Goal: Information Seeking & Learning: Learn about a topic

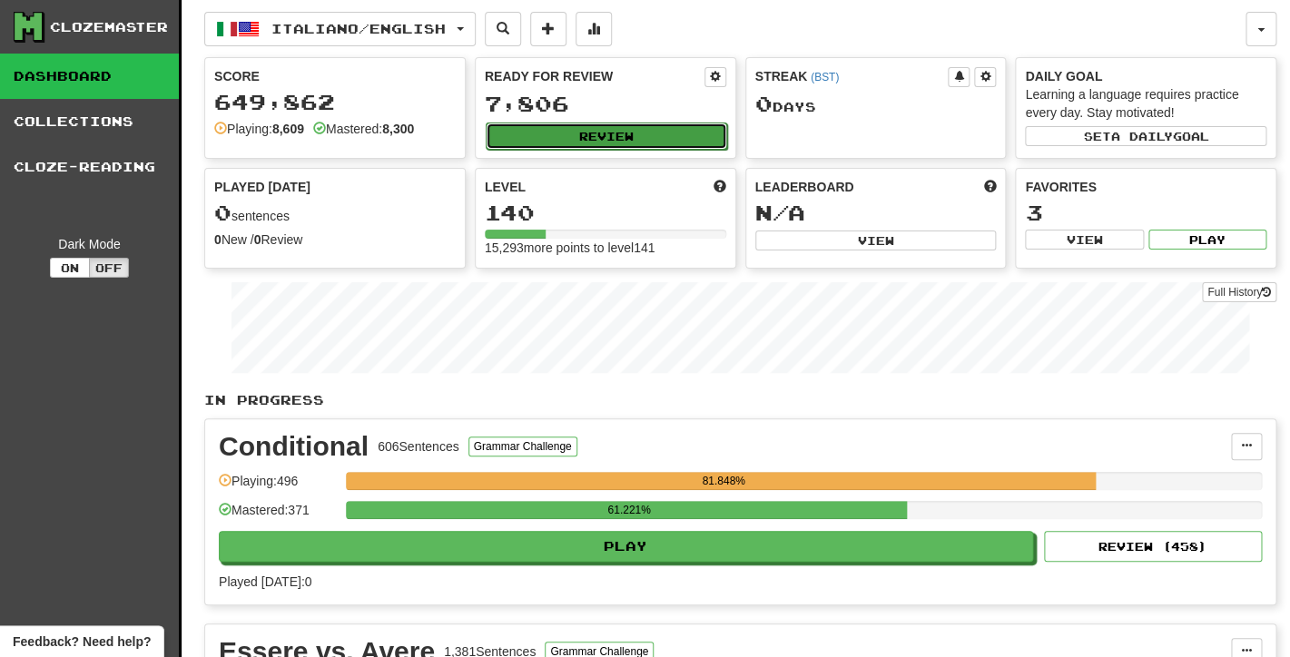
click at [555, 140] on button "Review" at bounding box center [606, 136] width 241 height 27
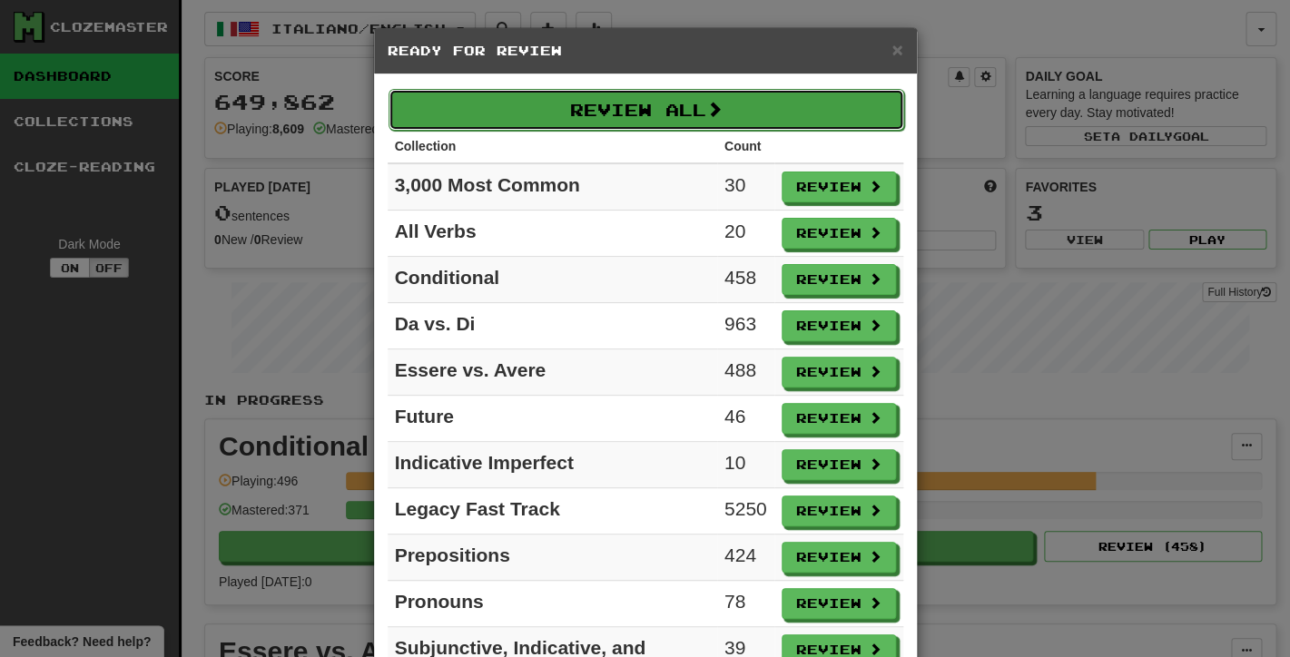
click at [636, 99] on button "Review All" at bounding box center [645, 110] width 515 height 42
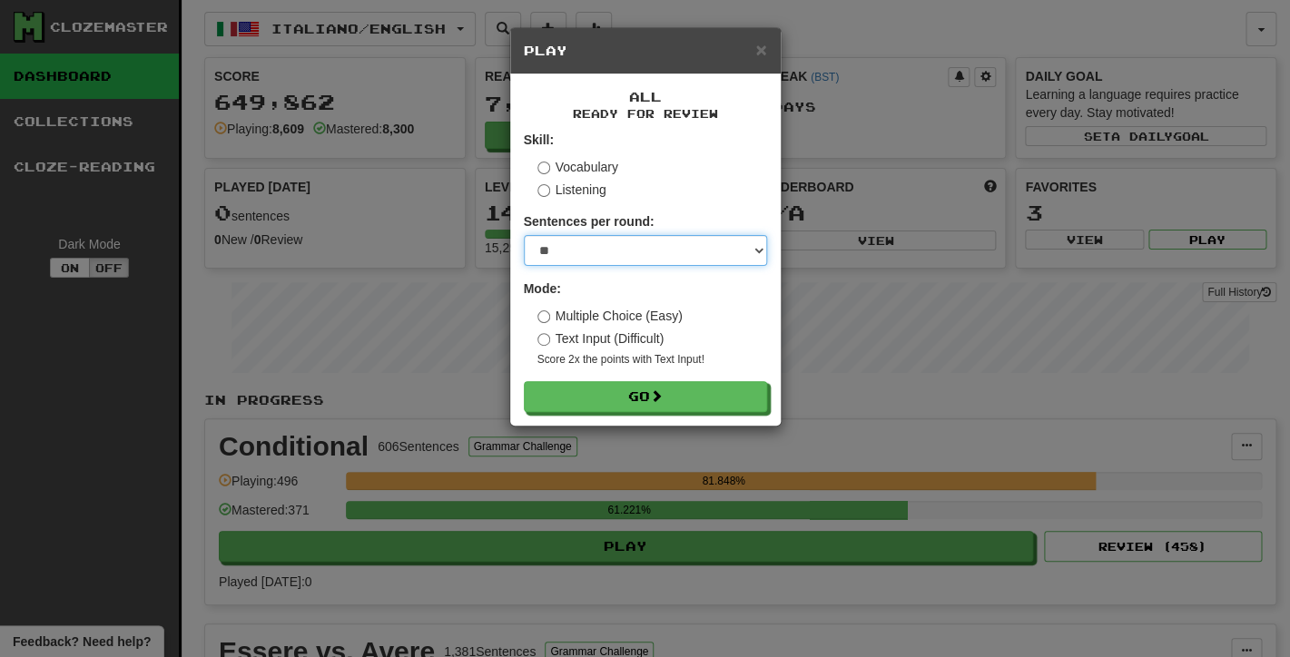
select select "**"
click option "**" at bounding box center [0, 0] width 0 height 0
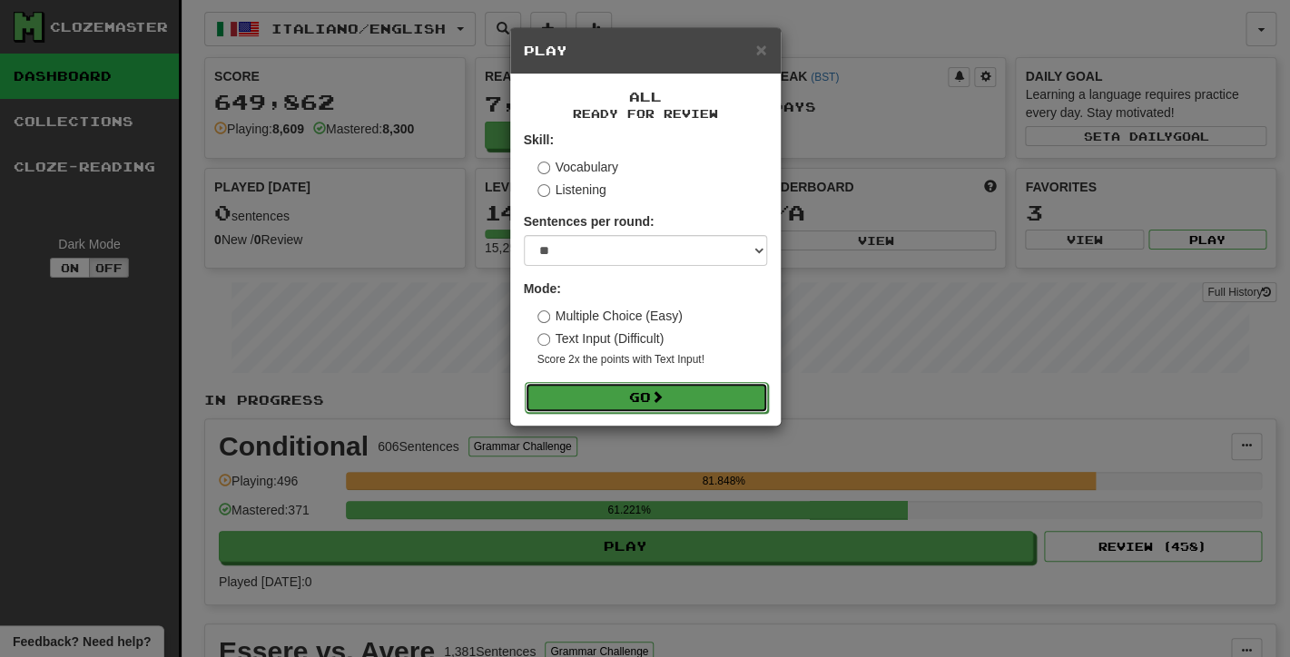
click at [568, 401] on button "Go" at bounding box center [646, 397] width 243 height 31
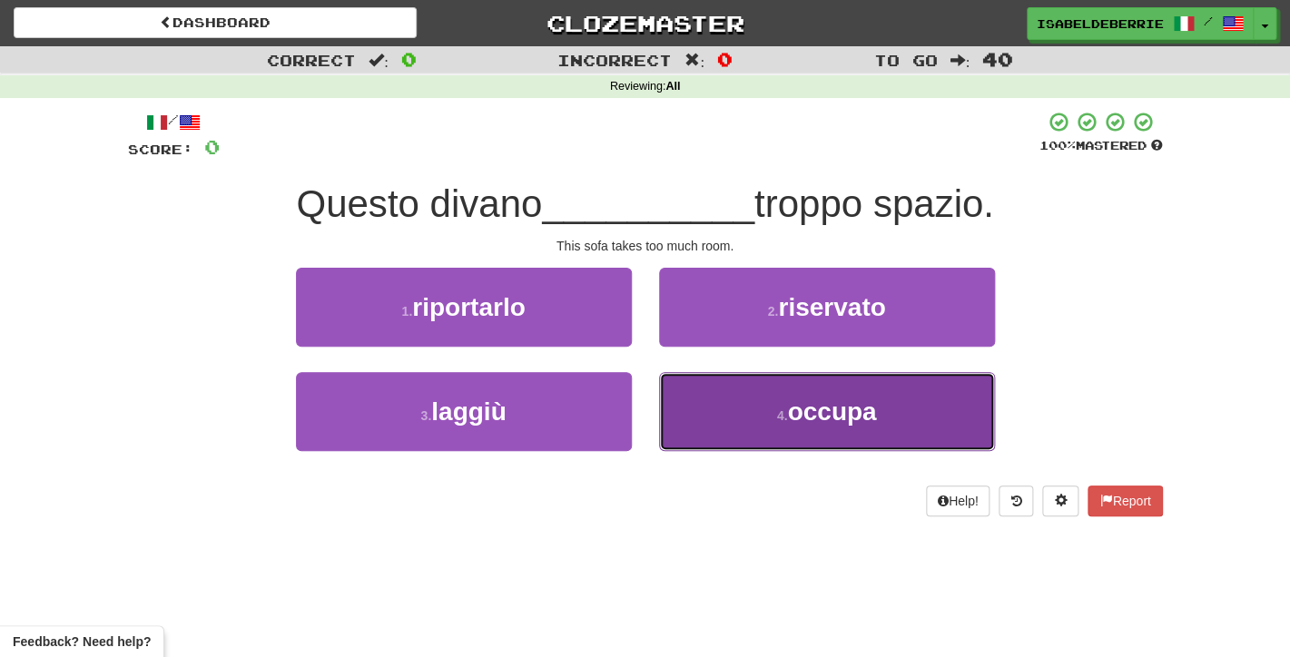
click at [717, 382] on button "4 . occupa" at bounding box center [827, 411] width 336 height 79
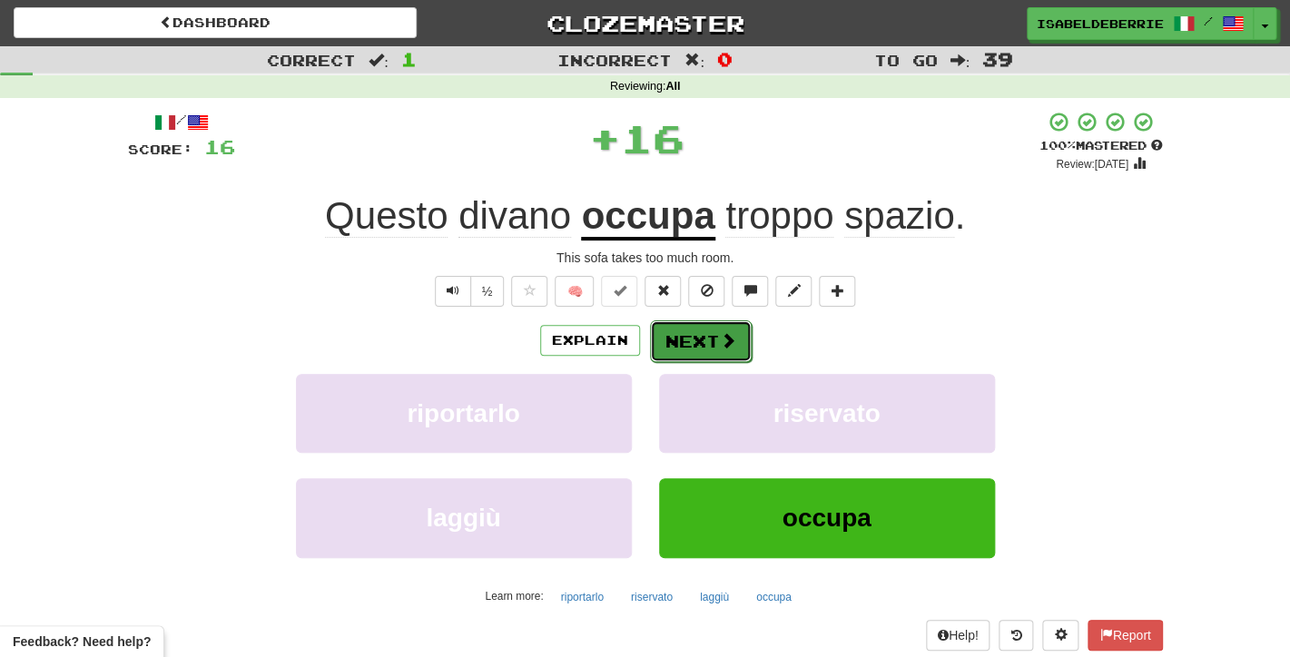
click at [692, 358] on button "Next" at bounding box center [701, 341] width 102 height 42
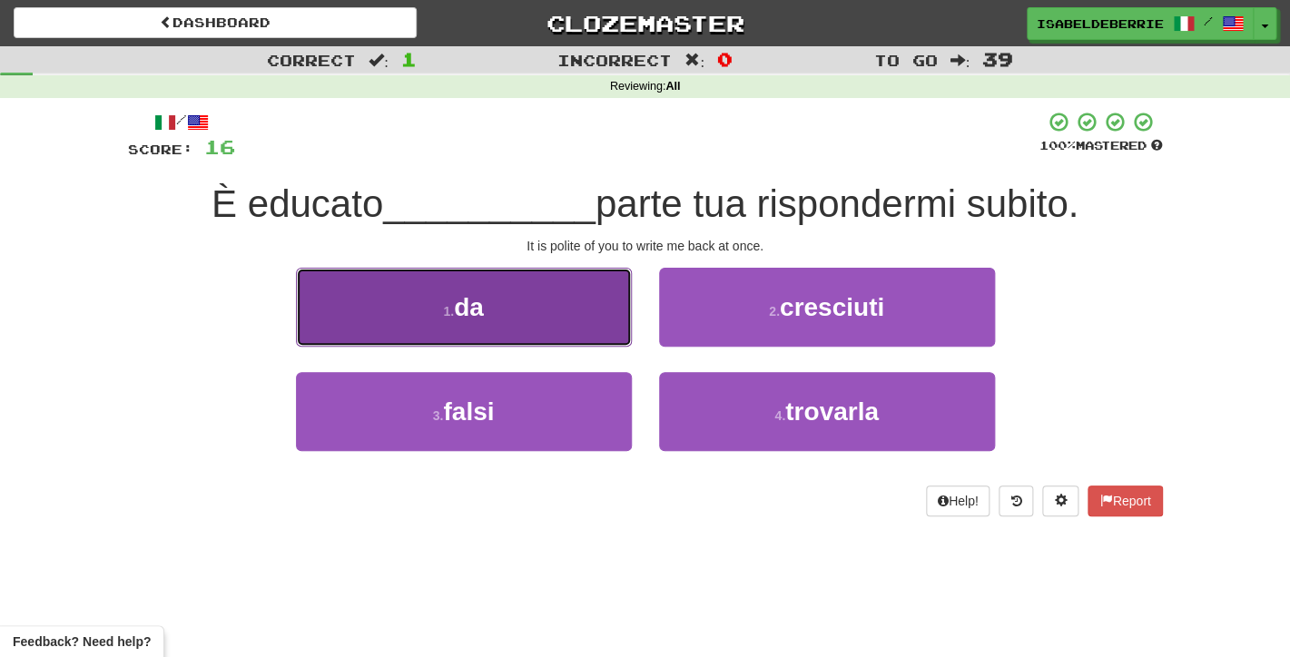
click at [562, 331] on button "1 . da" at bounding box center [464, 307] width 336 height 79
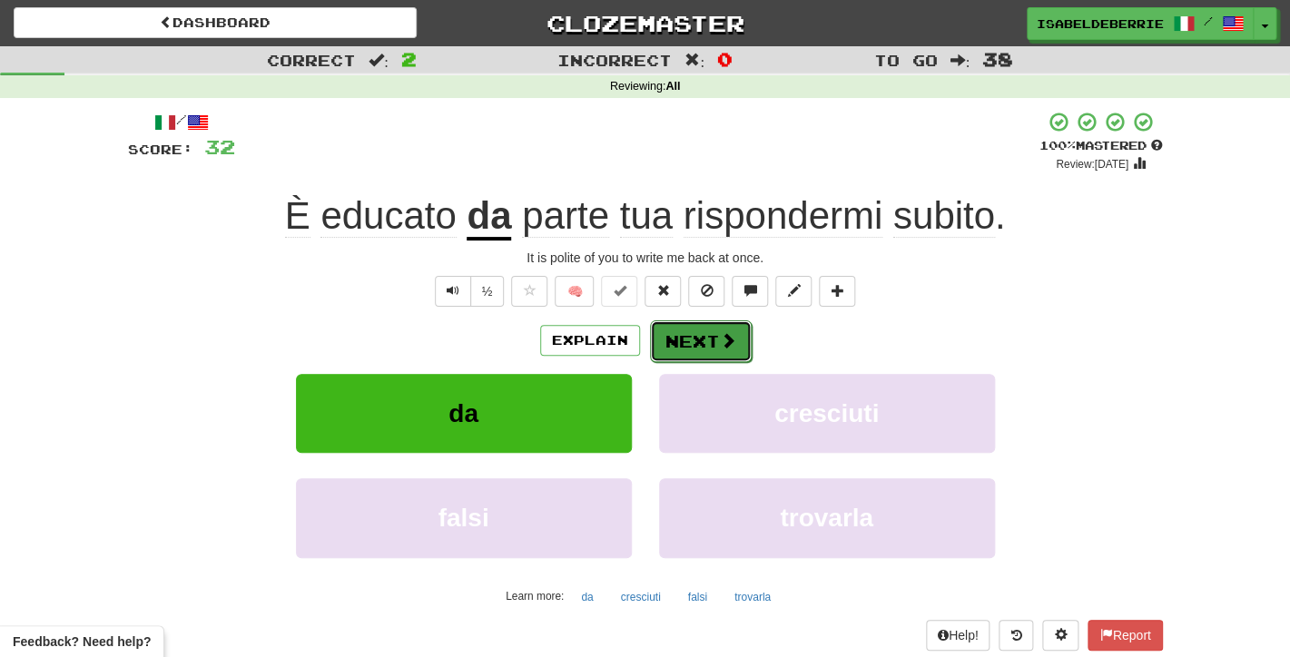
click at [679, 338] on button "Next" at bounding box center [701, 341] width 102 height 42
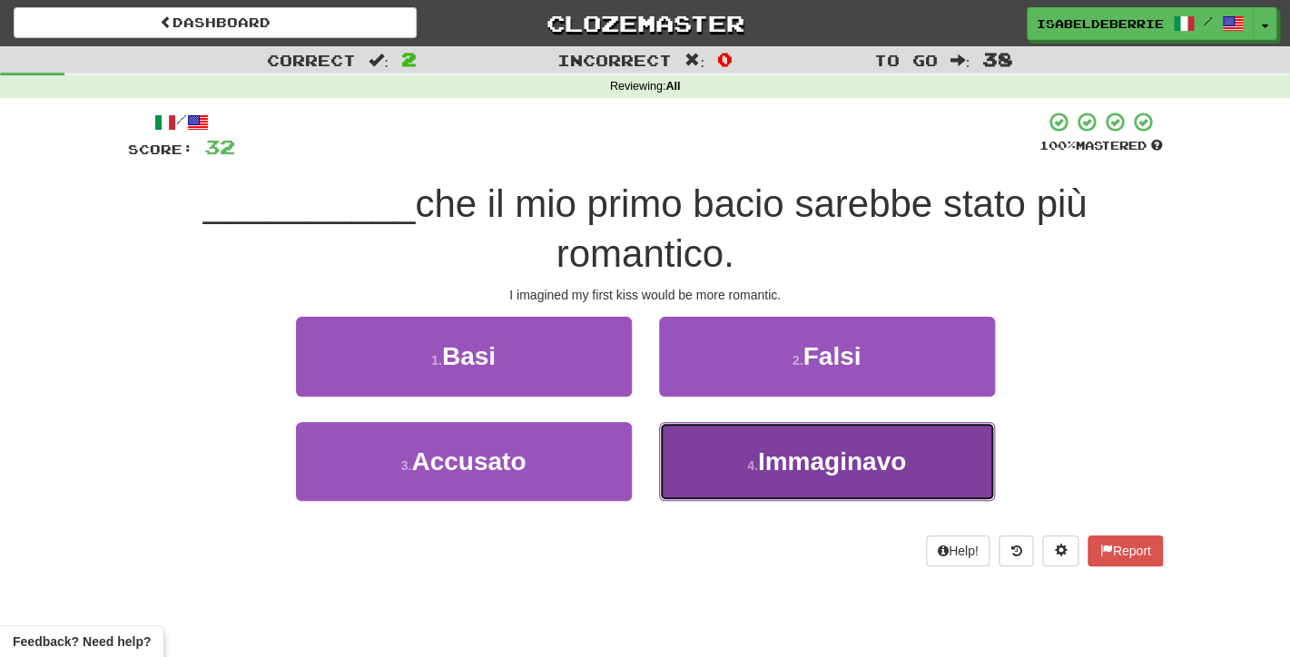
click at [717, 472] on button "4 . [GEOGRAPHIC_DATA]" at bounding box center [827, 461] width 336 height 79
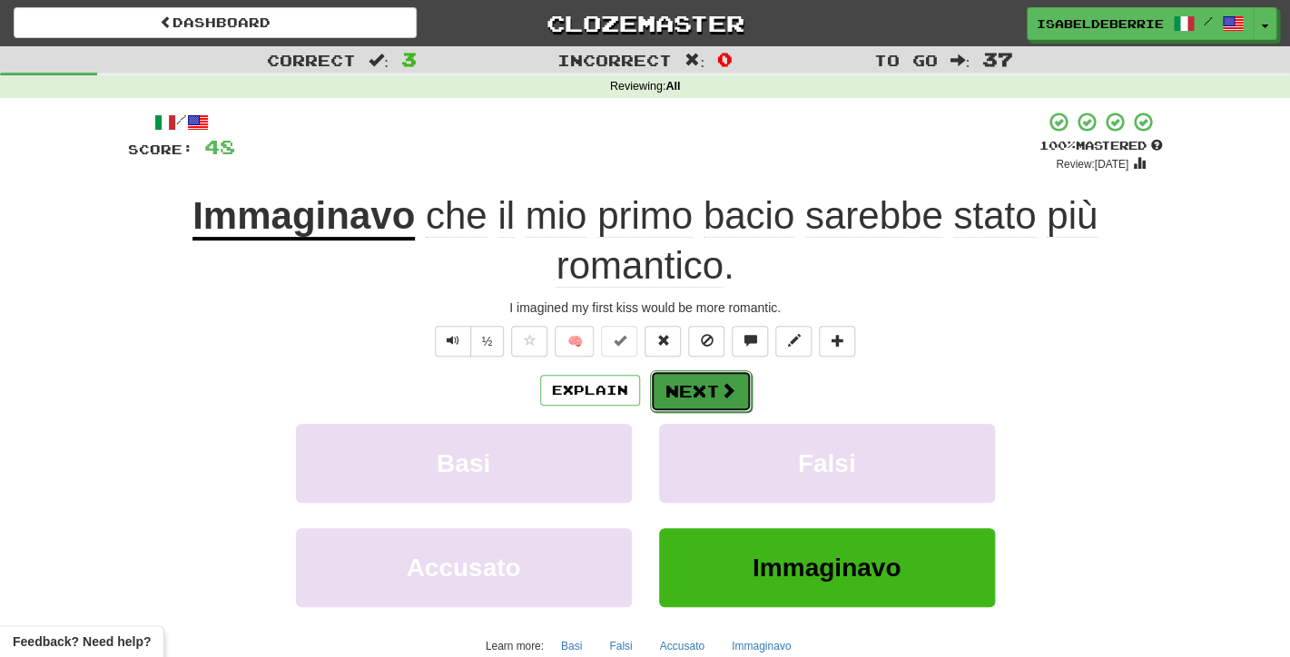
click at [699, 399] on button "Next" at bounding box center [701, 391] width 102 height 42
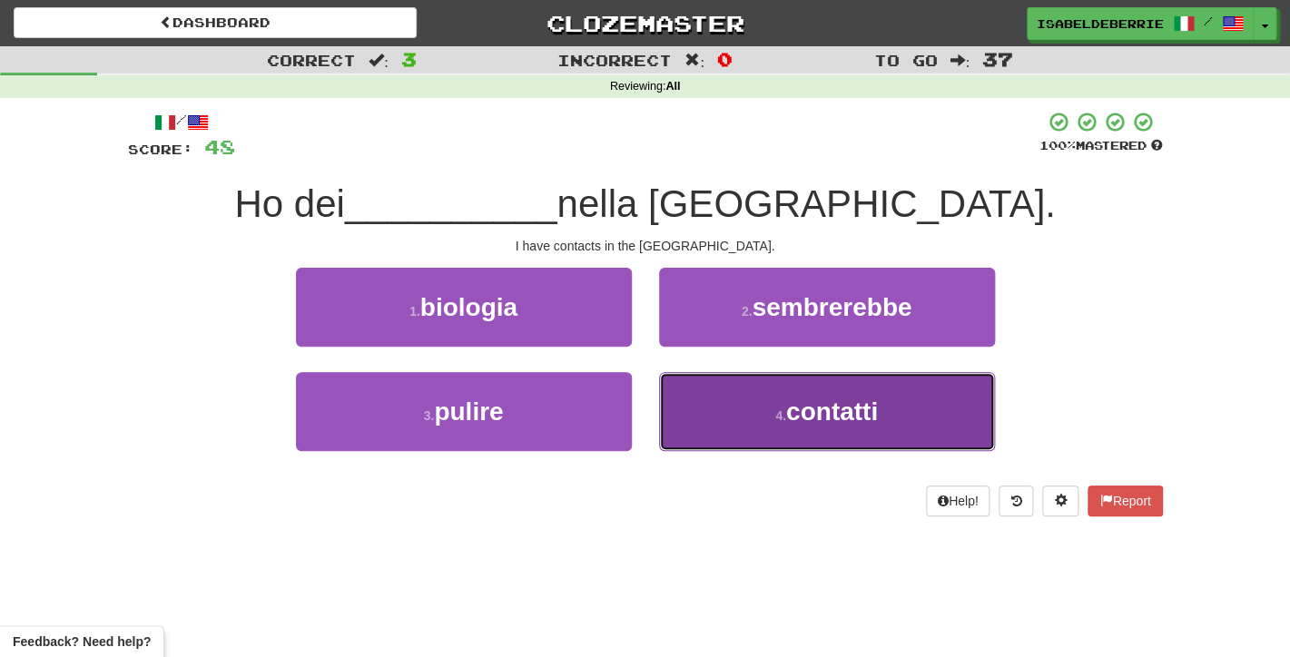
click at [702, 436] on button "4 . contatti" at bounding box center [827, 411] width 336 height 79
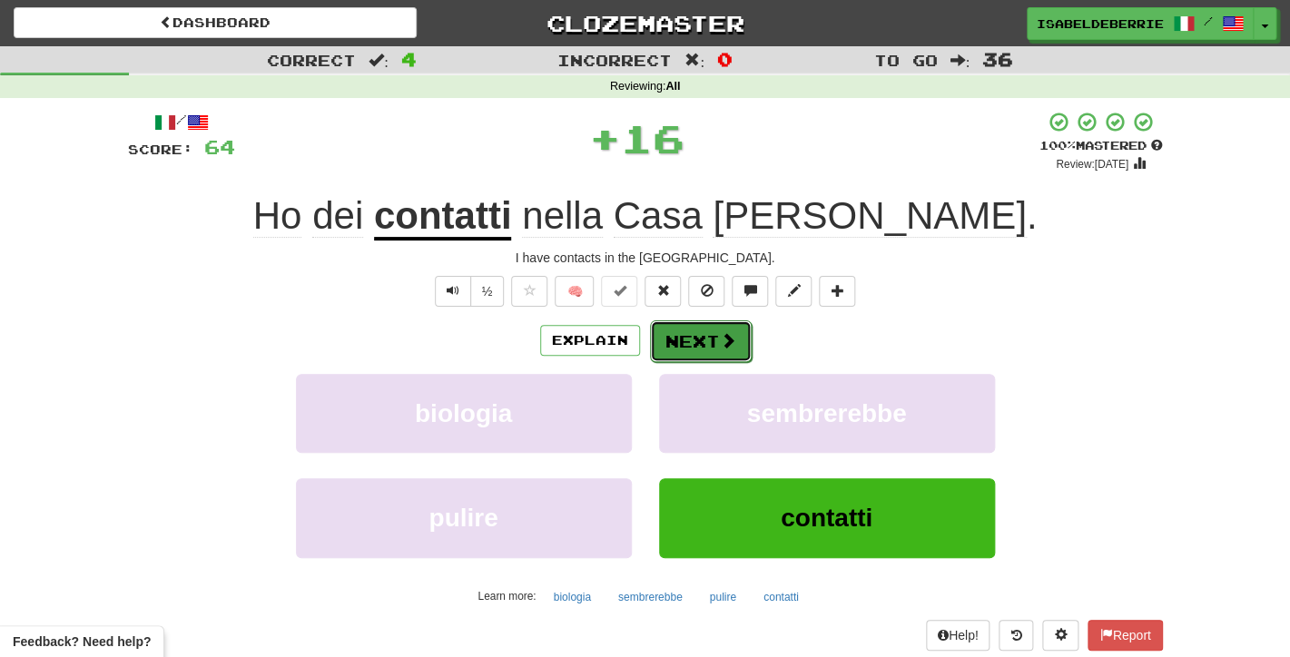
click at [682, 345] on button "Next" at bounding box center [701, 341] width 102 height 42
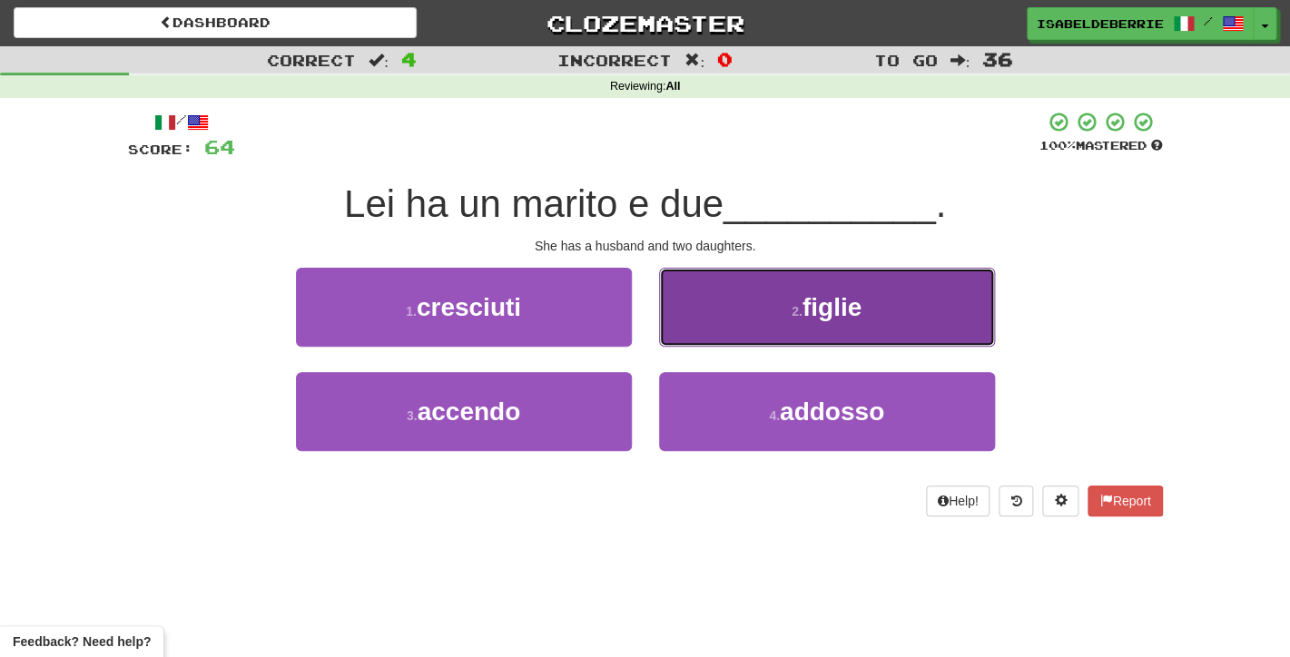
click at [678, 338] on button "2 . figlie" at bounding box center [827, 307] width 336 height 79
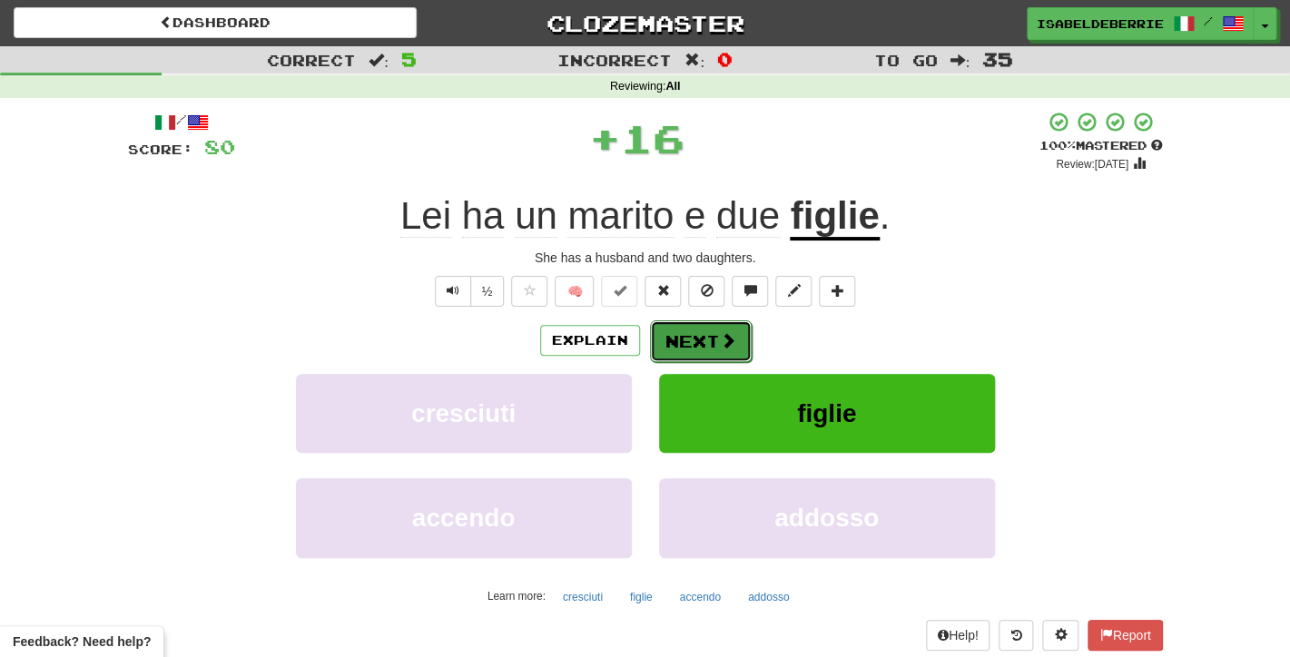
click at [682, 346] on button "Next" at bounding box center [701, 341] width 102 height 42
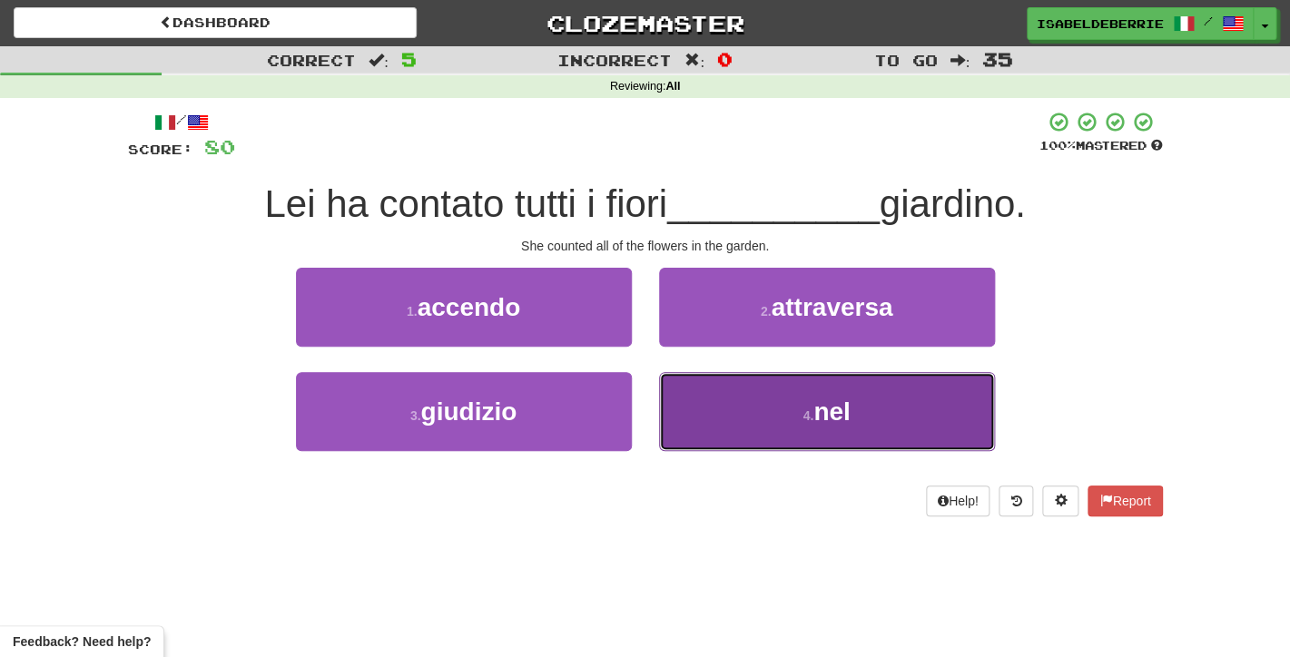
click at [676, 414] on button "4 . nel" at bounding box center [827, 411] width 336 height 79
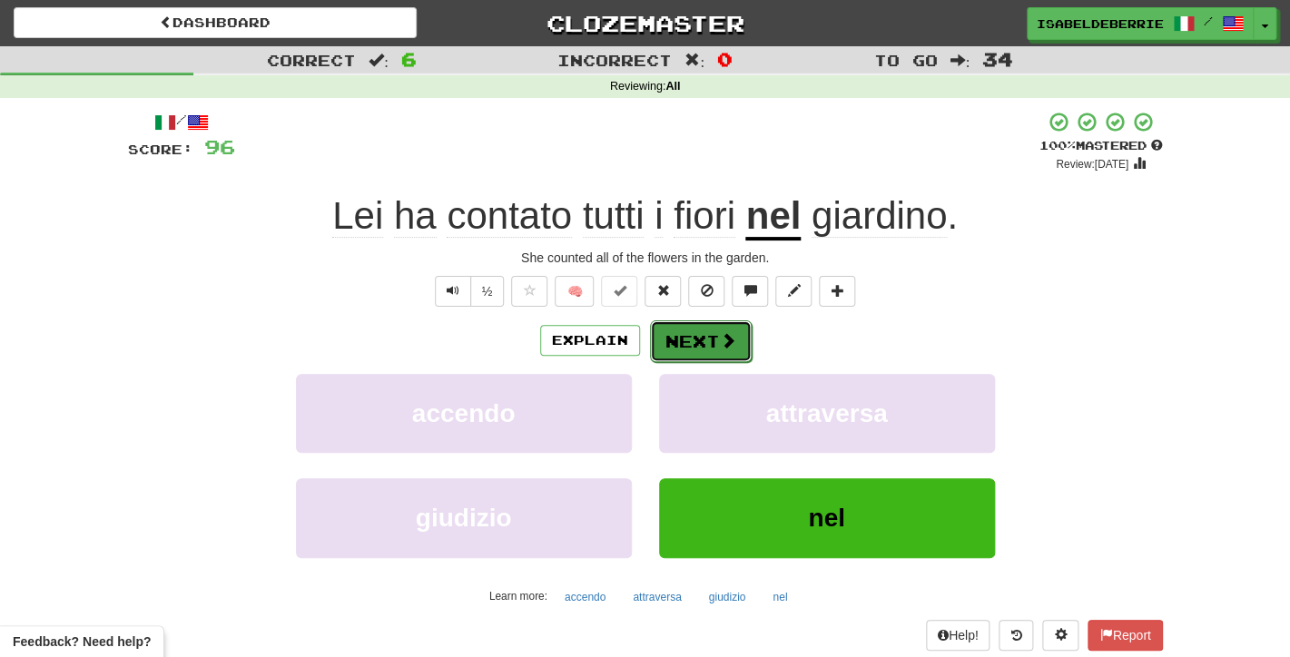
click at [680, 347] on button "Next" at bounding box center [701, 341] width 102 height 42
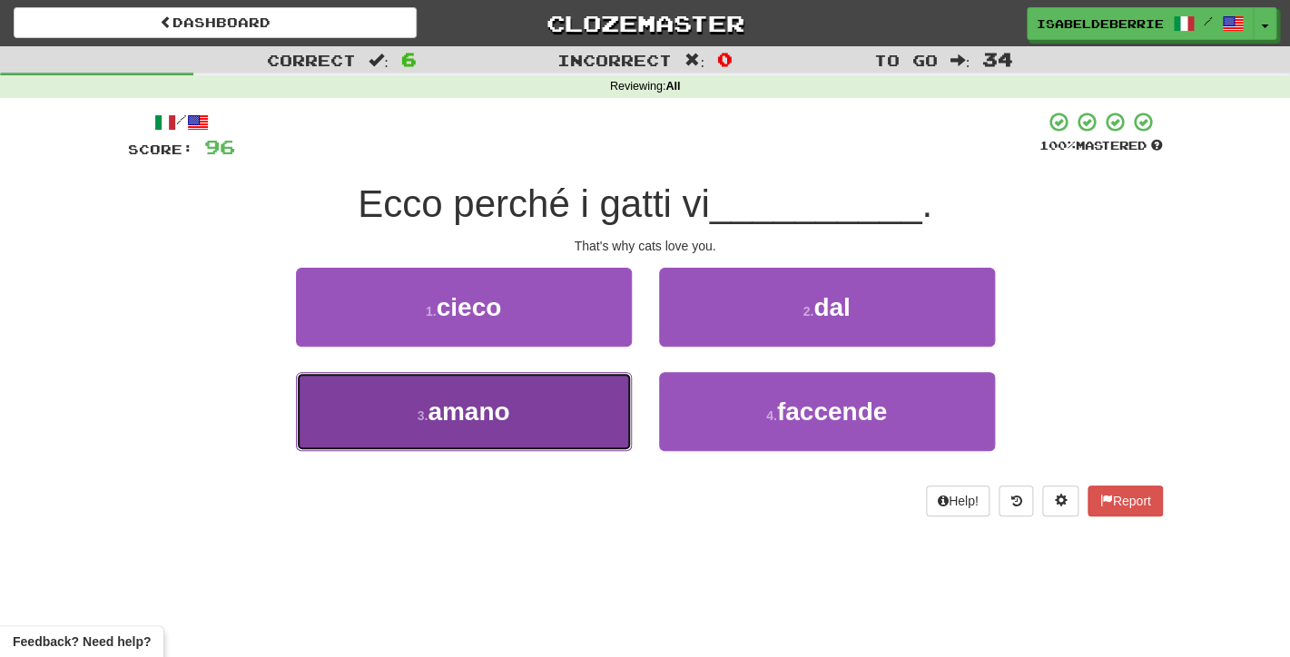
click at [603, 412] on button "3 . amano" at bounding box center [464, 411] width 336 height 79
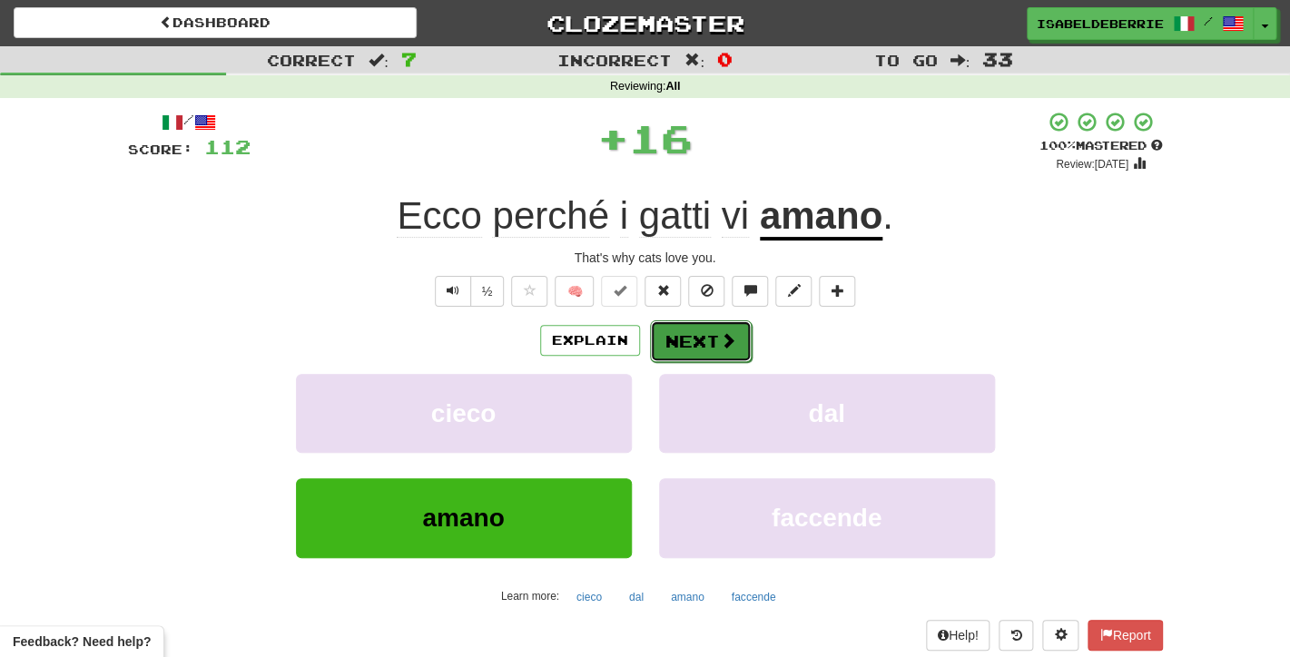
click at [683, 346] on button "Next" at bounding box center [701, 341] width 102 height 42
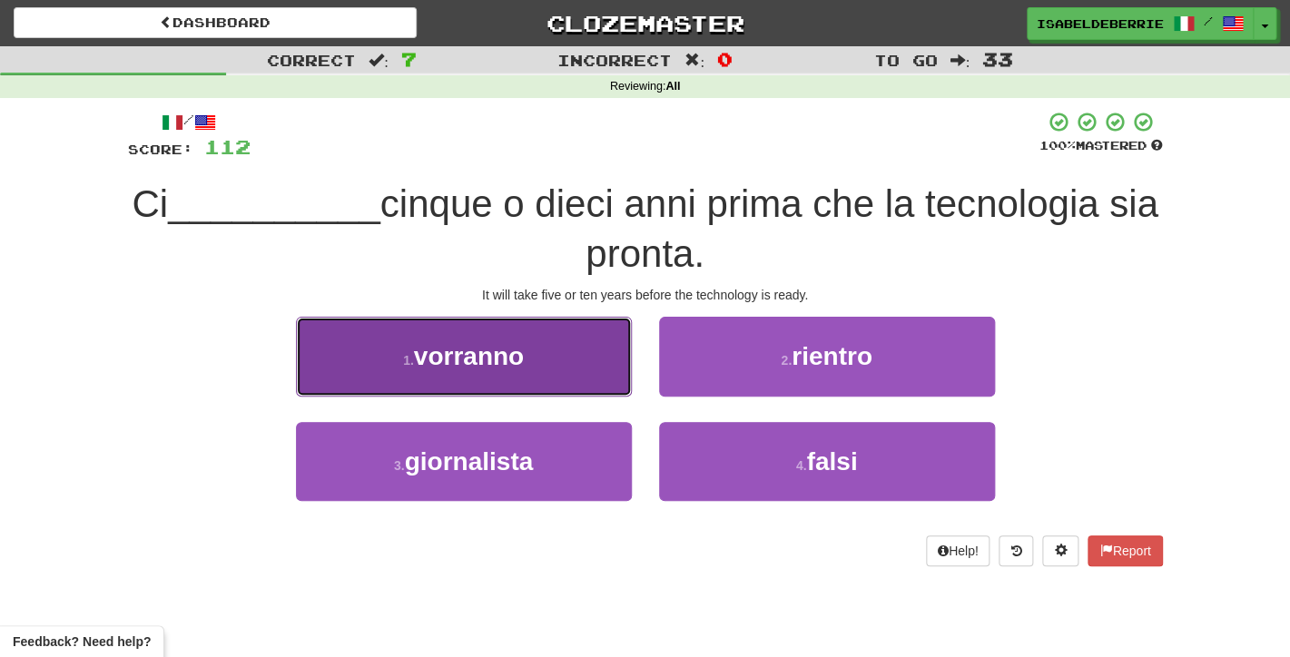
click at [613, 387] on button "1 . vorranno" at bounding box center [464, 356] width 336 height 79
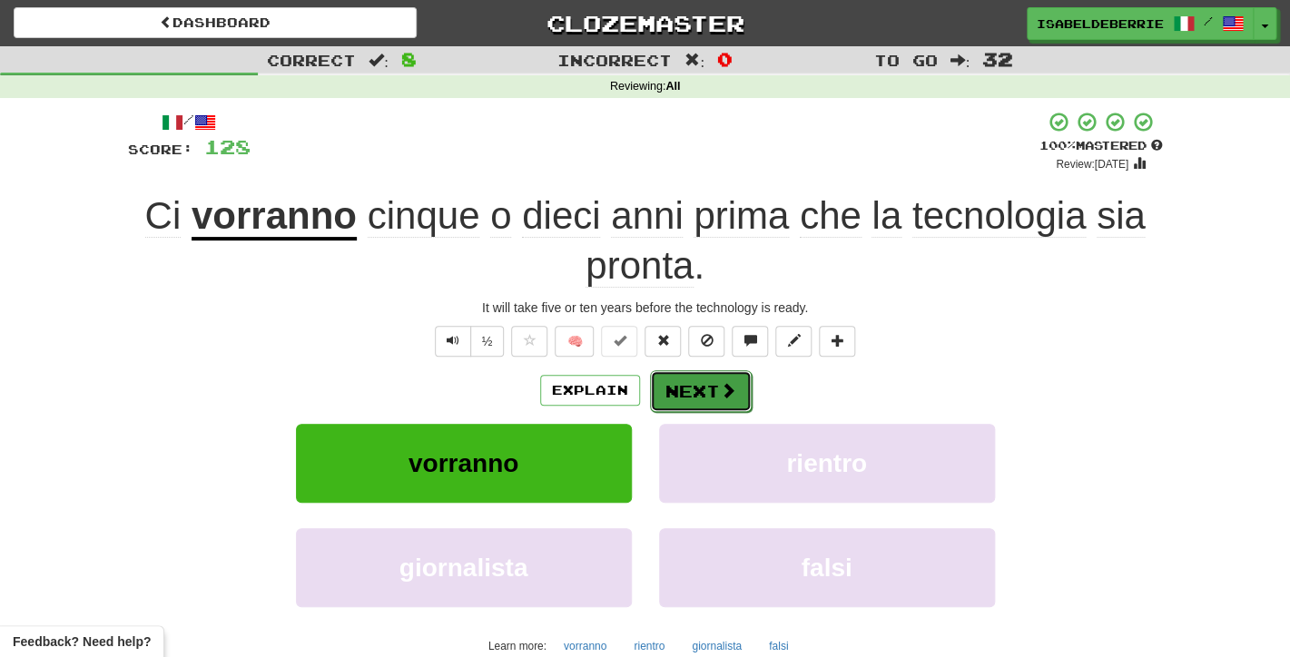
click at [688, 403] on button "Next" at bounding box center [701, 391] width 102 height 42
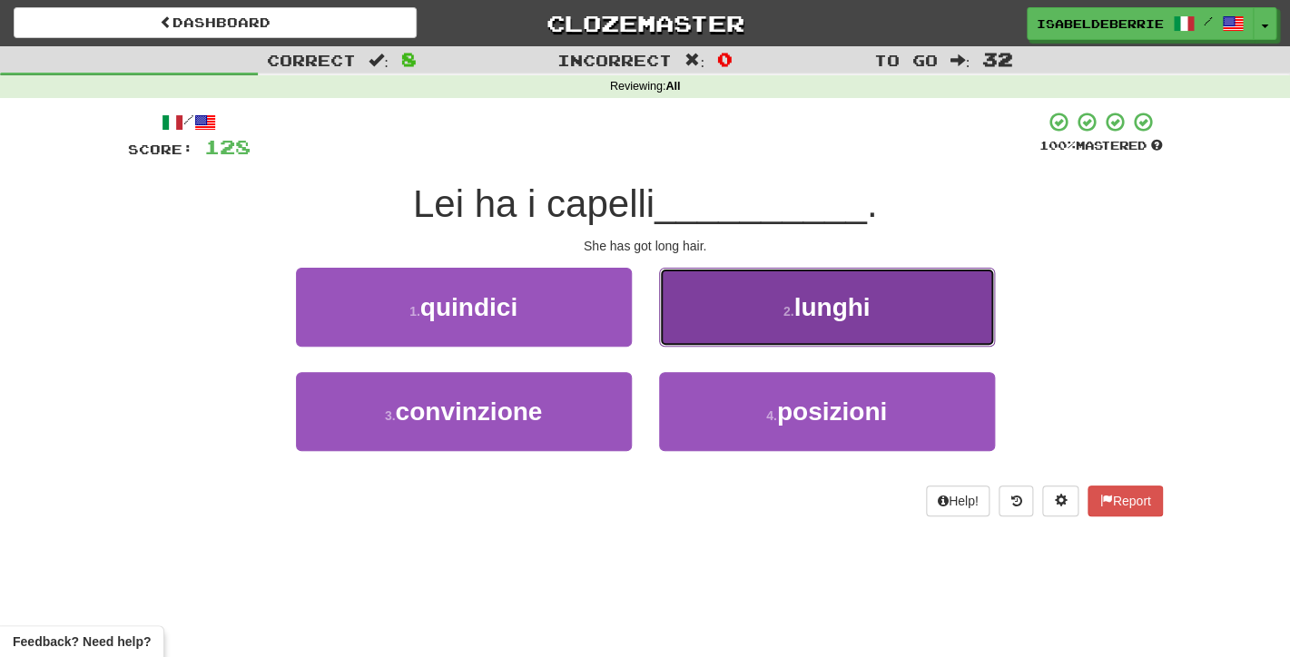
click at [701, 335] on button "2 . lunghi" at bounding box center [827, 307] width 336 height 79
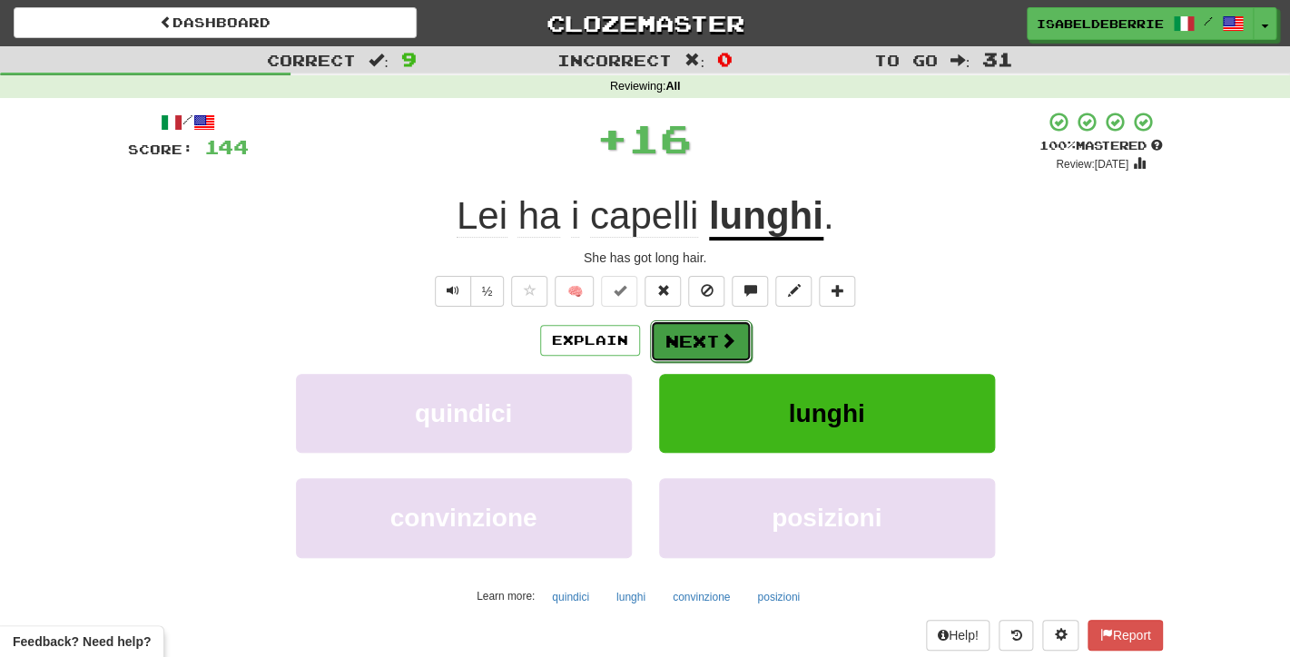
click at [673, 354] on button "Next" at bounding box center [701, 341] width 102 height 42
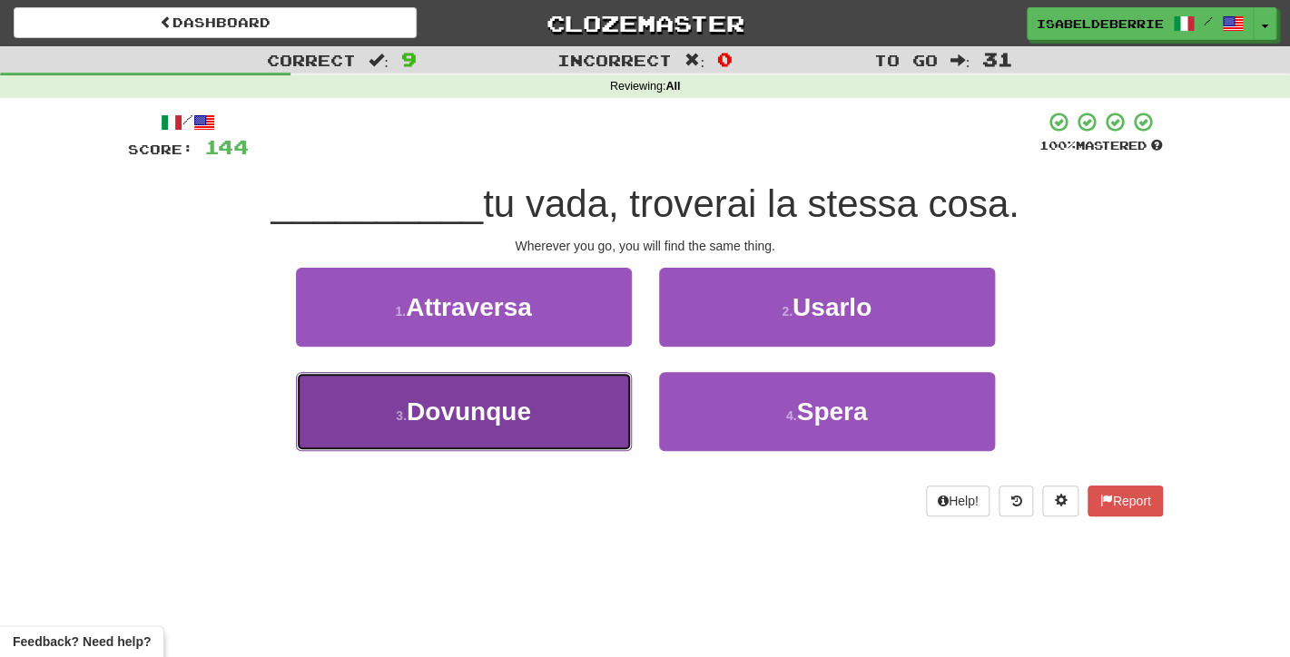
click at [598, 422] on button "3 . Dovunque" at bounding box center [464, 411] width 336 height 79
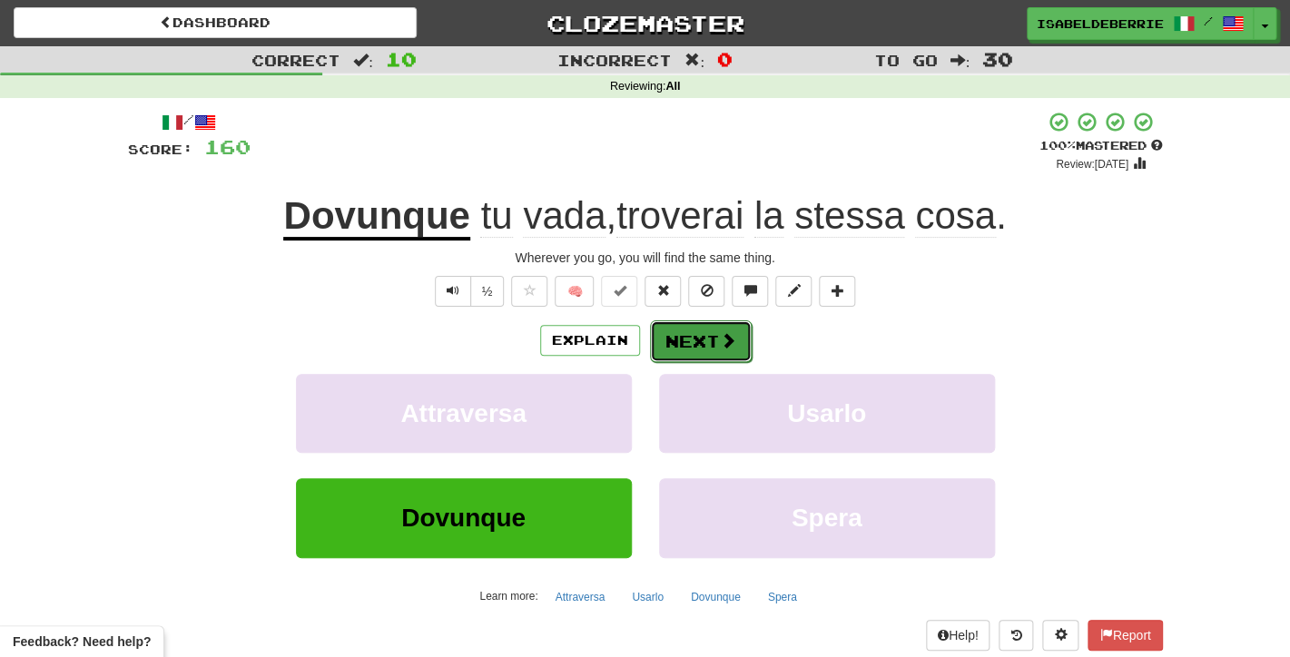
click at [683, 349] on button "Next" at bounding box center [701, 341] width 102 height 42
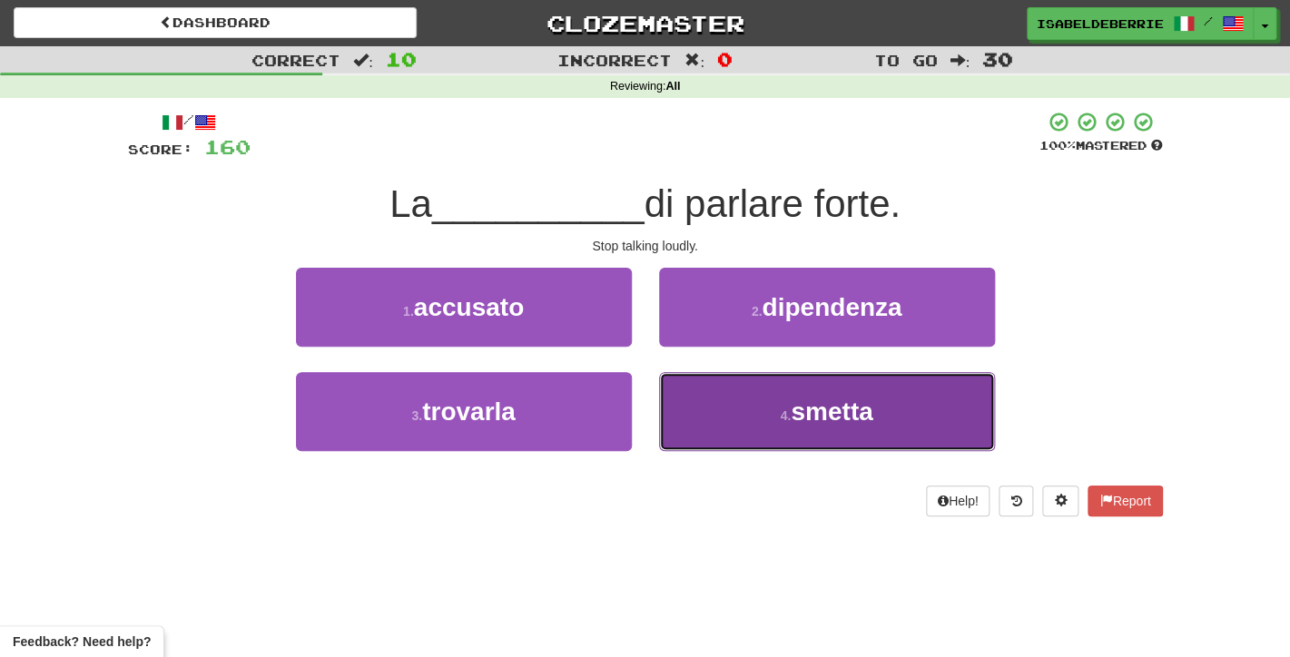
click at [682, 406] on button "4 . smetta" at bounding box center [827, 411] width 336 height 79
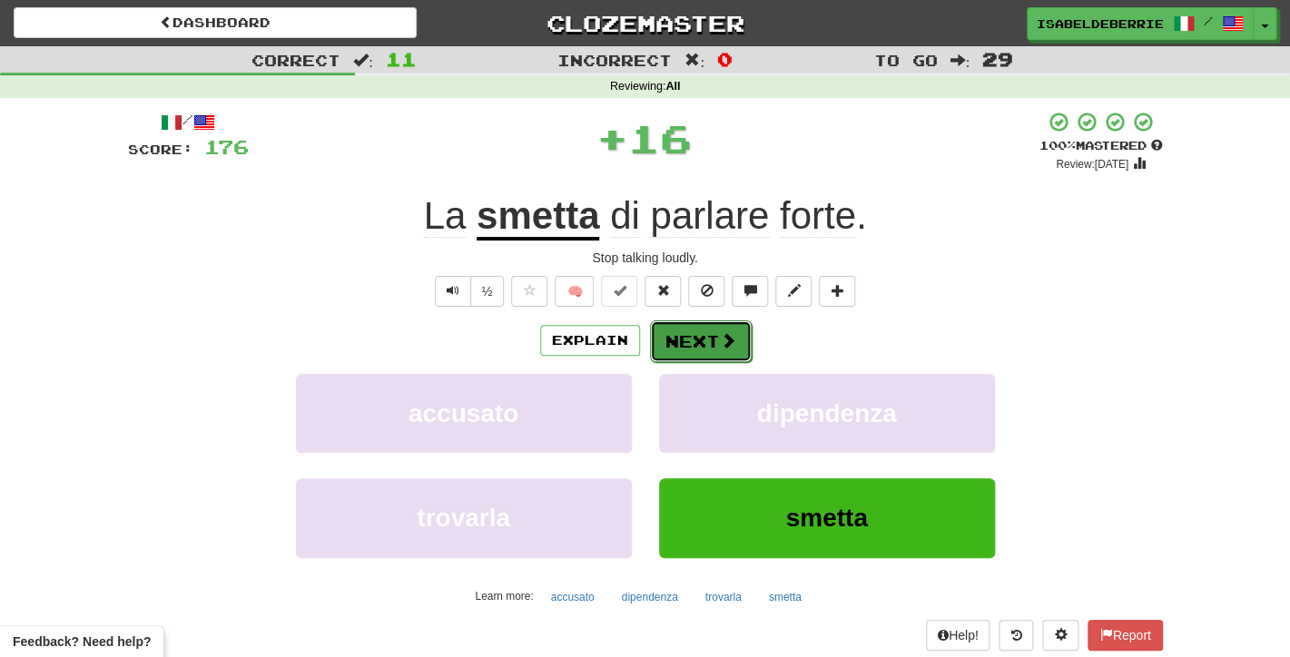
click at [672, 347] on button "Next" at bounding box center [701, 341] width 102 height 42
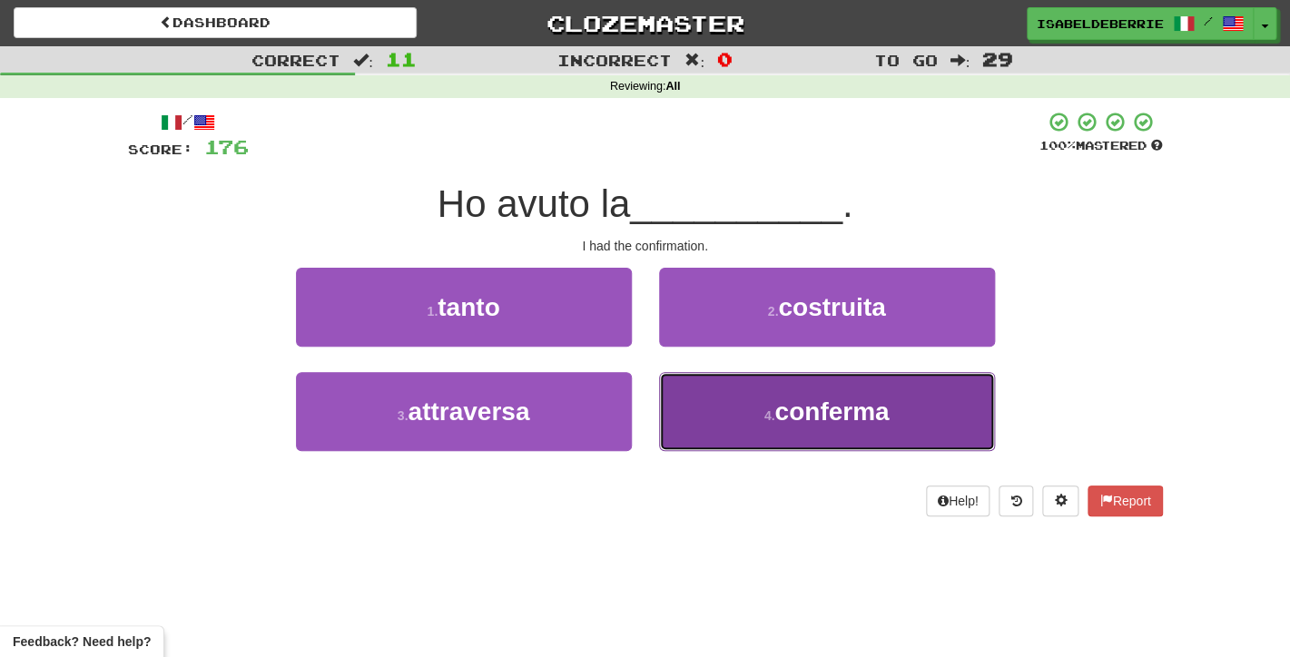
click at [693, 410] on button "4 . conferma" at bounding box center [827, 411] width 336 height 79
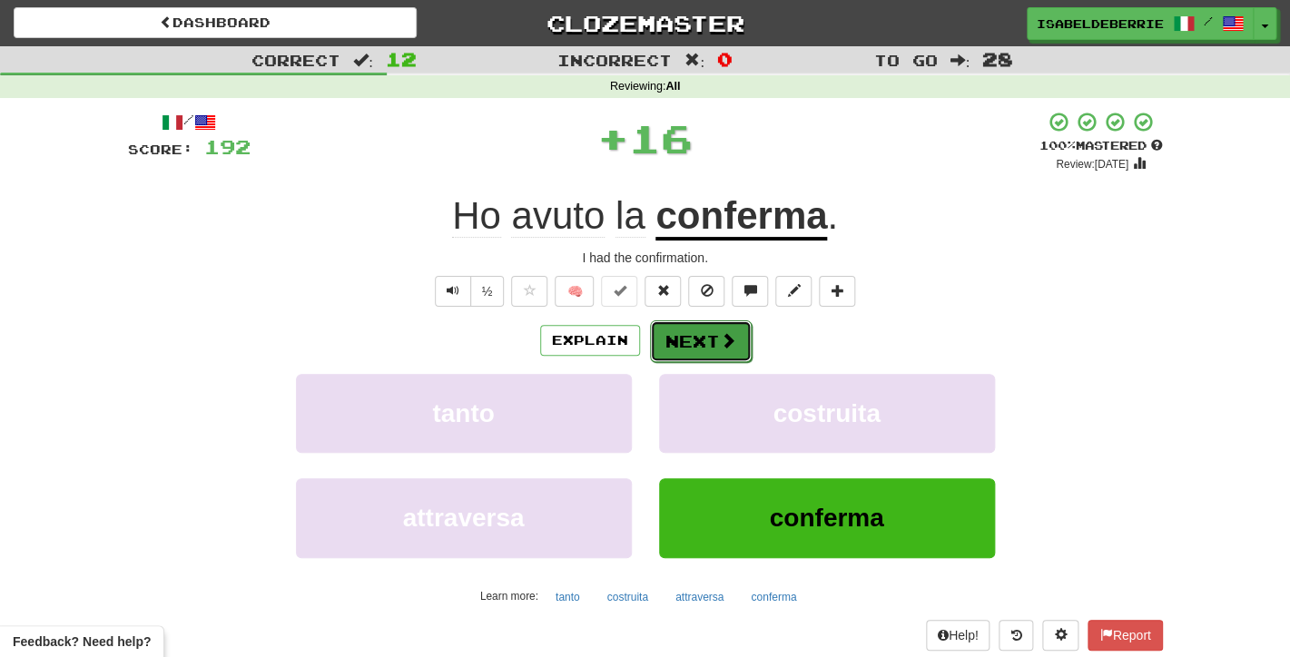
click at [676, 350] on button "Next" at bounding box center [701, 341] width 102 height 42
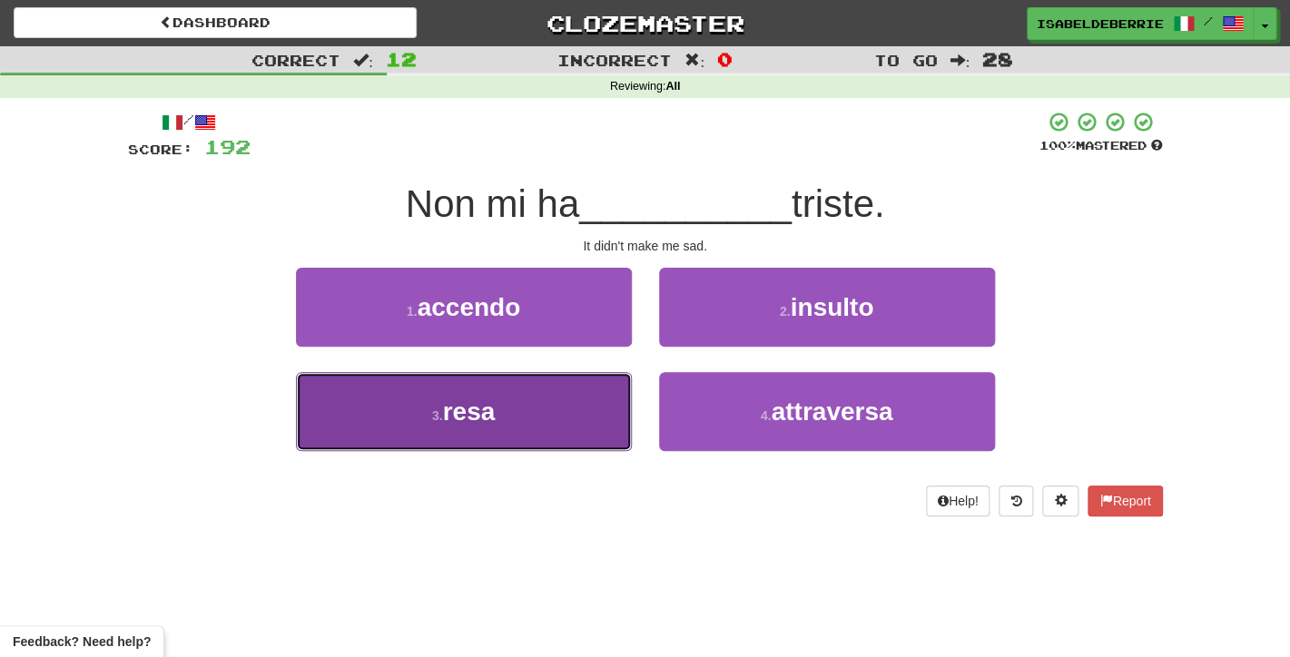
click at [613, 415] on button "3 . resa" at bounding box center [464, 411] width 336 height 79
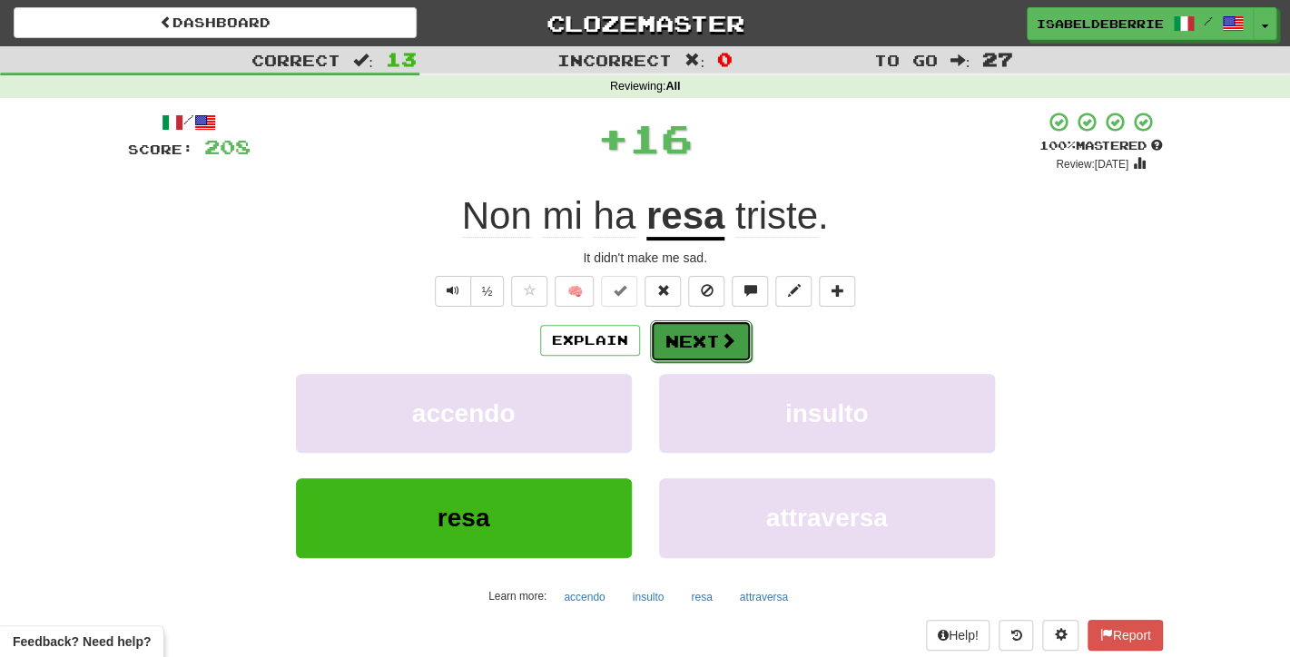
click at [675, 342] on button "Next" at bounding box center [701, 341] width 102 height 42
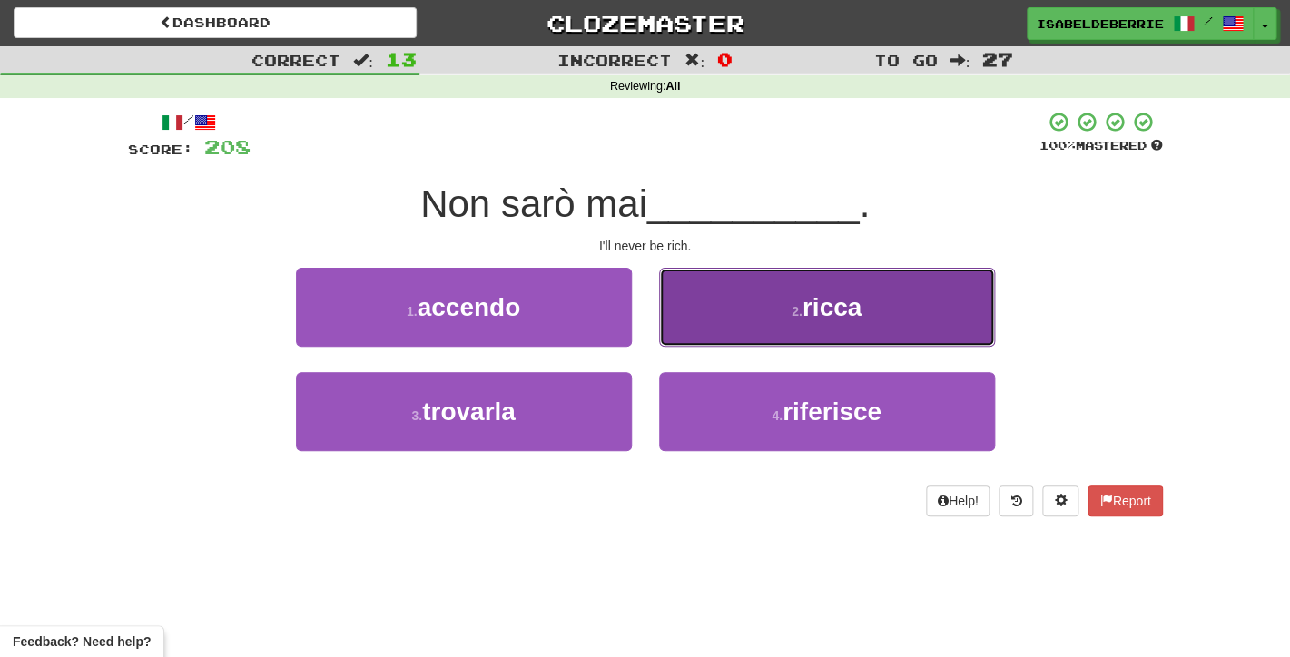
click at [692, 334] on button "2 . ricca" at bounding box center [827, 307] width 336 height 79
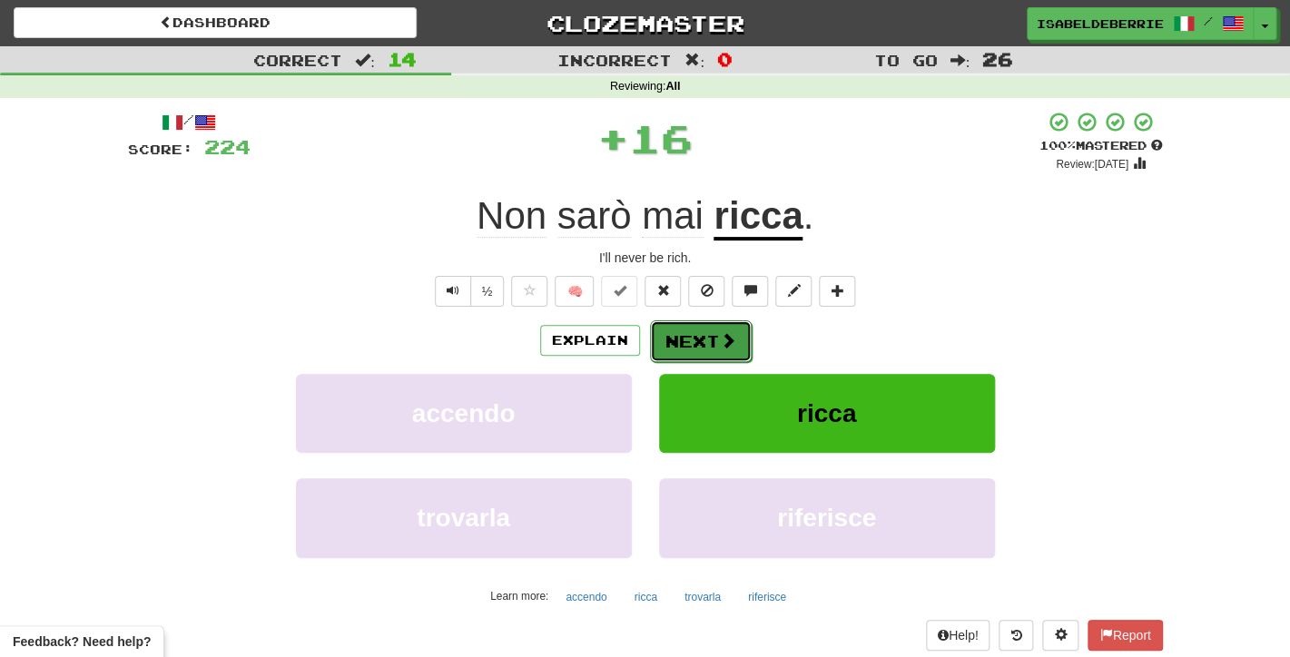
click at [672, 346] on button "Next" at bounding box center [701, 341] width 102 height 42
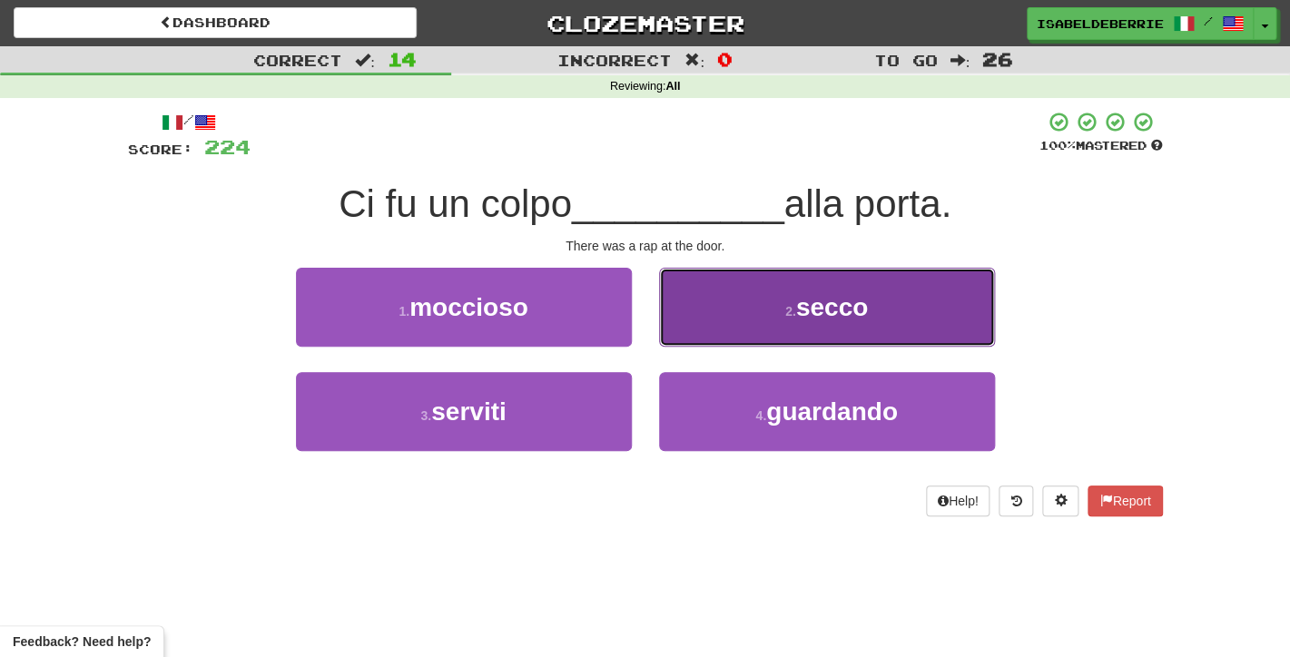
click at [687, 333] on button "2 . secco" at bounding box center [827, 307] width 336 height 79
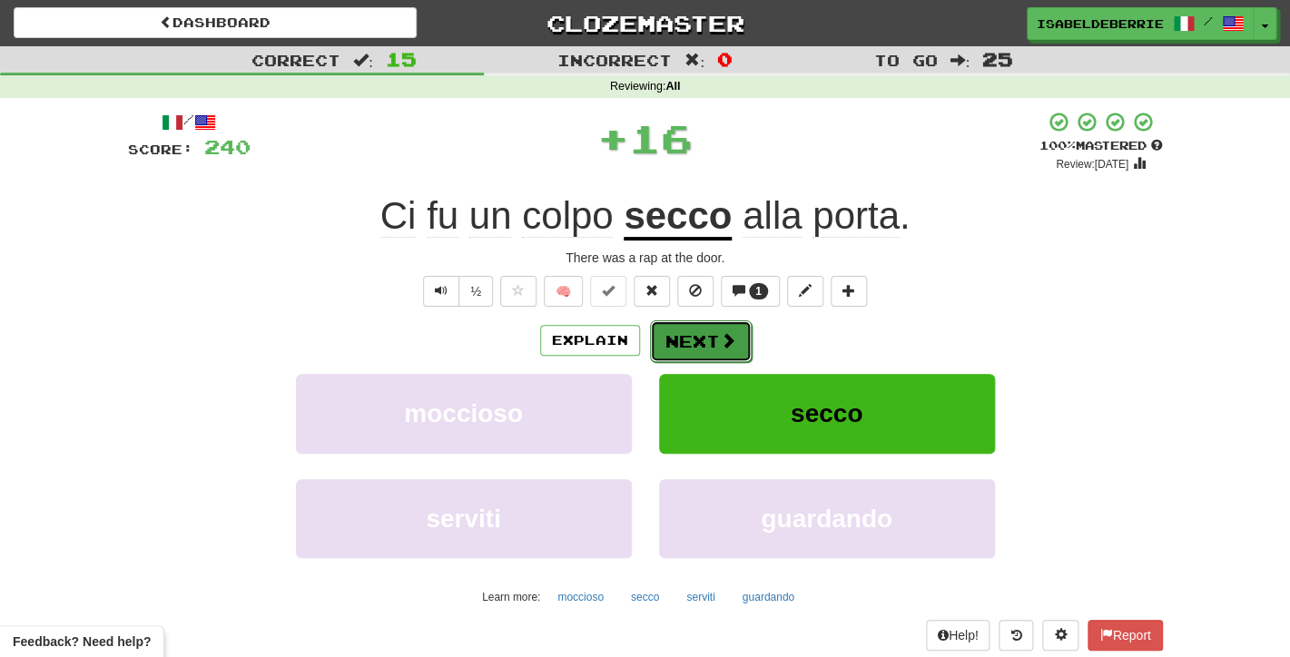
click at [677, 348] on button "Next" at bounding box center [701, 341] width 102 height 42
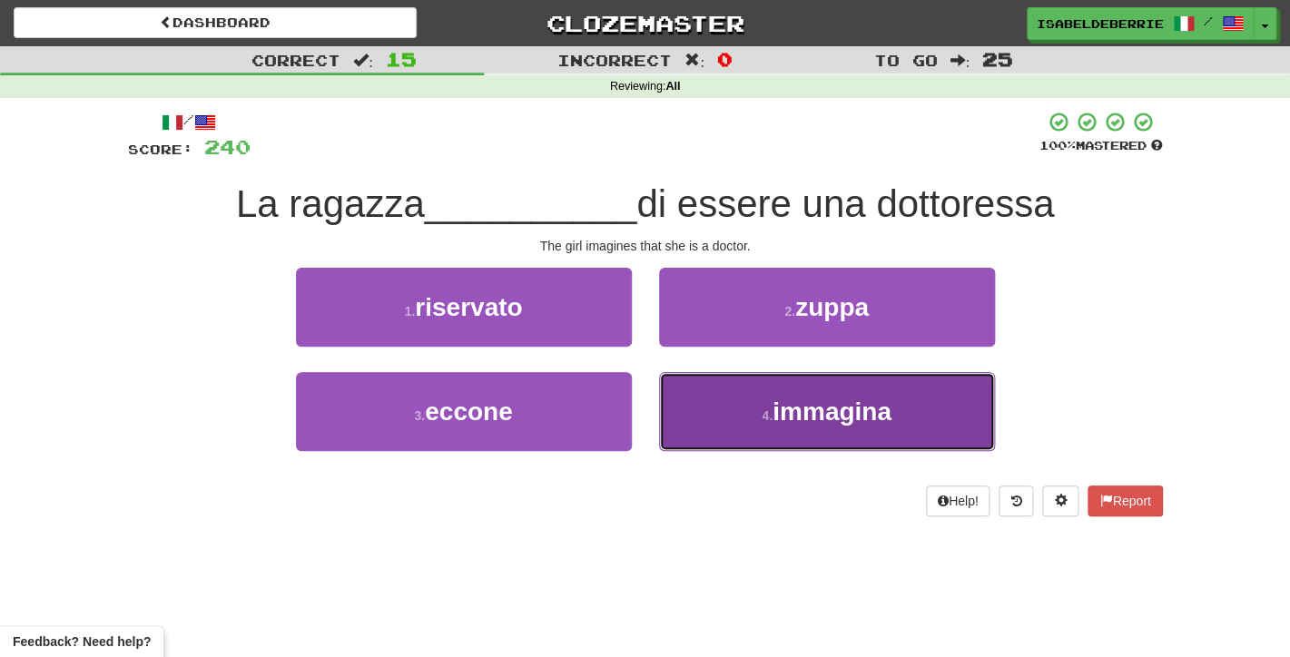
click at [681, 414] on button "4 . immagina" at bounding box center [827, 411] width 336 height 79
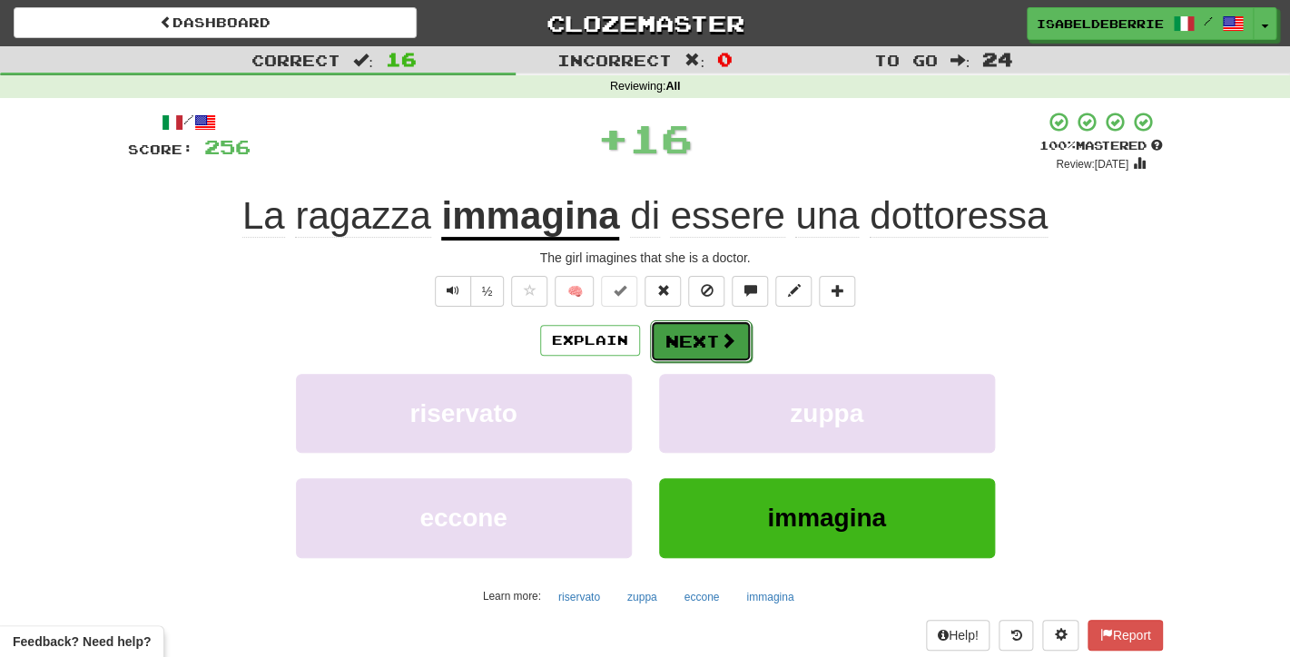
click at [672, 349] on button "Next" at bounding box center [701, 341] width 102 height 42
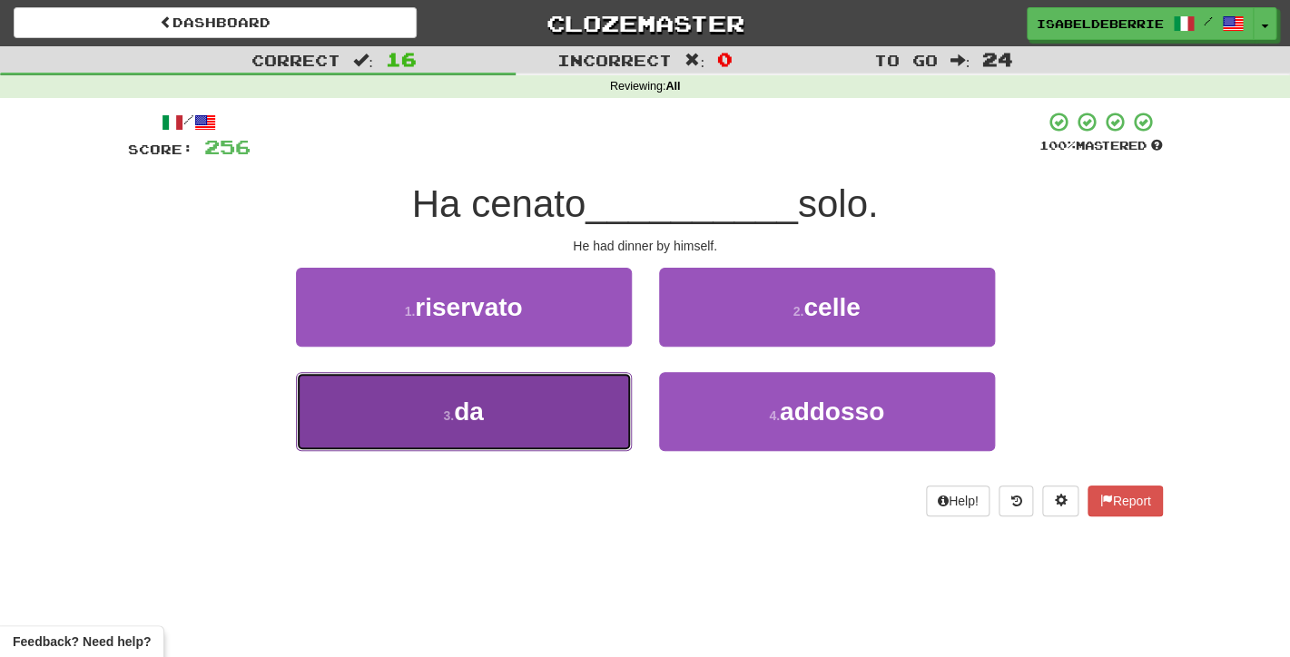
click at [608, 417] on button "3 . da" at bounding box center [464, 411] width 336 height 79
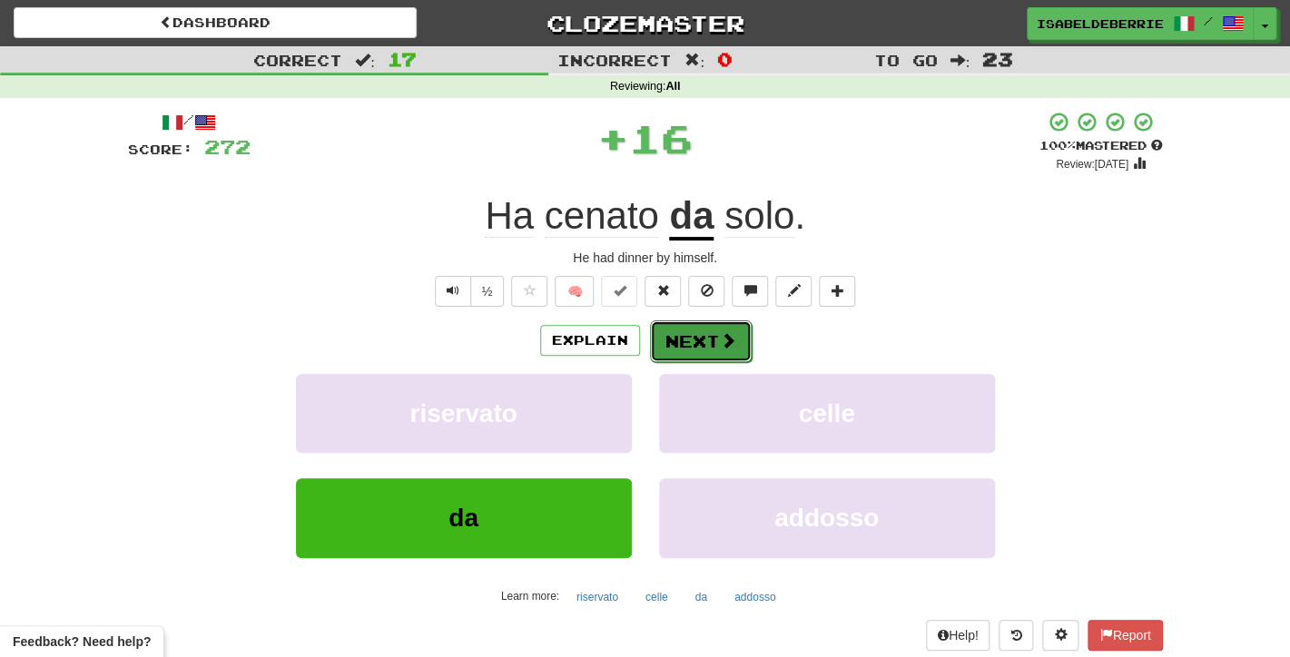
click at [682, 341] on button "Next" at bounding box center [701, 341] width 102 height 42
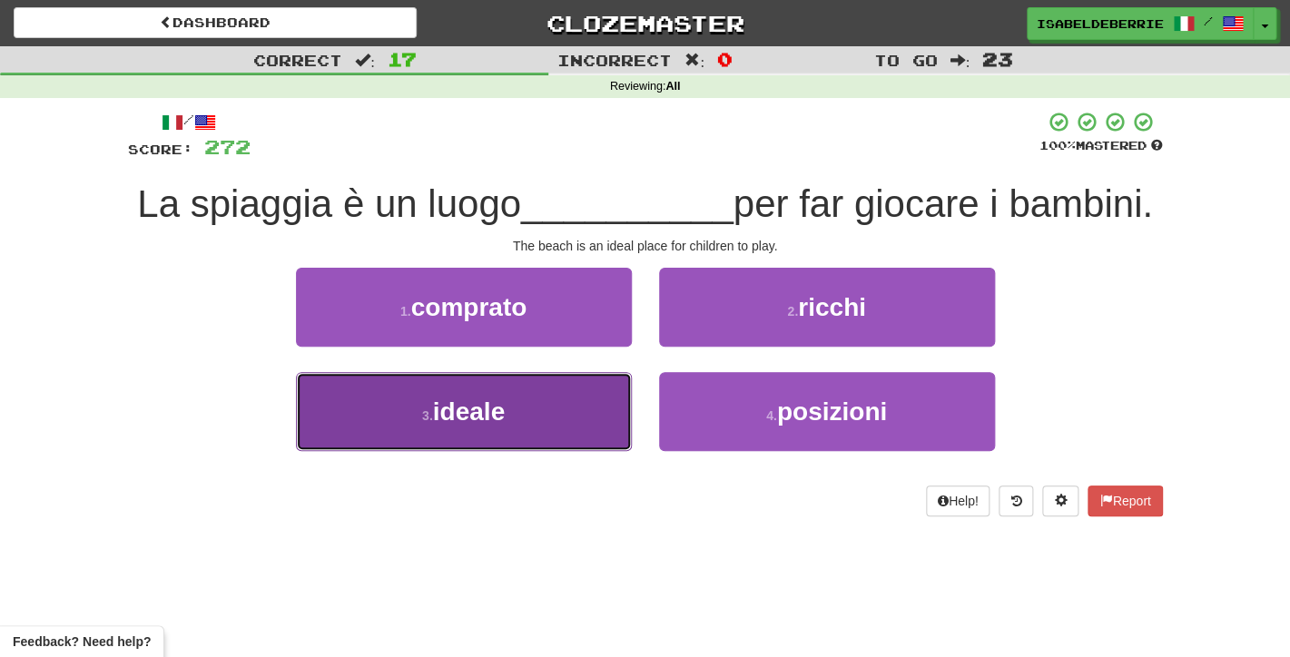
click at [605, 418] on button "3 . ideale" at bounding box center [464, 411] width 336 height 79
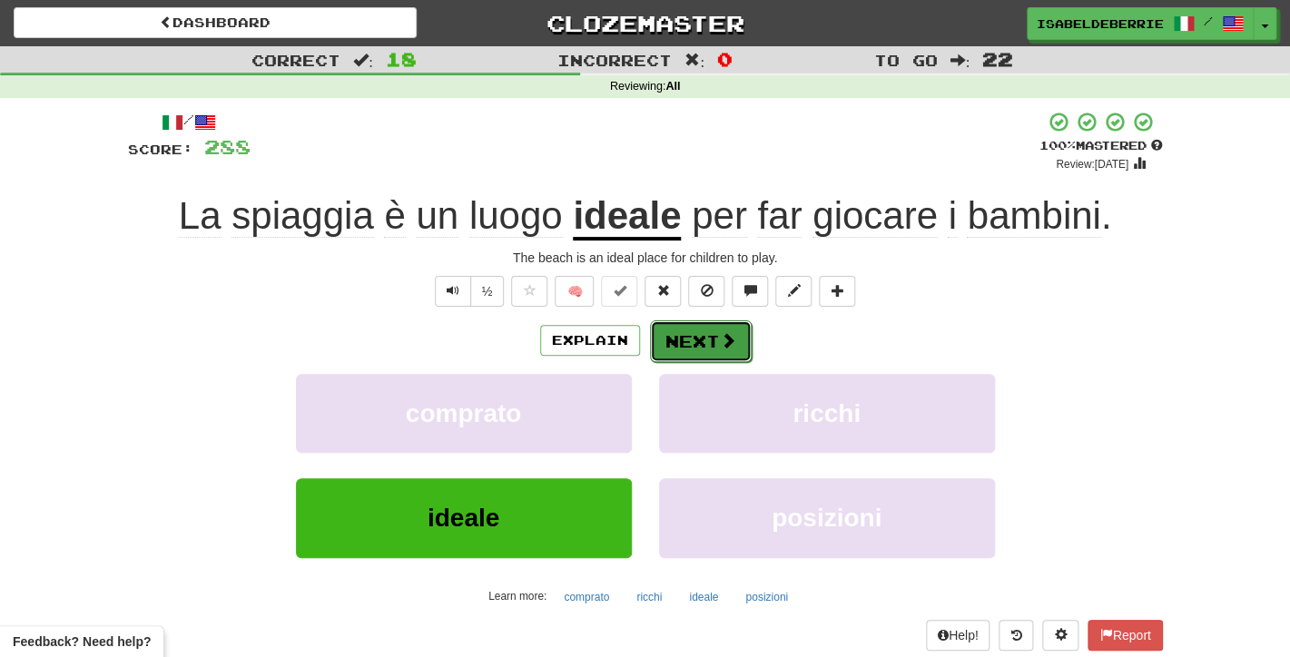
click at [682, 340] on button "Next" at bounding box center [701, 341] width 102 height 42
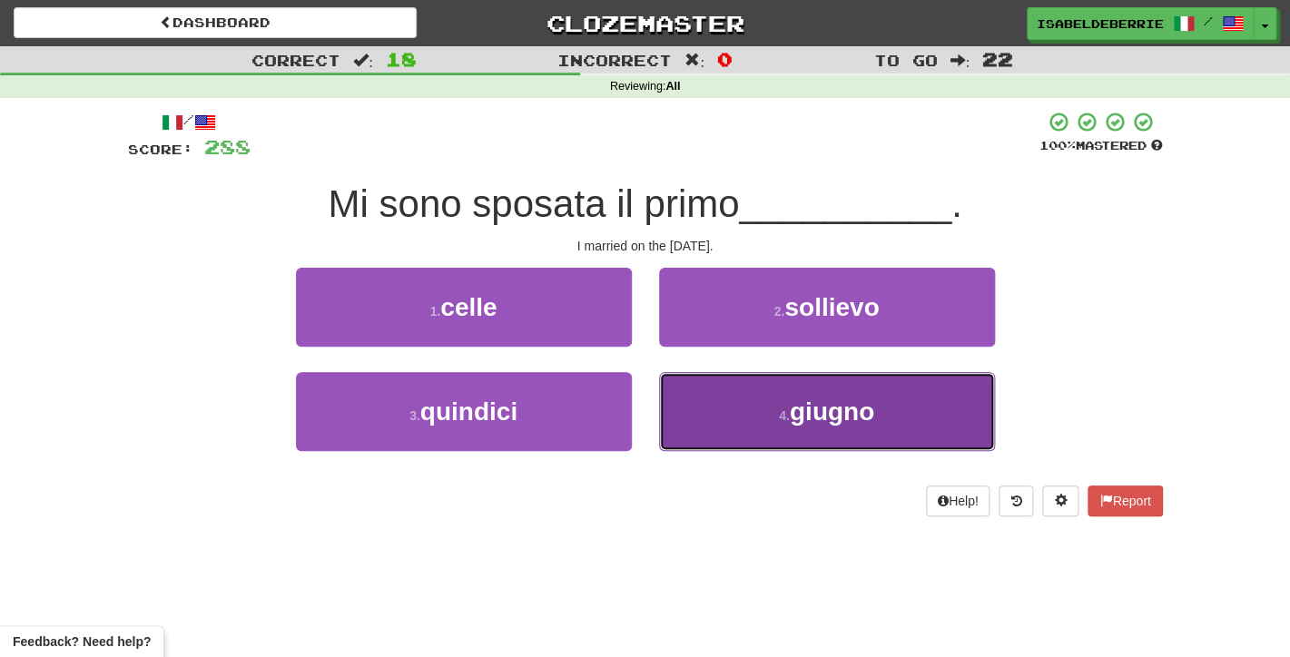
click at [688, 417] on button "4 . giugno" at bounding box center [827, 411] width 336 height 79
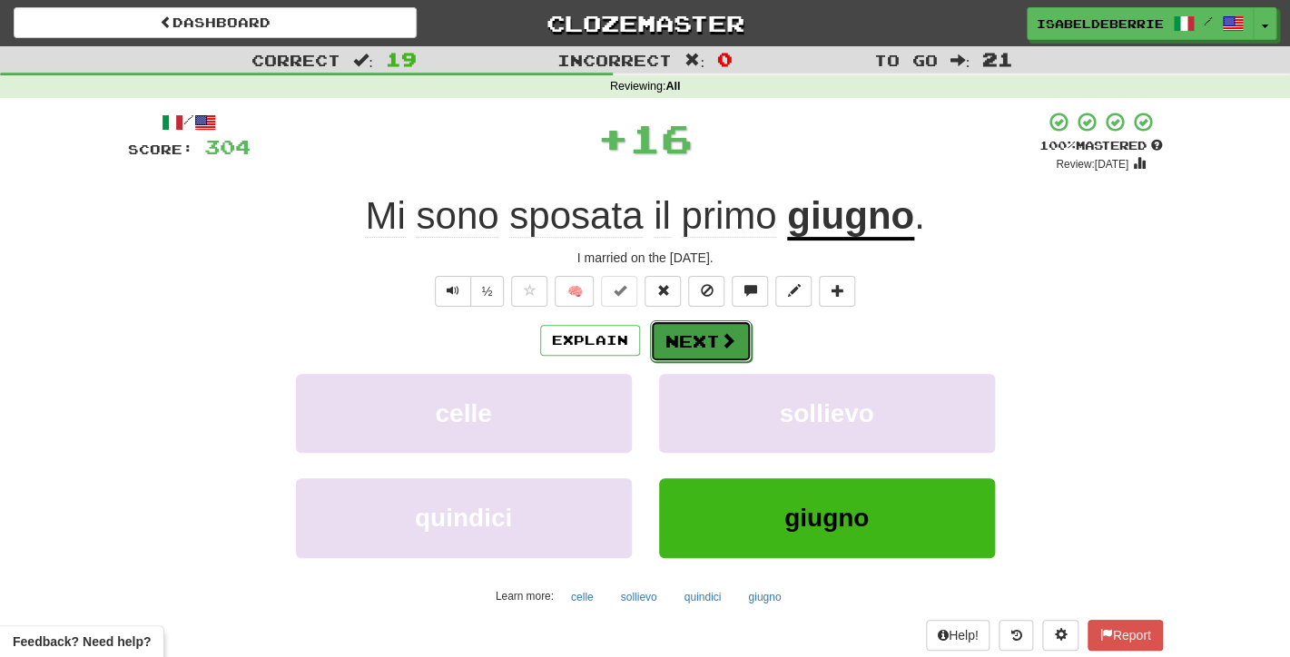
click at [675, 344] on button "Next" at bounding box center [701, 341] width 102 height 42
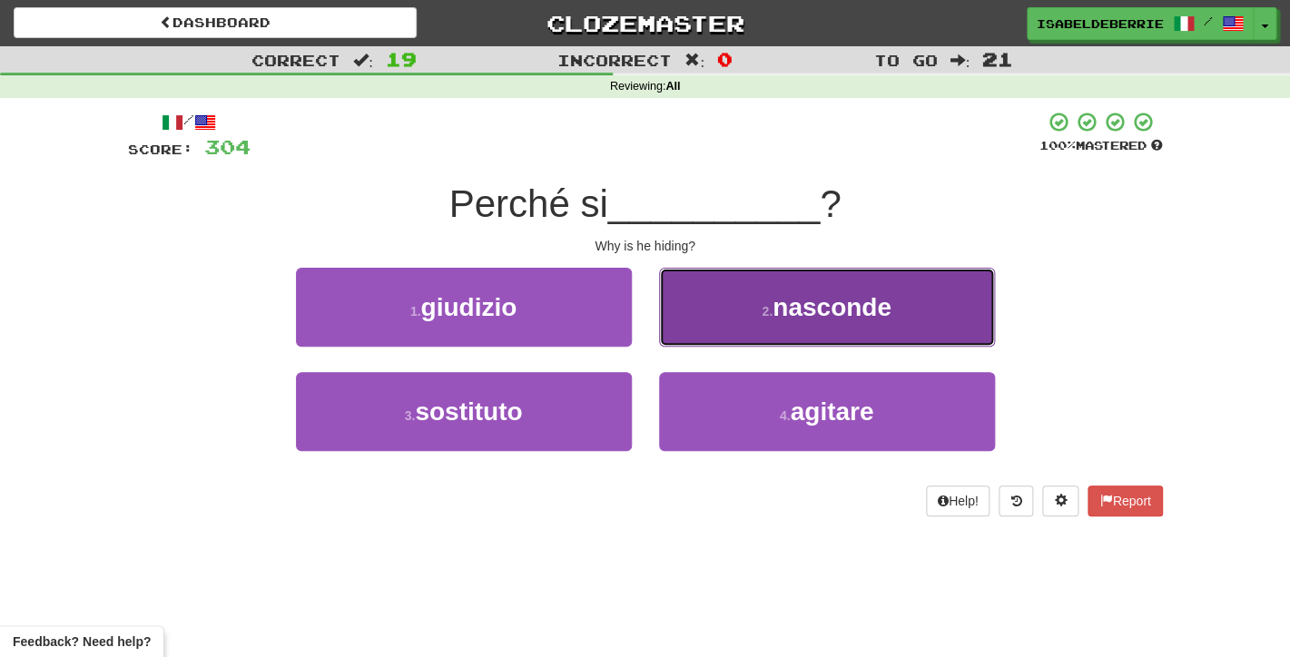
click at [683, 333] on button "2 . nasconde" at bounding box center [827, 307] width 336 height 79
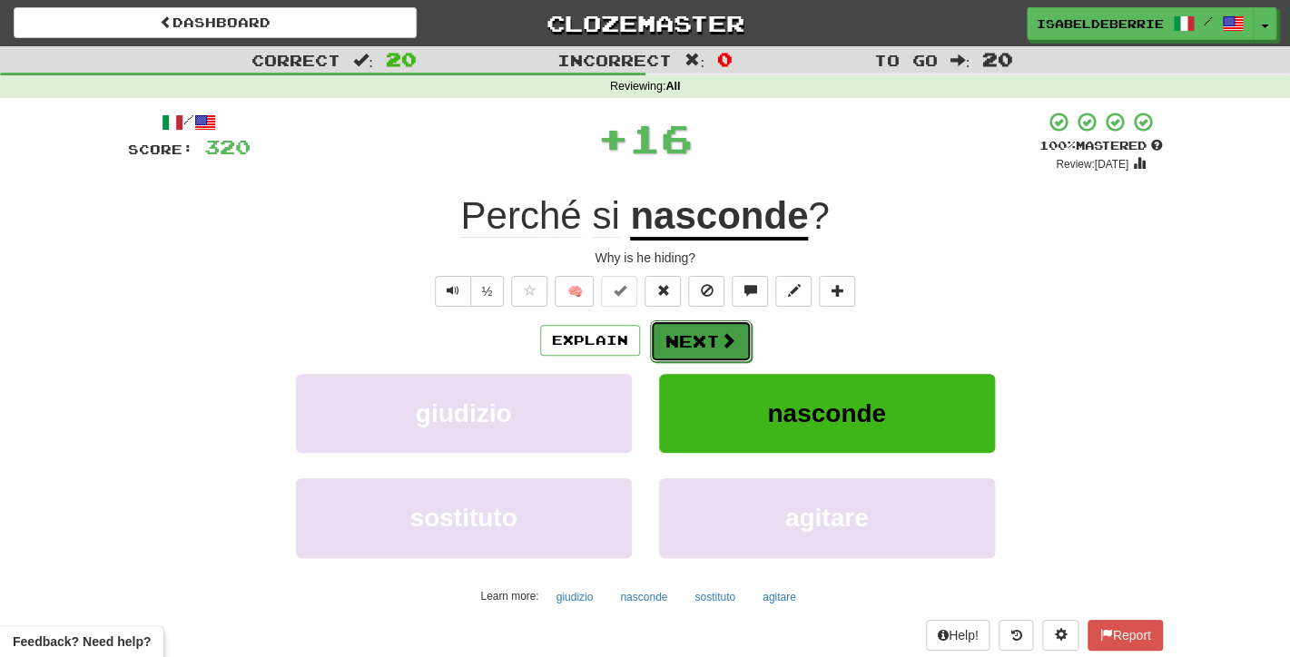
click at [665, 354] on button "Next" at bounding box center [701, 341] width 102 height 42
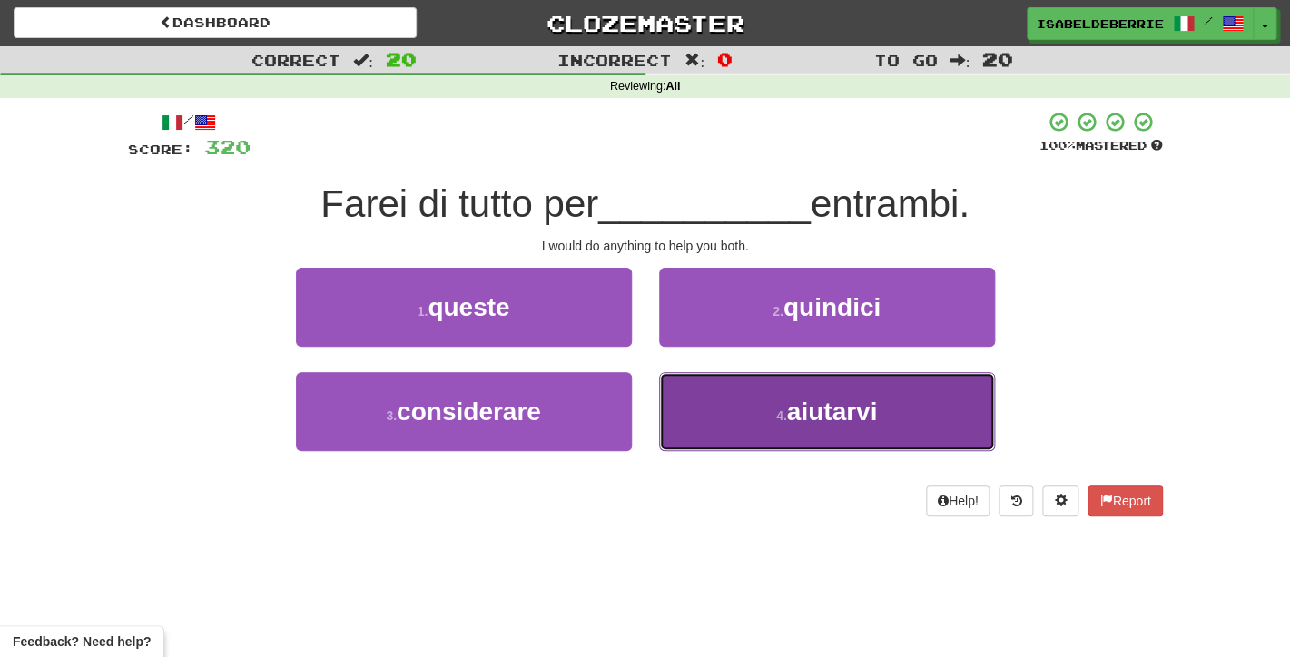
click at [681, 407] on button "4 . aiutarvi" at bounding box center [827, 411] width 336 height 79
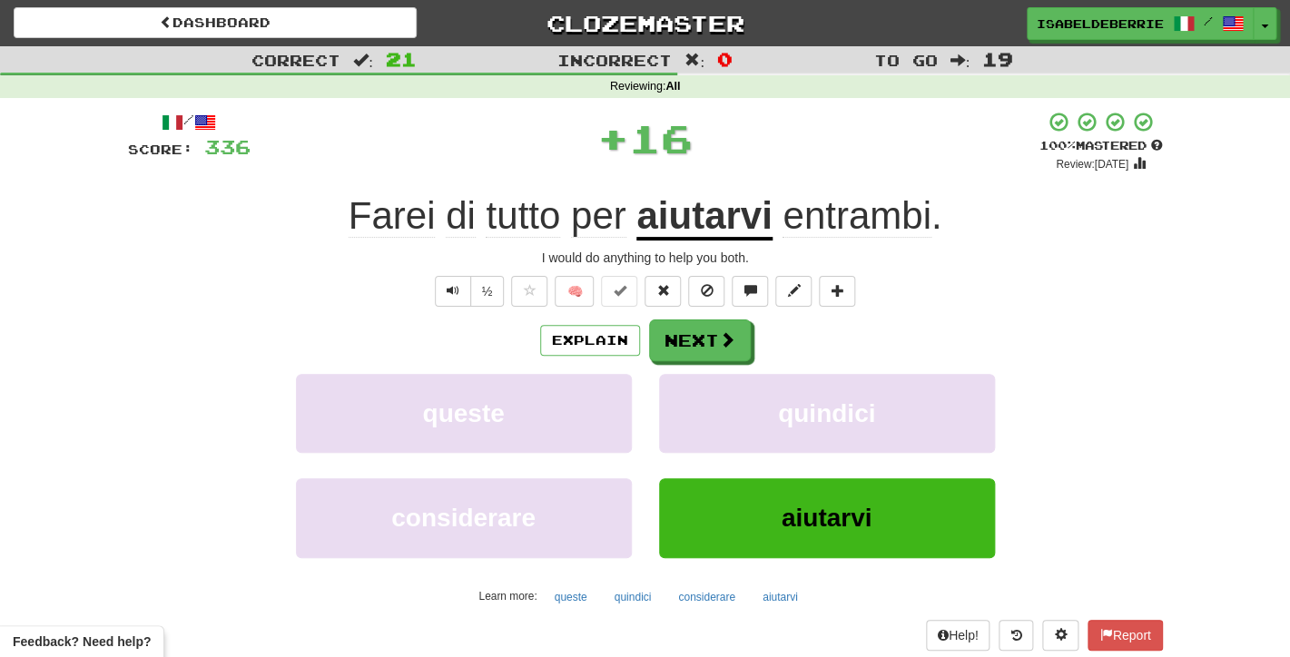
click at [670, 368] on div "Explain Next queste quindici considerare aiutarvi Learn more: queste quindici c…" at bounding box center [645, 464] width 1035 height 291
click at [673, 353] on button "Next" at bounding box center [701, 341] width 102 height 42
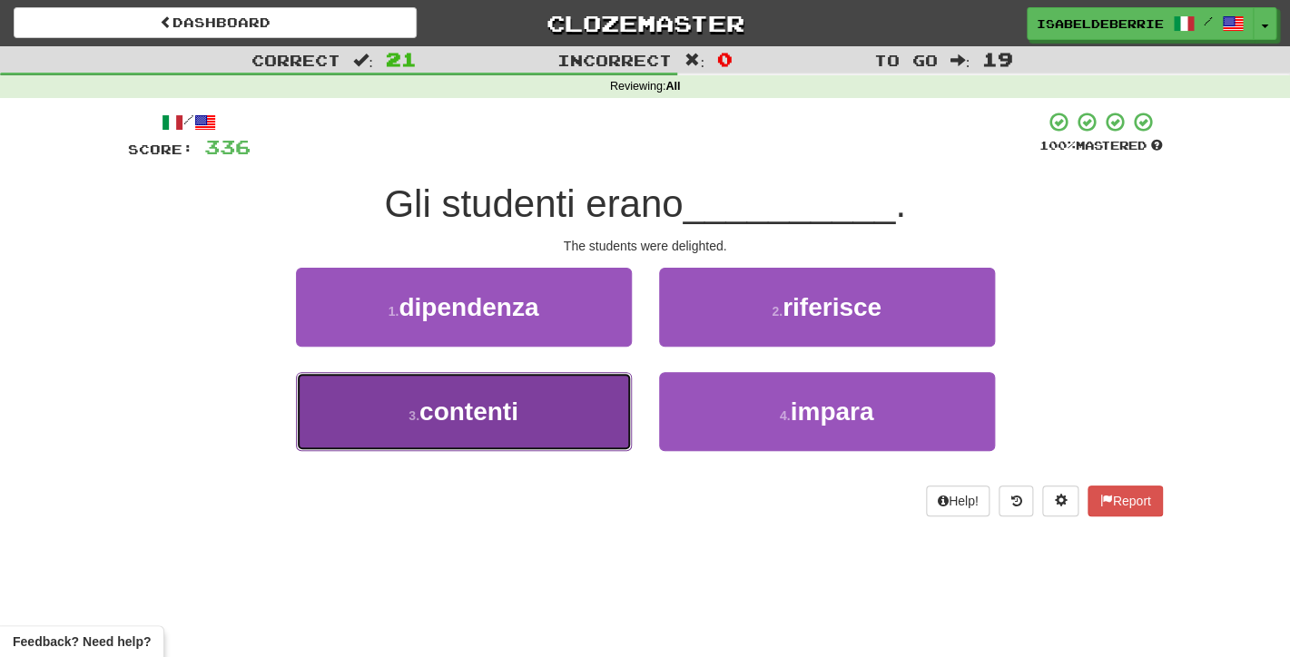
click at [619, 414] on button "3 . contenti" at bounding box center [464, 411] width 336 height 79
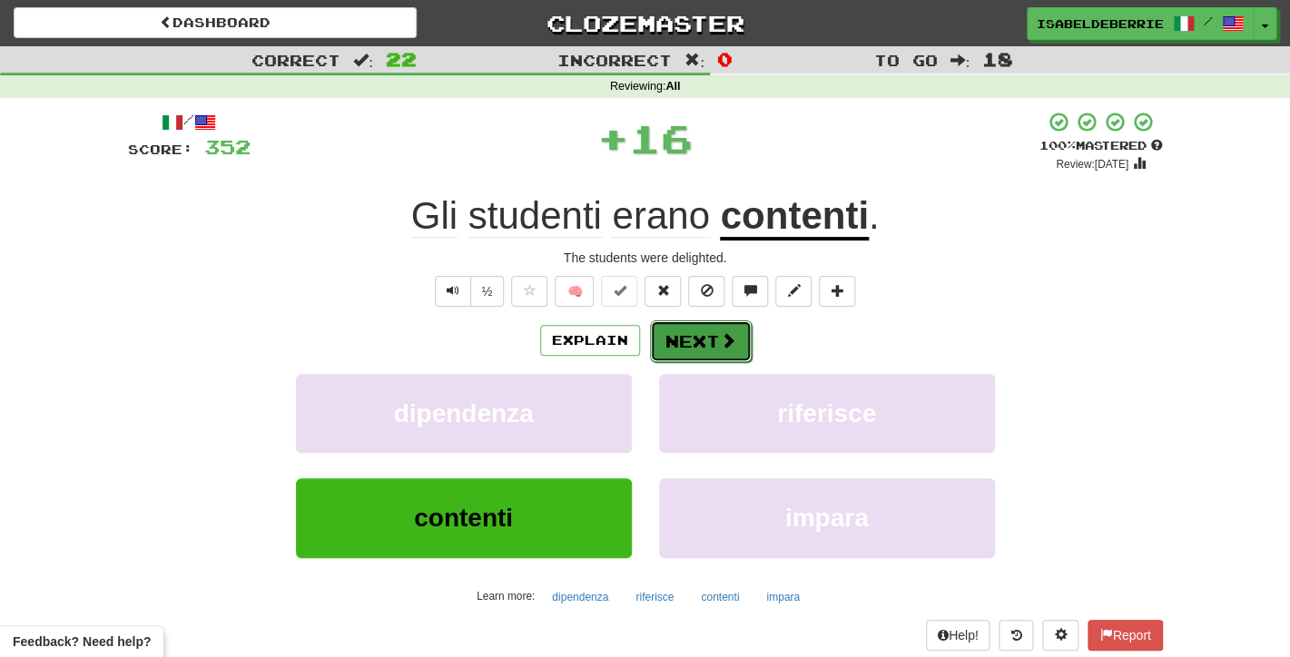
click at [686, 338] on button "Next" at bounding box center [701, 341] width 102 height 42
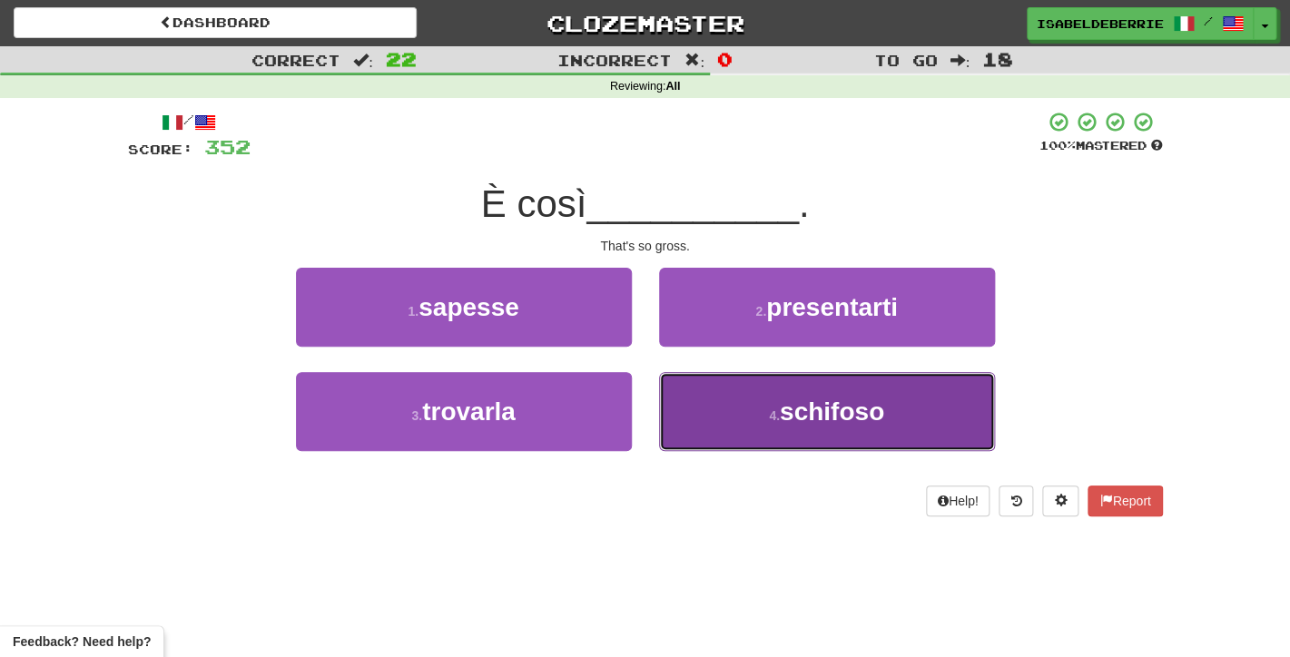
click at [685, 419] on button "4 . schifoso" at bounding box center [827, 411] width 336 height 79
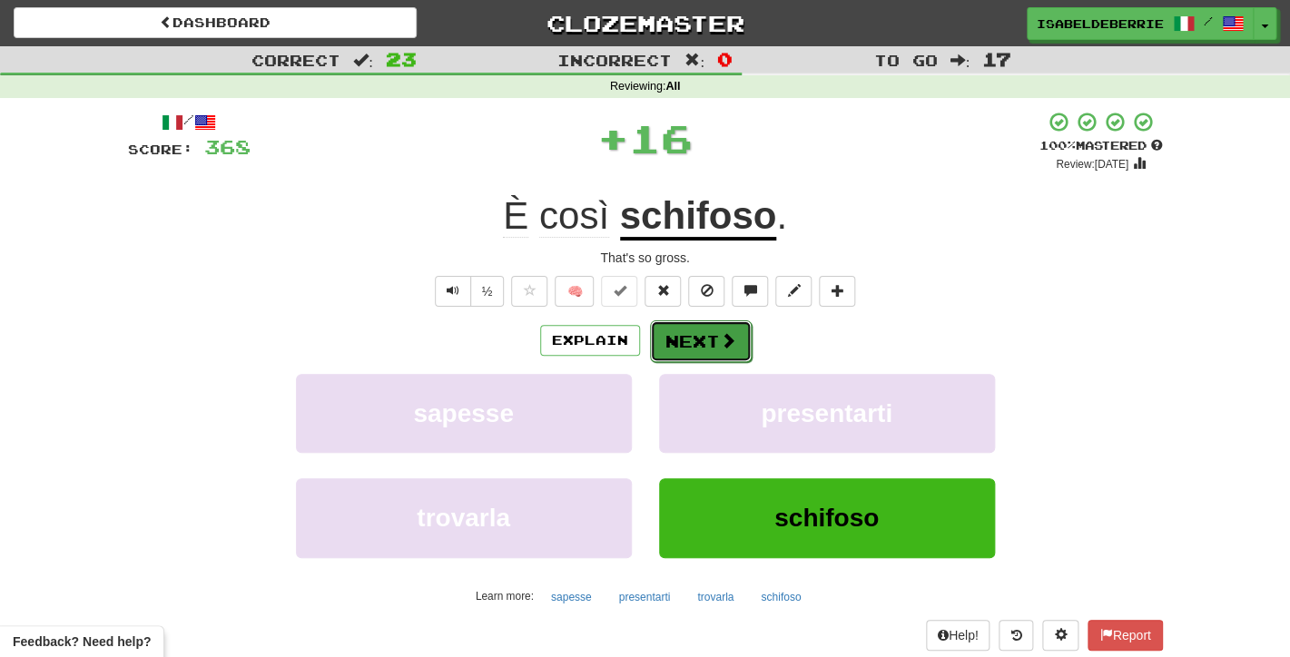
click at [673, 343] on button "Next" at bounding box center [701, 341] width 102 height 42
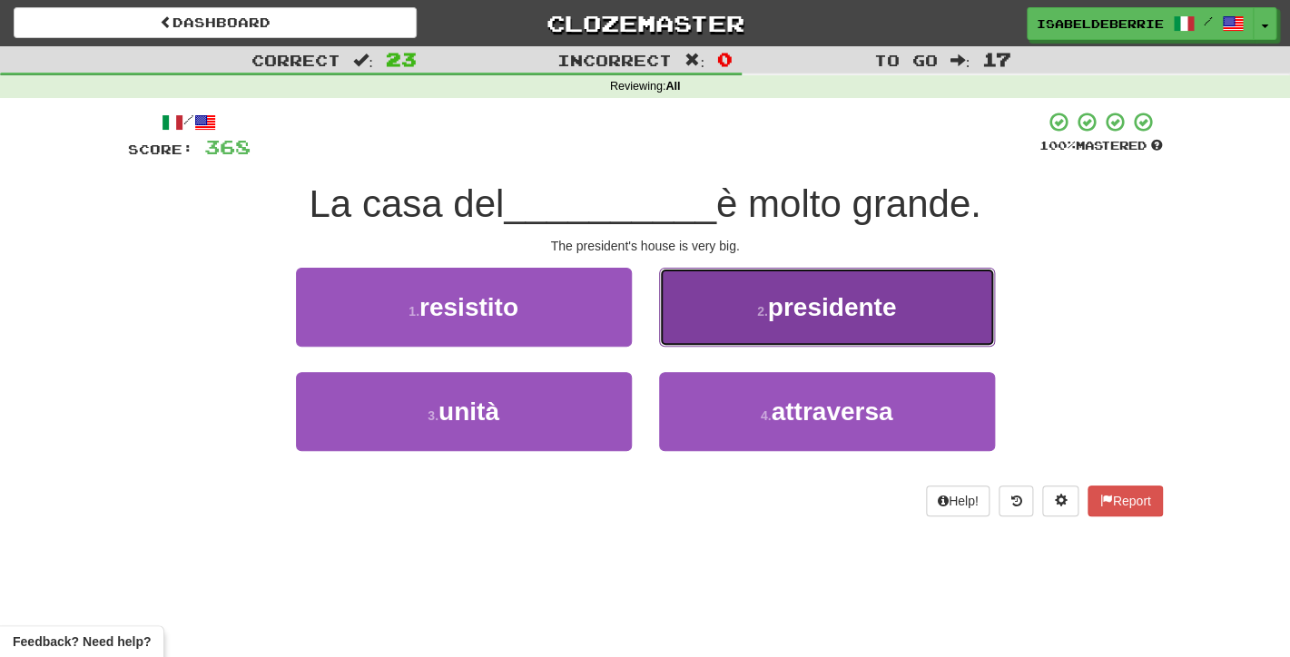
click at [686, 330] on button "2 . presidente" at bounding box center [827, 307] width 336 height 79
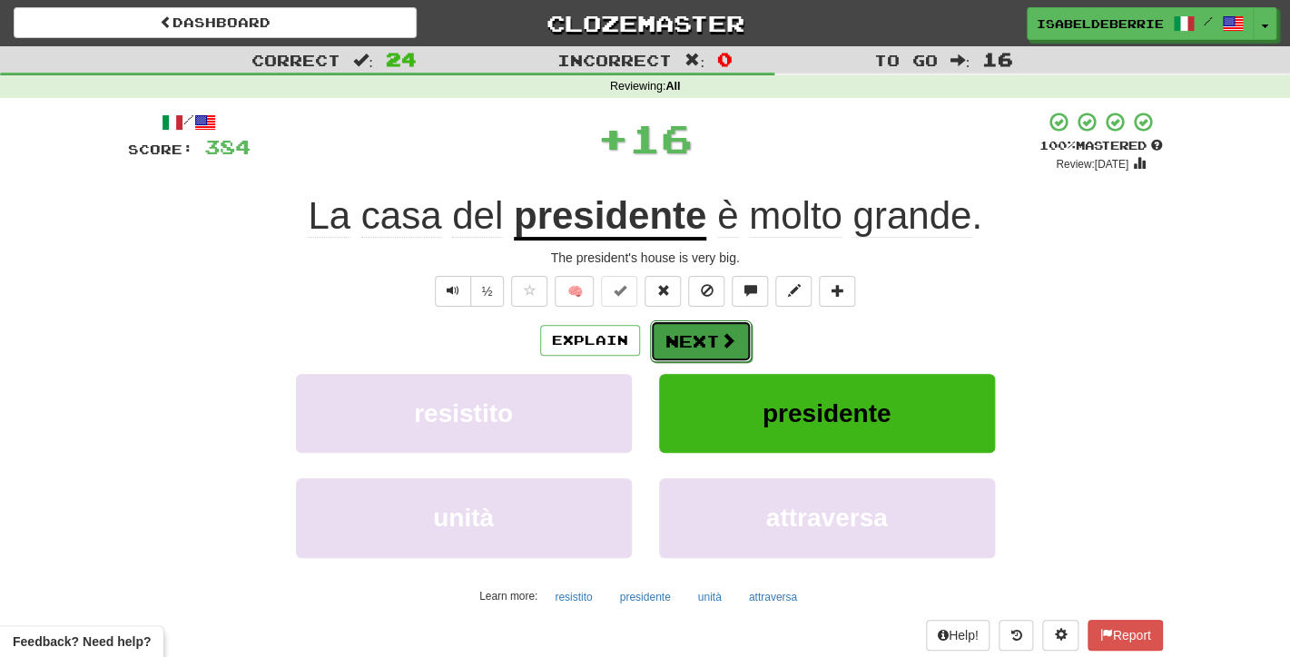
click at [662, 352] on button "Next" at bounding box center [701, 341] width 102 height 42
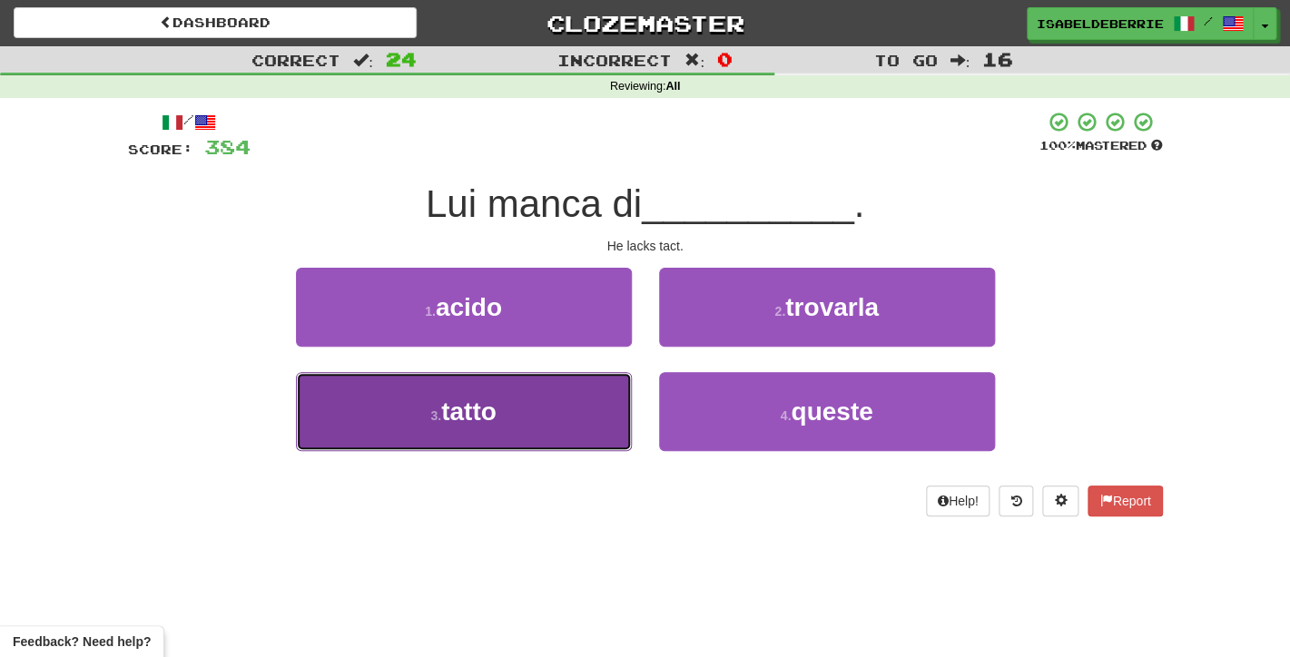
click at [610, 427] on button "3 . [GEOGRAPHIC_DATA]" at bounding box center [464, 411] width 336 height 79
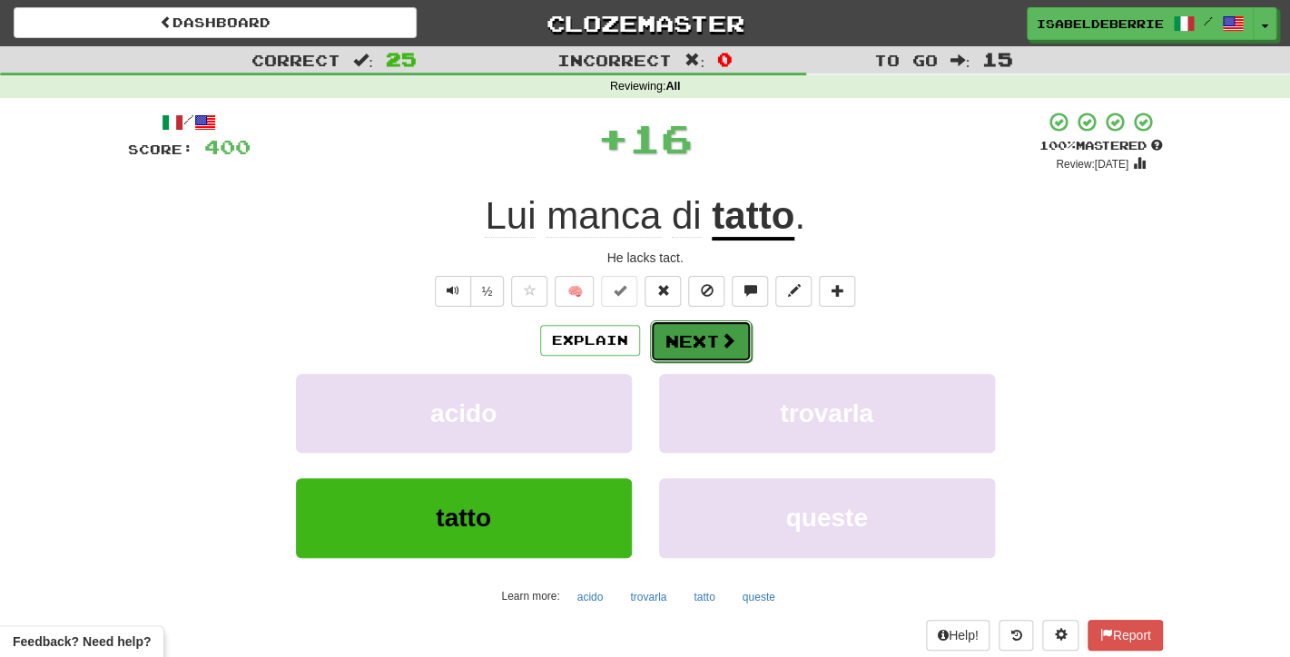
click at [670, 344] on button "Next" at bounding box center [701, 341] width 102 height 42
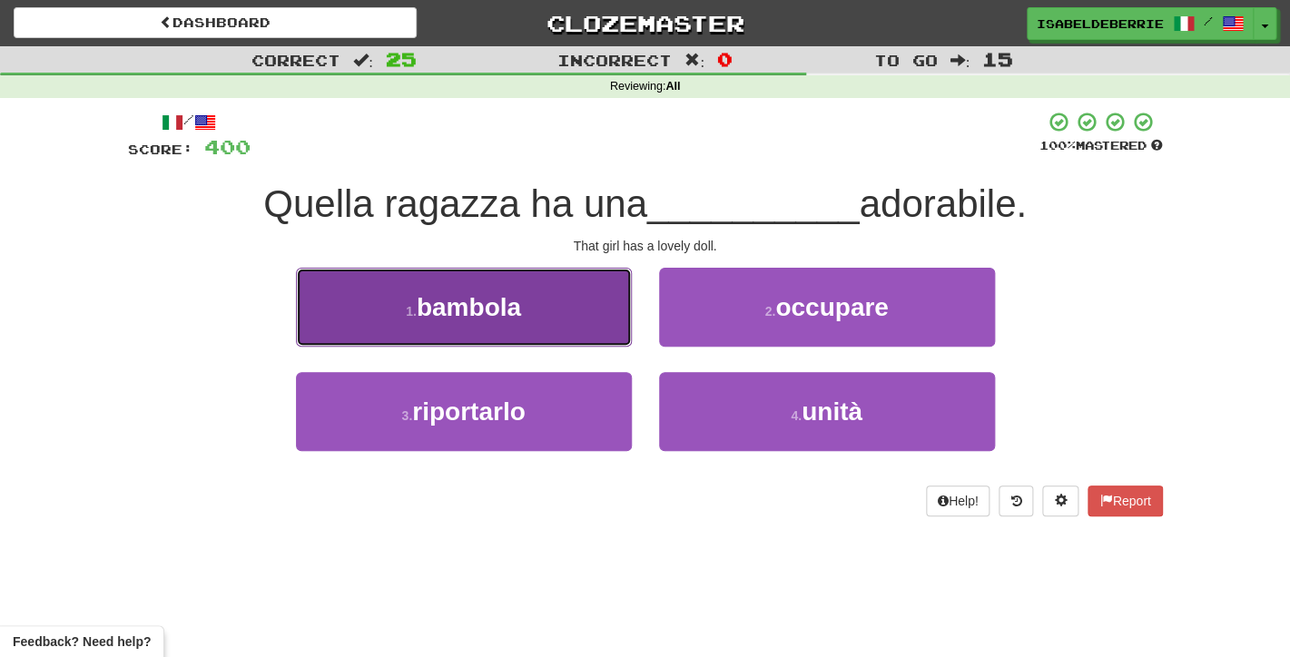
click at [624, 337] on button "1 . [GEOGRAPHIC_DATA]" at bounding box center [464, 307] width 336 height 79
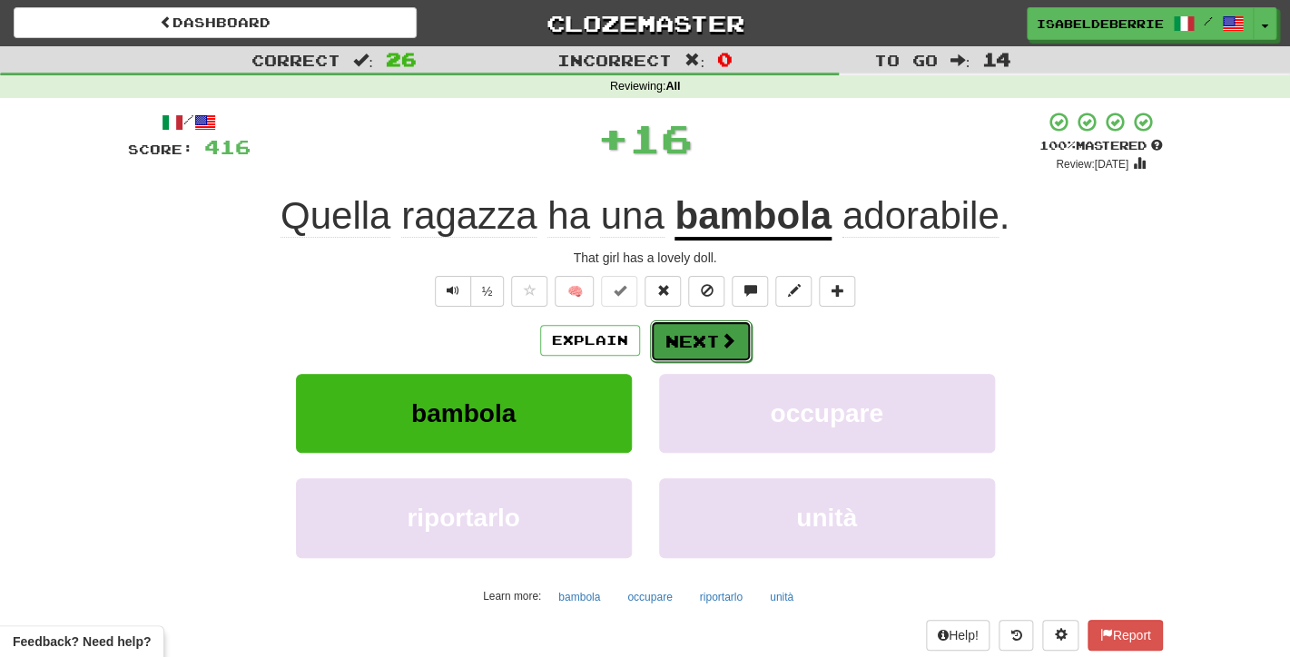
click at [670, 354] on button "Next" at bounding box center [701, 341] width 102 height 42
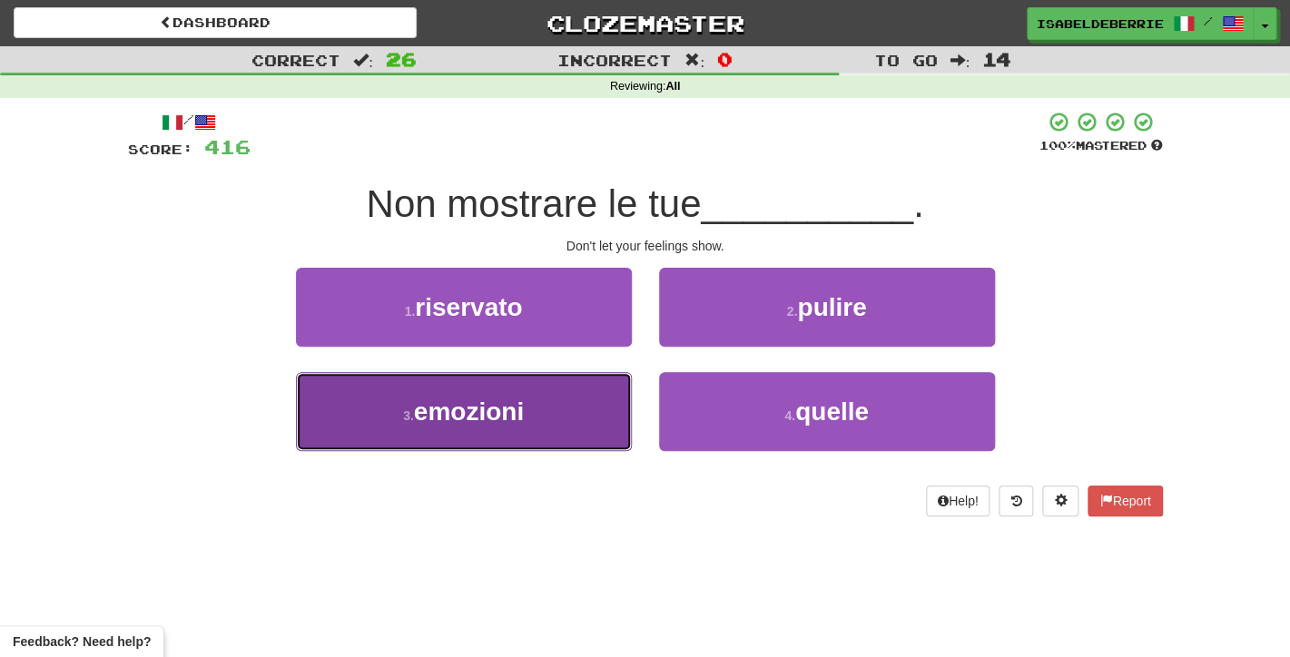
click at [618, 413] on button "3 . emozioni" at bounding box center [464, 411] width 336 height 79
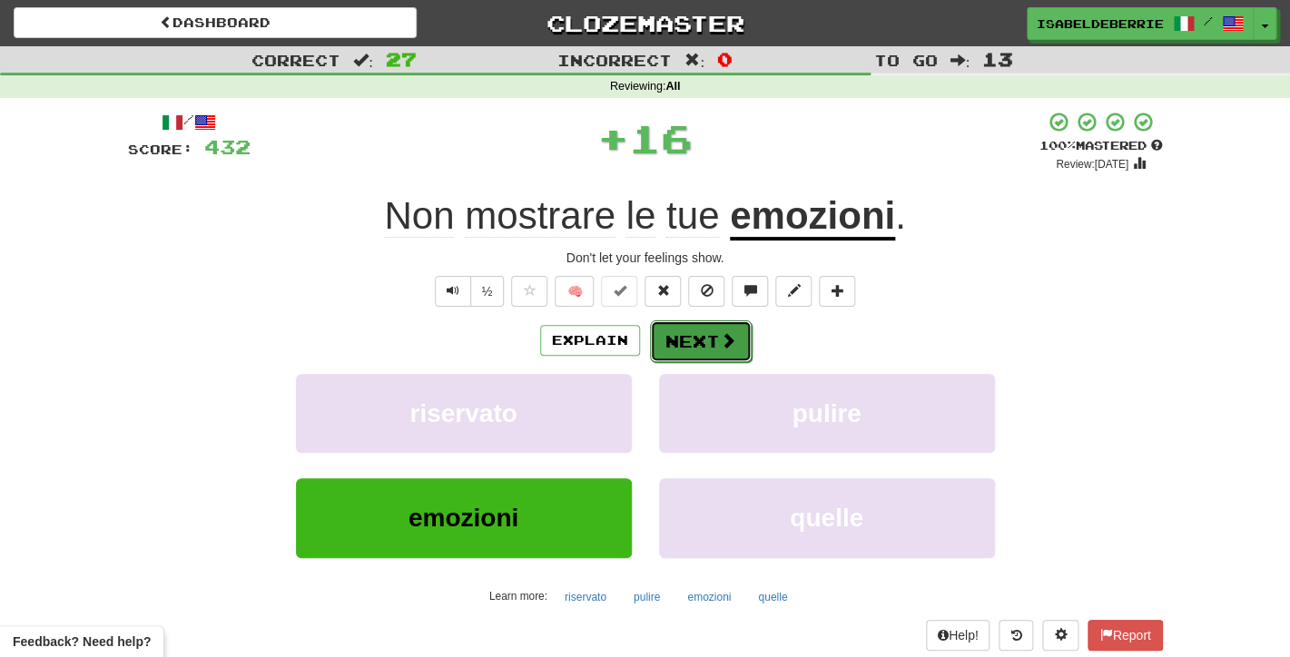
click at [664, 361] on button "Next" at bounding box center [701, 341] width 102 height 42
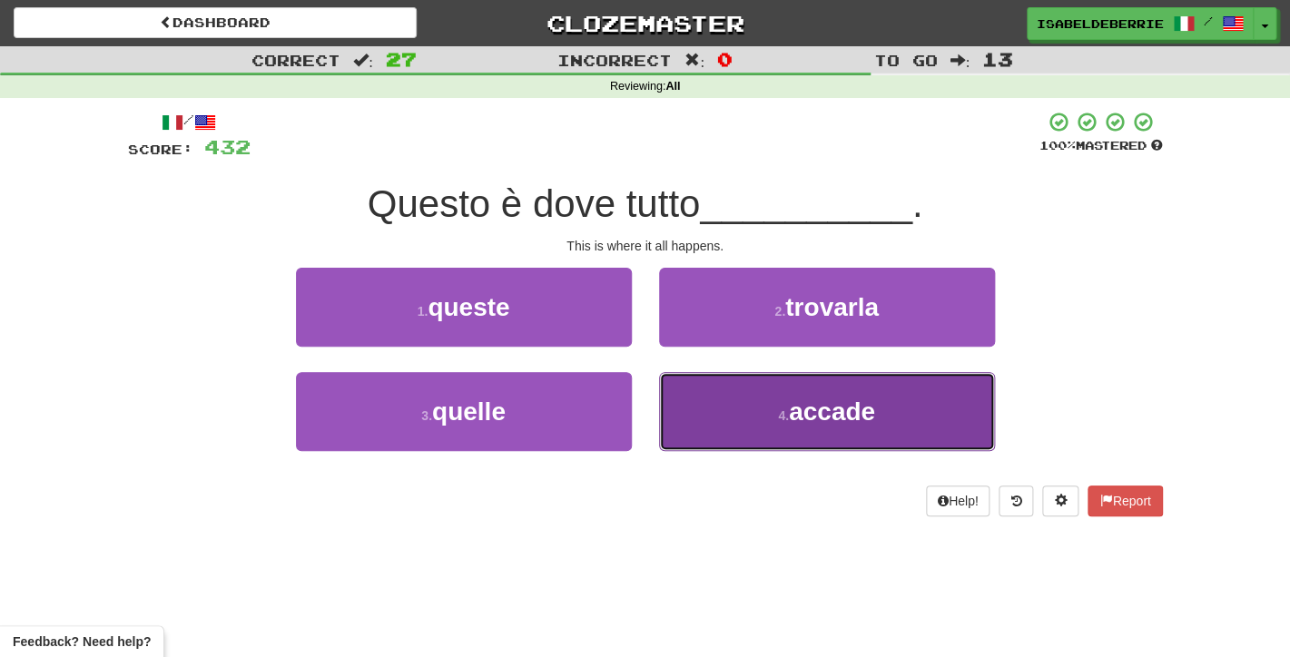
click at [674, 415] on button "4 . accade" at bounding box center [827, 411] width 336 height 79
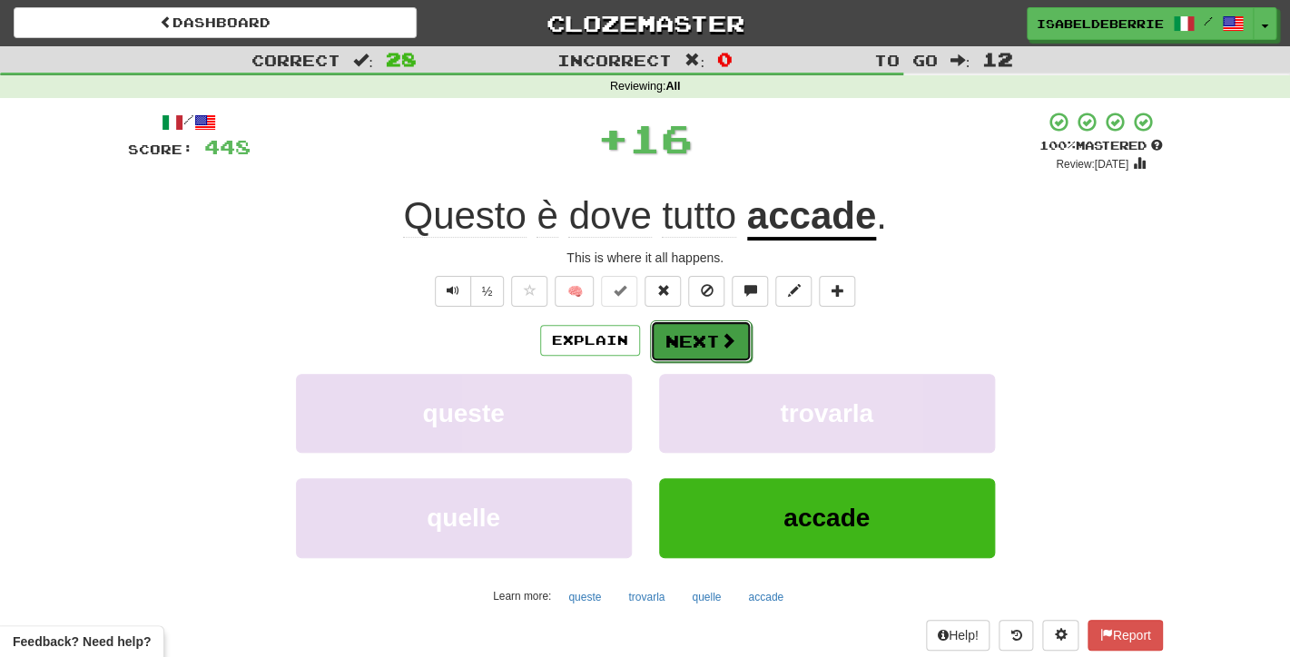
click at [671, 355] on button "Next" at bounding box center [701, 341] width 102 height 42
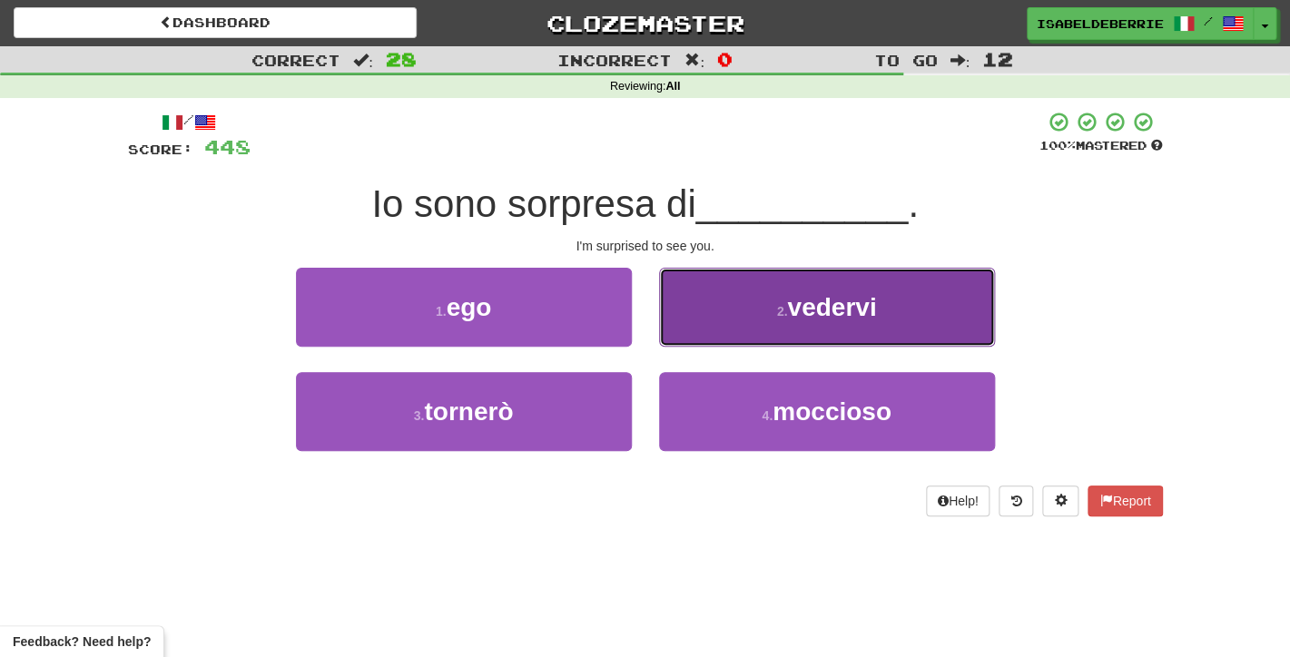
click at [675, 330] on button "2 . vedervi" at bounding box center [827, 307] width 336 height 79
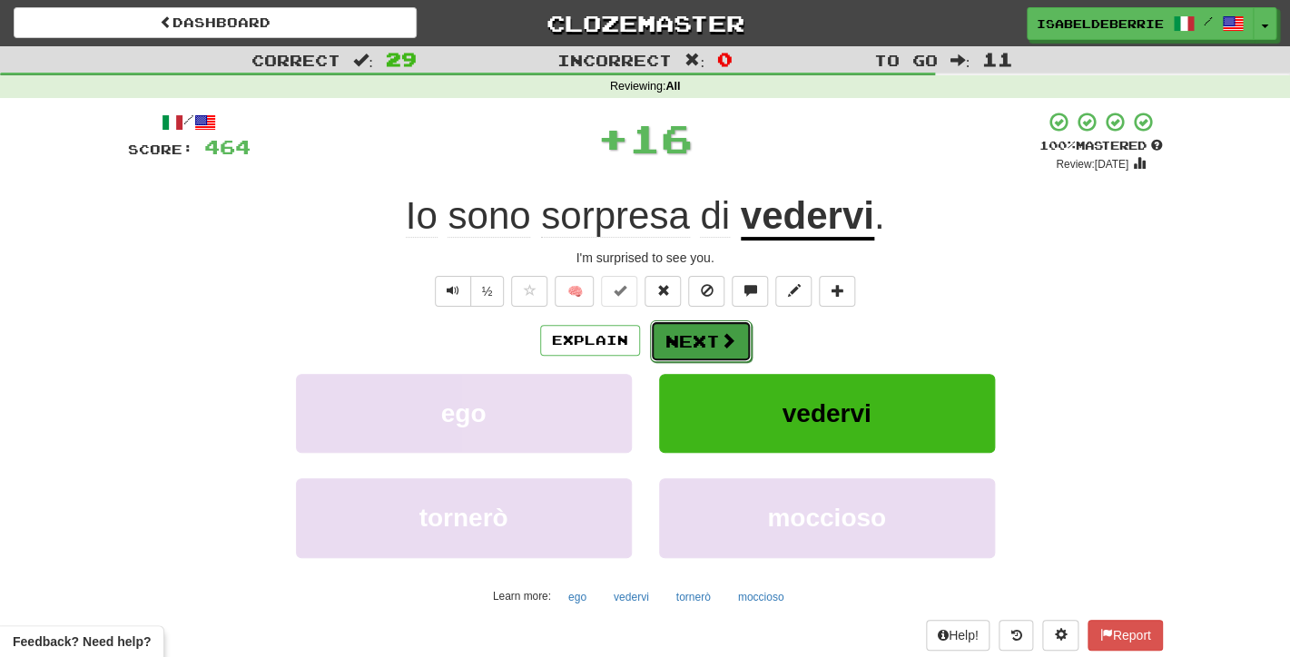
click at [671, 349] on button "Next" at bounding box center [701, 341] width 102 height 42
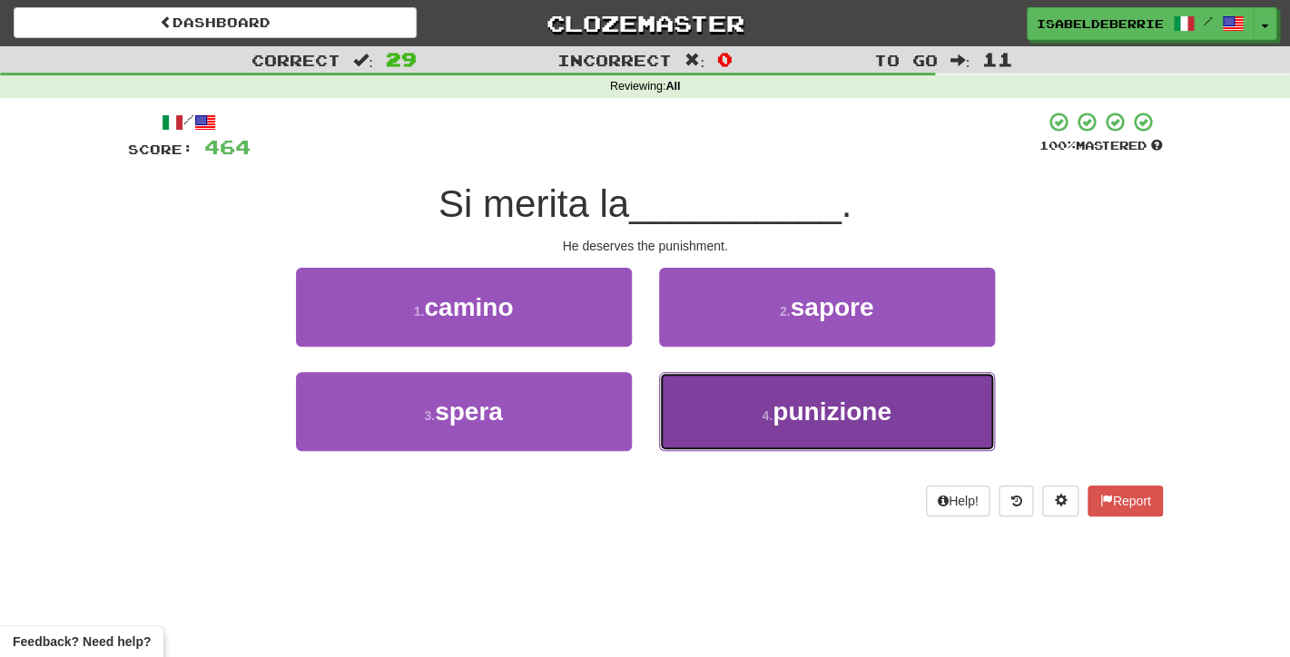
click at [663, 407] on button "4 . punizione" at bounding box center [827, 411] width 336 height 79
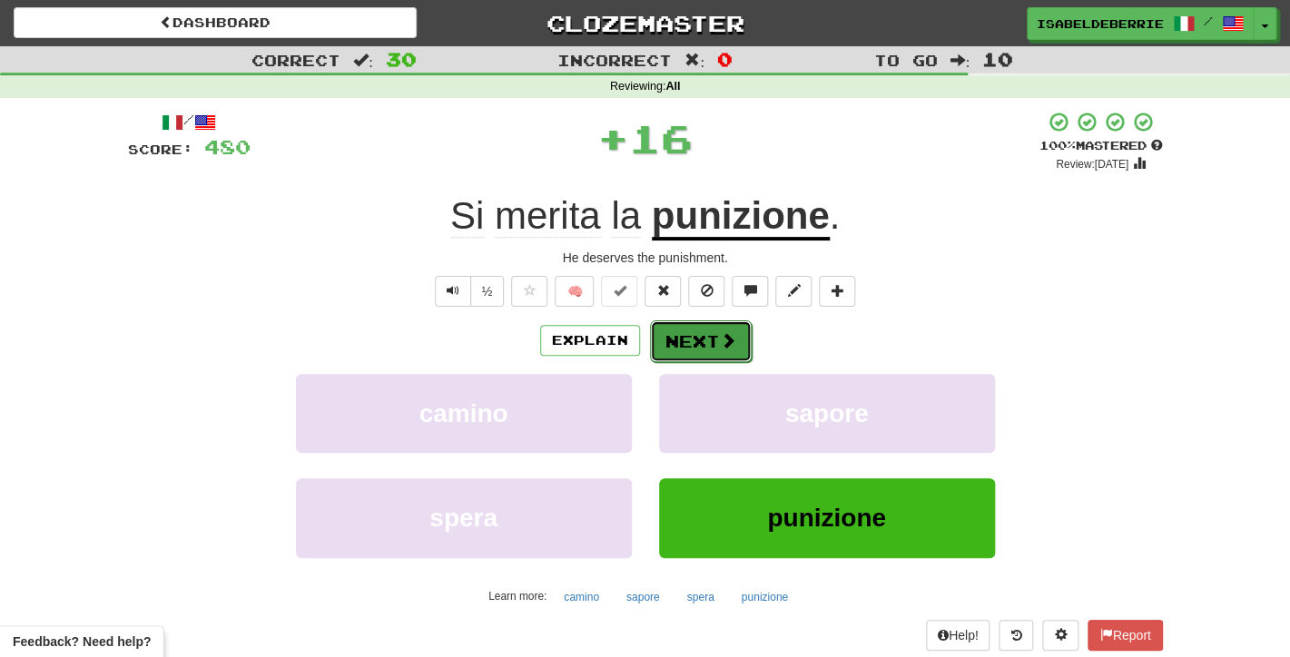
click at [663, 351] on button "Next" at bounding box center [701, 341] width 102 height 42
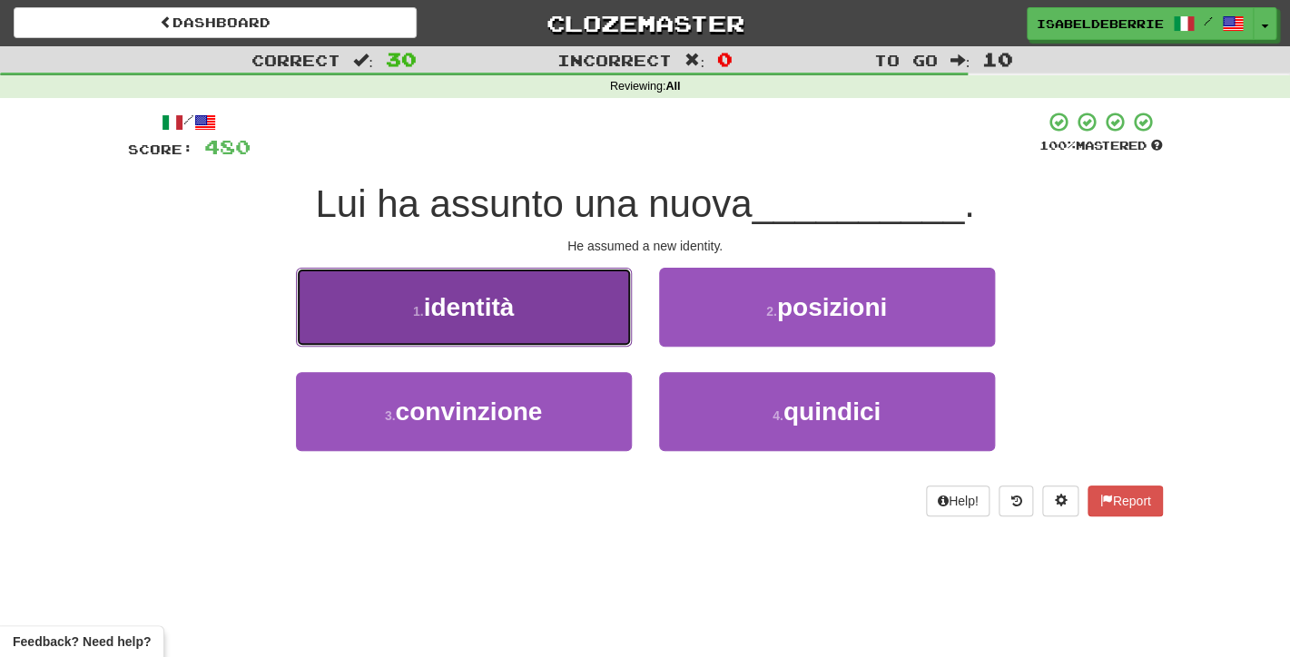
click at [617, 338] on button "1 . identità" at bounding box center [464, 307] width 336 height 79
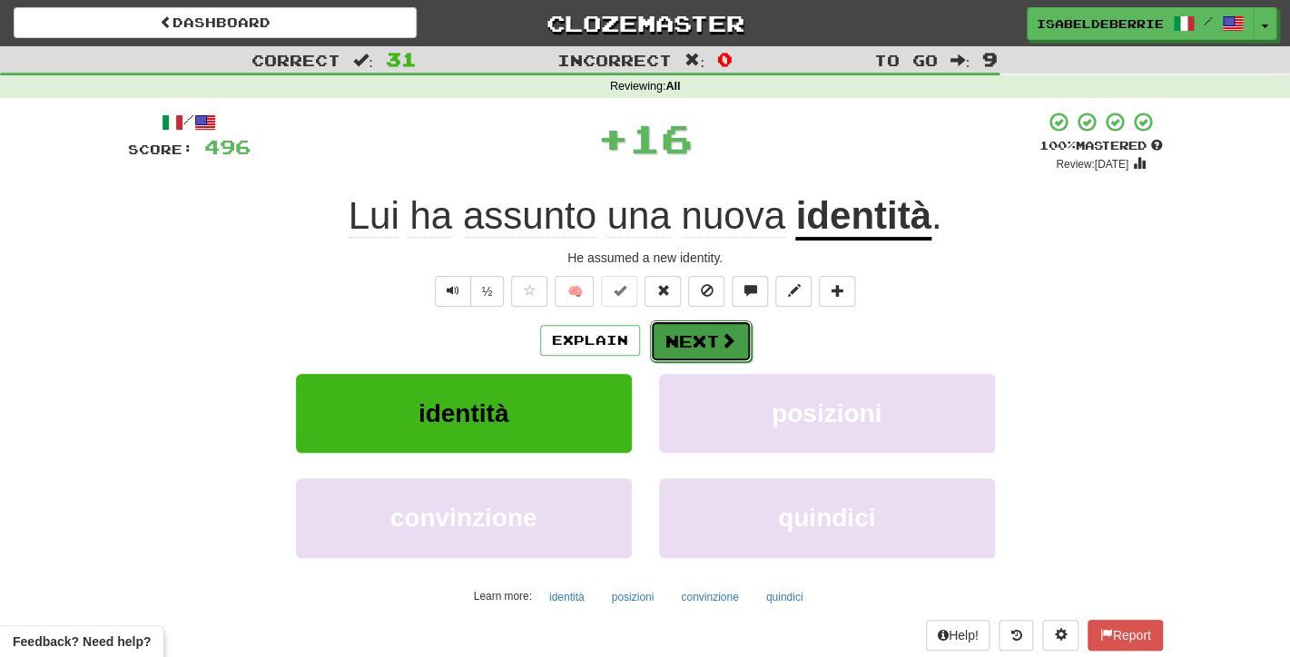
click at [667, 358] on button "Next" at bounding box center [701, 341] width 102 height 42
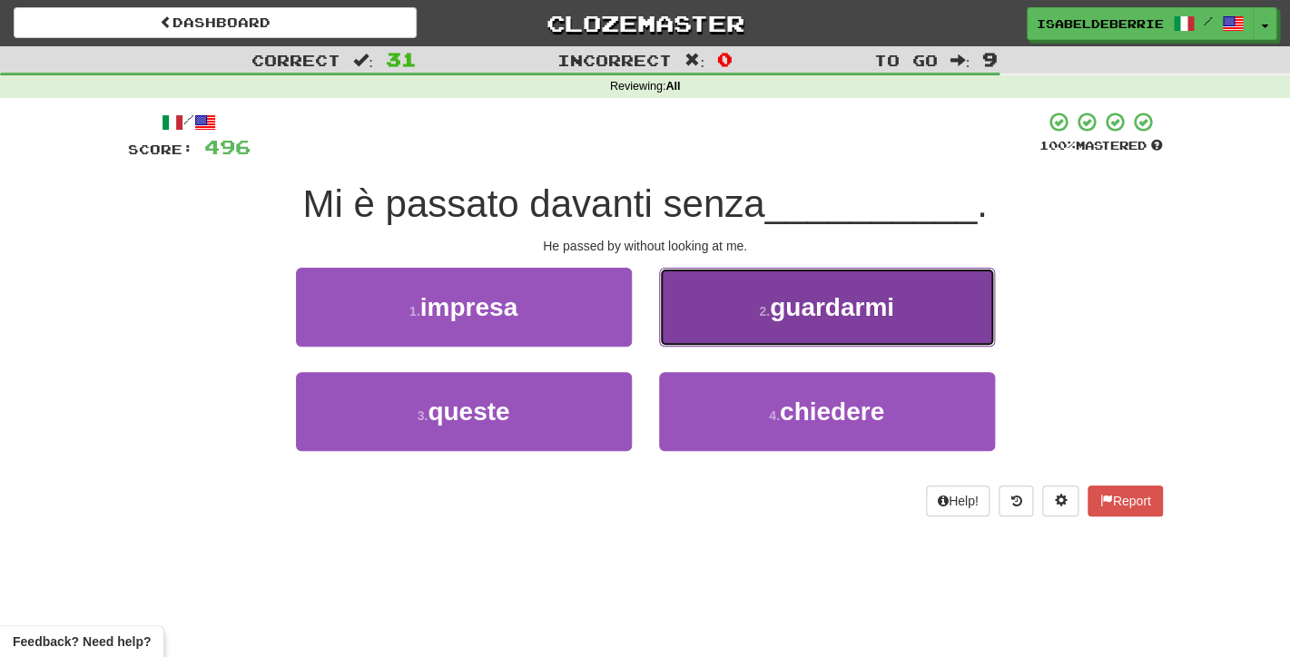
click at [678, 338] on button "2 . guardarmi" at bounding box center [827, 307] width 336 height 79
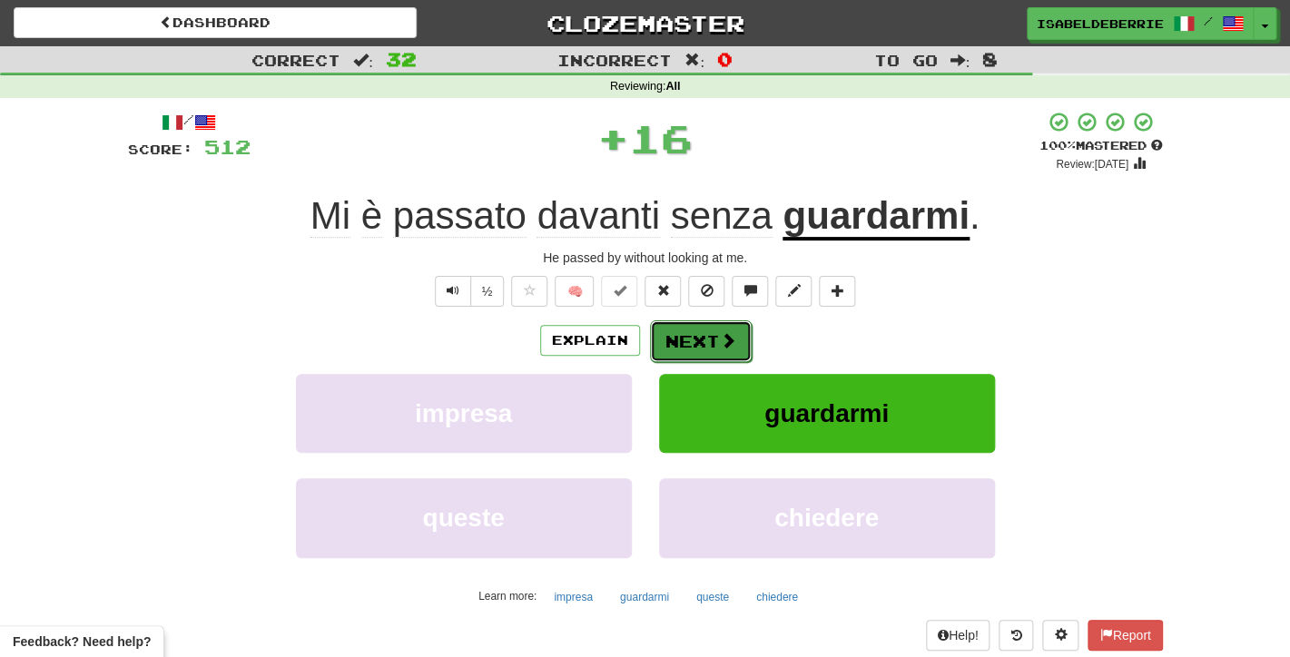
click at [662, 350] on button "Next" at bounding box center [701, 341] width 102 height 42
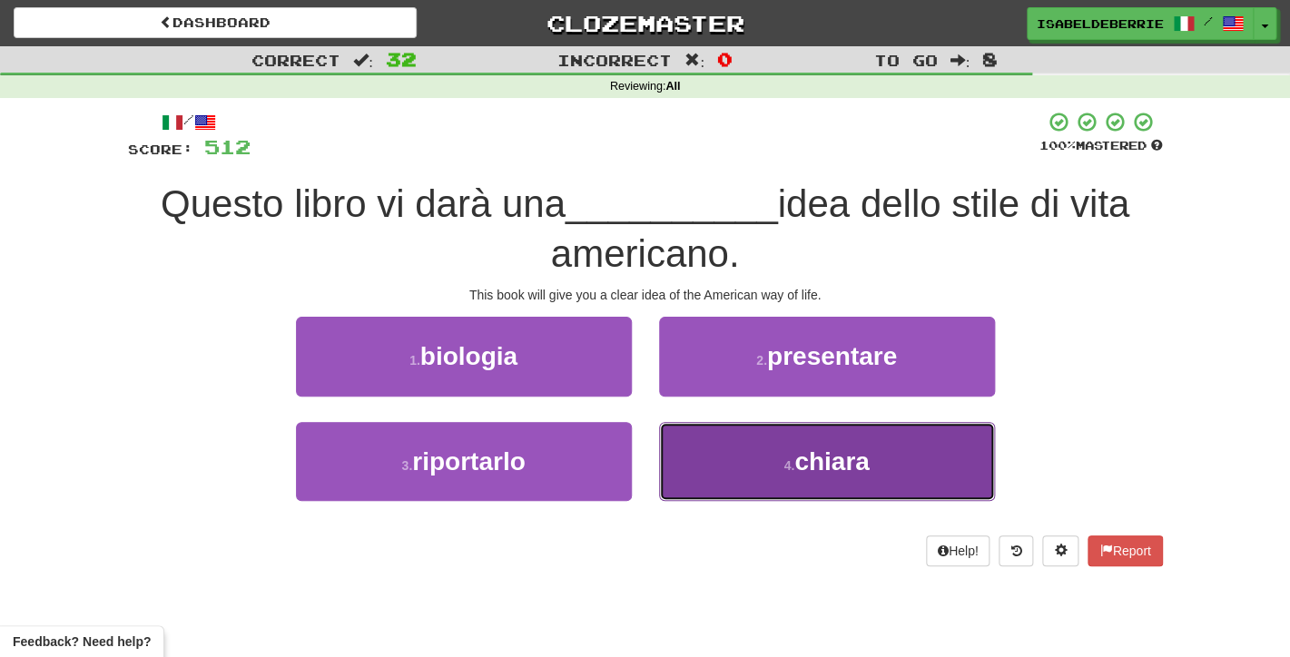
click at [674, 455] on button "4 . chiara" at bounding box center [827, 461] width 336 height 79
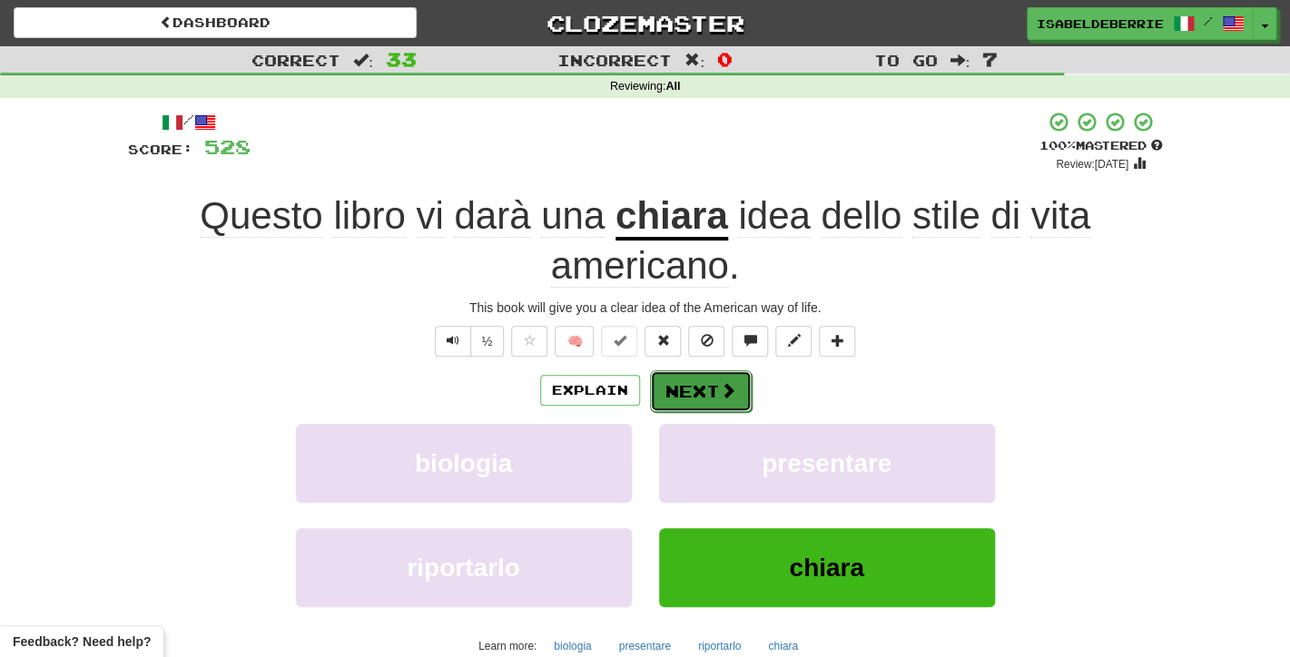
click at [666, 399] on button "Next" at bounding box center [701, 391] width 102 height 42
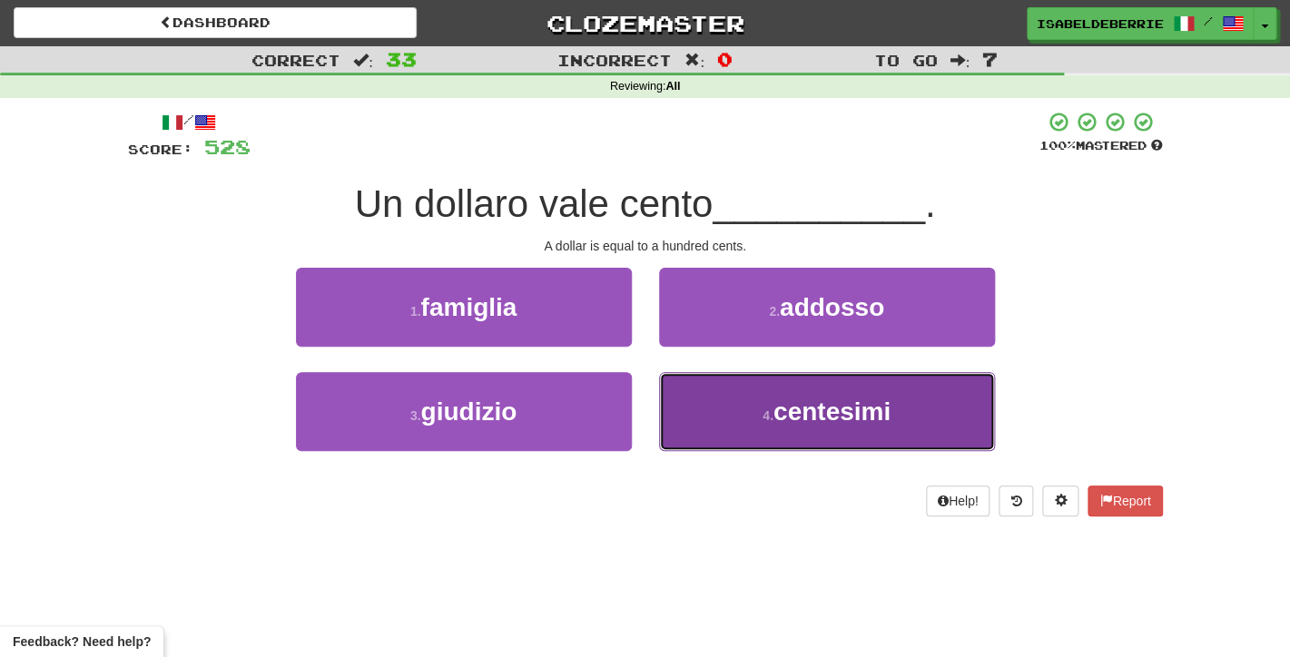
click at [677, 414] on button "4 . centesimi" at bounding box center [827, 411] width 336 height 79
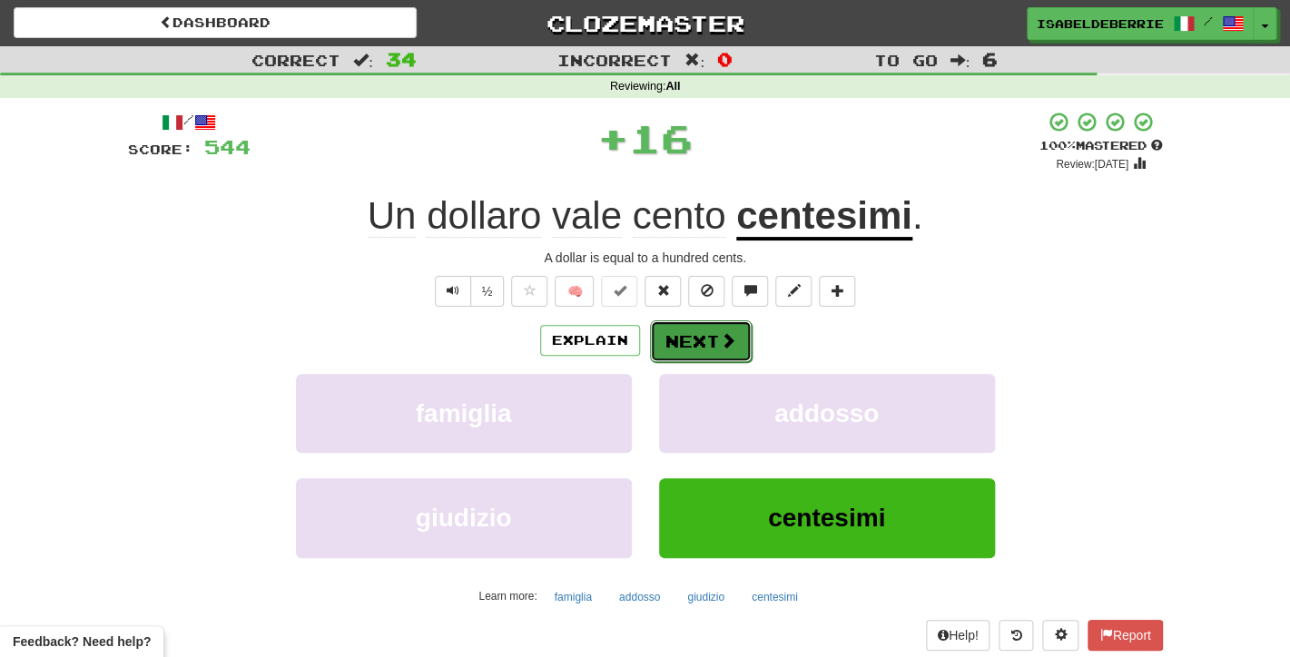
click at [668, 351] on button "Next" at bounding box center [701, 341] width 102 height 42
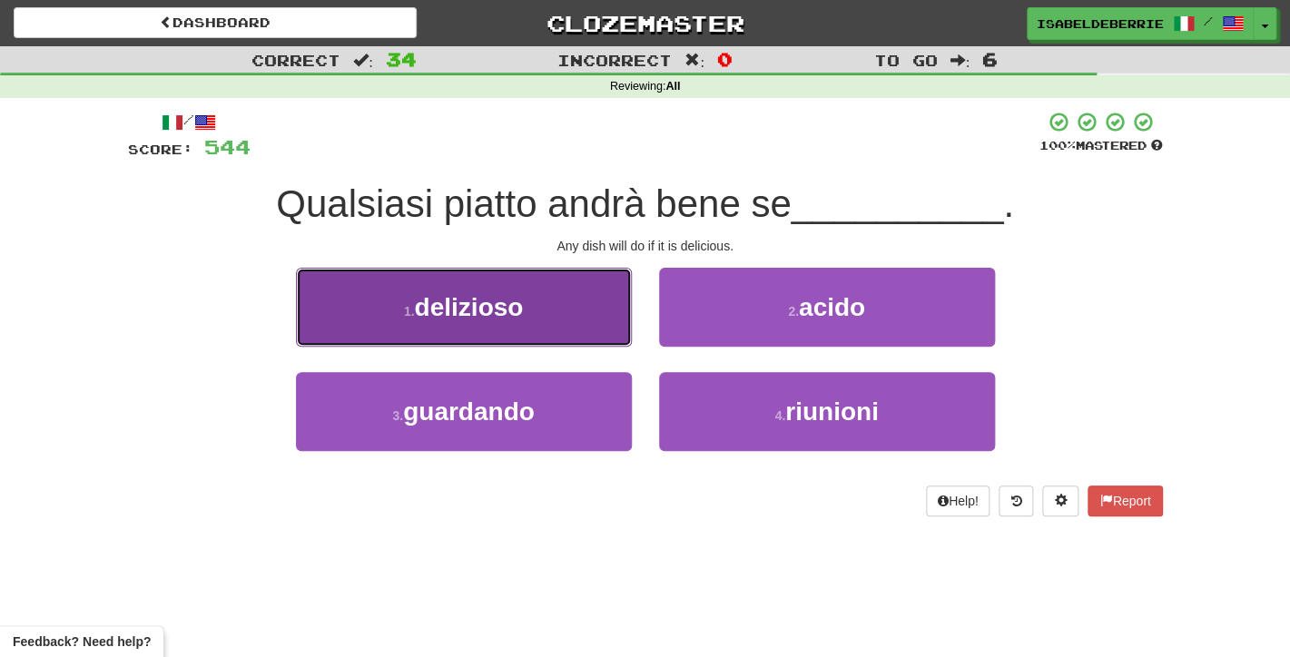
click at [618, 333] on button "1 . delizioso" at bounding box center [464, 307] width 336 height 79
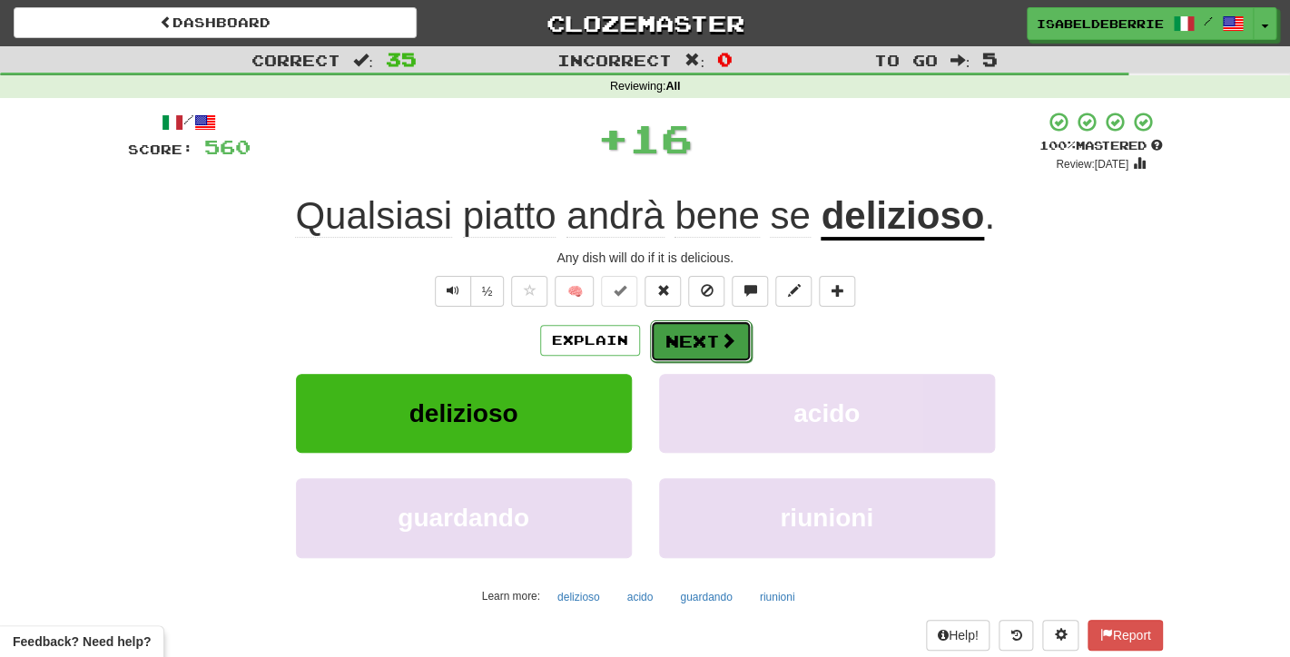
click at [672, 355] on button "Next" at bounding box center [701, 341] width 102 height 42
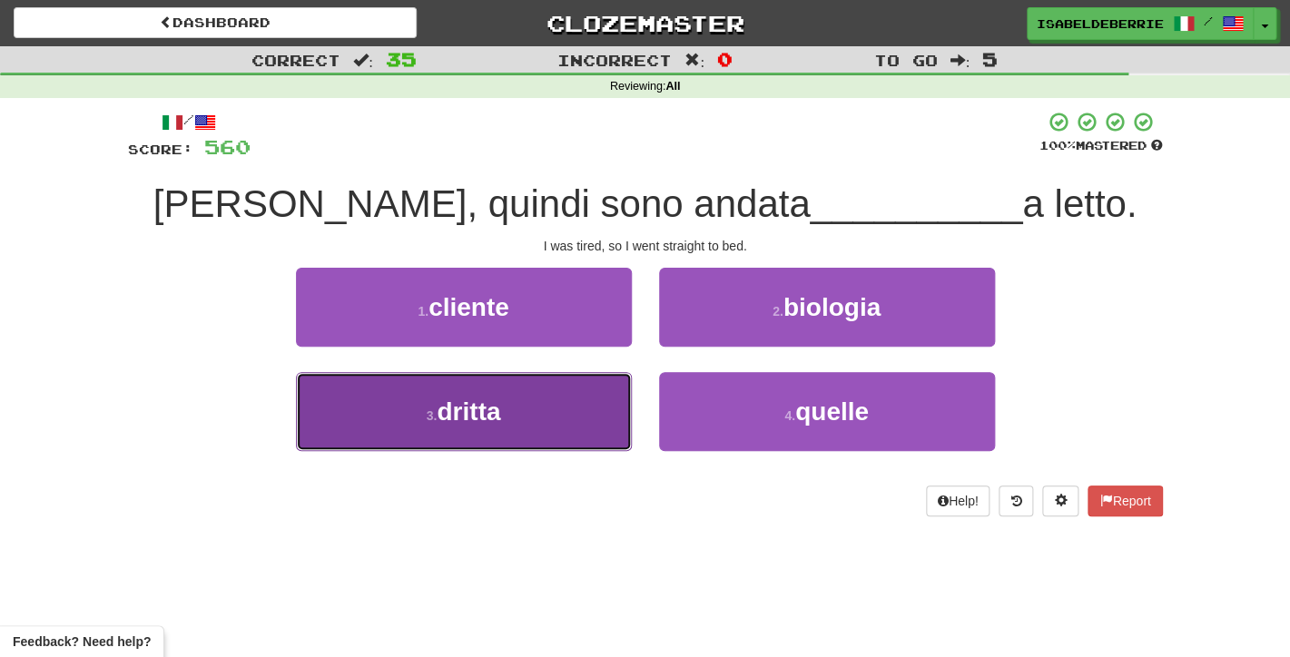
click at [595, 424] on button "3 . dritta" at bounding box center [464, 411] width 336 height 79
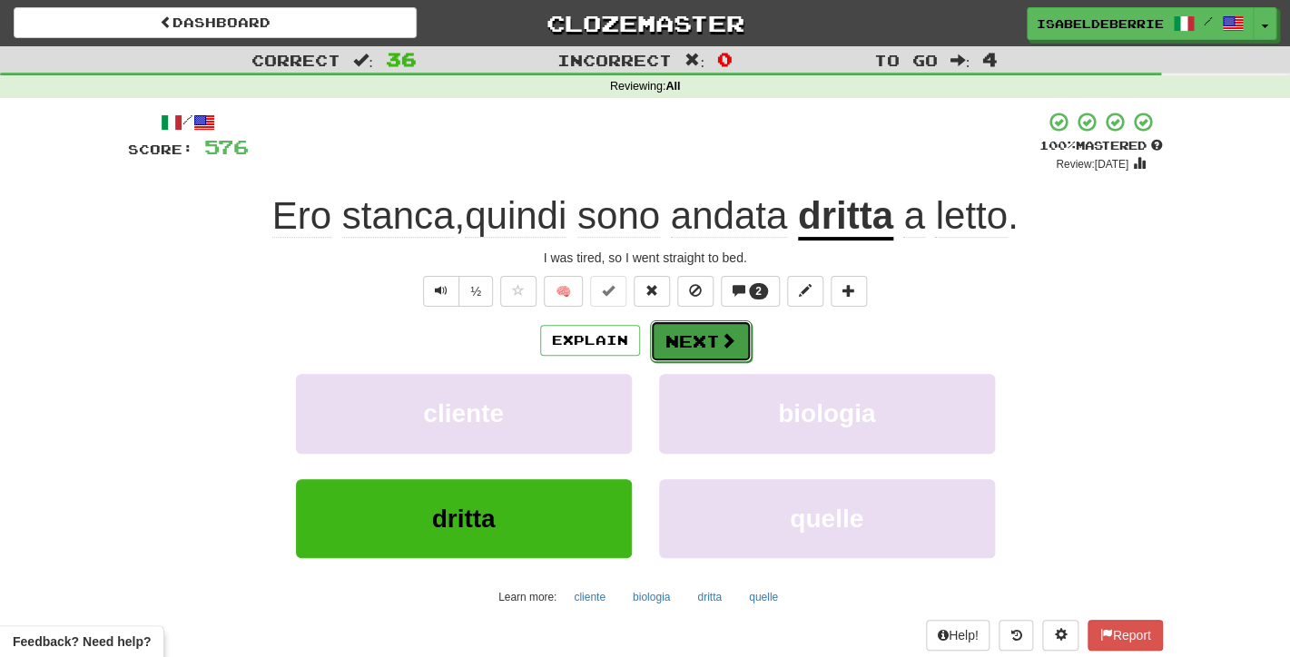
click at [663, 352] on button "Next" at bounding box center [701, 341] width 102 height 42
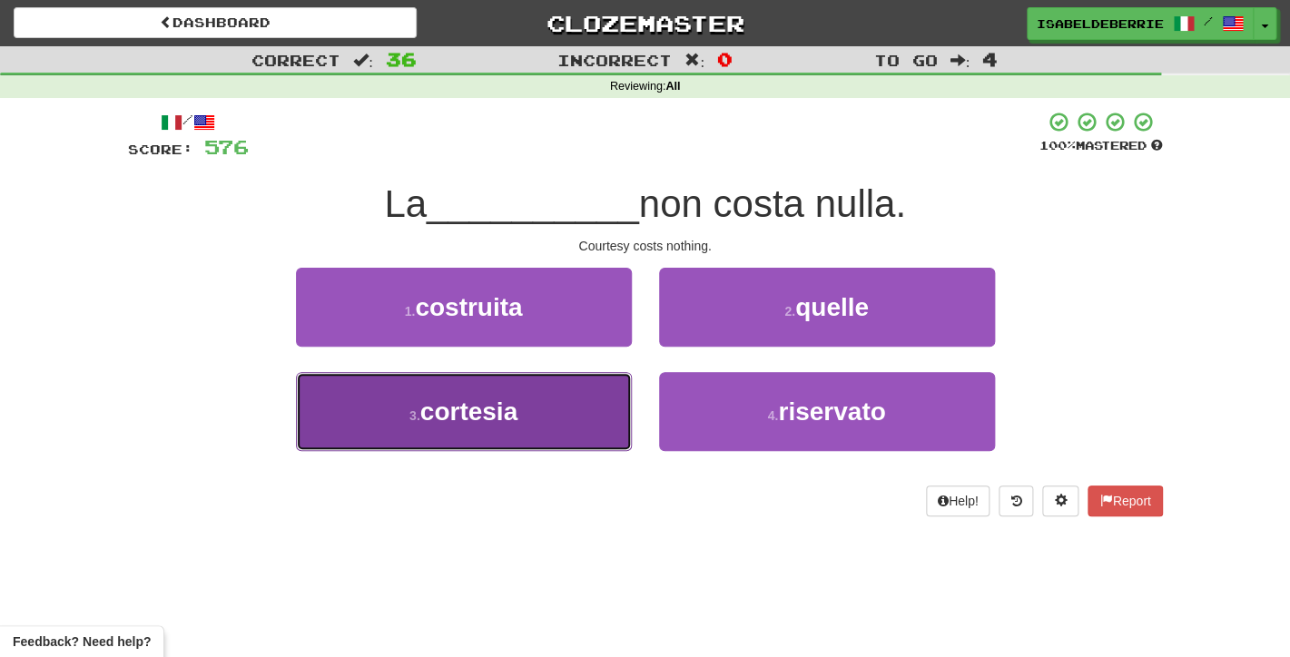
click at [608, 424] on button "3 . [GEOGRAPHIC_DATA]" at bounding box center [464, 411] width 336 height 79
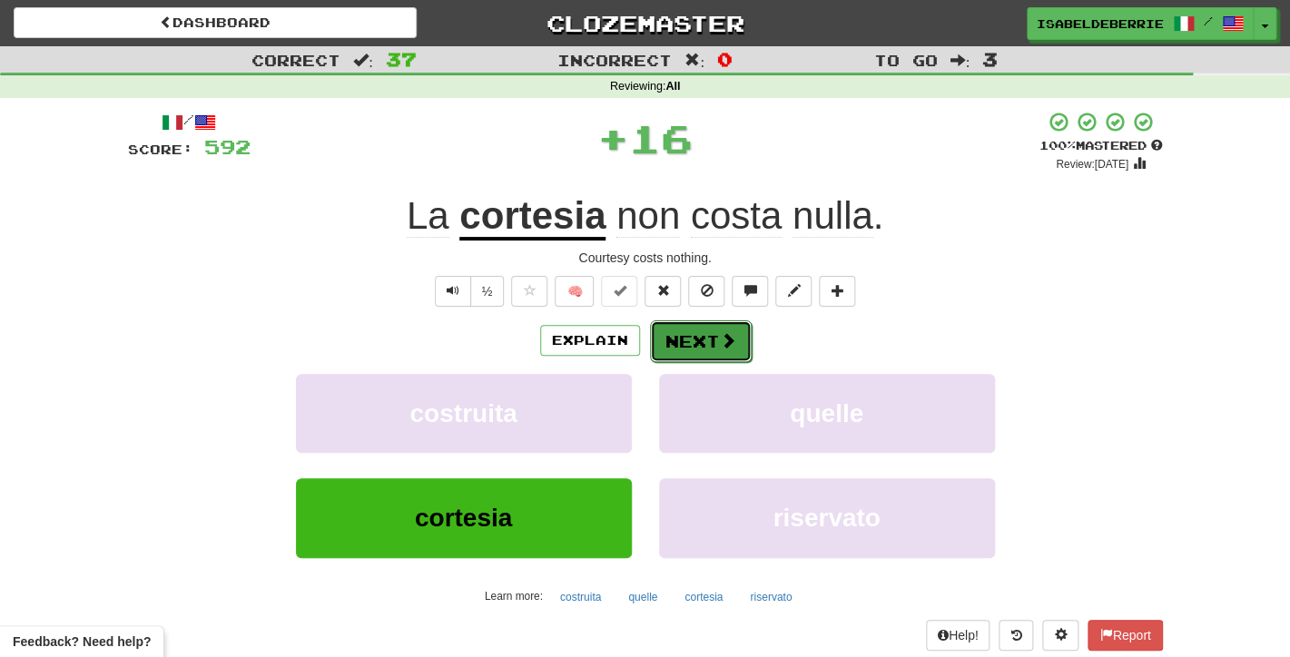
click at [662, 350] on button "Next" at bounding box center [701, 341] width 102 height 42
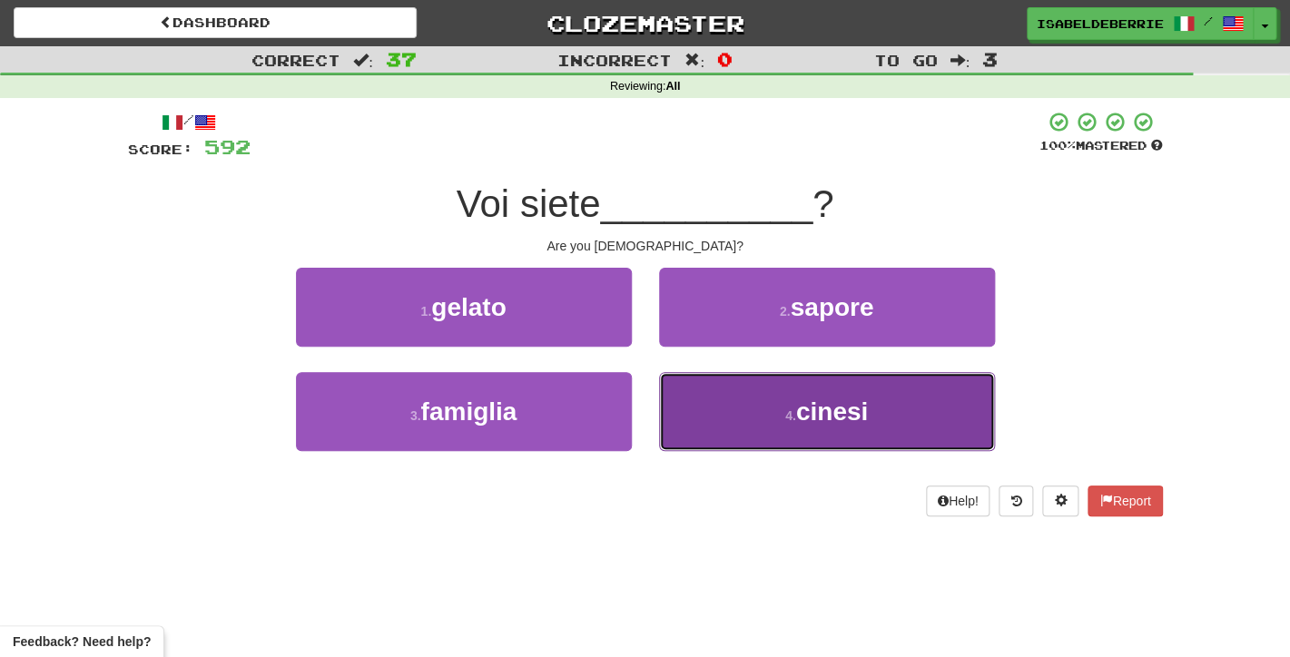
click at [695, 410] on button "4 . [DEMOGRAPHIC_DATA]" at bounding box center [827, 411] width 336 height 79
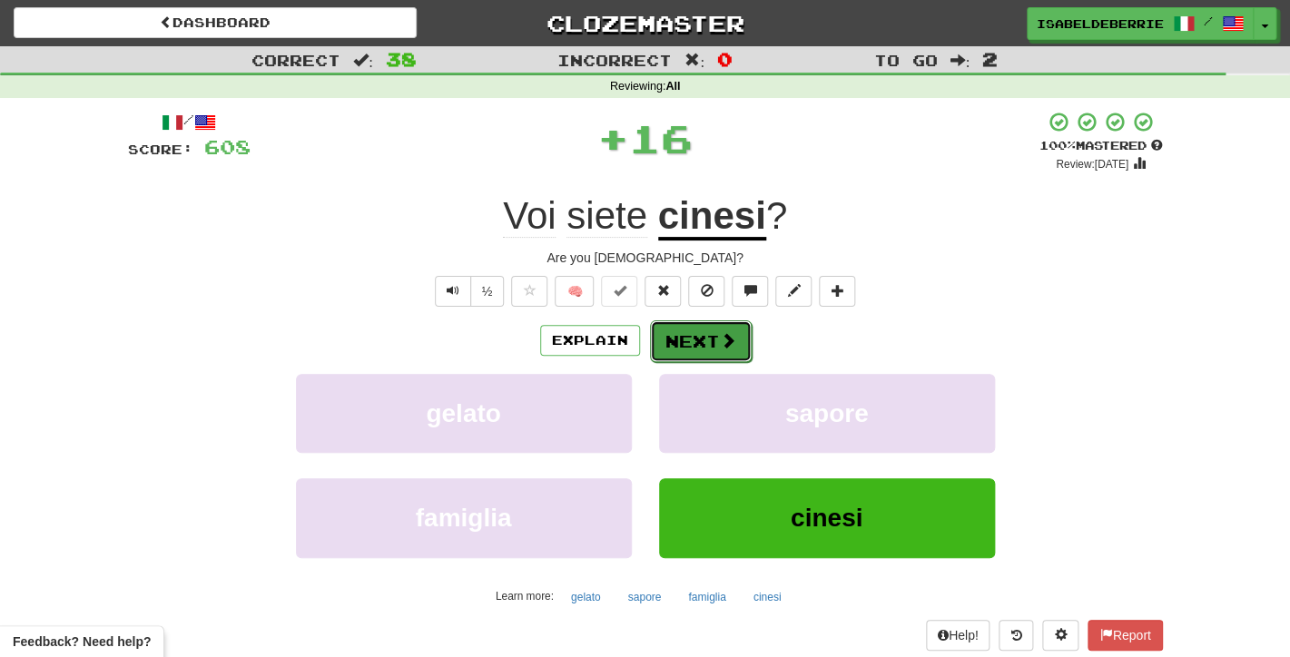
click at [665, 356] on button "Next" at bounding box center [701, 341] width 102 height 42
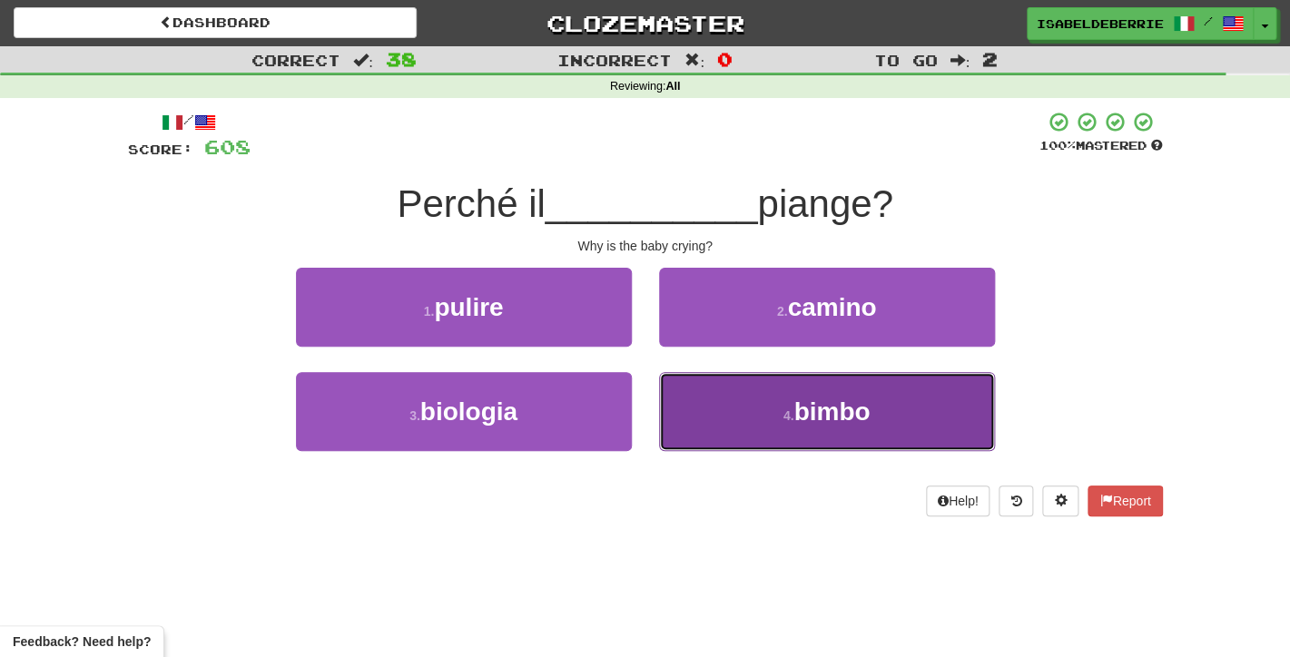
click at [681, 406] on button "4 . [GEOGRAPHIC_DATA]" at bounding box center [827, 411] width 336 height 79
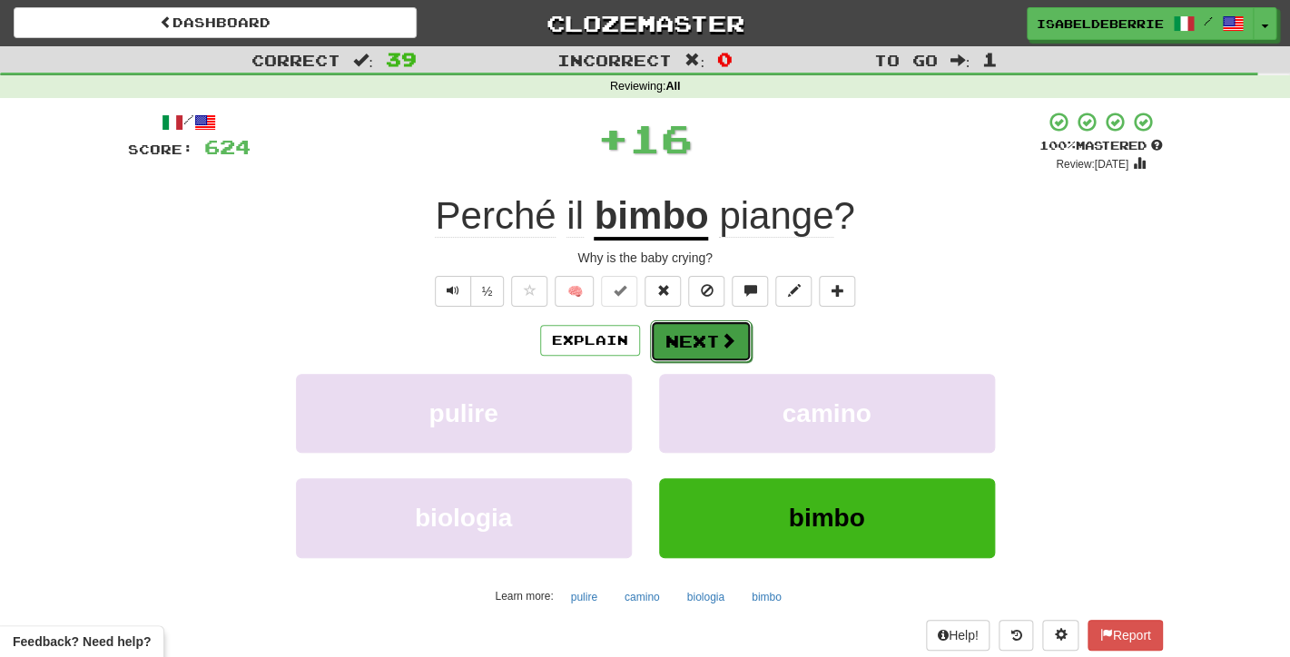
click at [662, 346] on button "Next" at bounding box center [701, 341] width 102 height 42
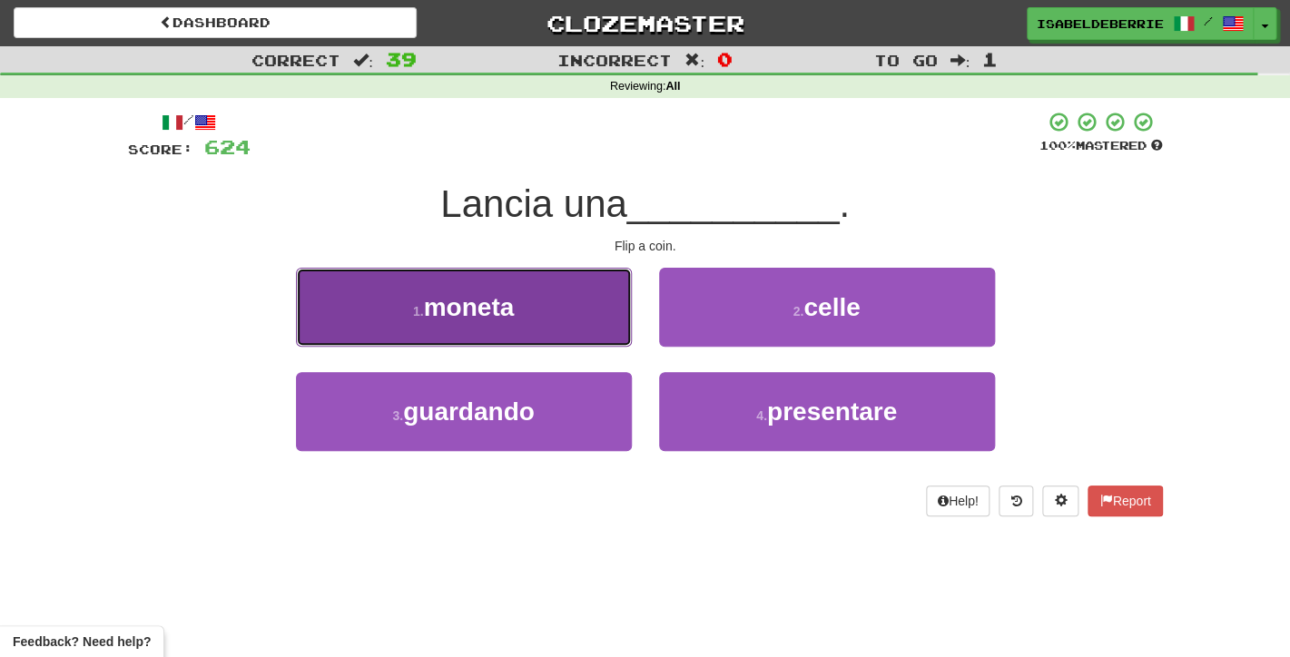
click at [626, 336] on button "1 . moneta" at bounding box center [464, 307] width 336 height 79
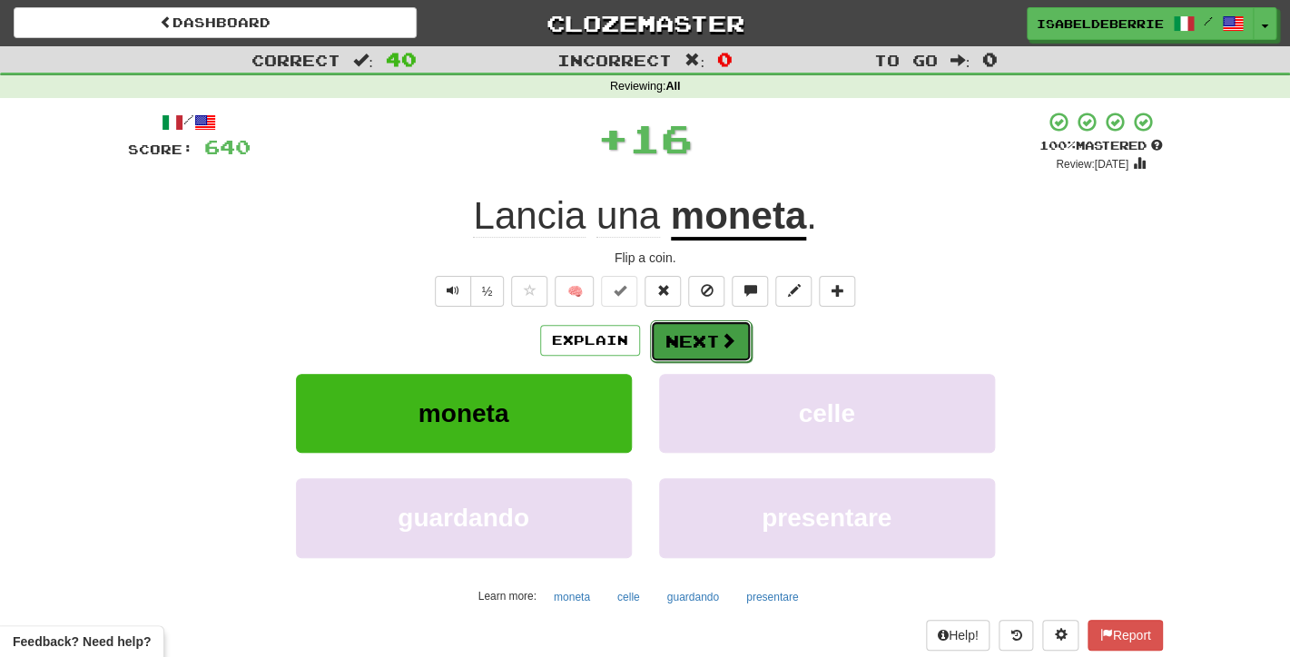
click at [660, 351] on button "Next" at bounding box center [701, 341] width 102 height 42
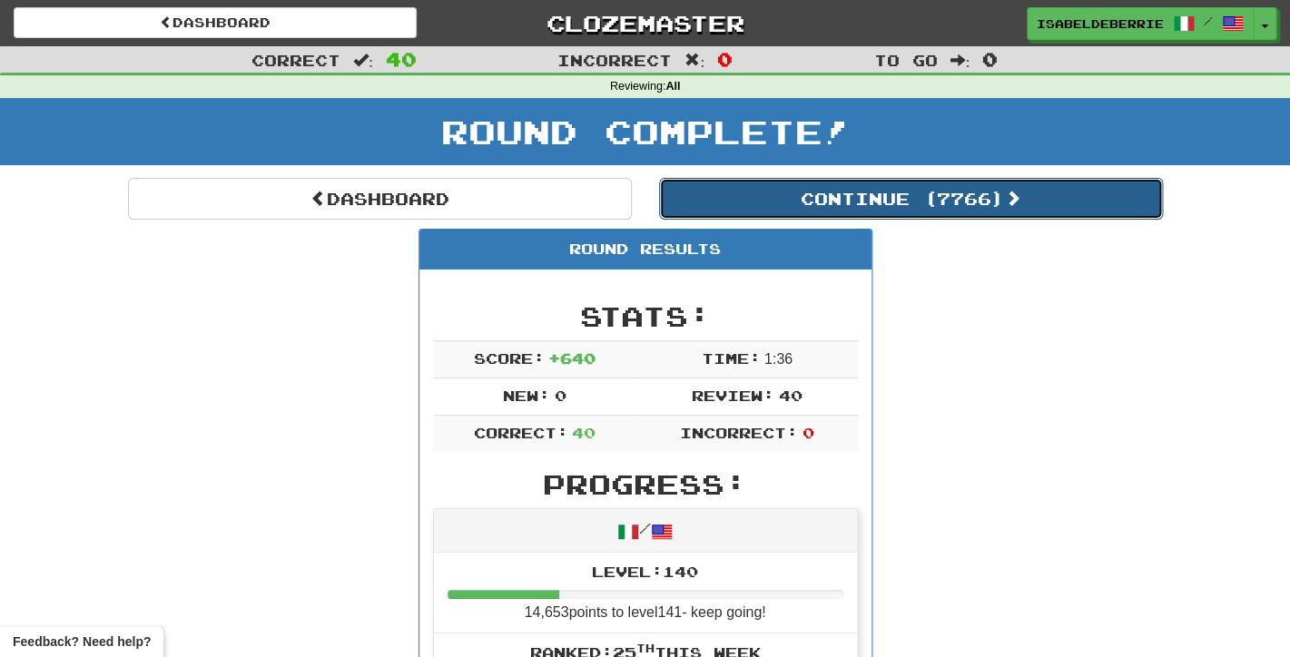
click at [897, 216] on button "Continue ( 7766 )" at bounding box center [911, 199] width 504 height 42
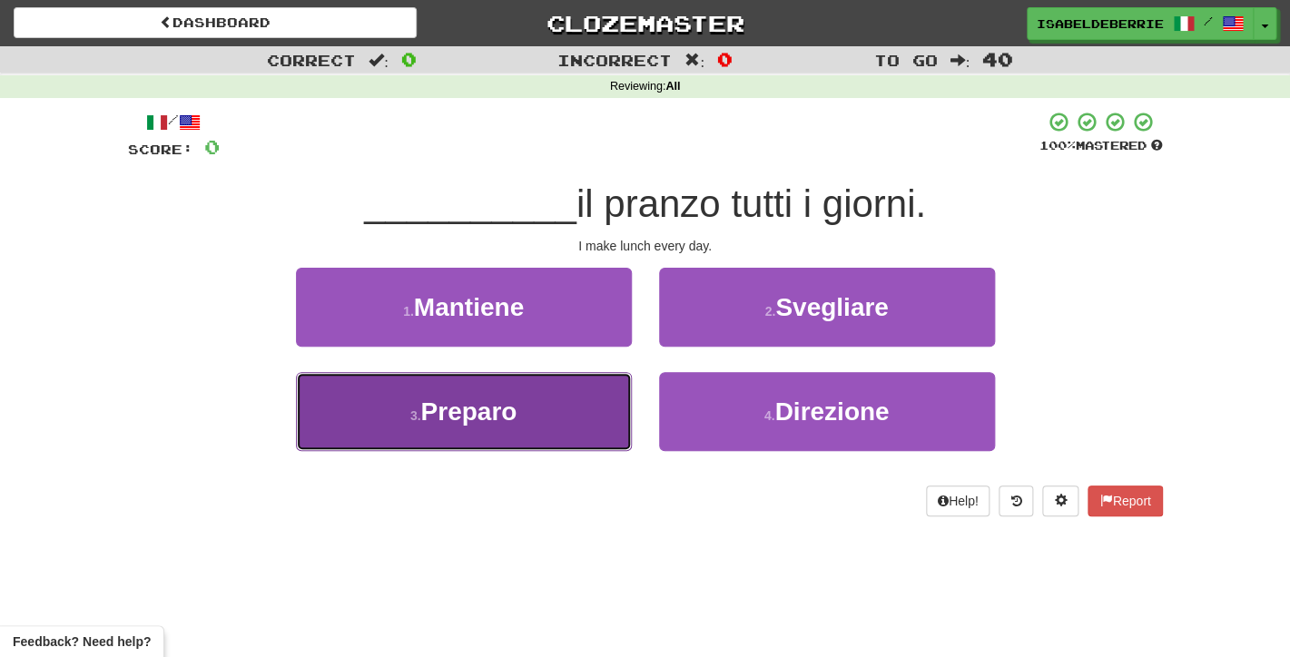
click at [601, 424] on button "3 . [GEOGRAPHIC_DATA]" at bounding box center [464, 411] width 336 height 79
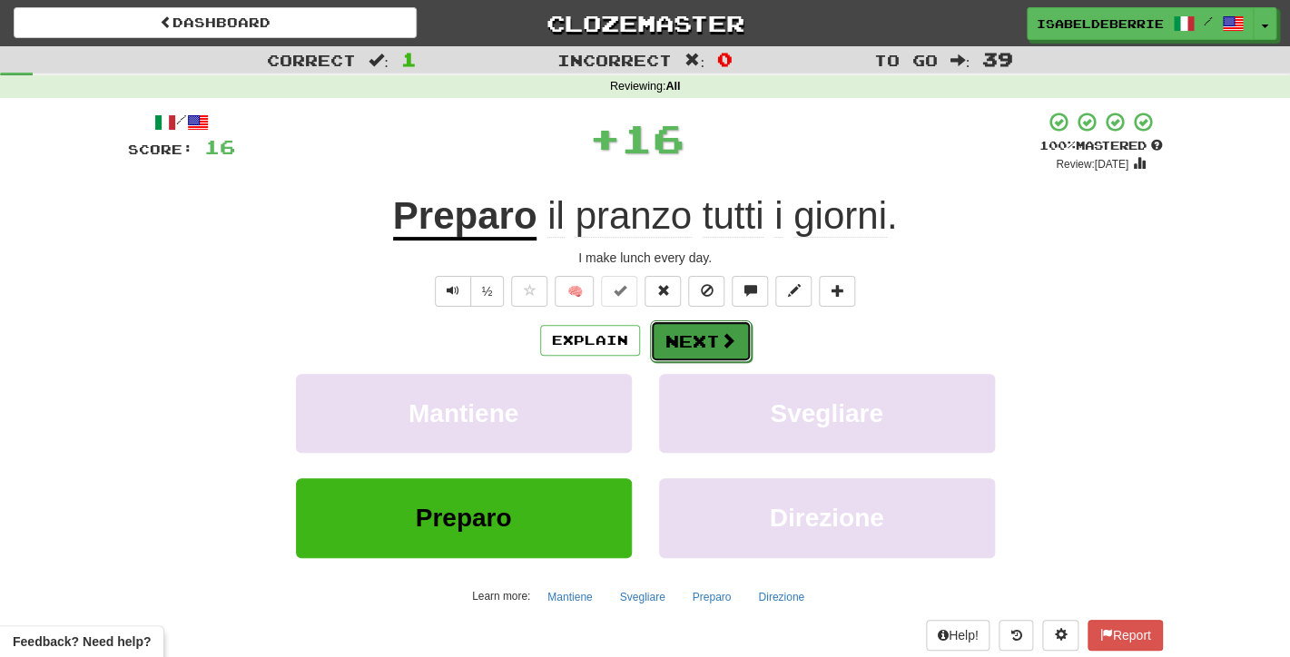
click at [665, 346] on button "Next" at bounding box center [701, 341] width 102 height 42
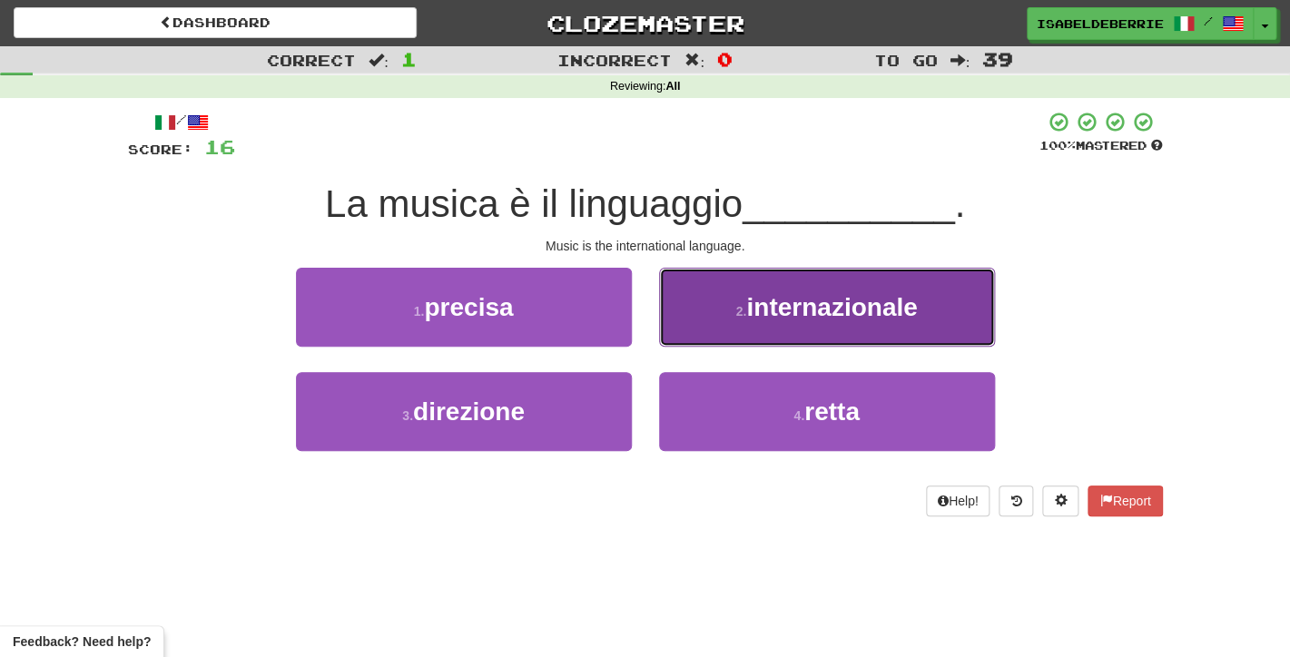
click at [682, 336] on button "2 . internazionale" at bounding box center [827, 307] width 336 height 79
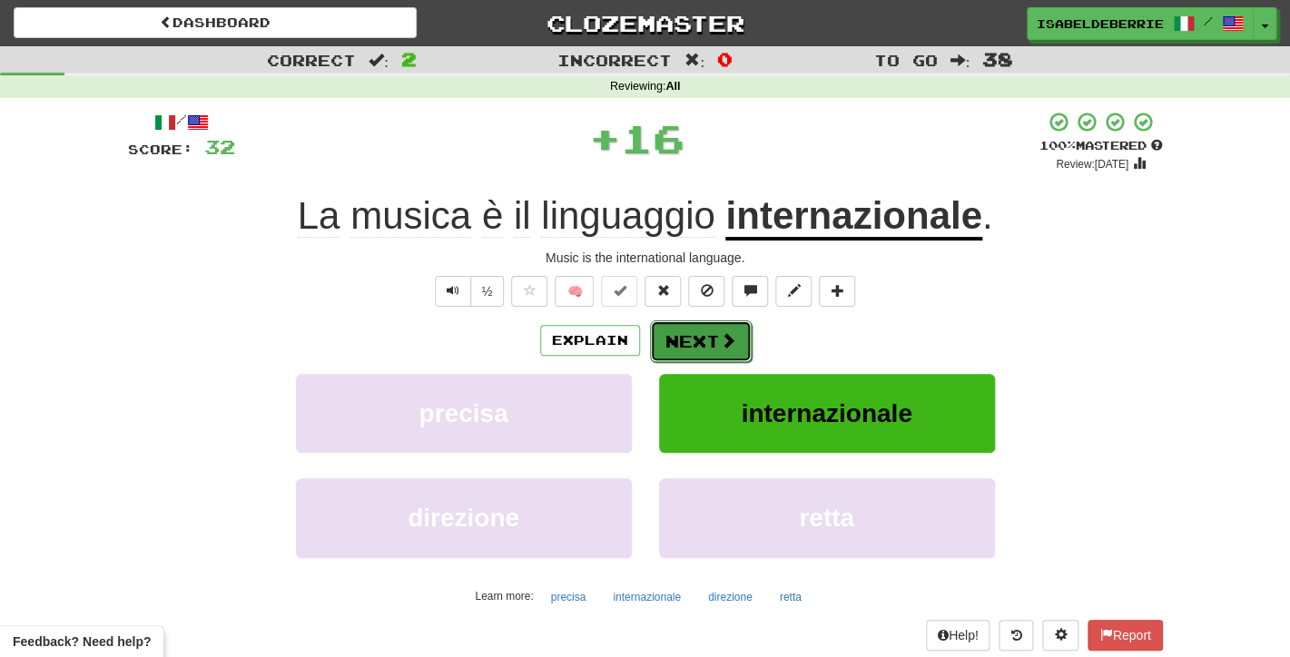
click at [683, 340] on button "Next" at bounding box center [701, 341] width 102 height 42
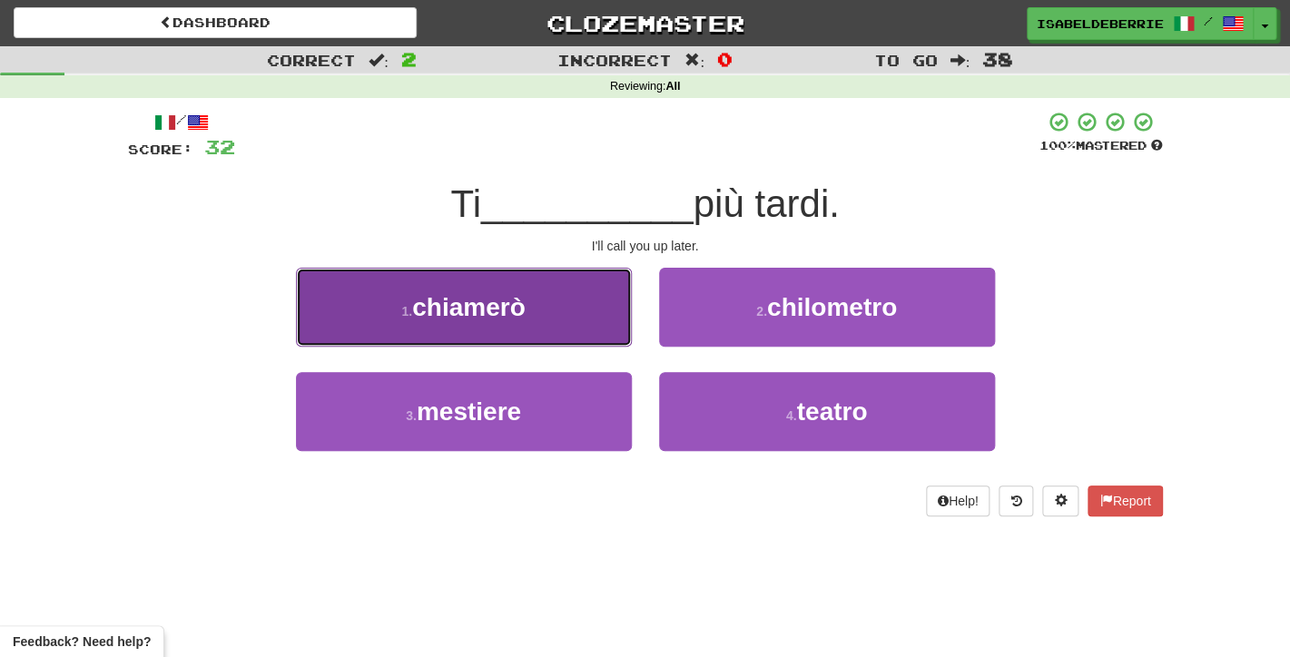
click at [607, 322] on button "1 . [GEOGRAPHIC_DATA]" at bounding box center [464, 307] width 336 height 79
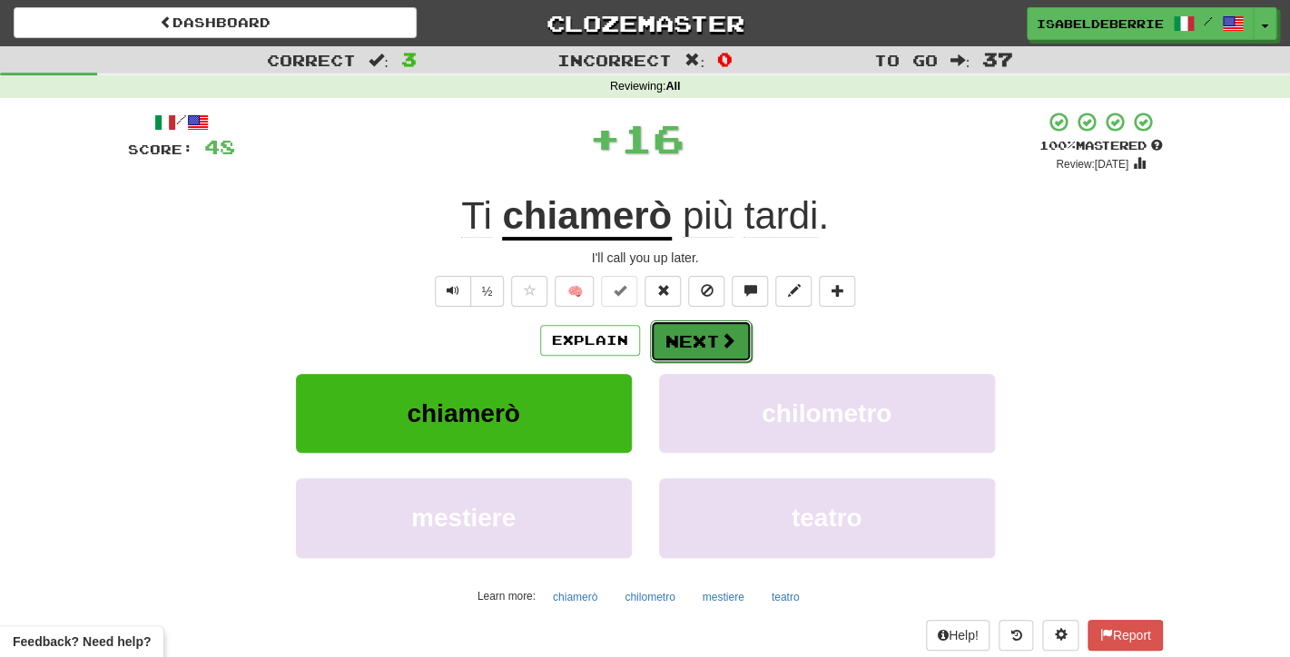
click at [665, 355] on button "Next" at bounding box center [701, 341] width 102 height 42
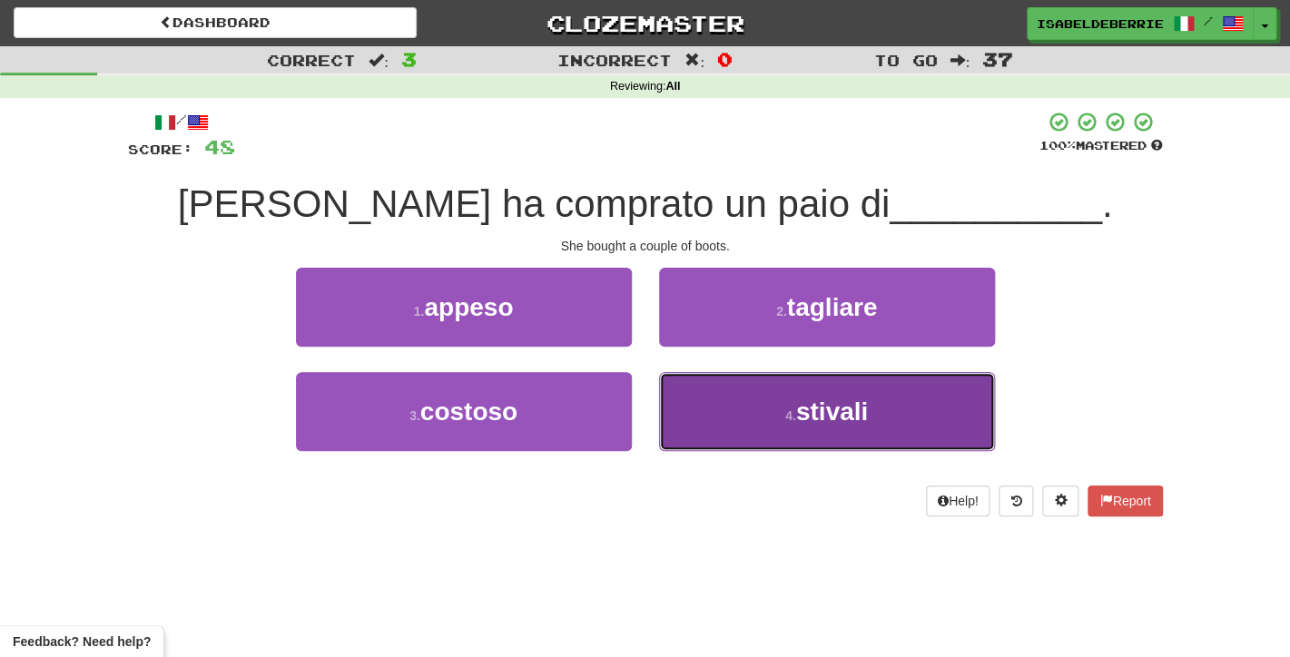
click at [690, 411] on button "4 . stivali" at bounding box center [827, 411] width 336 height 79
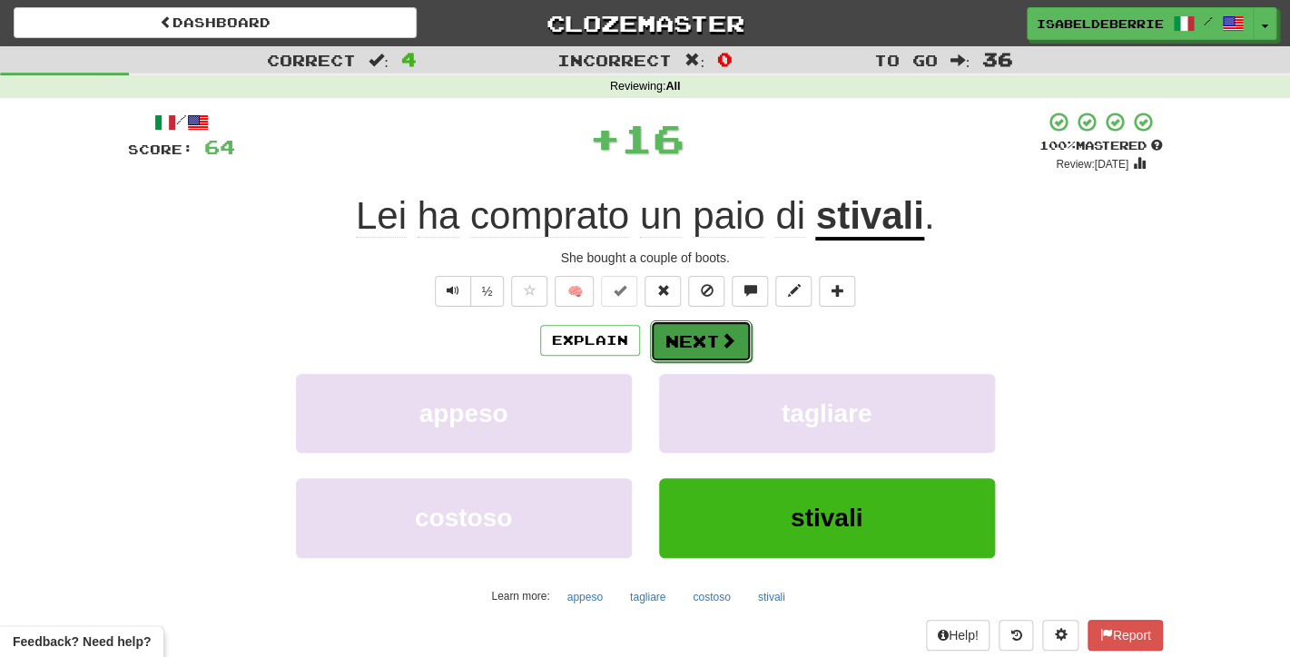
click at [663, 345] on button "Next" at bounding box center [701, 341] width 102 height 42
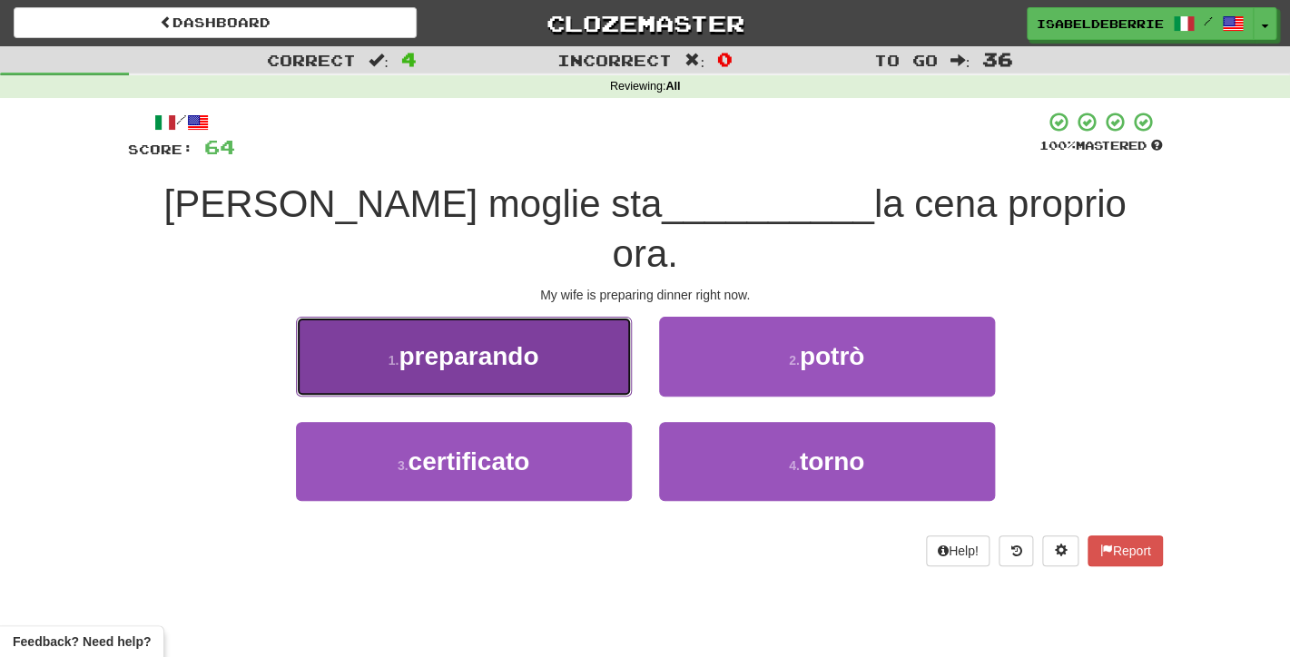
click at [619, 325] on button "1 . preparando" at bounding box center [464, 356] width 336 height 79
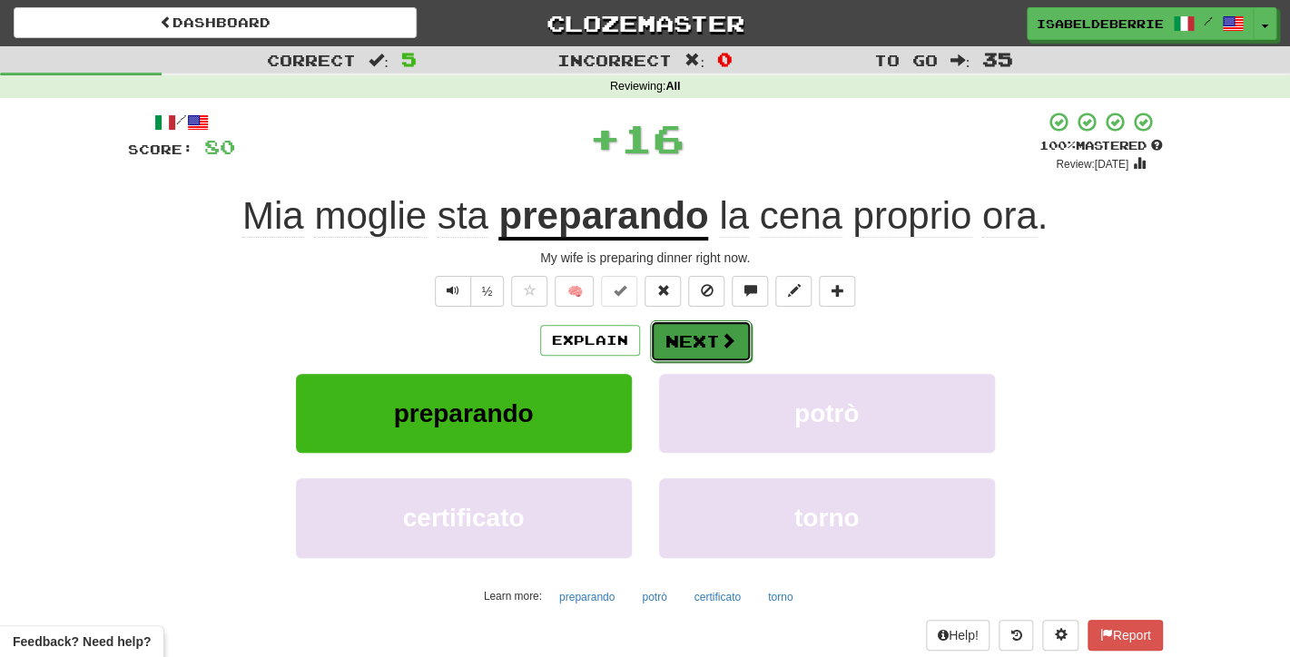
click at [664, 353] on button "Next" at bounding box center [701, 341] width 102 height 42
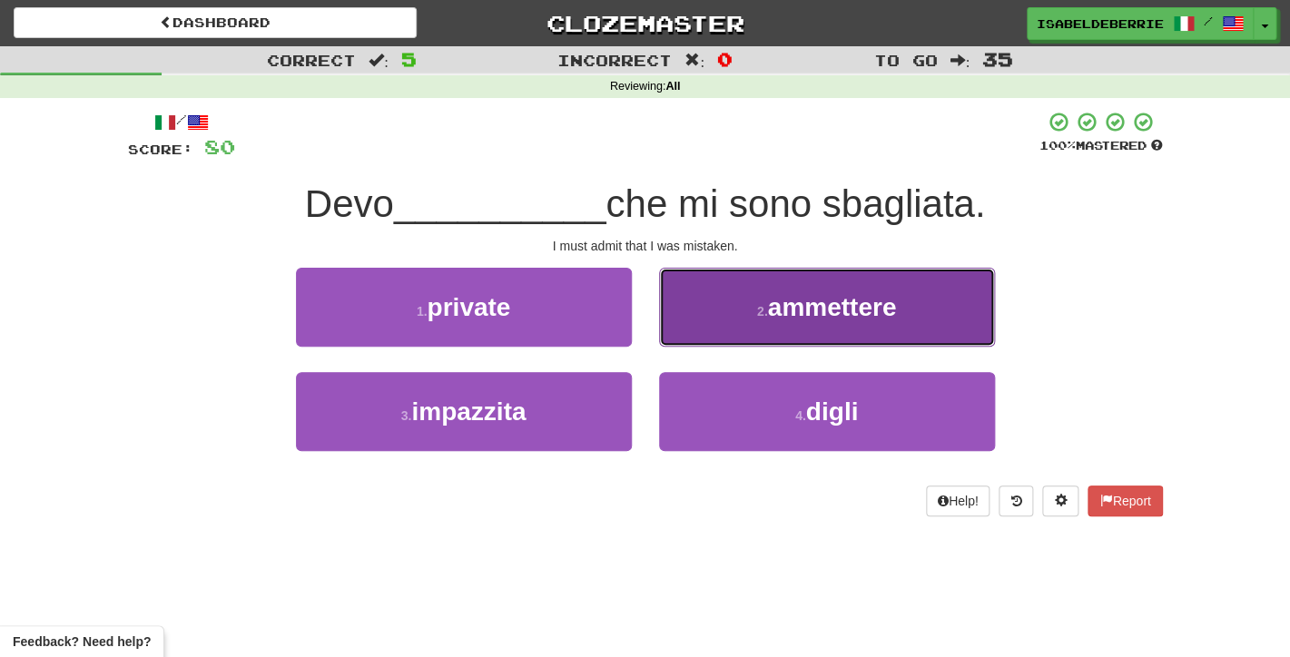
click at [686, 319] on button "2 . ammettere" at bounding box center [827, 307] width 336 height 79
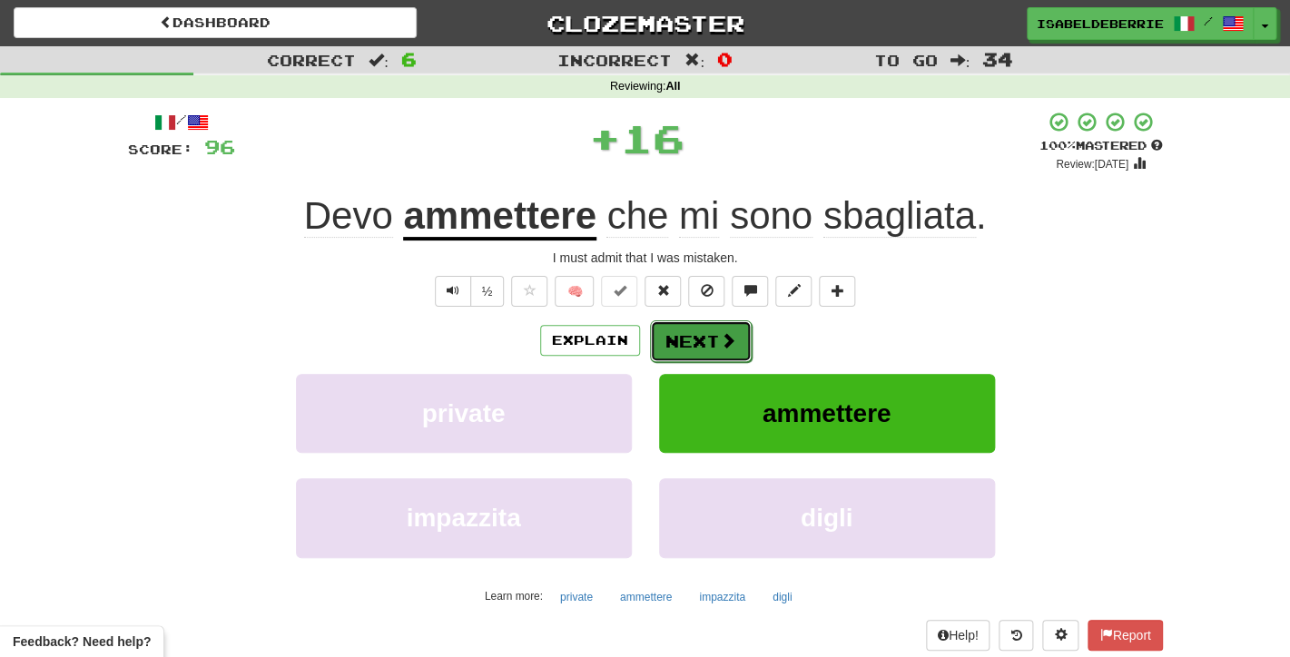
click at [665, 357] on button "Next" at bounding box center [701, 341] width 102 height 42
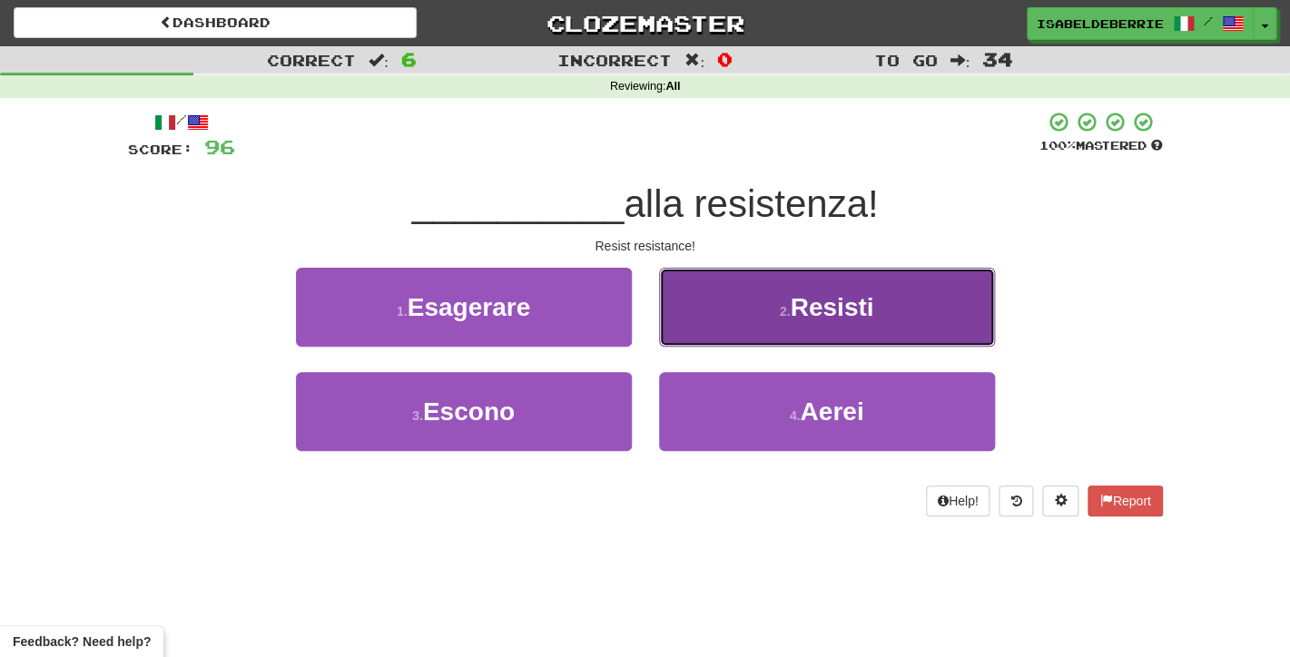
click at [689, 341] on button "2 . Resisti" at bounding box center [827, 307] width 336 height 79
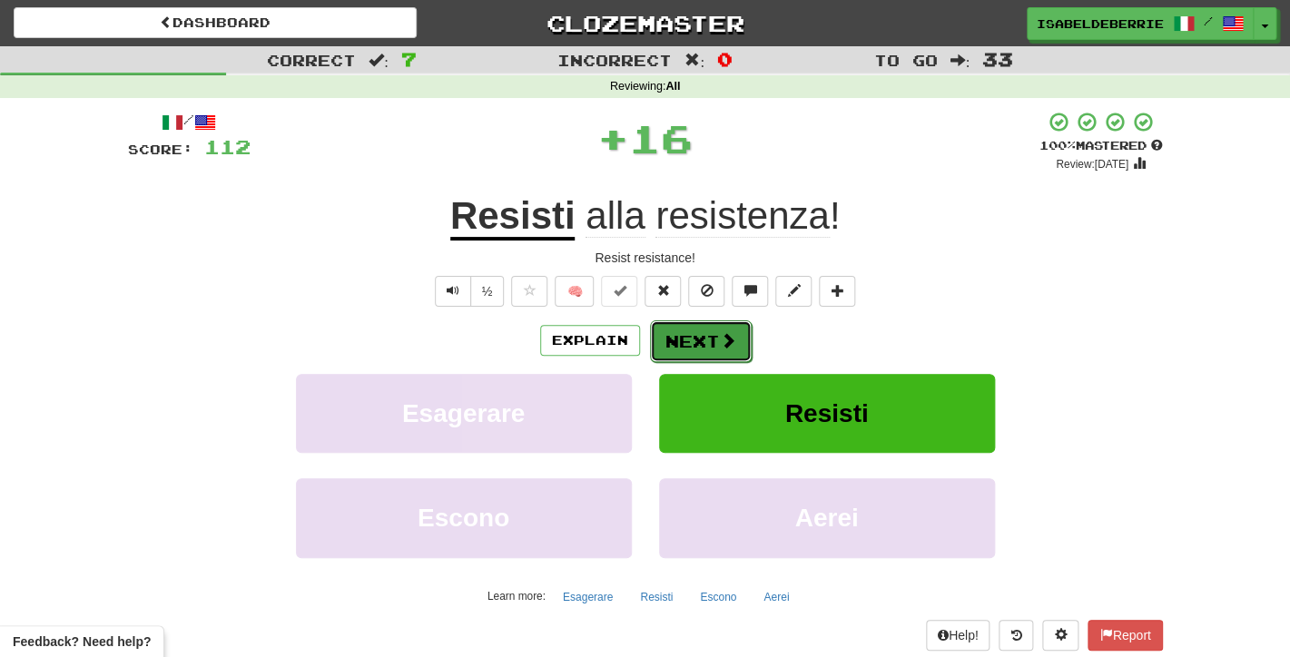
click at [666, 350] on button "Next" at bounding box center [701, 341] width 102 height 42
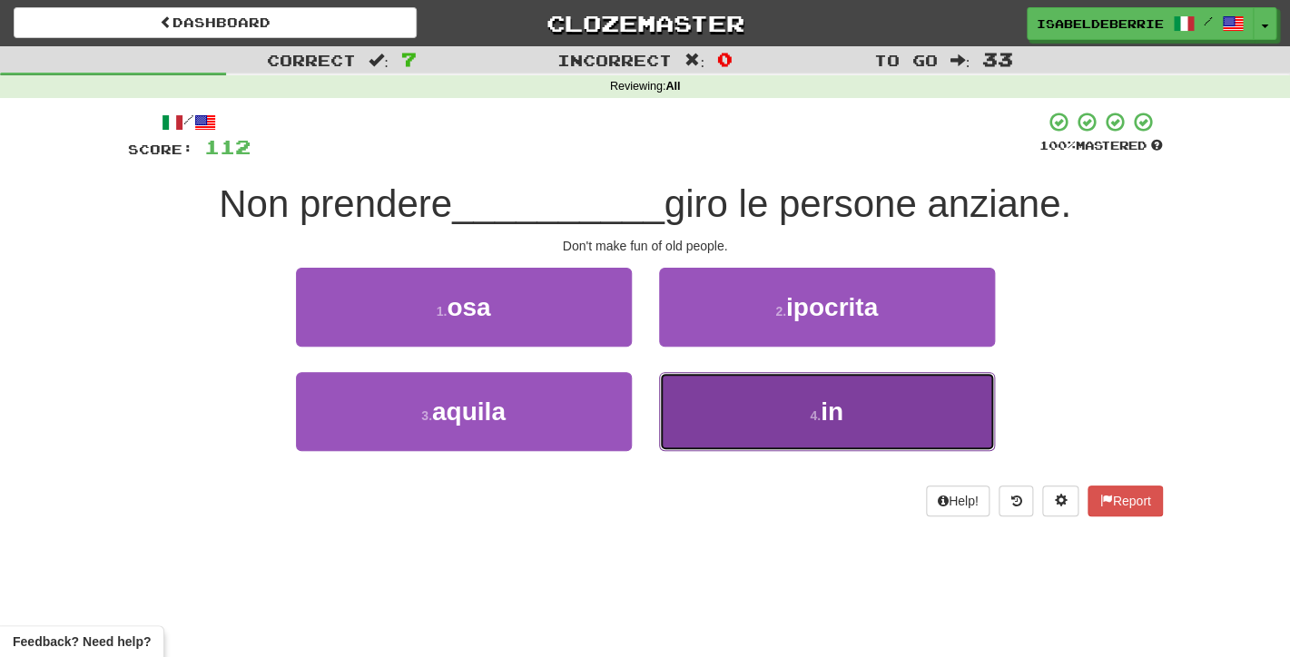
click at [699, 406] on button "4 . in" at bounding box center [827, 411] width 336 height 79
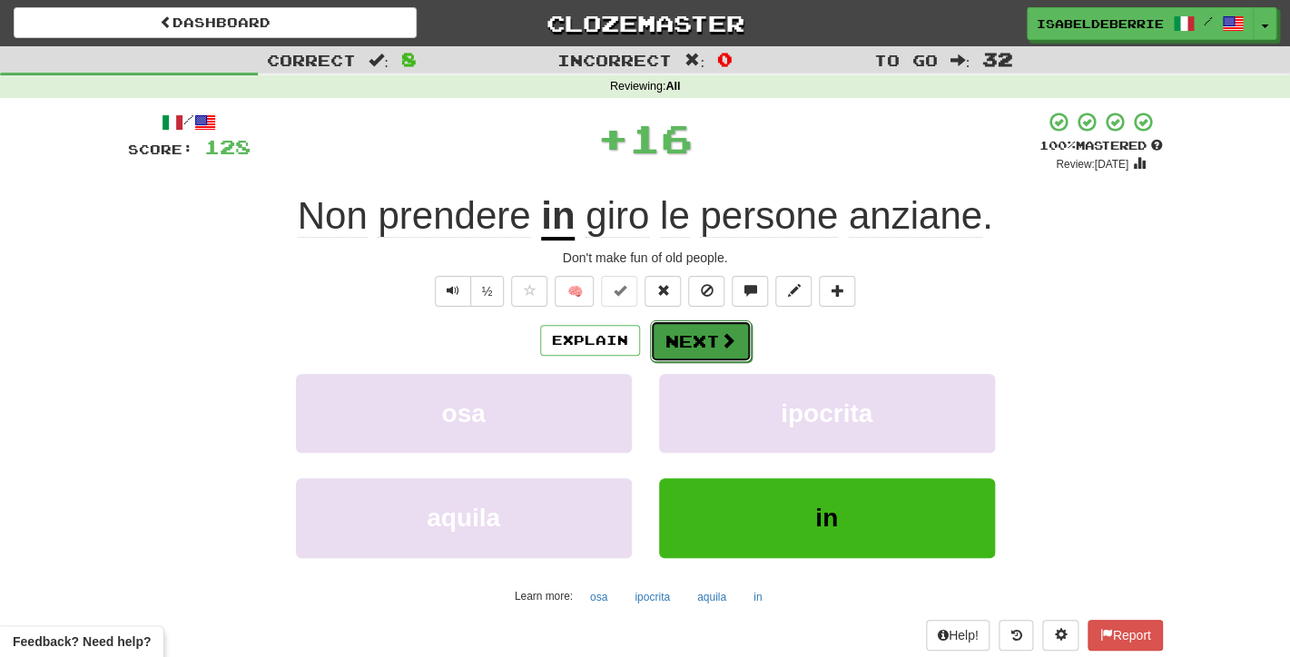
click at [663, 358] on button "Next" at bounding box center [701, 341] width 102 height 42
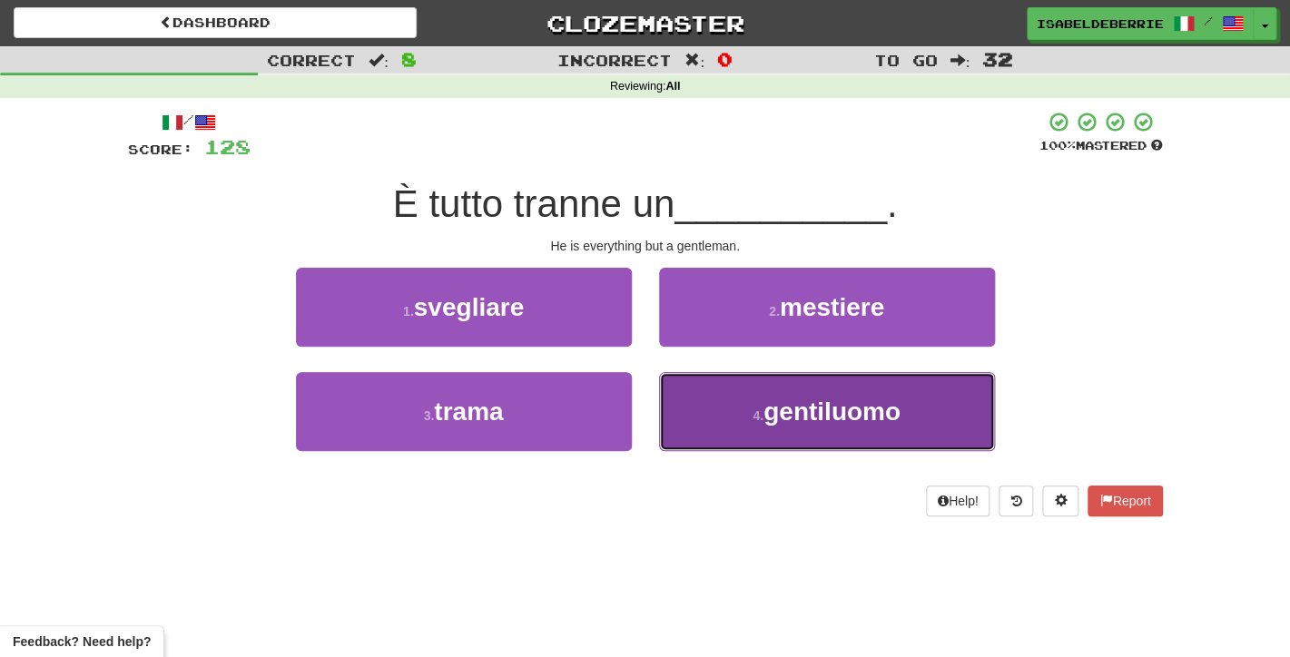
click at [684, 412] on button "4 . gentiluomo" at bounding box center [827, 411] width 336 height 79
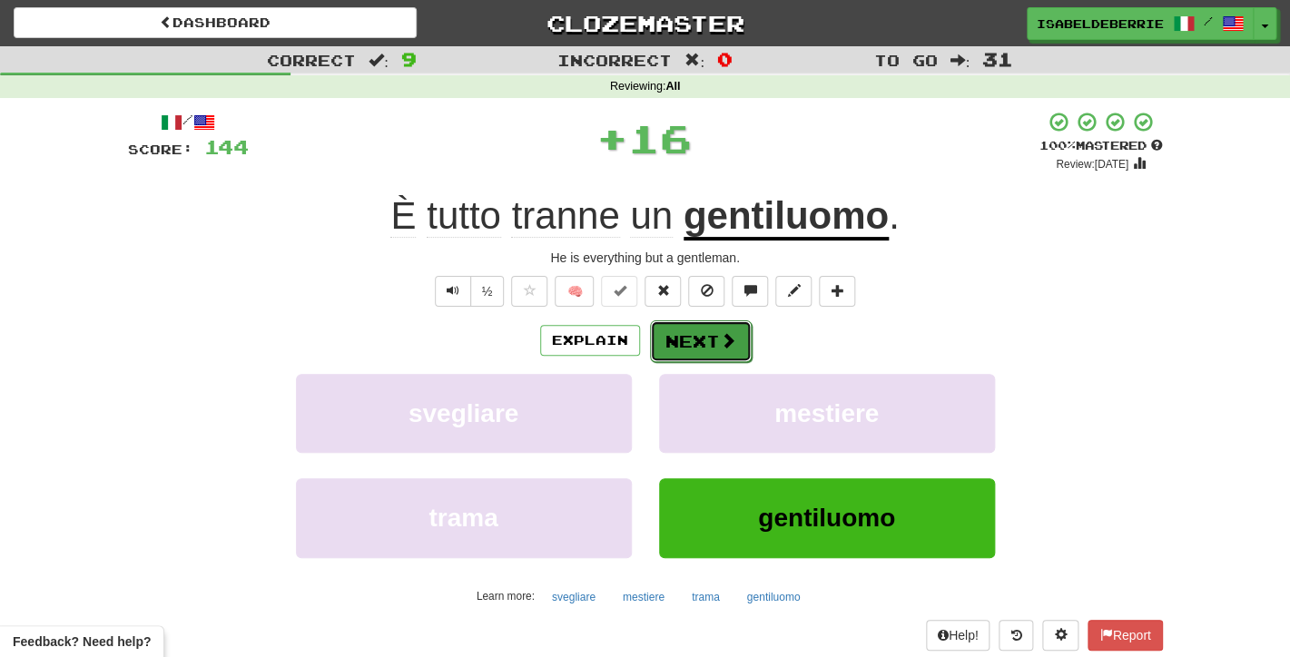
click at [662, 354] on button "Next" at bounding box center [701, 341] width 102 height 42
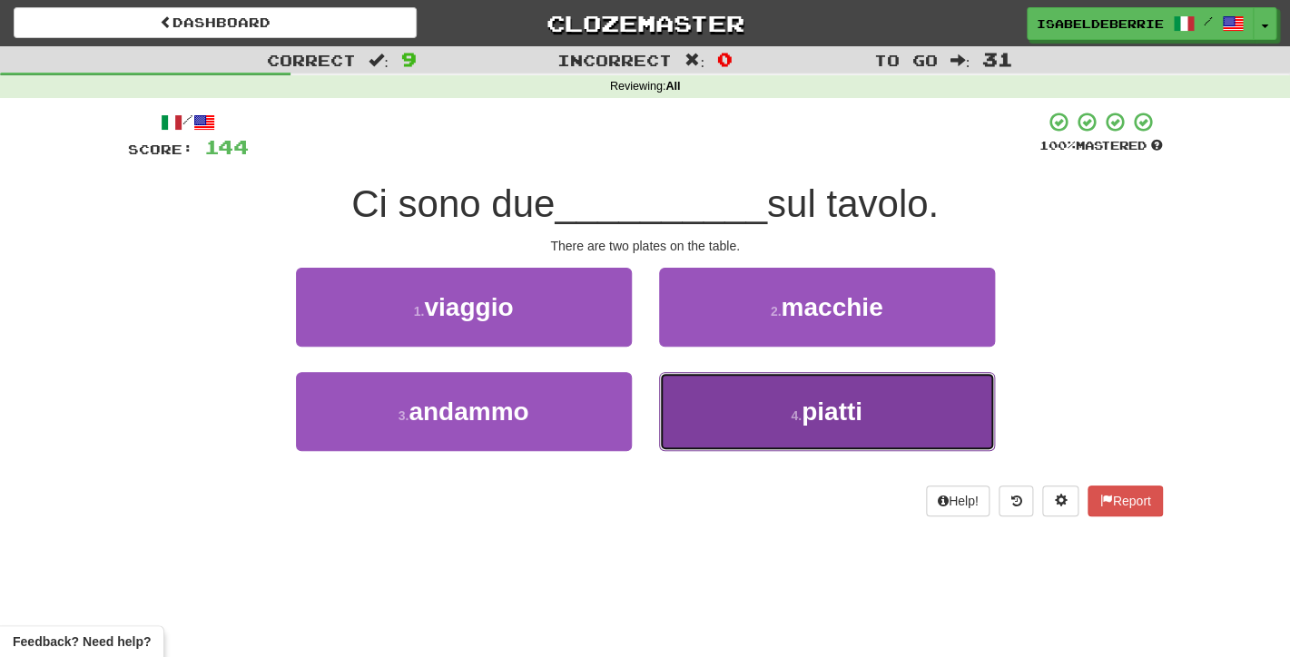
click at [687, 415] on button "4 . piatti" at bounding box center [827, 411] width 336 height 79
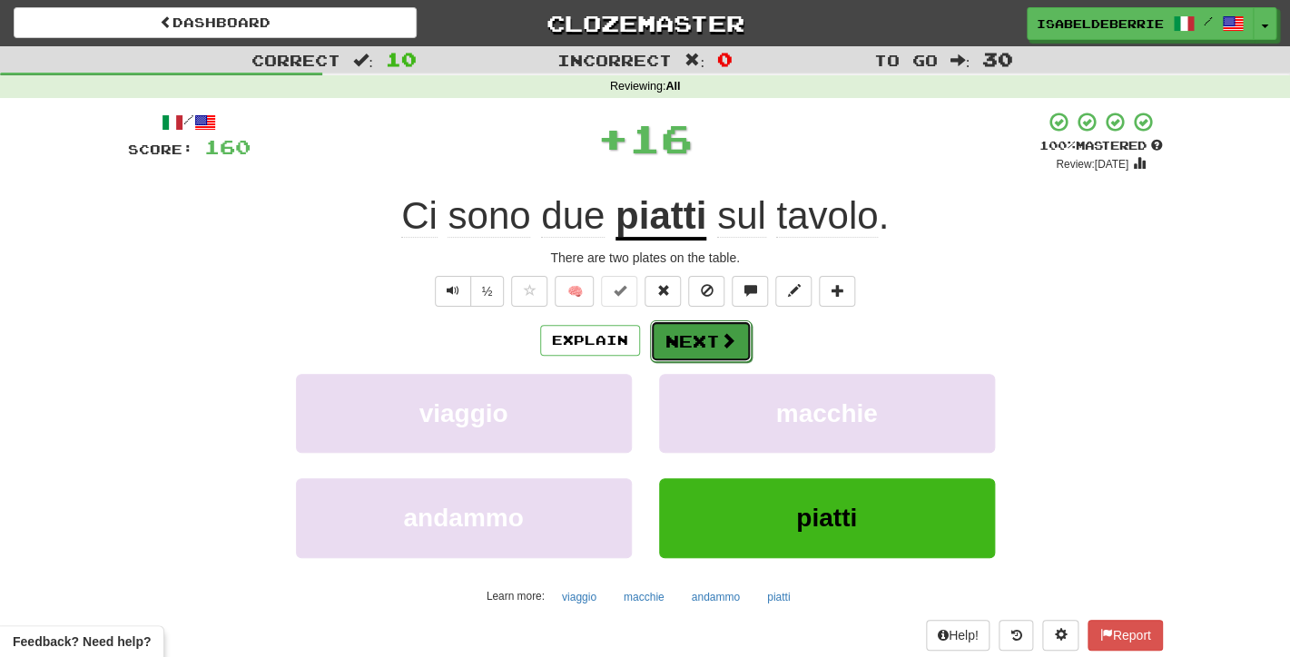
click at [662, 346] on button "Next" at bounding box center [701, 341] width 102 height 42
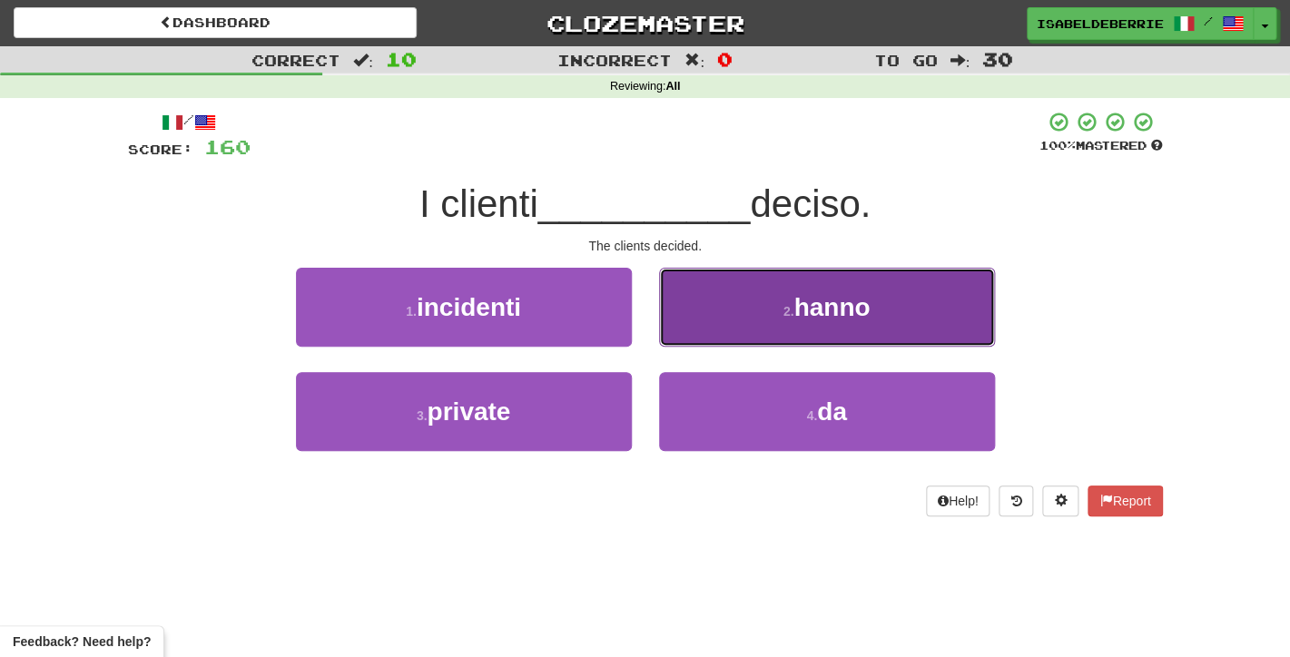
click at [698, 332] on button "2 . hanno" at bounding box center [827, 307] width 336 height 79
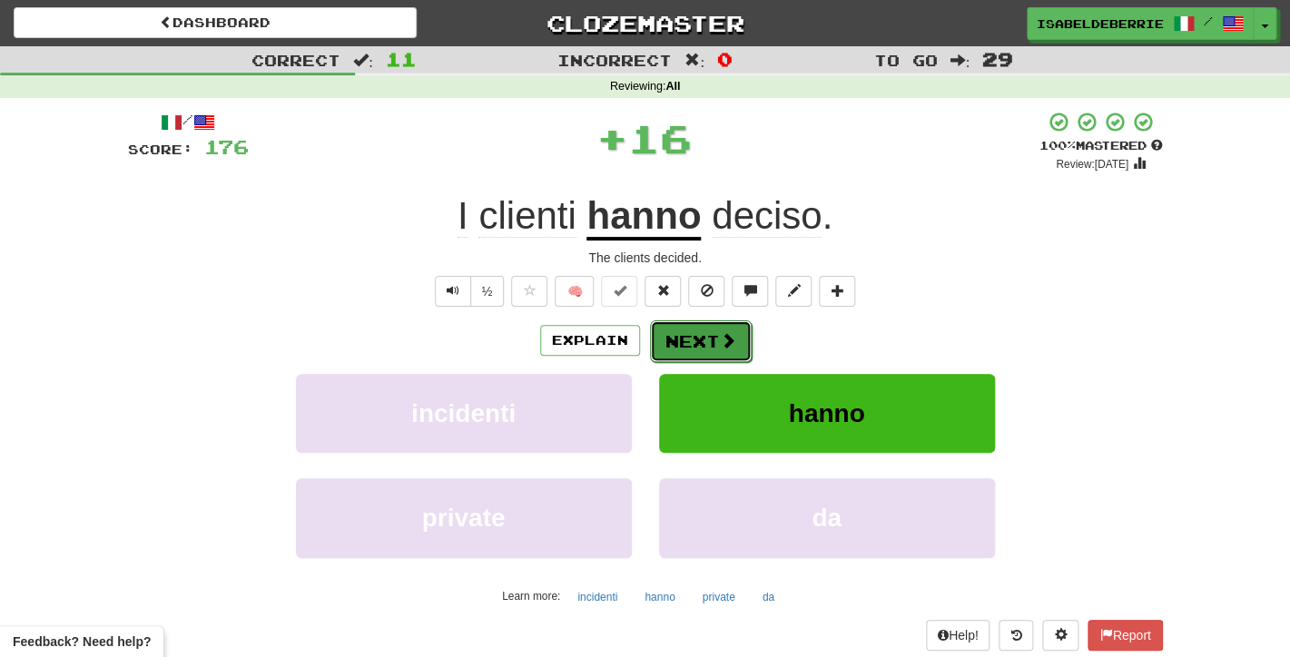
click at [663, 356] on button "Next" at bounding box center [701, 341] width 102 height 42
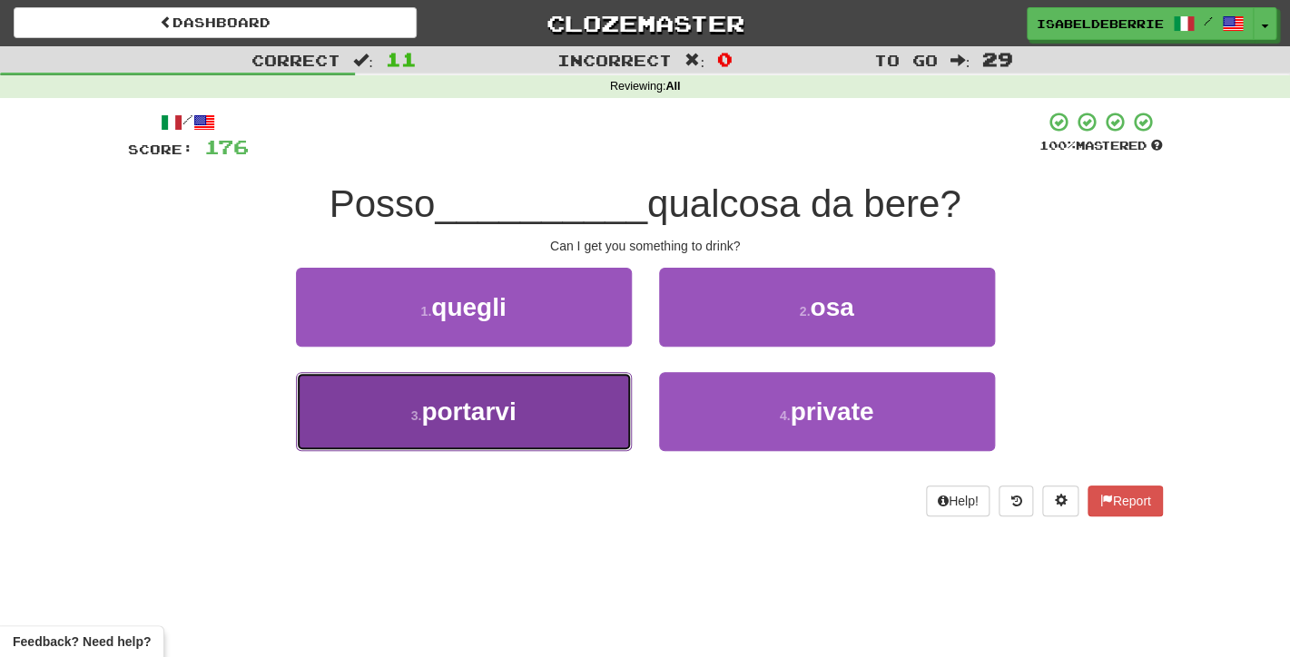
click at [612, 420] on button "3 . portarvi" at bounding box center [464, 411] width 336 height 79
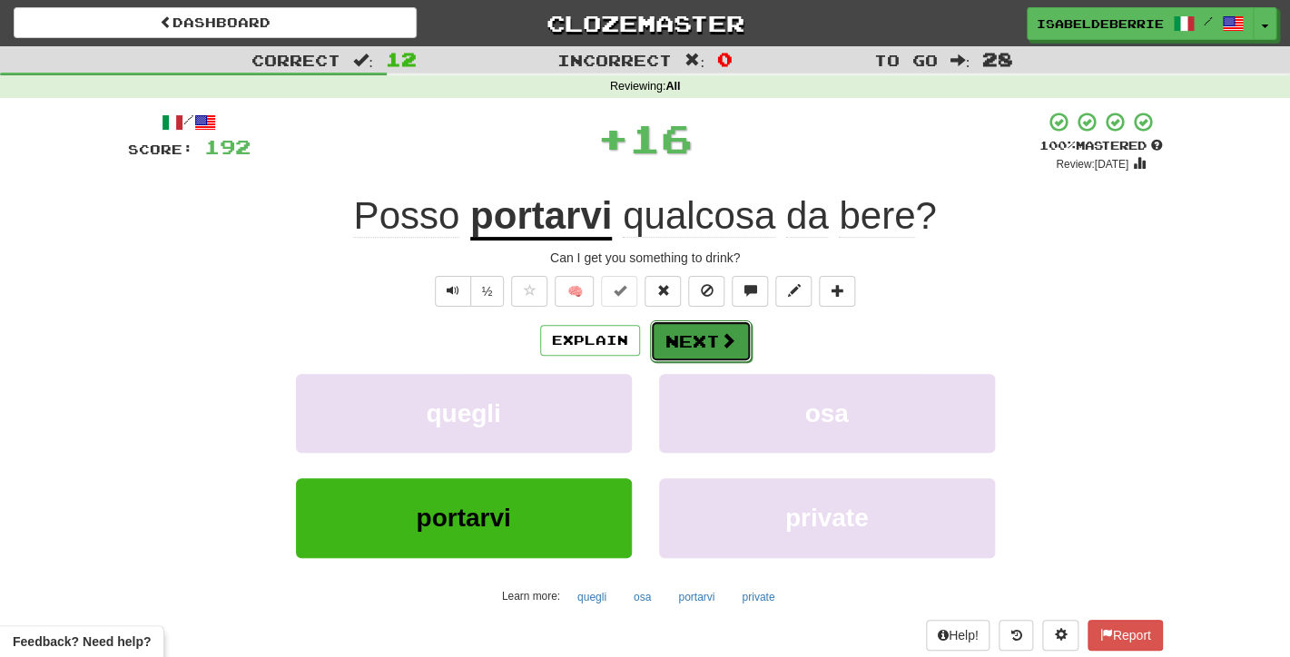
click at [672, 344] on button "Next" at bounding box center [701, 341] width 102 height 42
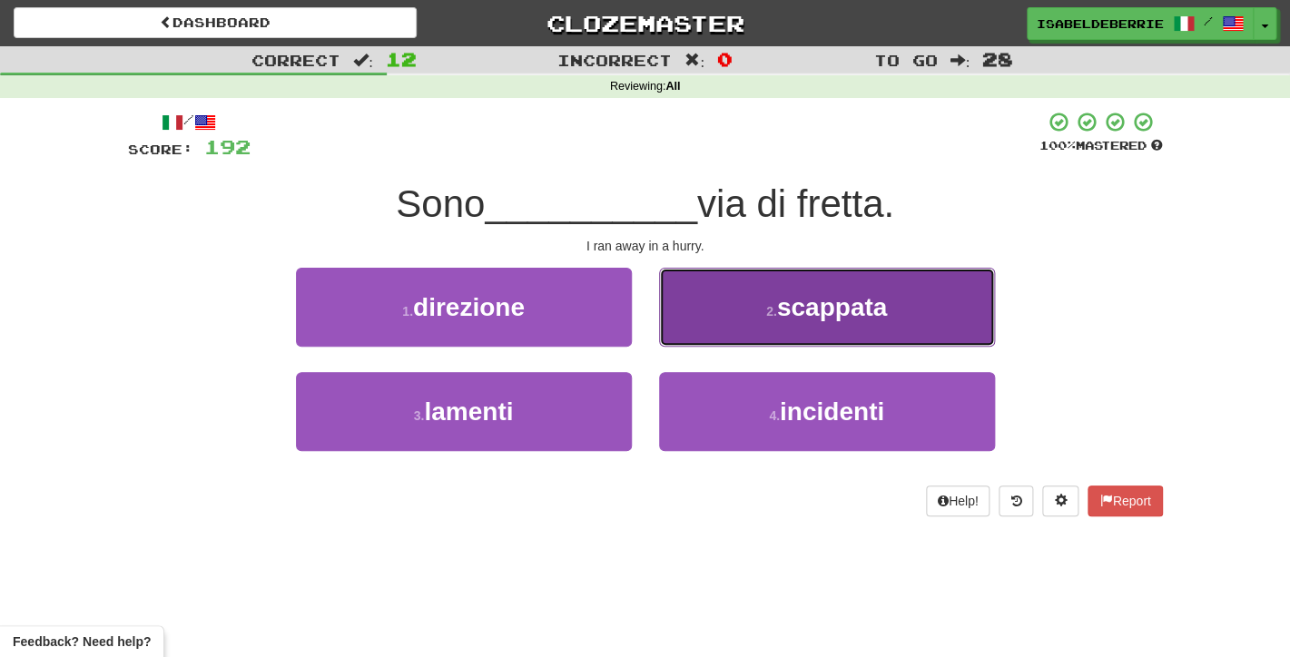
click at [686, 320] on button "2 . scappata" at bounding box center [827, 307] width 336 height 79
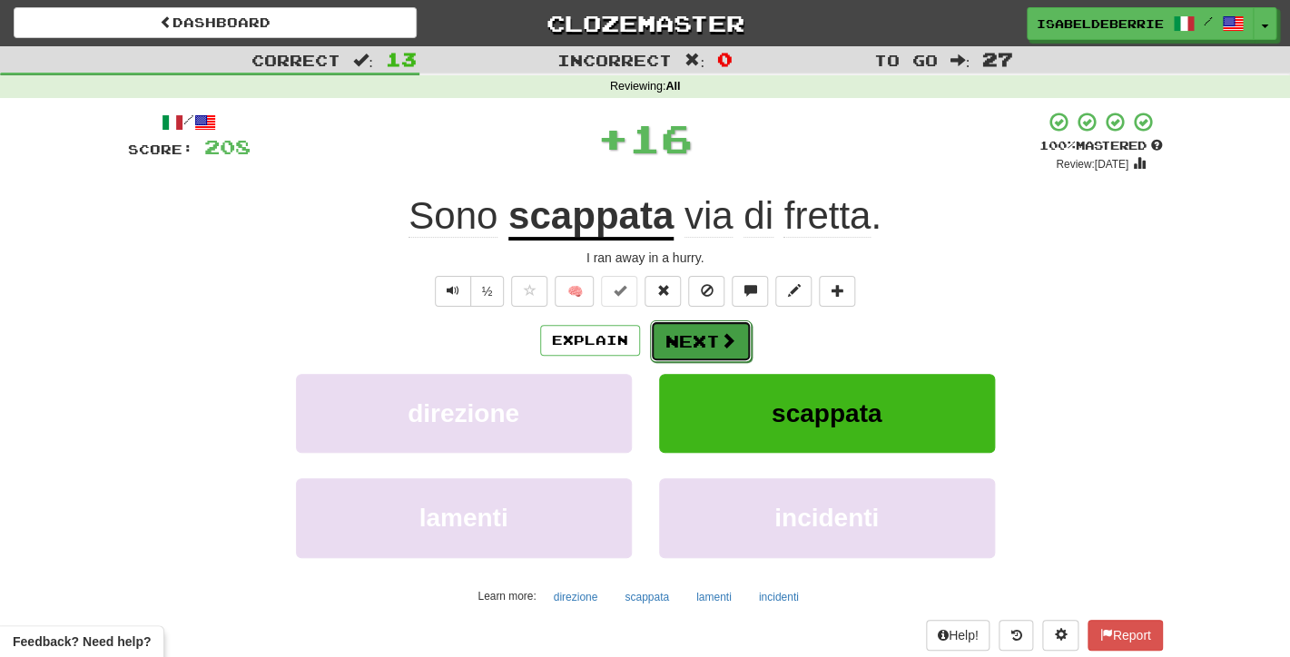
click at [658, 360] on button "Next" at bounding box center [701, 341] width 102 height 42
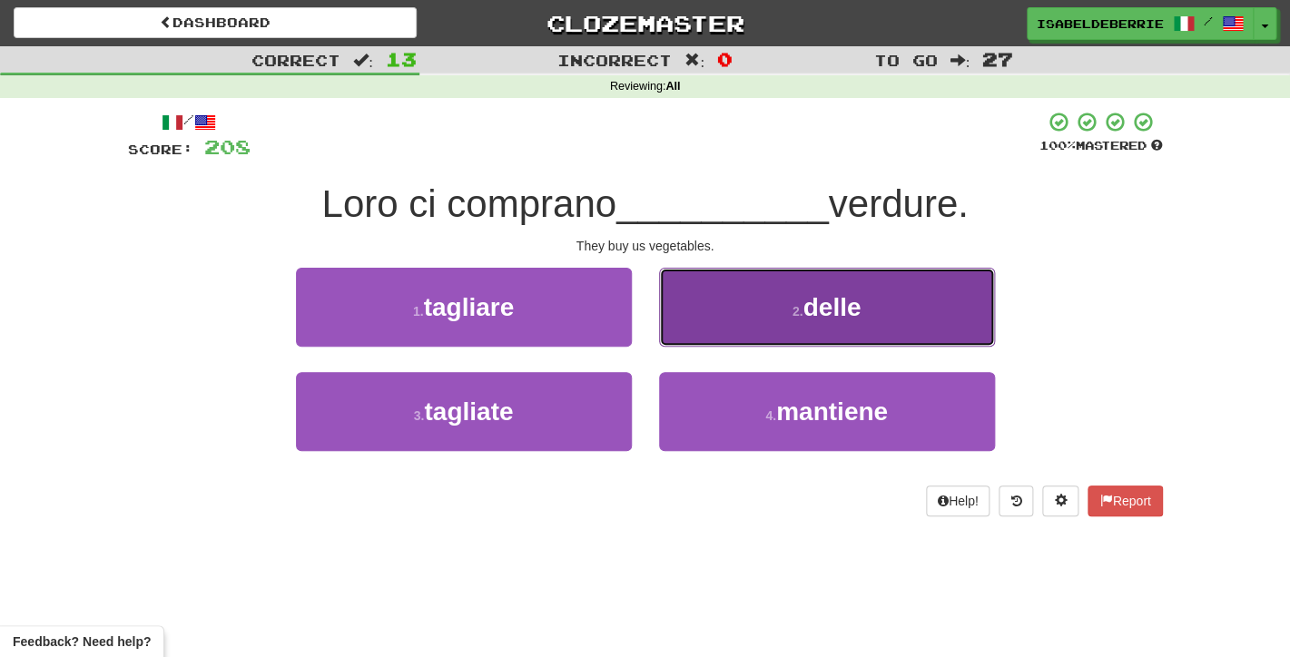
click at [677, 337] on button "2 . delle" at bounding box center [827, 307] width 336 height 79
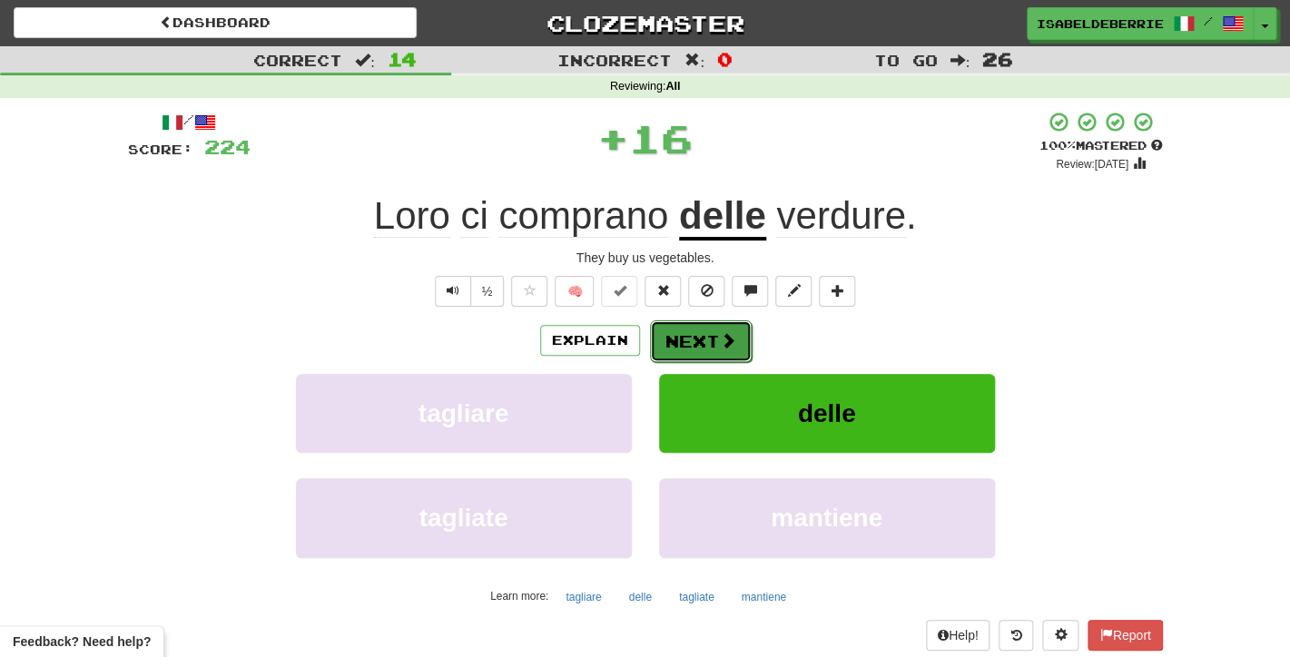
click at [672, 347] on button "Next" at bounding box center [701, 341] width 102 height 42
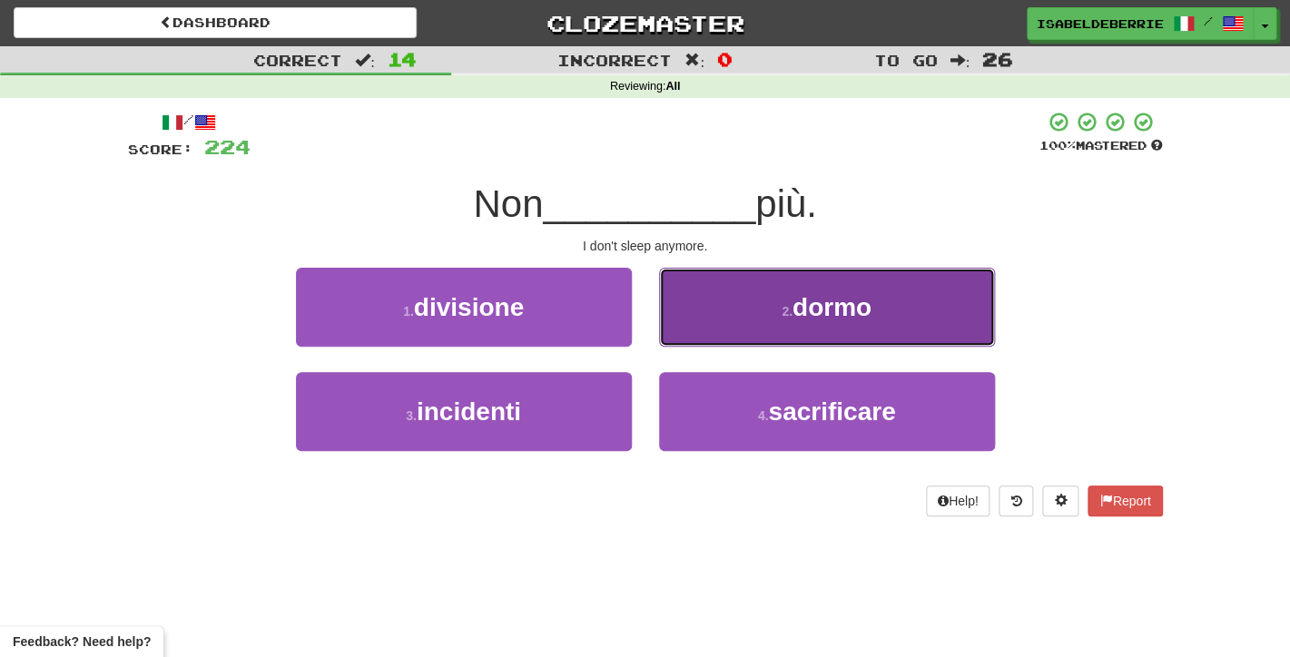
click at [683, 333] on button "2 . dormo" at bounding box center [827, 307] width 336 height 79
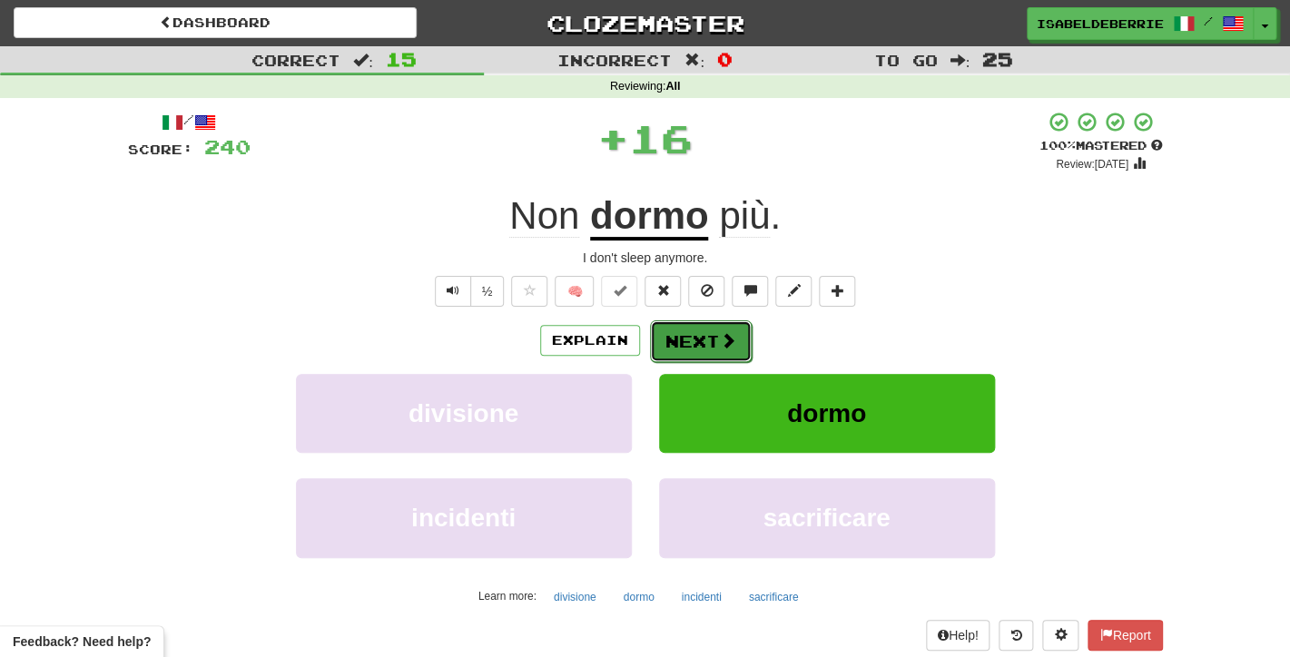
click at [676, 348] on button "Next" at bounding box center [701, 341] width 102 height 42
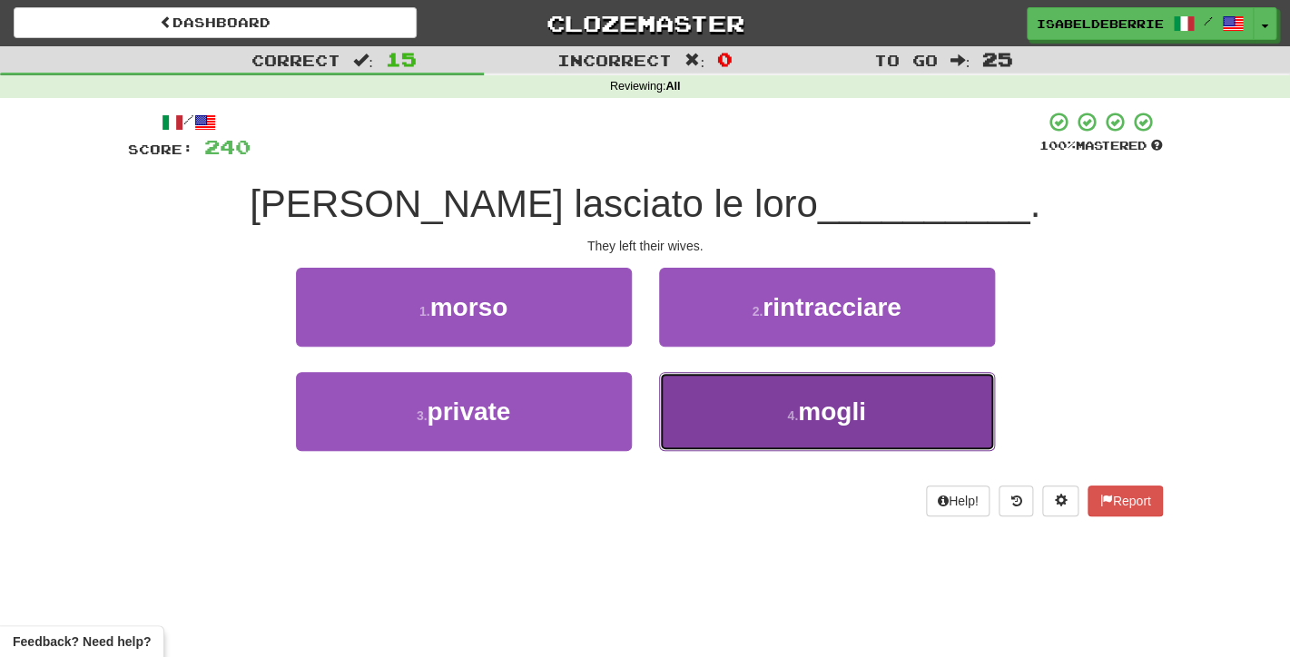
click at [685, 415] on button "4 . mogli" at bounding box center [827, 411] width 336 height 79
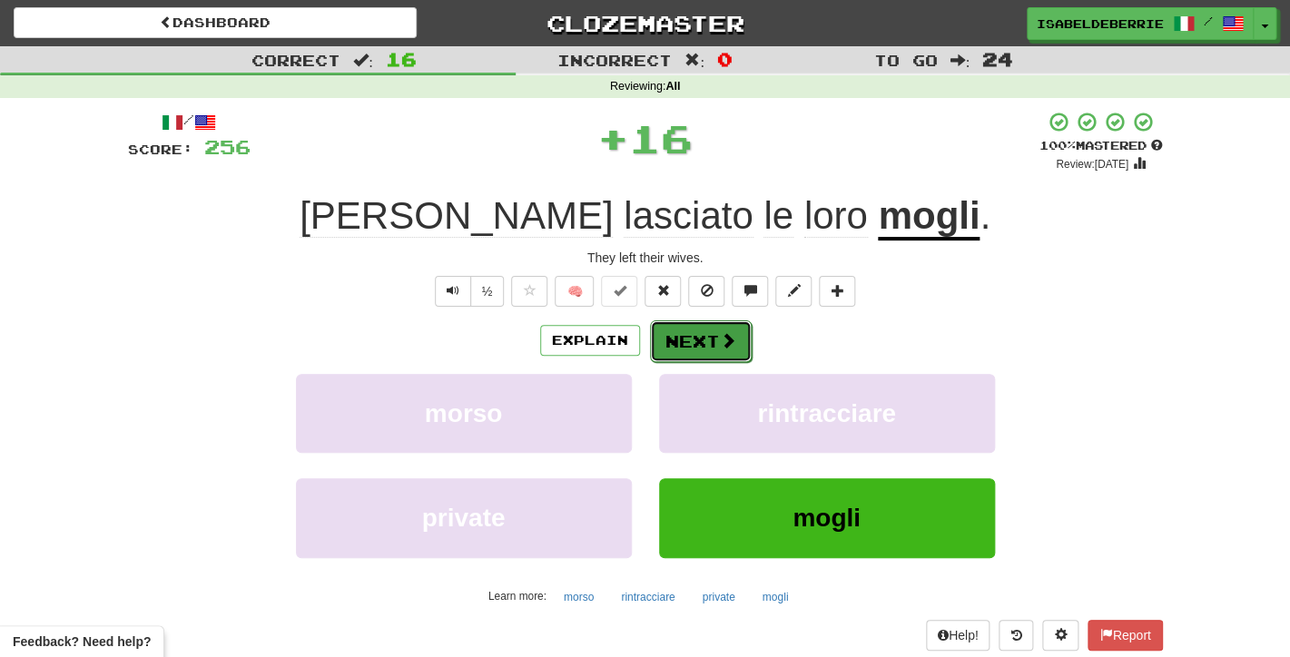
click at [677, 336] on button "Next" at bounding box center [701, 341] width 102 height 42
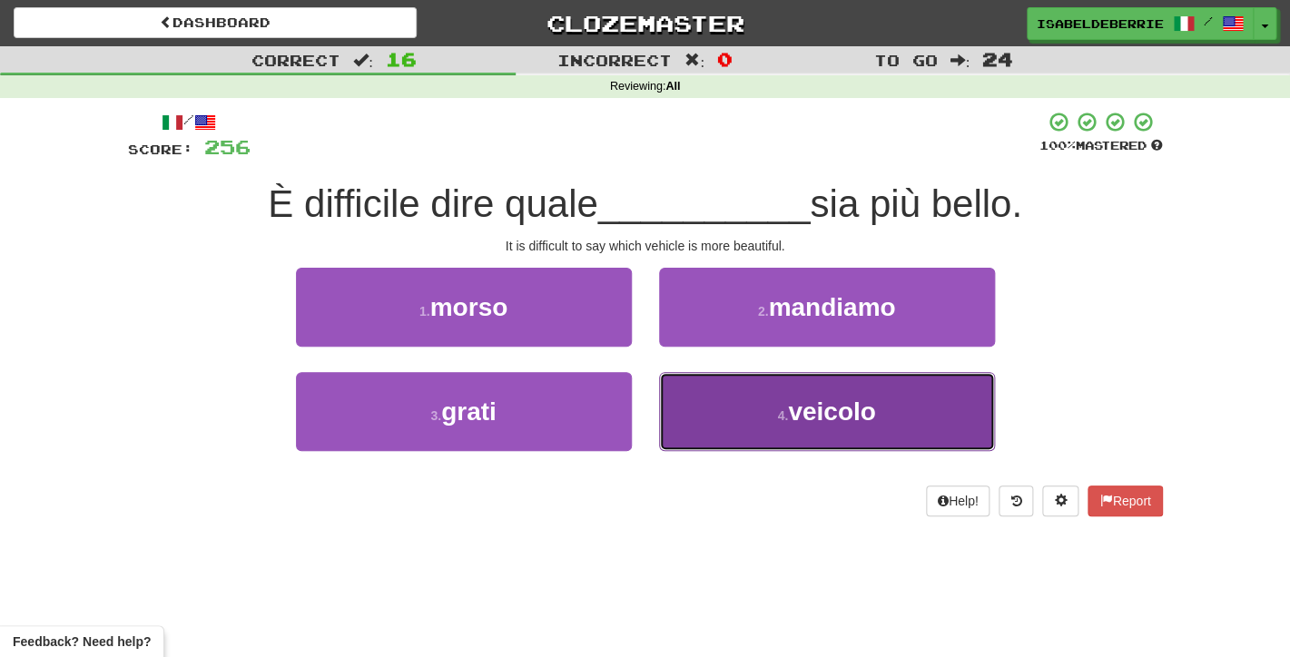
click at [681, 417] on button "4 . veicolo" at bounding box center [827, 411] width 336 height 79
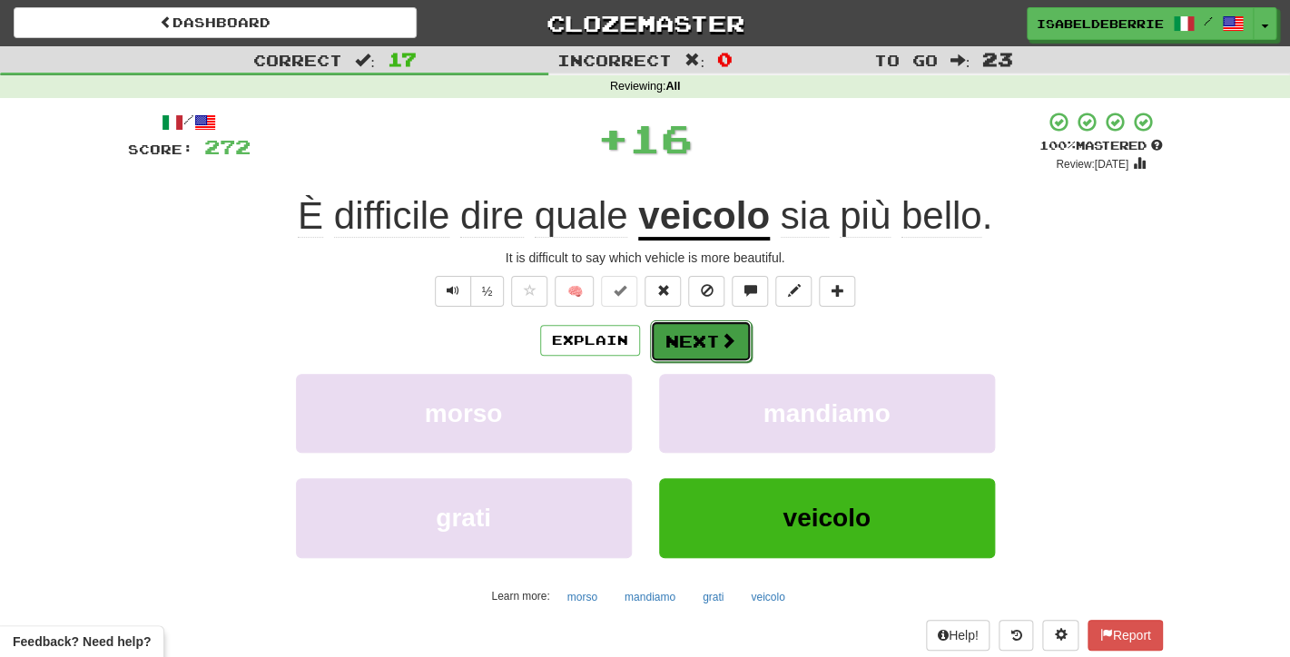
click at [667, 348] on button "Next" at bounding box center [701, 341] width 102 height 42
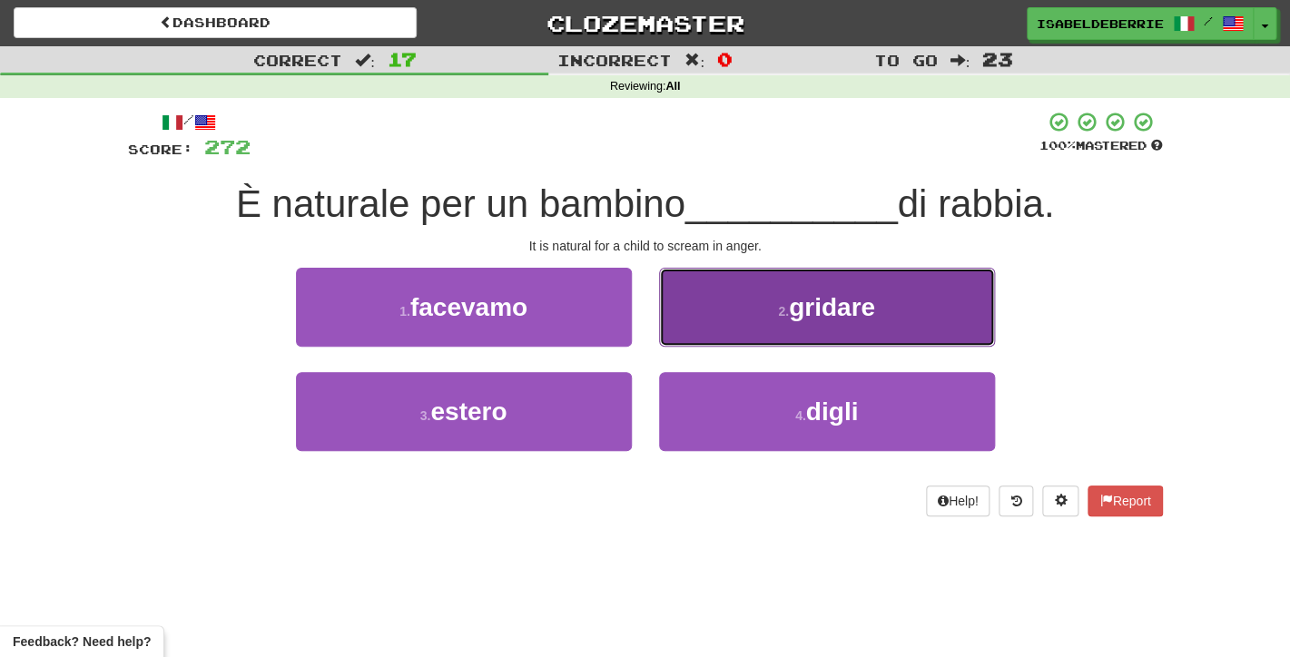
click at [696, 316] on button "2 . gridare" at bounding box center [827, 307] width 336 height 79
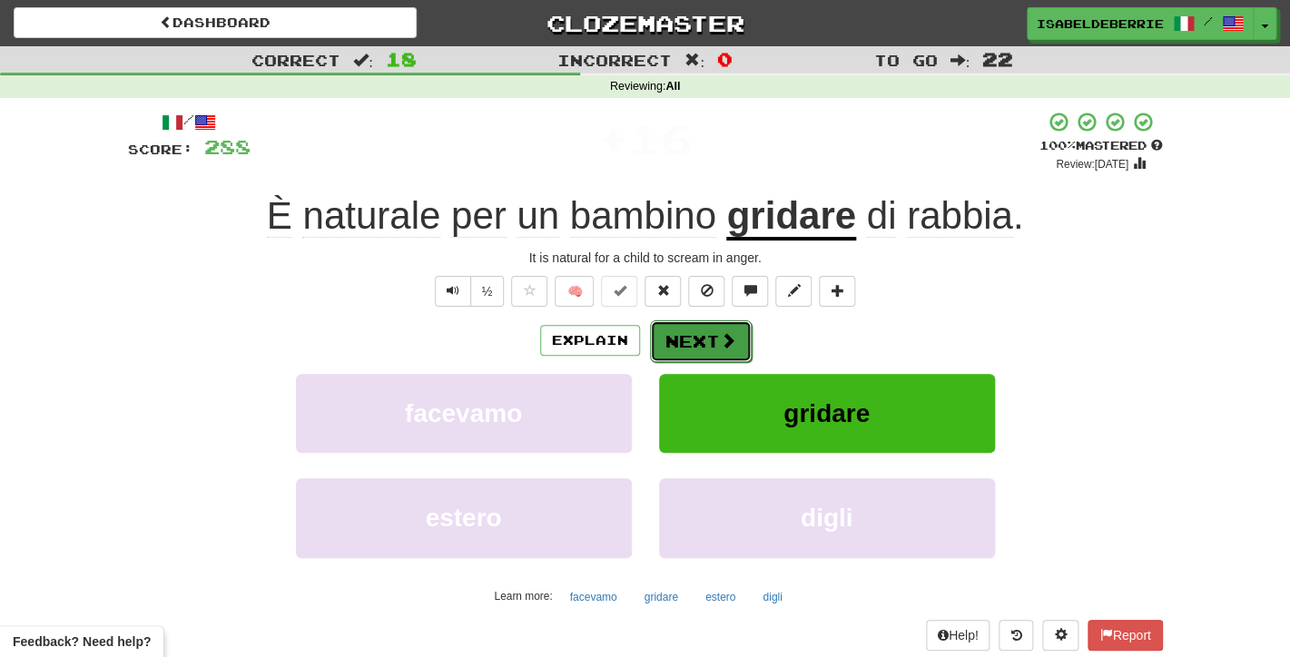
click at [664, 354] on button "Next" at bounding box center [701, 341] width 102 height 42
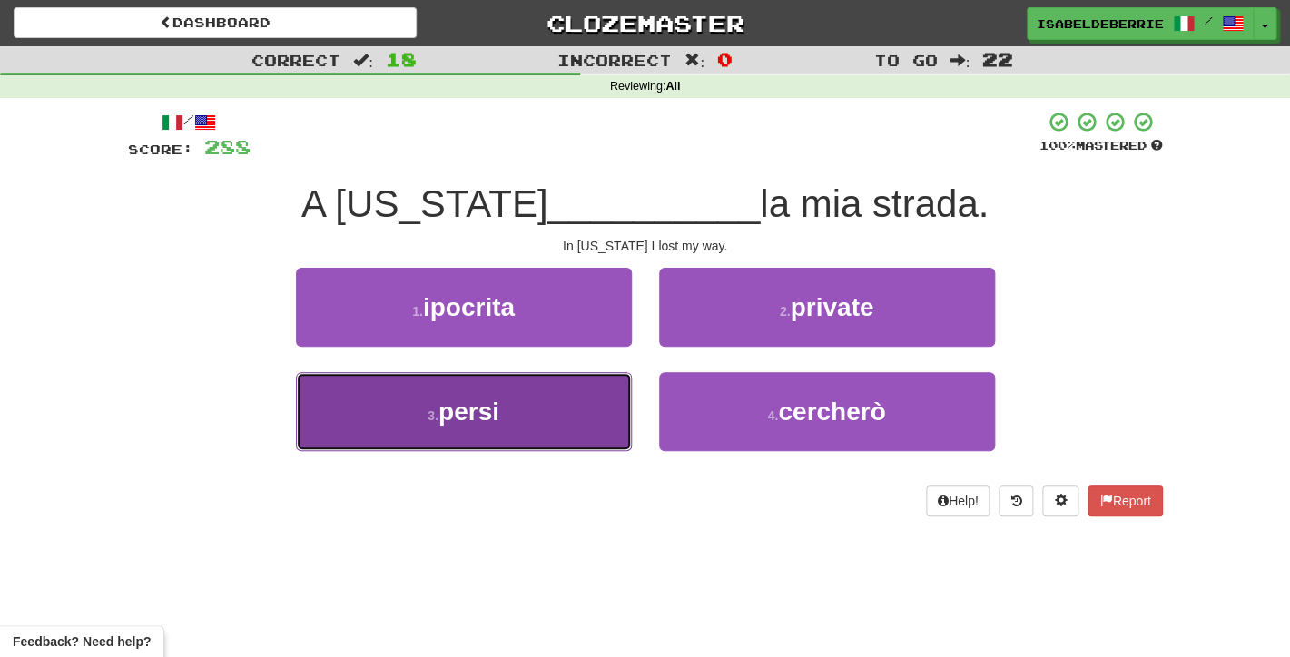
click at [609, 428] on button "3 . persi" at bounding box center [464, 411] width 336 height 79
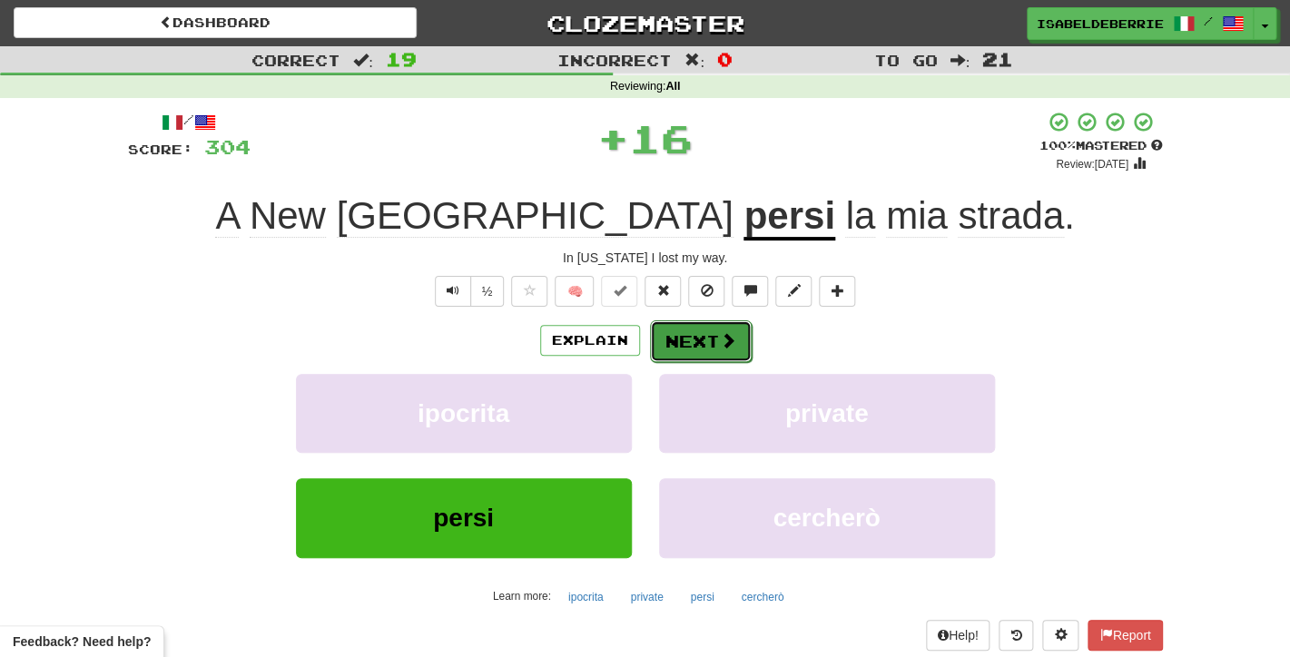
click at [668, 360] on button "Next" at bounding box center [701, 341] width 102 height 42
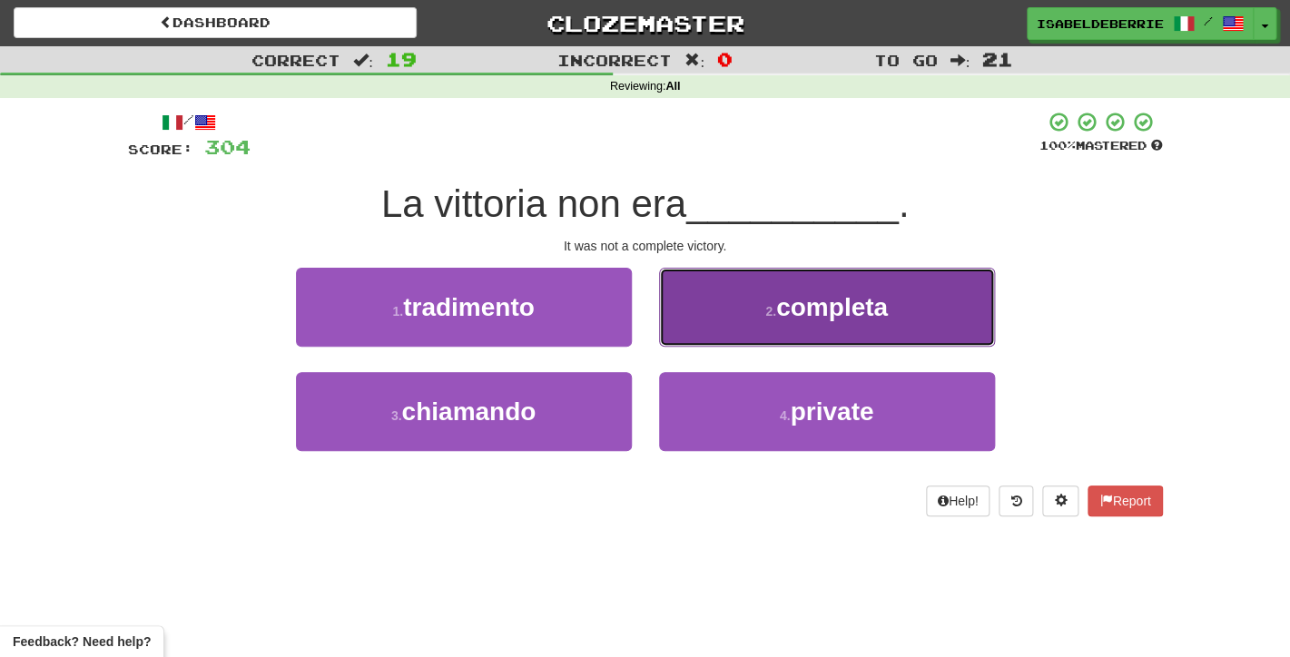
click at [677, 331] on button "2 . completa" at bounding box center [827, 307] width 336 height 79
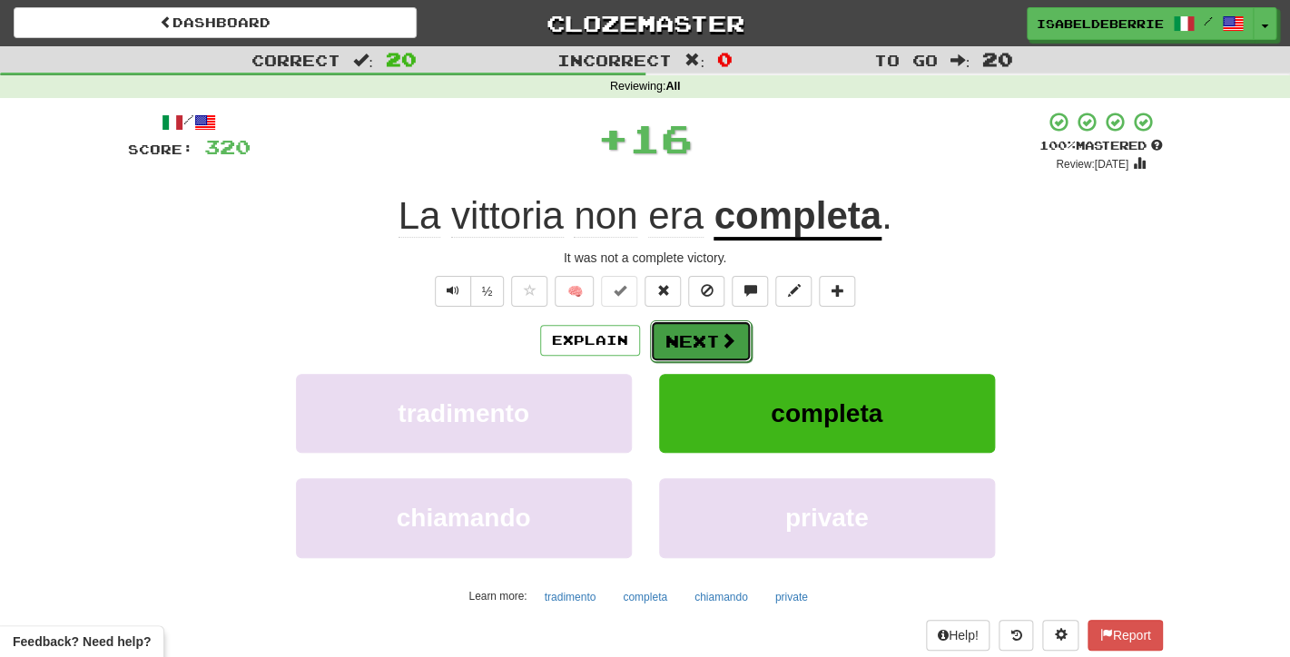
click at [663, 353] on button "Next" at bounding box center [701, 341] width 102 height 42
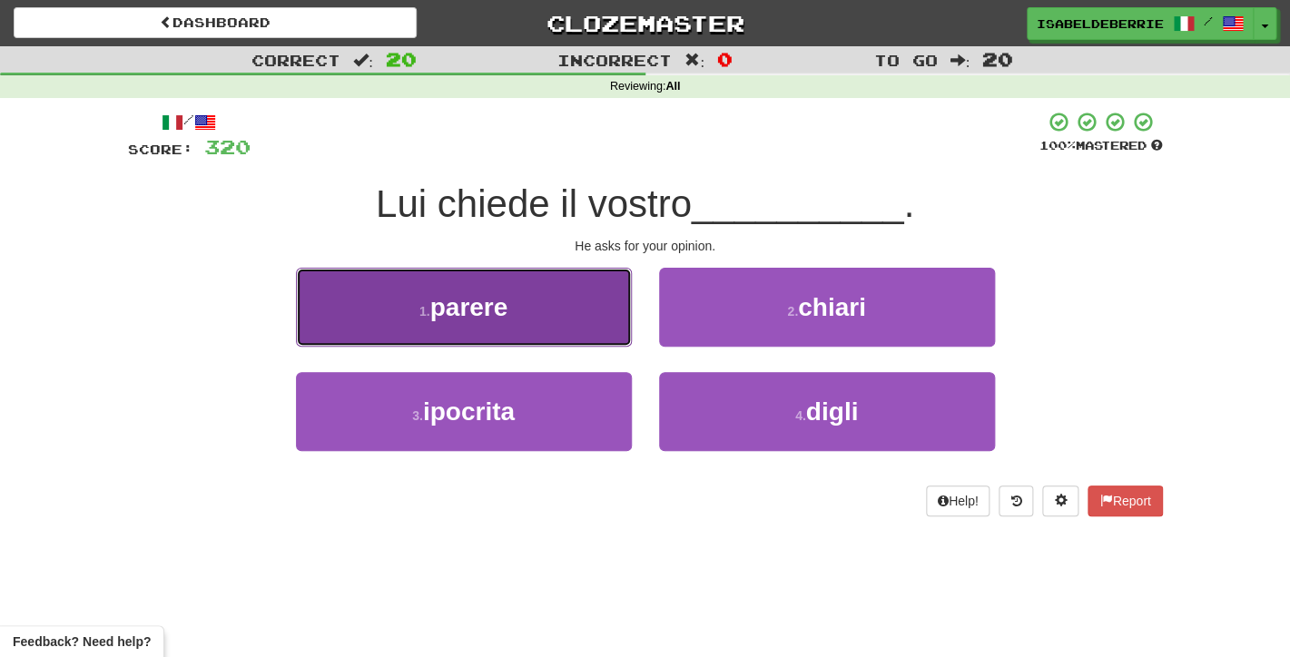
click at [613, 340] on button "1 . parere" at bounding box center [464, 307] width 336 height 79
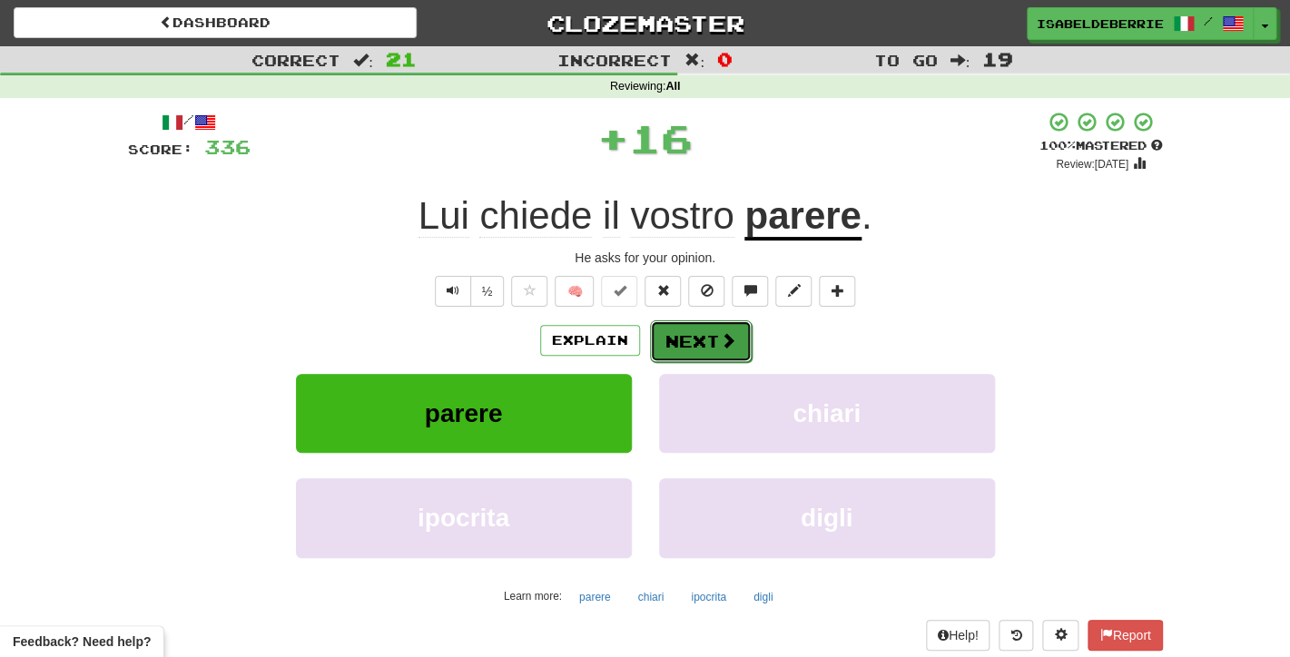
click at [667, 347] on button "Next" at bounding box center [701, 341] width 102 height 42
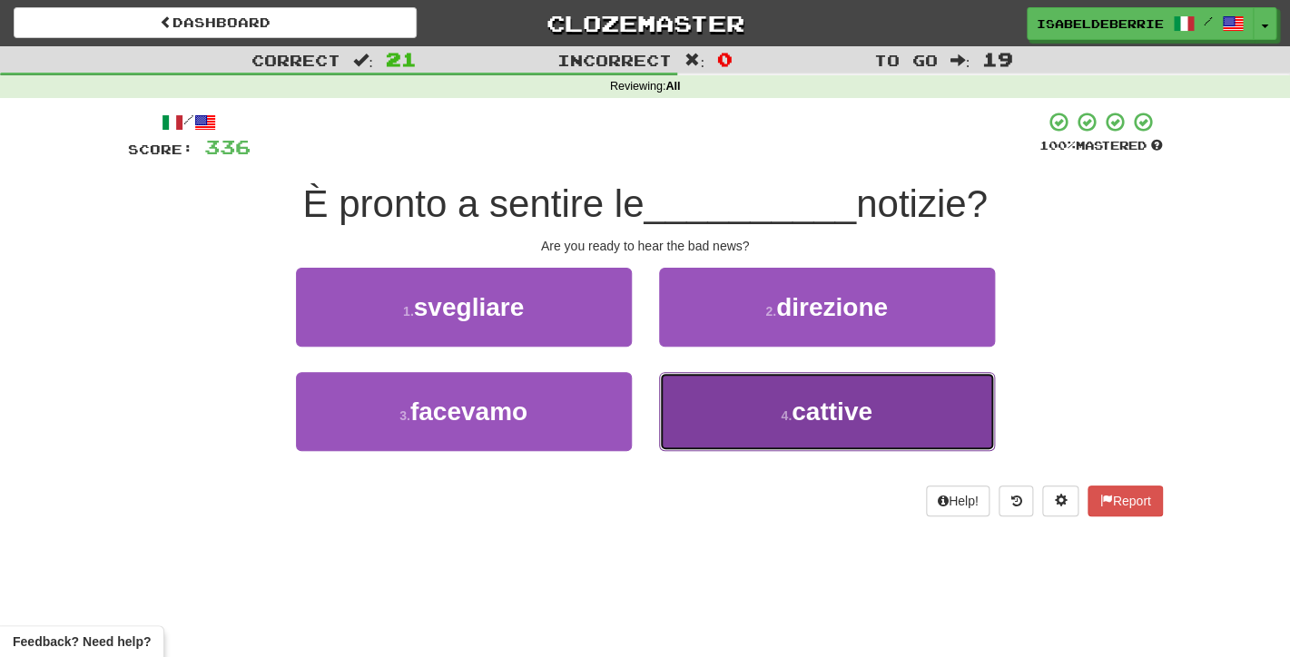
click at [687, 418] on button "4 . cattive" at bounding box center [827, 411] width 336 height 79
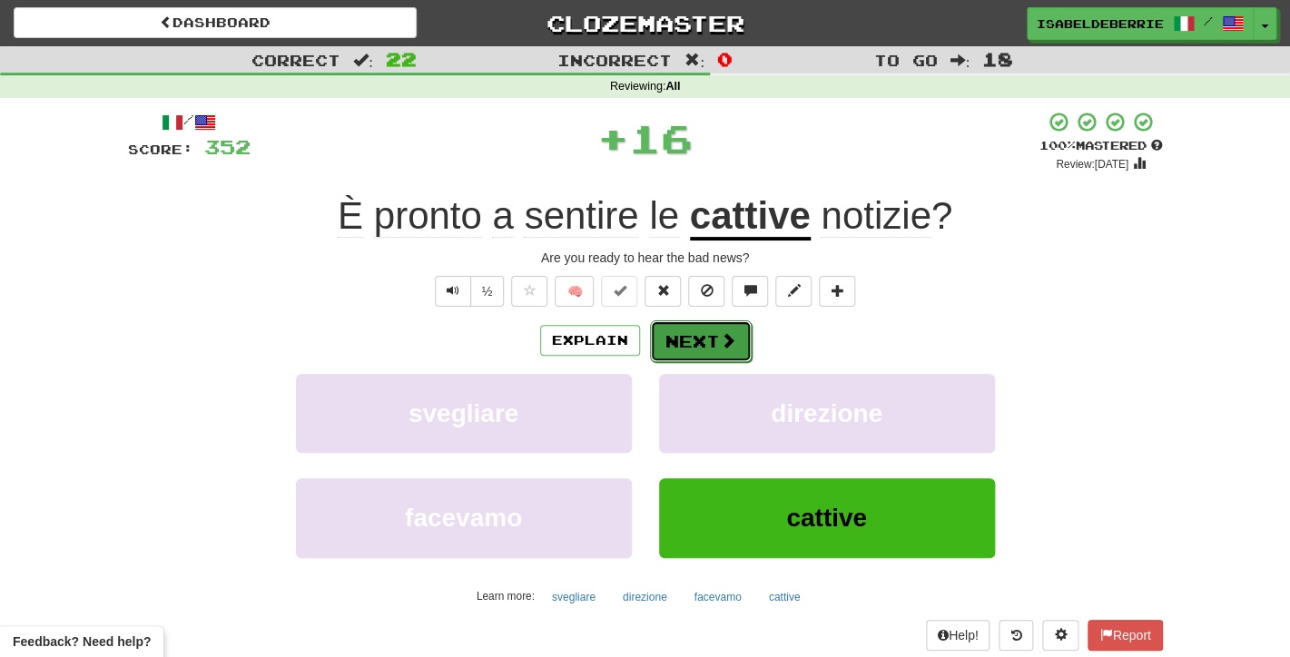
click at [661, 358] on button "Next" at bounding box center [701, 341] width 102 height 42
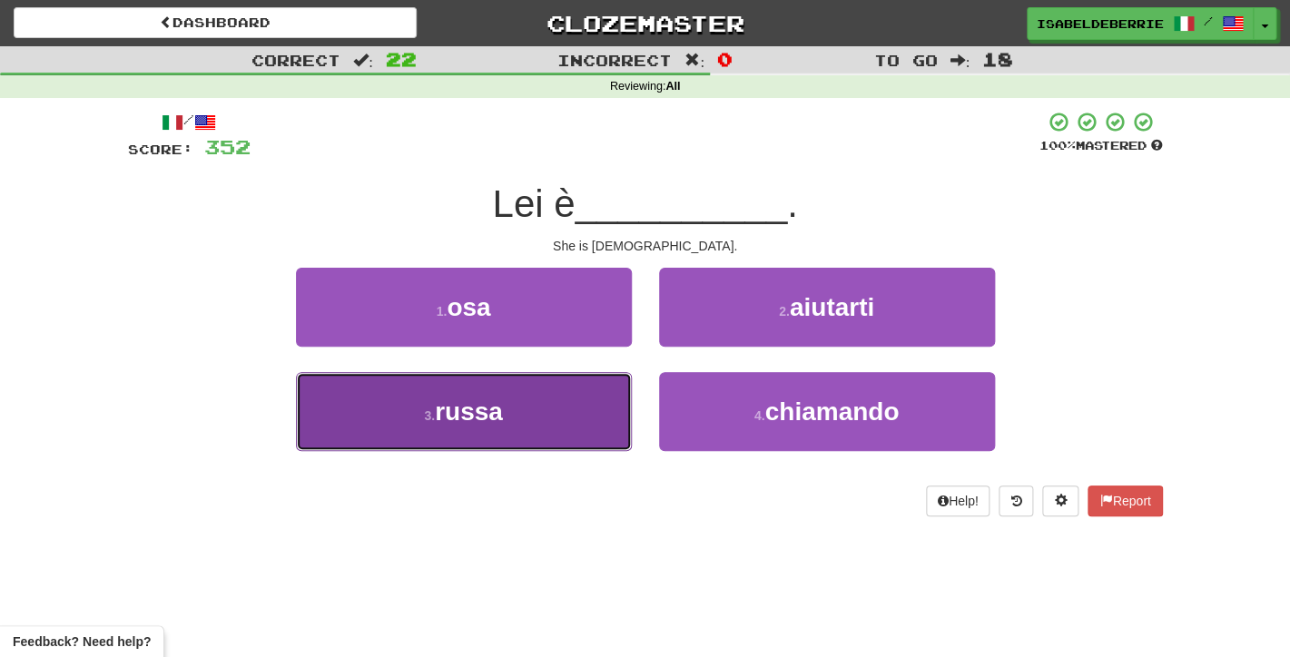
click at [612, 418] on button "3 . [DEMOGRAPHIC_DATA]" at bounding box center [464, 411] width 336 height 79
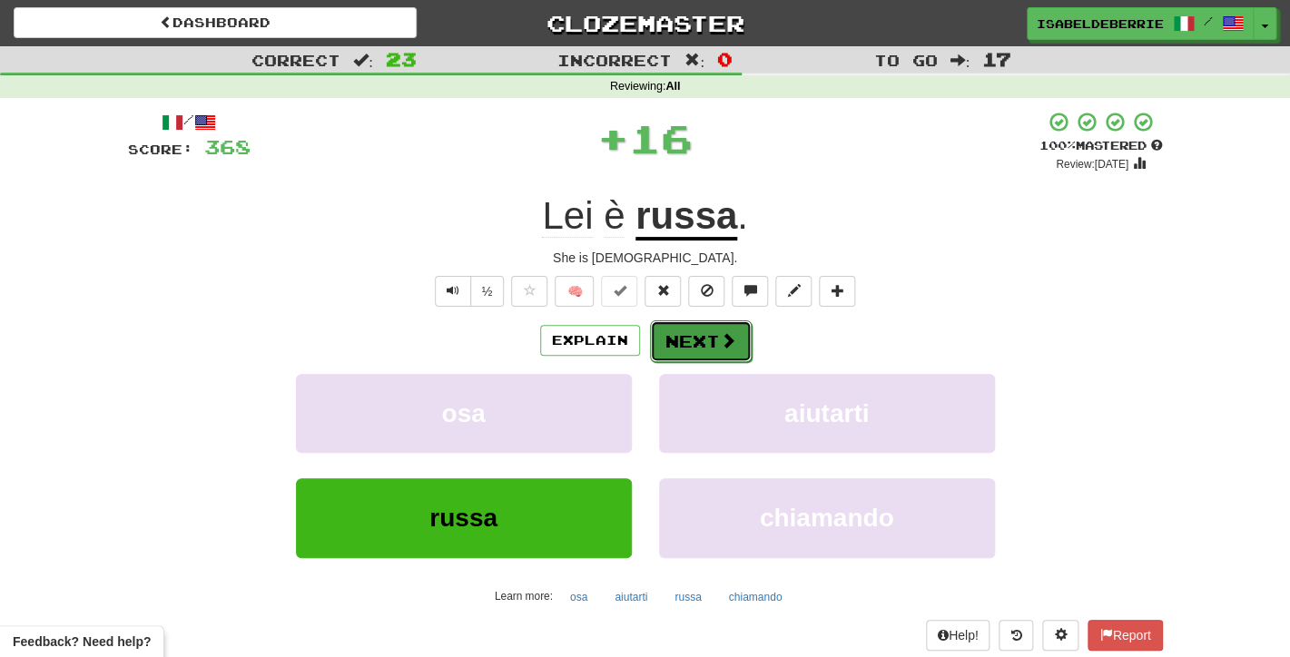
click at [673, 348] on button "Next" at bounding box center [701, 341] width 102 height 42
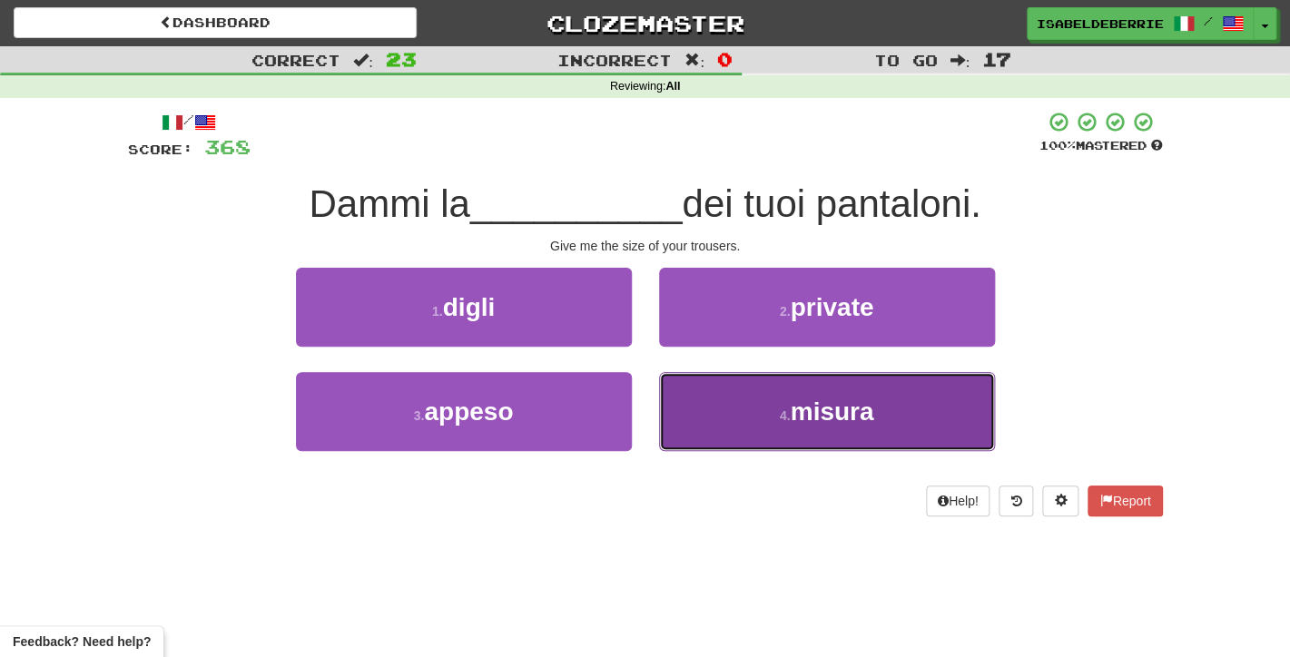
click at [687, 413] on button "4 . misura" at bounding box center [827, 411] width 336 height 79
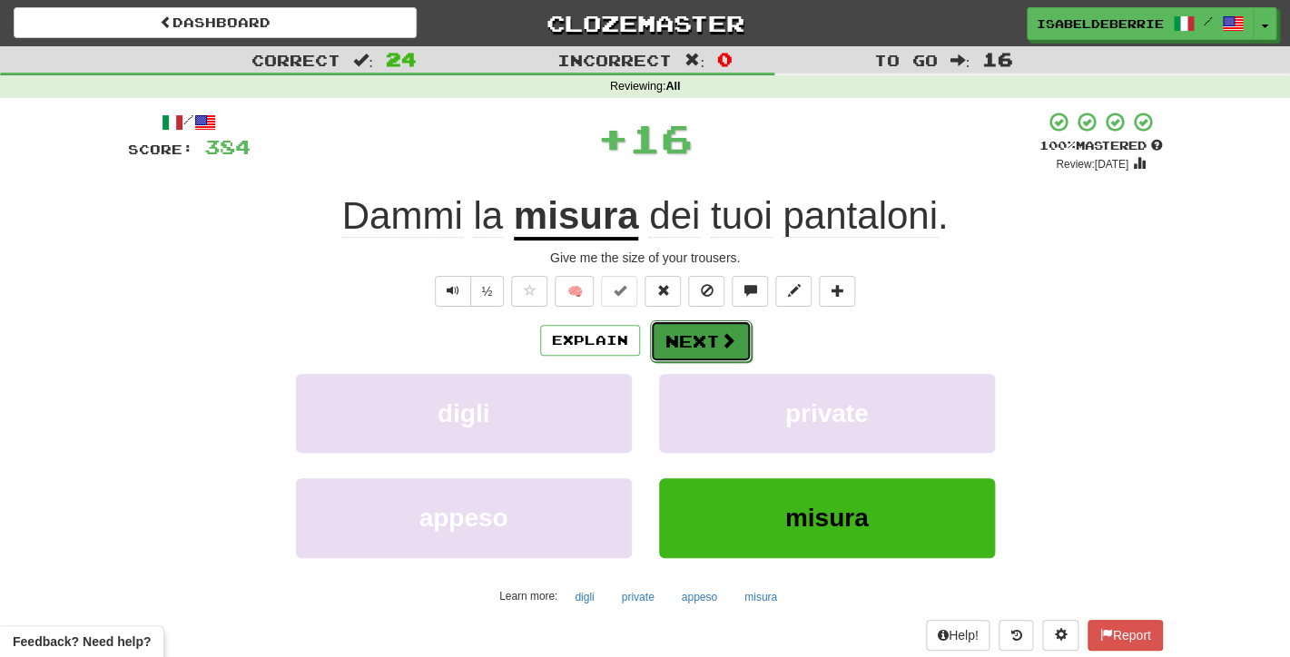
click at [664, 347] on button "Next" at bounding box center [701, 341] width 102 height 42
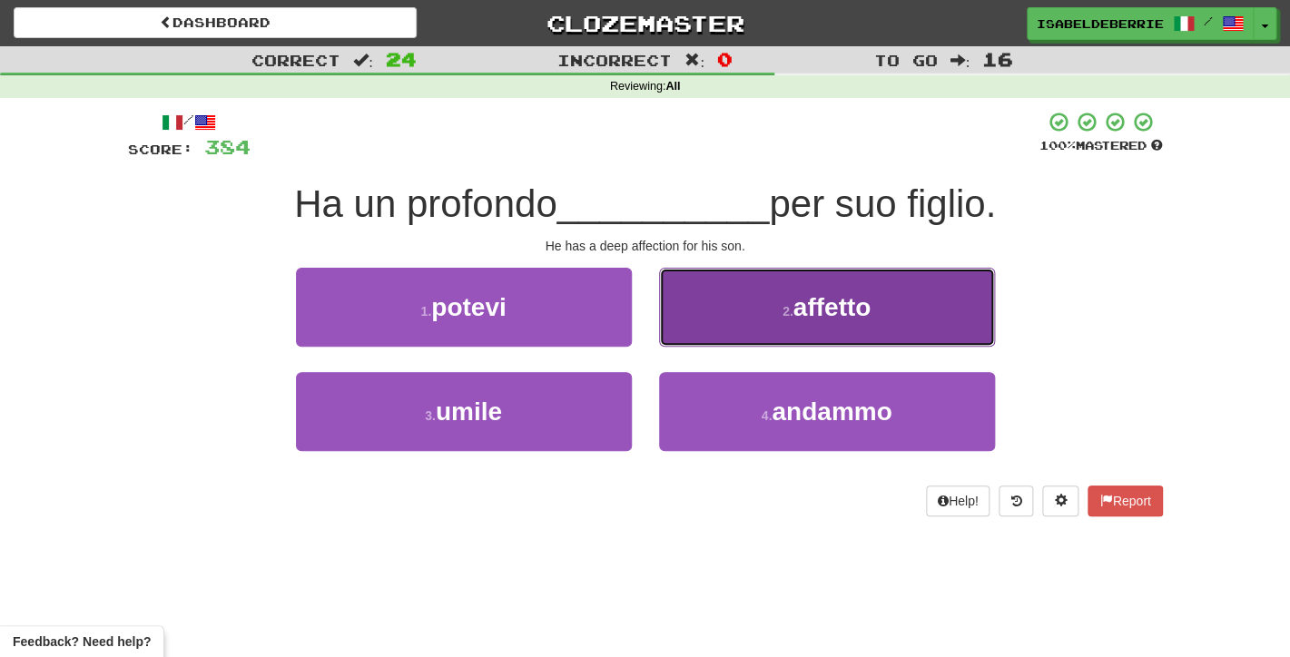
click at [696, 337] on button "2 . affetto" at bounding box center [827, 307] width 336 height 79
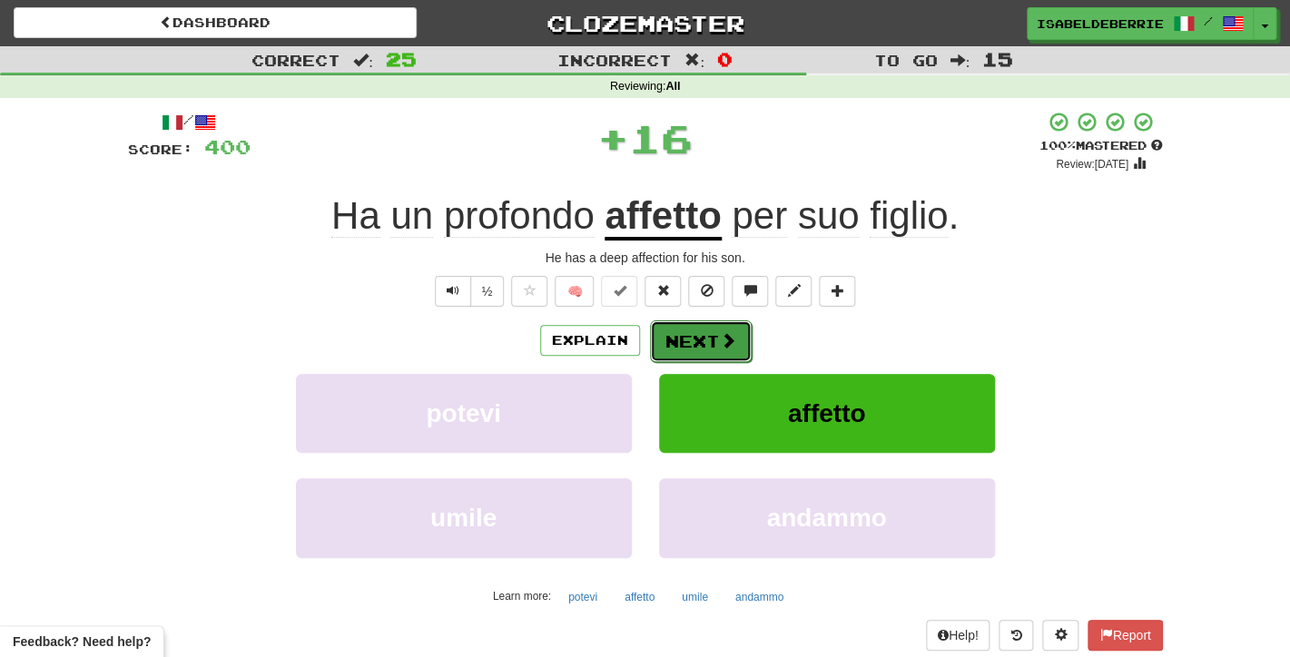
click at [661, 348] on button "Next" at bounding box center [701, 341] width 102 height 42
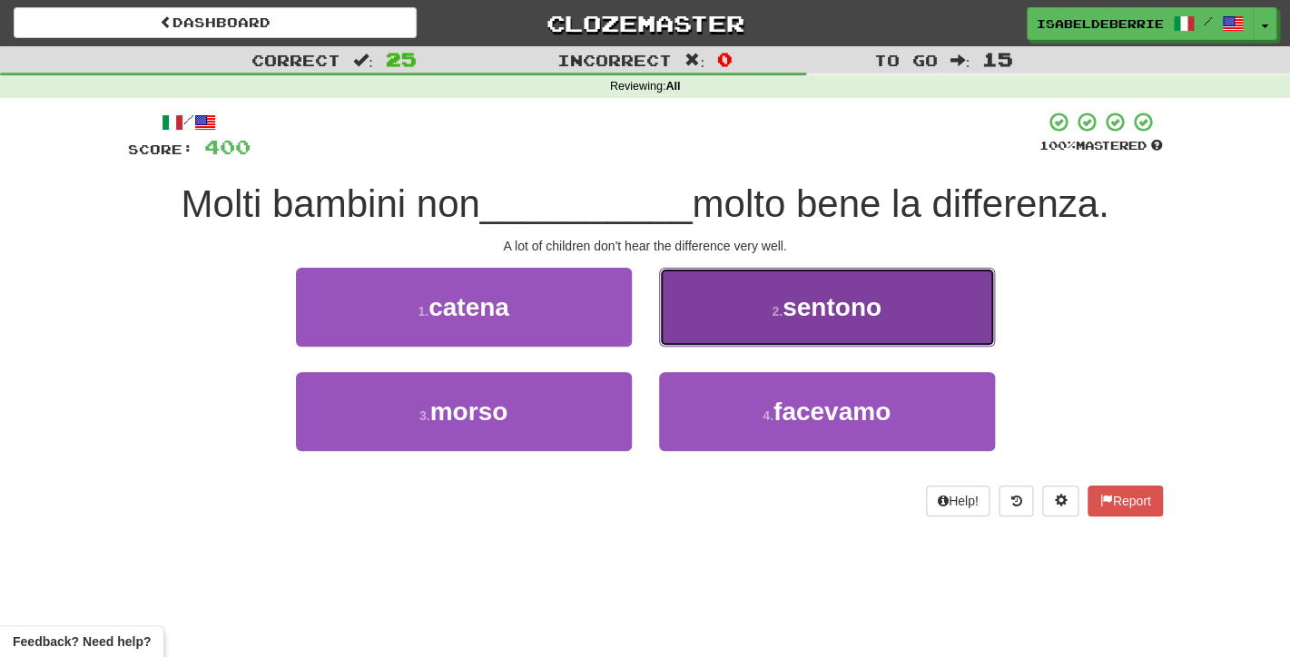
click at [695, 326] on button "2 . sentono" at bounding box center [827, 307] width 336 height 79
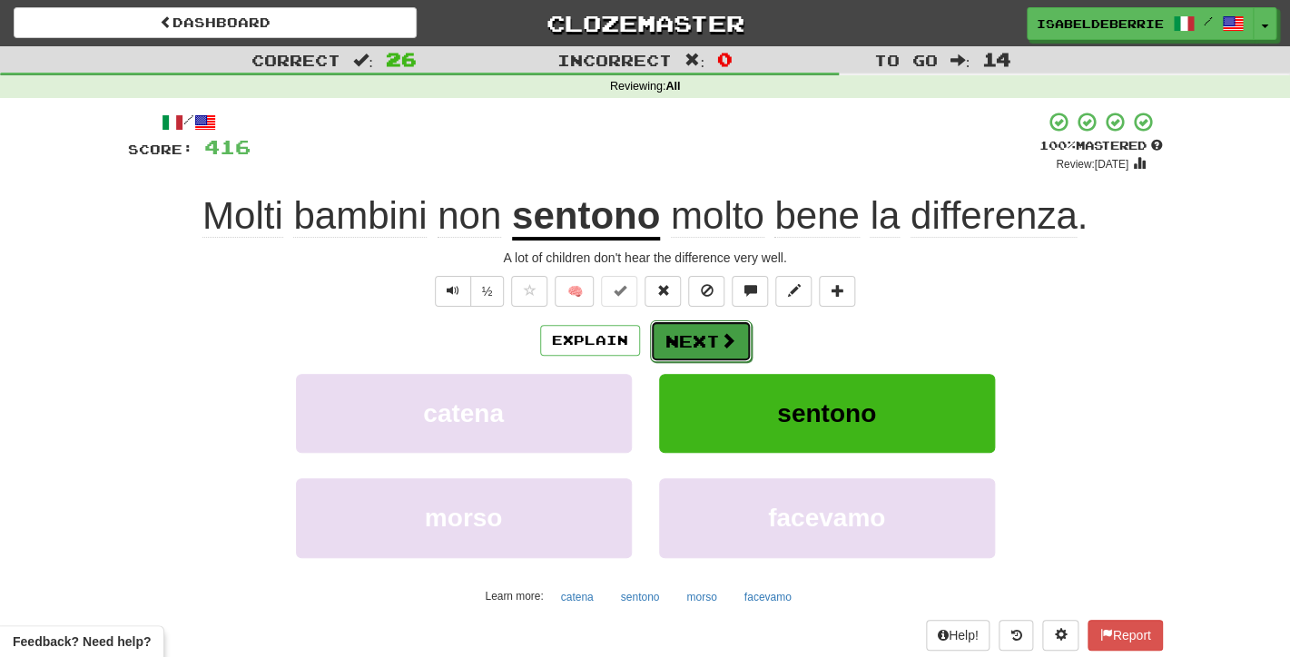
click at [665, 357] on button "Next" at bounding box center [701, 341] width 102 height 42
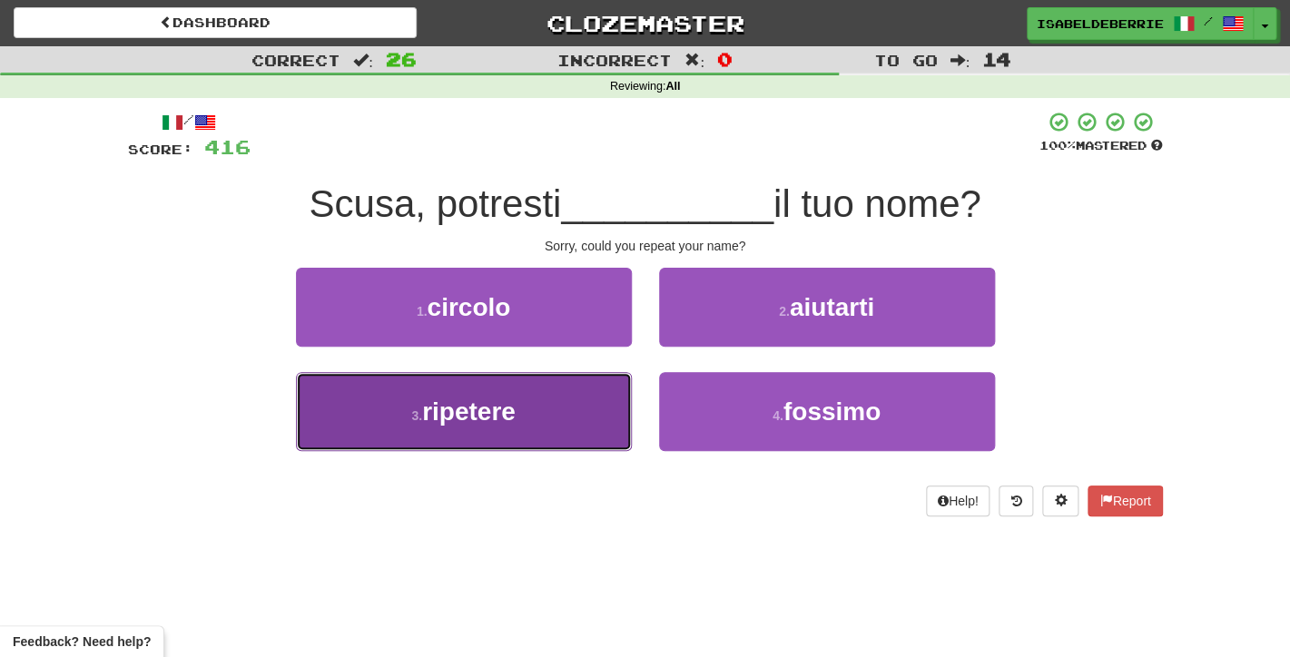
click at [608, 417] on button "3 . ripetere" at bounding box center [464, 411] width 336 height 79
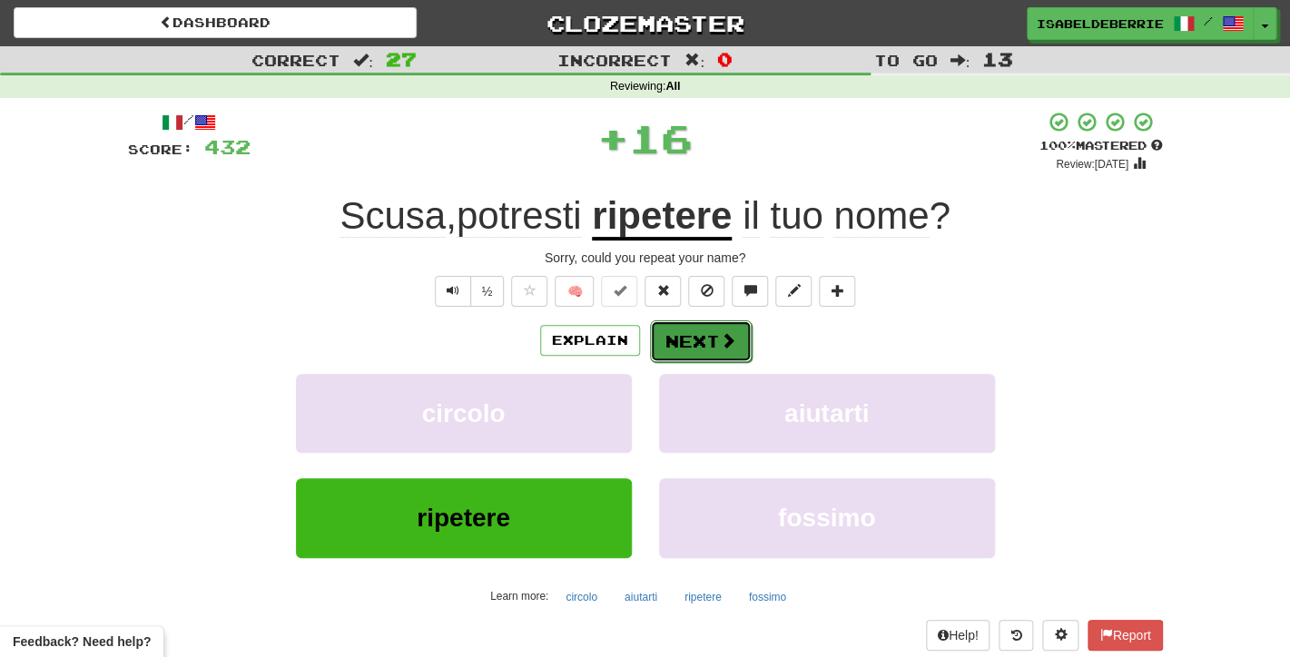
click at [664, 348] on button "Next" at bounding box center [701, 341] width 102 height 42
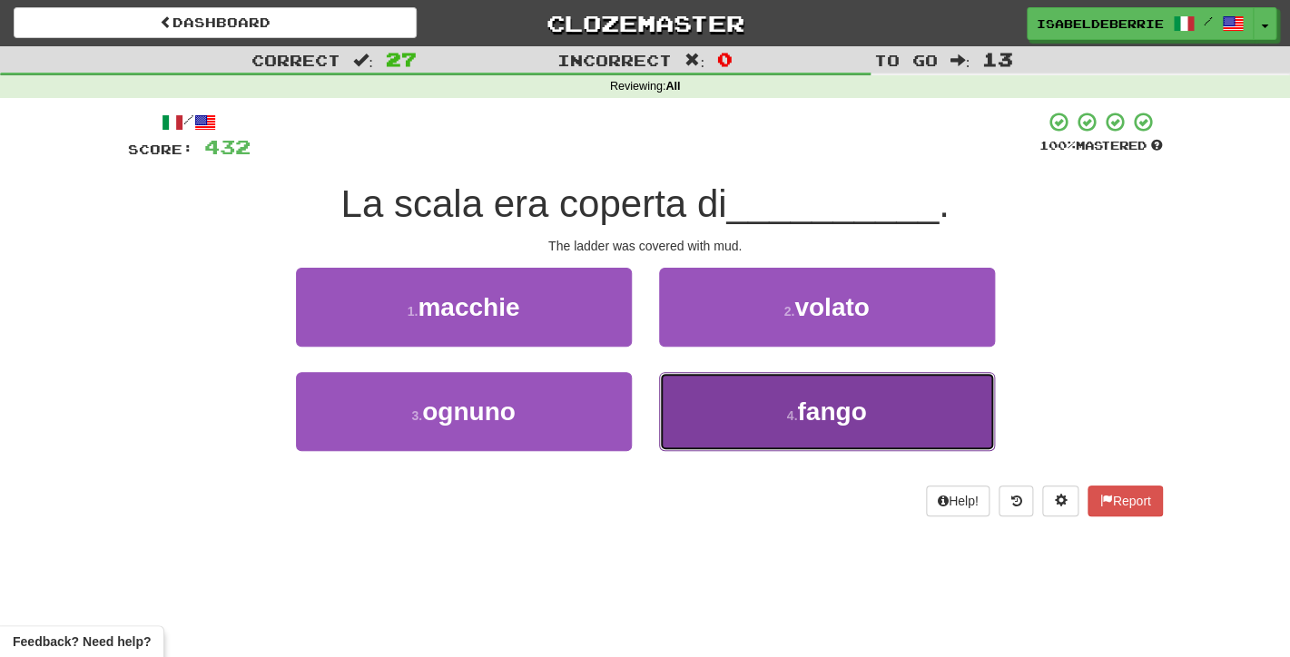
click at [691, 410] on button "4 . fango" at bounding box center [827, 411] width 336 height 79
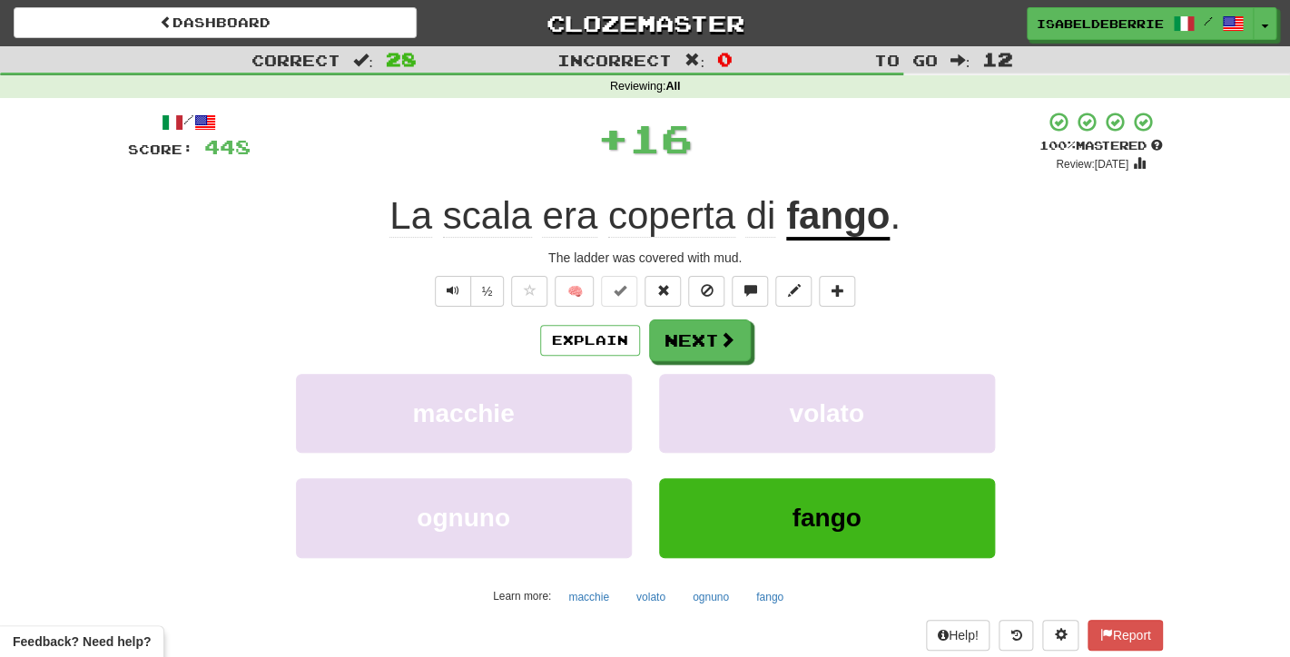
drag, startPoint x: 642, startPoint y: 410, endPoint x: 643, endPoint y: 395, distance: 15.5
click at [643, 395] on div "macchie" at bounding box center [463, 426] width 363 height 104
click at [662, 349] on button "Next" at bounding box center [701, 341] width 102 height 42
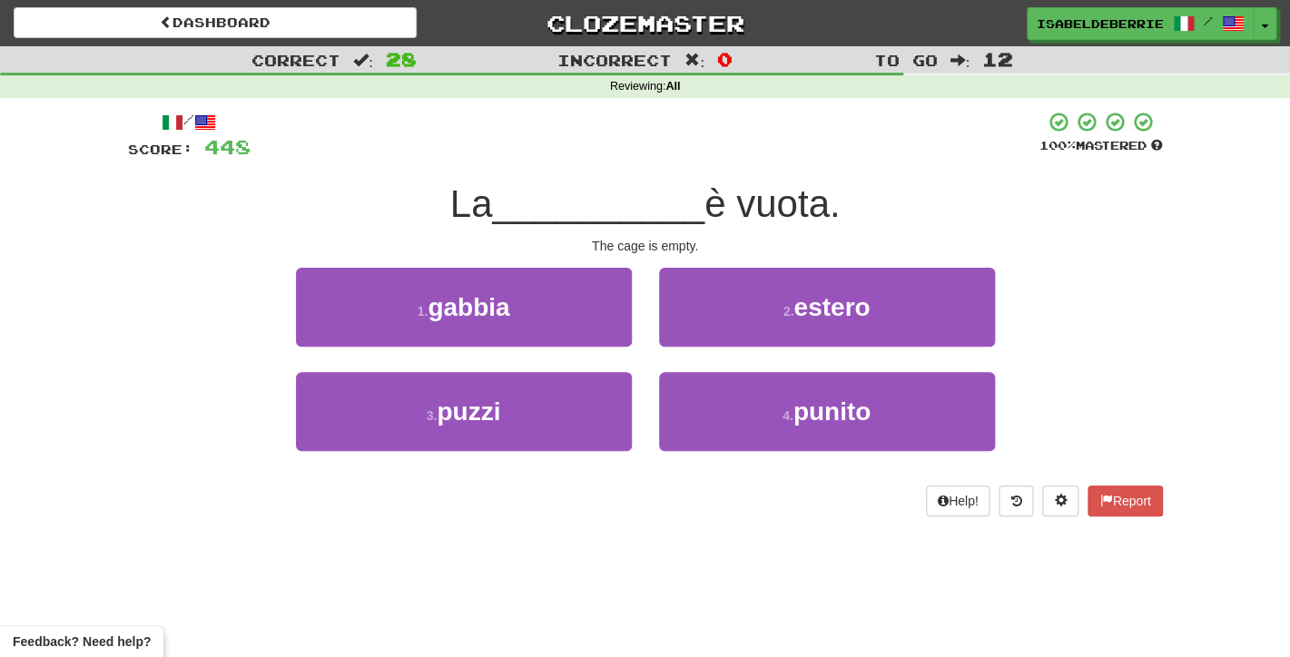
click at [619, 355] on div "1 . [GEOGRAPHIC_DATA]" at bounding box center [463, 320] width 363 height 104
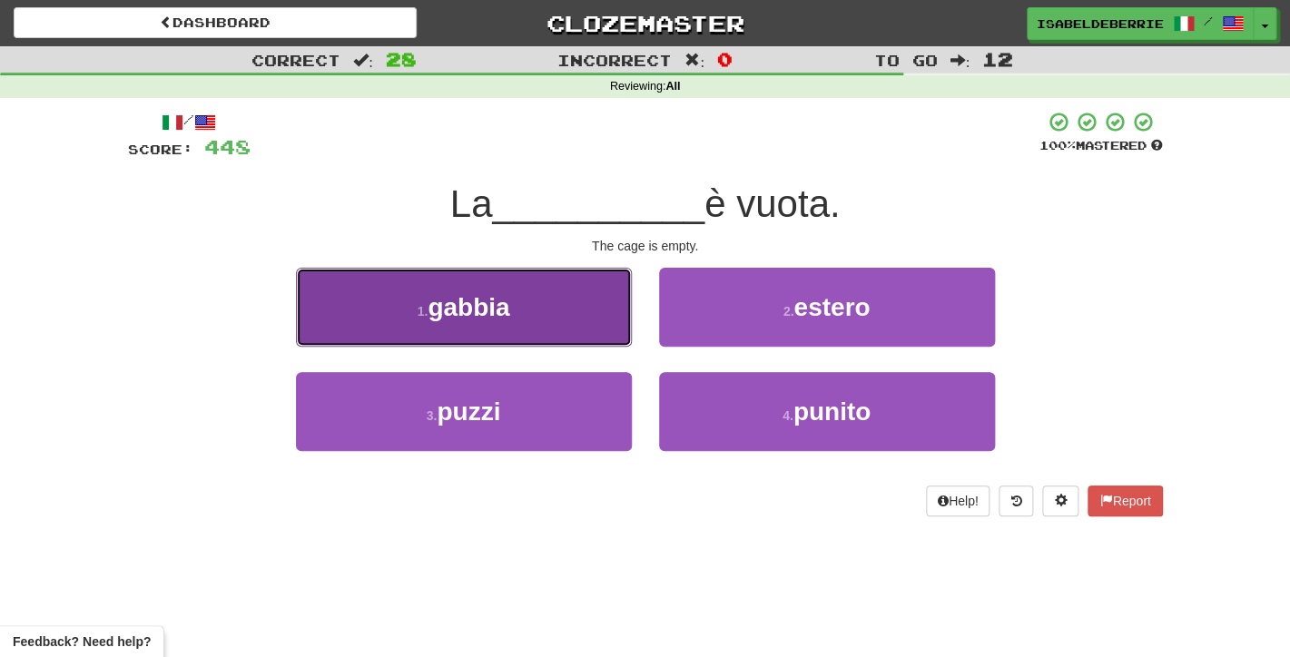
click at [619, 339] on button "1 . [GEOGRAPHIC_DATA]" at bounding box center [464, 307] width 336 height 79
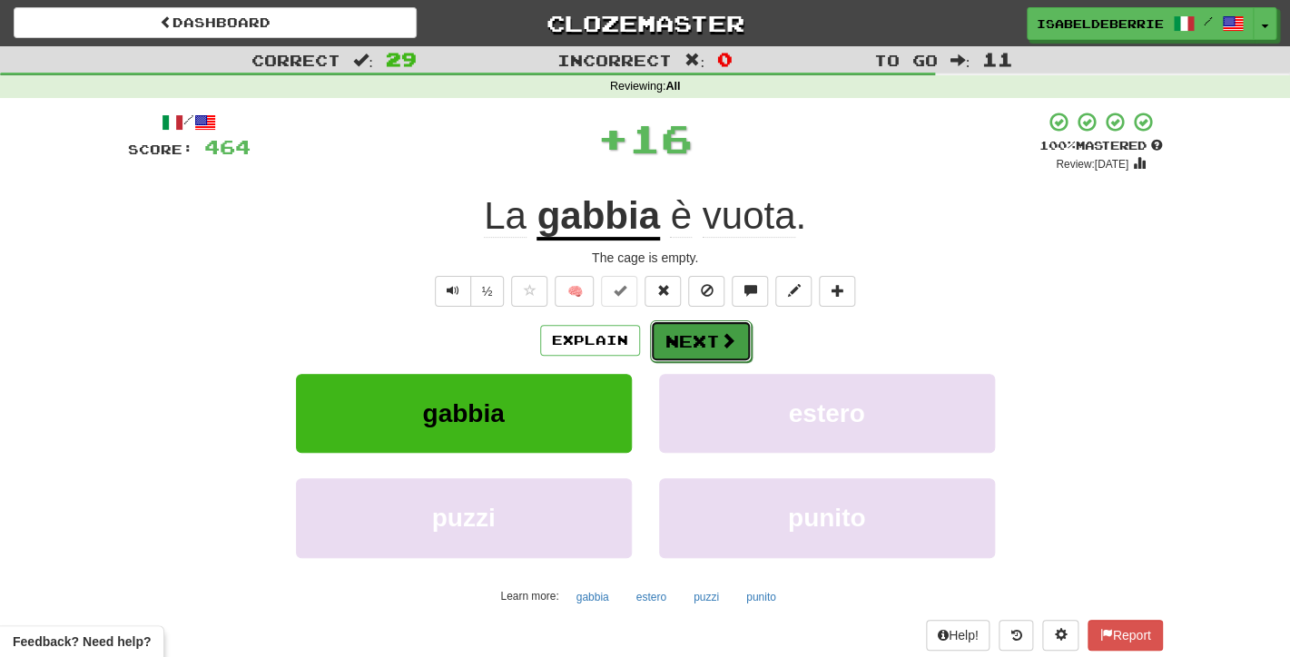
click at [673, 348] on button "Next" at bounding box center [701, 341] width 102 height 42
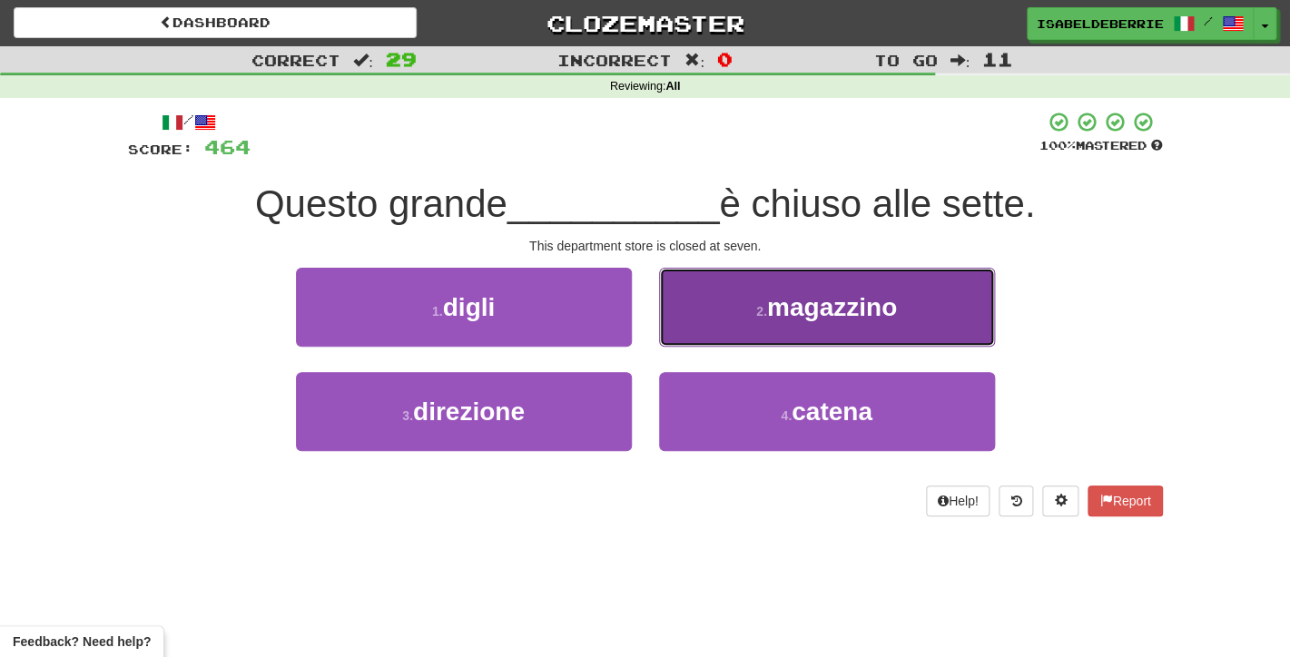
click at [700, 313] on button "2 . [GEOGRAPHIC_DATA]" at bounding box center [827, 307] width 336 height 79
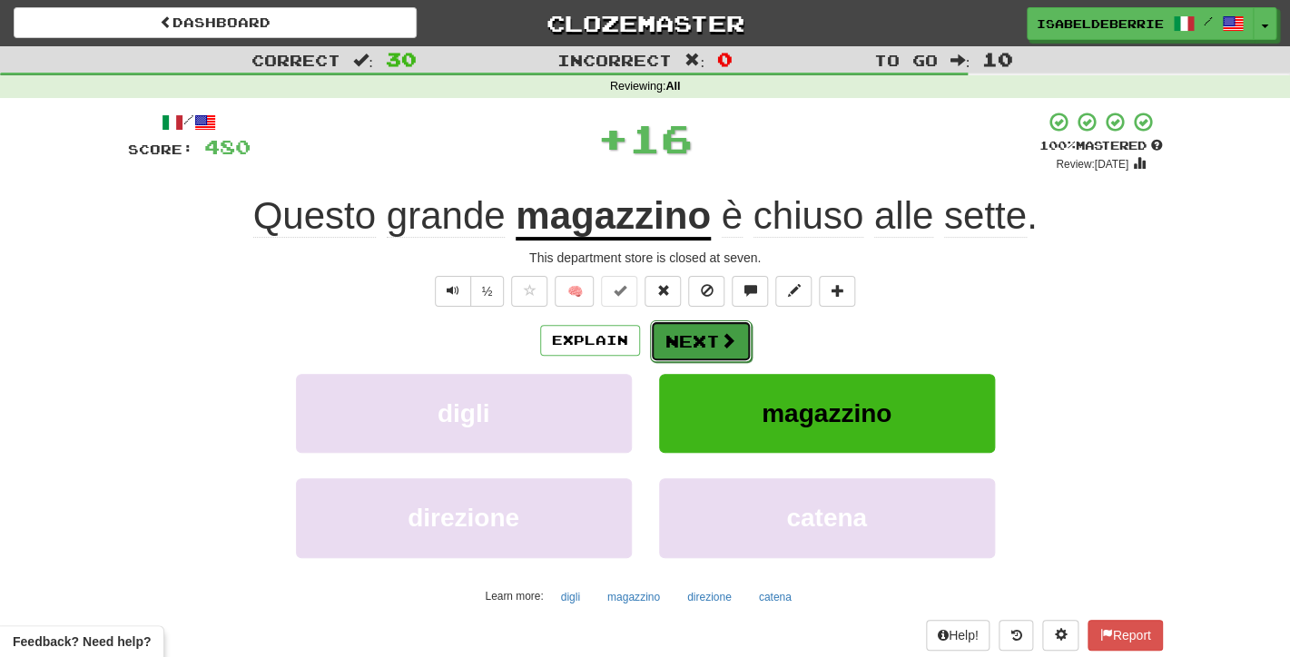
click at [669, 347] on button "Next" at bounding box center [701, 341] width 102 height 42
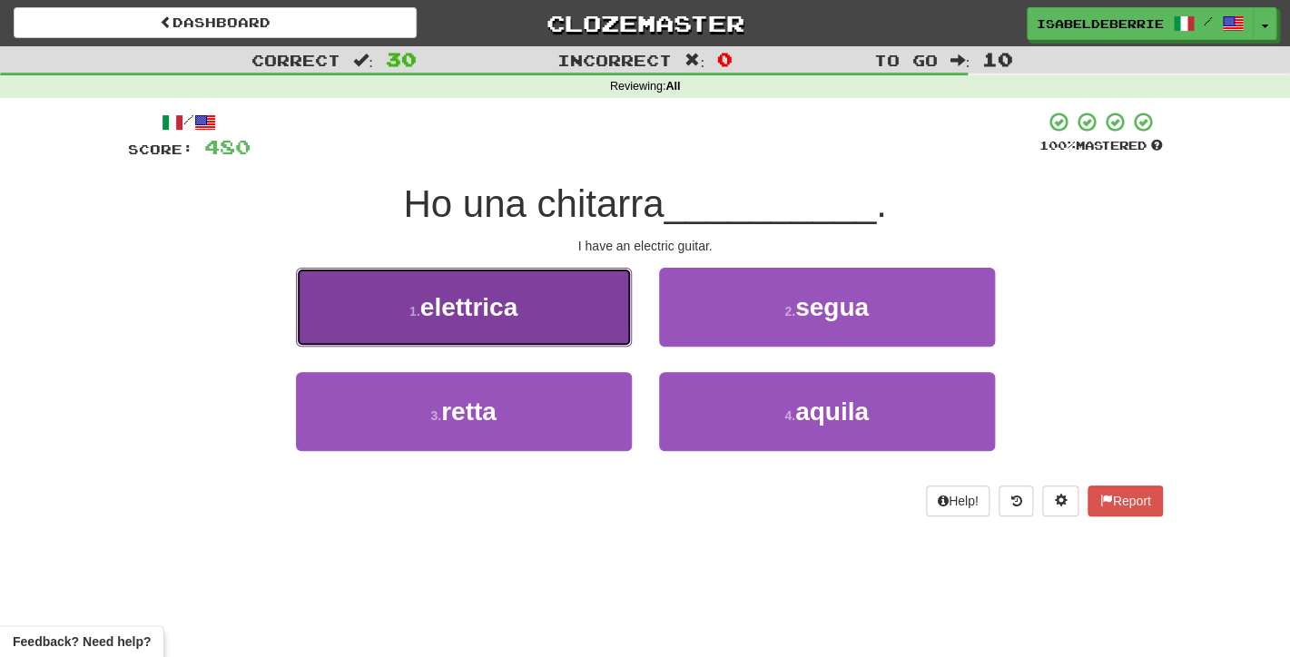
click at [623, 340] on button "1 . elettrica" at bounding box center [464, 307] width 336 height 79
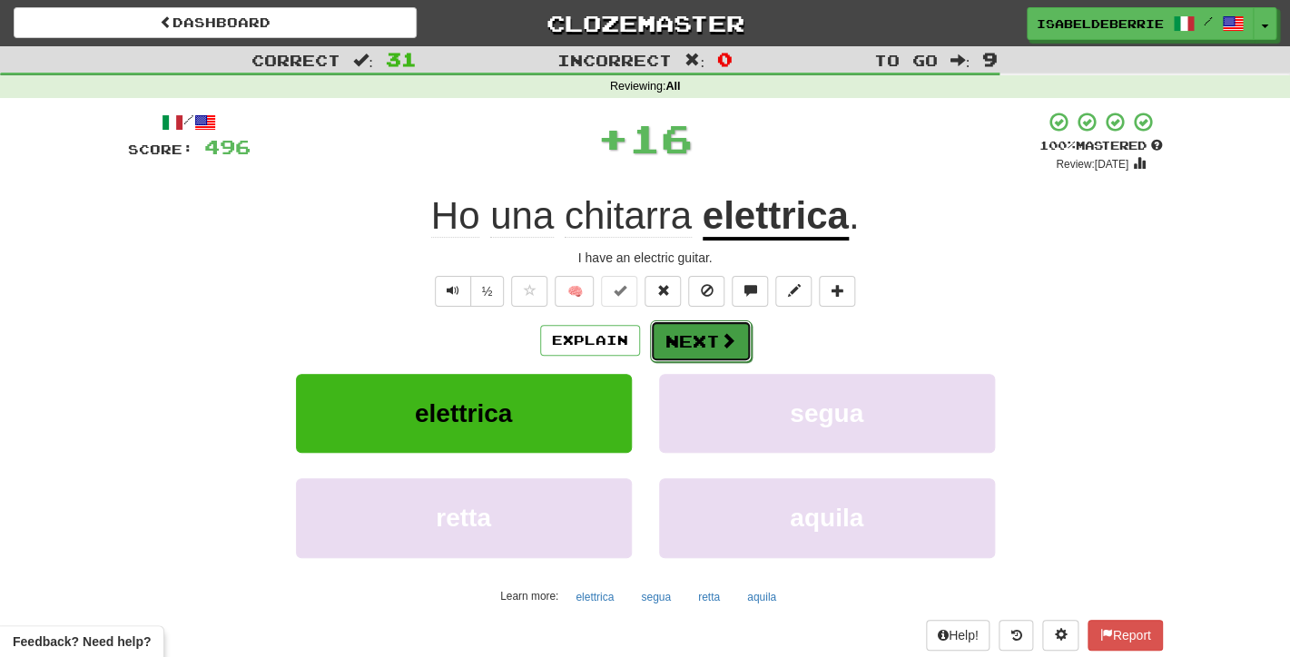
click at [677, 341] on button "Next" at bounding box center [701, 341] width 102 height 42
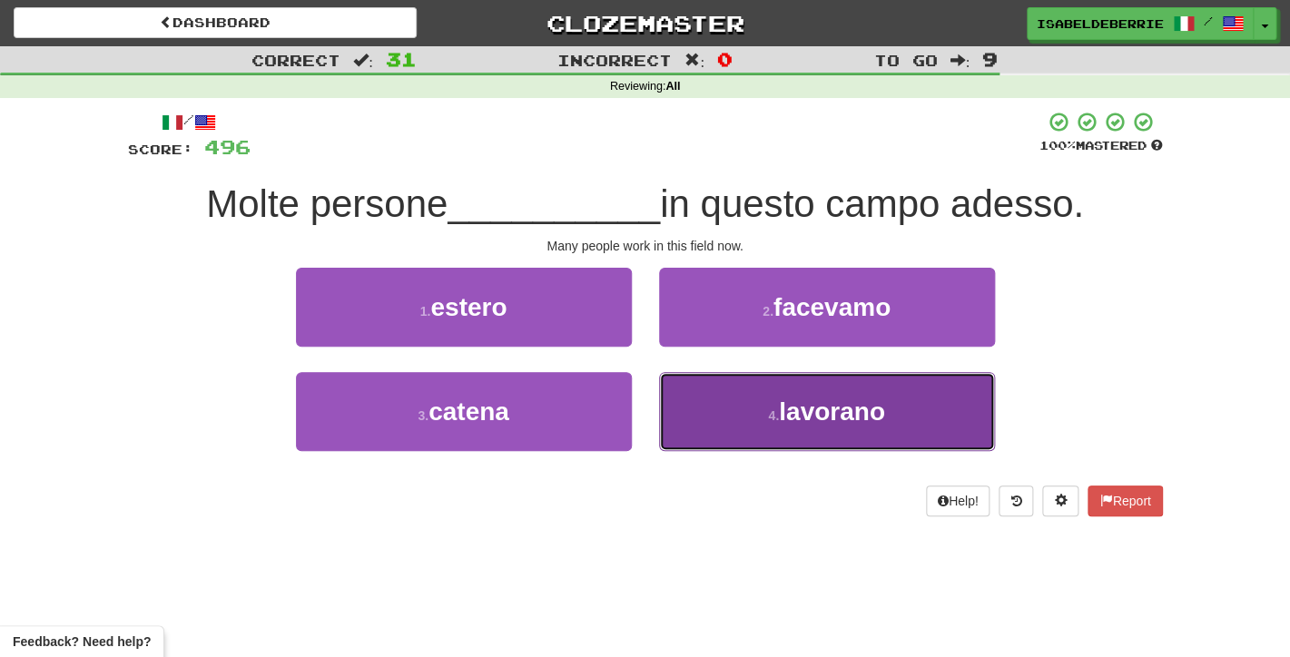
click at [672, 408] on button "4 . lavorano" at bounding box center [827, 411] width 336 height 79
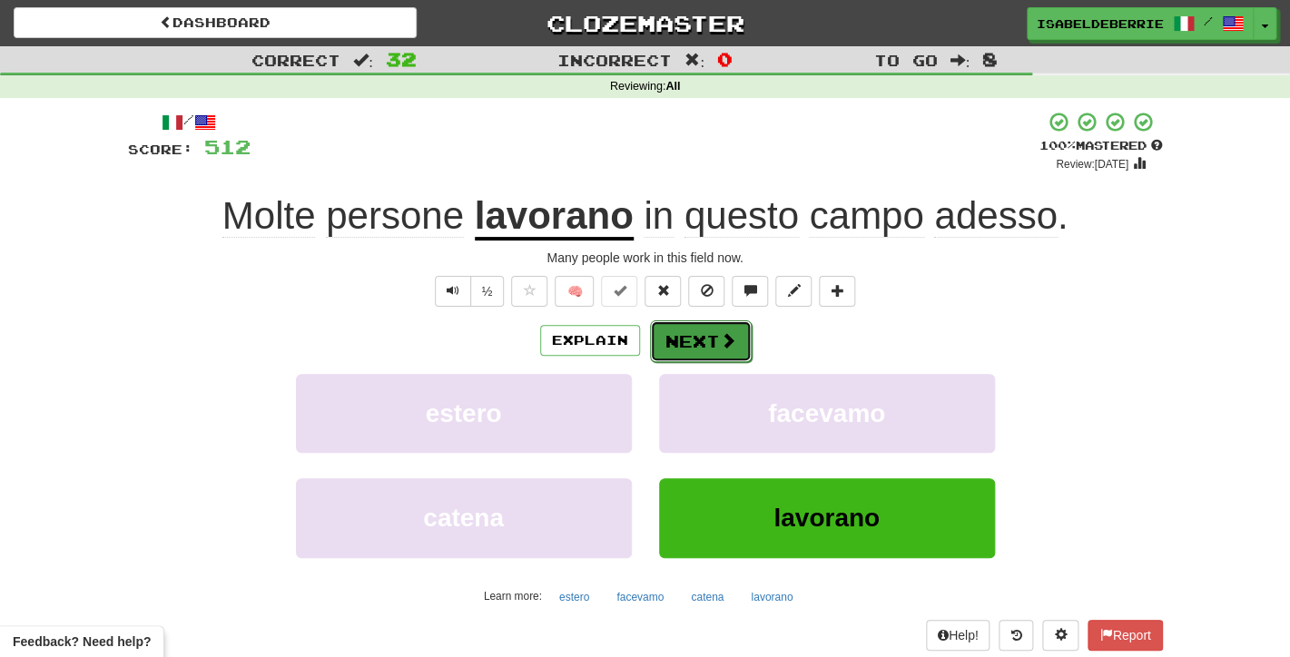
click at [669, 348] on button "Next" at bounding box center [701, 341] width 102 height 42
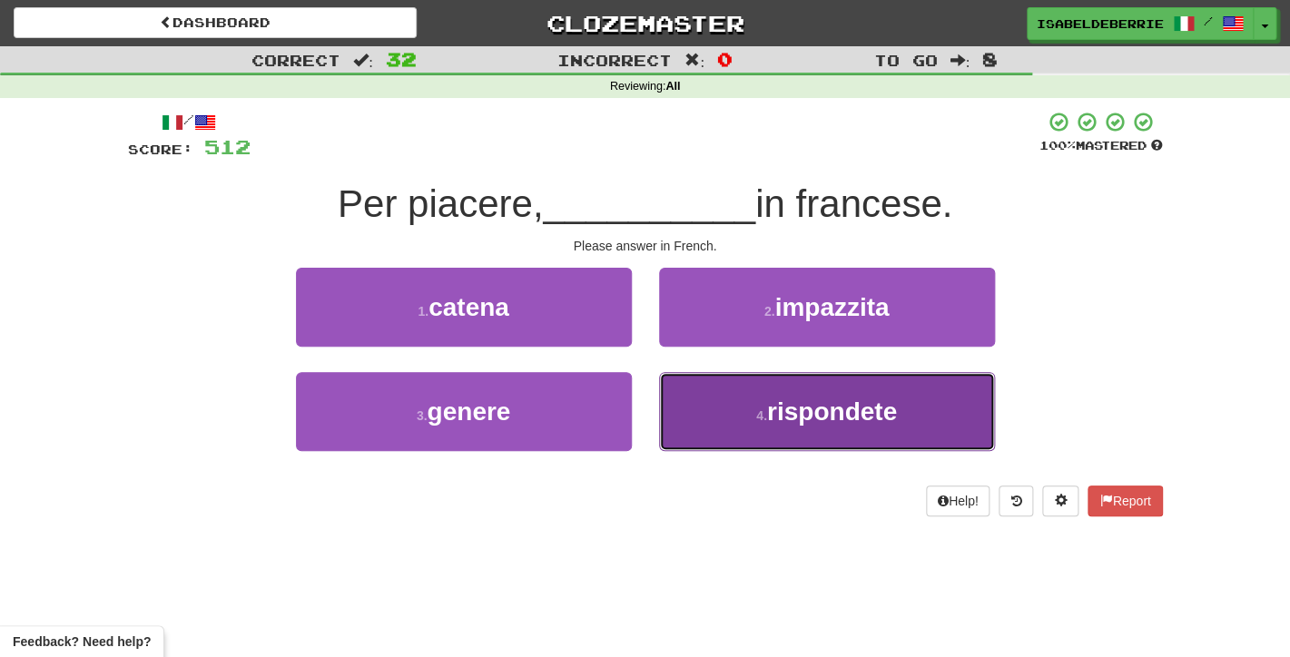
click at [685, 416] on button "4 . rispondete" at bounding box center [827, 411] width 336 height 79
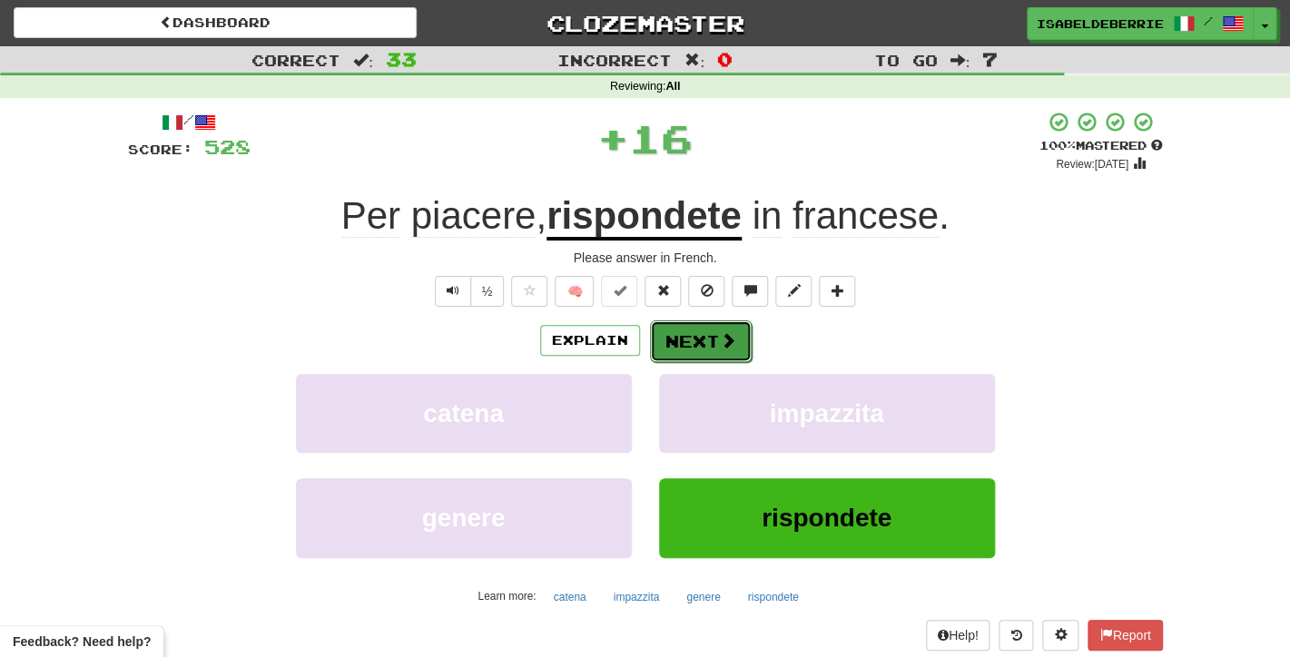
click at [672, 350] on button "Next" at bounding box center [701, 341] width 102 height 42
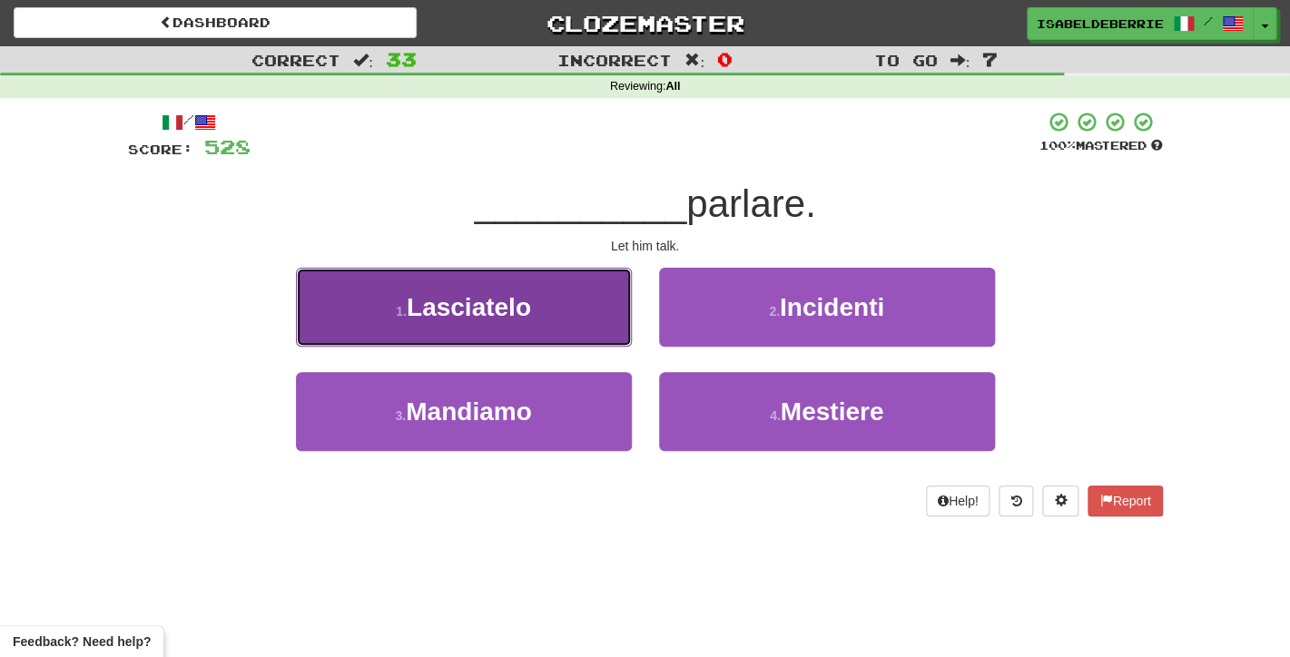
click at [616, 329] on button "1 . Lasciatelo" at bounding box center [464, 307] width 336 height 79
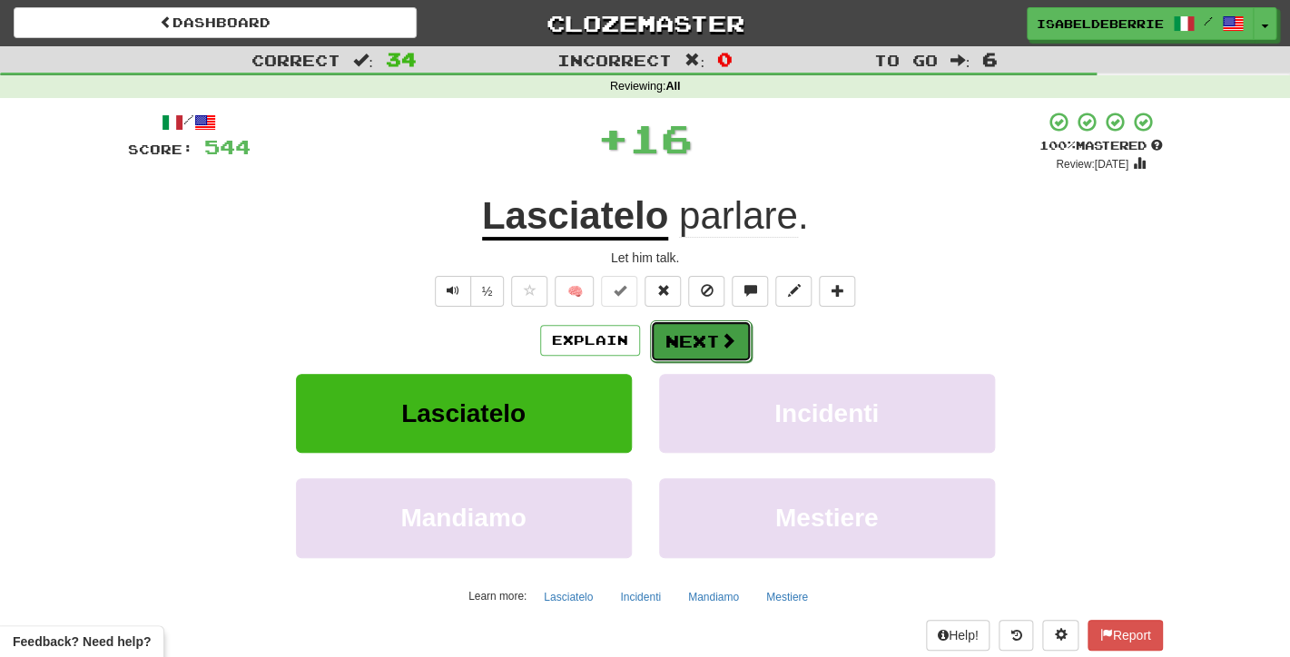
click at [664, 347] on button "Next" at bounding box center [701, 341] width 102 height 42
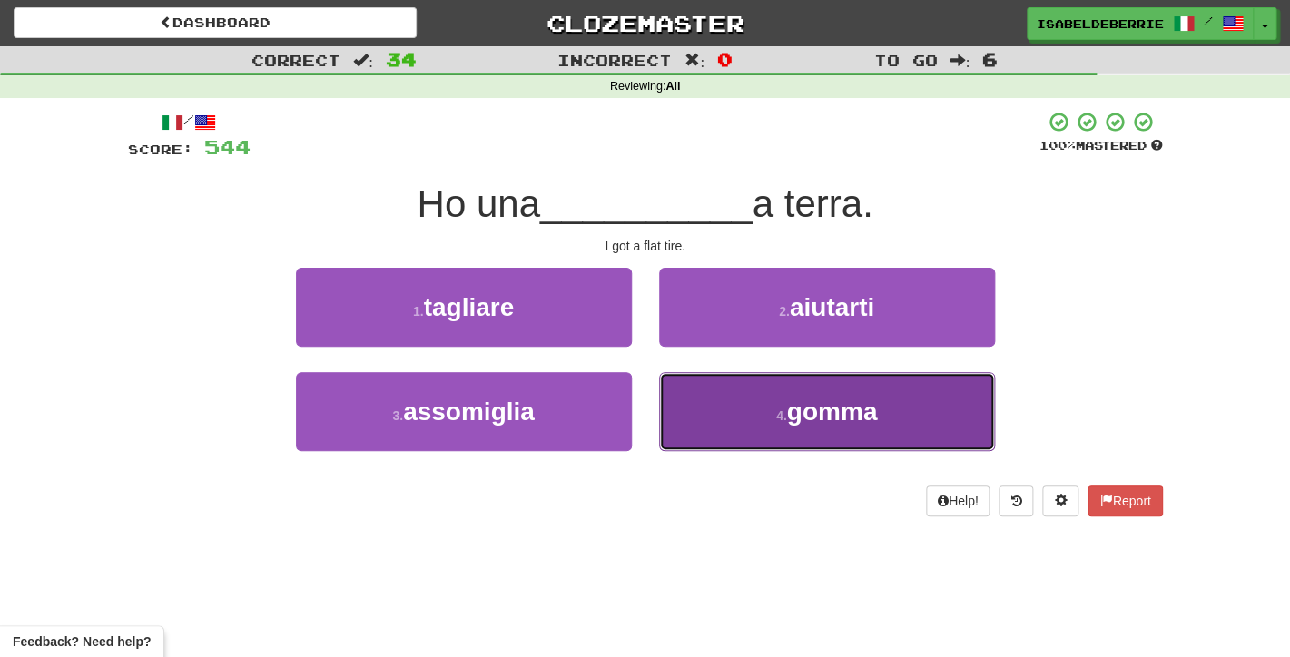
click at [683, 405] on button "4 . gomma" at bounding box center [827, 411] width 336 height 79
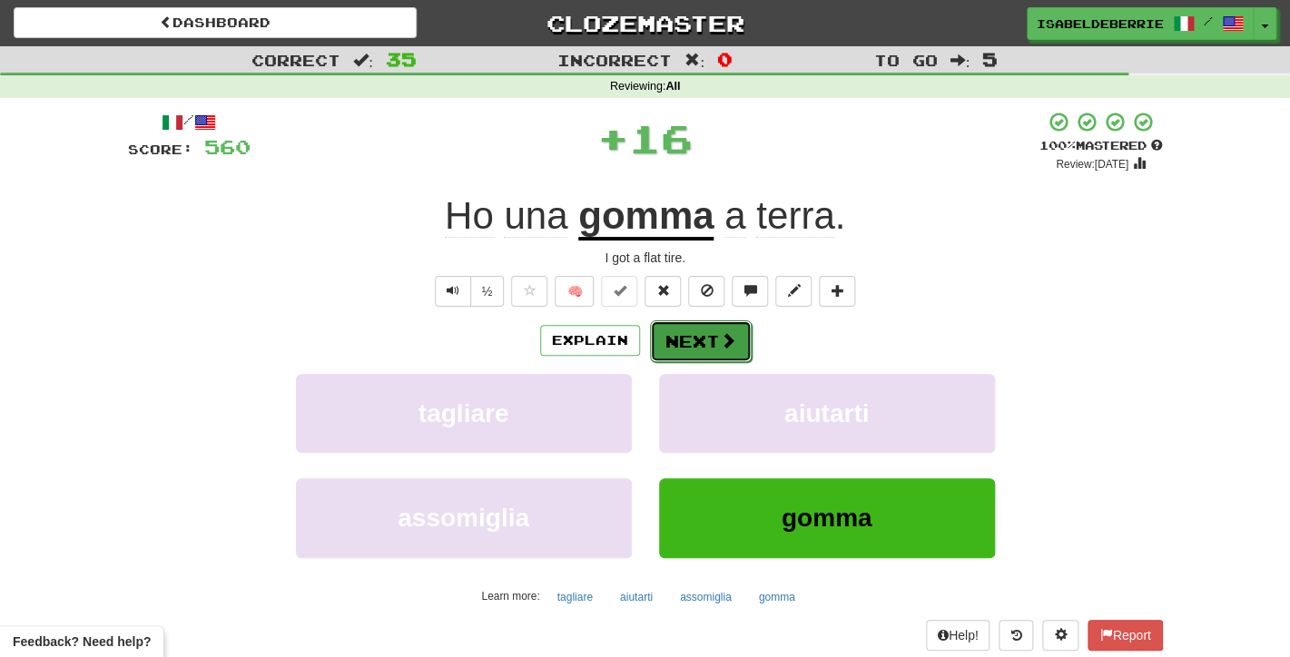
click at [674, 356] on button "Next" at bounding box center [701, 341] width 102 height 42
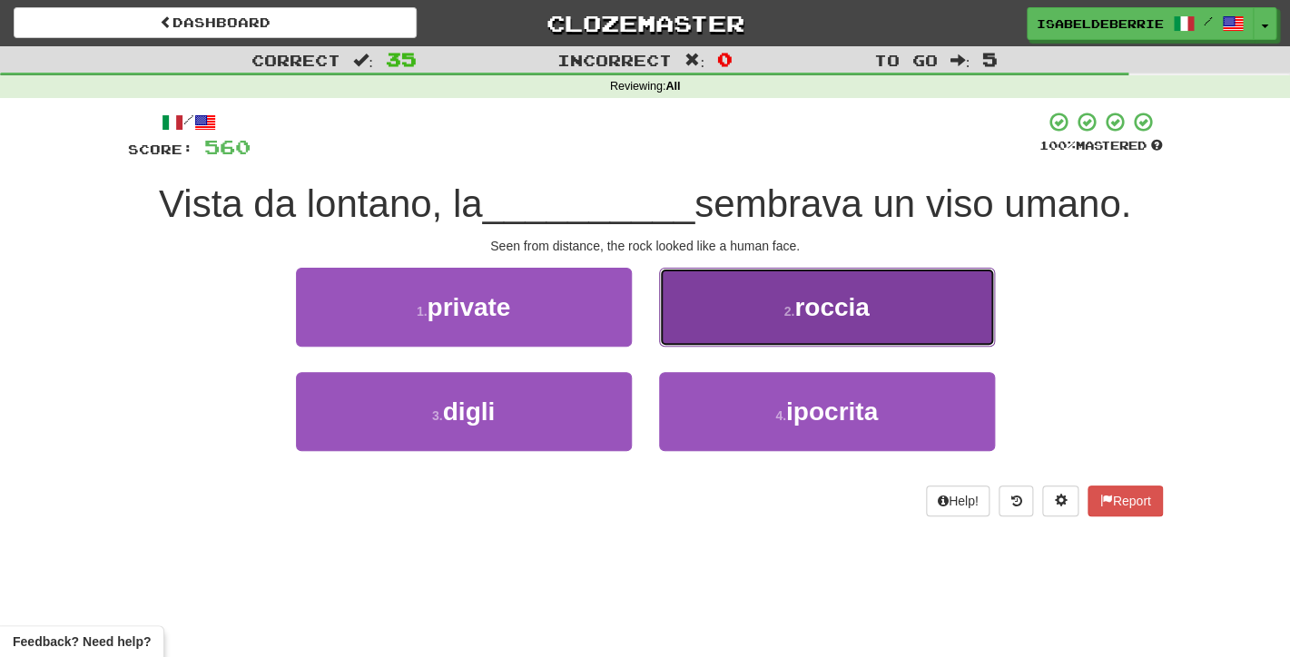
click at [683, 334] on button "2 . roccia" at bounding box center [827, 307] width 336 height 79
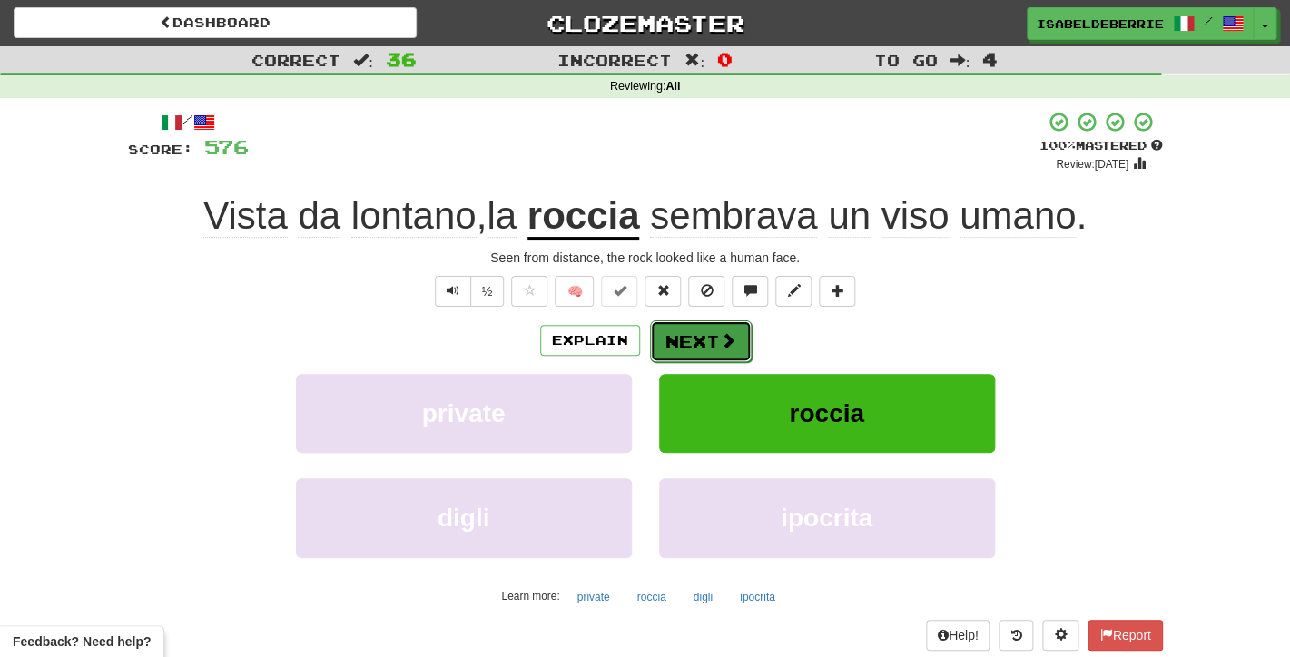
click at [664, 350] on button "Next" at bounding box center [701, 341] width 102 height 42
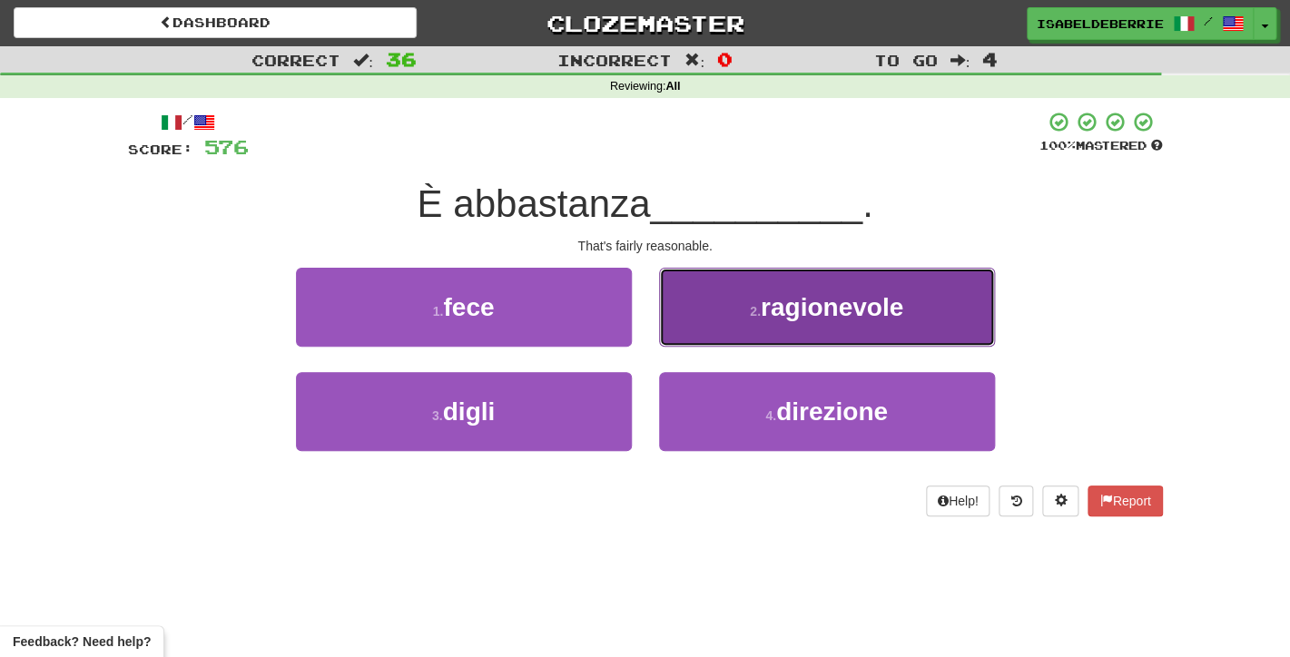
click at [686, 329] on button "2 . ragionevole" at bounding box center [827, 307] width 336 height 79
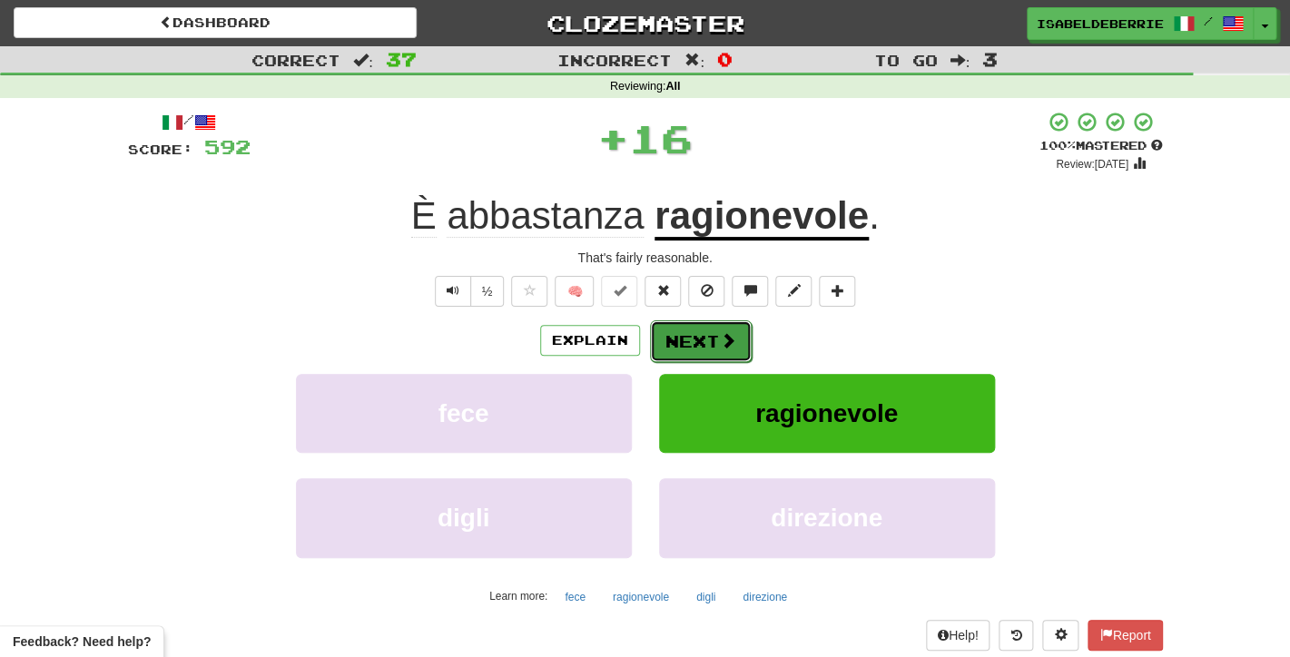
click at [675, 346] on button "Next" at bounding box center [701, 341] width 102 height 42
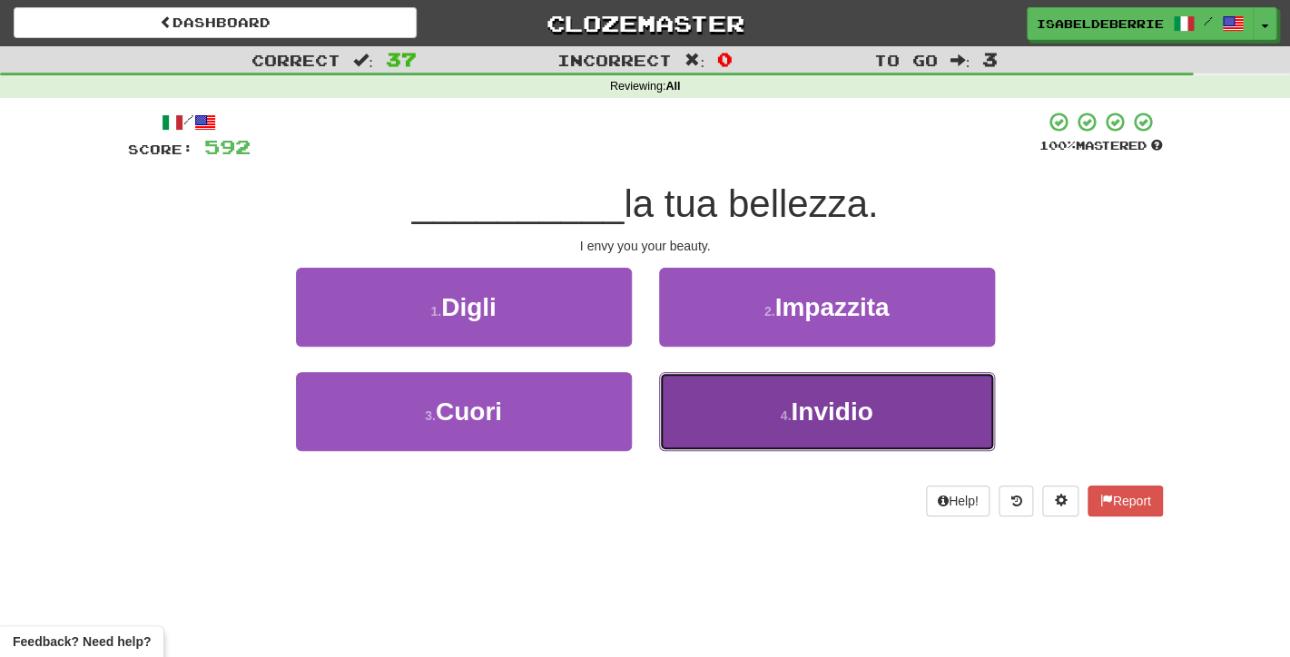
click at [693, 418] on button "4 . Invidio" at bounding box center [827, 411] width 336 height 79
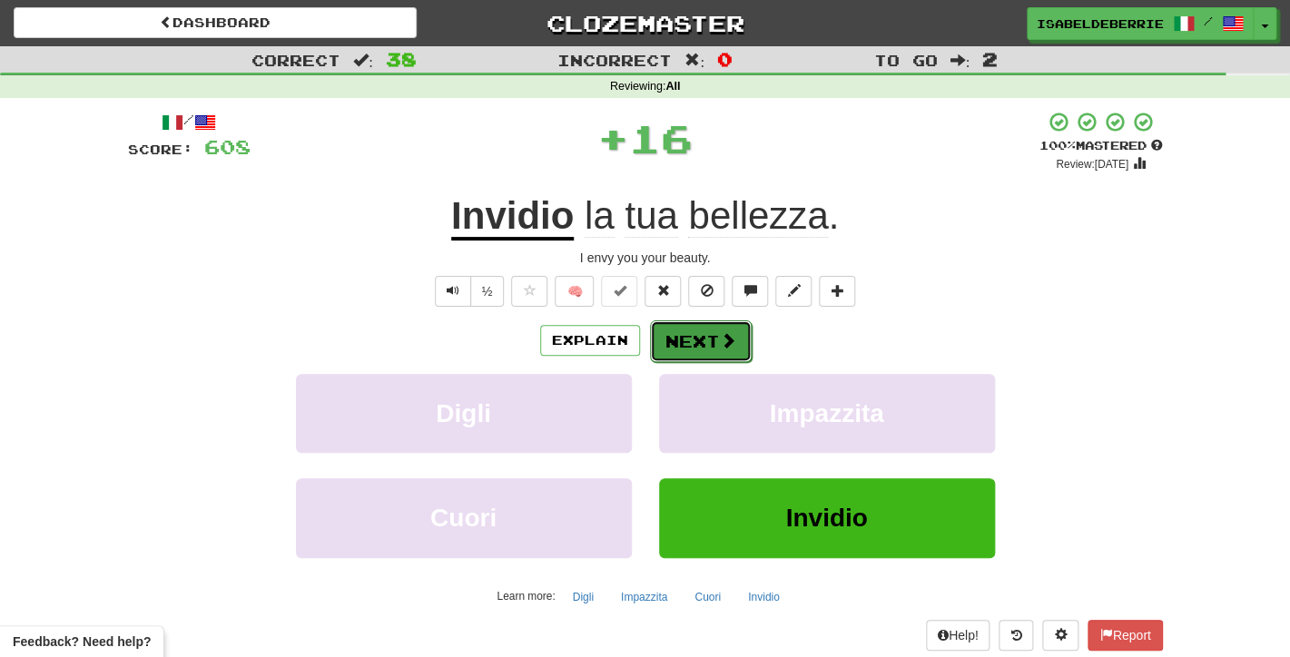
click at [667, 345] on button "Next" at bounding box center [701, 341] width 102 height 42
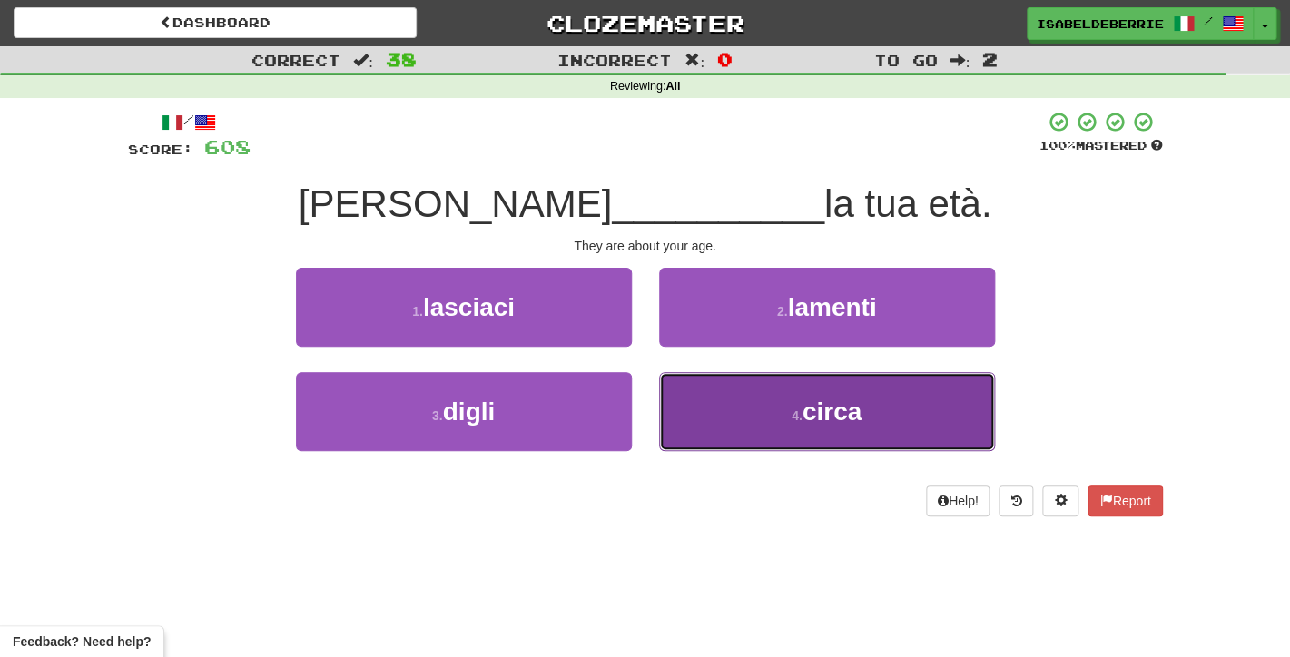
click at [683, 417] on button "4 . circa" at bounding box center [827, 411] width 336 height 79
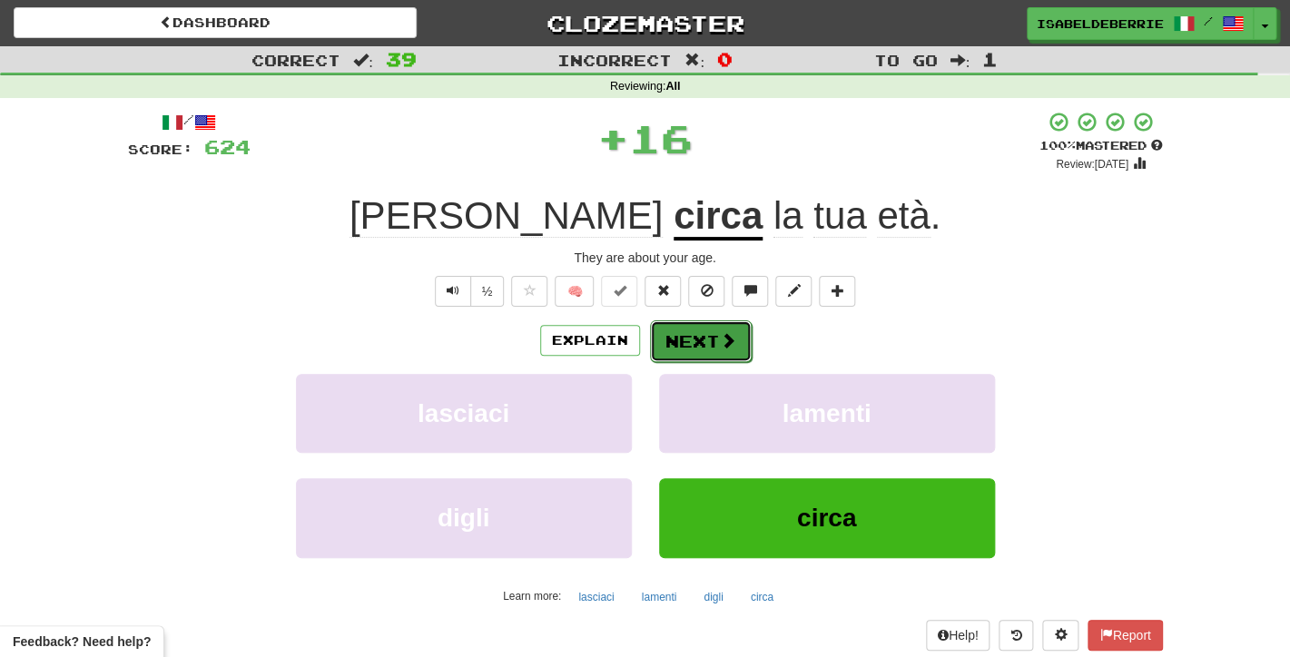
click at [671, 348] on button "Next" at bounding box center [701, 341] width 102 height 42
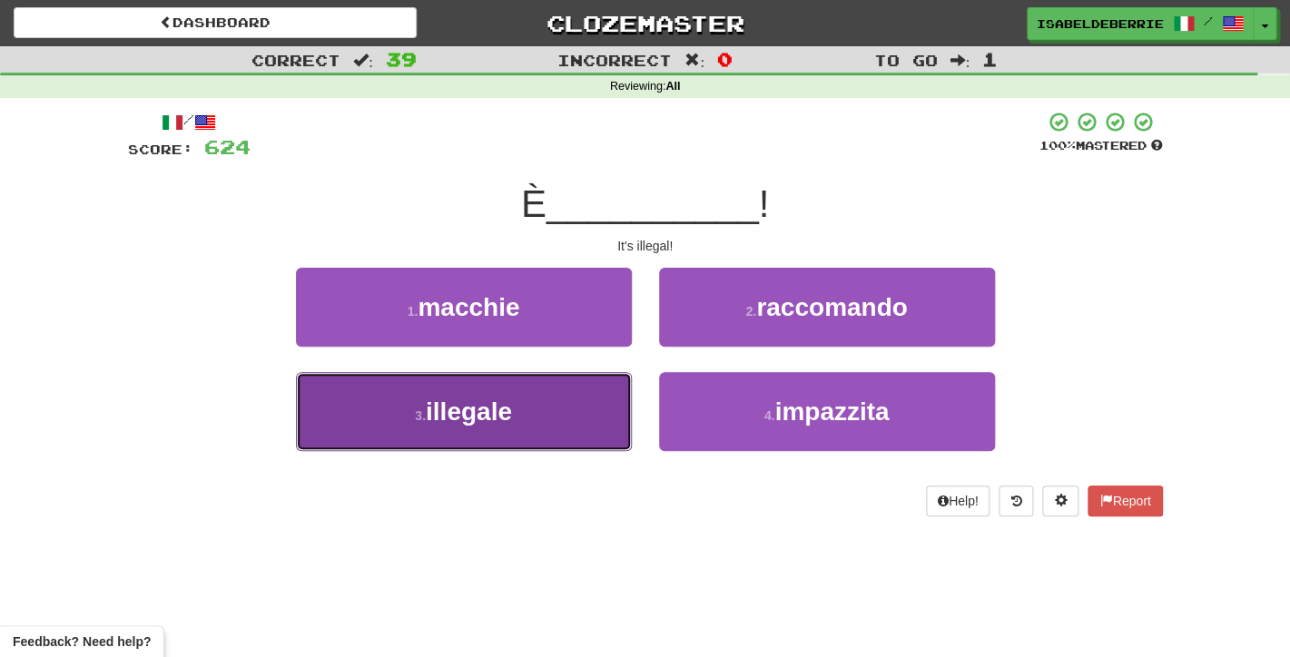
click at [608, 425] on button "3 . illegale" at bounding box center [464, 411] width 336 height 79
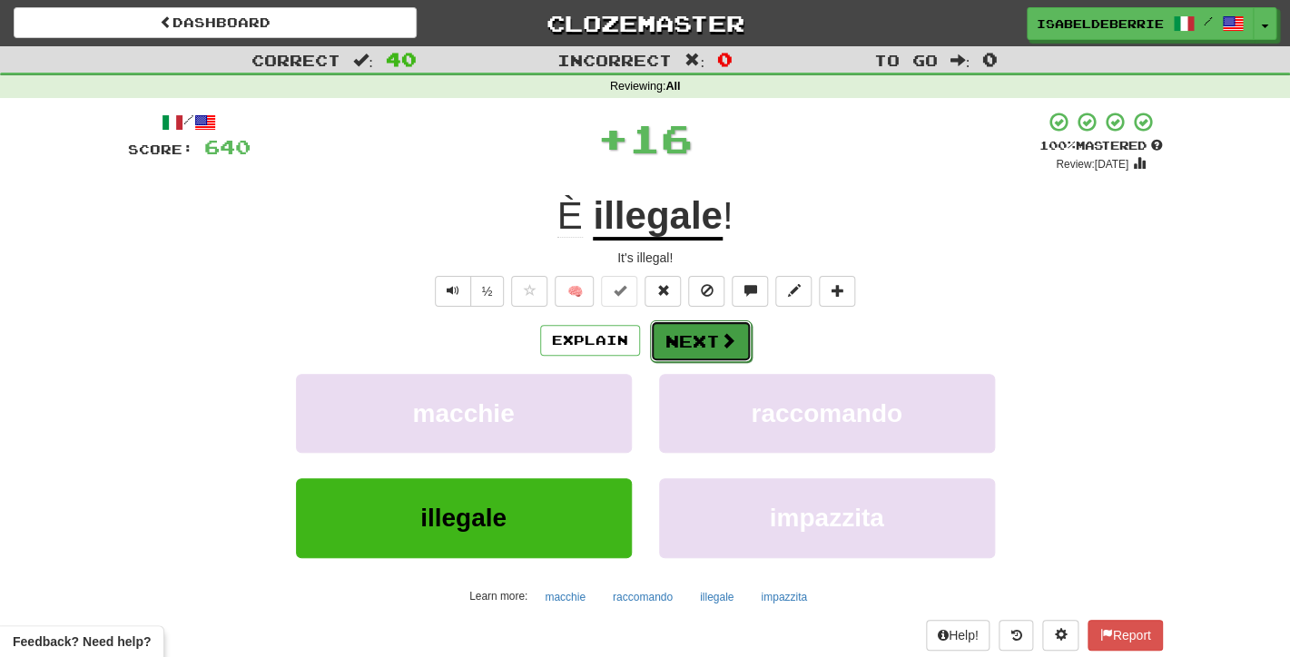
click at [666, 349] on button "Next" at bounding box center [701, 341] width 102 height 42
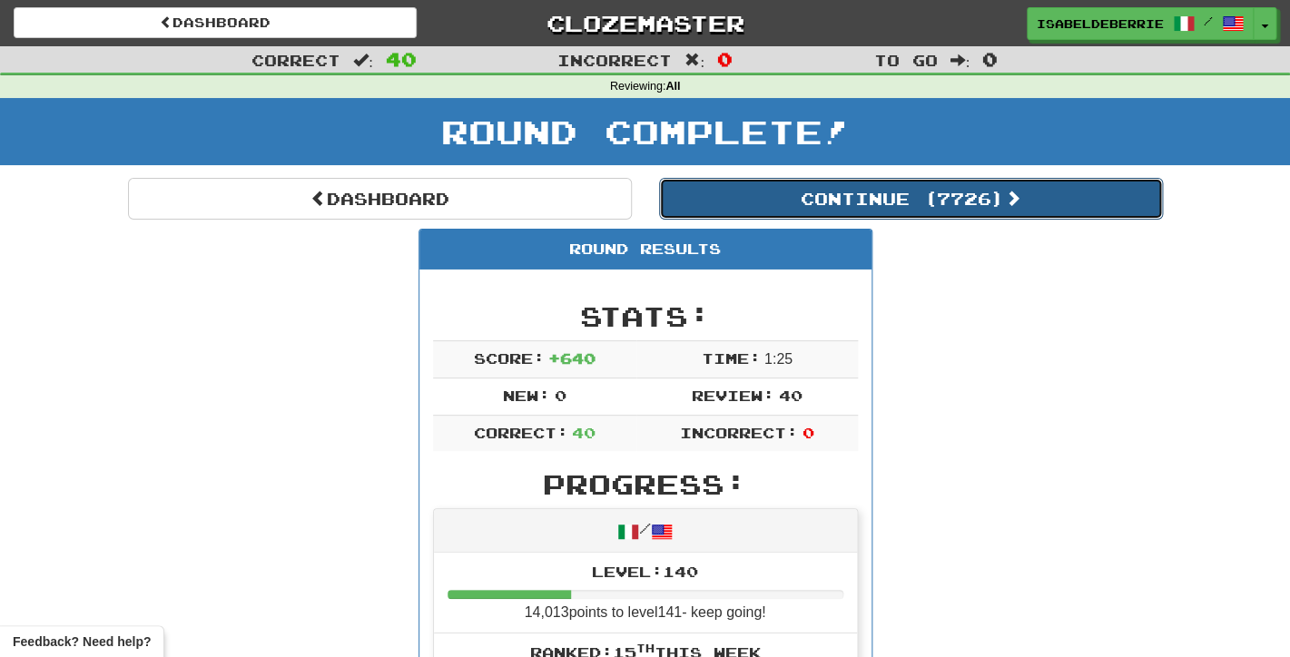
click at [699, 208] on button "Continue ( 7726 )" at bounding box center [911, 199] width 504 height 42
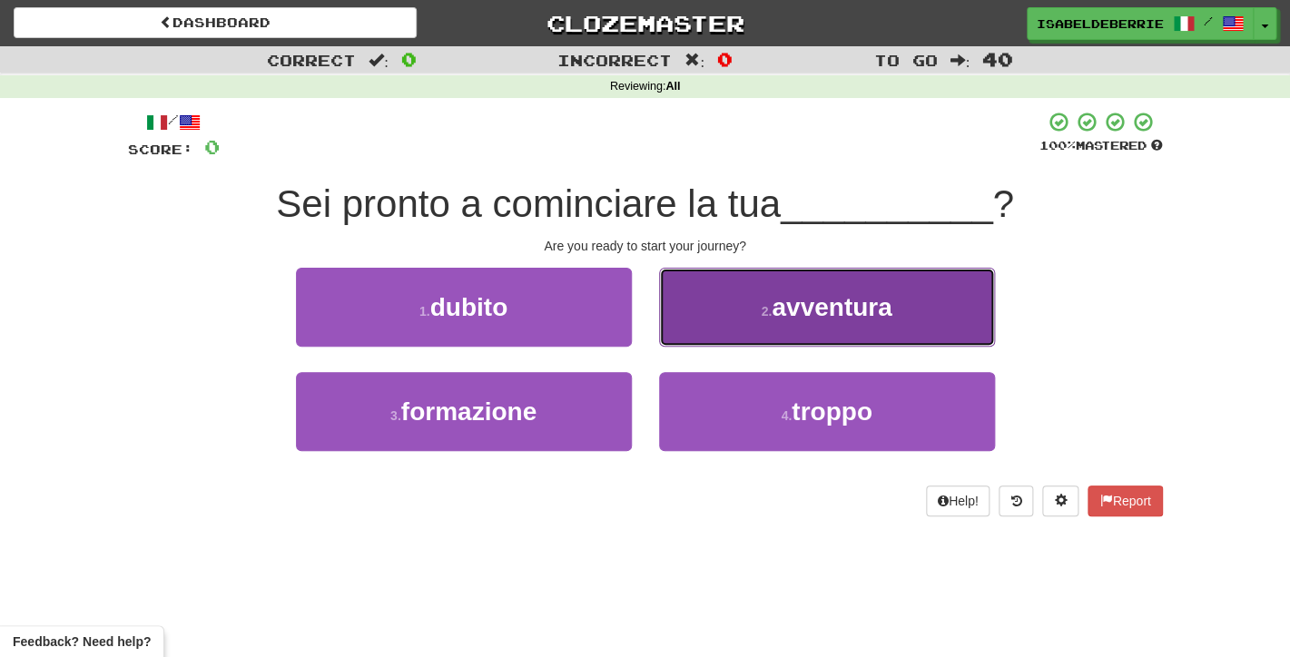
click at [704, 307] on button "2 . avventura" at bounding box center [827, 307] width 336 height 79
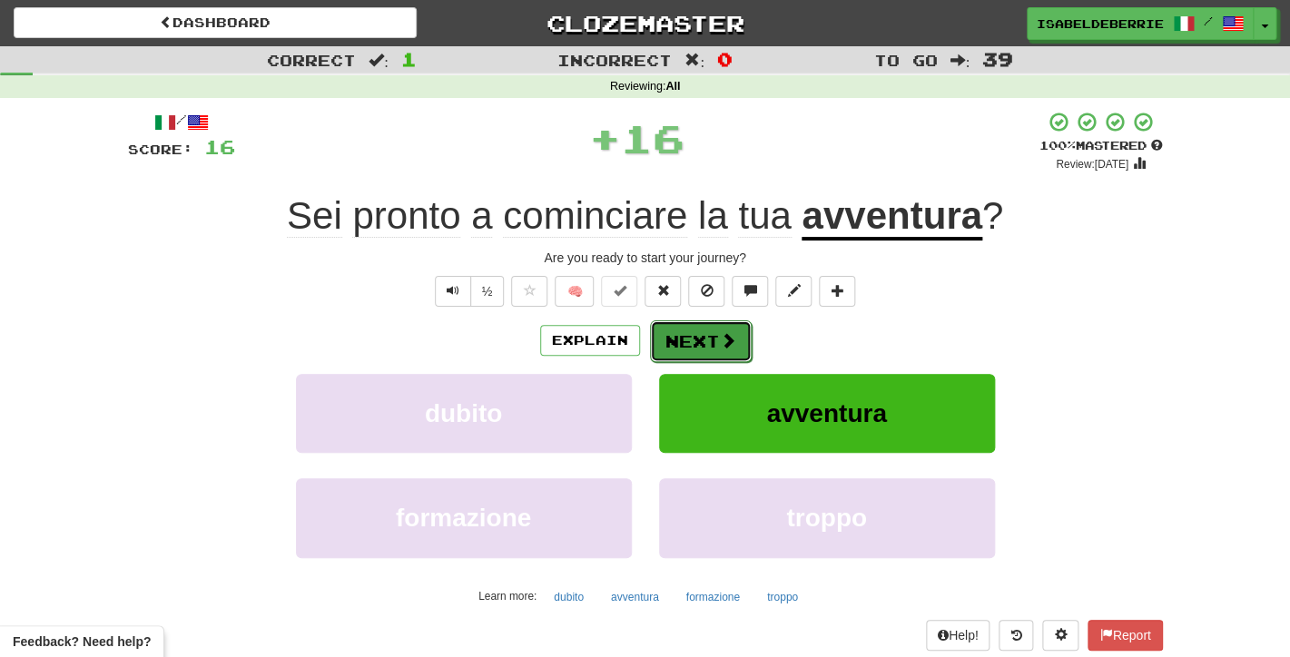
click at [676, 351] on button "Next" at bounding box center [701, 341] width 102 height 42
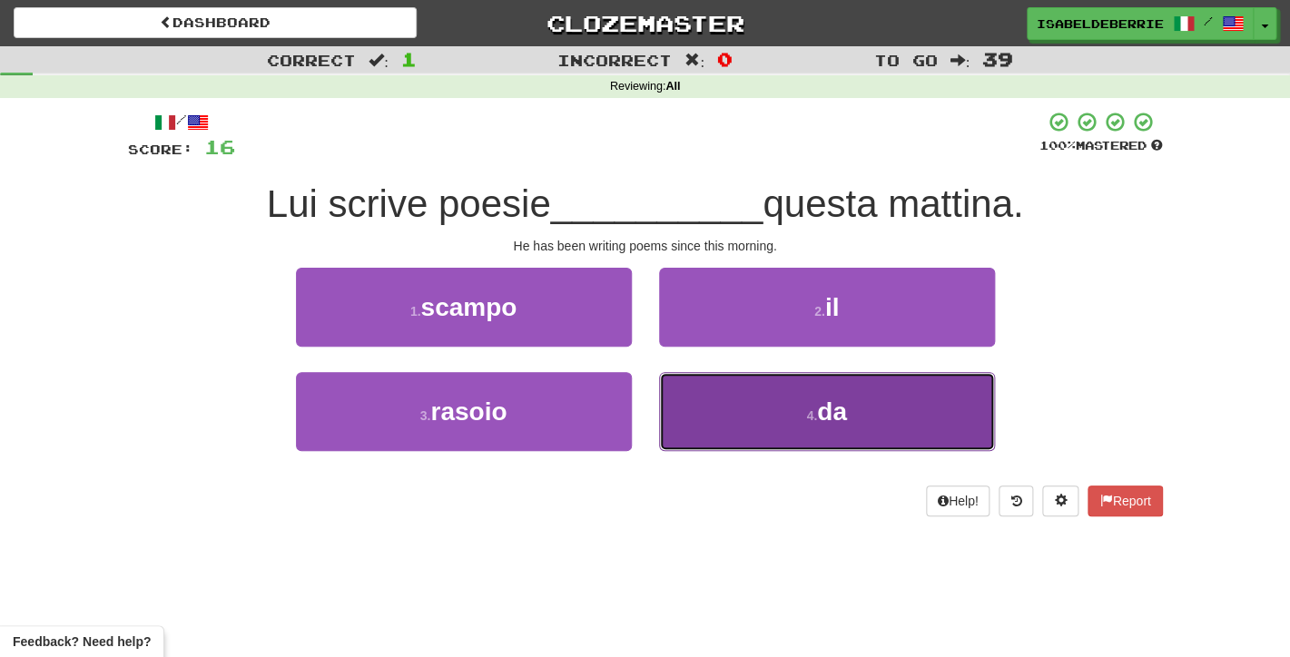
click at [674, 418] on button "4 . da" at bounding box center [827, 411] width 336 height 79
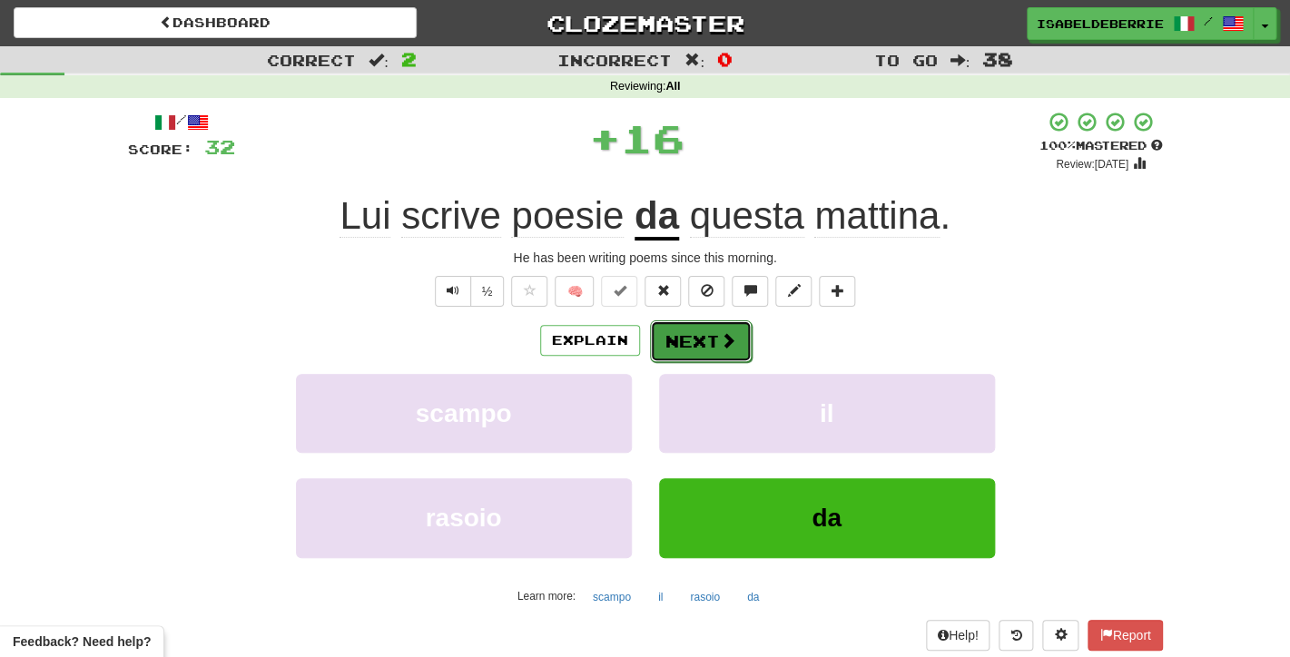
click at [665, 350] on button "Next" at bounding box center [701, 341] width 102 height 42
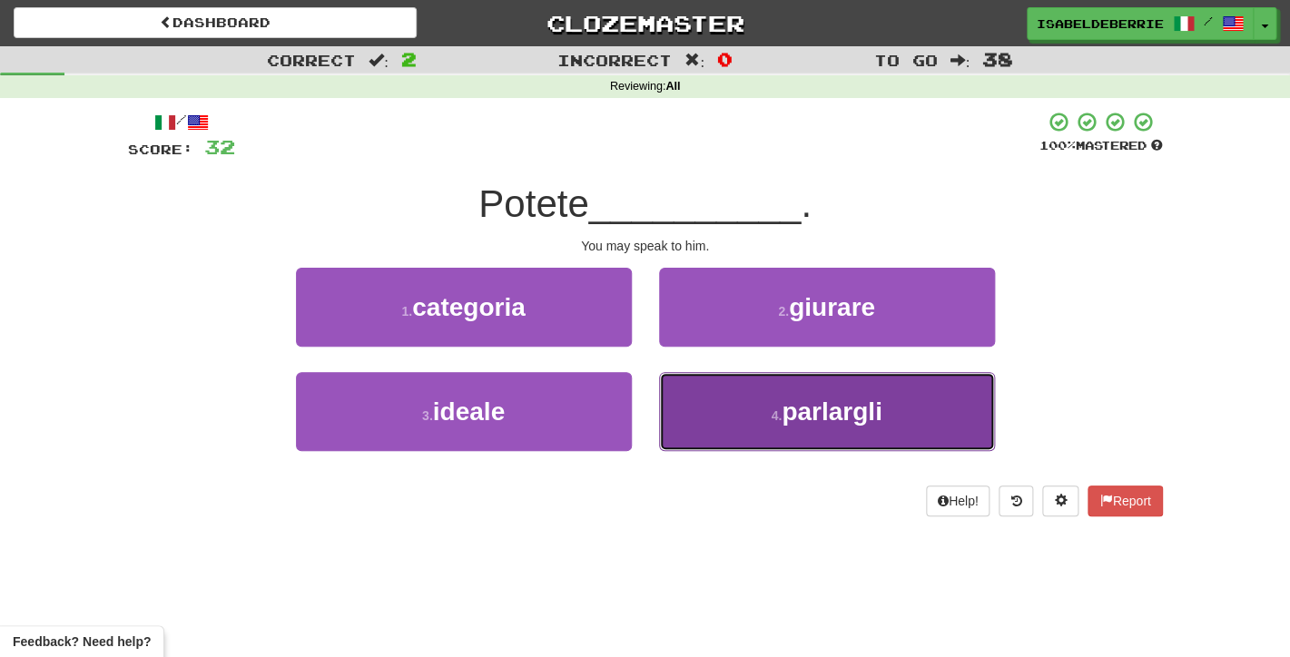
click at [697, 417] on button "4 . parlargli" at bounding box center [827, 411] width 336 height 79
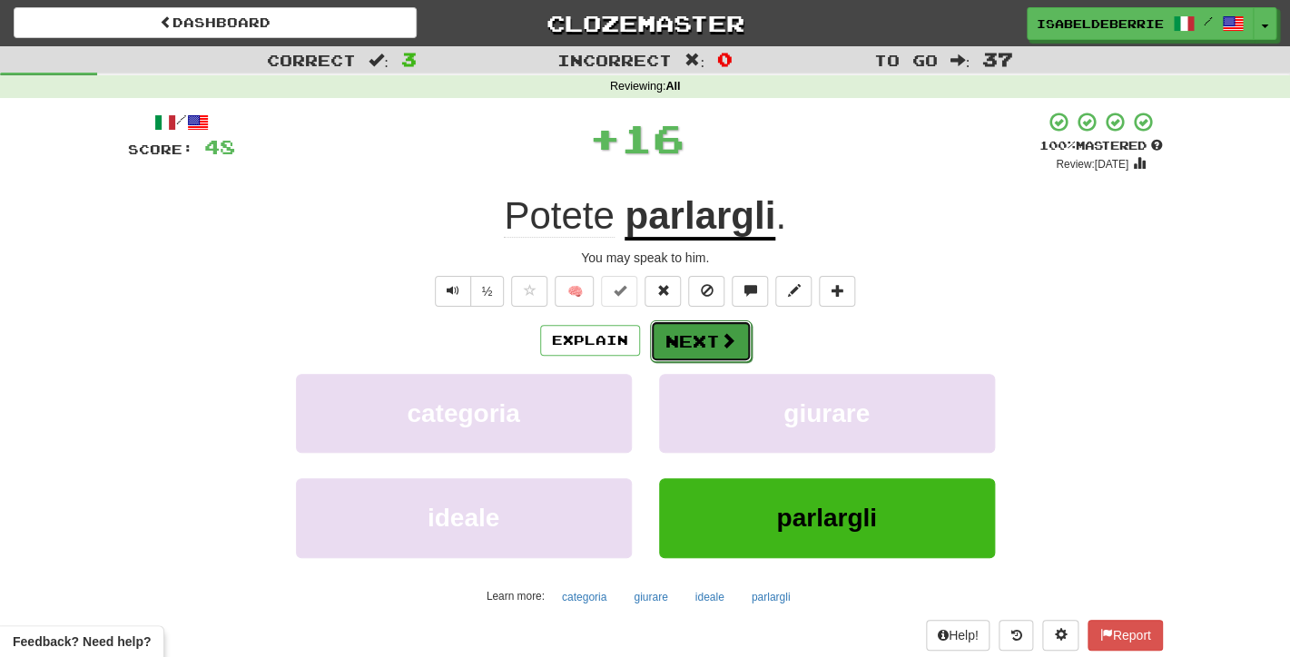
click at [668, 349] on button "Next" at bounding box center [701, 341] width 102 height 42
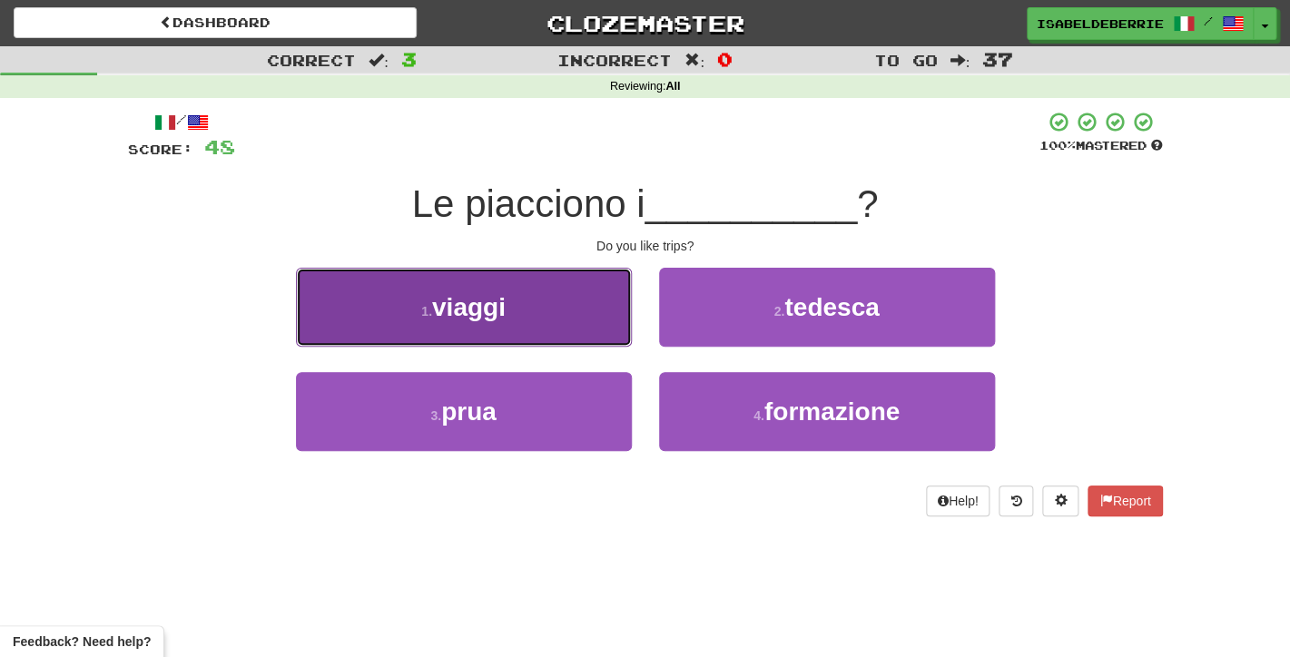
click at [613, 333] on button "1 . viaggi" at bounding box center [464, 307] width 336 height 79
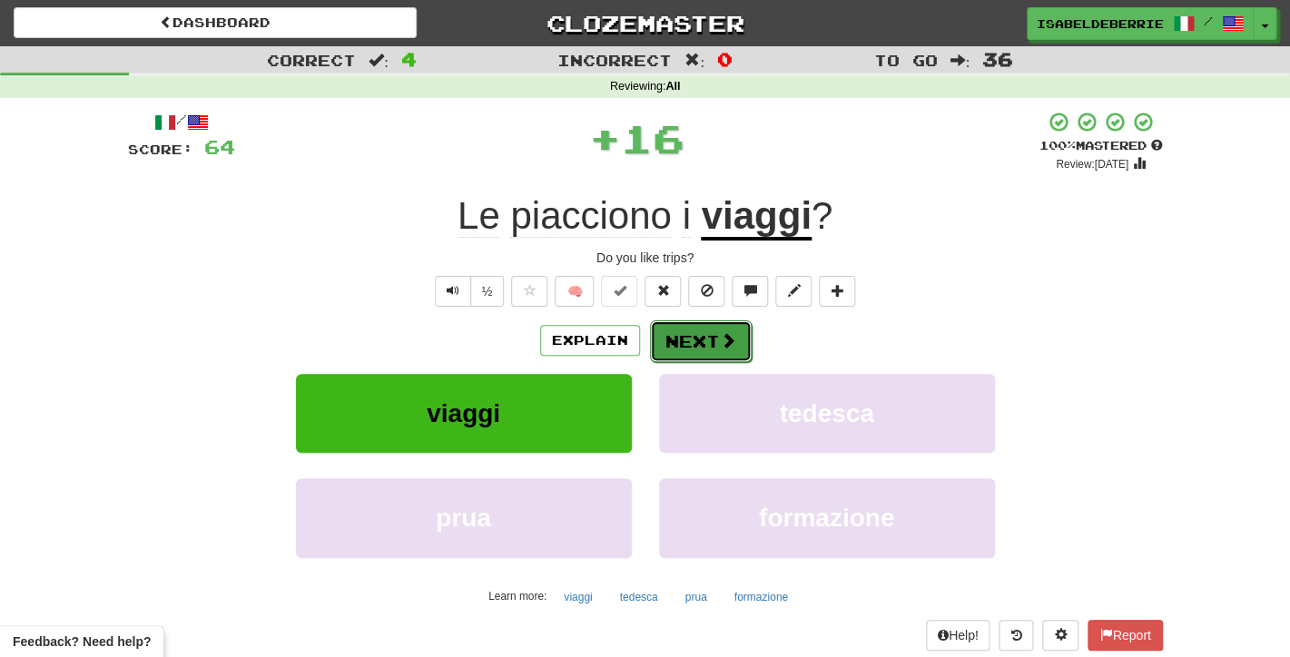
click at [670, 338] on button "Next" at bounding box center [701, 341] width 102 height 42
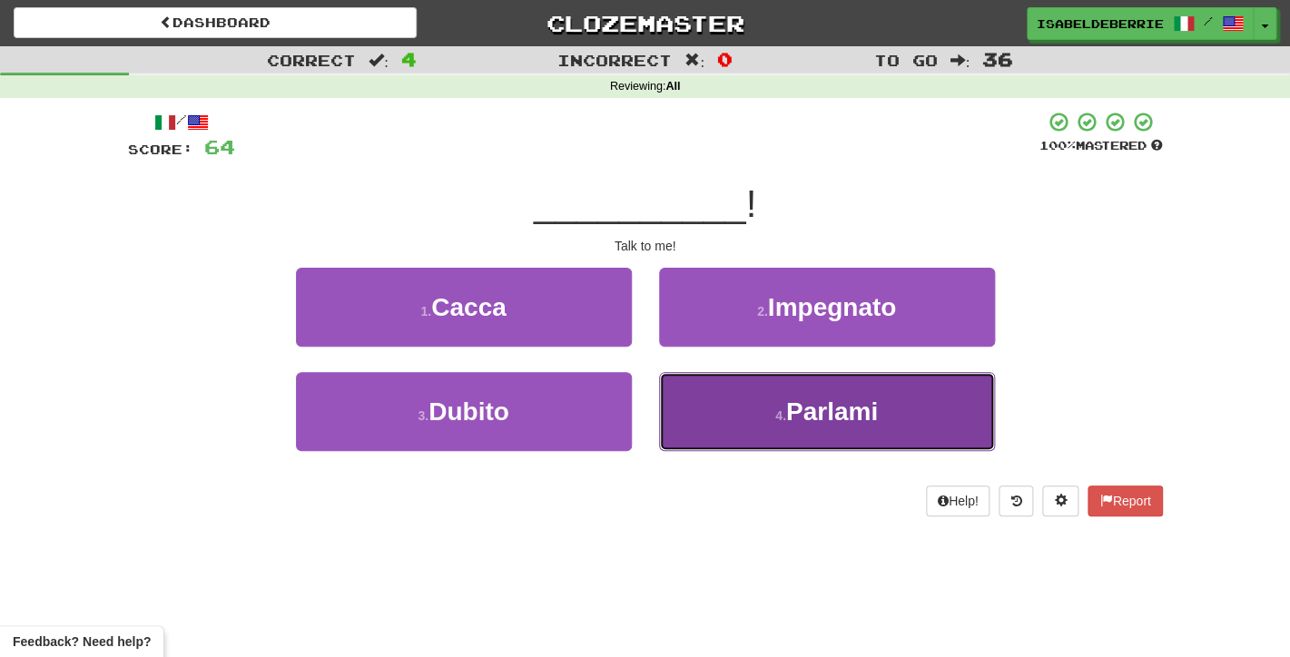
click at [681, 419] on button "4 . Parlami" at bounding box center [827, 411] width 336 height 79
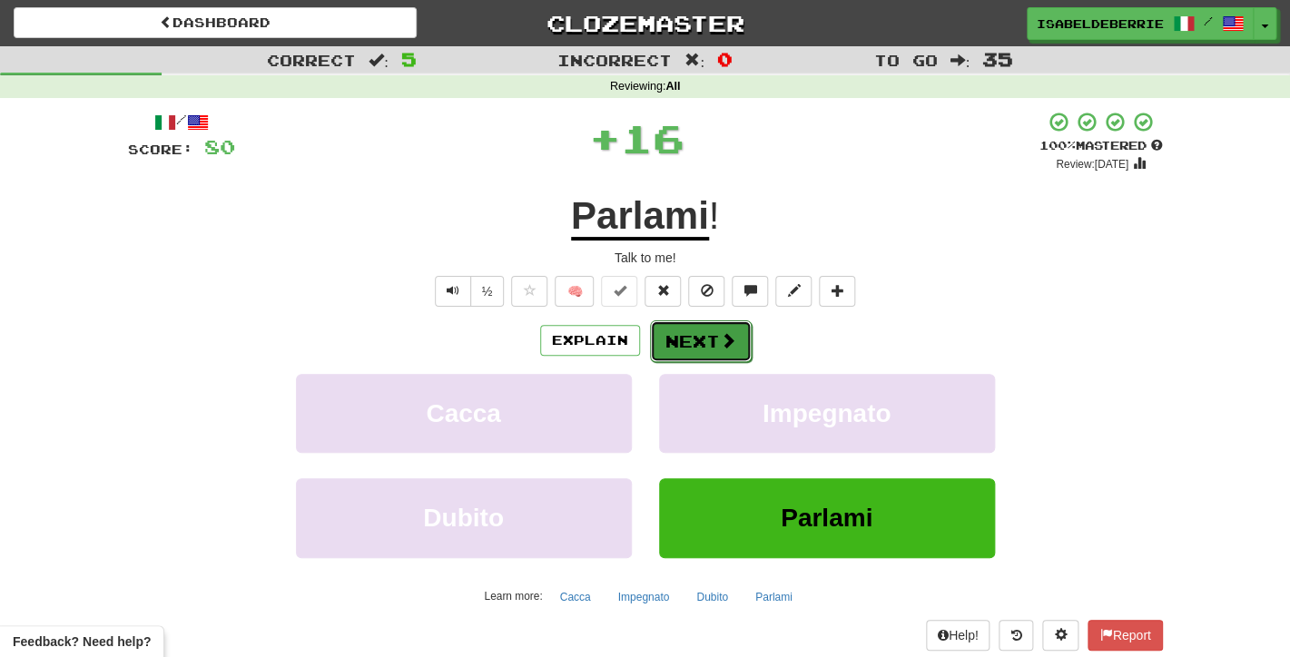
click at [663, 348] on button "Next" at bounding box center [701, 341] width 102 height 42
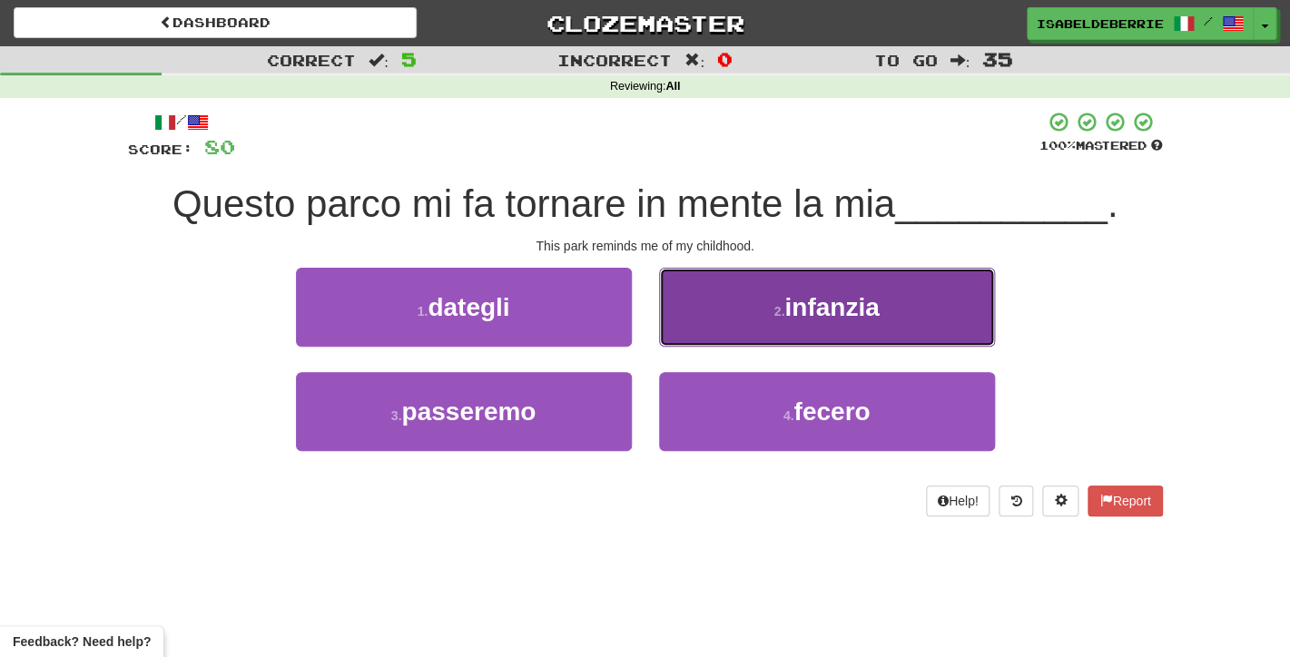
click at [692, 329] on button "2 . infanzia" at bounding box center [827, 307] width 336 height 79
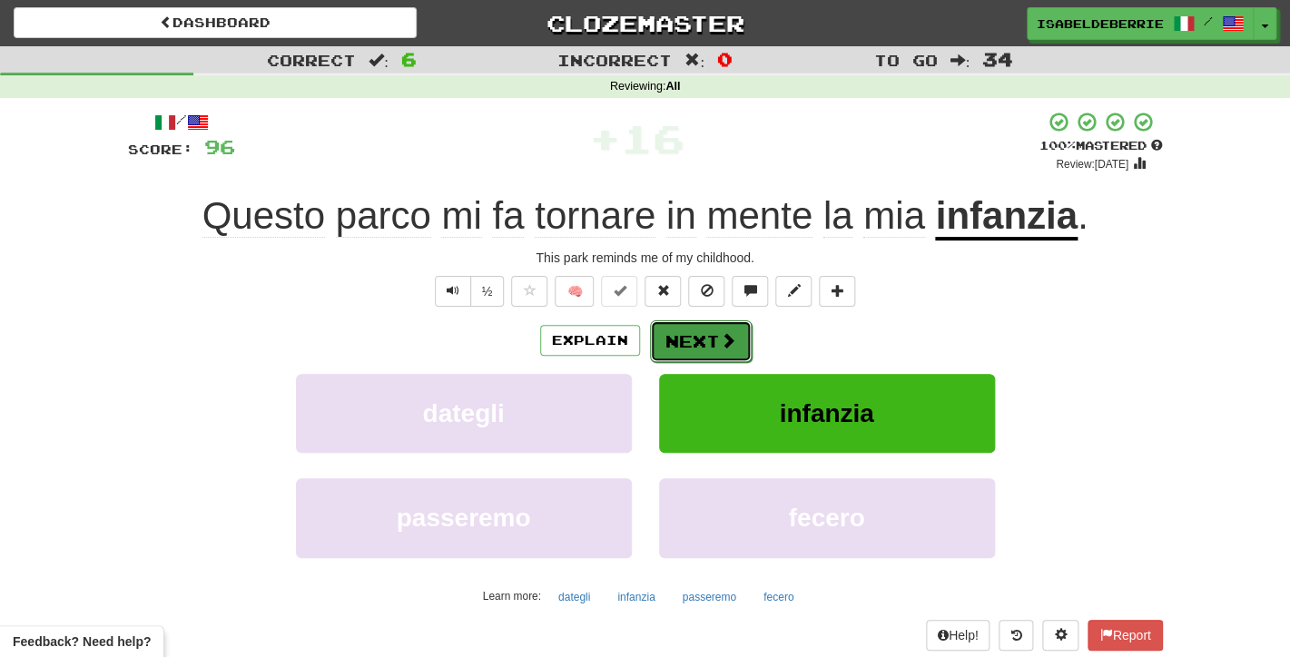
click at [670, 345] on button "Next" at bounding box center [701, 341] width 102 height 42
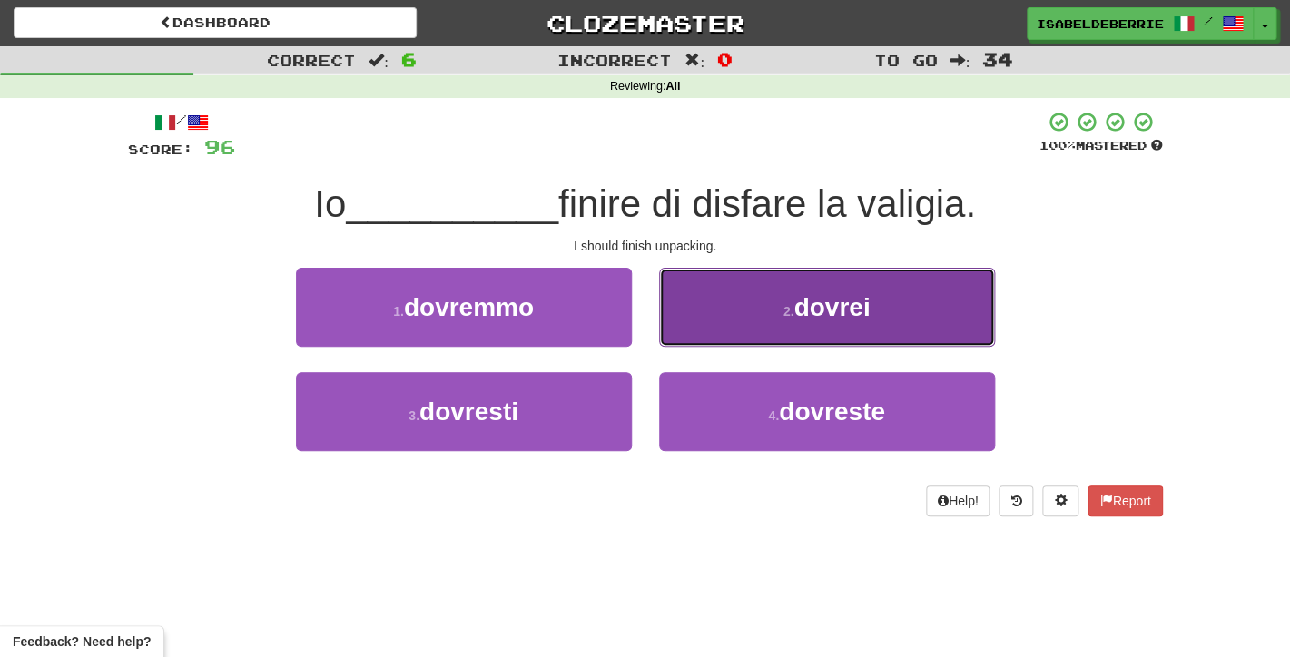
click at [694, 317] on button "2 . dovrei" at bounding box center [827, 307] width 336 height 79
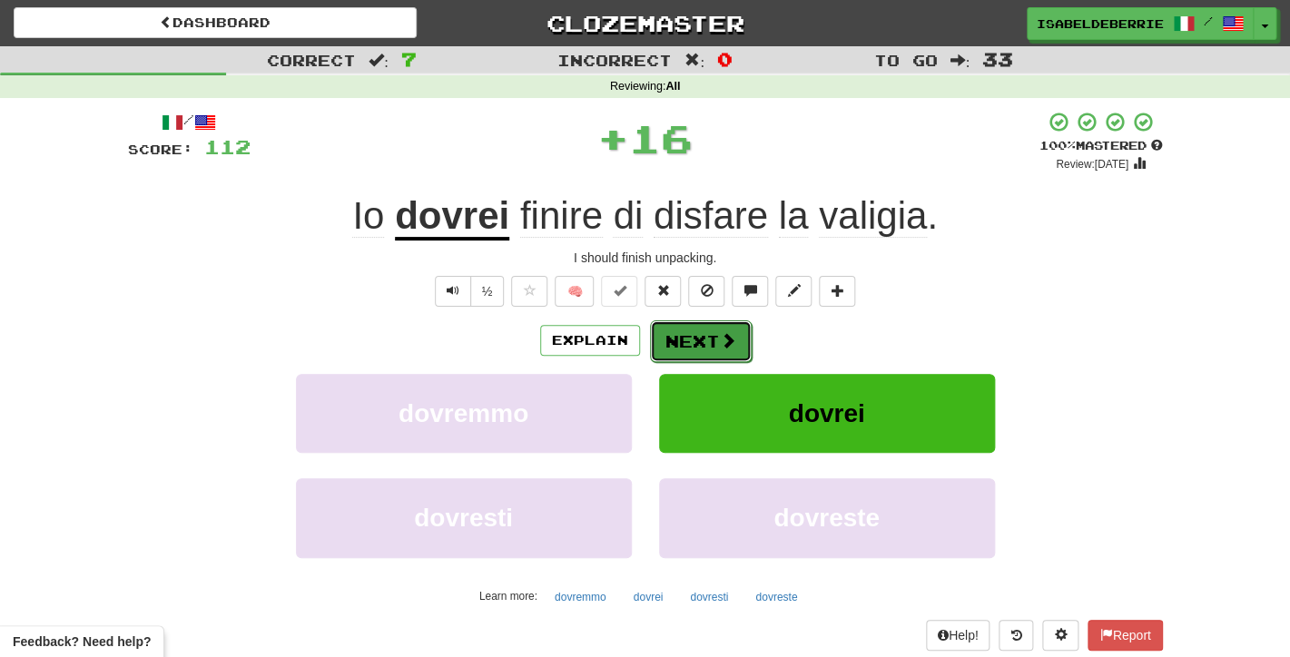
click at [670, 341] on button "Next" at bounding box center [701, 341] width 102 height 42
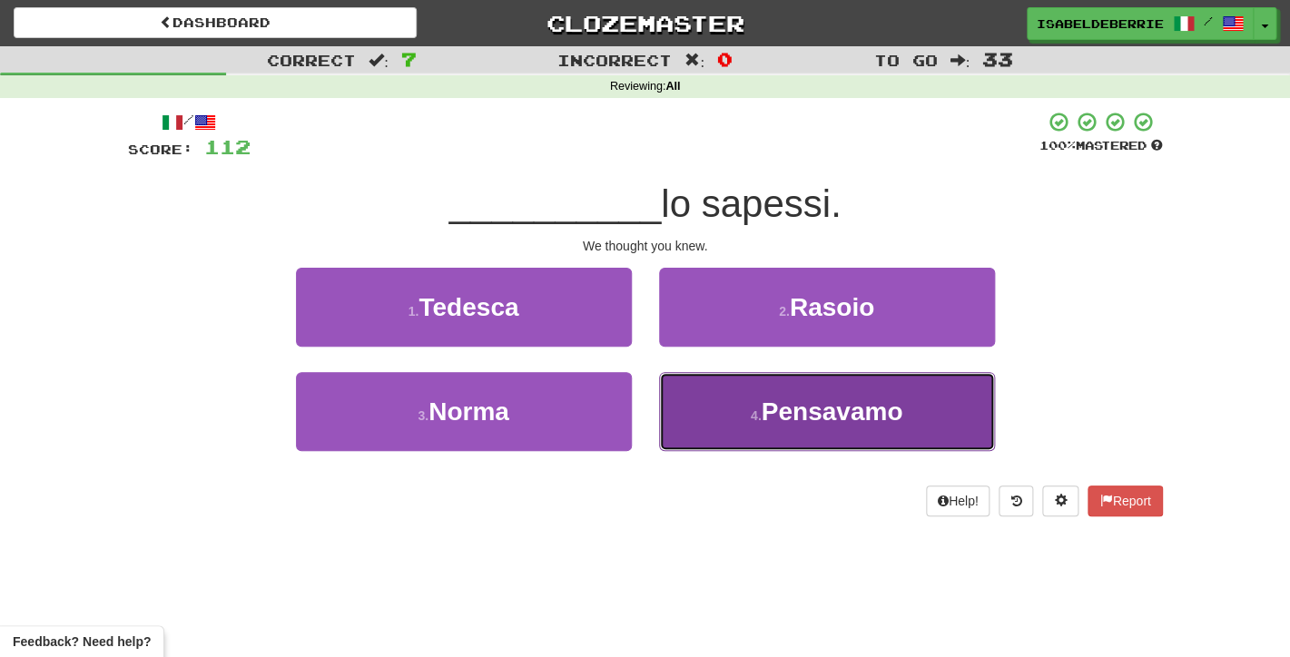
click at [683, 420] on button "4 . [GEOGRAPHIC_DATA]" at bounding box center [827, 411] width 336 height 79
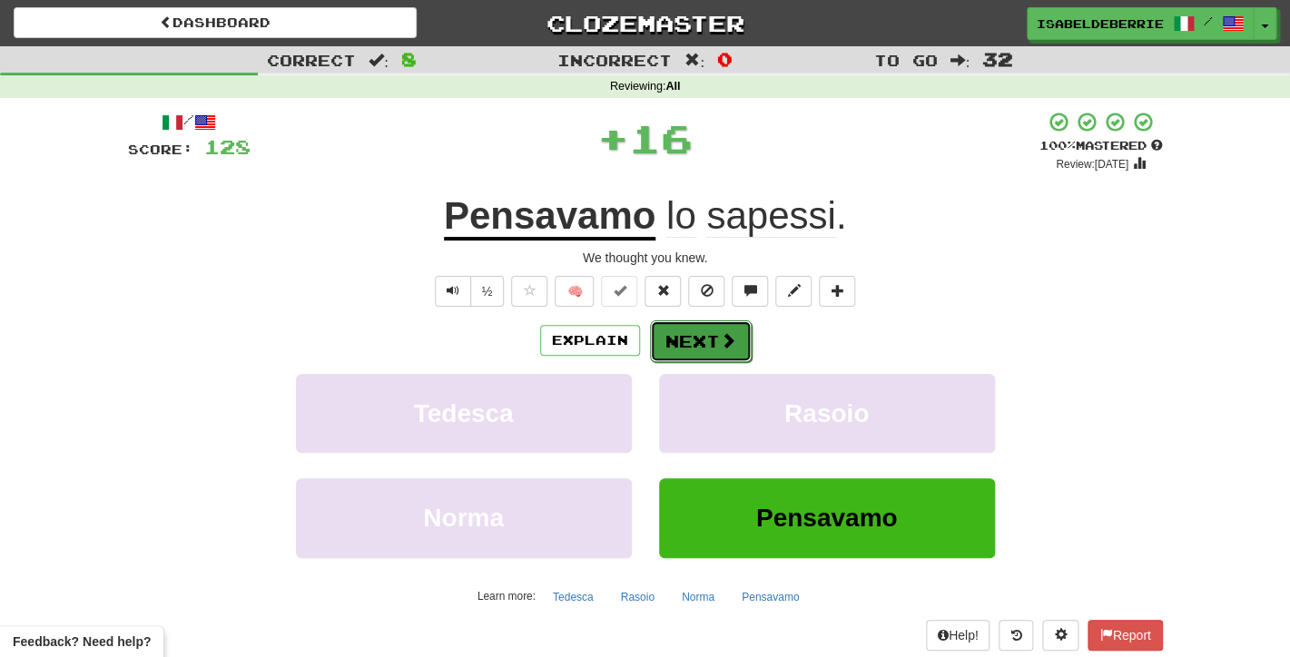
click at [662, 351] on button "Next" at bounding box center [701, 341] width 102 height 42
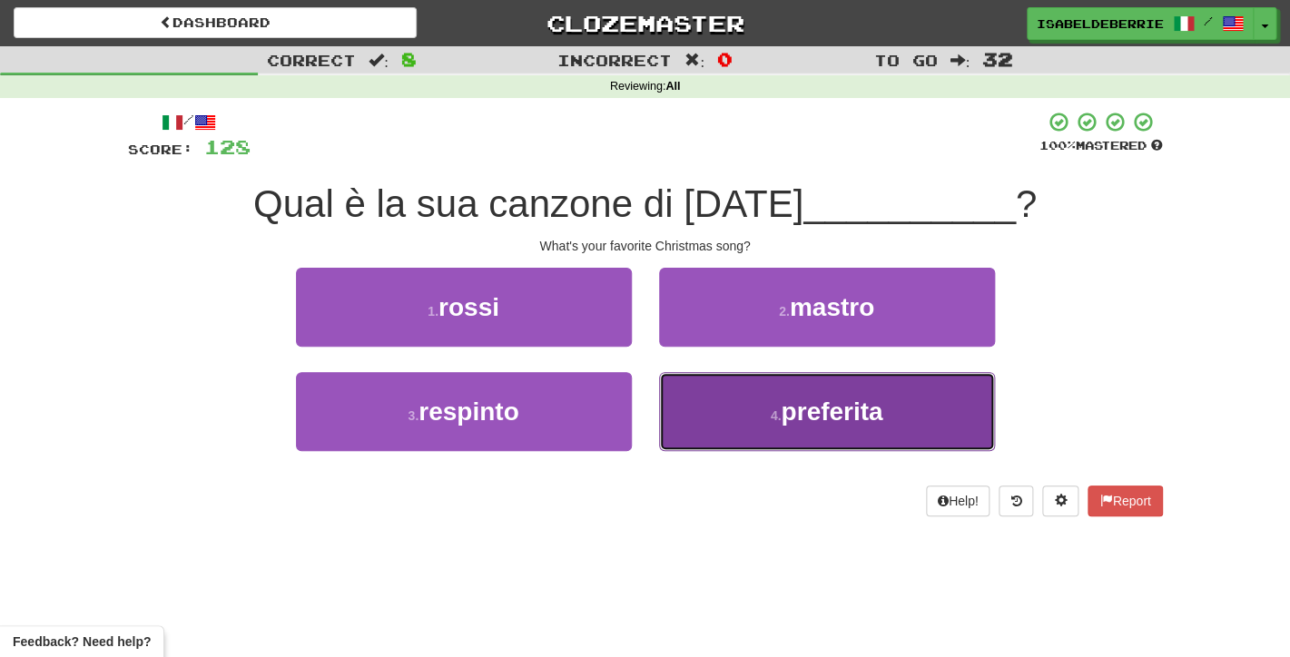
click at [680, 408] on button "4 . preferita" at bounding box center [827, 411] width 336 height 79
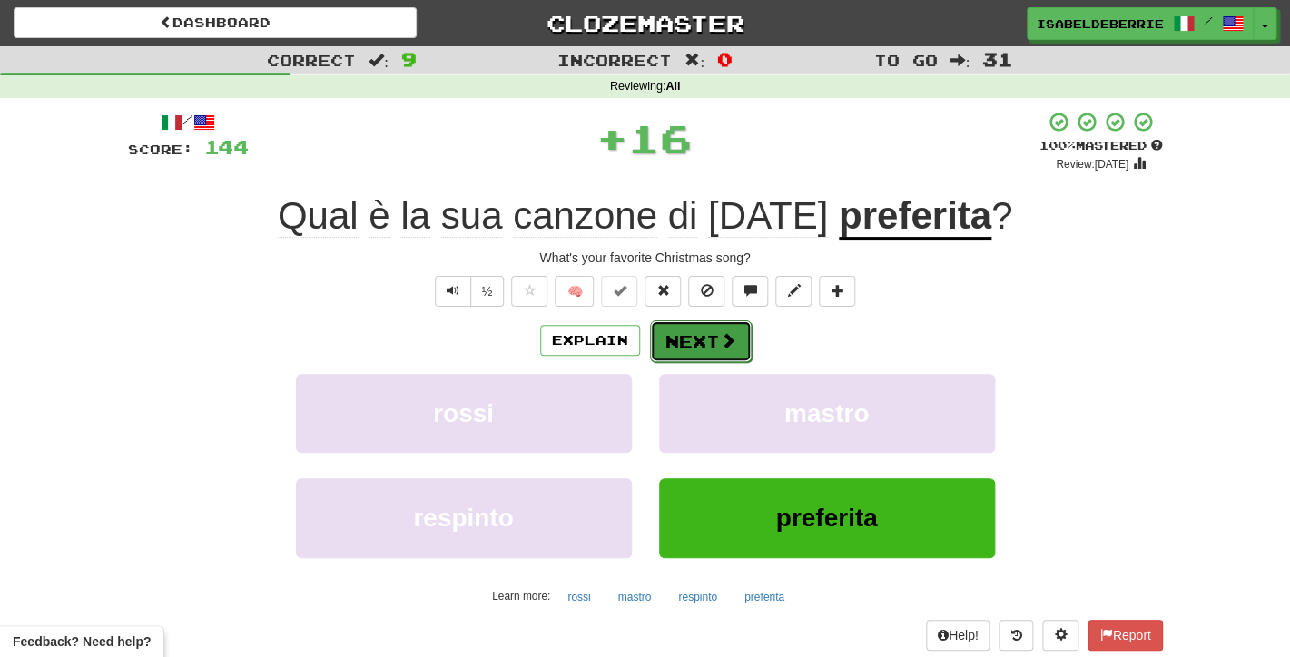
click at [675, 346] on button "Next" at bounding box center [701, 341] width 102 height 42
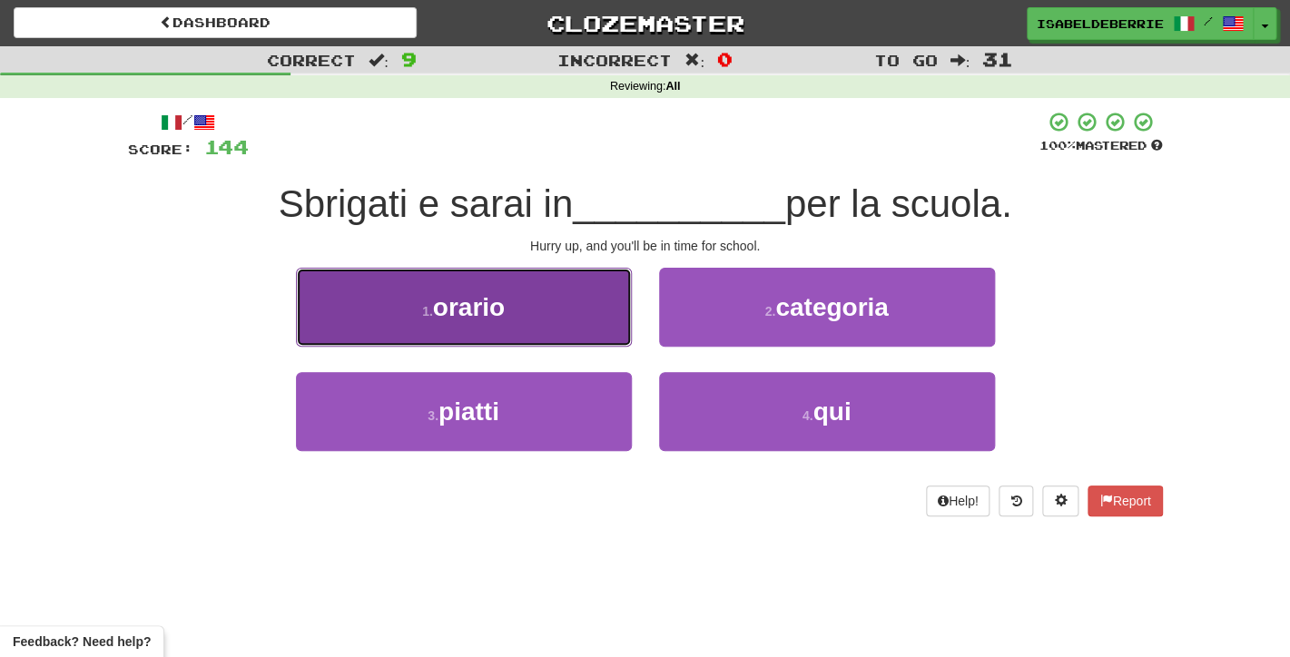
click at [621, 338] on button "1 . orario" at bounding box center [464, 307] width 336 height 79
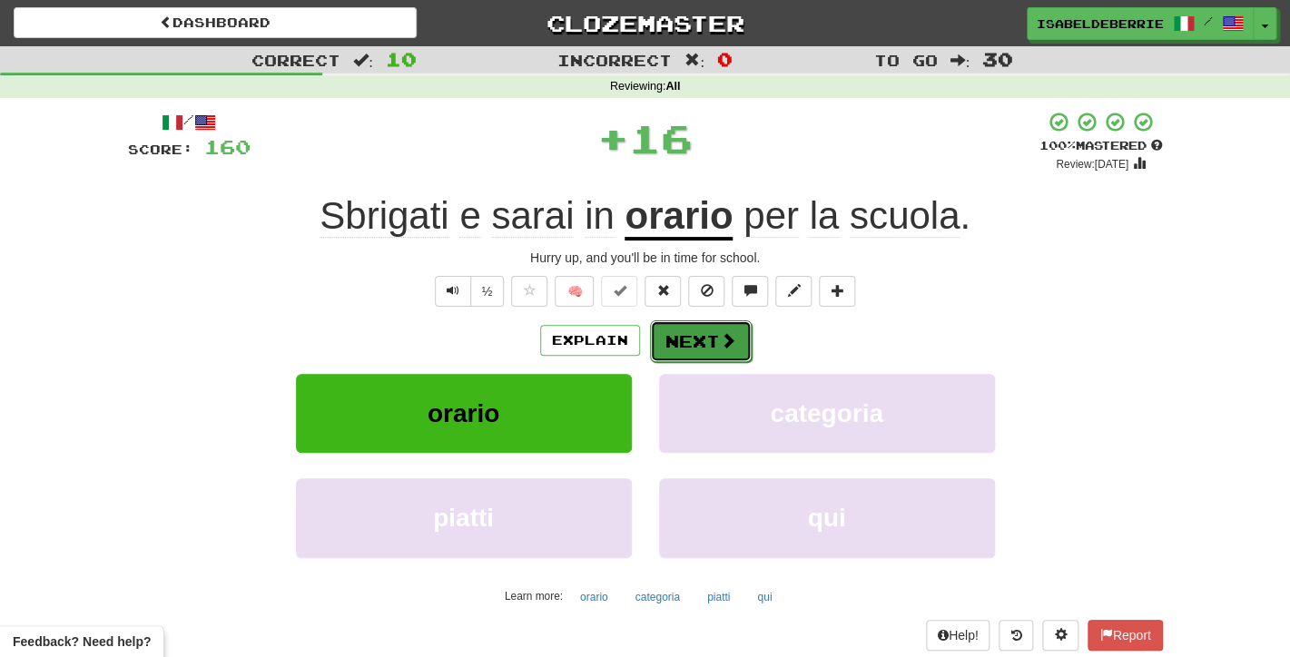
click at [675, 351] on button "Next" at bounding box center [701, 341] width 102 height 42
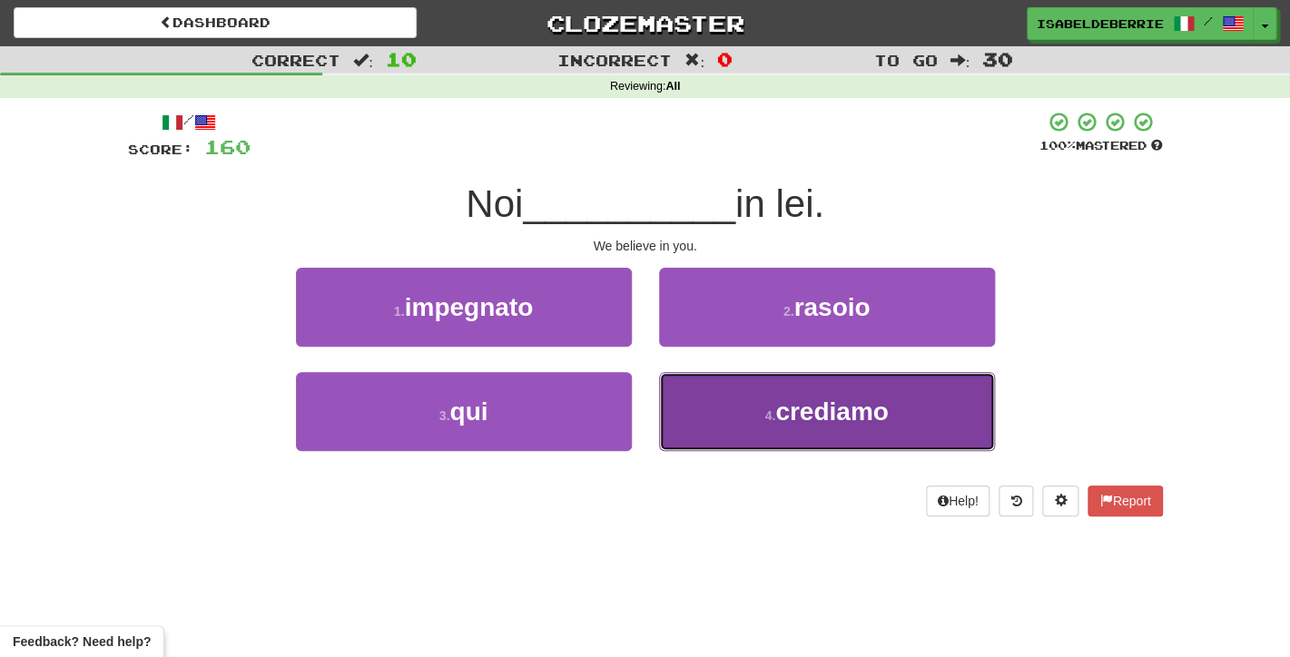
click at [681, 416] on button "4 . crediamo" at bounding box center [827, 411] width 336 height 79
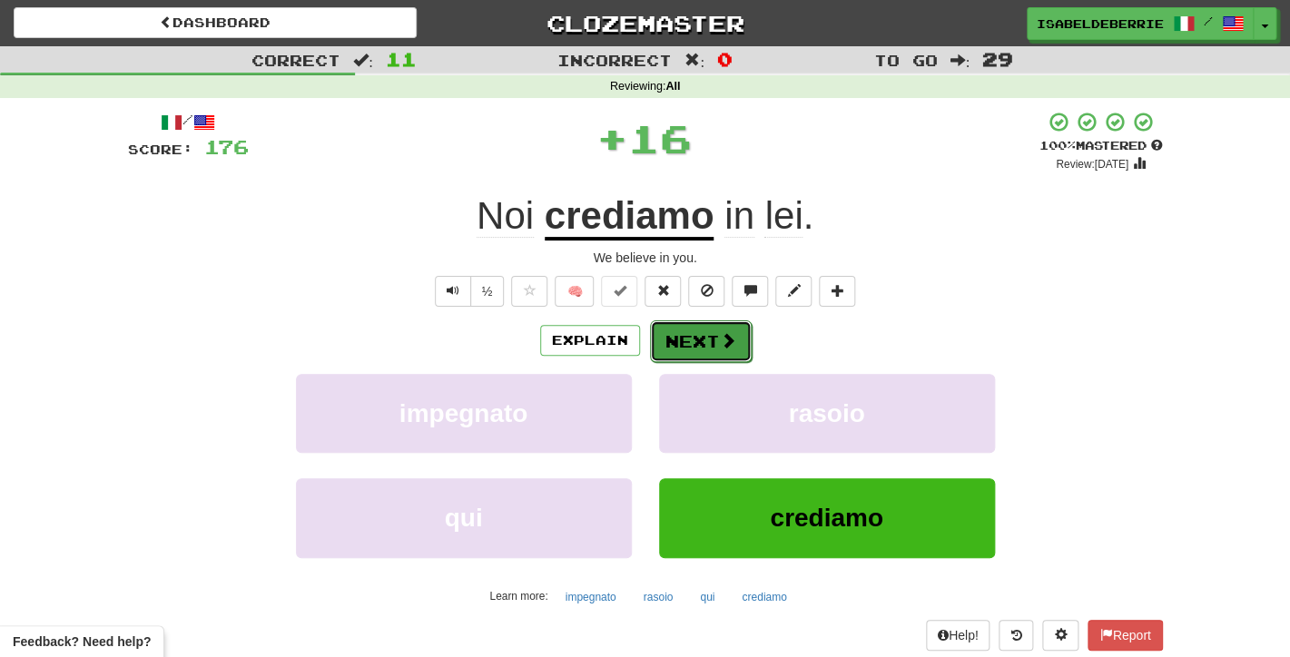
click at [667, 346] on button "Next" at bounding box center [701, 341] width 102 height 42
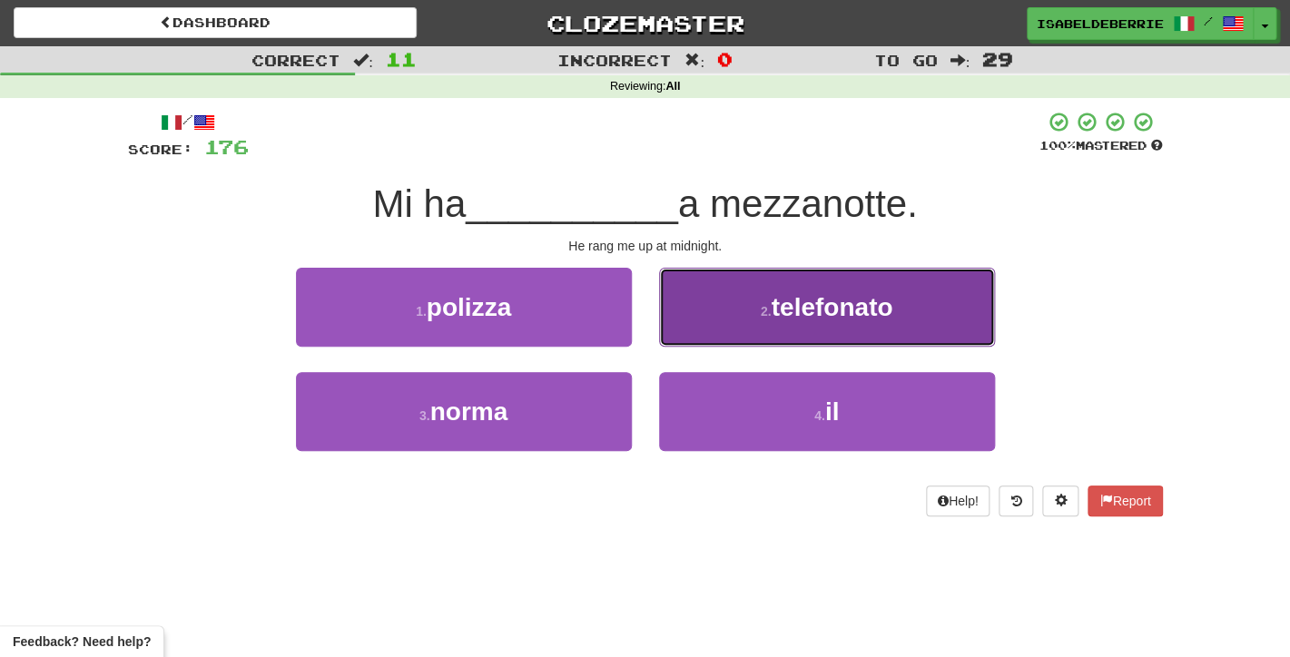
click at [690, 322] on button "2 . telefonato" at bounding box center [827, 307] width 336 height 79
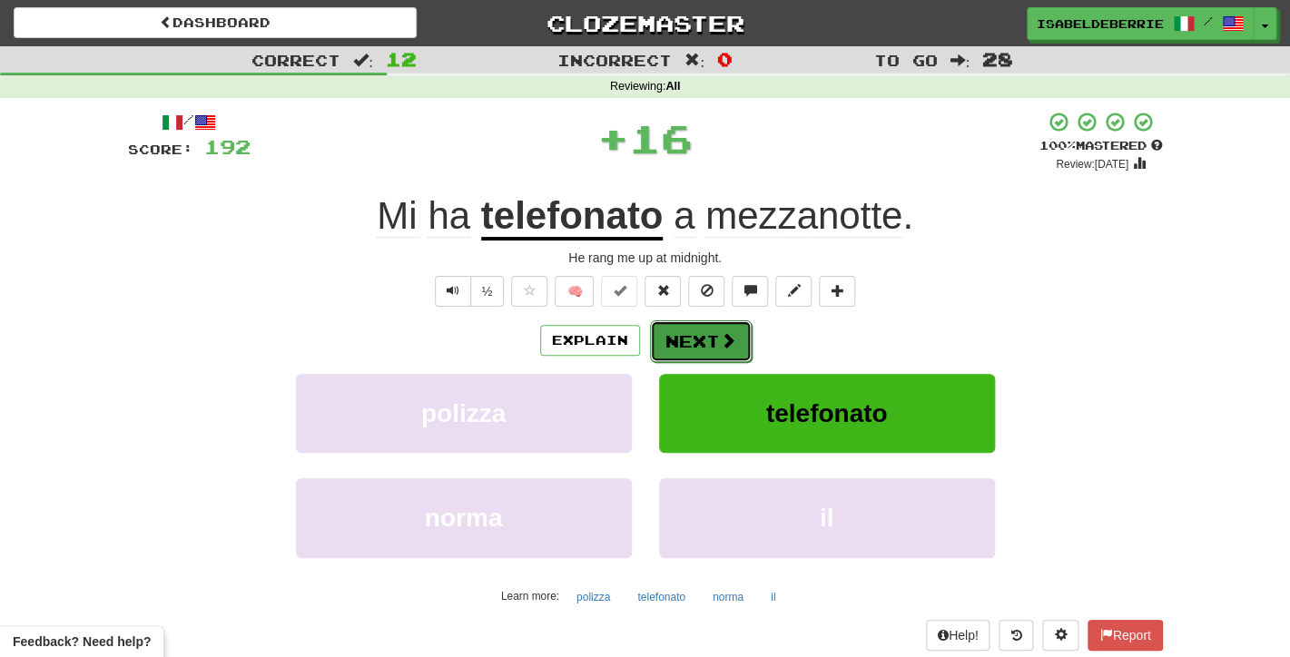
click at [670, 348] on button "Next" at bounding box center [701, 341] width 102 height 42
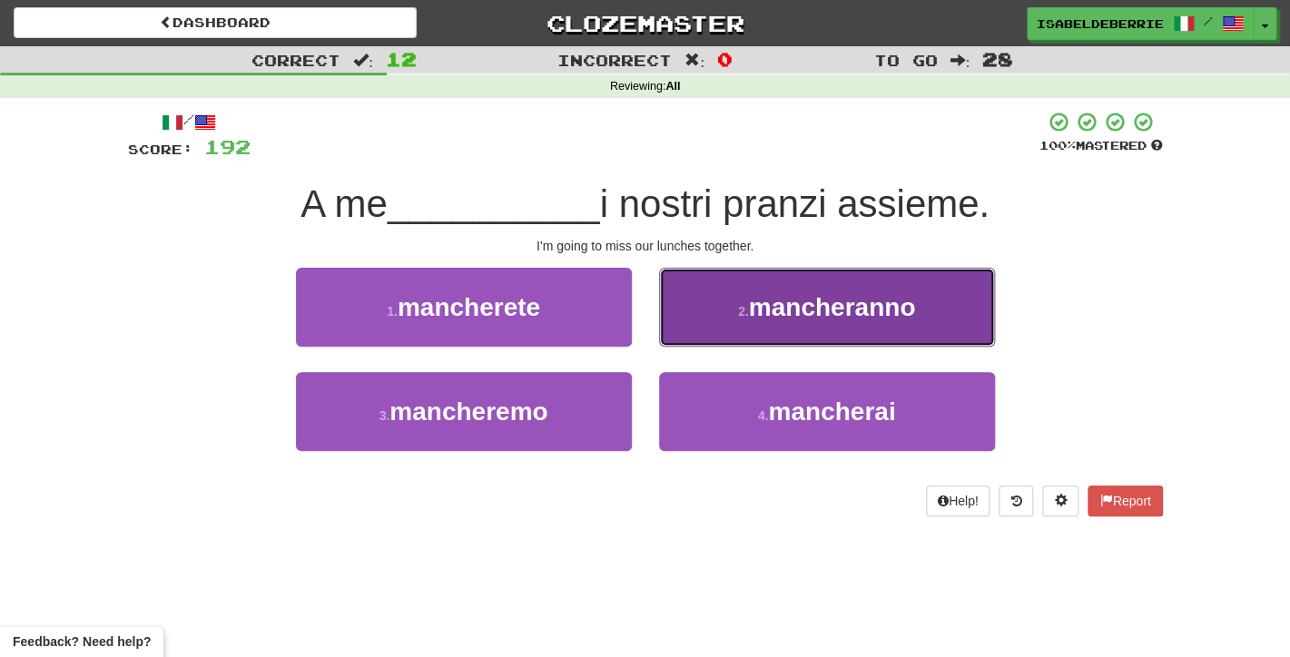
click at [672, 336] on button "2 . mancheranno" at bounding box center [827, 307] width 336 height 79
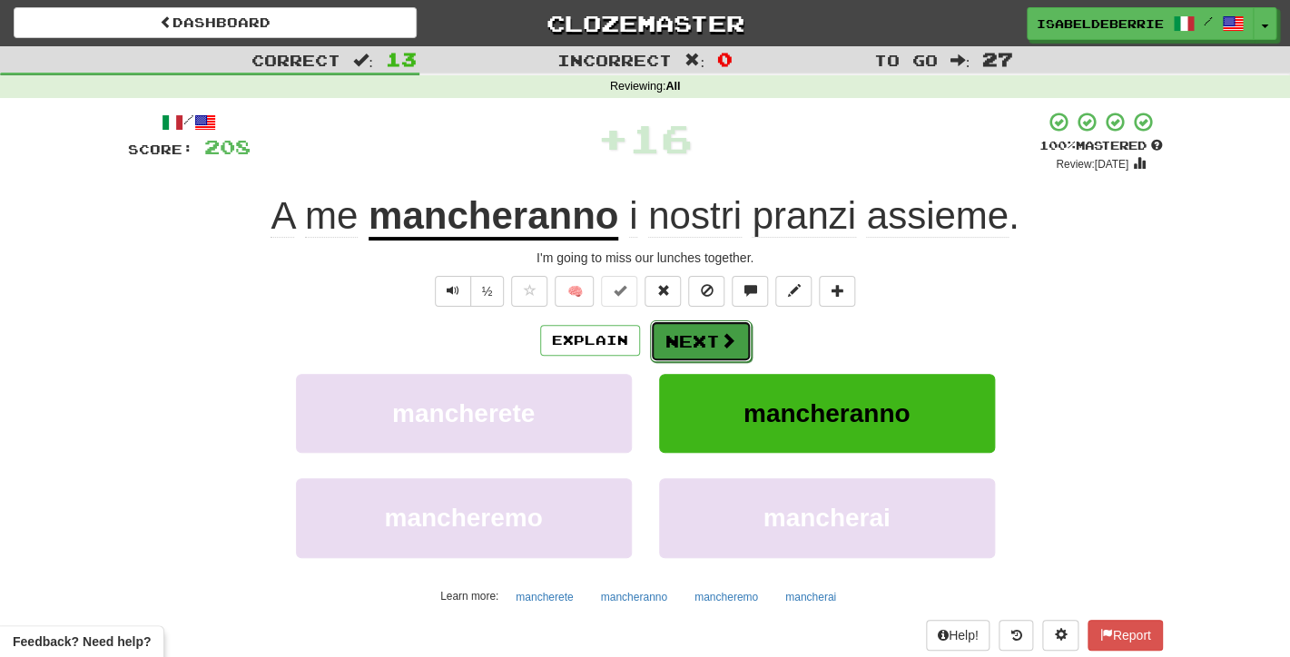
click at [665, 353] on button "Next" at bounding box center [701, 341] width 102 height 42
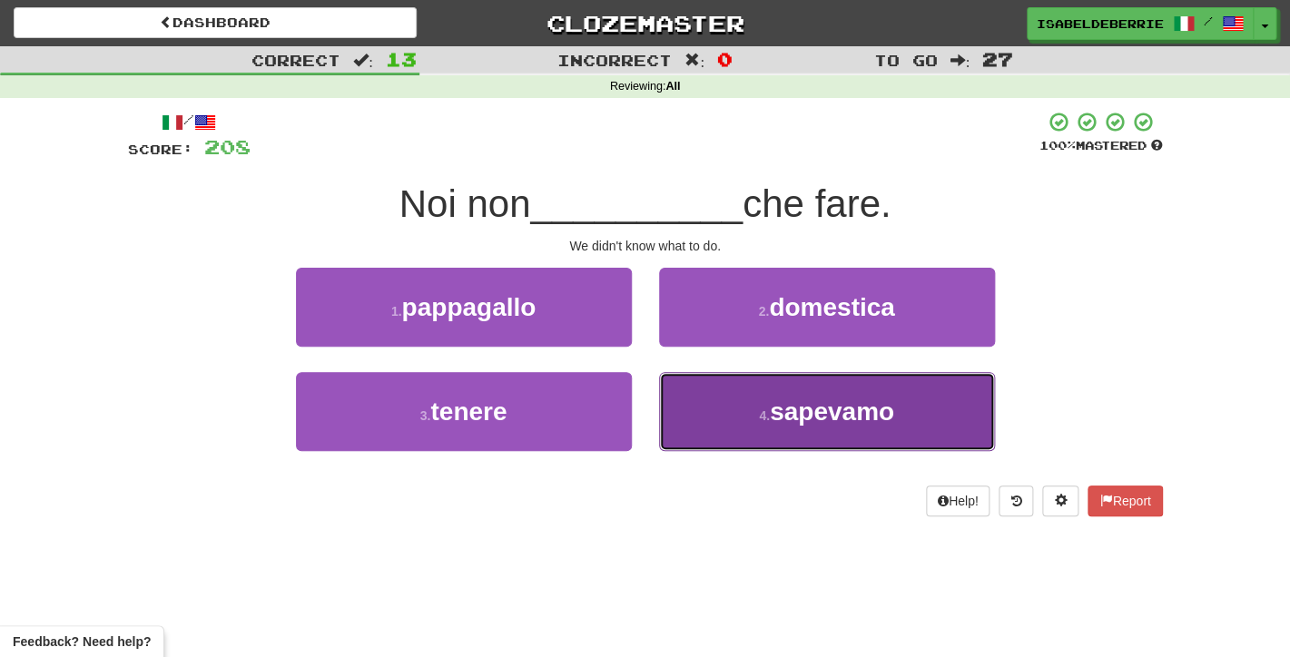
click at [687, 410] on button "4 . sapevamo" at bounding box center [827, 411] width 336 height 79
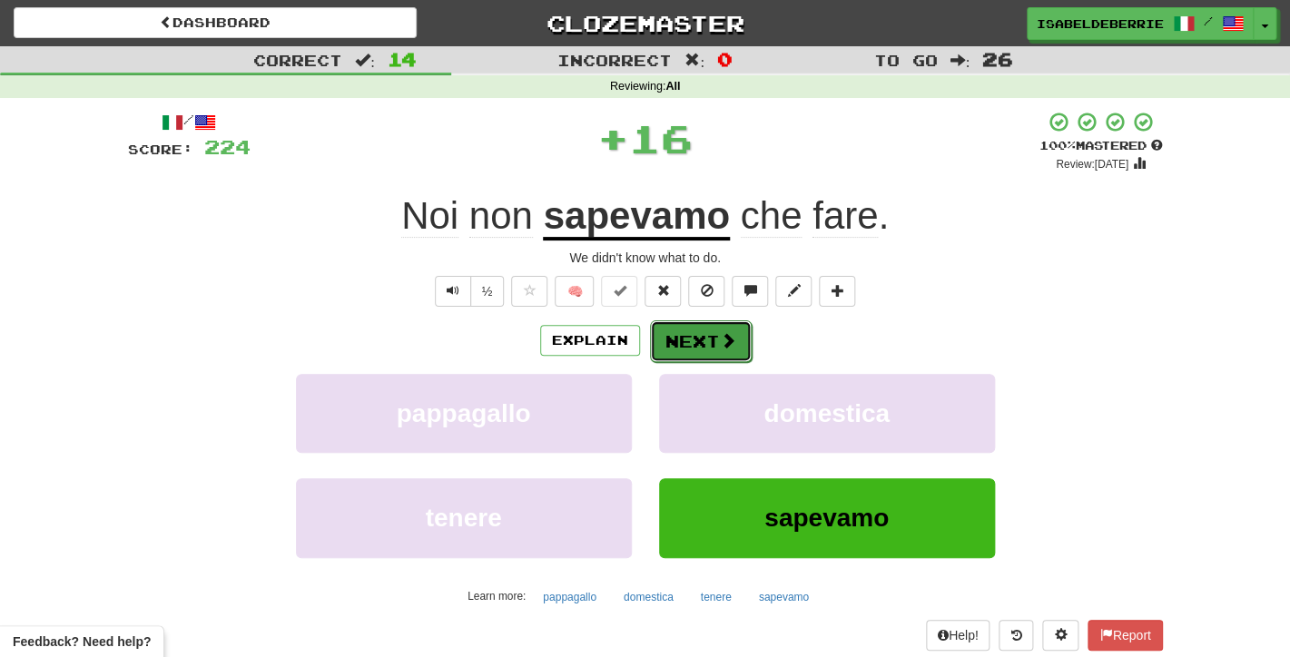
click at [679, 343] on button "Next" at bounding box center [701, 341] width 102 height 42
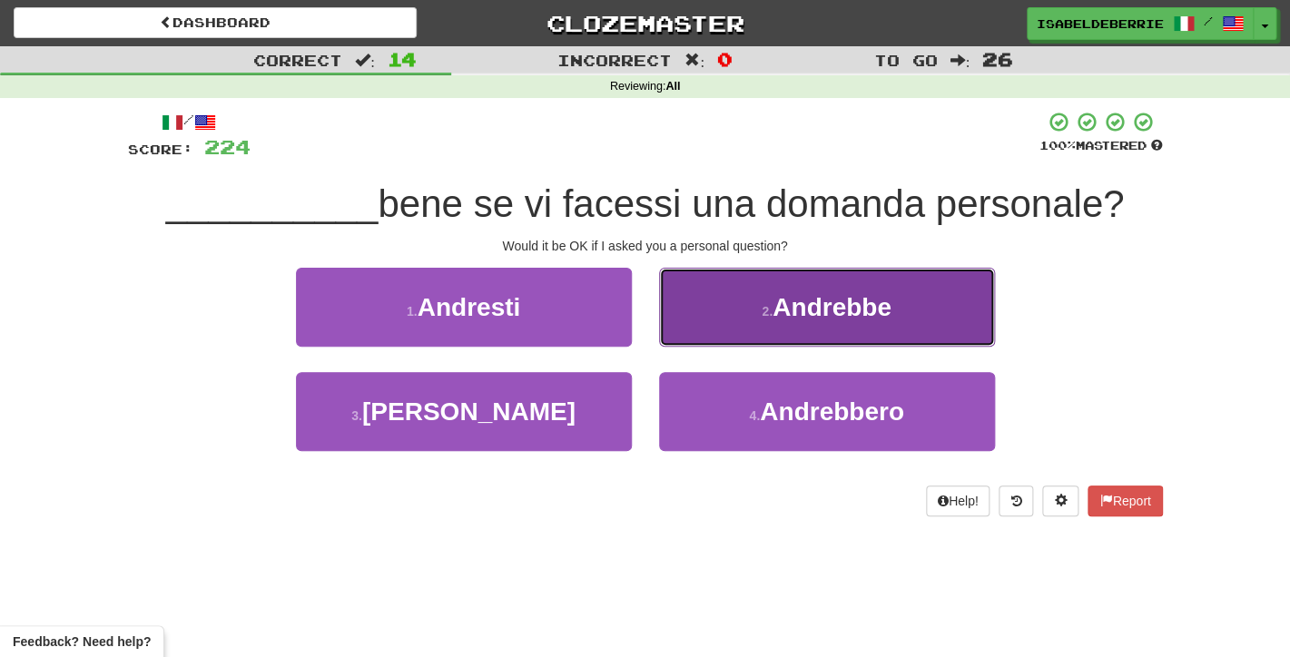
click at [682, 327] on button "2 . Andrebbe" at bounding box center [827, 307] width 336 height 79
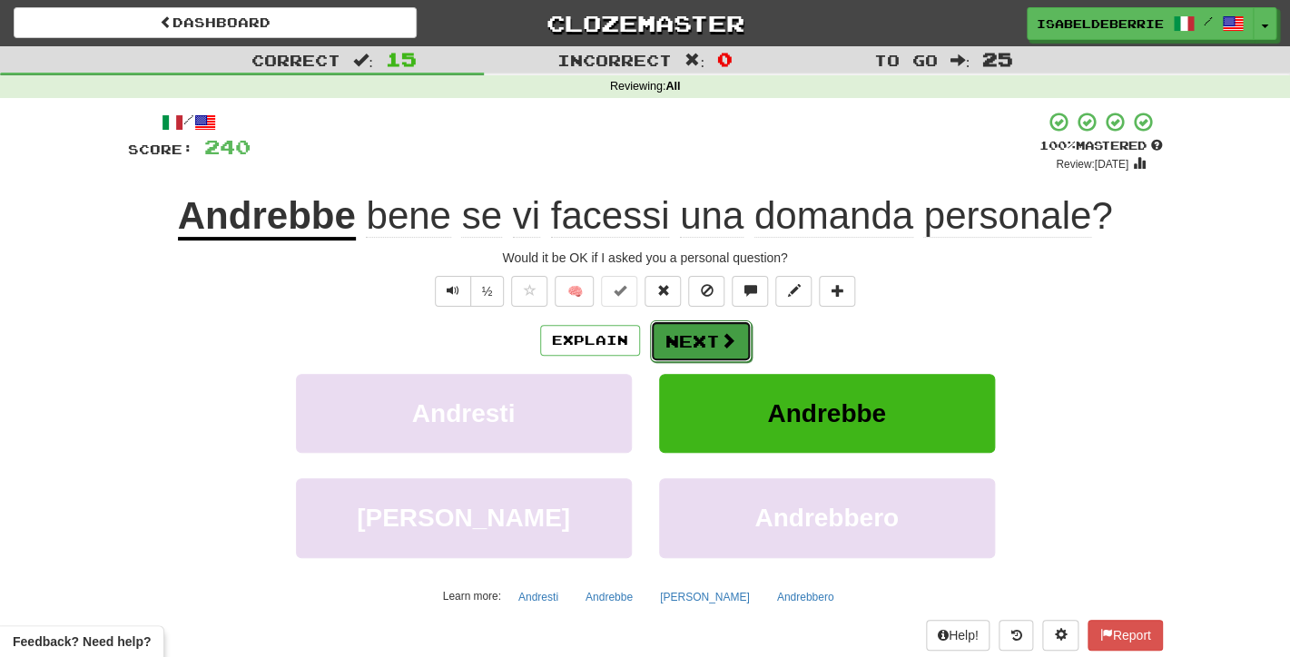
click at [670, 352] on button "Next" at bounding box center [701, 341] width 102 height 42
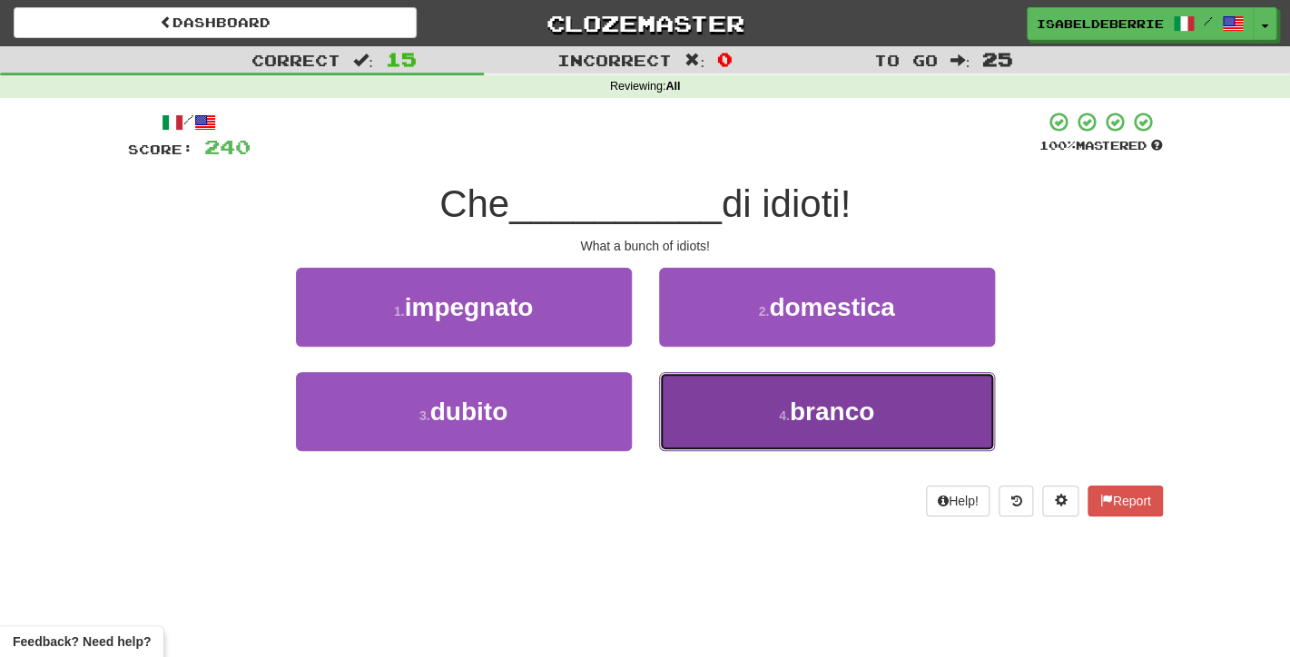
click at [687, 417] on button "4 . branco" at bounding box center [827, 411] width 336 height 79
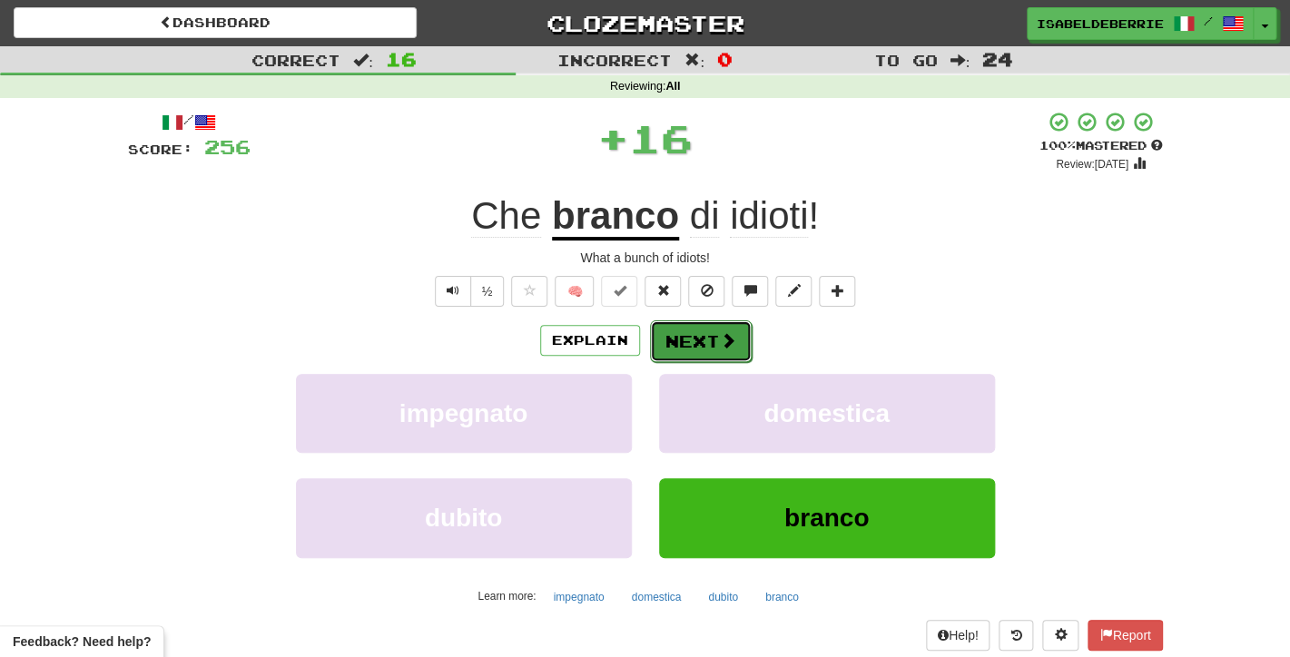
click at [677, 348] on button "Next" at bounding box center [701, 341] width 102 height 42
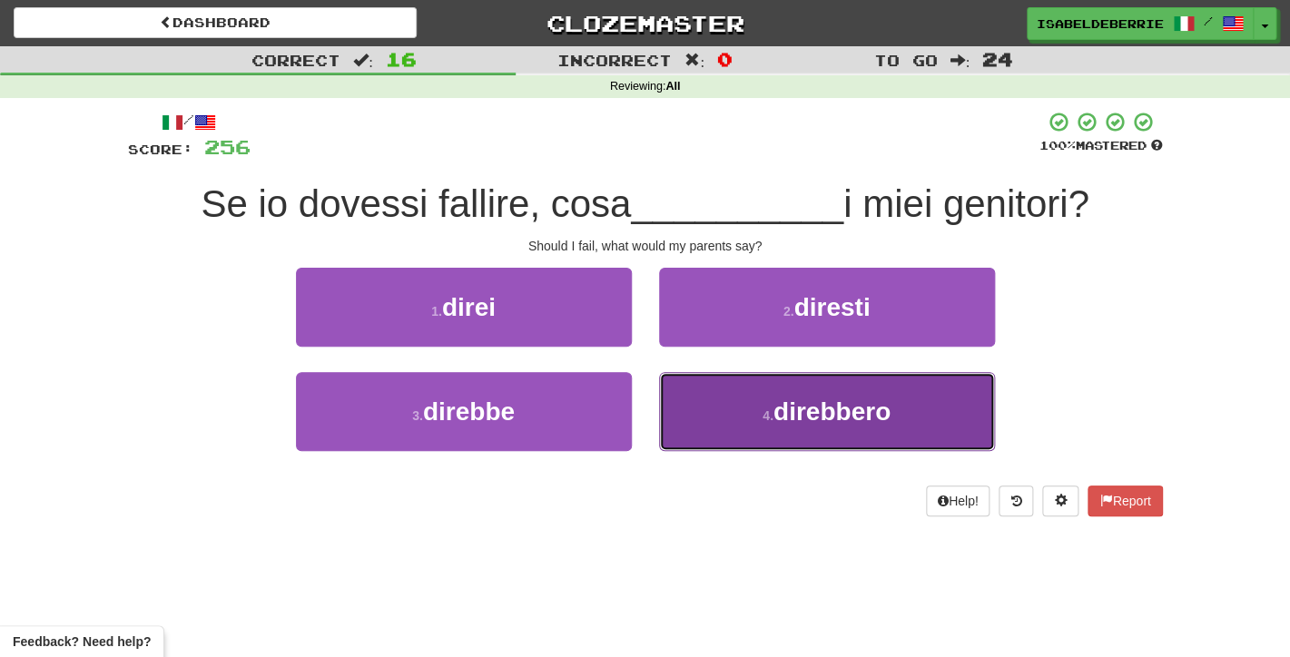
click at [679, 415] on button "4 . direbbero" at bounding box center [827, 411] width 336 height 79
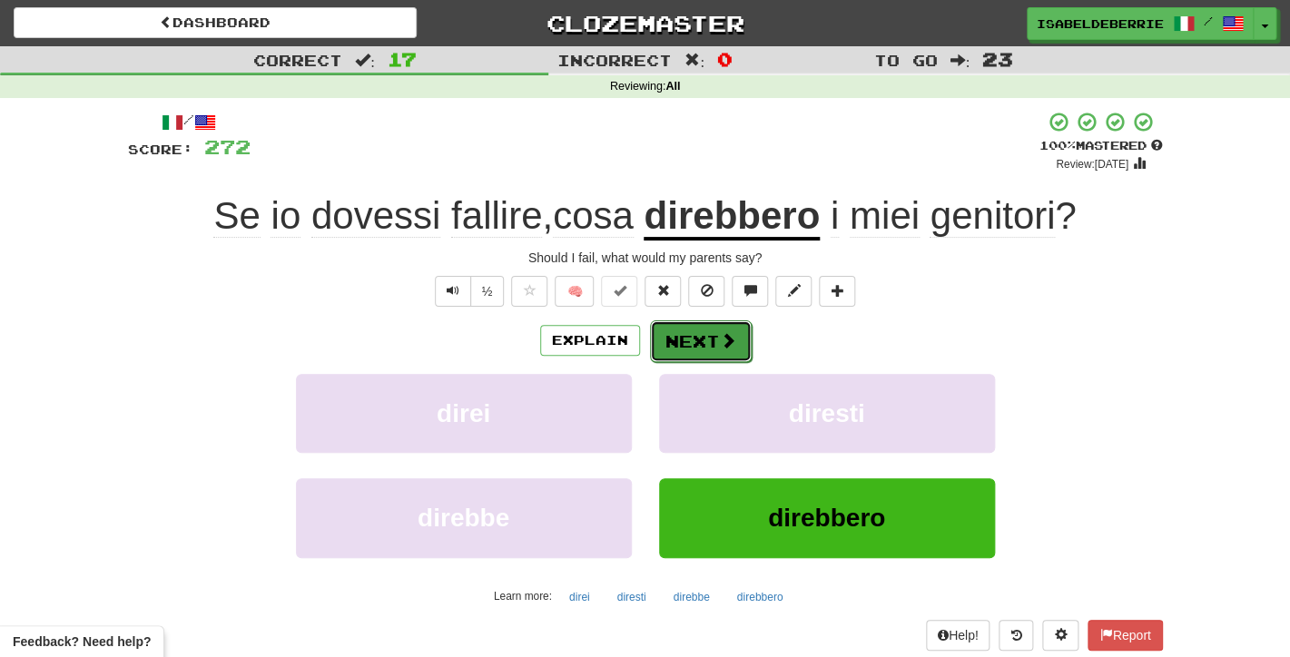
click at [671, 350] on button "Next" at bounding box center [701, 341] width 102 height 42
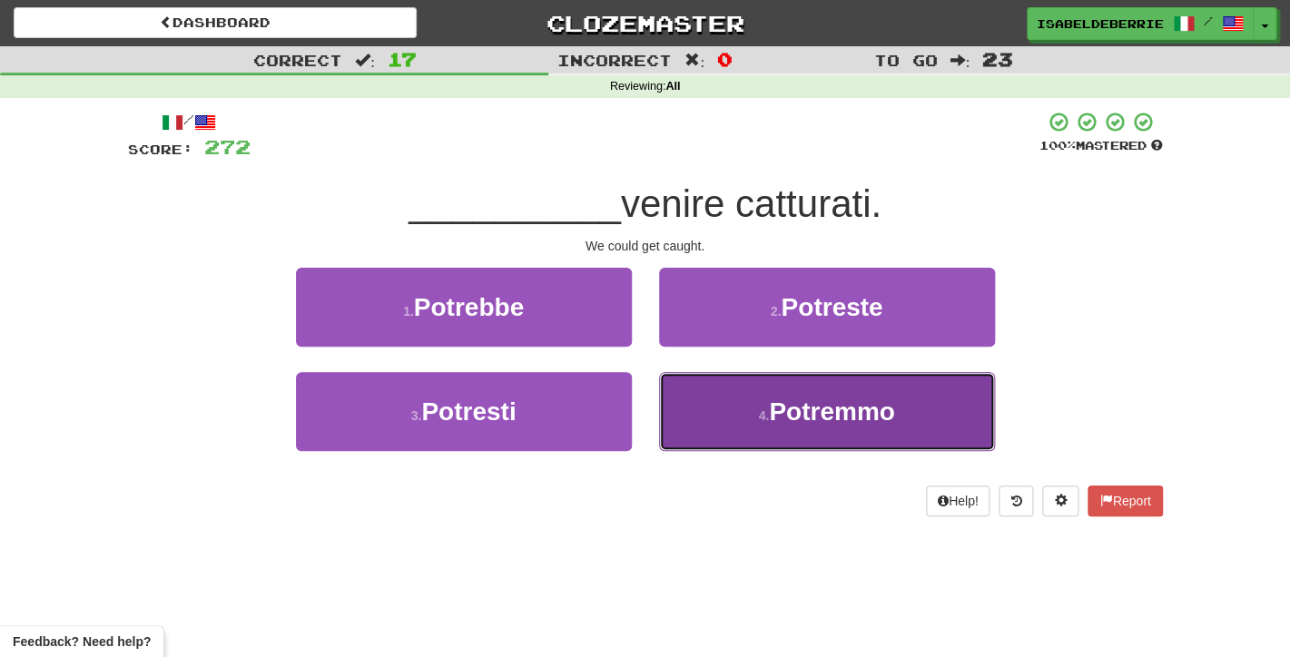
click at [688, 421] on button "4 . Potremmo" at bounding box center [827, 411] width 336 height 79
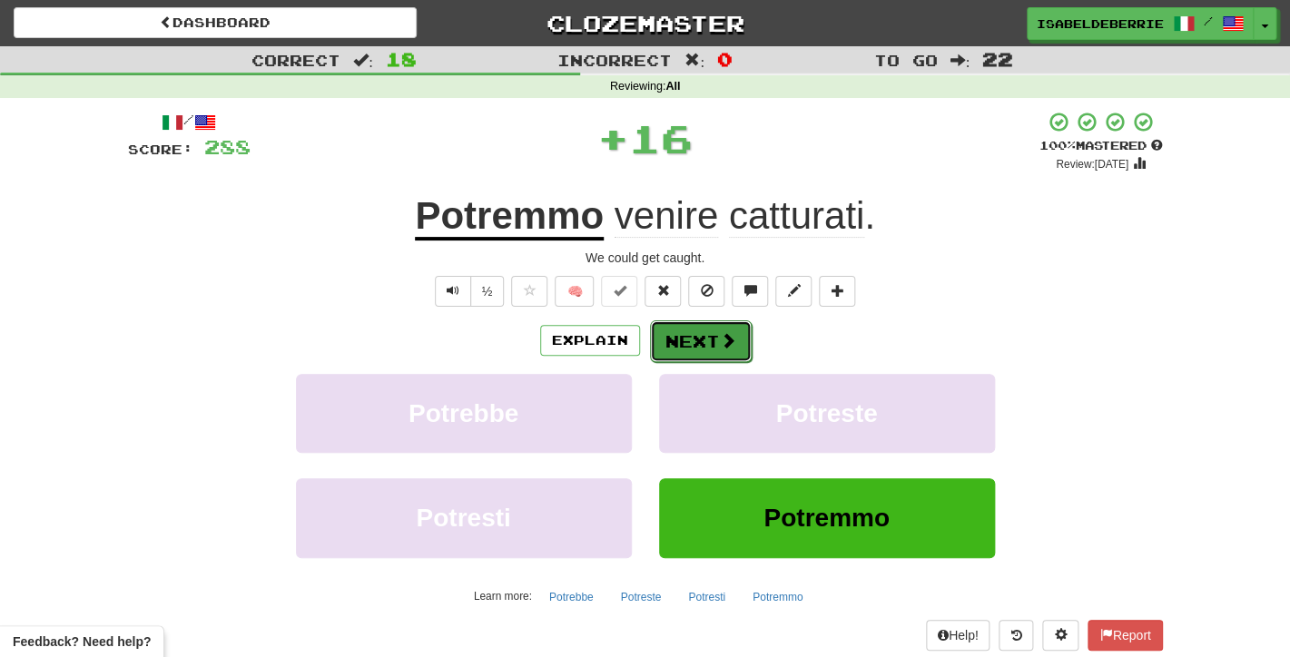
click at [668, 347] on button "Next" at bounding box center [701, 341] width 102 height 42
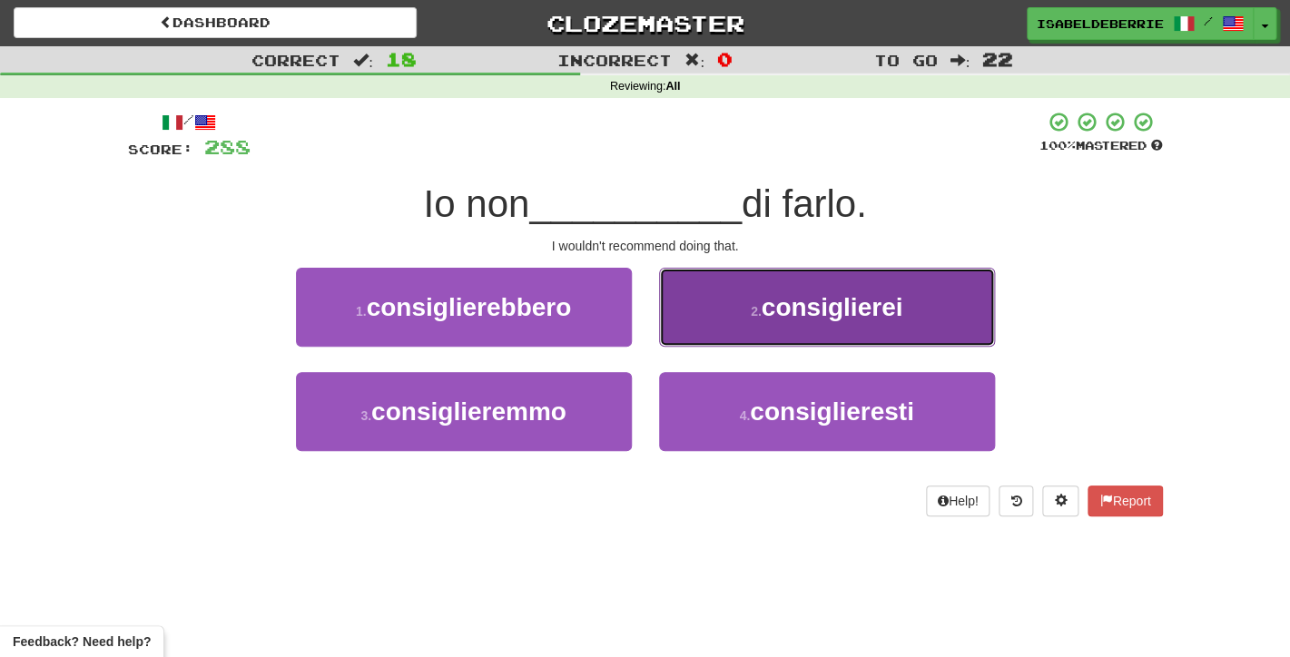
click at [680, 327] on button "2 . consiglierei" at bounding box center [827, 307] width 336 height 79
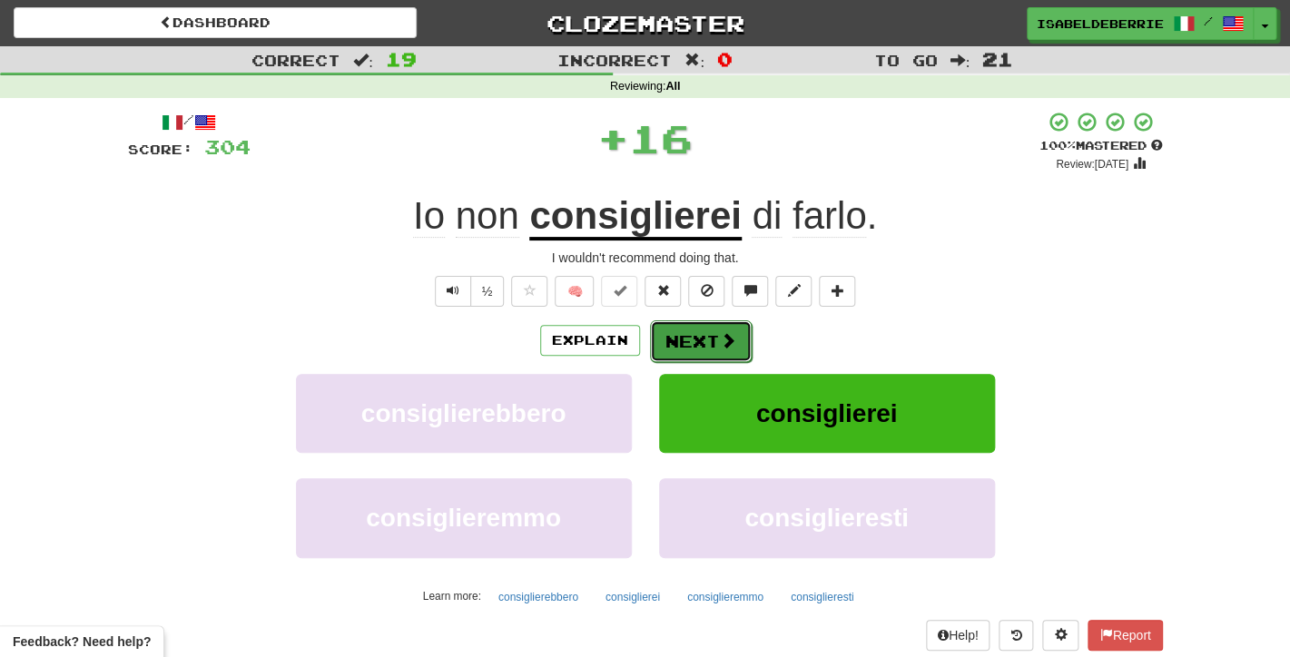
click at [668, 354] on button "Next" at bounding box center [701, 341] width 102 height 42
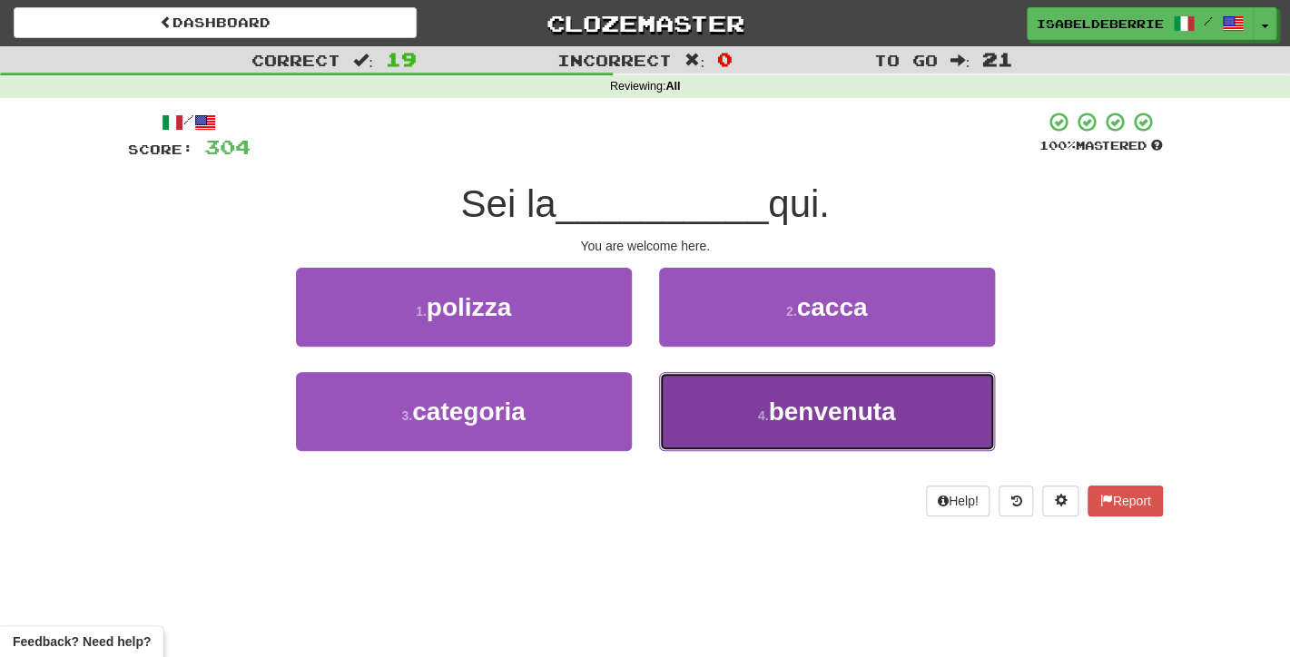
click at [680, 418] on button "4 . benvenuta" at bounding box center [827, 411] width 336 height 79
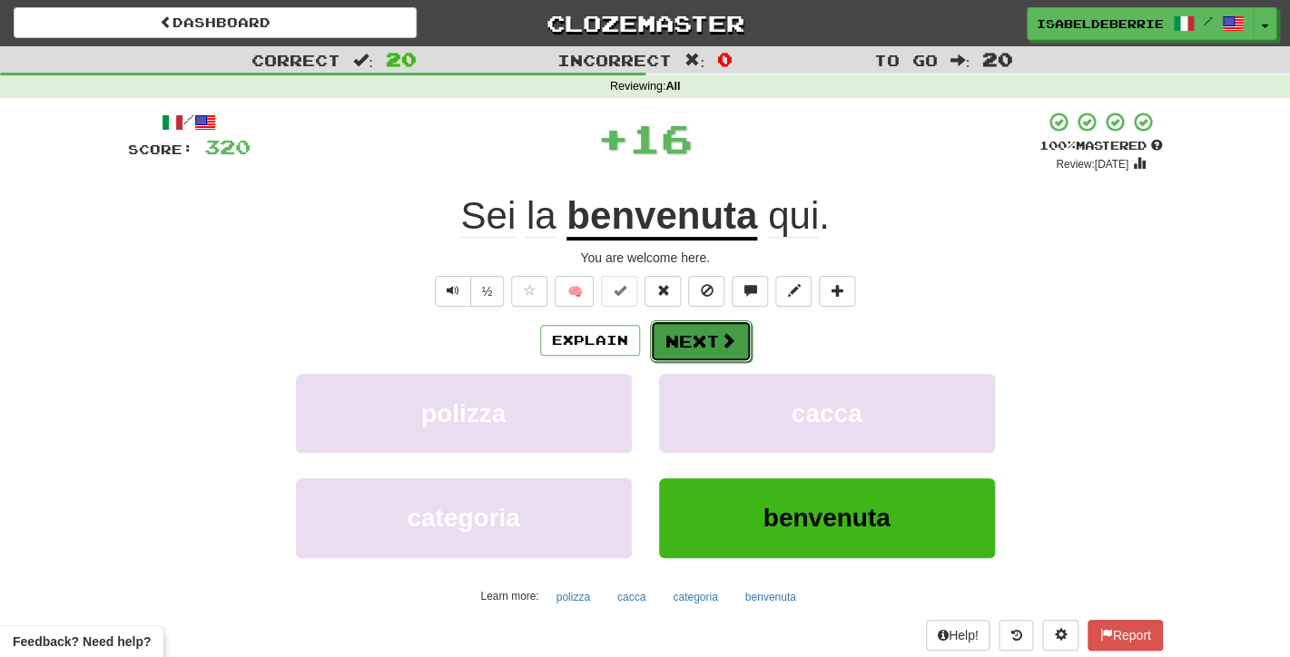
click at [672, 351] on button "Next" at bounding box center [701, 341] width 102 height 42
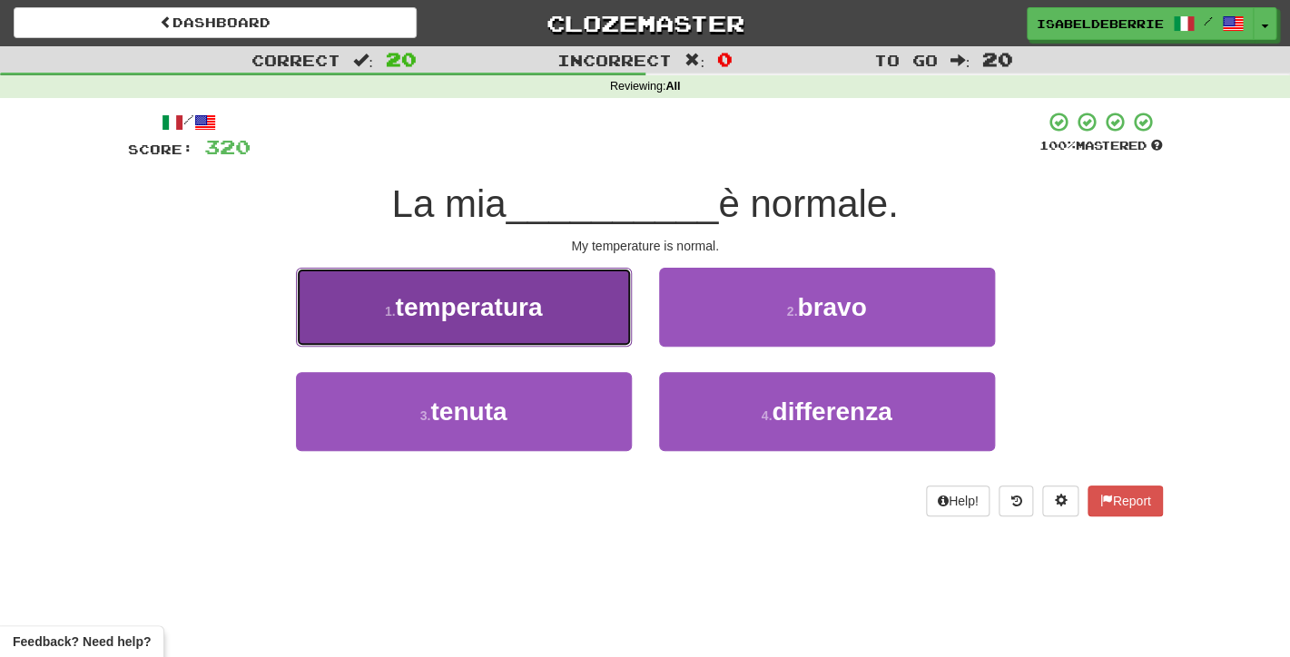
click at [610, 330] on button "1 . temperatura" at bounding box center [464, 307] width 336 height 79
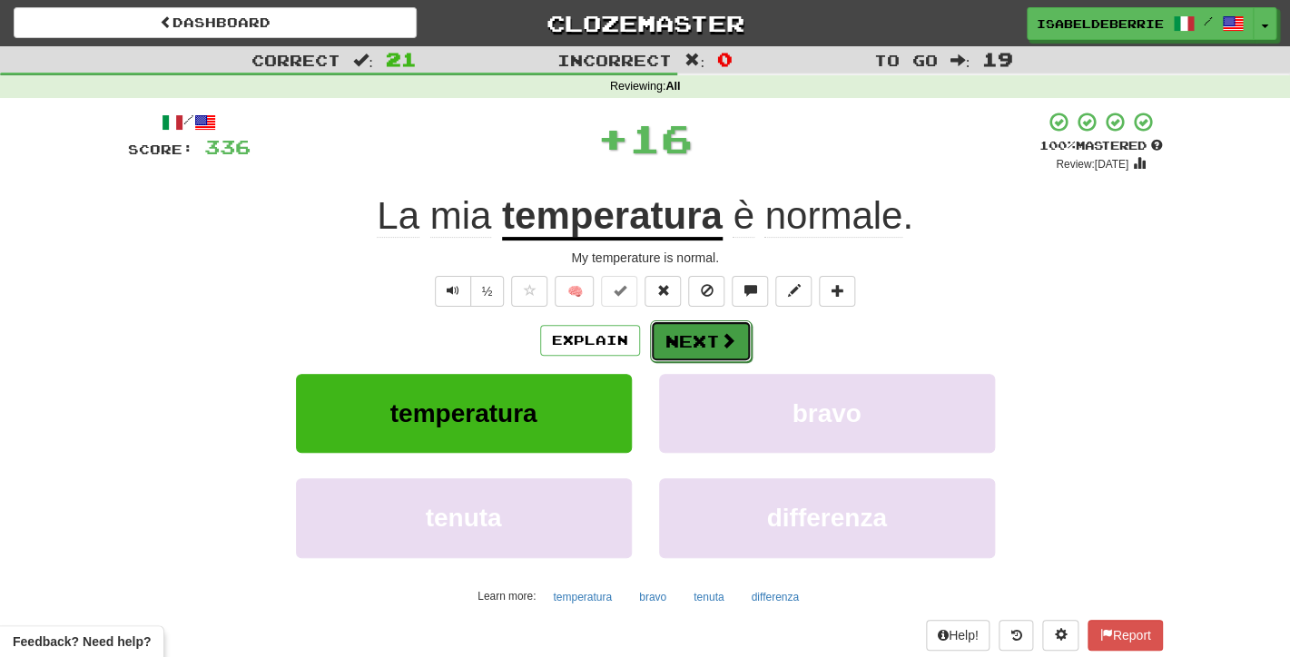
click at [665, 357] on button "Next" at bounding box center [701, 341] width 102 height 42
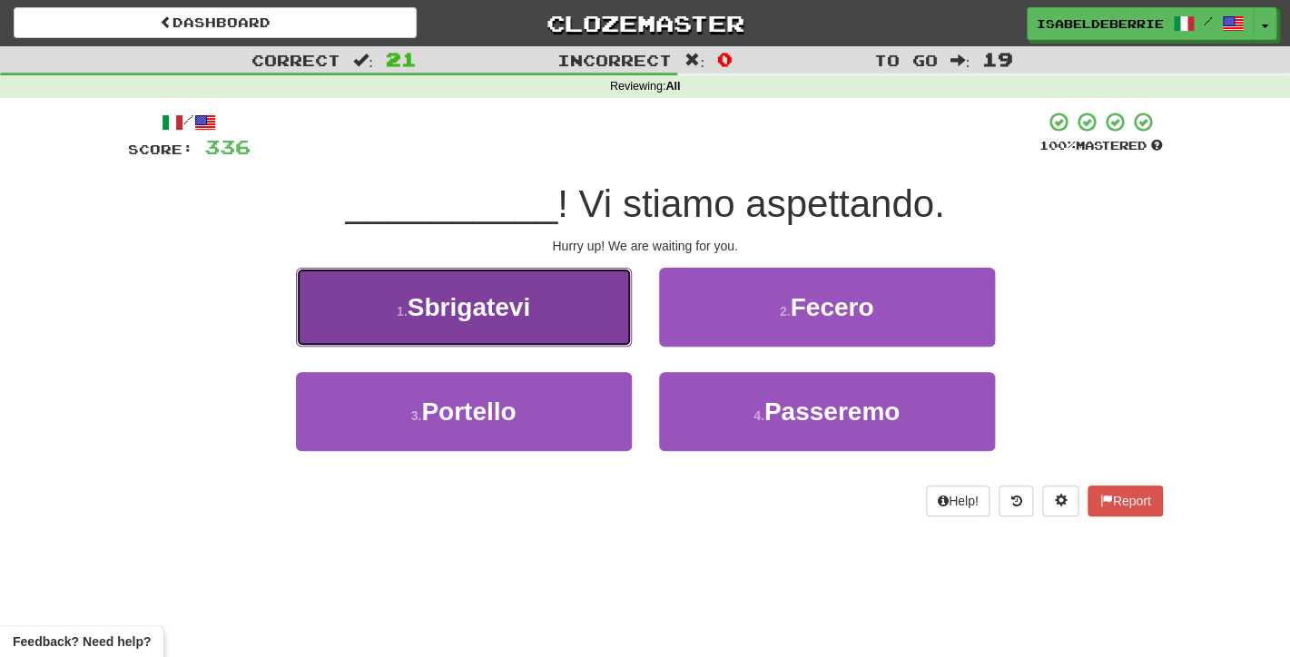
click at [618, 334] on button "1 . Sbrigatevi" at bounding box center [464, 307] width 336 height 79
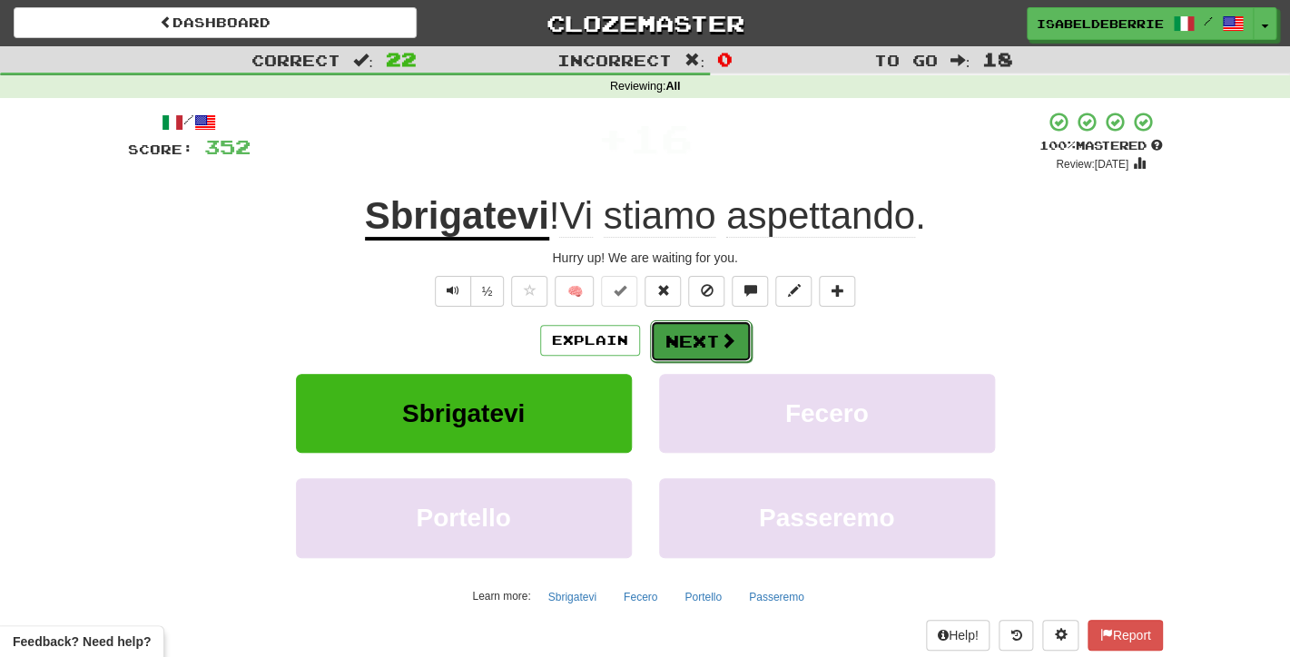
click at [657, 355] on button "Next" at bounding box center [701, 341] width 102 height 42
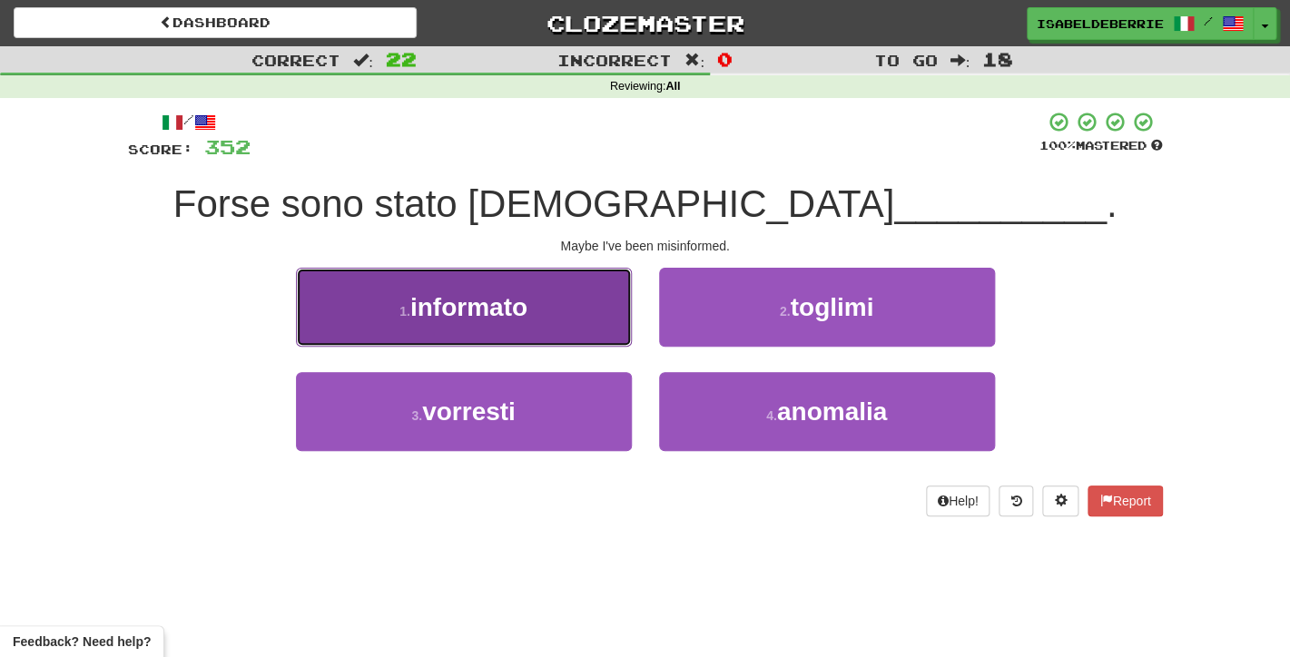
click at [612, 323] on button "1 . informato" at bounding box center [464, 307] width 336 height 79
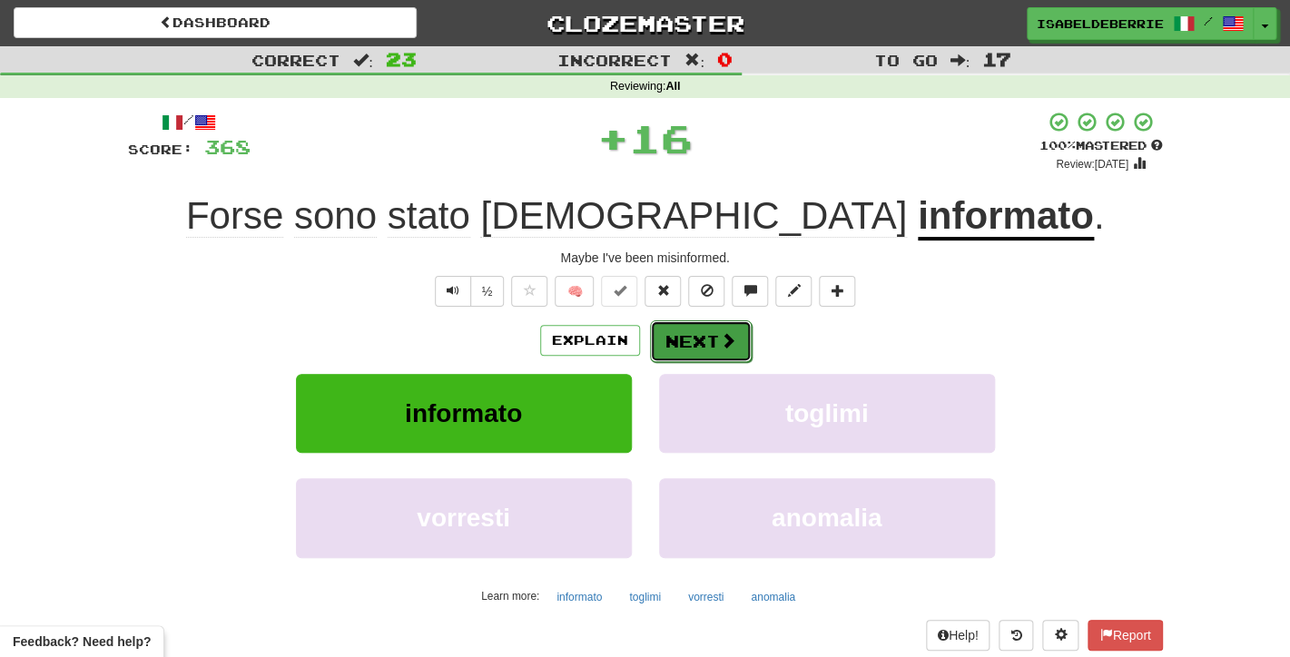
click at [675, 355] on button "Next" at bounding box center [701, 341] width 102 height 42
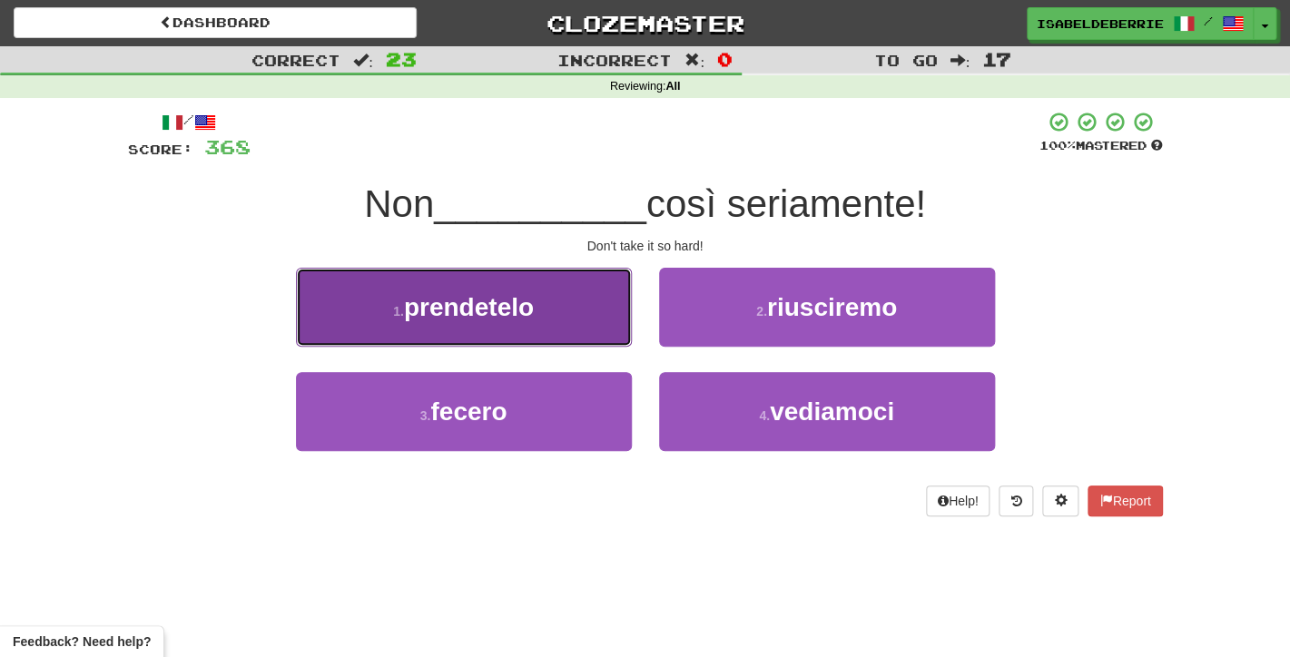
click at [618, 336] on button "1 . prendetelo" at bounding box center [464, 307] width 336 height 79
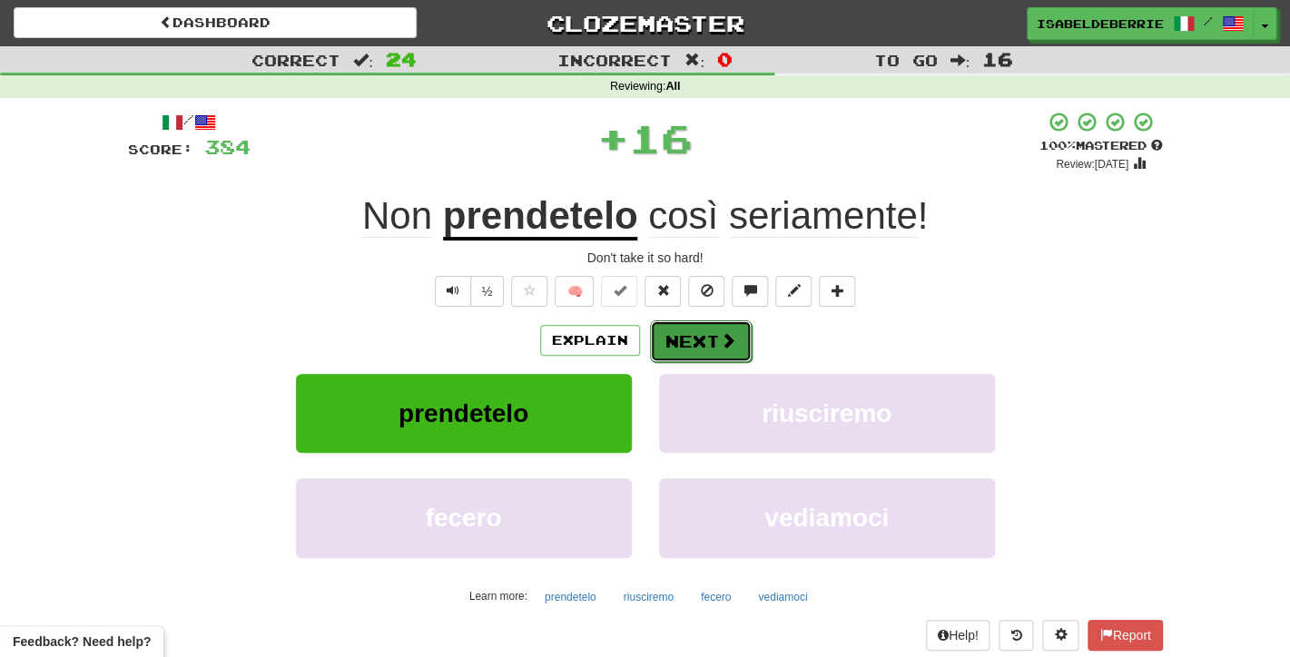
click at [672, 347] on button "Next" at bounding box center [701, 341] width 102 height 42
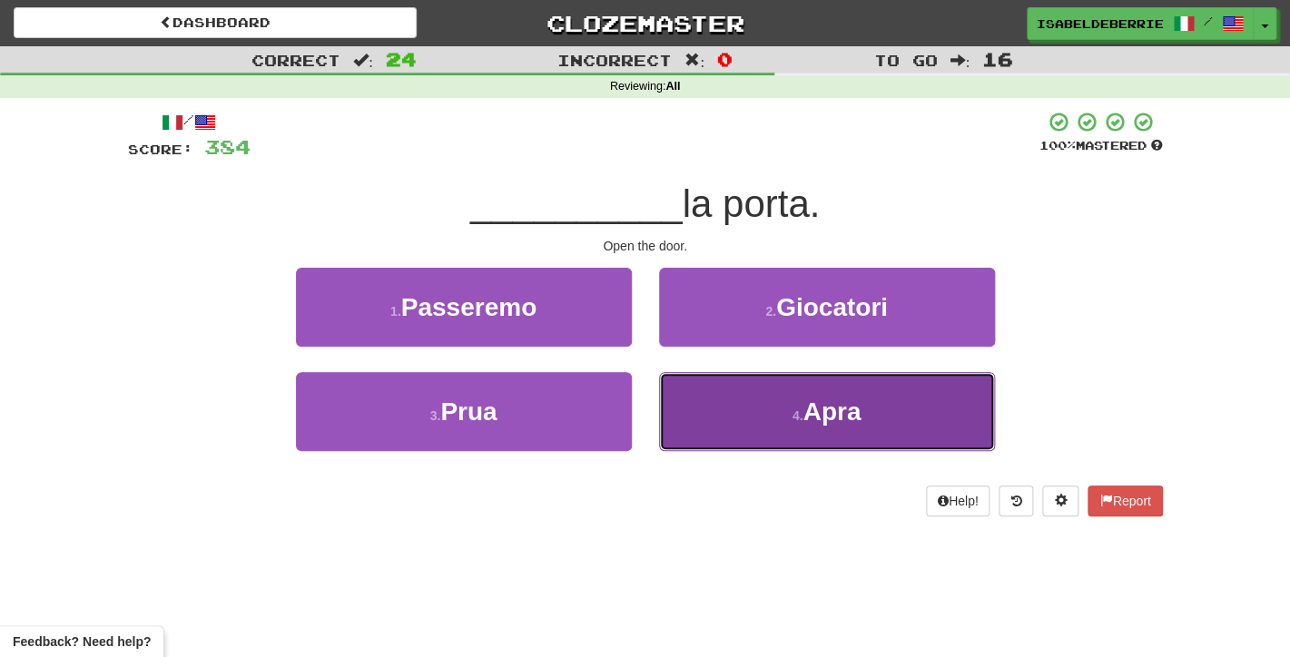
click at [693, 423] on button "4 . Apra" at bounding box center [827, 411] width 336 height 79
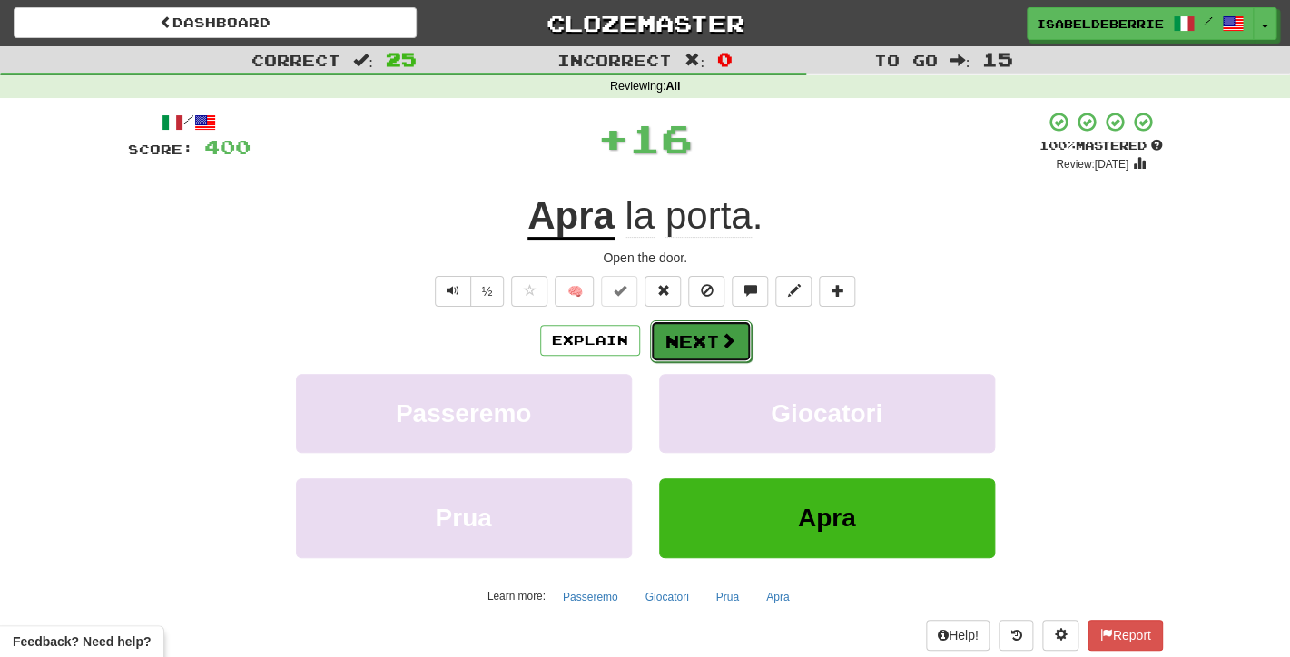
click at [667, 343] on button "Next" at bounding box center [701, 341] width 102 height 42
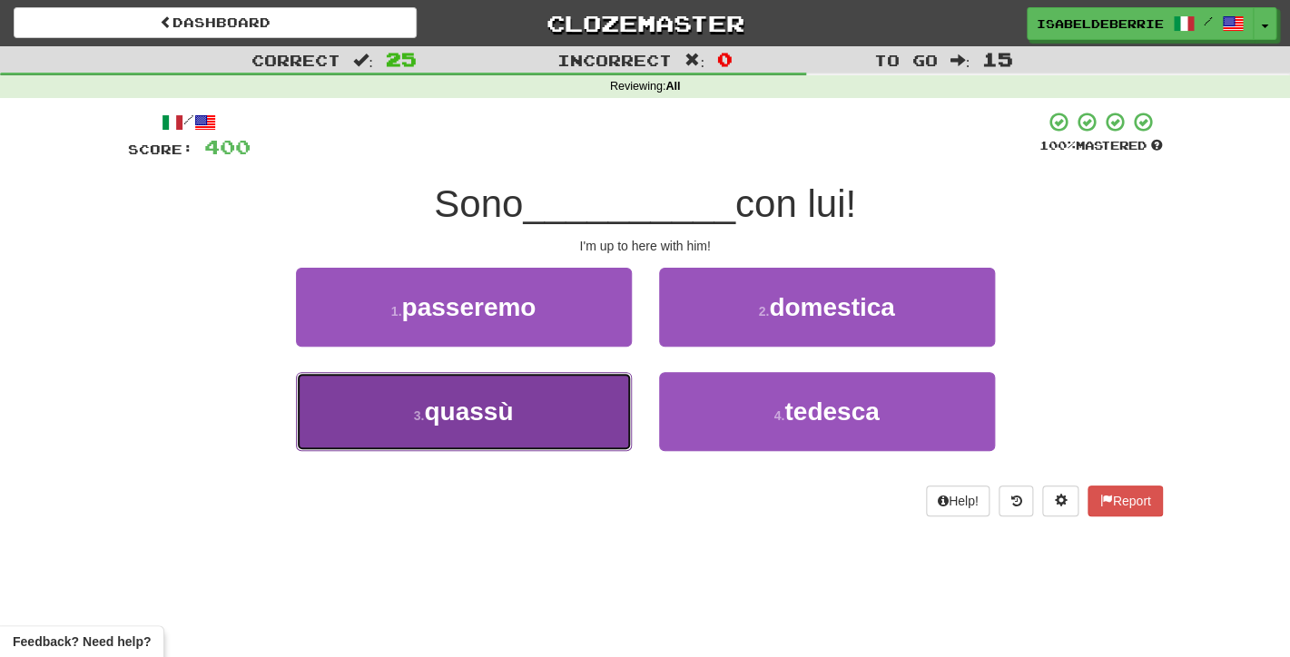
click at [606, 420] on button "3 . quassù" at bounding box center [464, 411] width 336 height 79
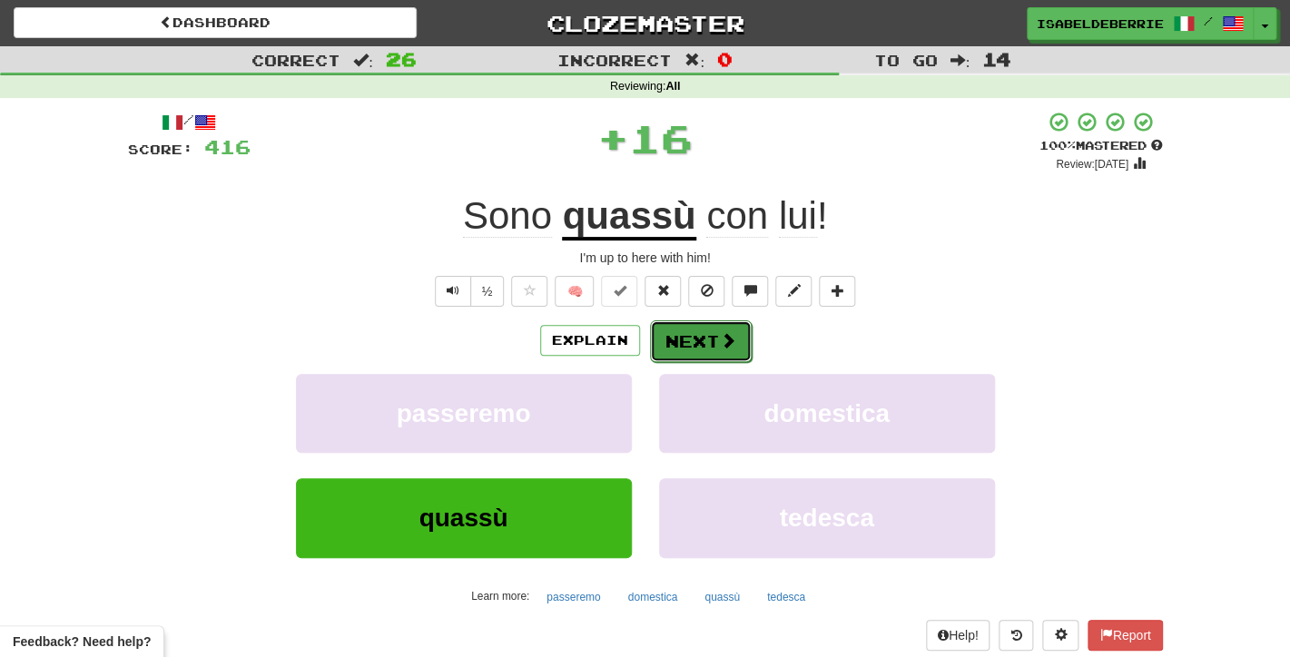
click at [673, 343] on button "Next" at bounding box center [701, 341] width 102 height 42
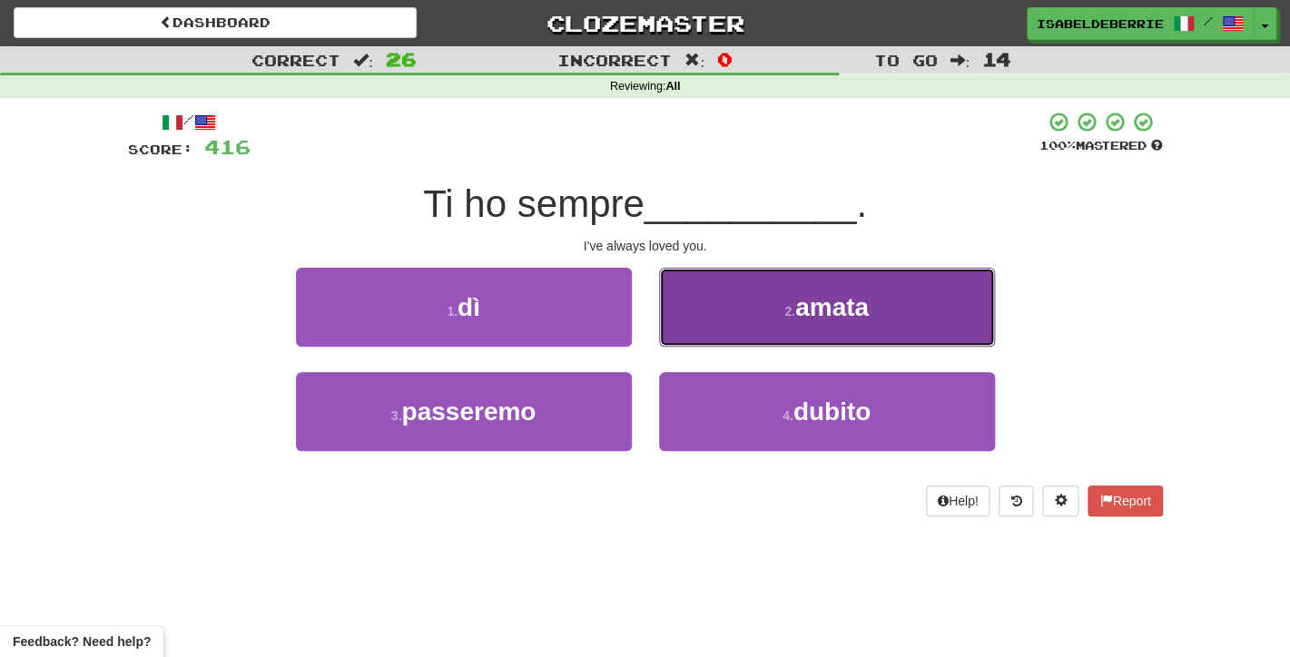
click at [681, 334] on button "2 . amata" at bounding box center [827, 307] width 336 height 79
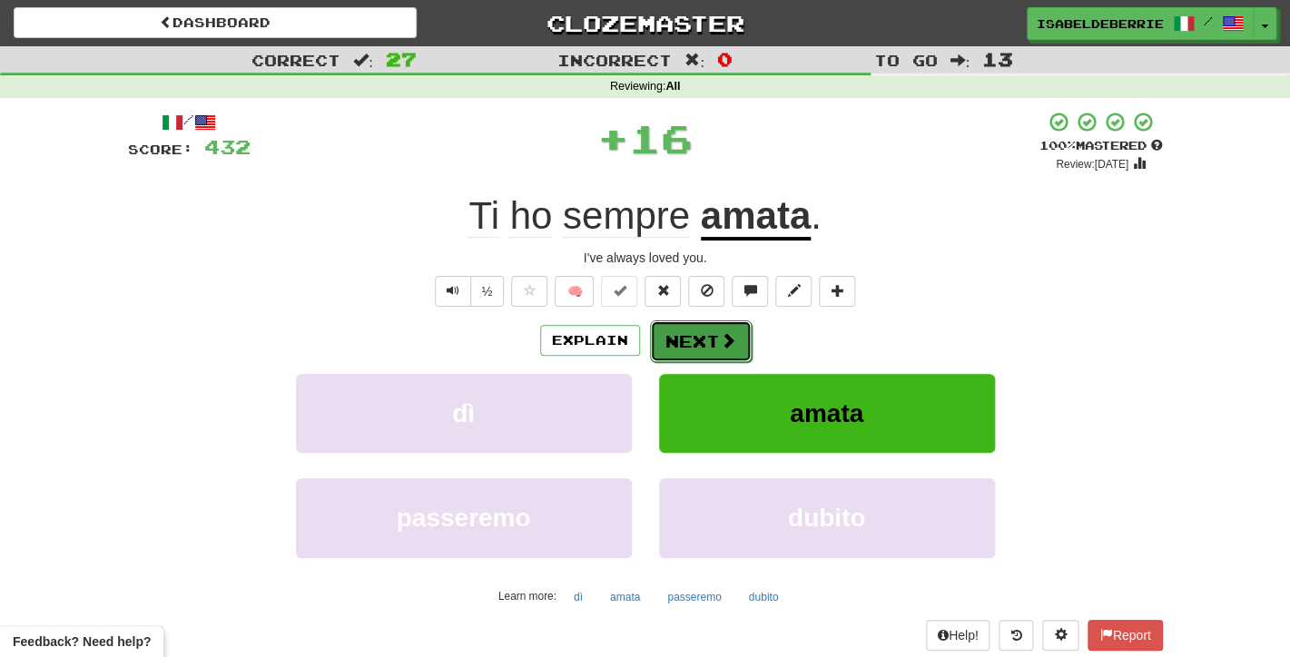
click at [662, 358] on button "Next" at bounding box center [701, 341] width 102 height 42
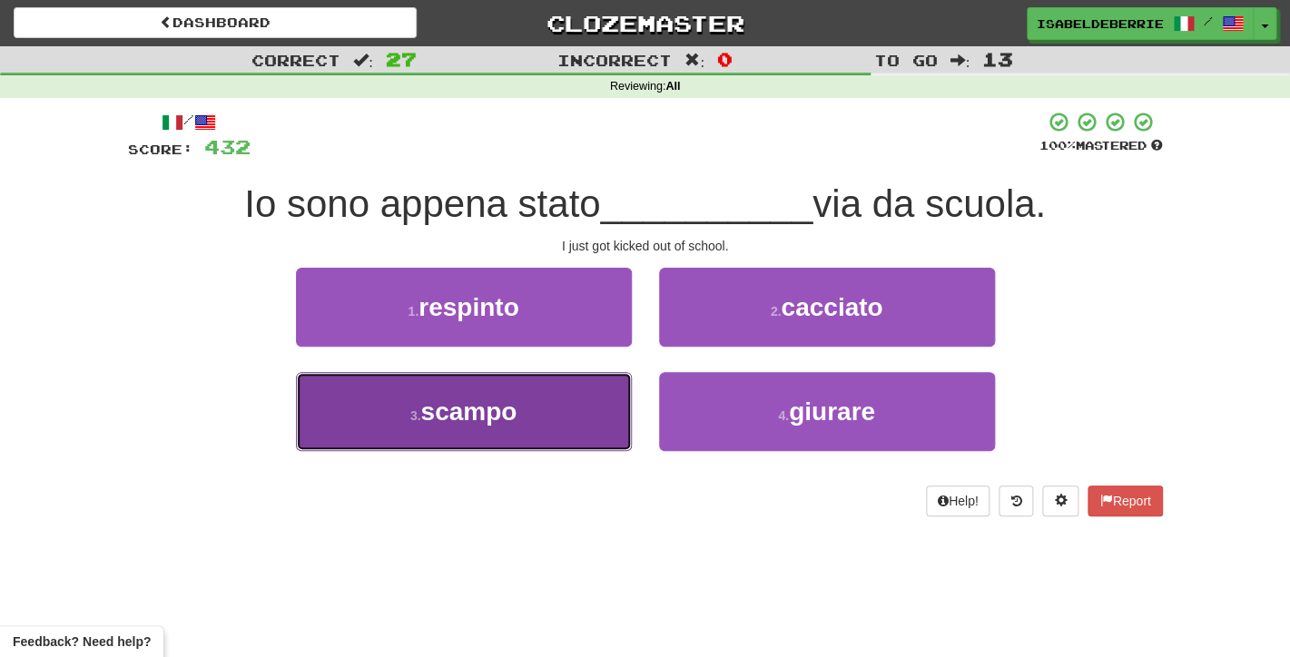
click at [621, 429] on button "3 . scampo" at bounding box center [464, 411] width 336 height 79
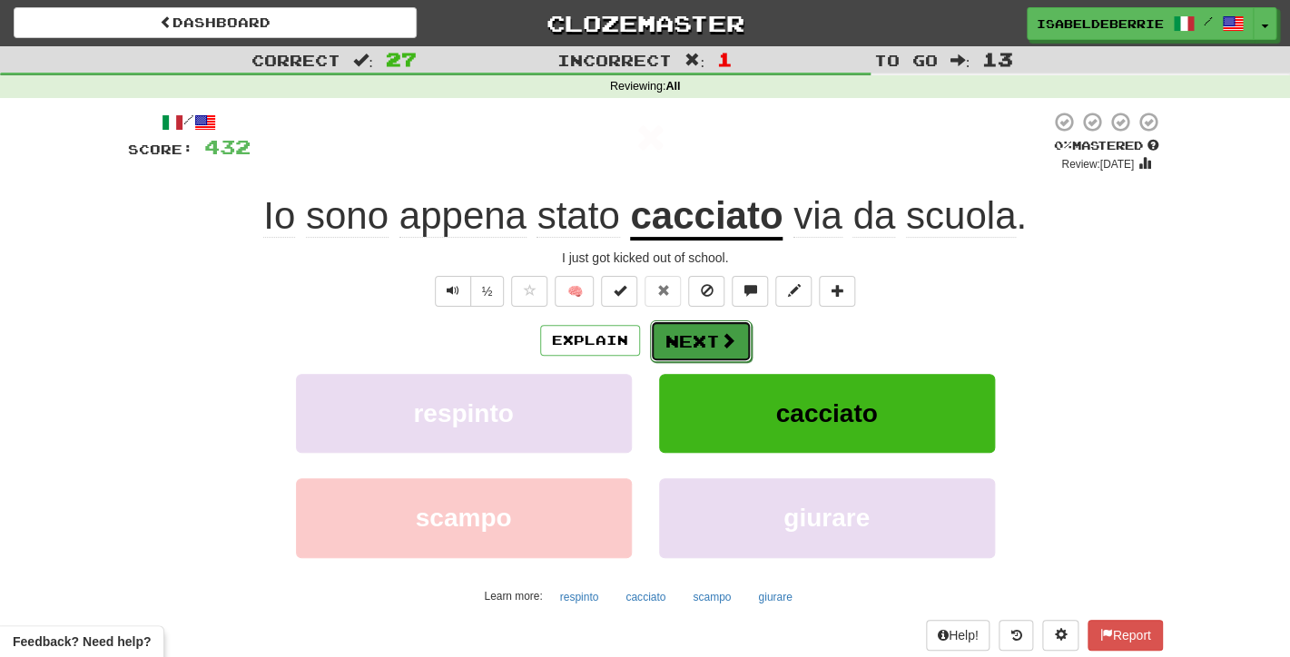
click at [680, 349] on button "Next" at bounding box center [701, 341] width 102 height 42
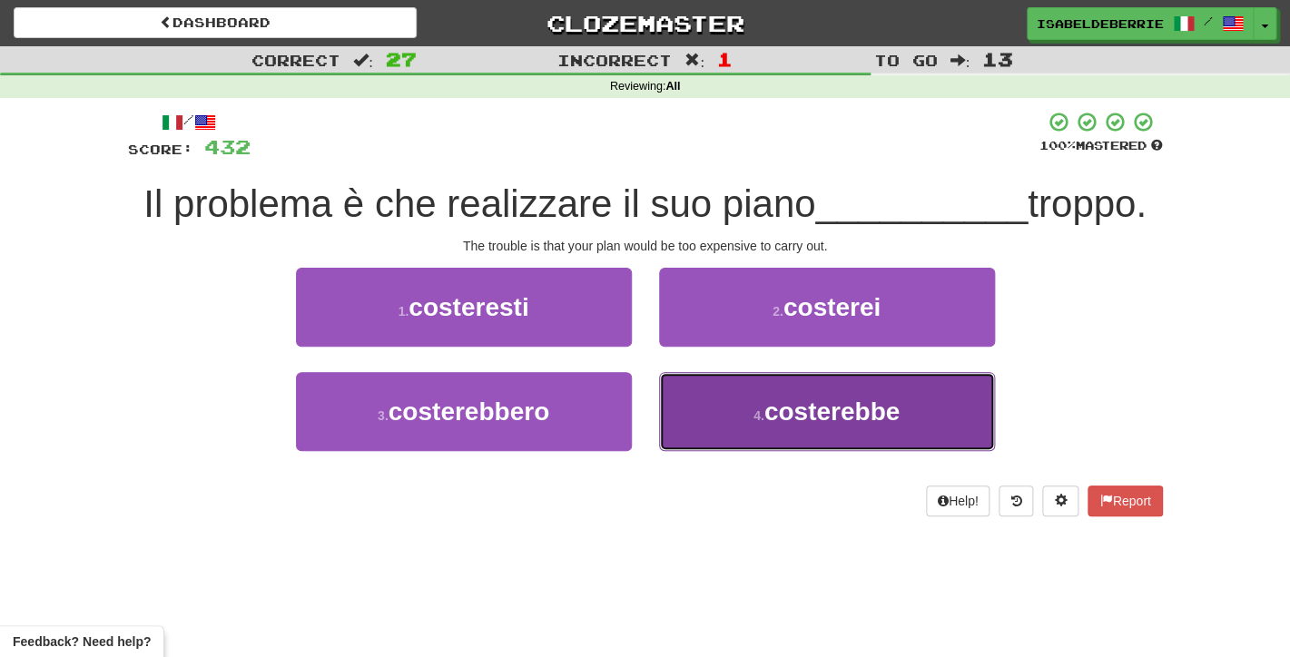
click at [685, 415] on button "4 . costerebbe" at bounding box center [827, 411] width 336 height 79
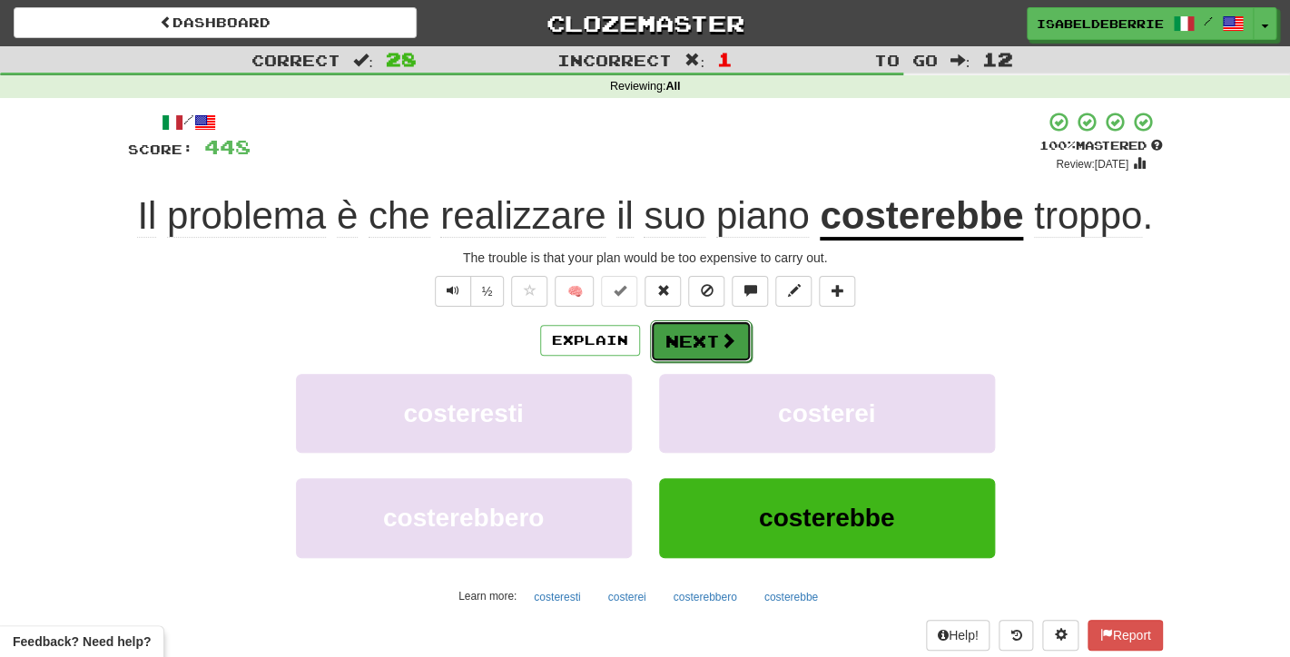
click at [689, 339] on button "Next" at bounding box center [701, 341] width 102 height 42
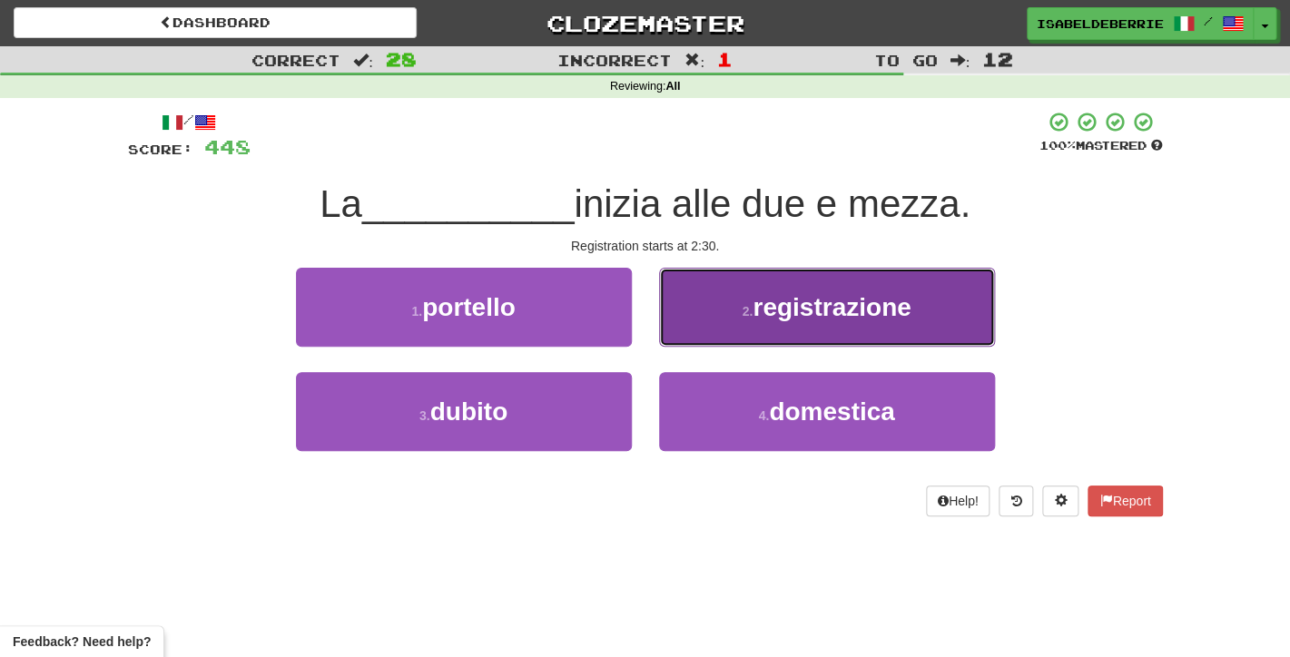
click at [692, 347] on button "2 . registrazione" at bounding box center [827, 307] width 336 height 79
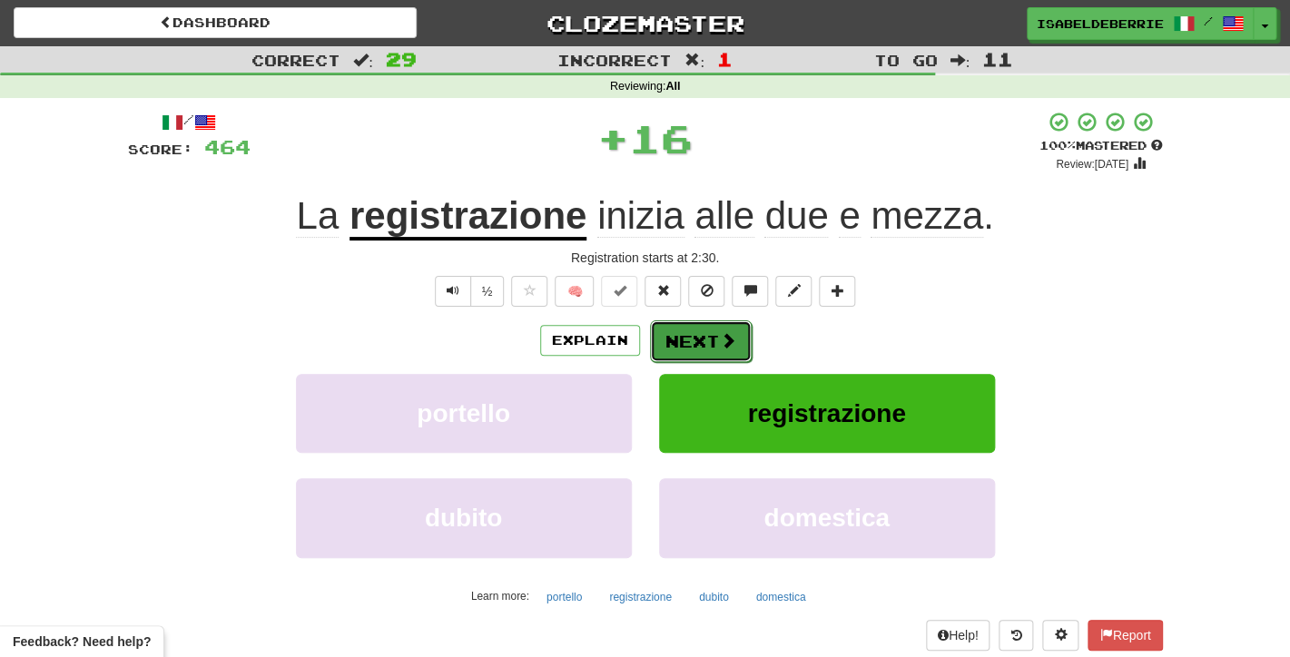
click at [673, 348] on button "Next" at bounding box center [701, 341] width 102 height 42
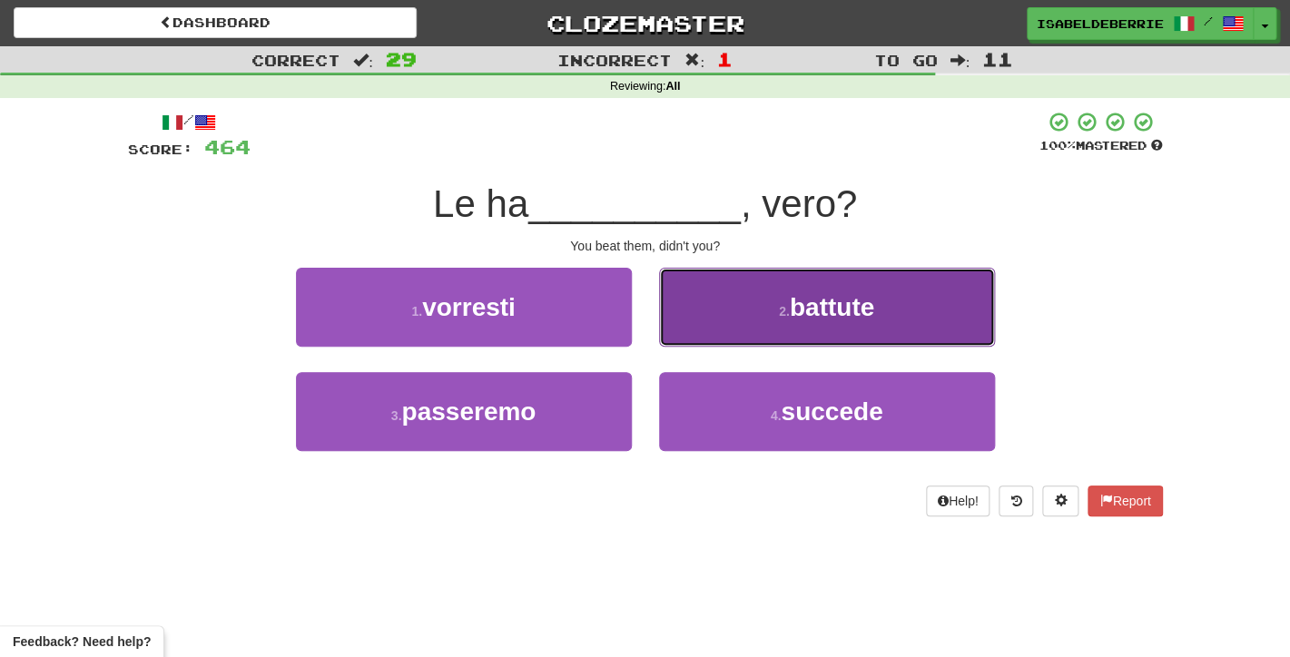
click at [681, 347] on button "2 . battute" at bounding box center [827, 307] width 336 height 79
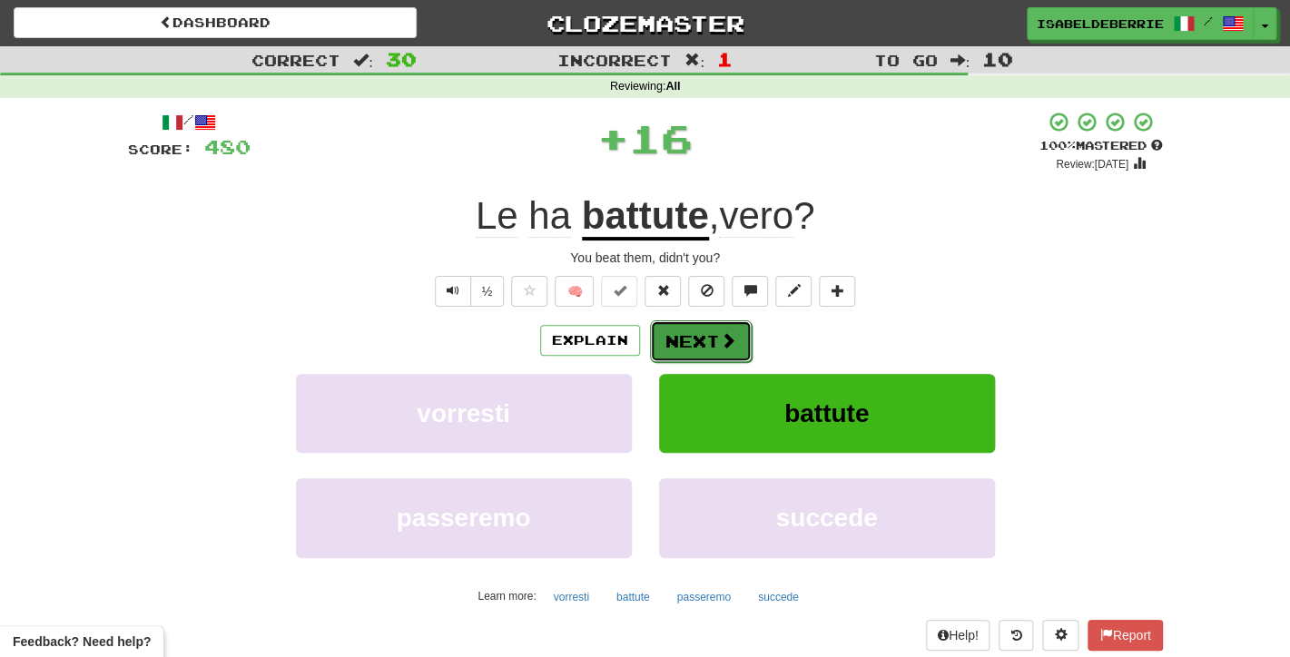
click at [671, 360] on button "Next" at bounding box center [701, 341] width 102 height 42
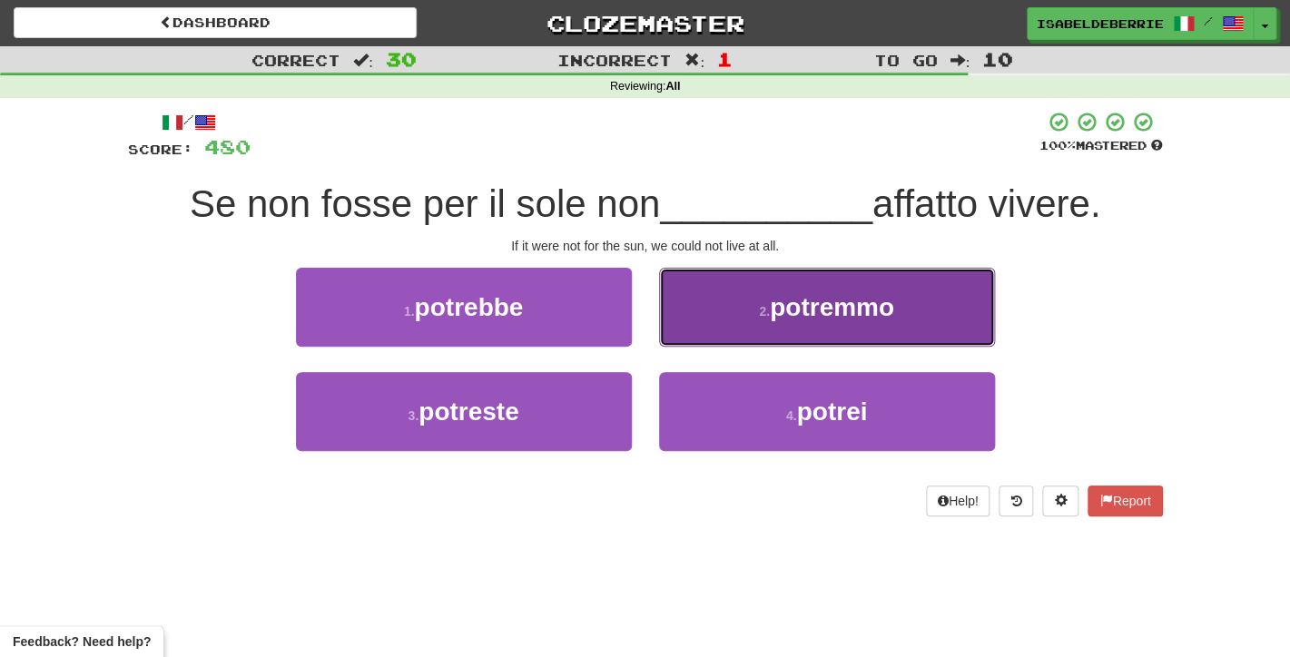
click at [681, 340] on button "2 . potremmo" at bounding box center [827, 307] width 336 height 79
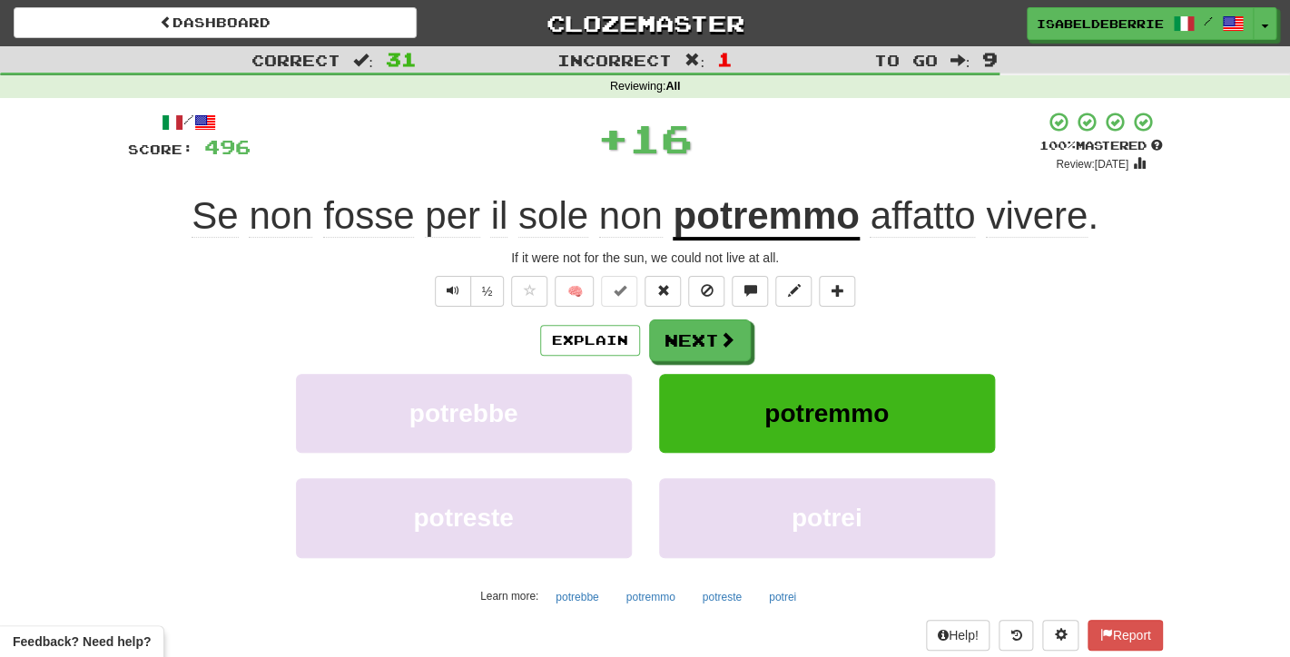
click at [644, 417] on div "potrebbe" at bounding box center [463, 426] width 363 height 104
click at [673, 350] on button "Next" at bounding box center [701, 341] width 102 height 42
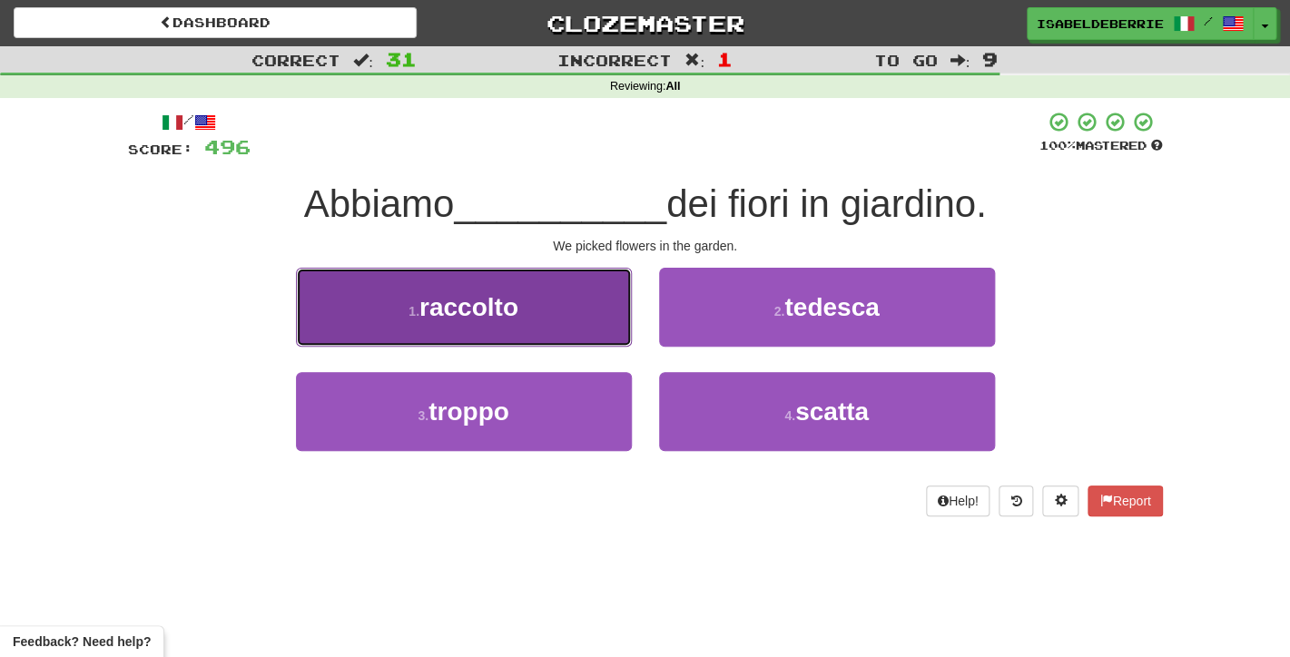
click at [610, 334] on button "1 . raccolto" at bounding box center [464, 307] width 336 height 79
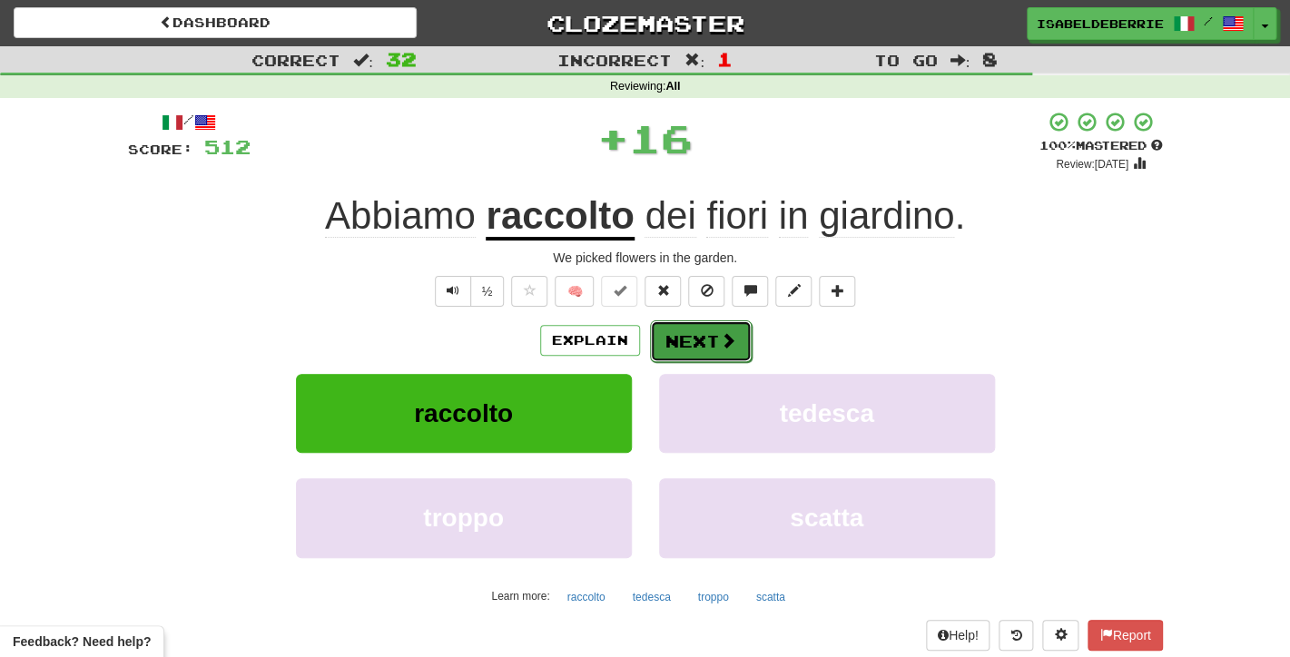
click at [672, 348] on button "Next" at bounding box center [701, 341] width 102 height 42
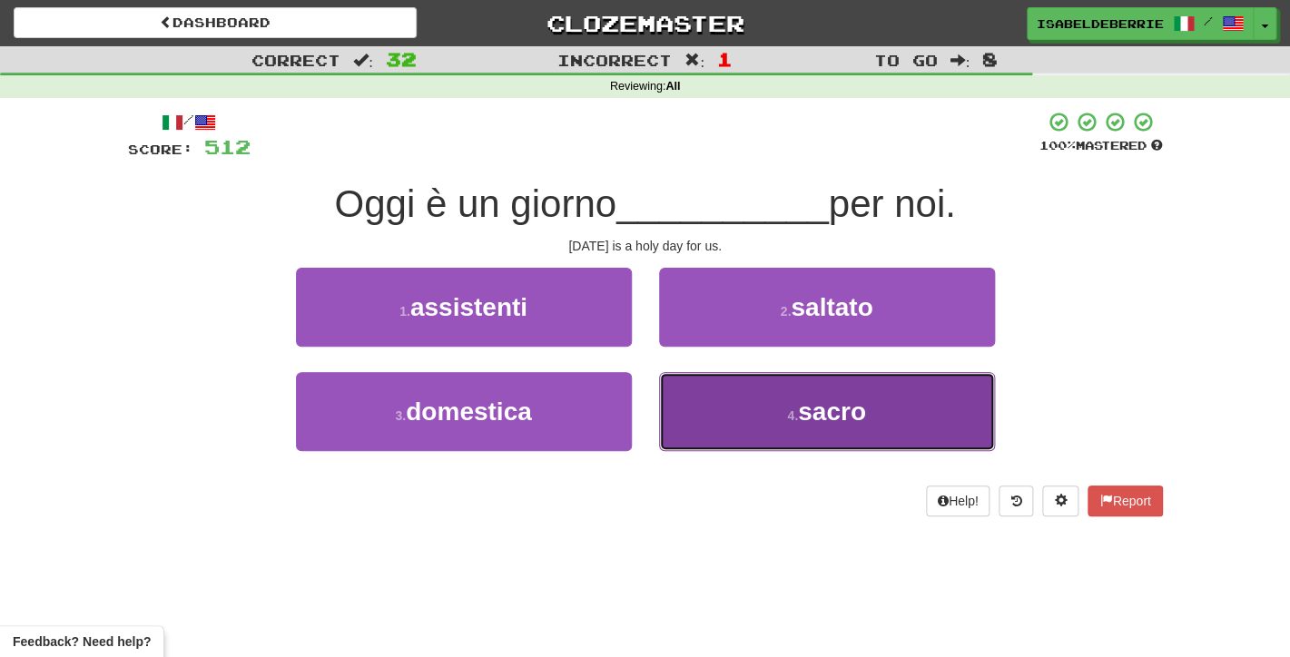
click at [677, 397] on button "4 . sacro" at bounding box center [827, 411] width 336 height 79
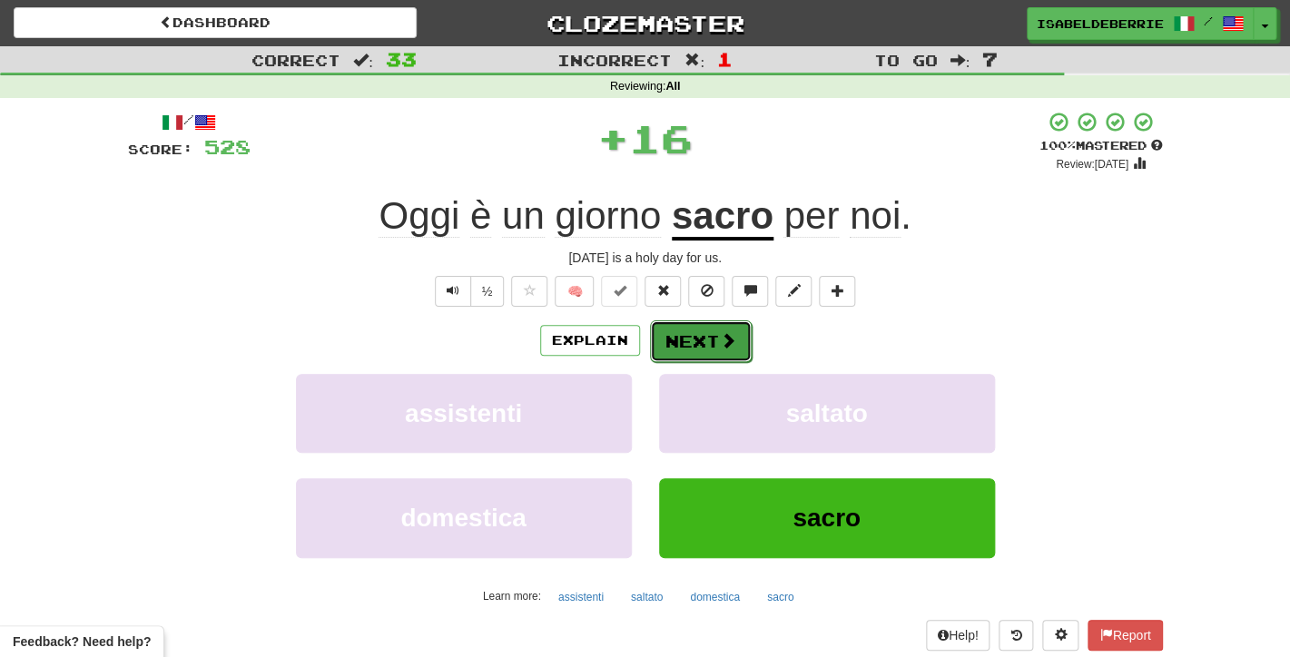
click at [672, 338] on button "Next" at bounding box center [701, 341] width 102 height 42
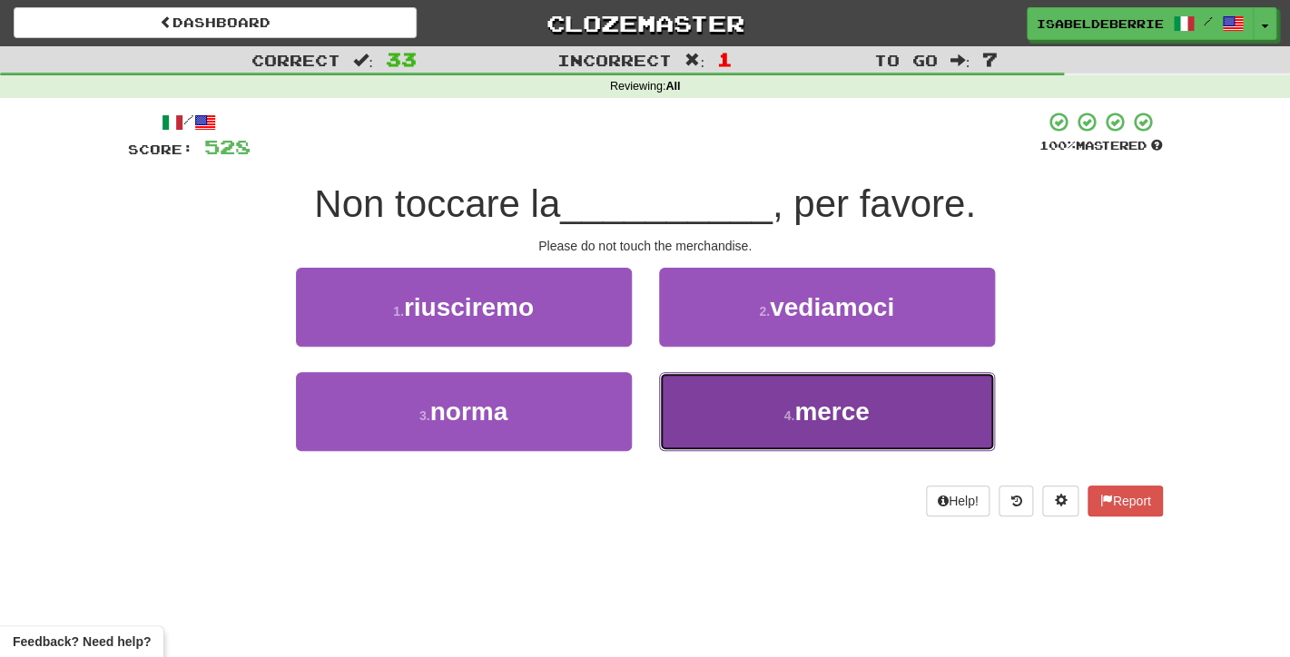
click at [672, 415] on button "4 . merce" at bounding box center [827, 411] width 336 height 79
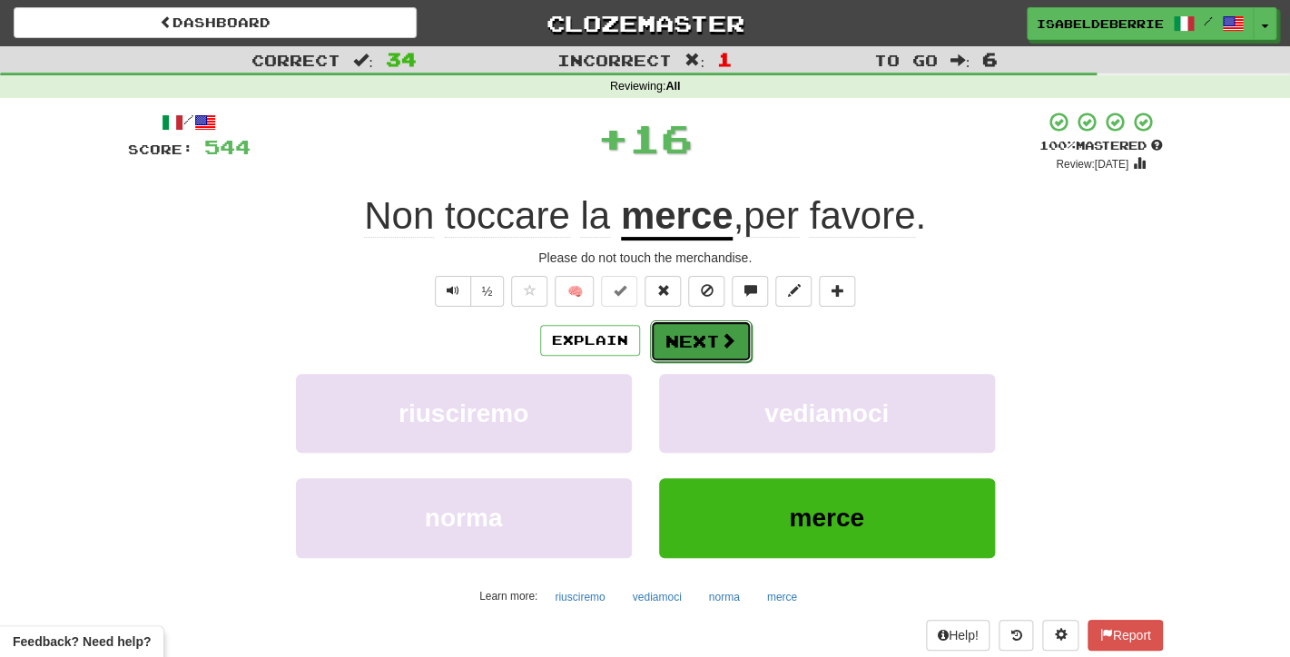
click at [672, 349] on button "Next" at bounding box center [701, 341] width 102 height 42
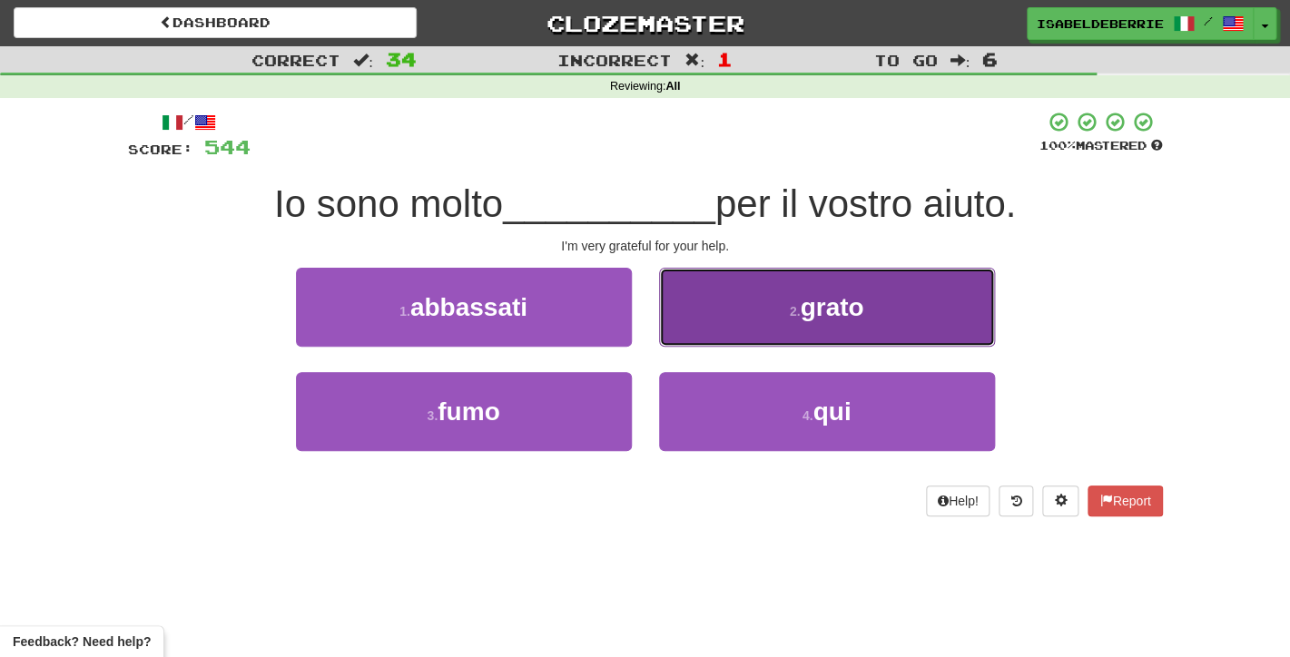
click at [680, 330] on button "2 . grato" at bounding box center [827, 307] width 336 height 79
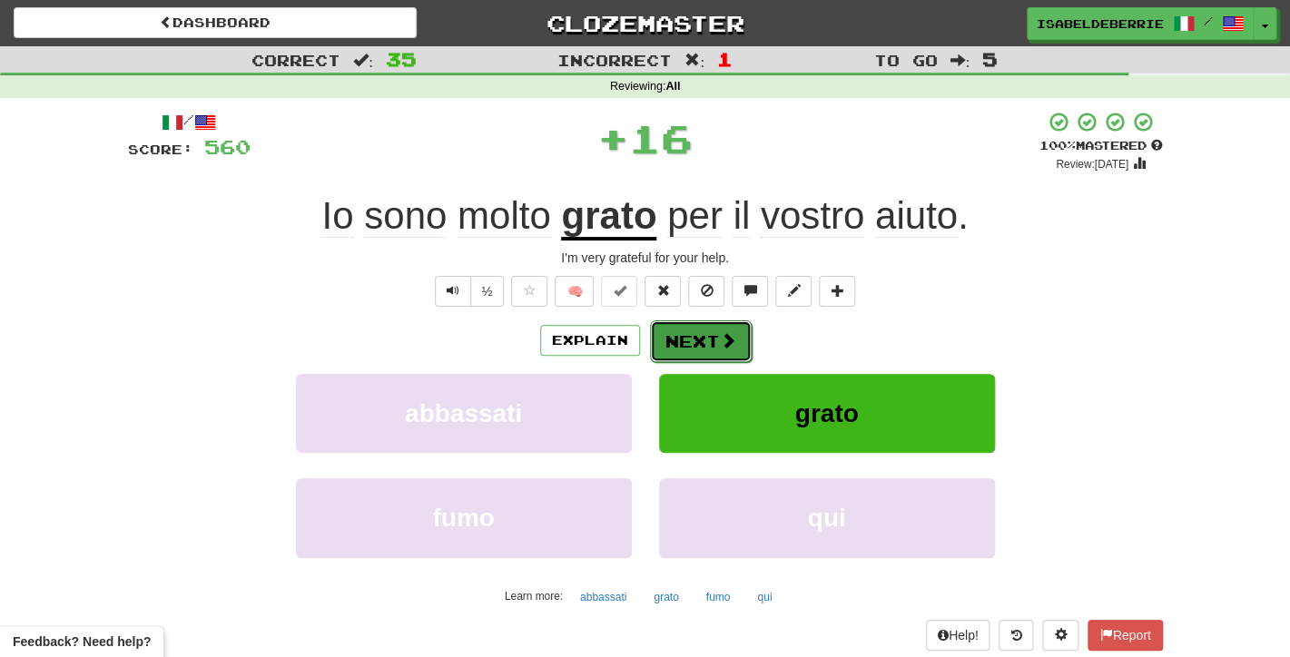
click at [666, 352] on button "Next" at bounding box center [701, 341] width 102 height 42
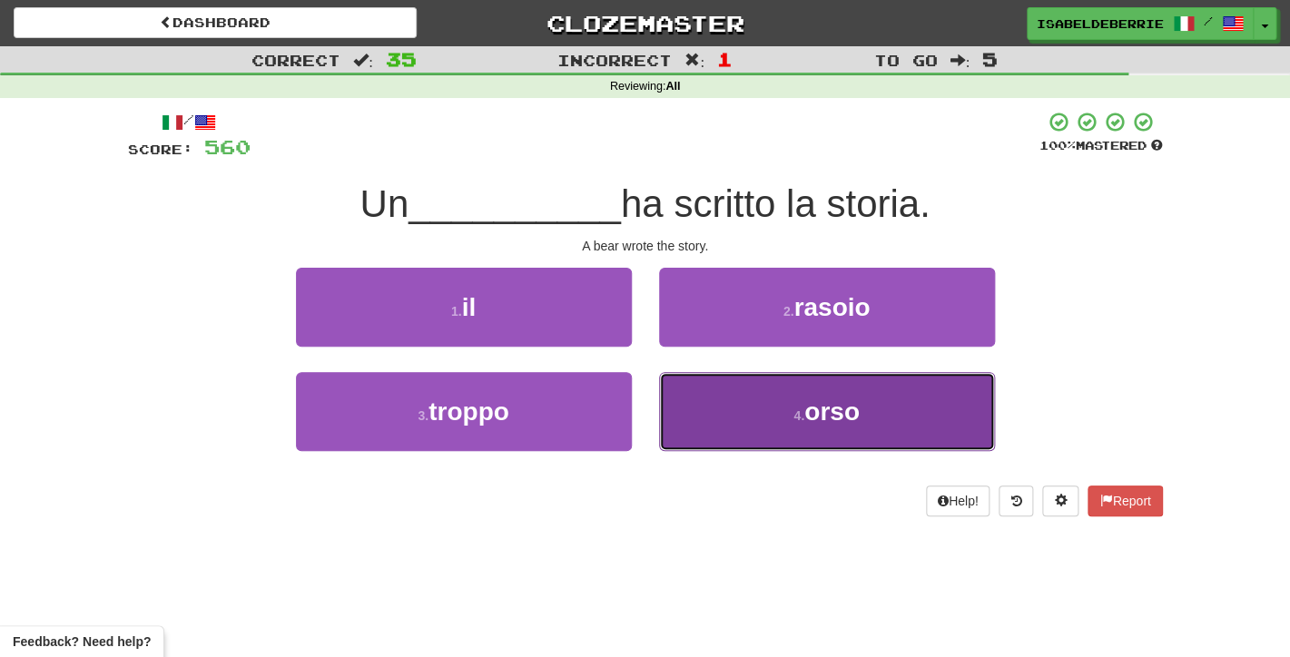
click at [676, 415] on button "4 . orso" at bounding box center [827, 411] width 336 height 79
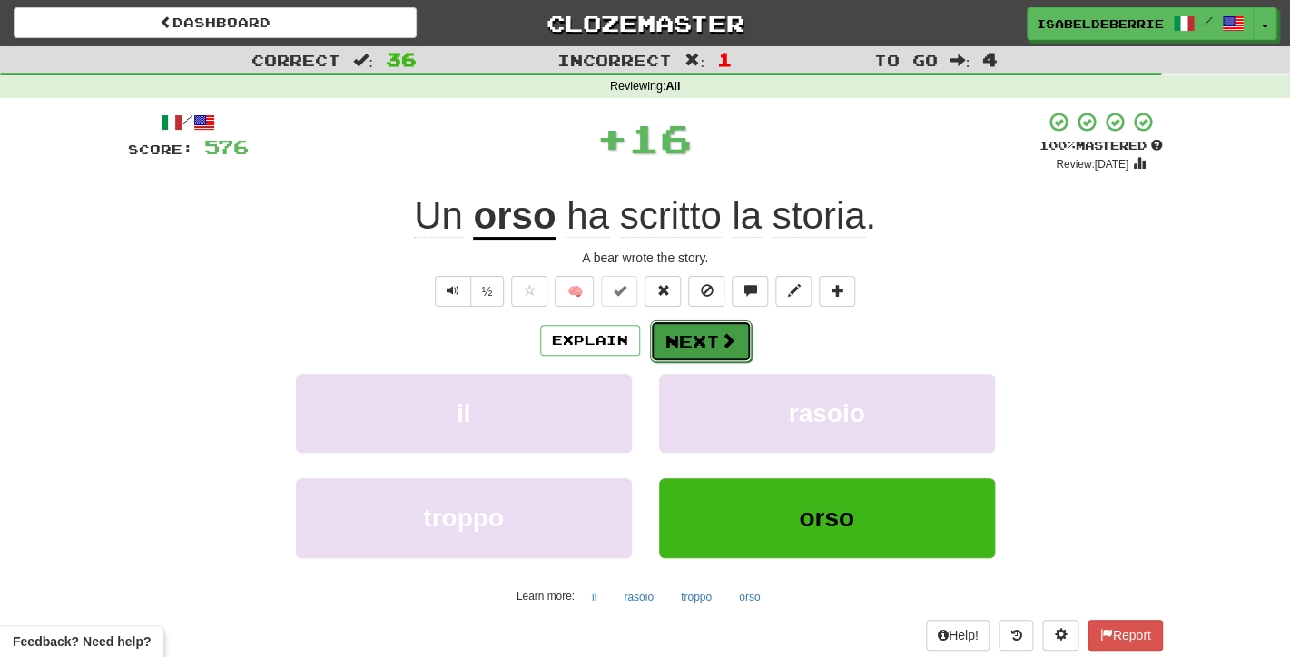
click at [681, 341] on button "Next" at bounding box center [701, 341] width 102 height 42
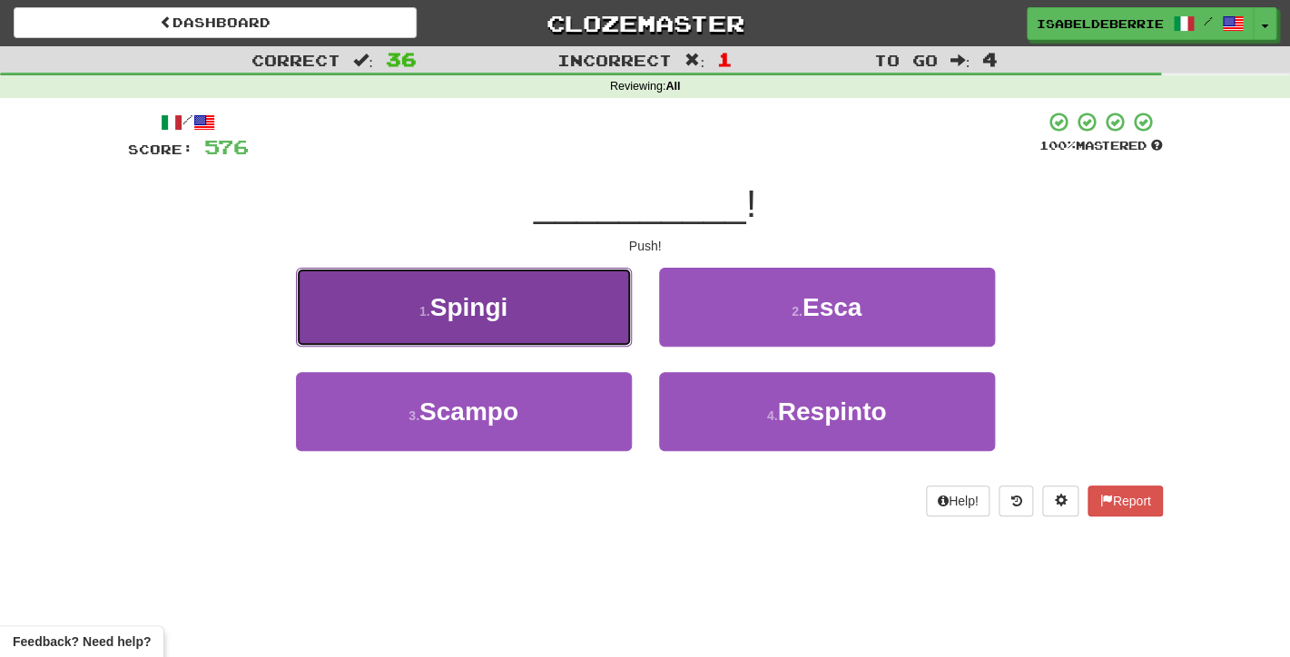
click at [606, 327] on button "1 . Spingi" at bounding box center [464, 307] width 336 height 79
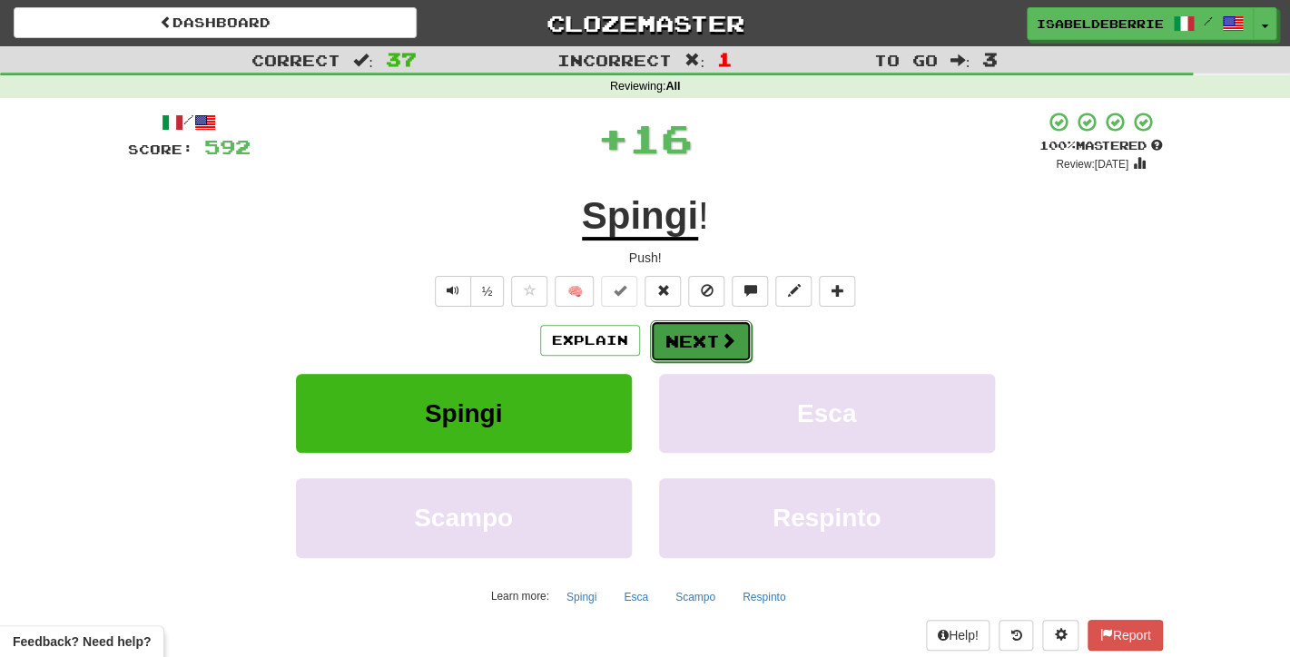
click at [664, 344] on button "Next" at bounding box center [701, 341] width 102 height 42
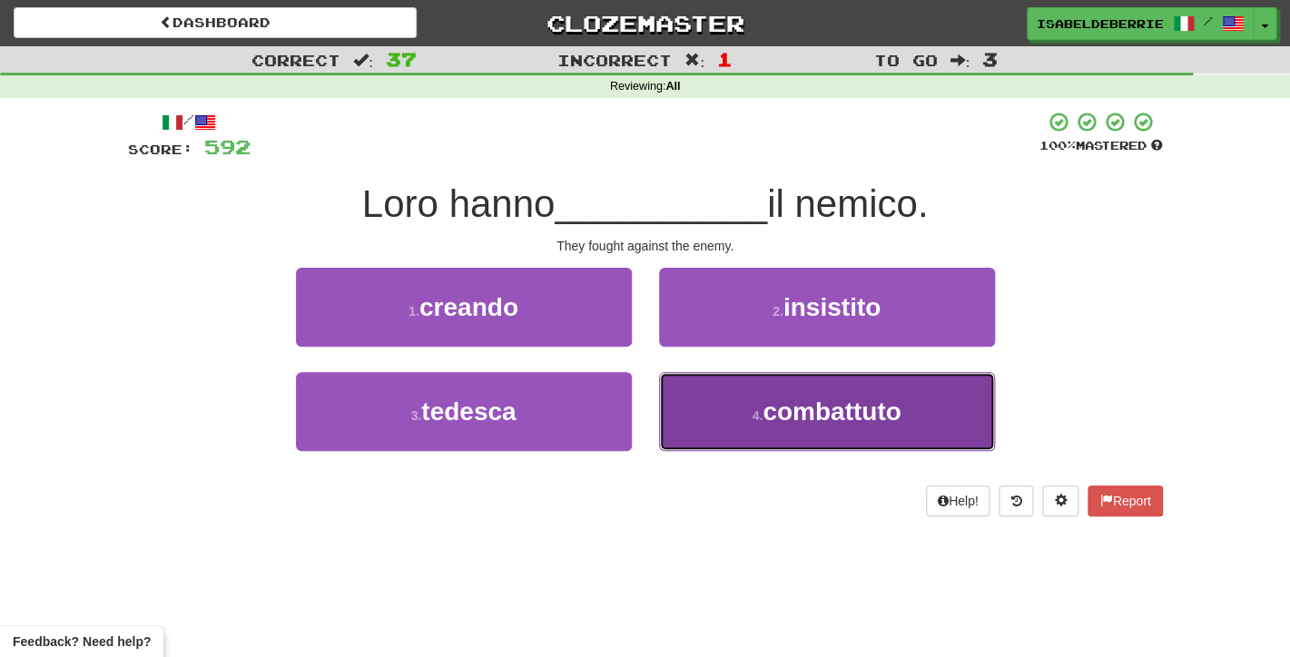
click at [690, 428] on button "4 . combattuto" at bounding box center [827, 411] width 336 height 79
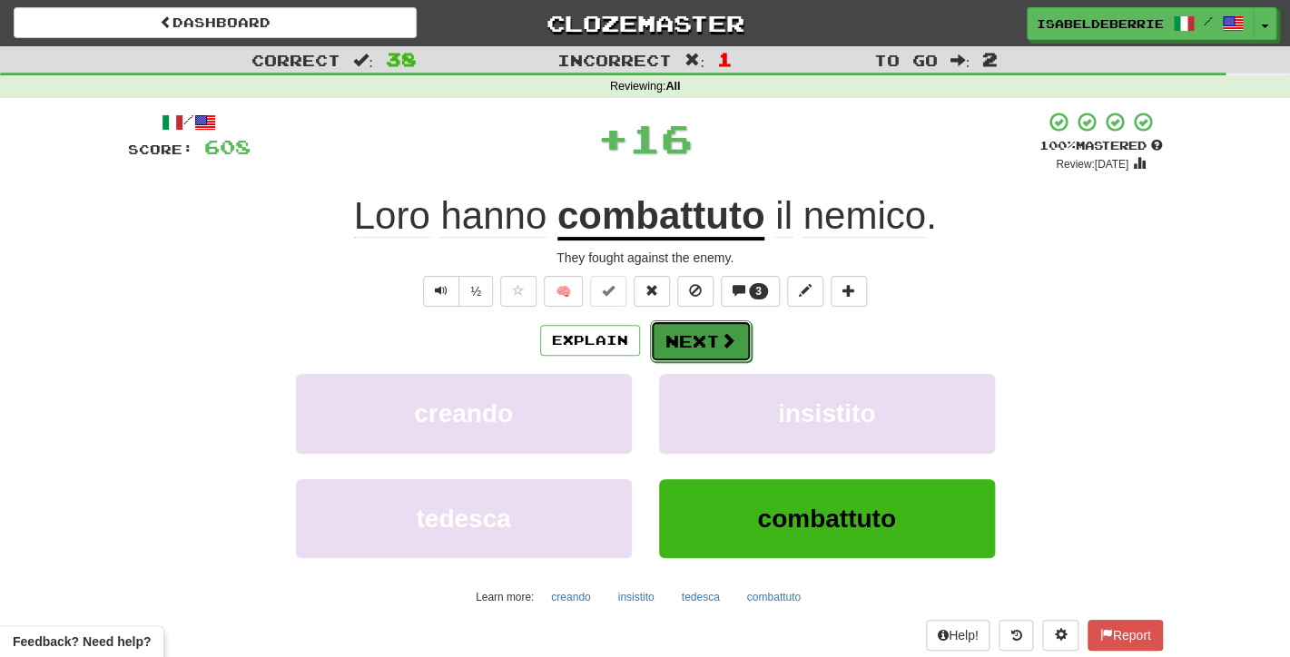
click at [674, 346] on button "Next" at bounding box center [701, 341] width 102 height 42
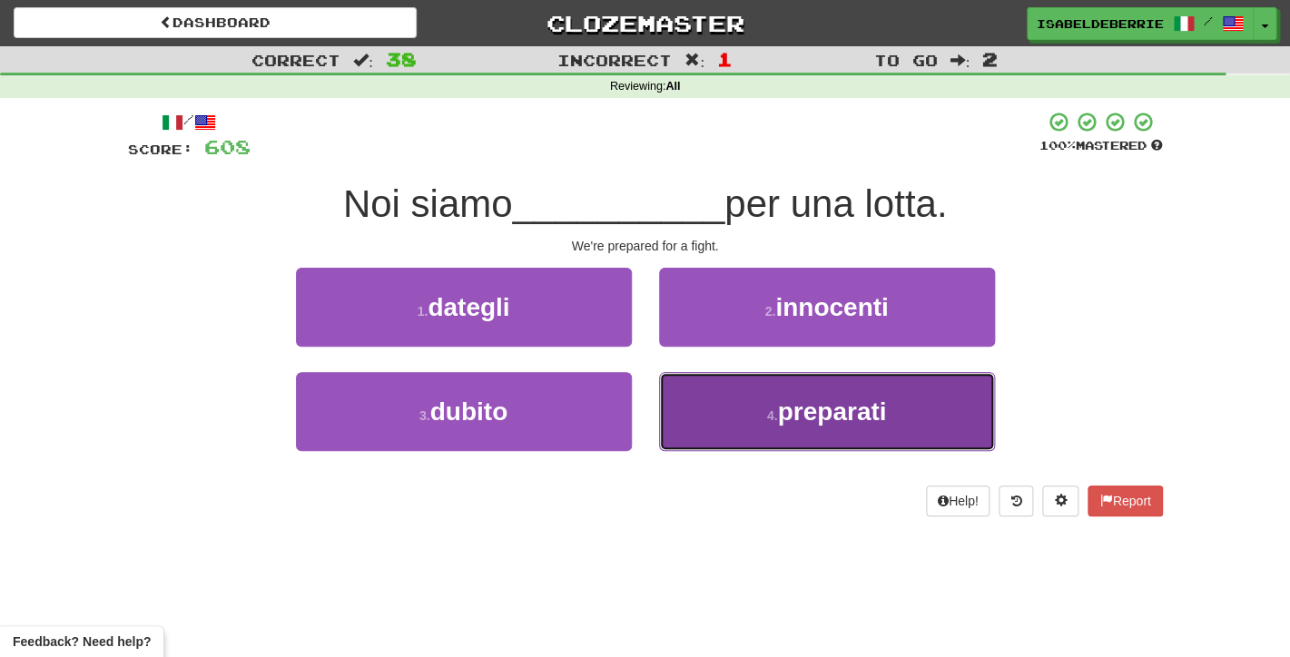
click at [674, 416] on button "4 . preparati" at bounding box center [827, 411] width 336 height 79
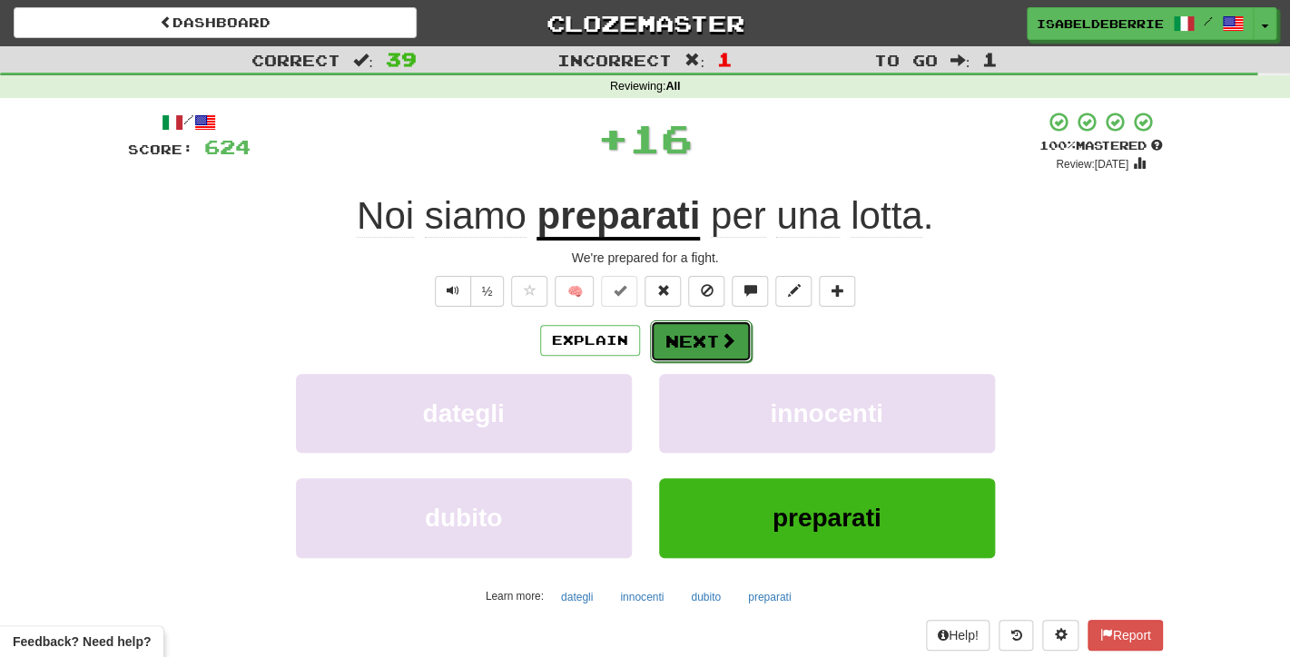
click at [671, 347] on button "Next" at bounding box center [701, 341] width 102 height 42
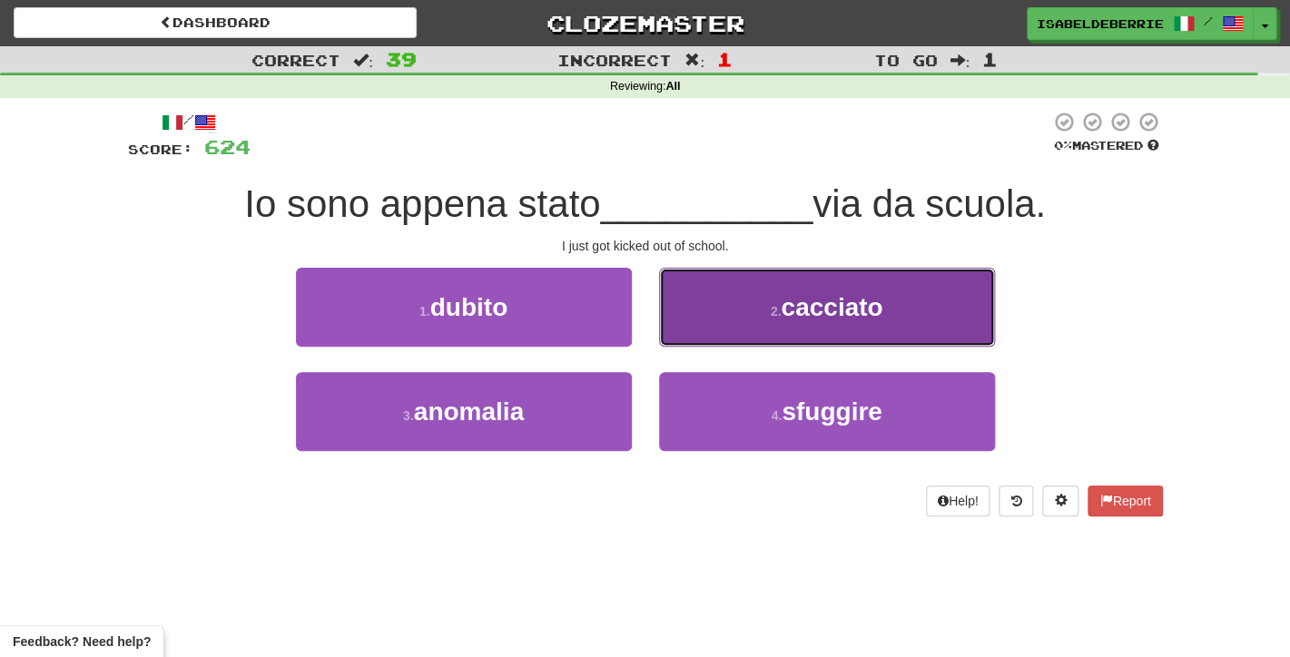
click at [690, 338] on button "2 . cacciato" at bounding box center [827, 307] width 336 height 79
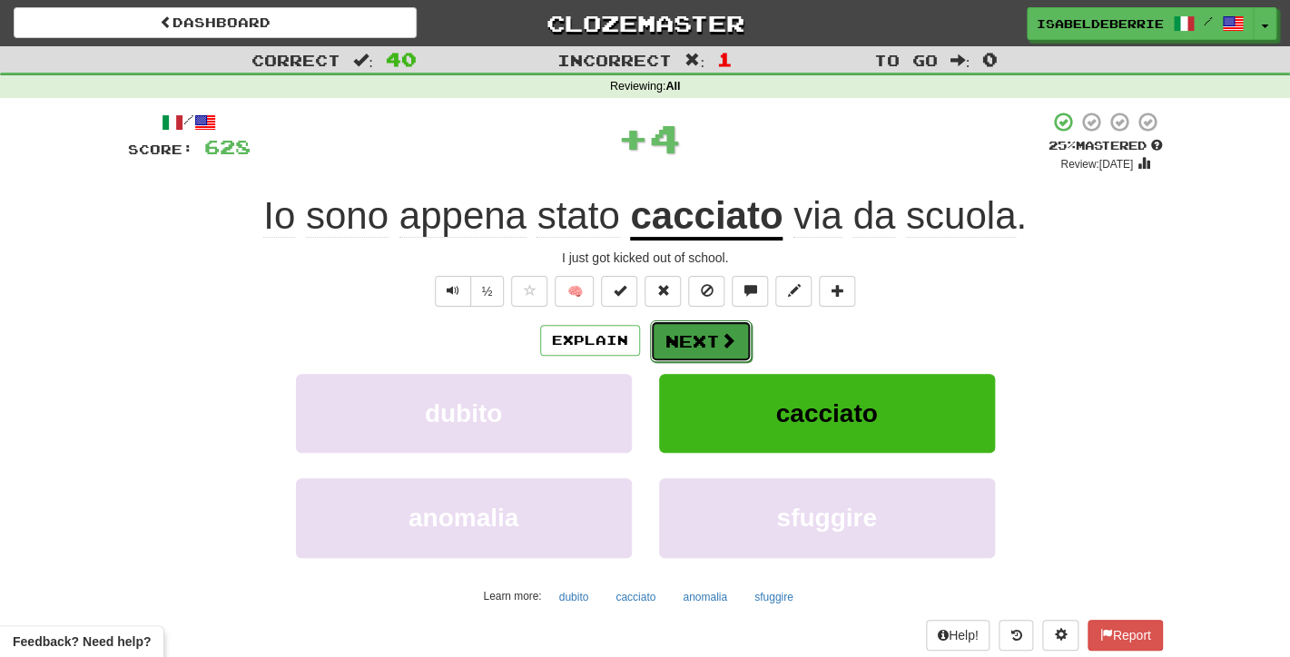
click at [675, 351] on button "Next" at bounding box center [701, 341] width 102 height 42
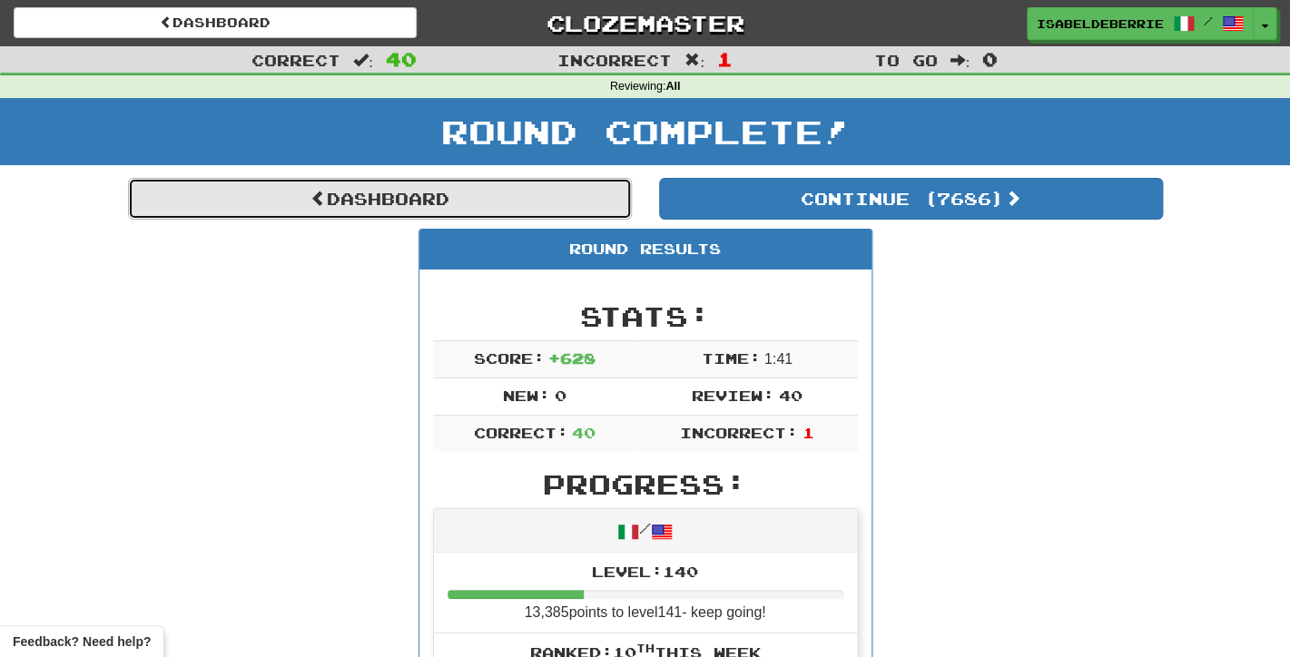
click at [618, 215] on link "Dashboard" at bounding box center [380, 199] width 504 height 42
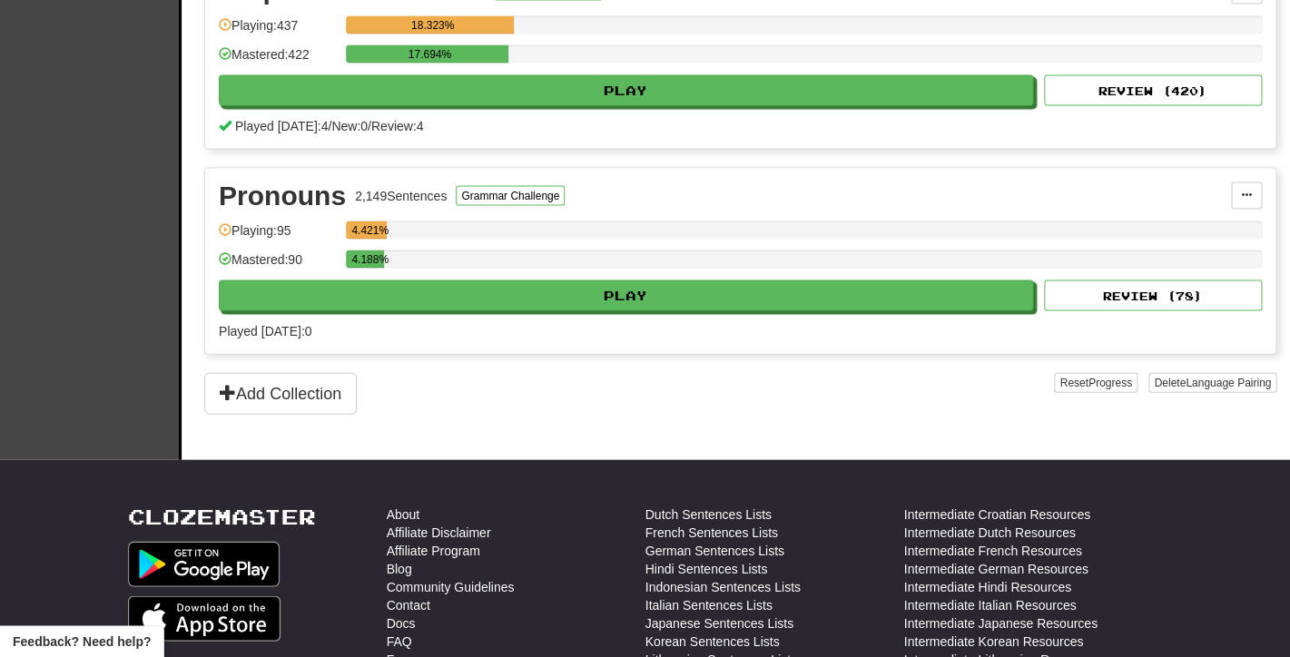
scroll to position [1280, 0]
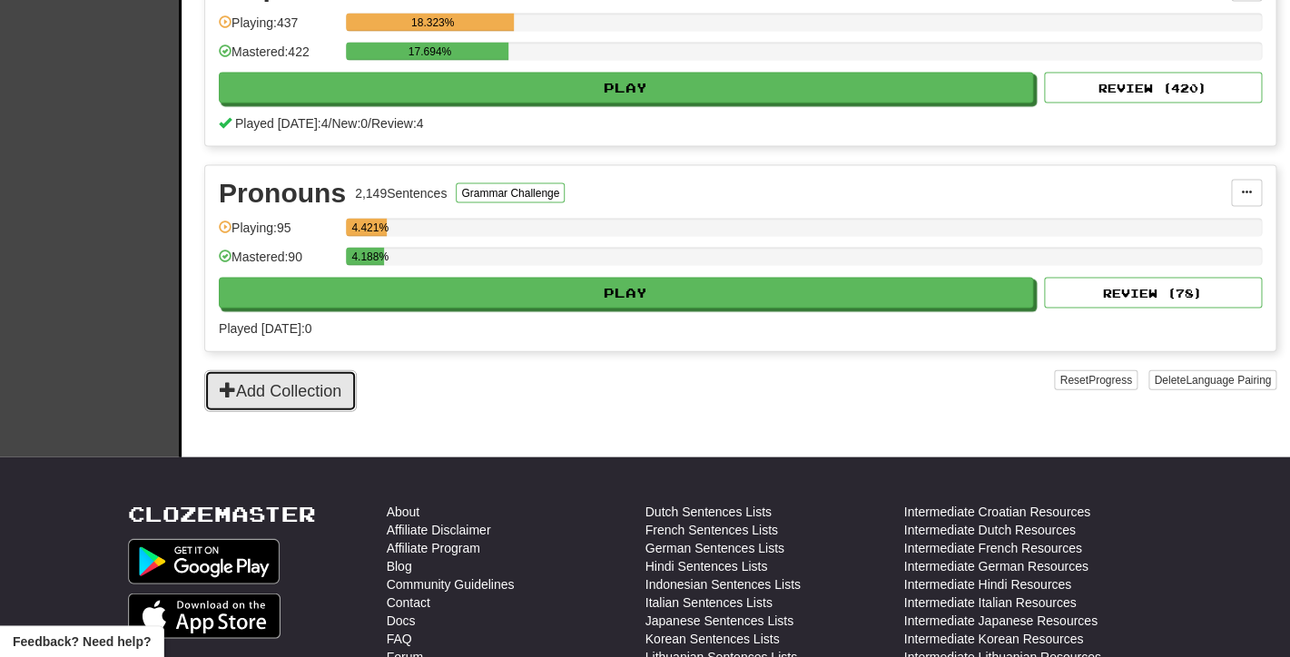
click at [282, 389] on button "Add Collection" at bounding box center [280, 390] width 152 height 42
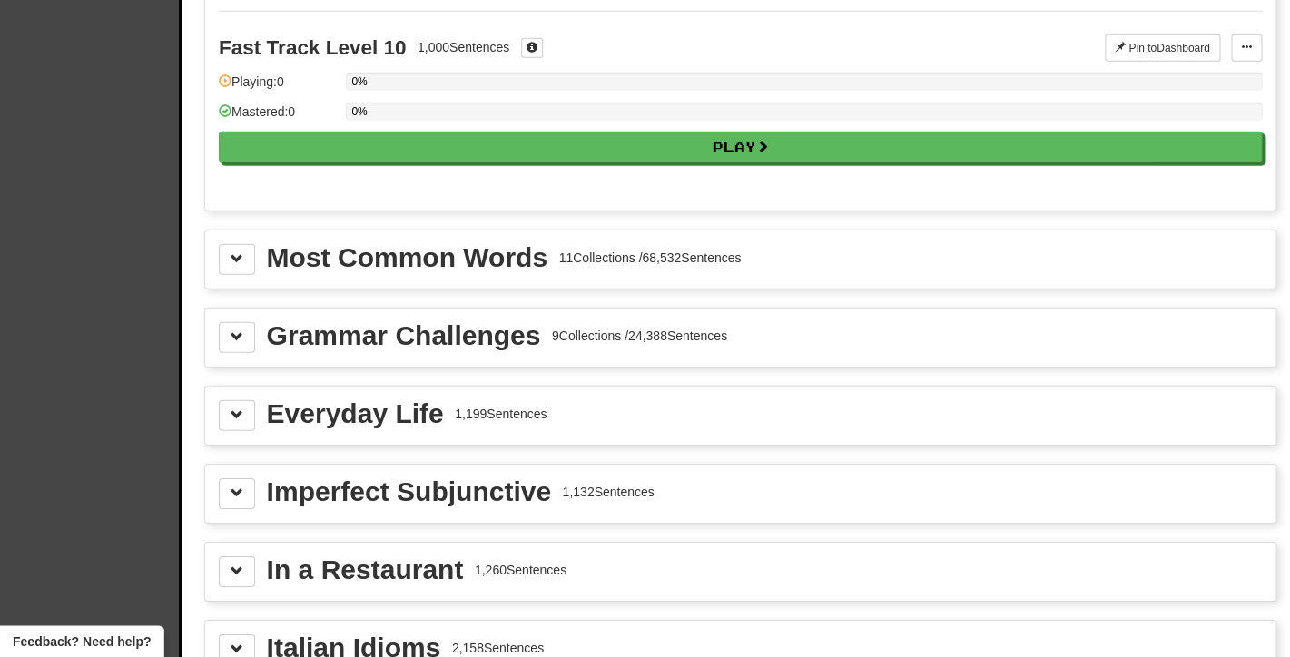
scroll to position [1821, 0]
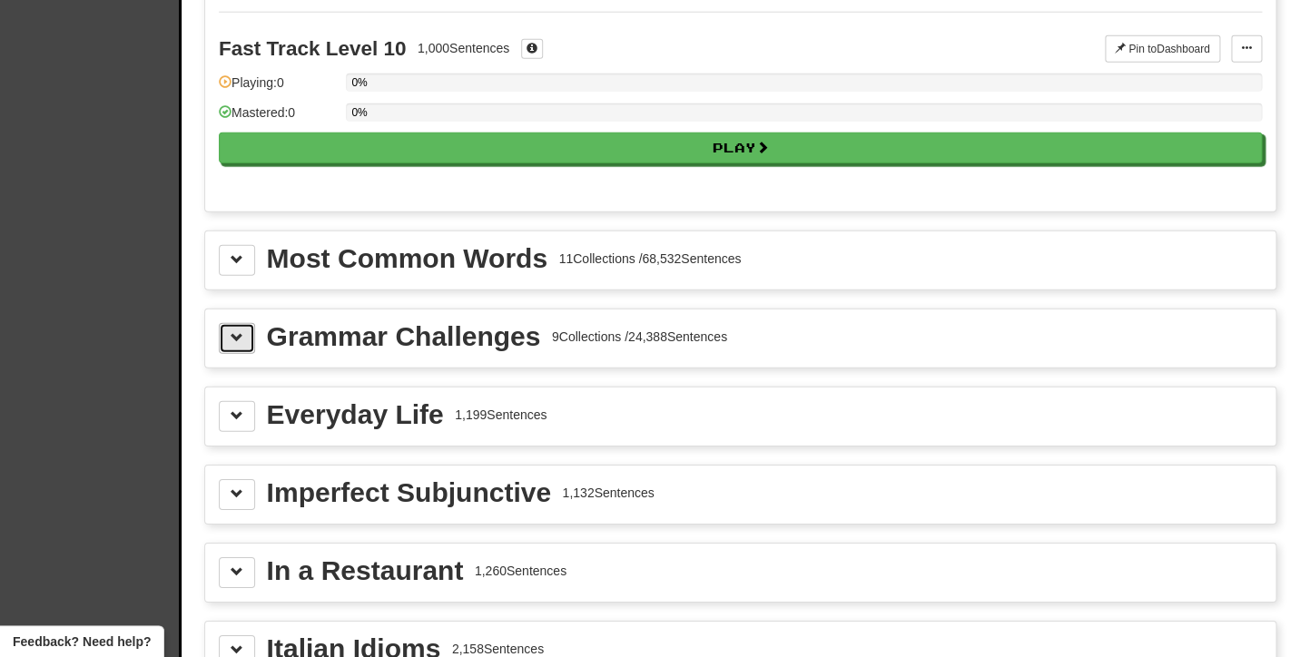
click at [234, 341] on span at bounding box center [237, 337] width 13 height 13
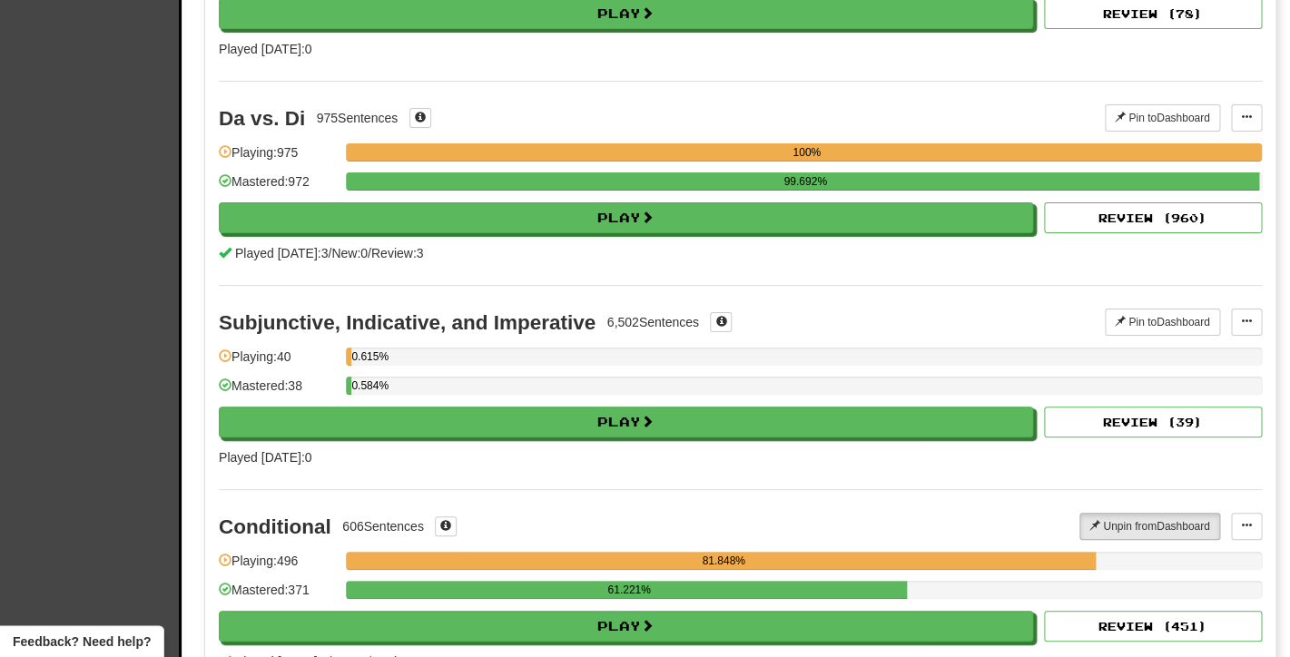
scroll to position [2517, 0]
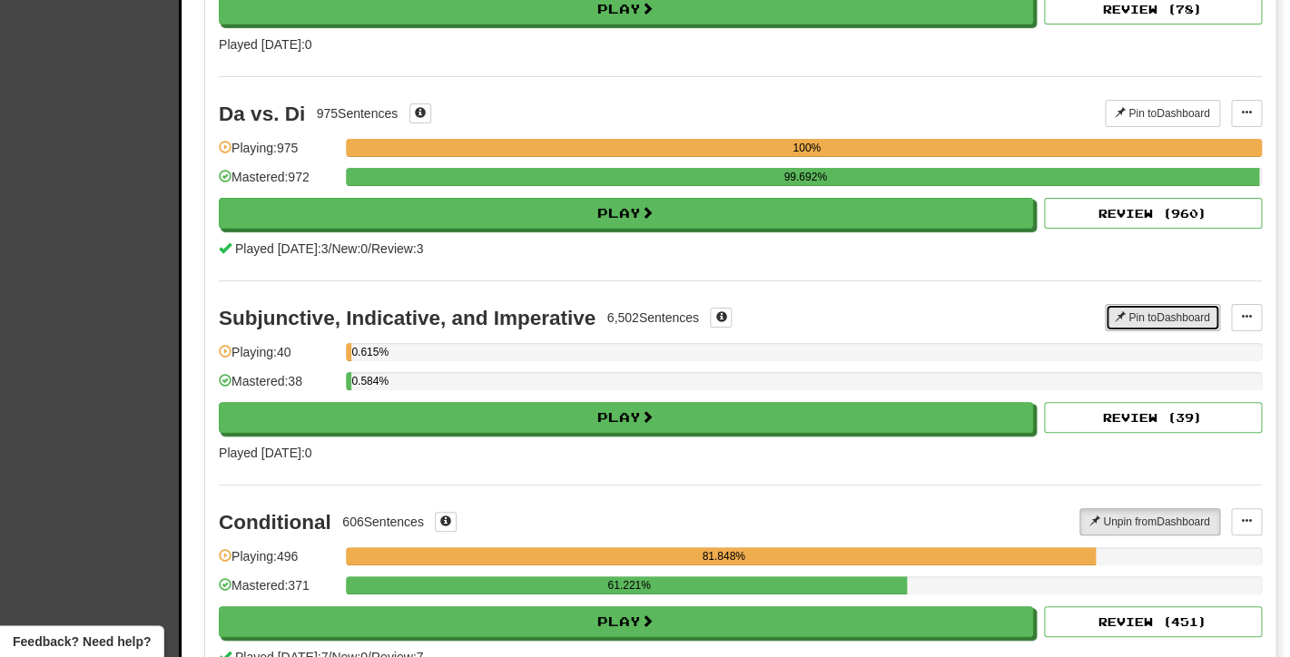
click at [1114, 318] on span at bounding box center [1119, 316] width 11 height 11
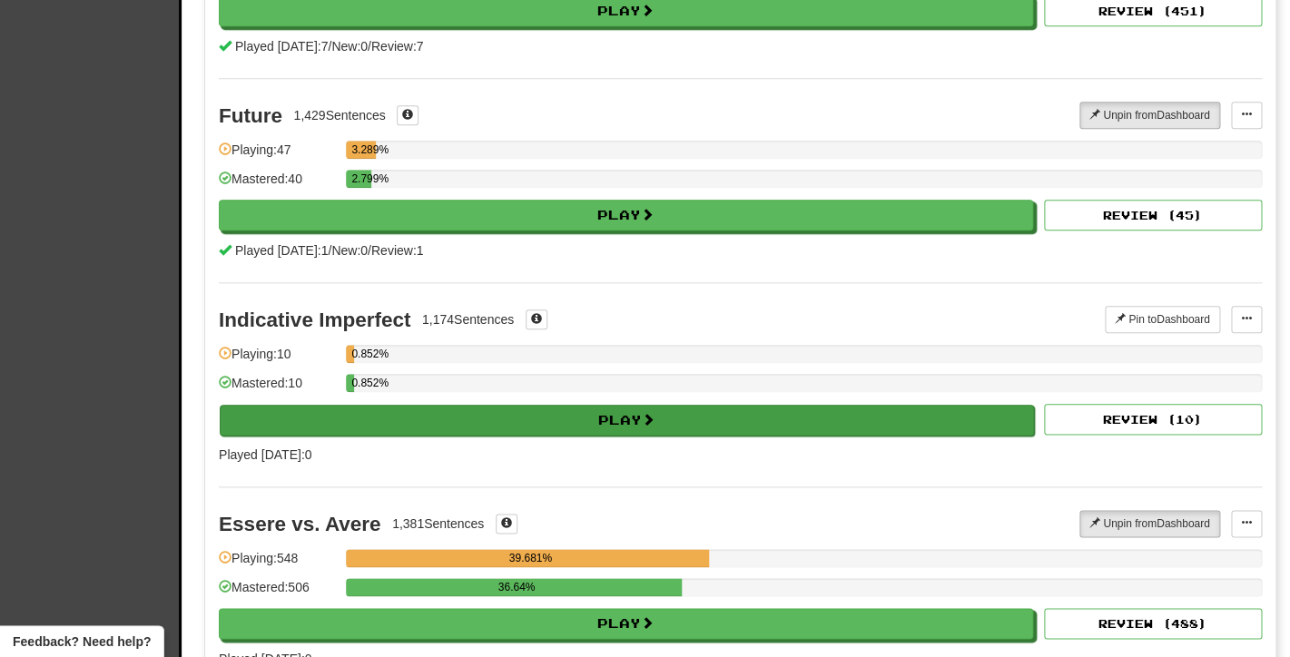
scroll to position [3129, 0]
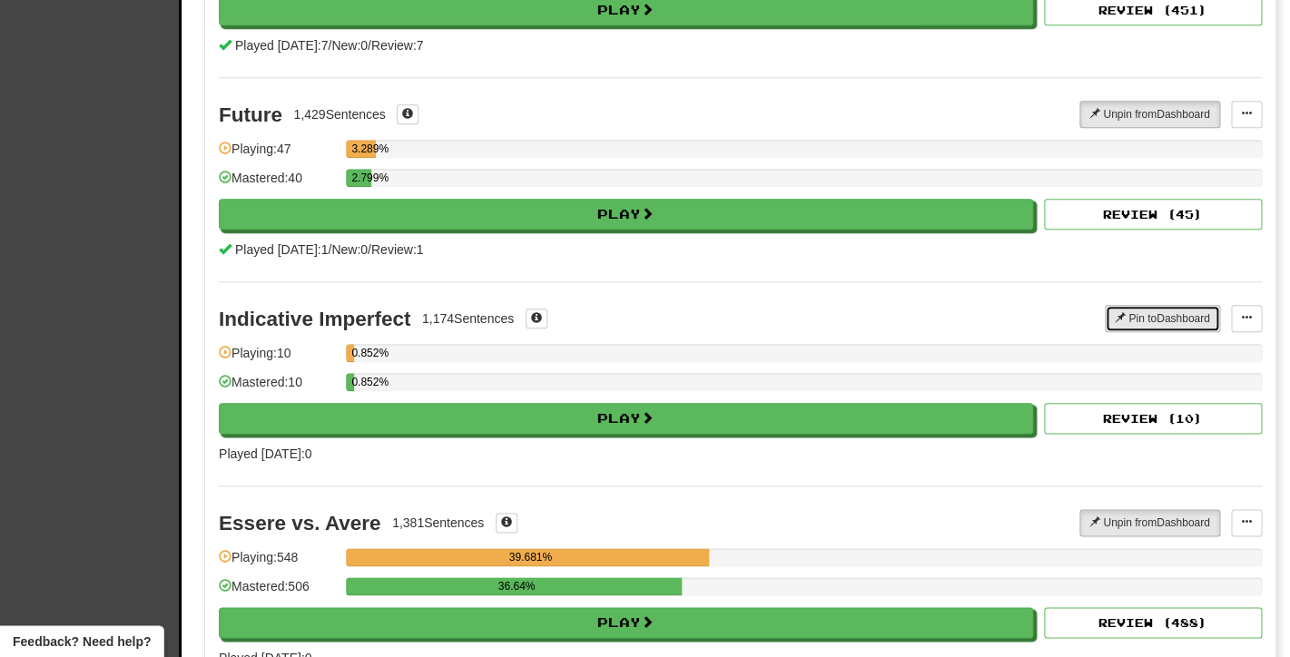
click at [1141, 312] on button "Pin to Dashboard" at bounding box center [1161, 318] width 115 height 27
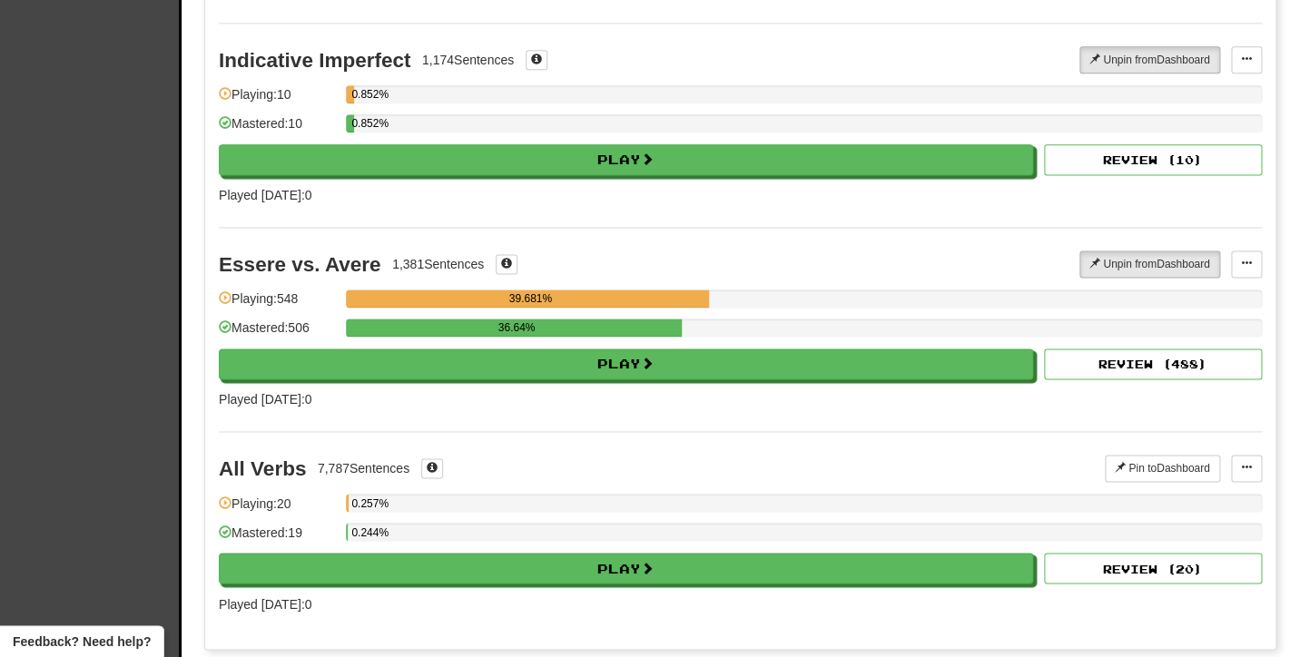
scroll to position [3392, 0]
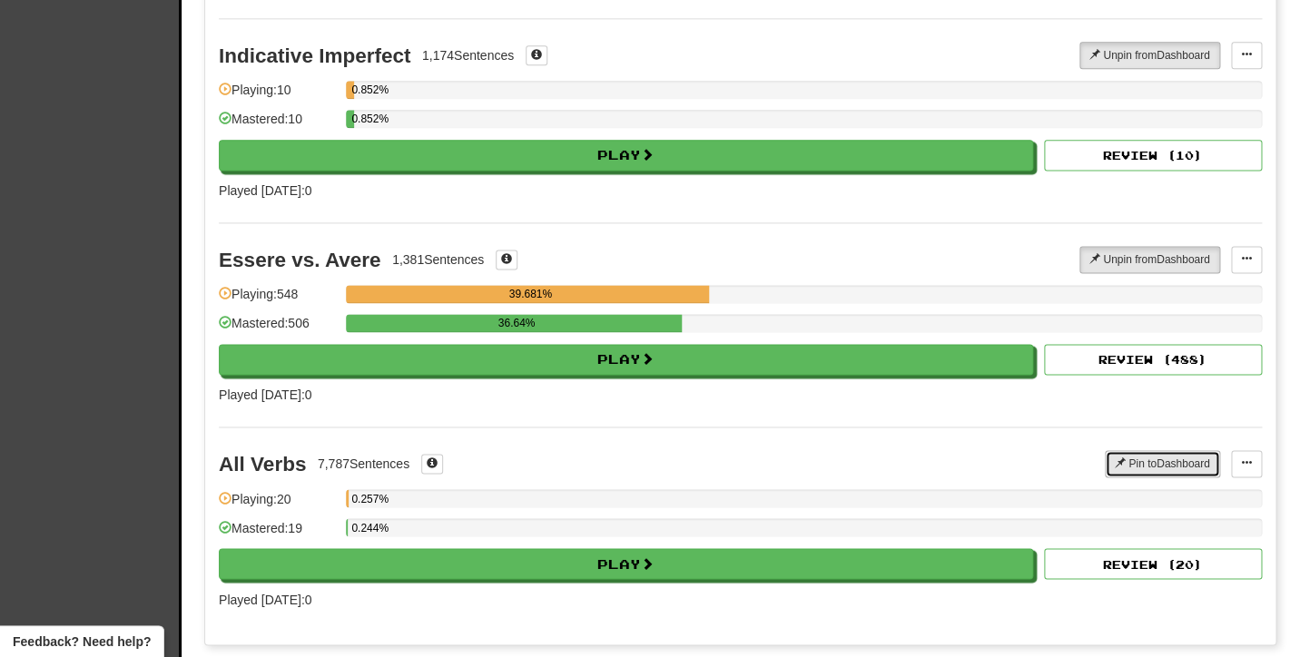
click at [1157, 467] on button "Pin to Dashboard" at bounding box center [1161, 463] width 115 height 27
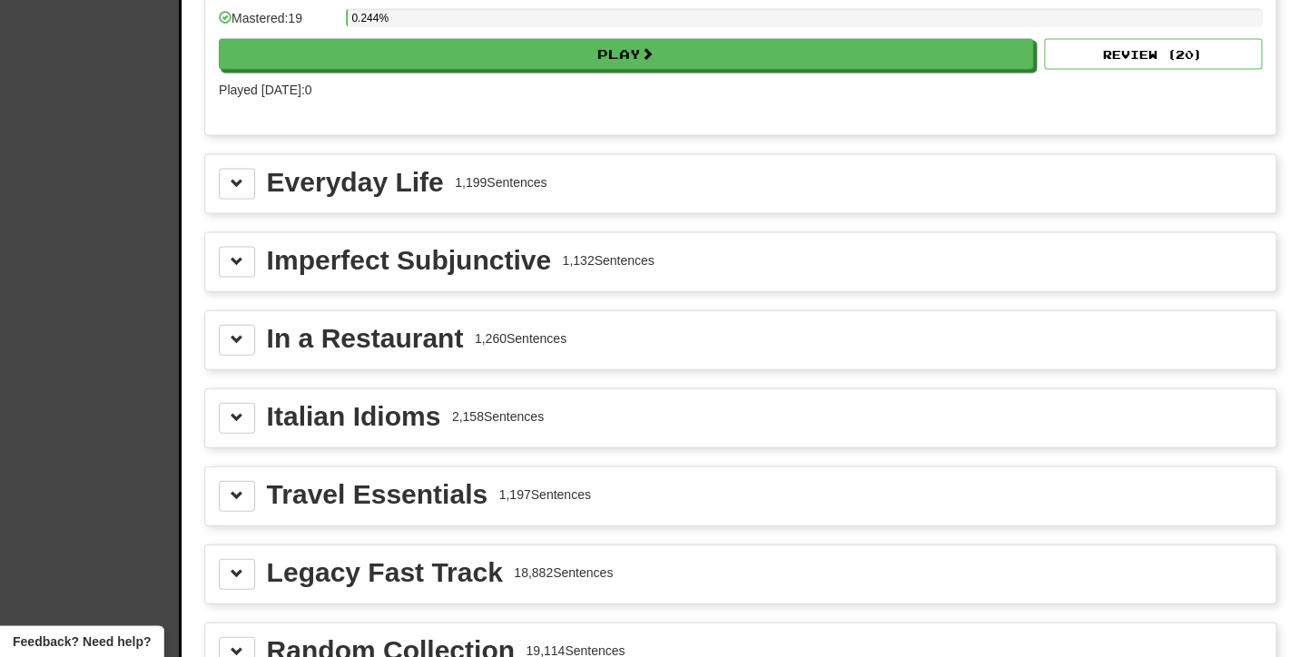
scroll to position [3899, 0]
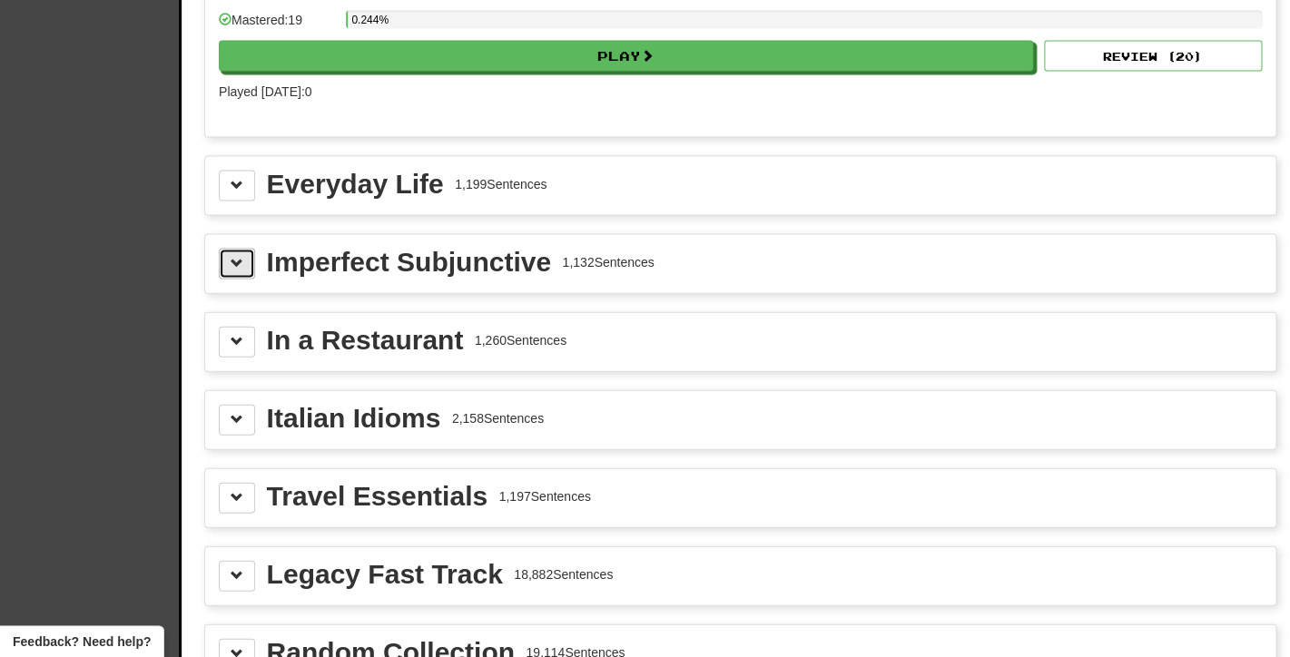
click at [245, 265] on button at bounding box center [237, 264] width 36 height 31
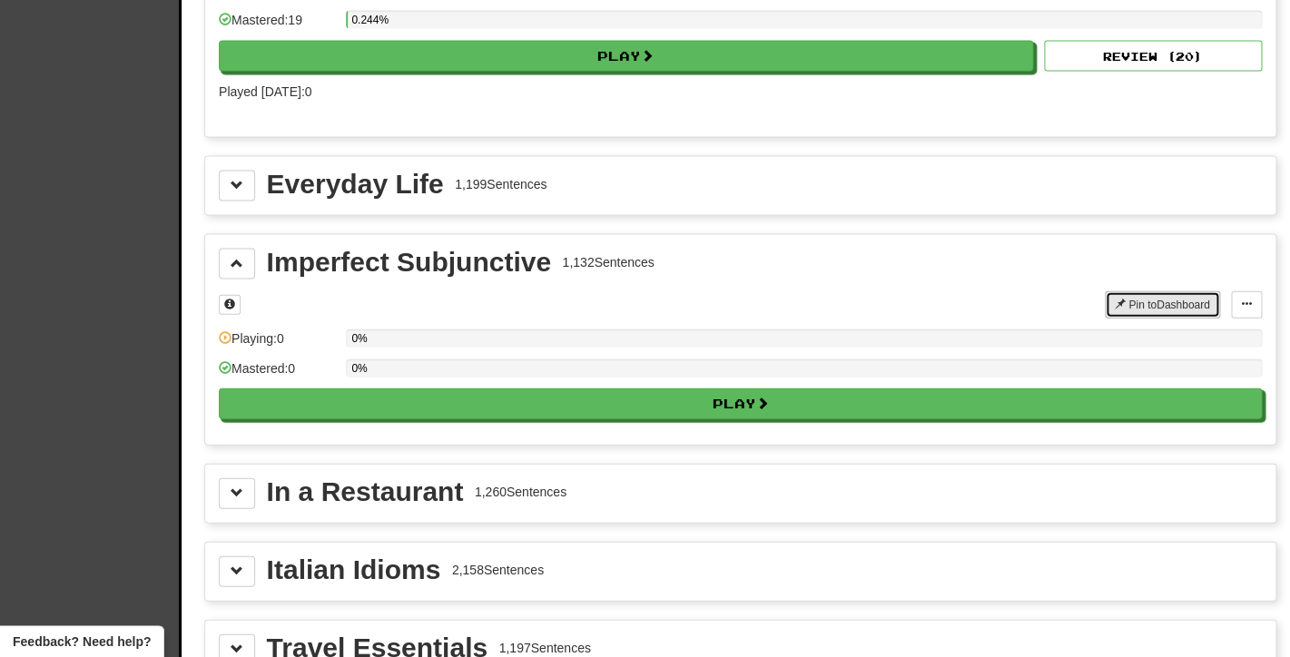
click at [1123, 303] on button "Pin to Dashboard" at bounding box center [1161, 304] width 115 height 27
click at [253, 191] on button at bounding box center [237, 186] width 36 height 31
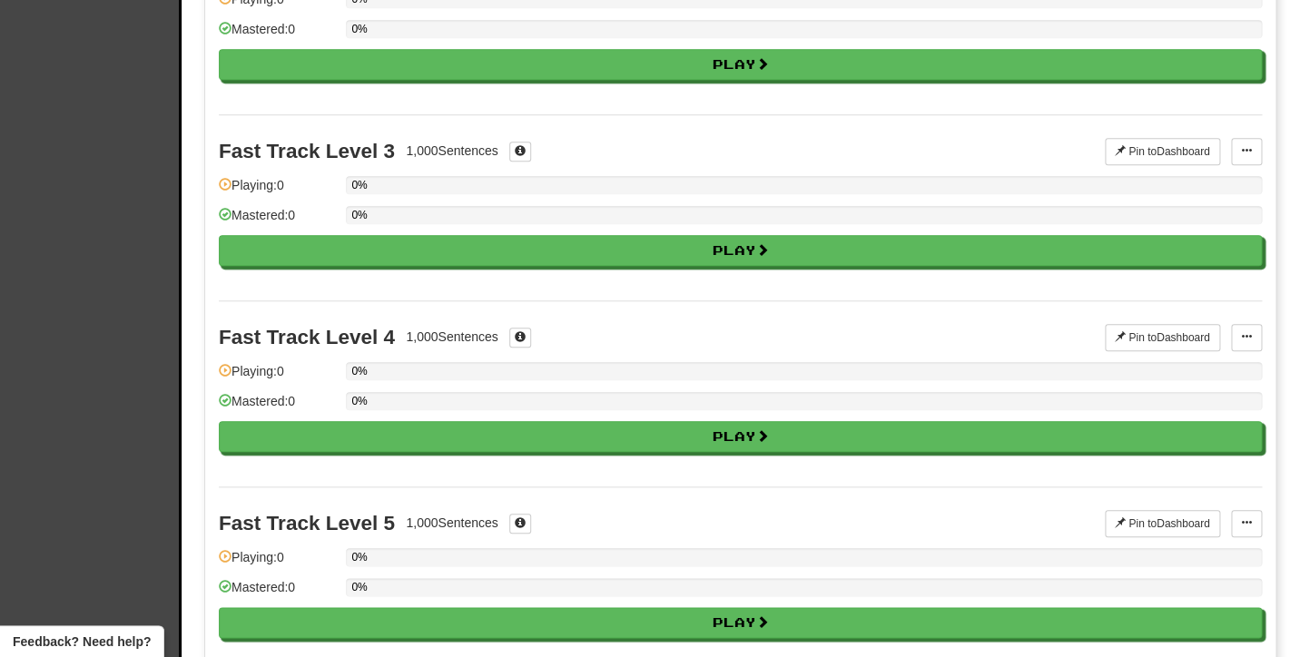
scroll to position [0, 0]
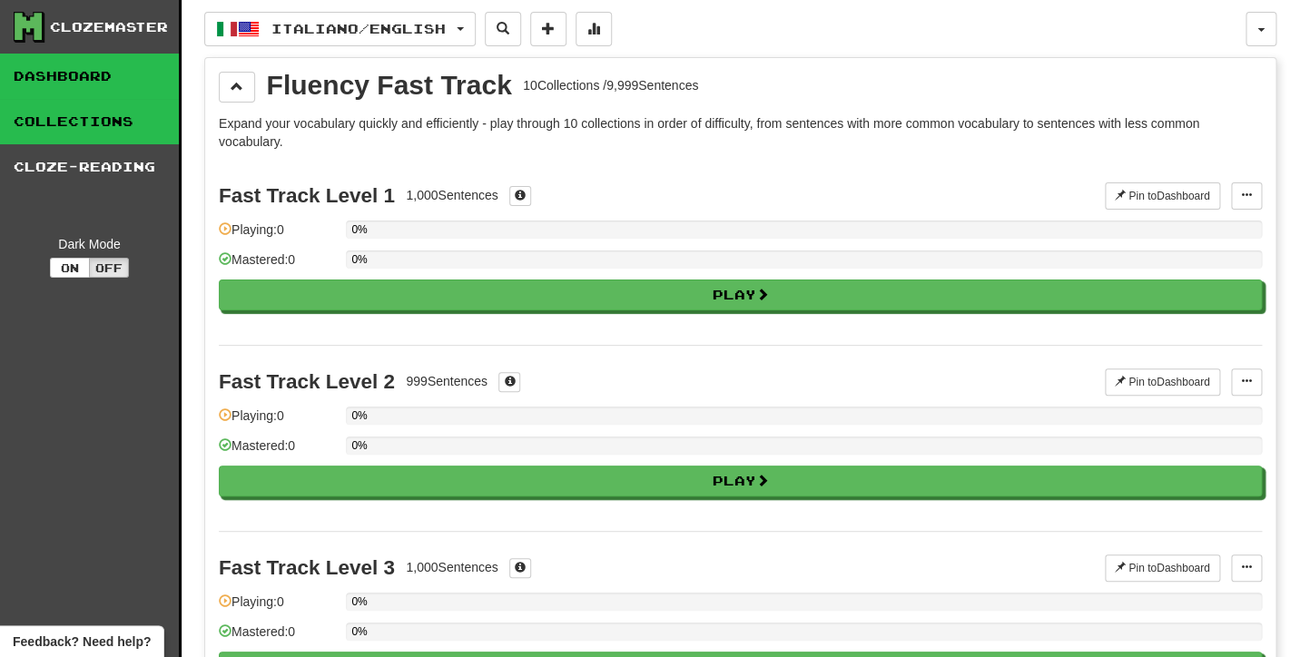
click at [123, 78] on link "Dashboard" at bounding box center [89, 76] width 179 height 45
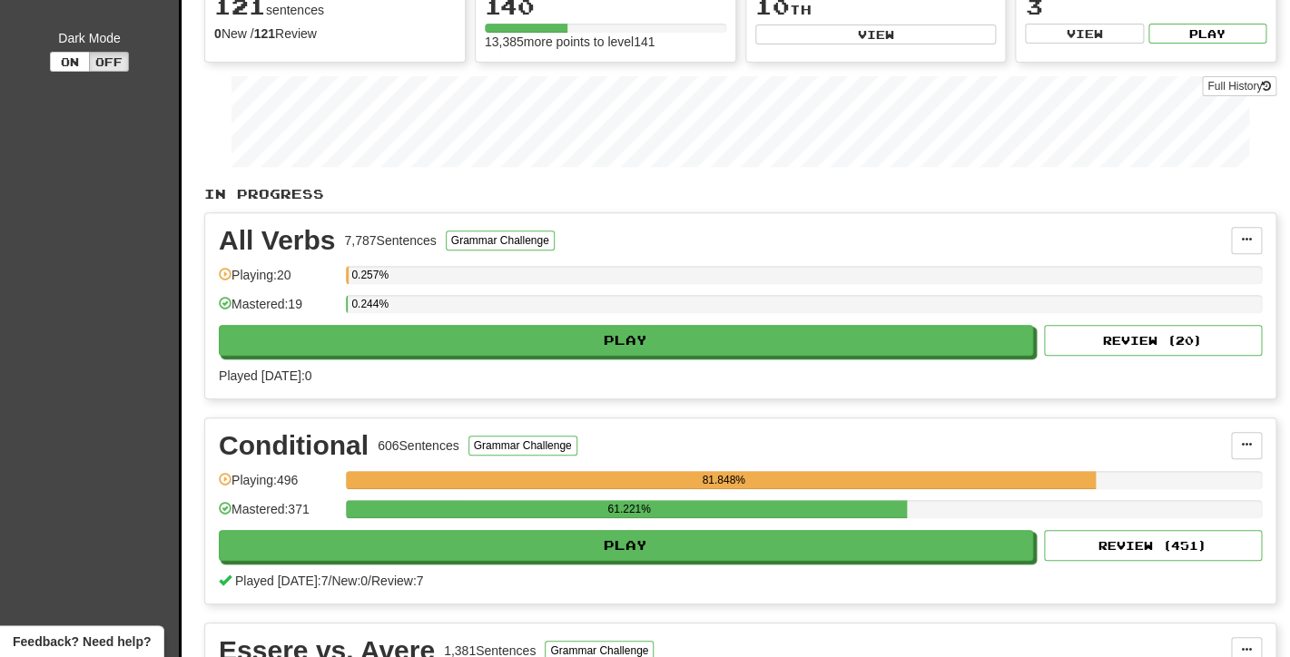
scroll to position [134, 0]
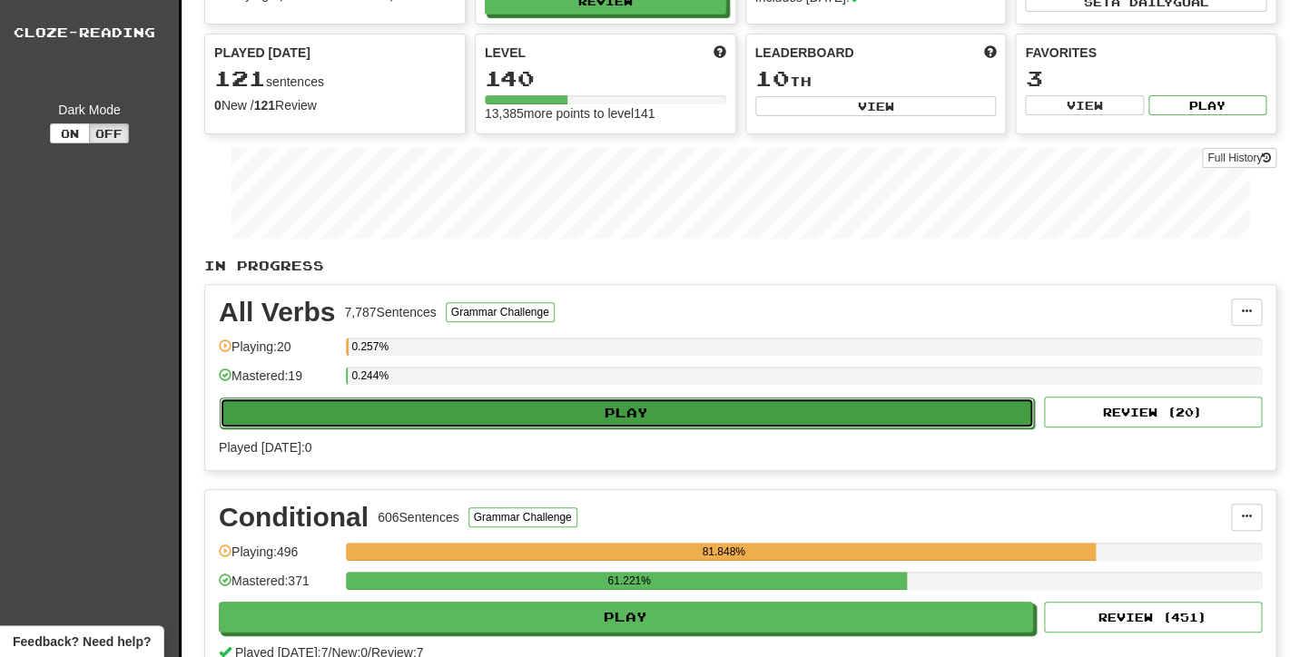
click at [420, 414] on button "Play" at bounding box center [627, 412] width 814 height 31
select select "**"
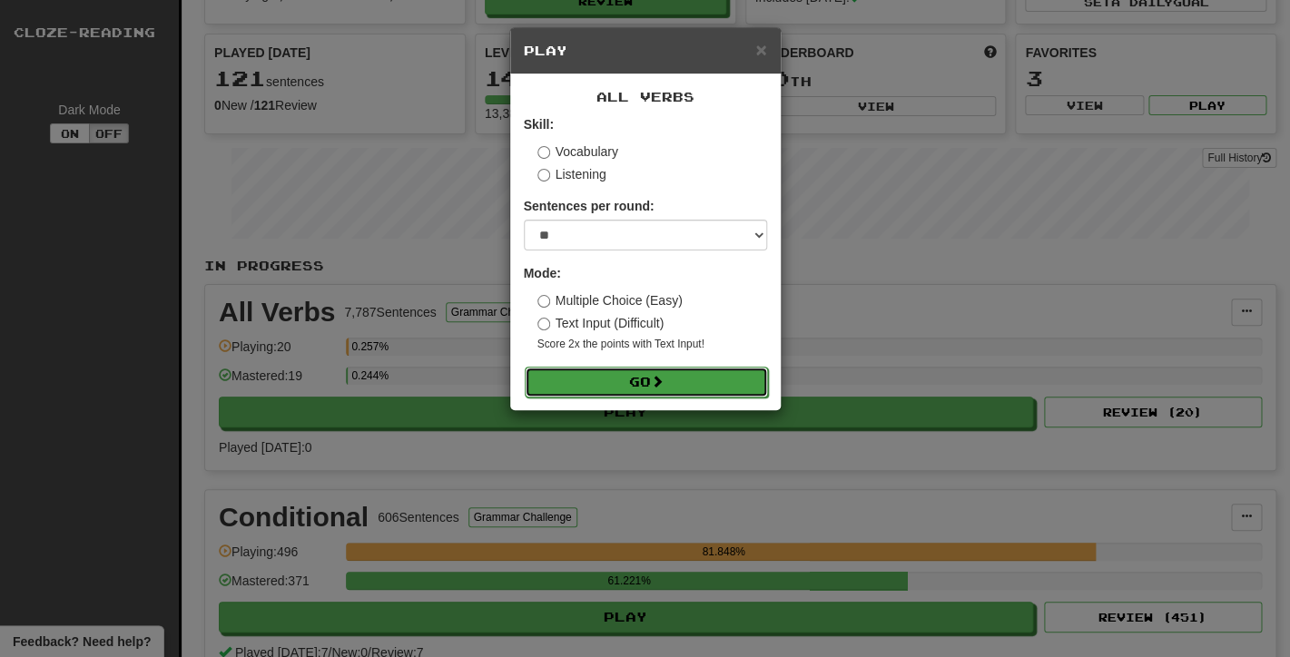
click at [553, 383] on button "Go" at bounding box center [646, 382] width 243 height 31
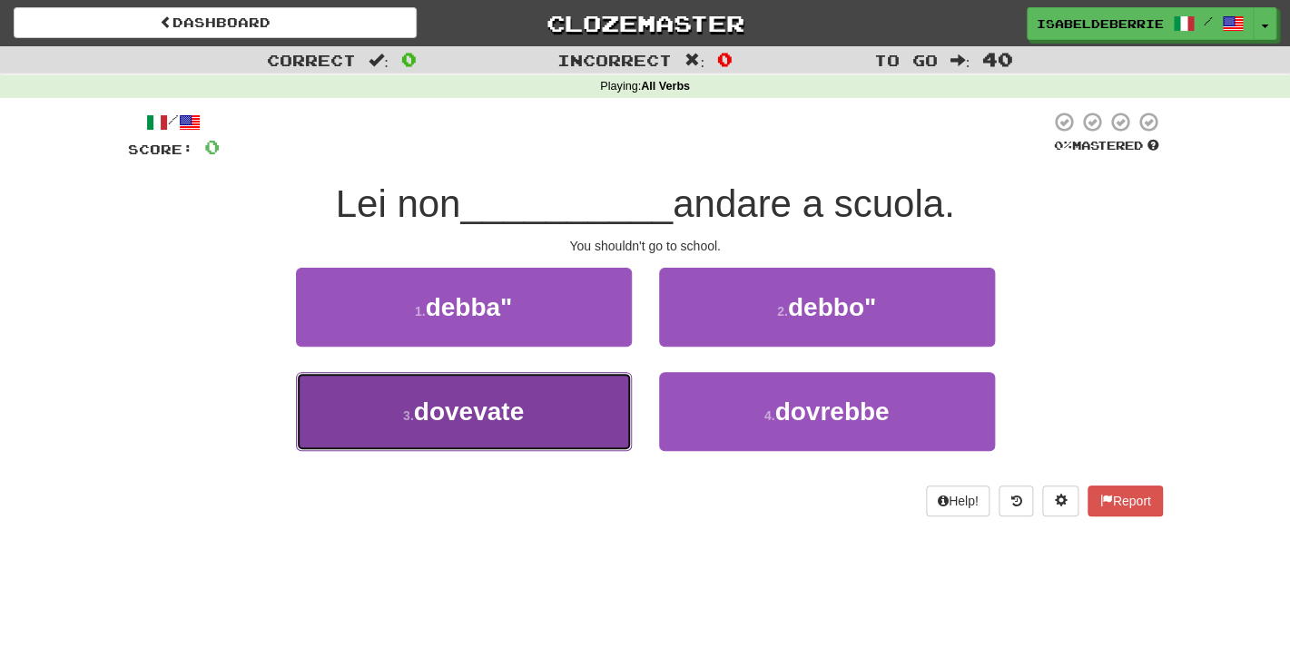
click at [609, 436] on button "3 . dovevate" at bounding box center [464, 411] width 336 height 79
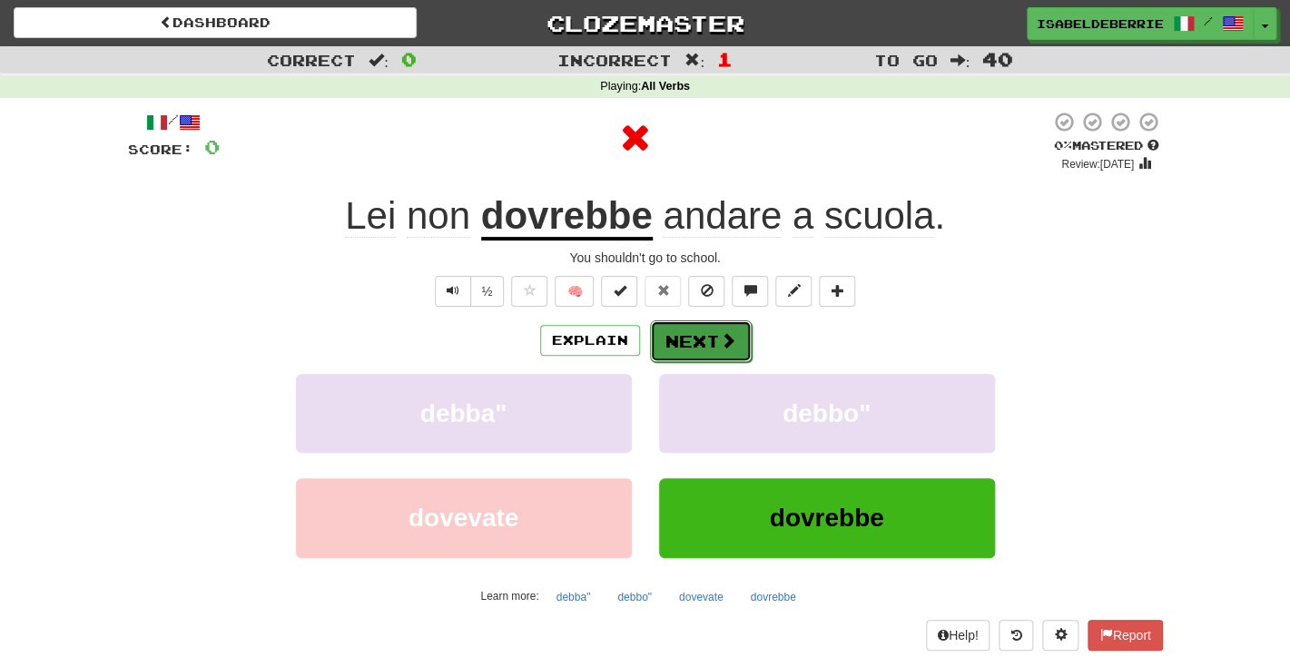
click at [701, 343] on button "Next" at bounding box center [701, 341] width 102 height 42
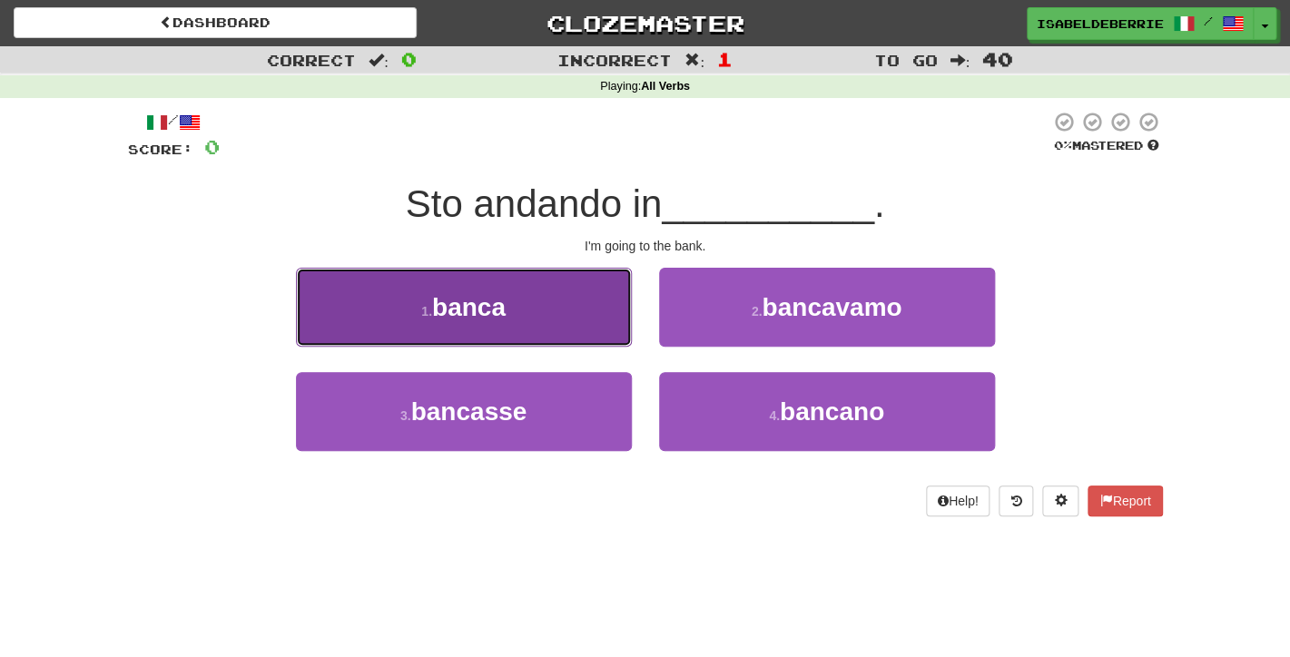
click at [615, 332] on button "1 . banca" at bounding box center [464, 307] width 336 height 79
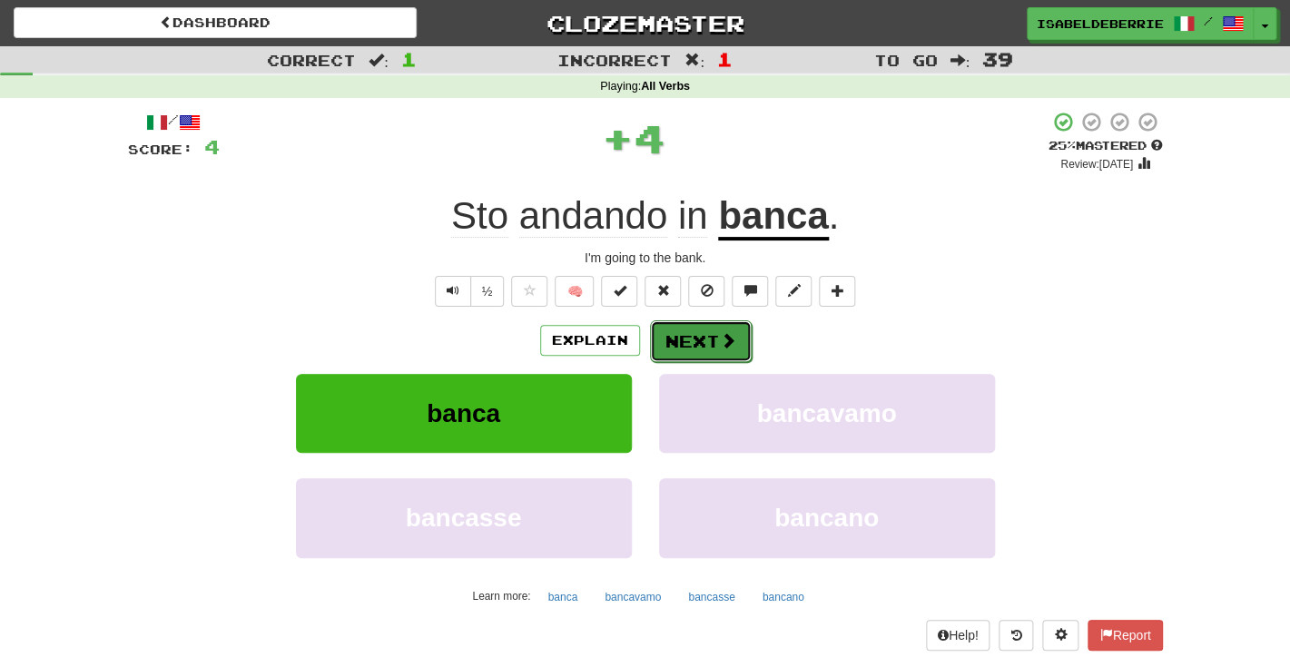
click at [689, 342] on button "Next" at bounding box center [701, 341] width 102 height 42
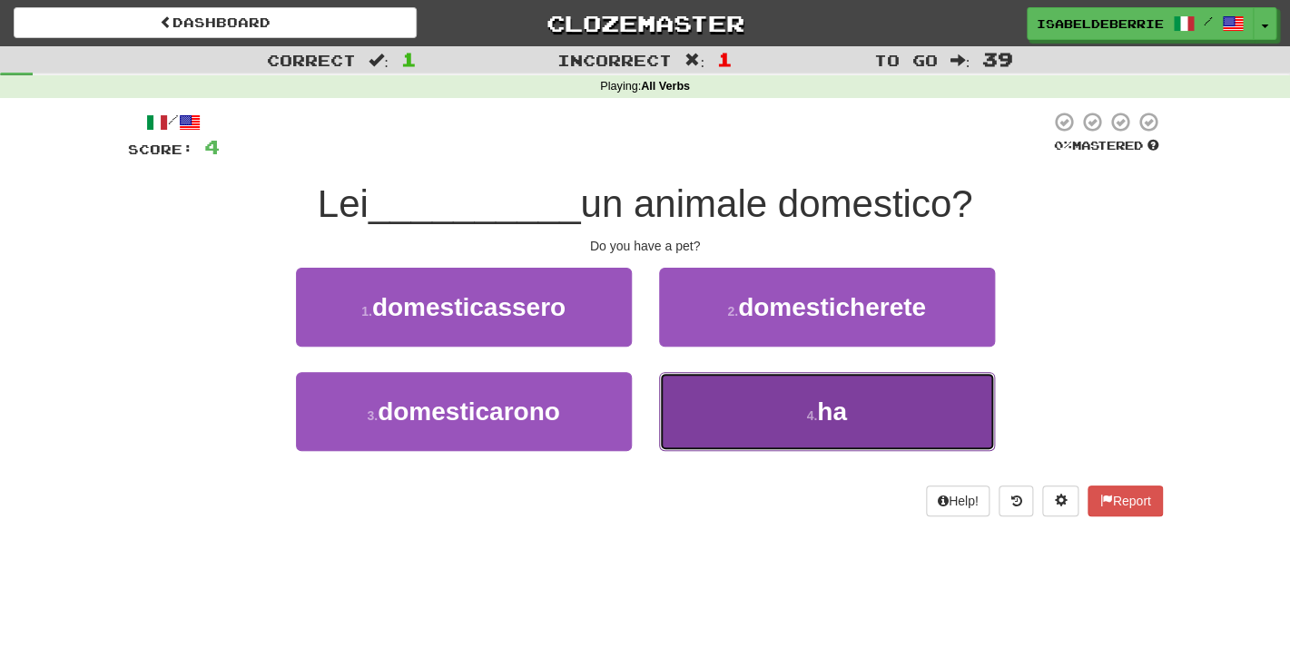
click at [686, 424] on button "4 . ha" at bounding box center [827, 411] width 336 height 79
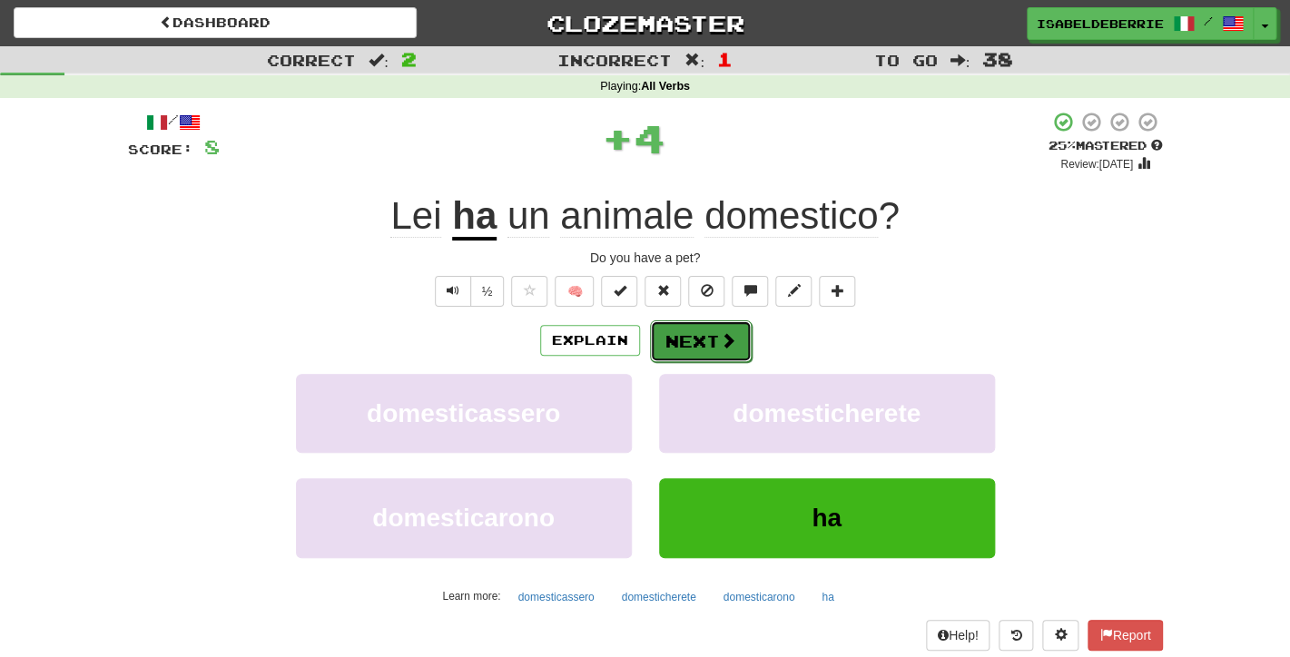
click at [664, 357] on button "Next" at bounding box center [701, 341] width 102 height 42
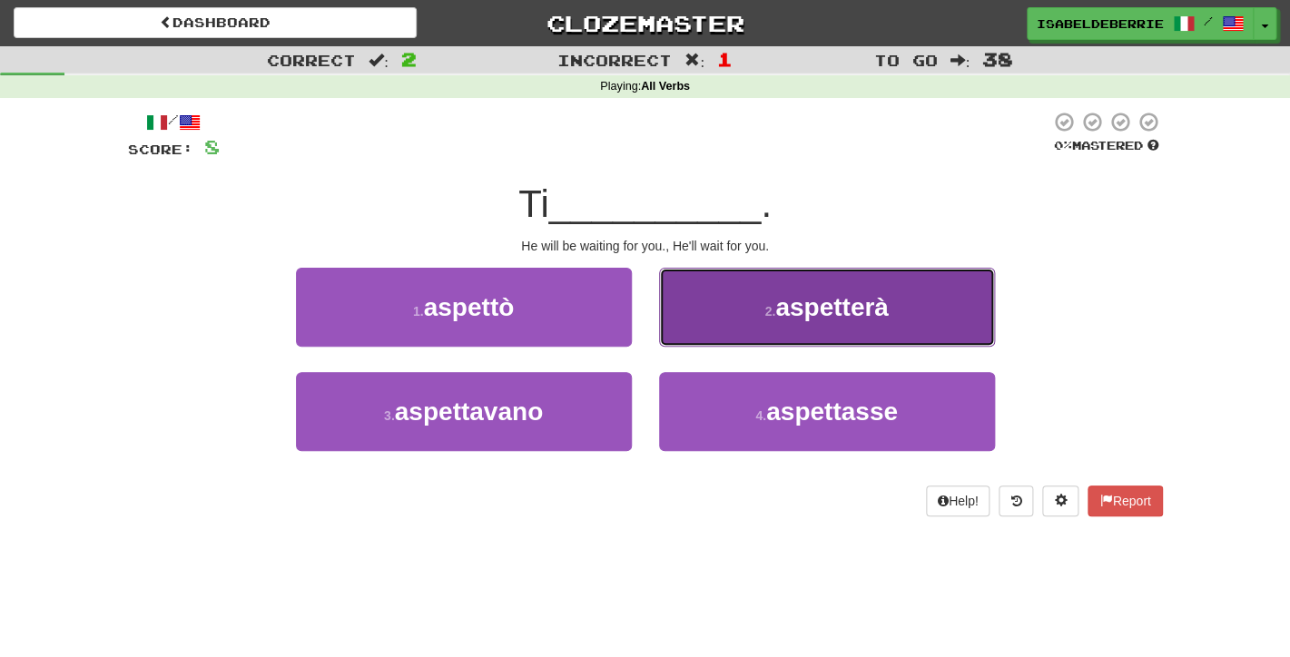
click at [697, 325] on button "2 . aspetterà" at bounding box center [827, 307] width 336 height 79
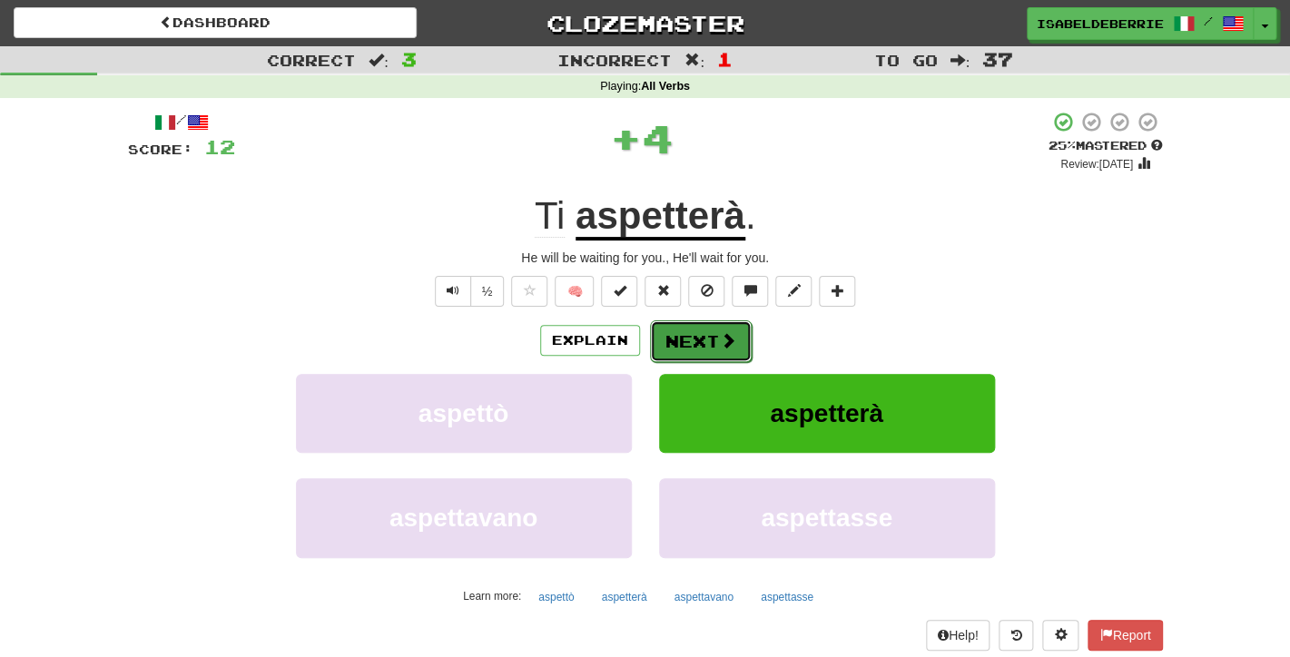
click at [675, 358] on button "Next" at bounding box center [701, 341] width 102 height 42
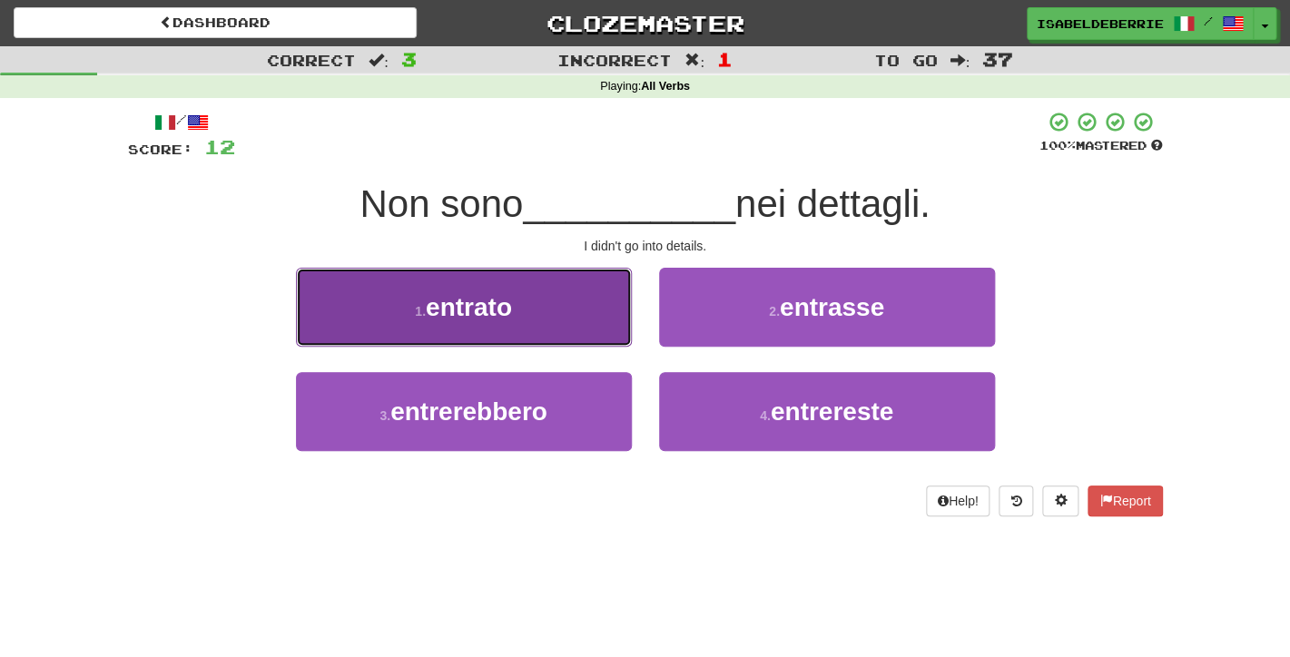
click at [602, 331] on button "1 . entrato" at bounding box center [464, 307] width 336 height 79
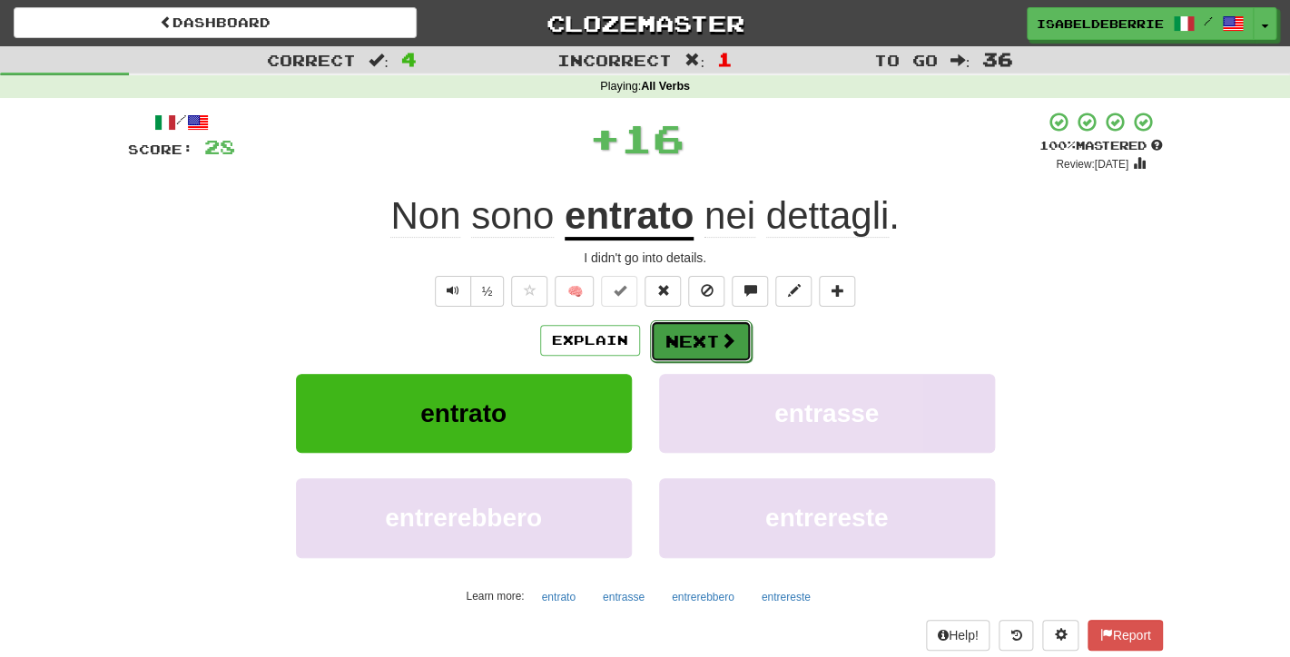
click at [686, 349] on button "Next" at bounding box center [701, 341] width 102 height 42
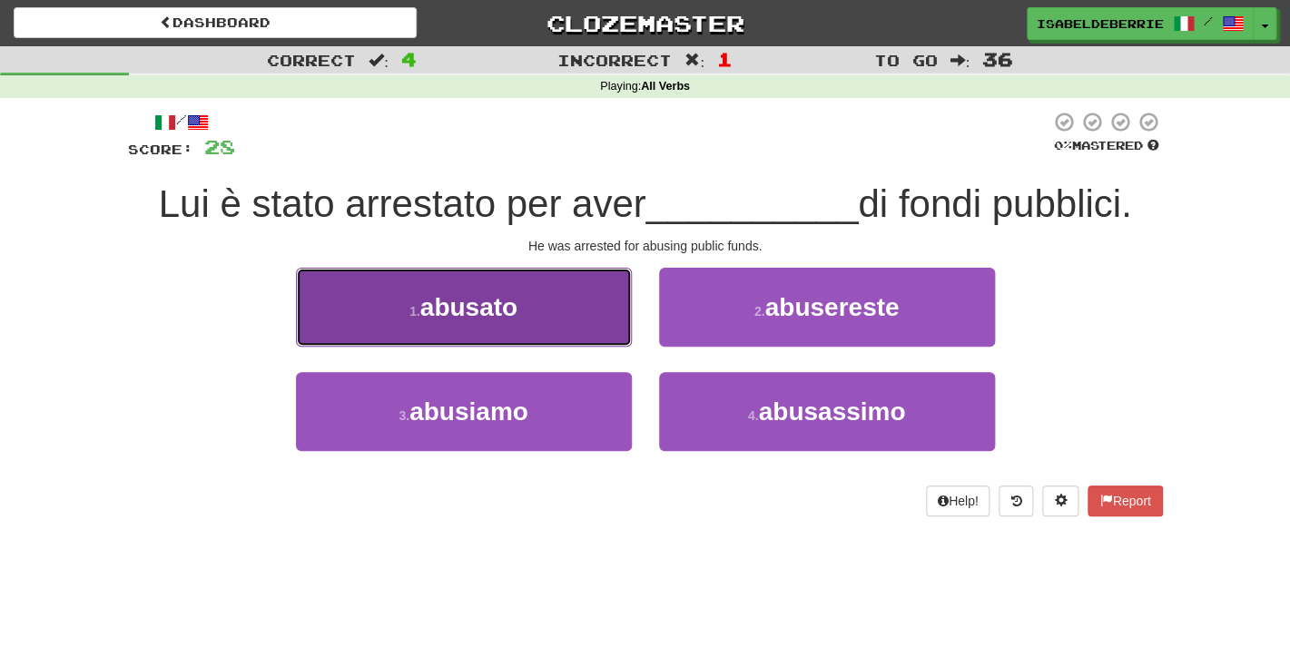
click at [615, 325] on button "1 . abusato" at bounding box center [464, 307] width 336 height 79
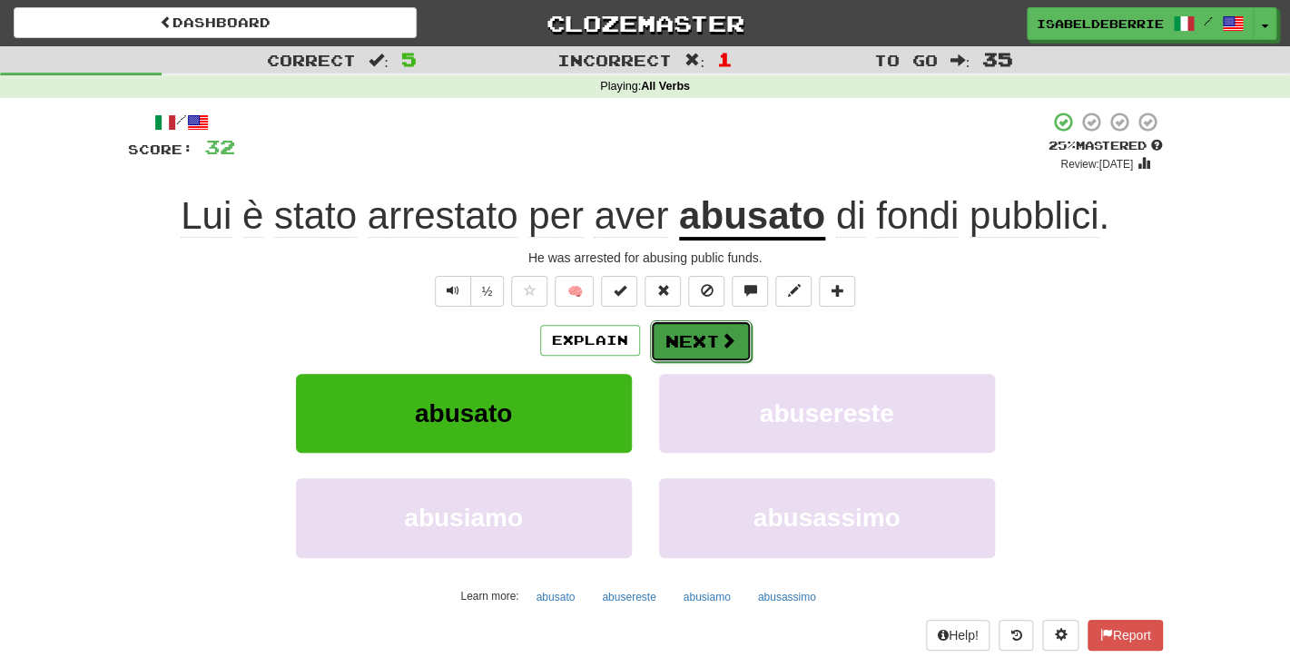
click at [678, 353] on button "Next" at bounding box center [701, 341] width 102 height 42
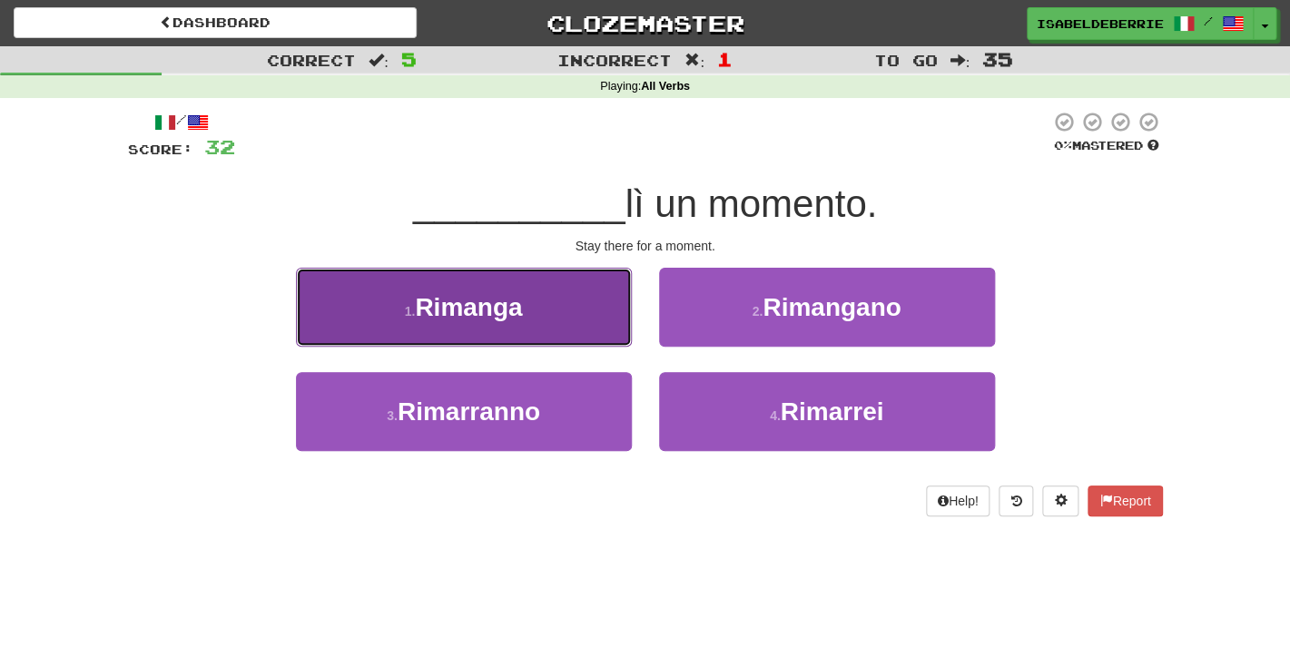
click at [603, 334] on button "1 . Rimanga" at bounding box center [464, 307] width 336 height 79
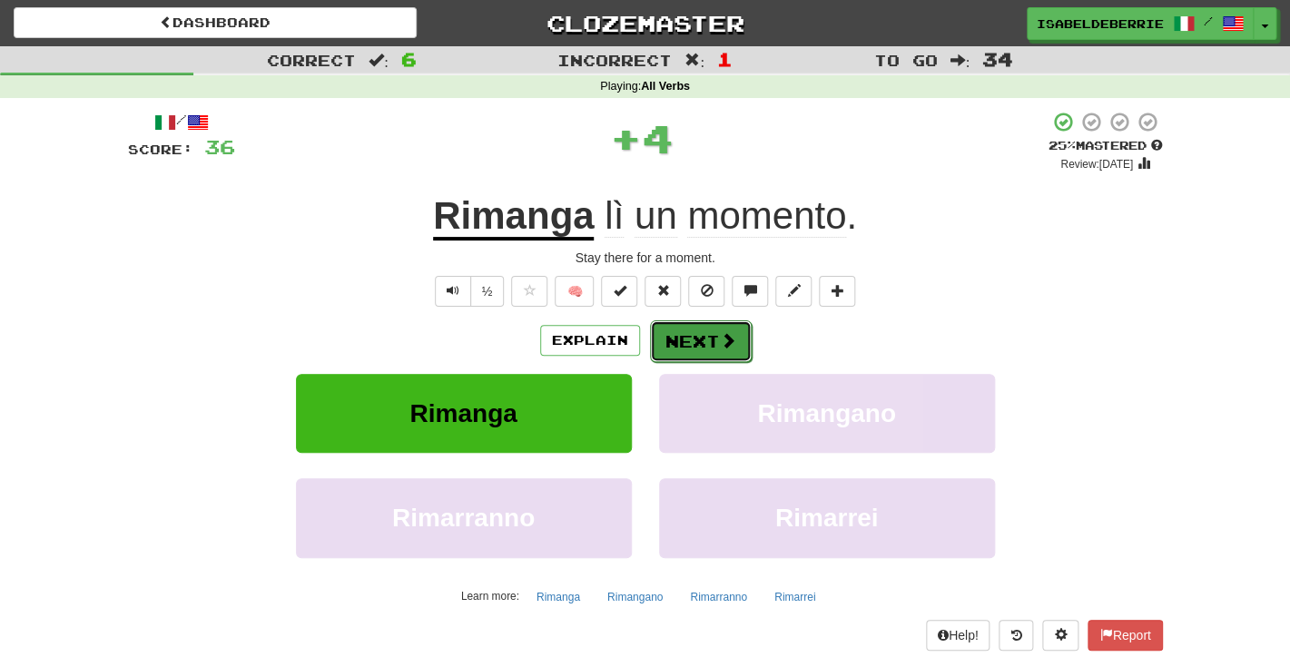
click at [671, 345] on button "Next" at bounding box center [701, 341] width 102 height 42
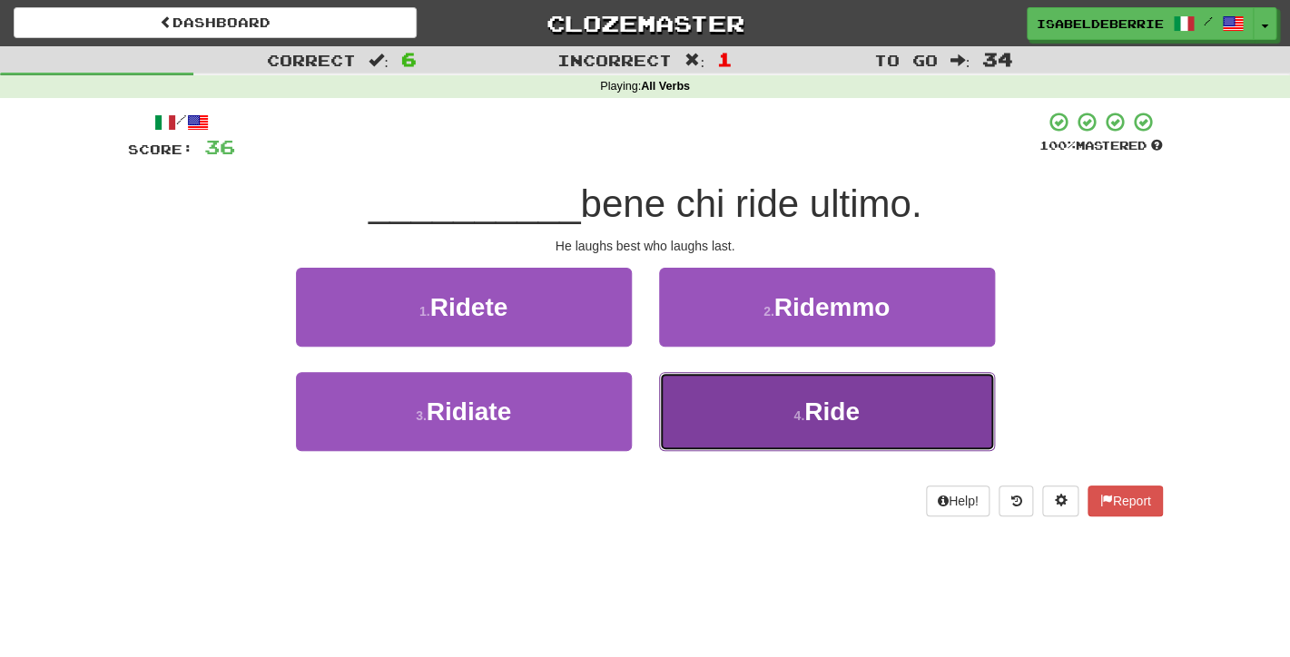
click at [689, 408] on button "4 . Ride" at bounding box center [827, 411] width 336 height 79
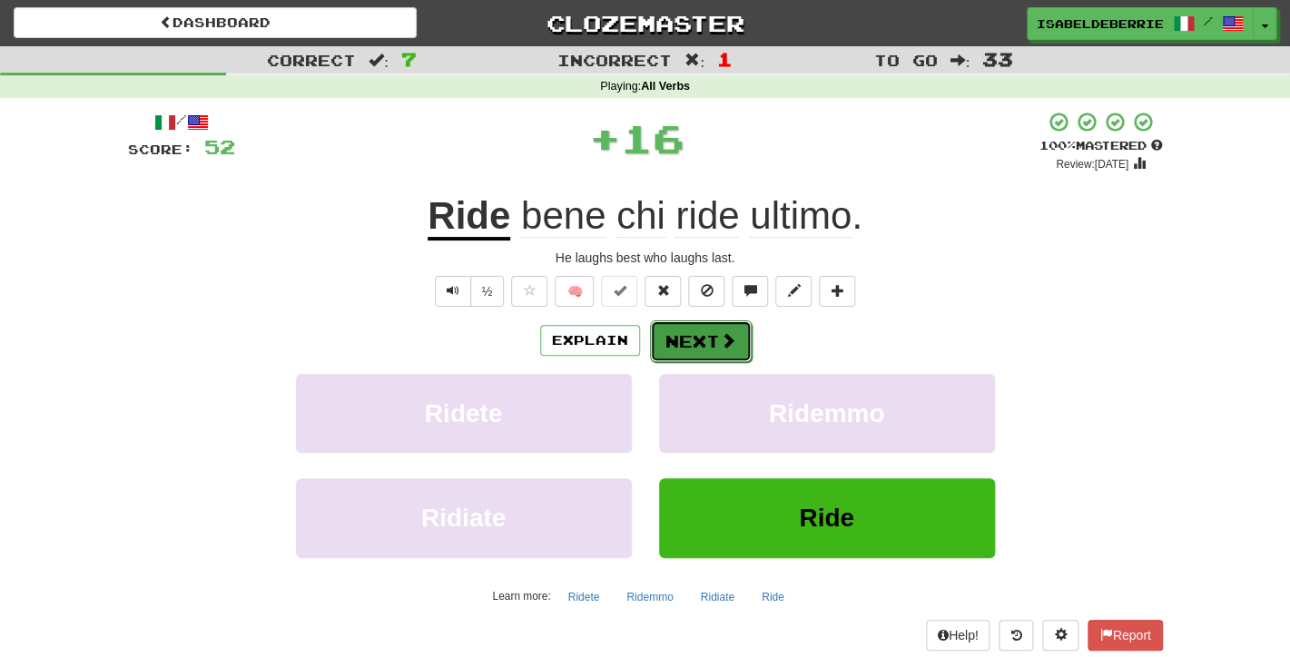
click at [678, 343] on button "Next" at bounding box center [701, 341] width 102 height 42
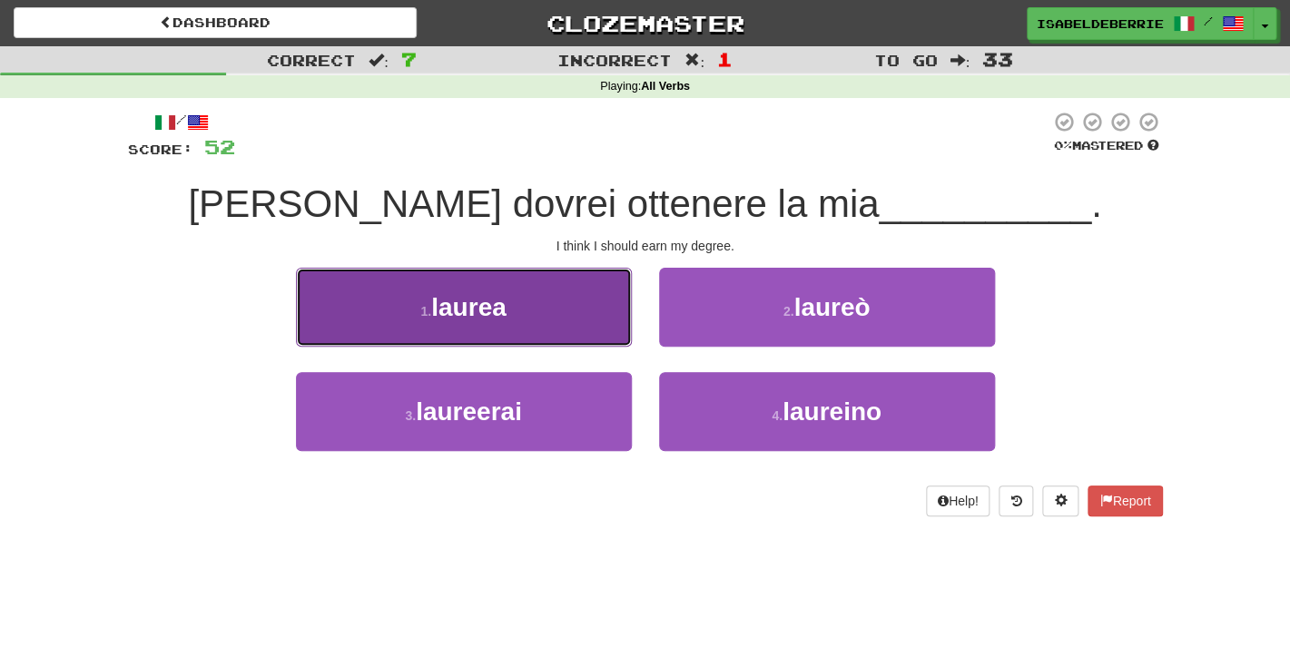
click at [615, 337] on button "1 . laurea" at bounding box center [464, 307] width 336 height 79
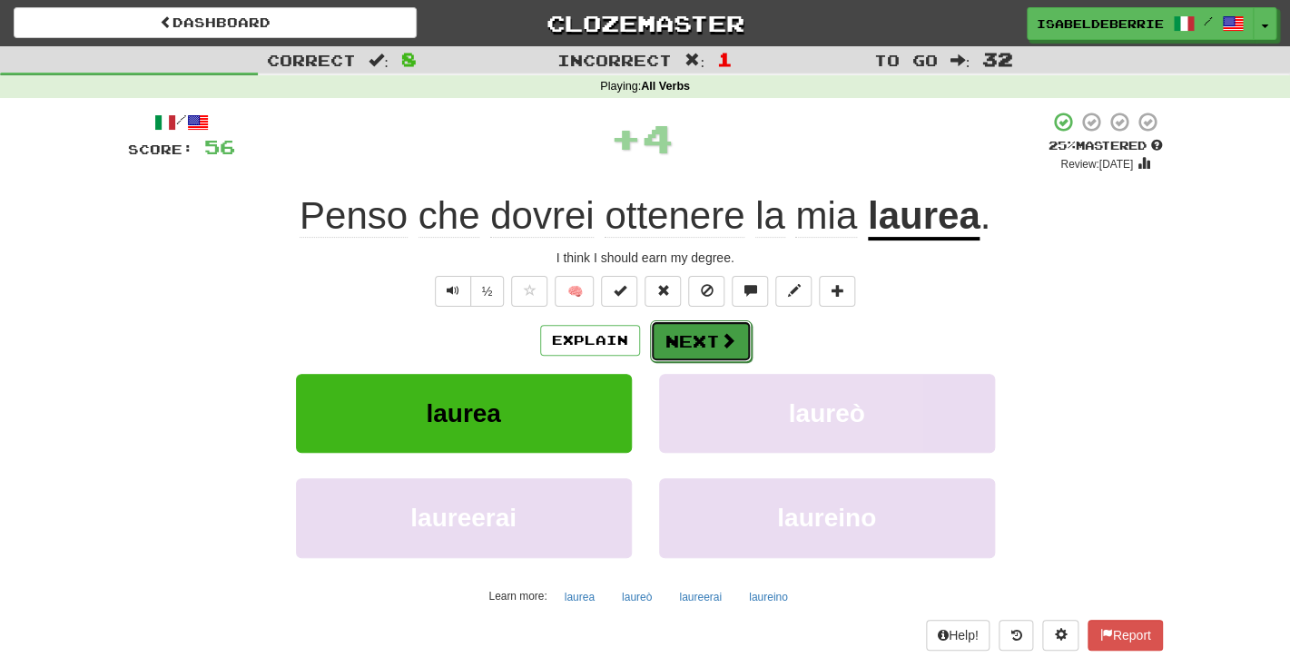
click at [692, 336] on button "Next" at bounding box center [701, 341] width 102 height 42
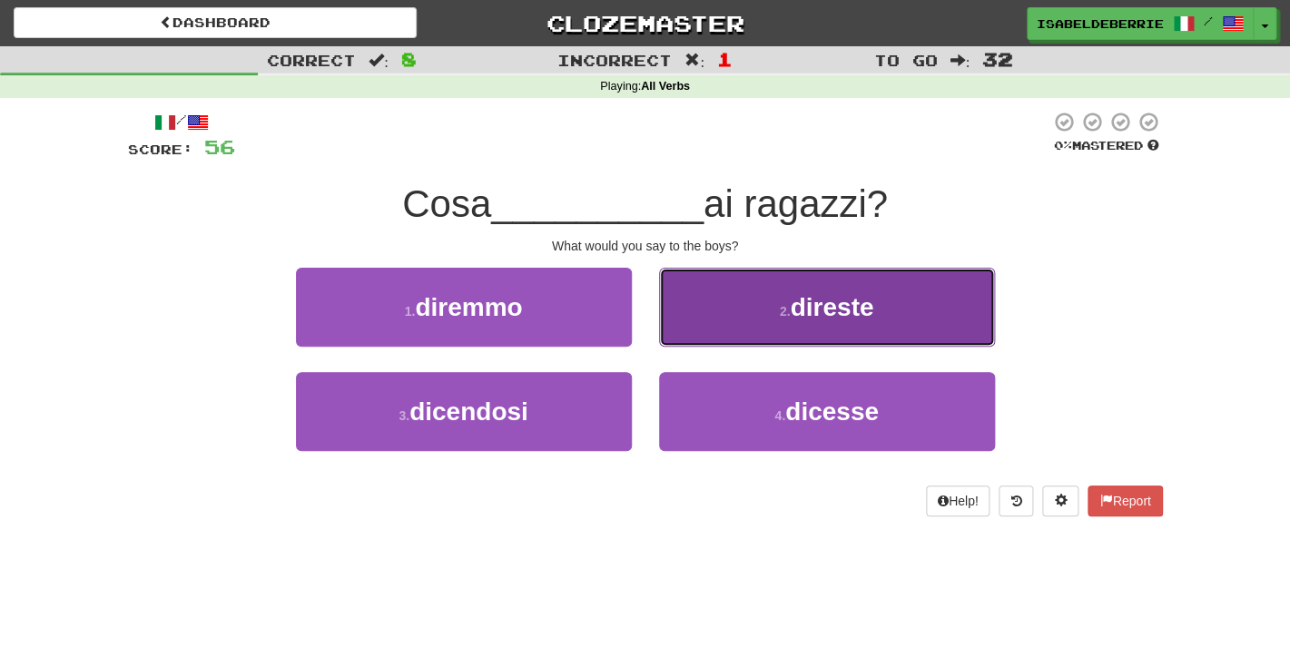
click at [689, 325] on button "2 . direste" at bounding box center [827, 307] width 336 height 79
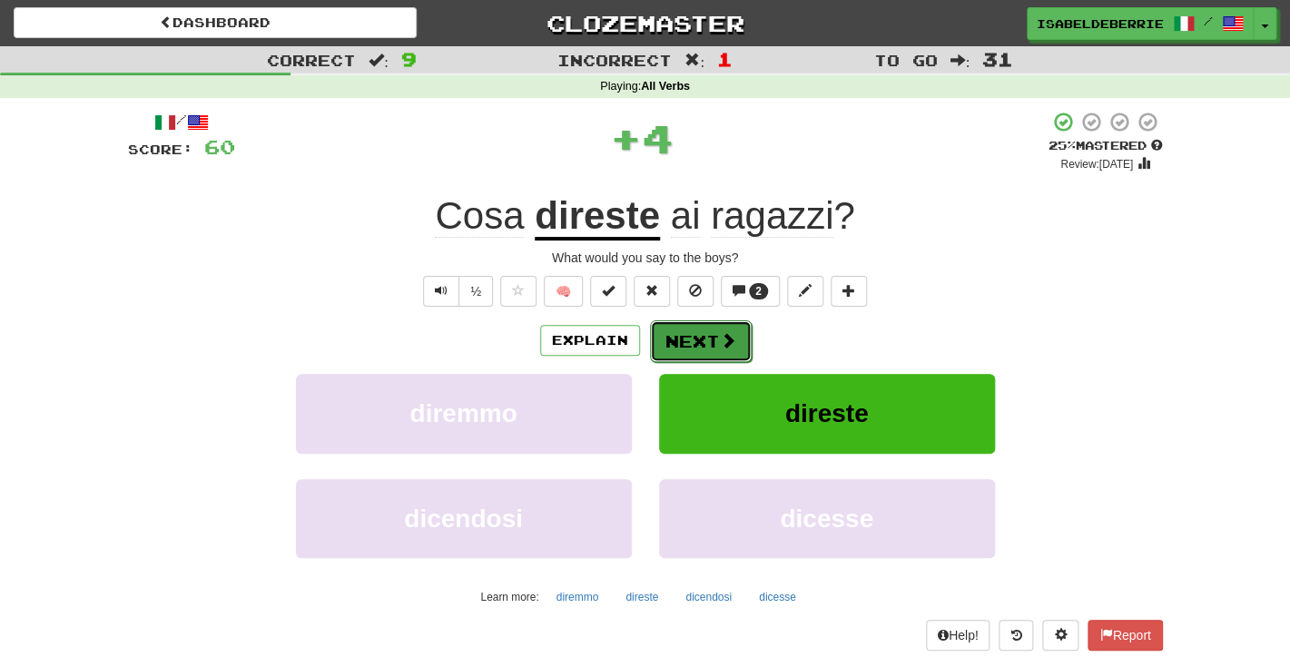
click at [669, 343] on button "Next" at bounding box center [701, 341] width 102 height 42
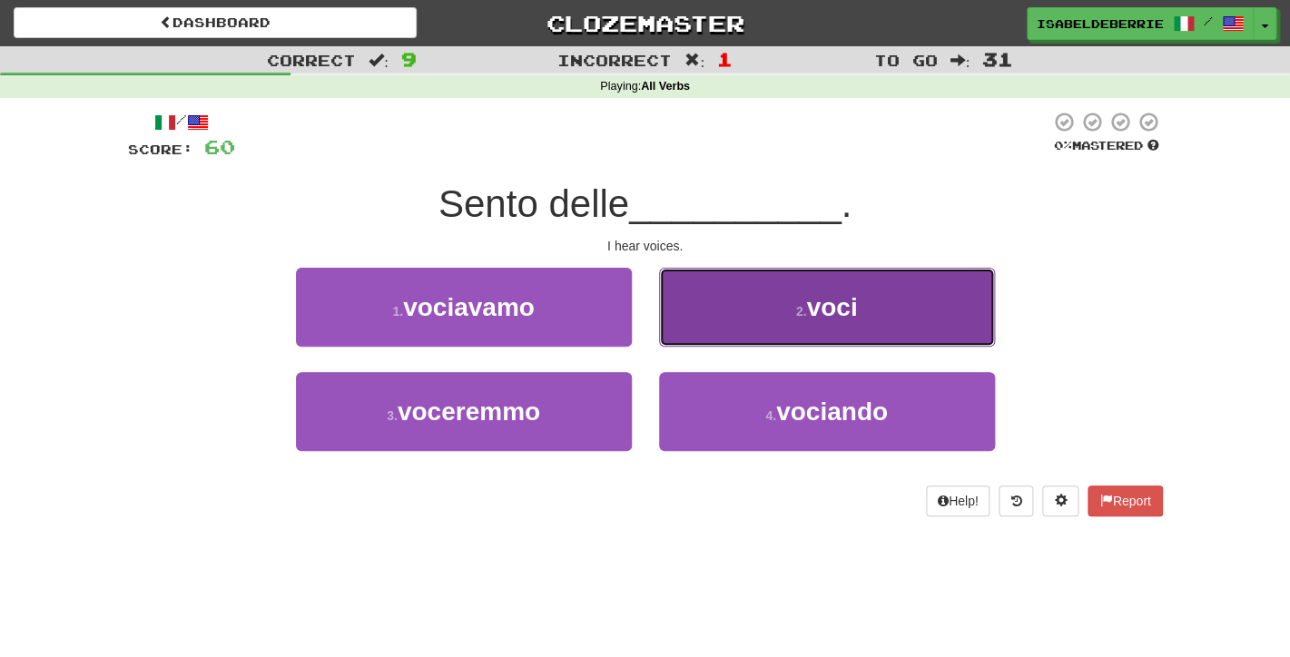
click at [689, 328] on button "2 . voci" at bounding box center [827, 307] width 336 height 79
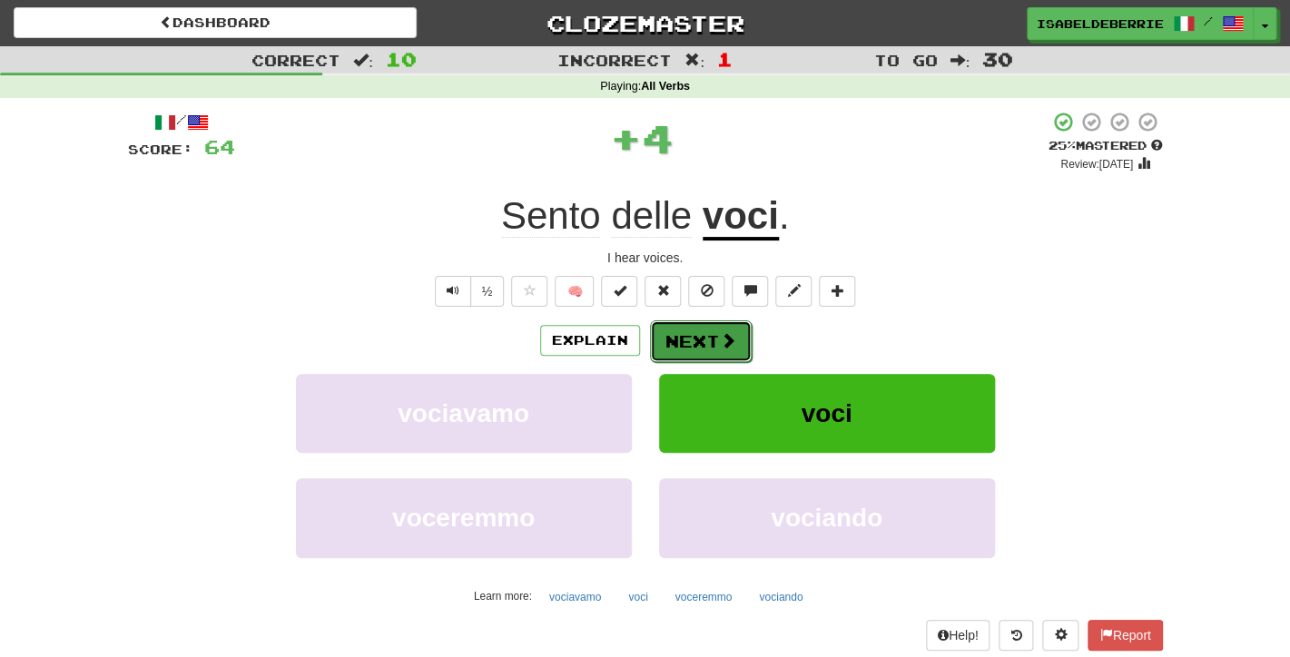
click at [677, 348] on button "Next" at bounding box center [701, 341] width 102 height 42
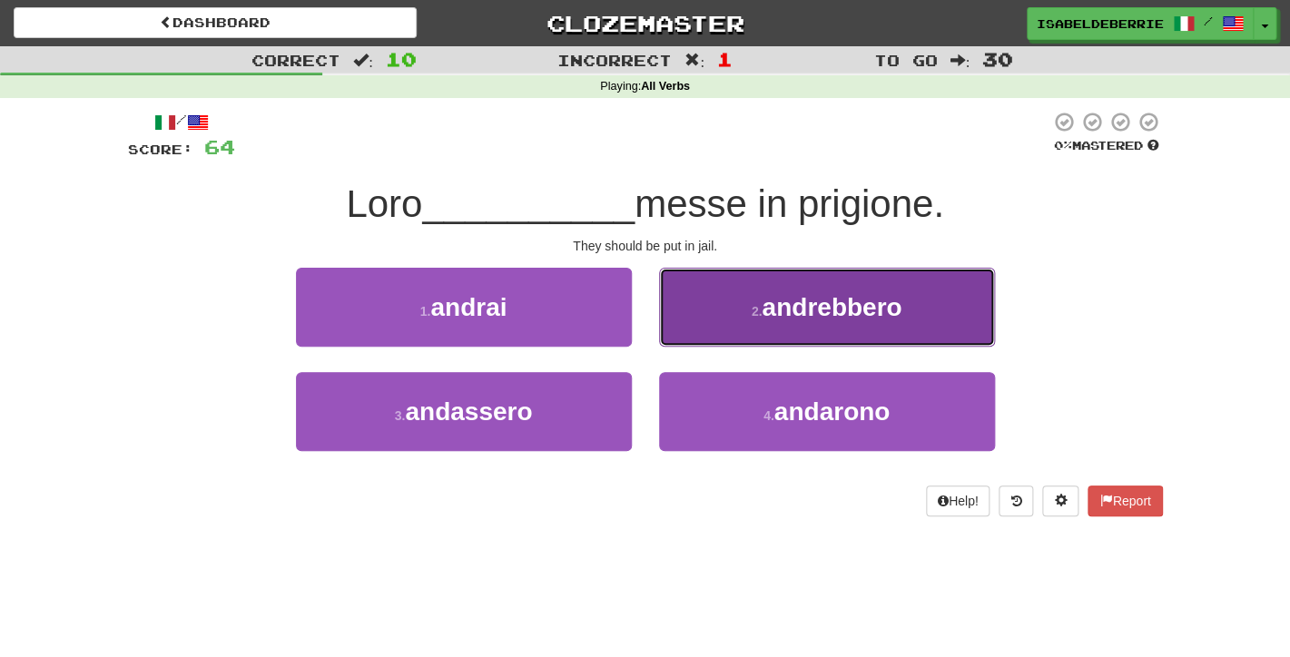
click at [681, 341] on button "2 . andrebbero" at bounding box center [827, 307] width 336 height 79
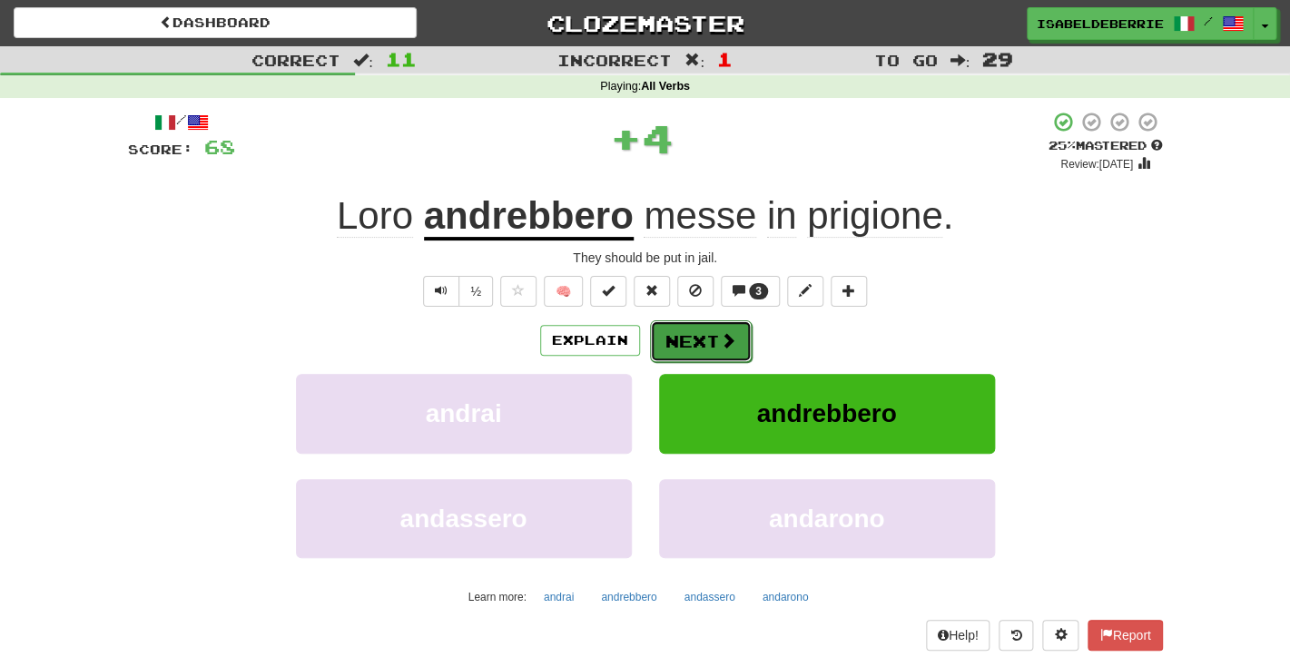
click at [678, 346] on button "Next" at bounding box center [701, 341] width 102 height 42
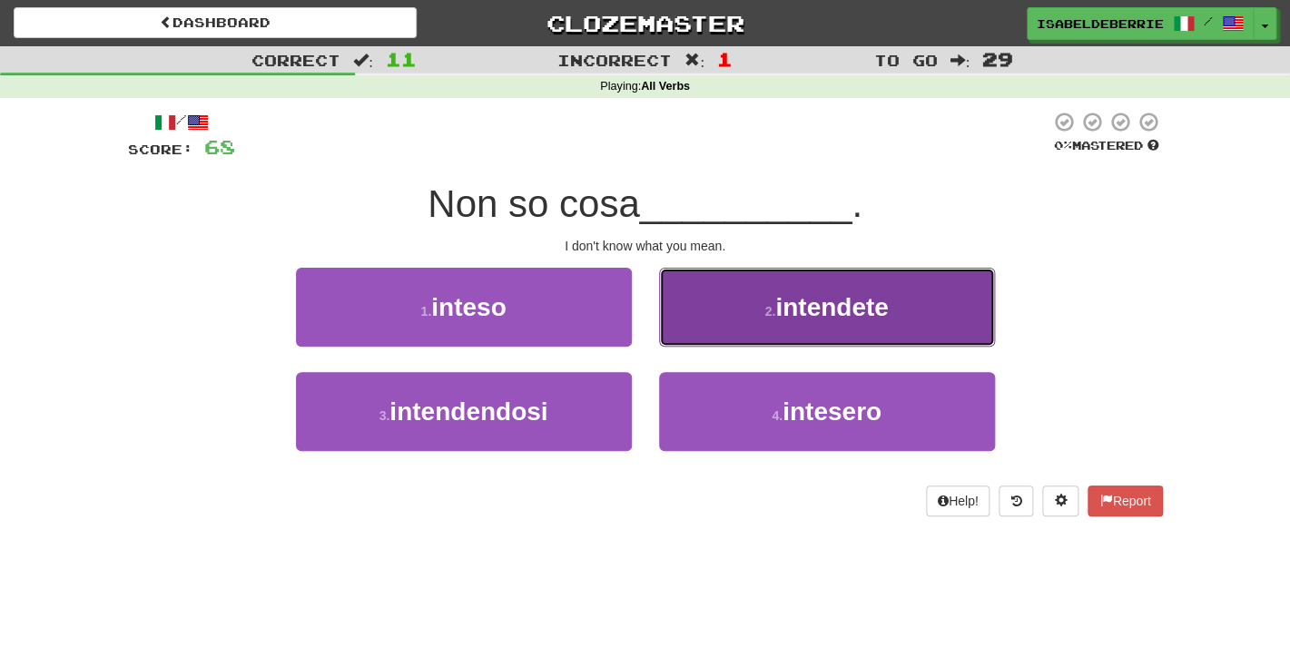
click at [698, 327] on button "2 . intendete" at bounding box center [827, 307] width 336 height 79
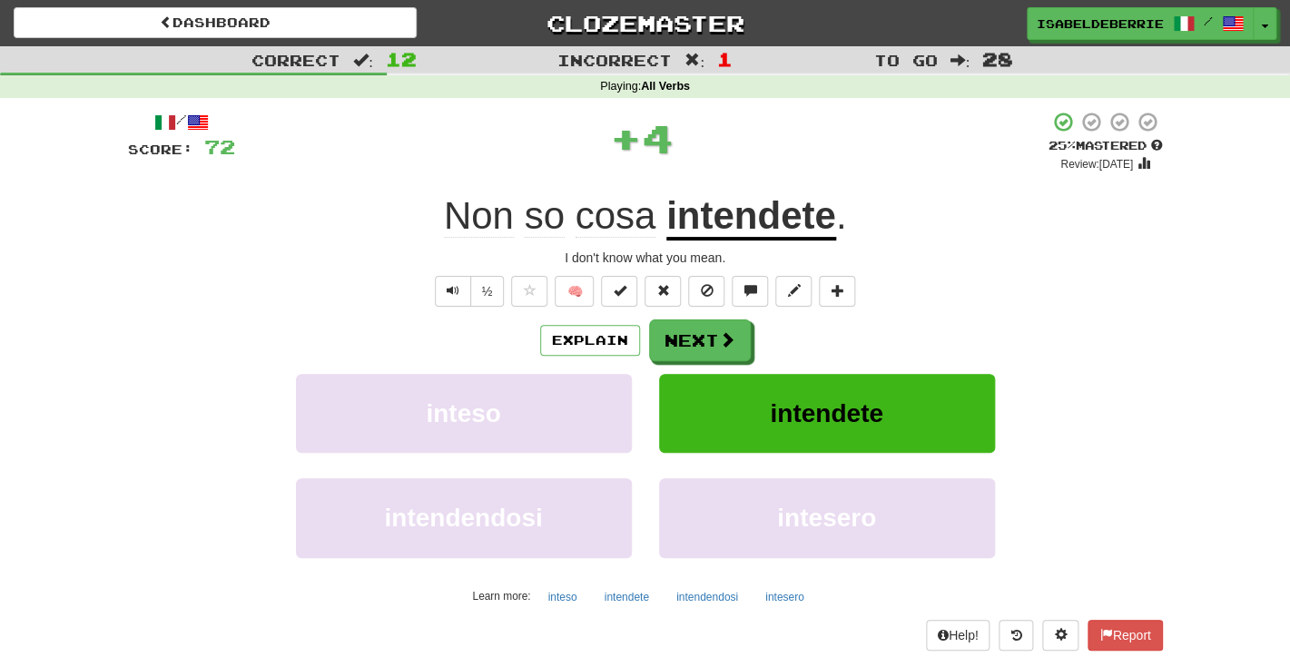
click at [680, 362] on div "Explain Next inteso intendete intendendosi intesero Learn more: inteso intendet…" at bounding box center [645, 464] width 1035 height 291
click at [682, 344] on button "Next" at bounding box center [701, 341] width 102 height 42
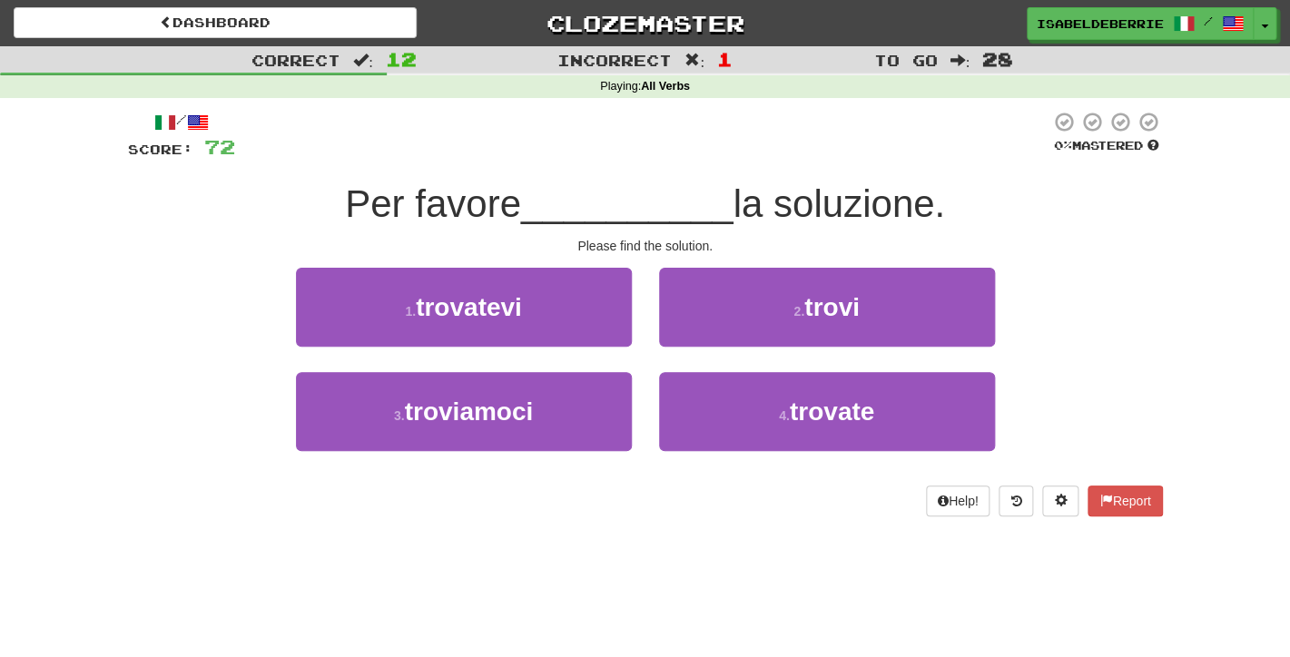
click at [642, 409] on div "3 . troviamoci" at bounding box center [463, 424] width 363 height 104
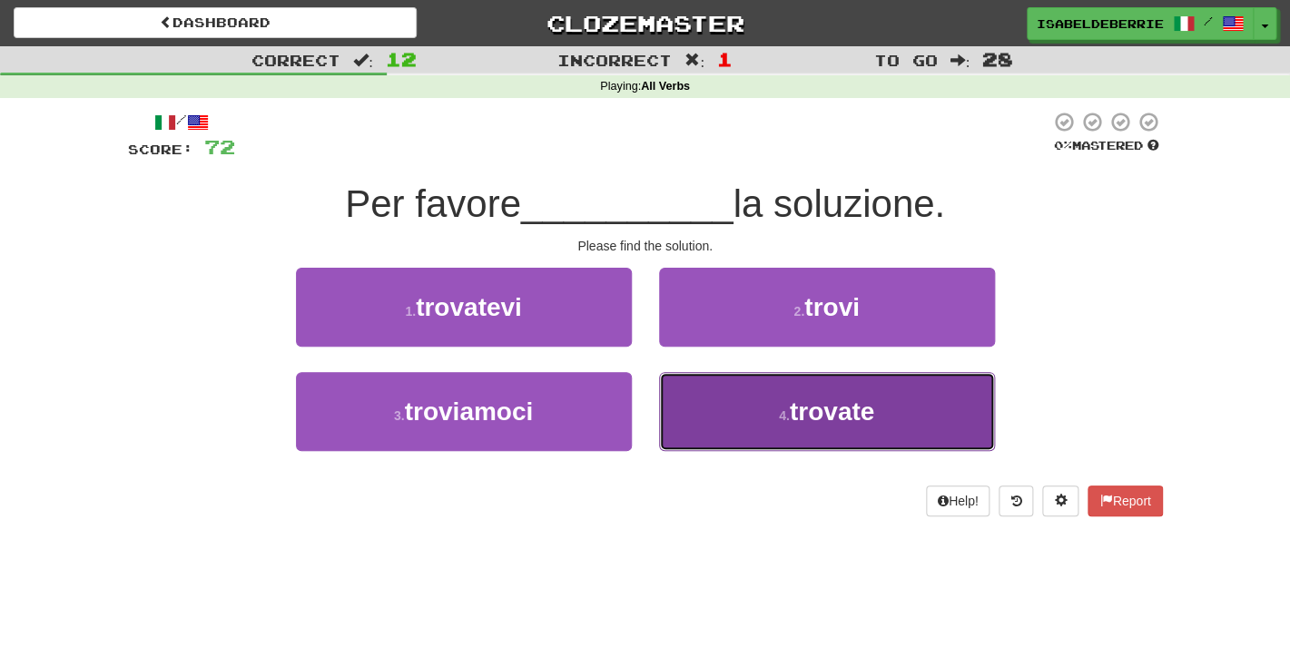
click at [688, 434] on button "4 . trovate" at bounding box center [827, 411] width 336 height 79
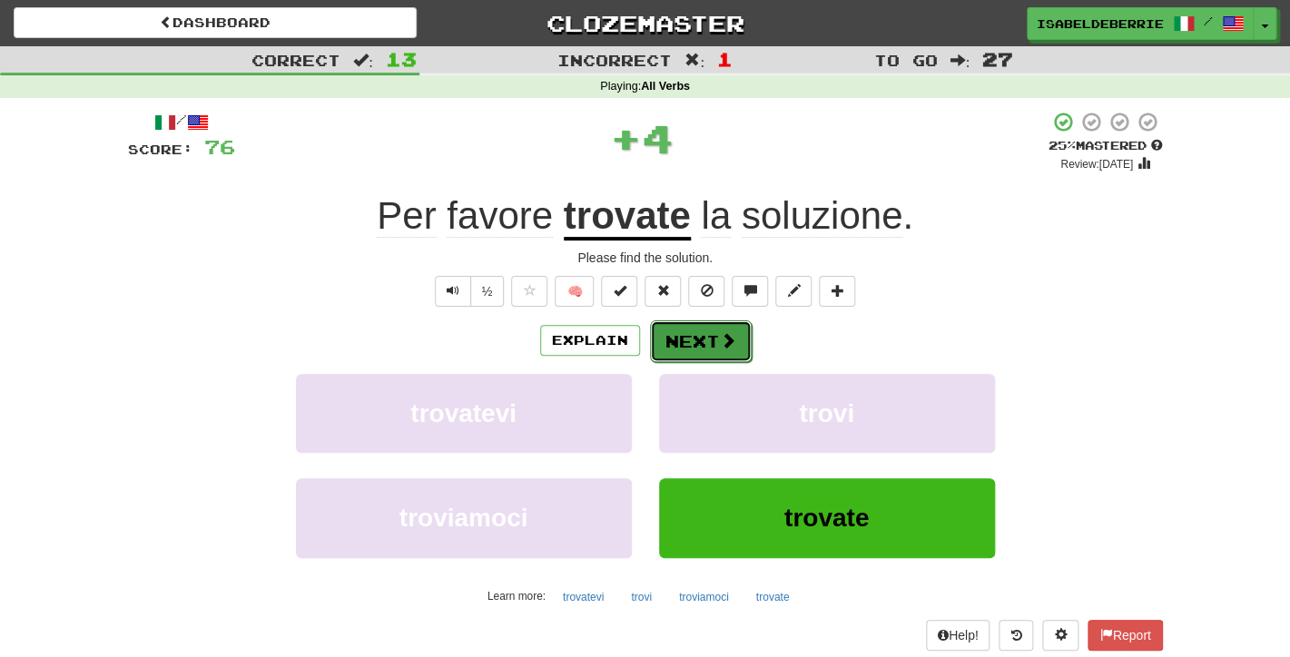
click at [669, 346] on button "Next" at bounding box center [701, 341] width 102 height 42
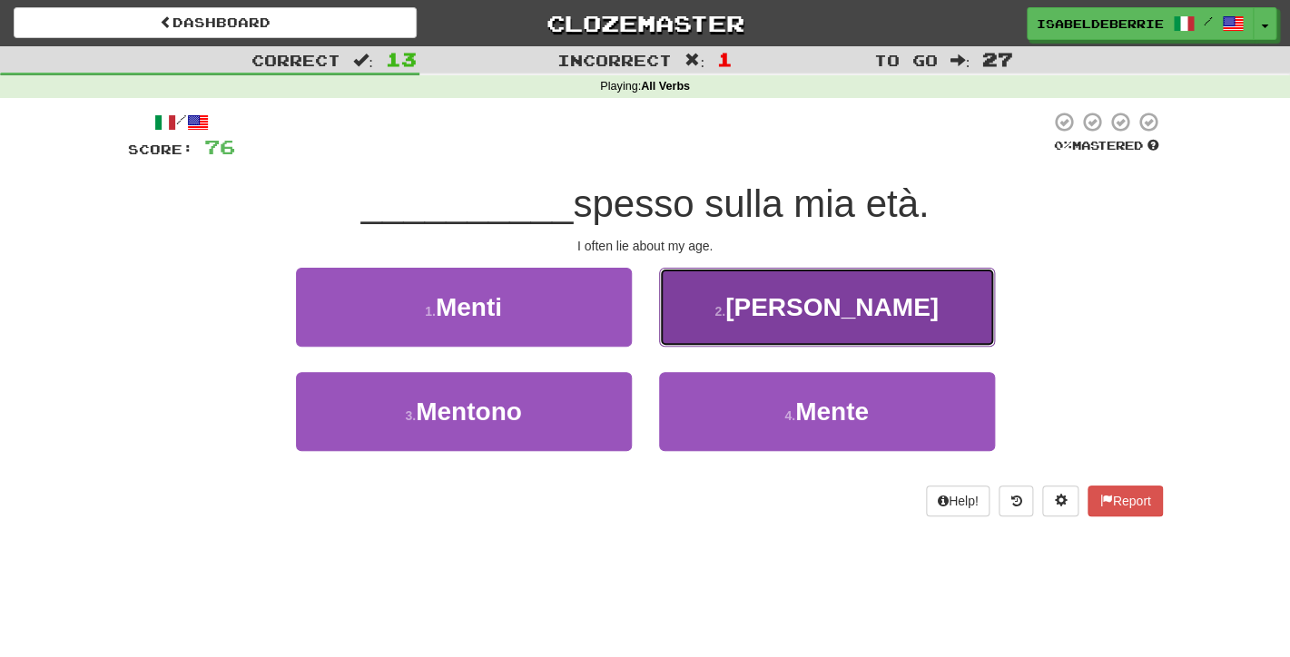
click at [678, 337] on button "2 . Mento" at bounding box center [827, 307] width 336 height 79
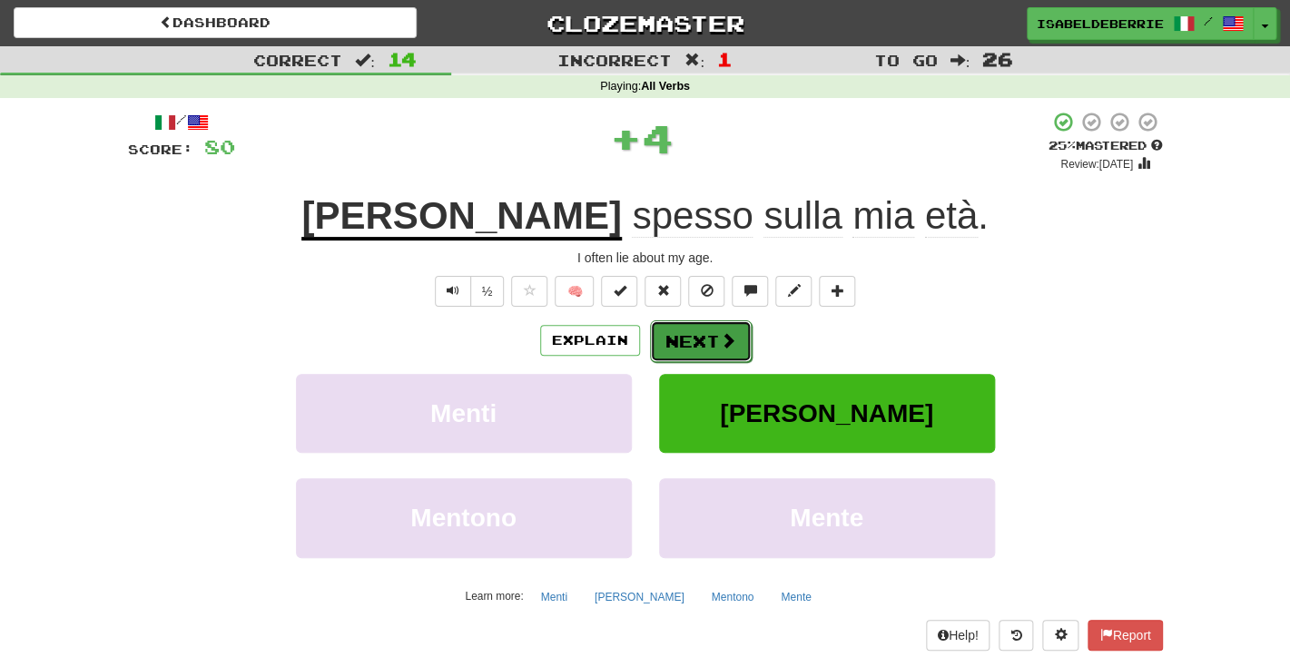
click at [679, 357] on button "Next" at bounding box center [701, 341] width 102 height 42
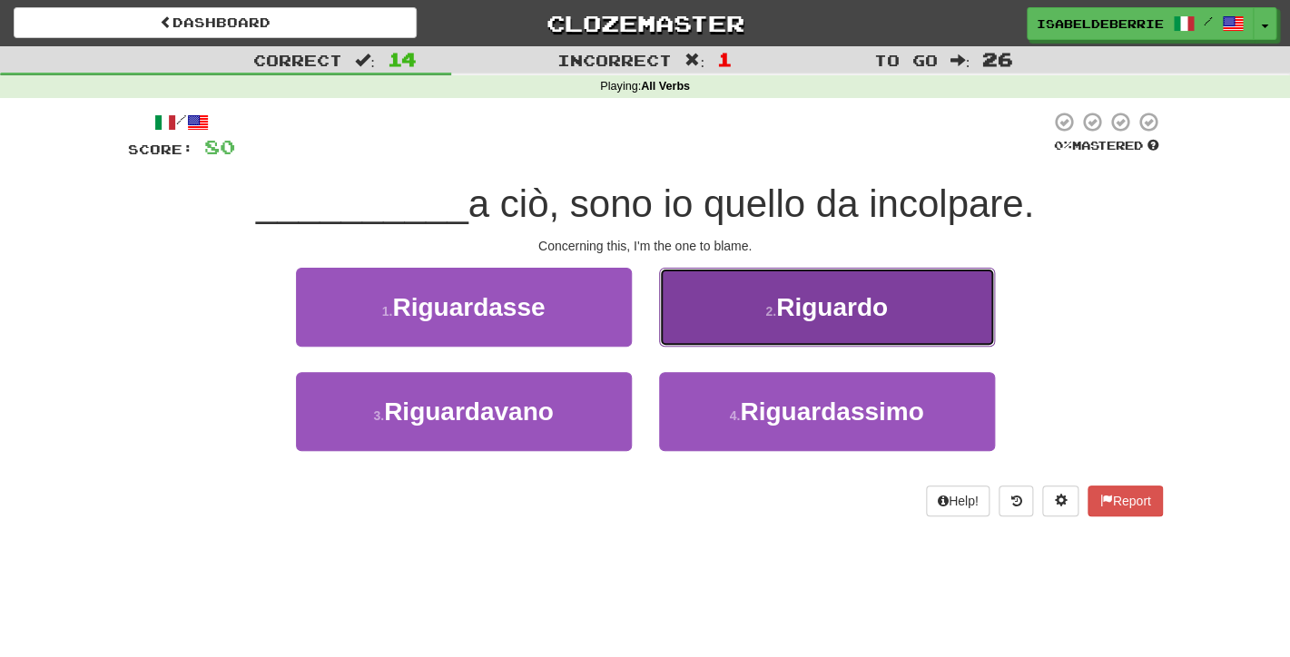
click at [682, 327] on button "2 . Riguardo" at bounding box center [827, 307] width 336 height 79
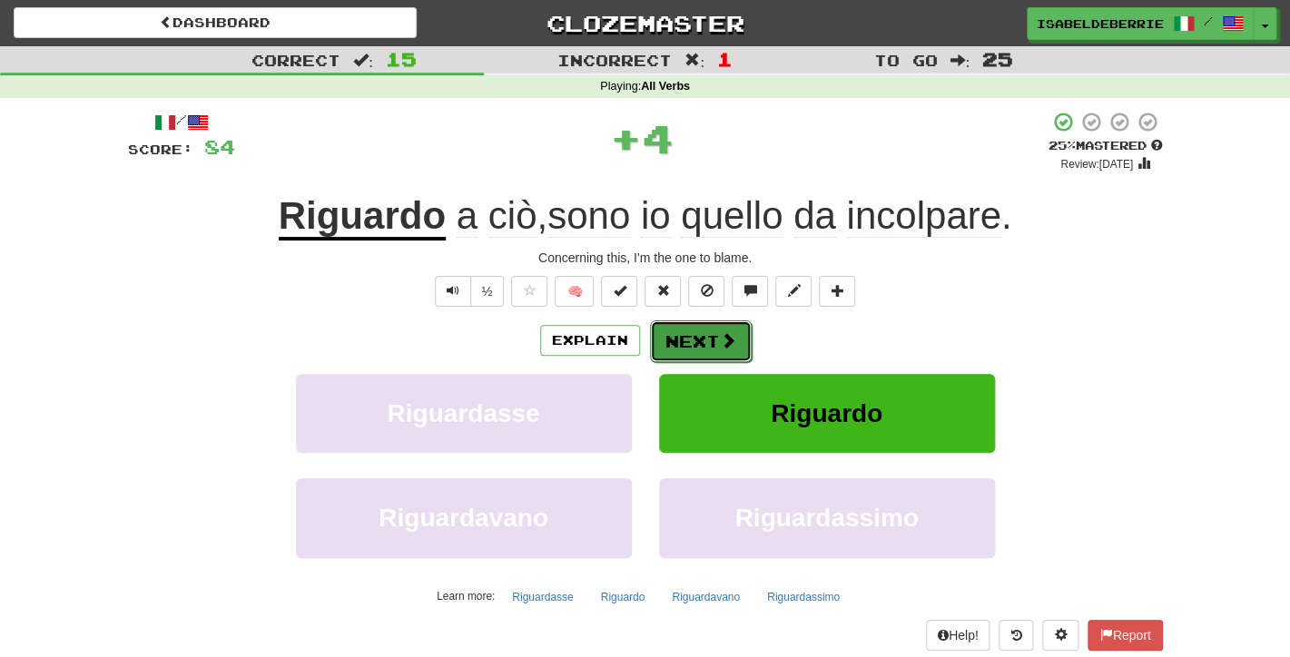
click at [670, 348] on button "Next" at bounding box center [701, 341] width 102 height 42
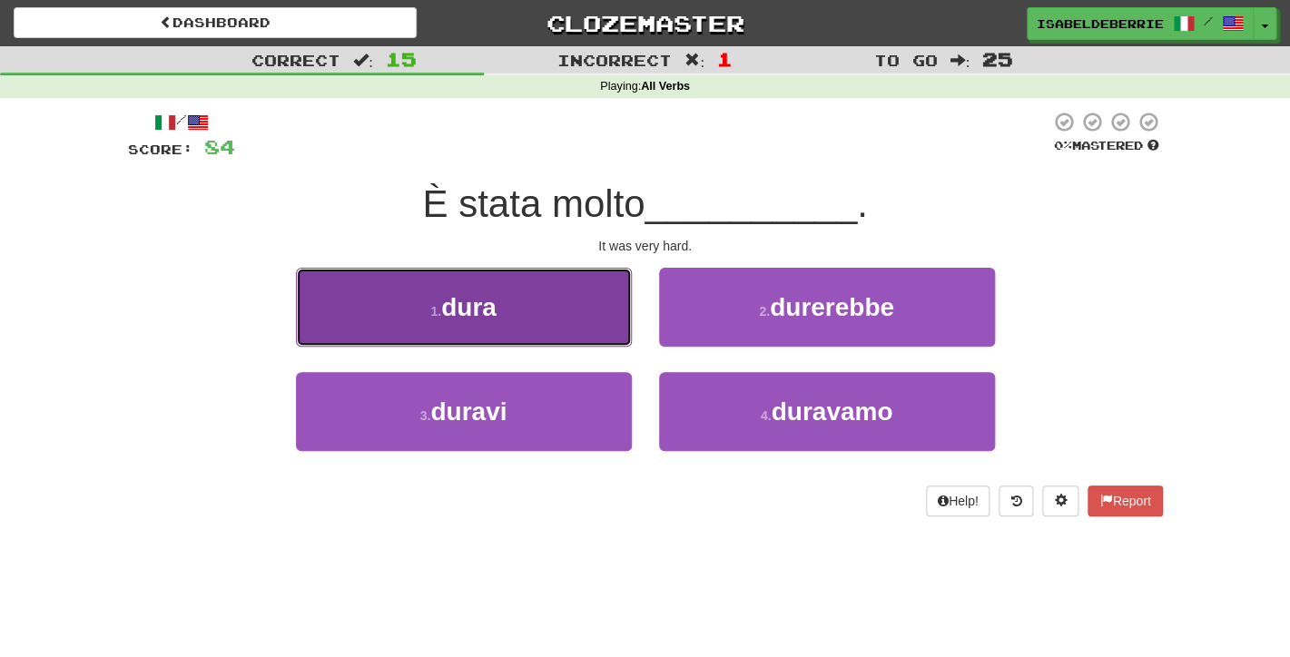
click at [615, 319] on button "1 . dura" at bounding box center [464, 307] width 336 height 79
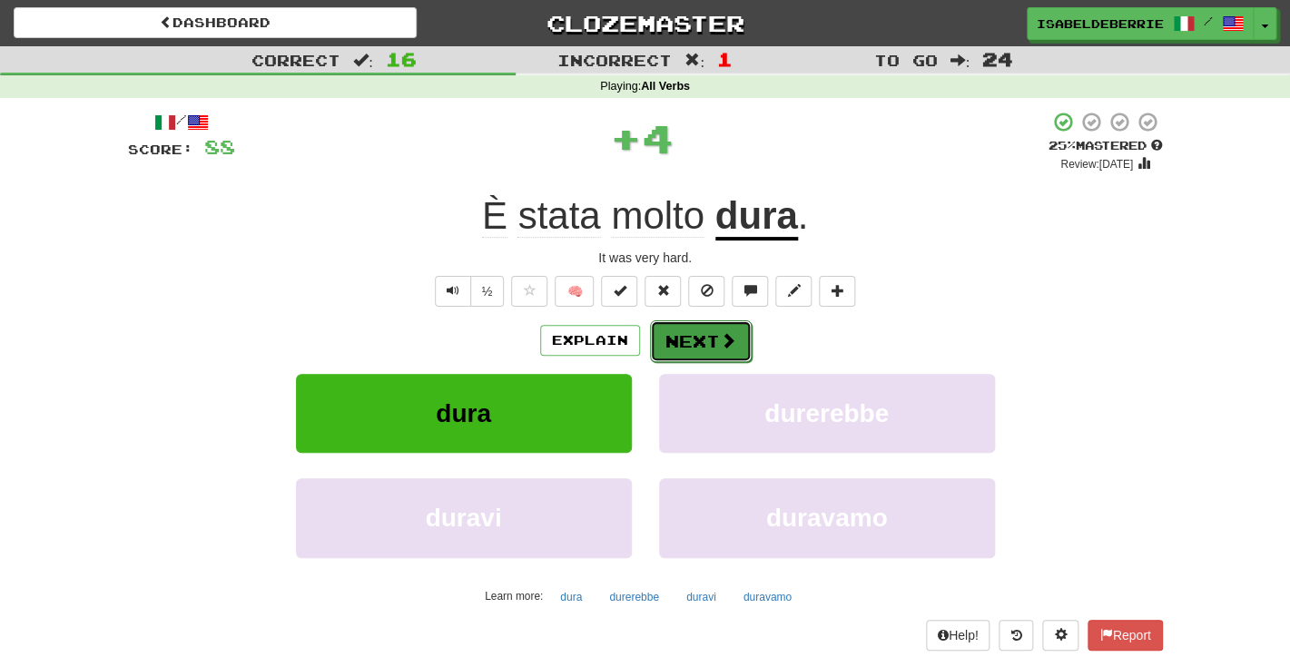
click at [679, 338] on button "Next" at bounding box center [701, 341] width 102 height 42
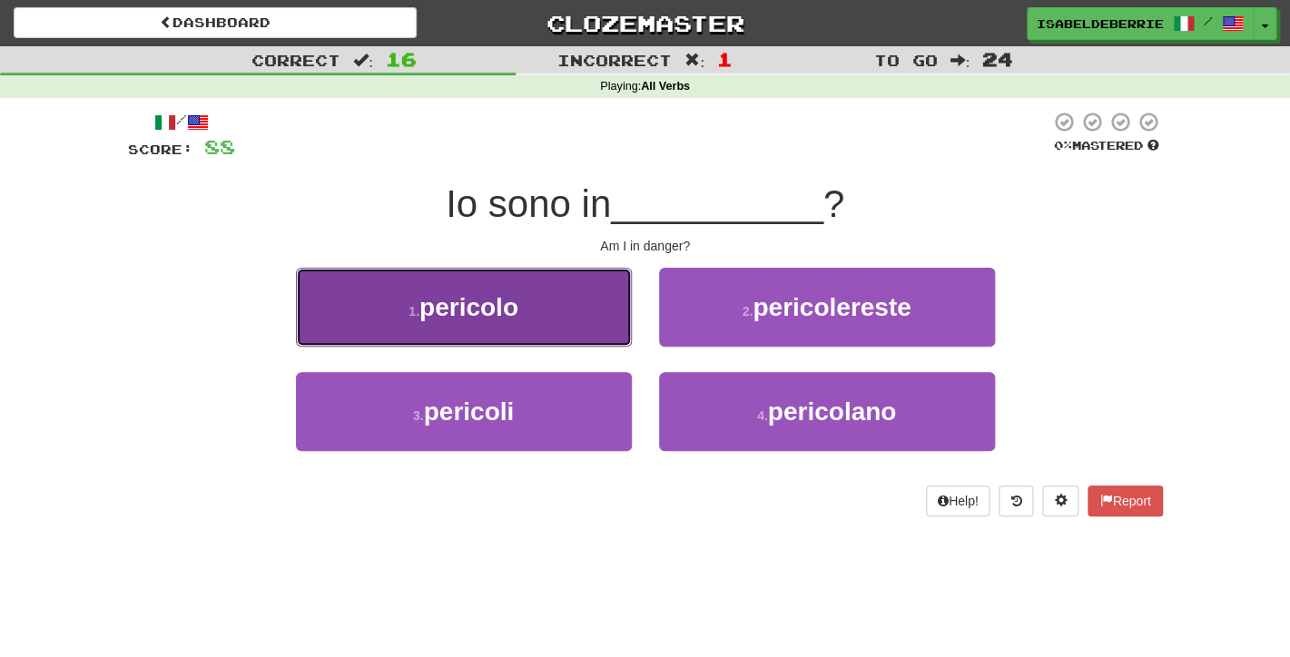
click at [608, 340] on button "1 . pericolo" at bounding box center [464, 307] width 336 height 79
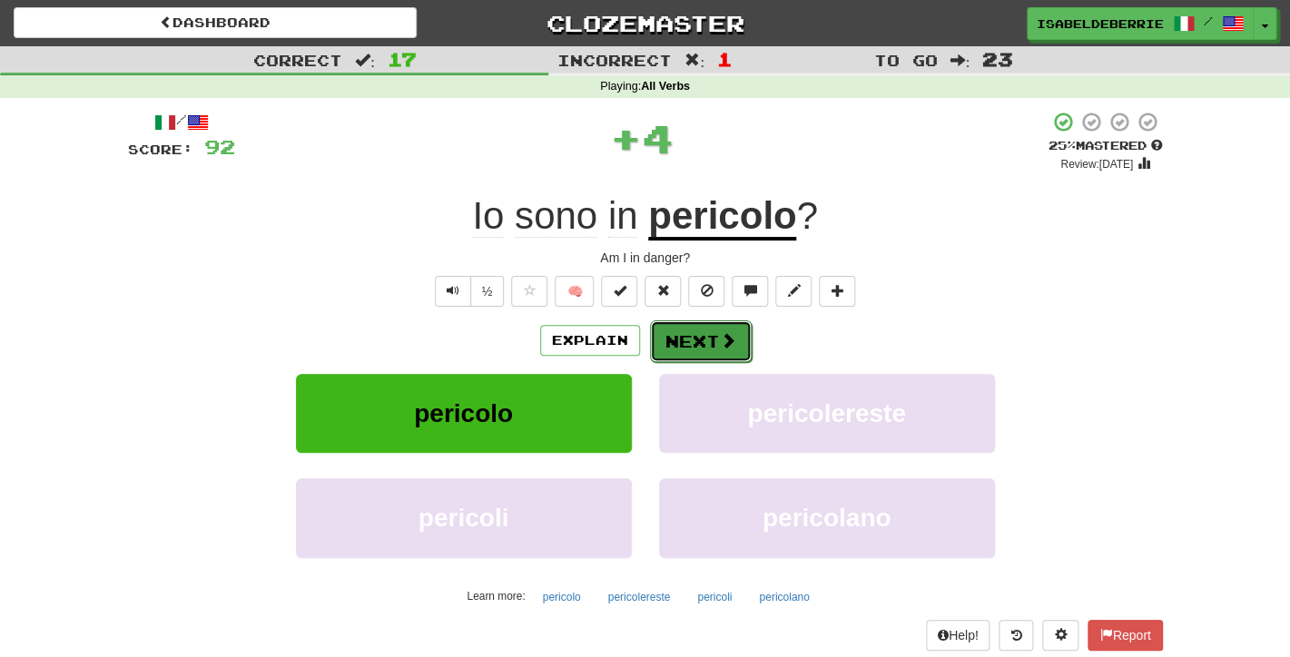
click at [674, 350] on button "Next" at bounding box center [701, 341] width 102 height 42
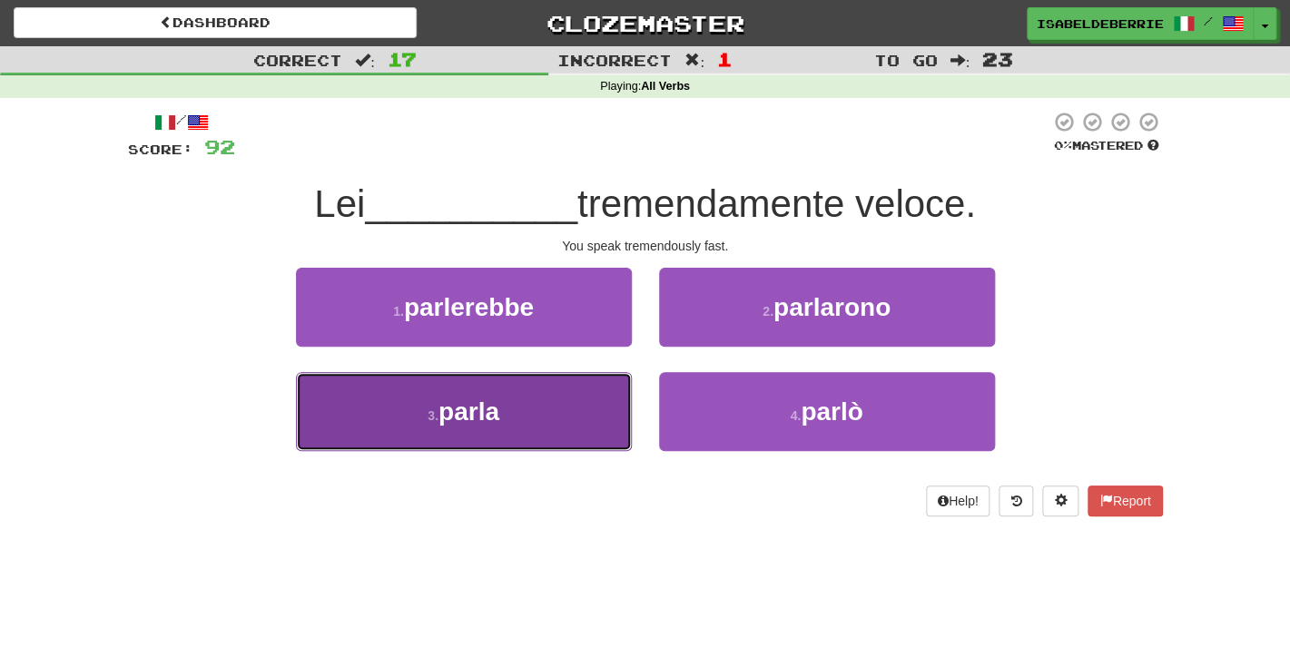
click at [611, 426] on button "3 . parla" at bounding box center [464, 411] width 336 height 79
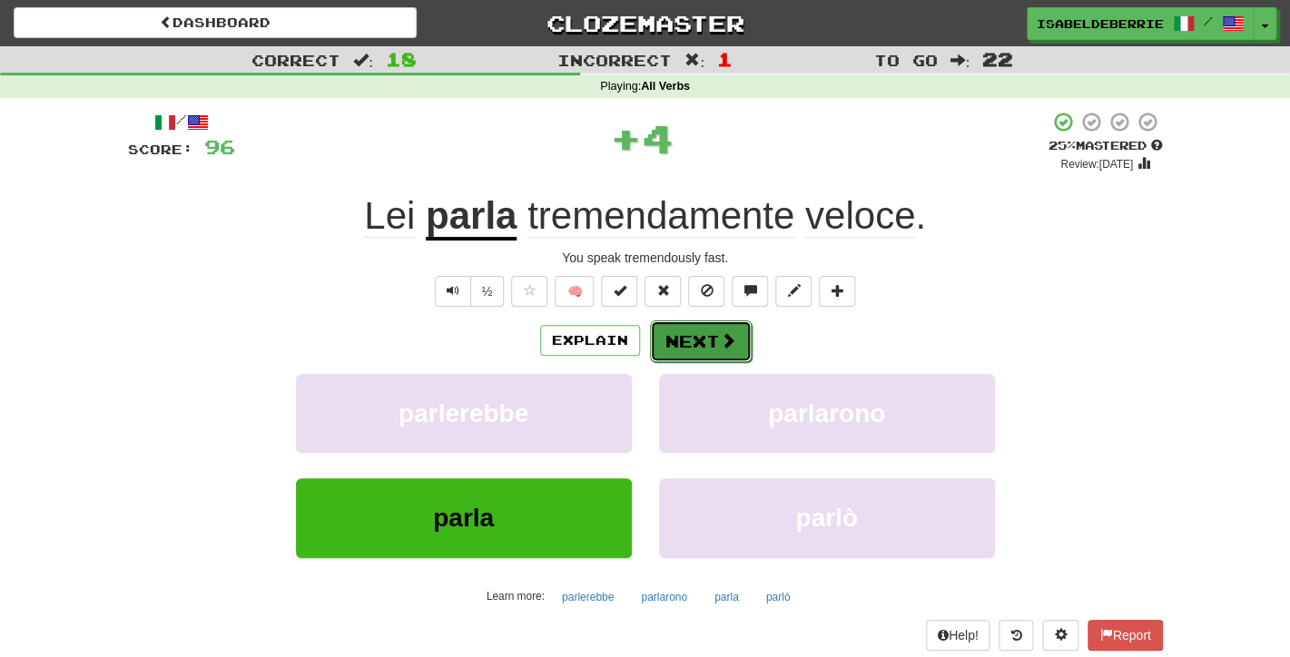
click at [665, 357] on button "Next" at bounding box center [701, 341] width 102 height 42
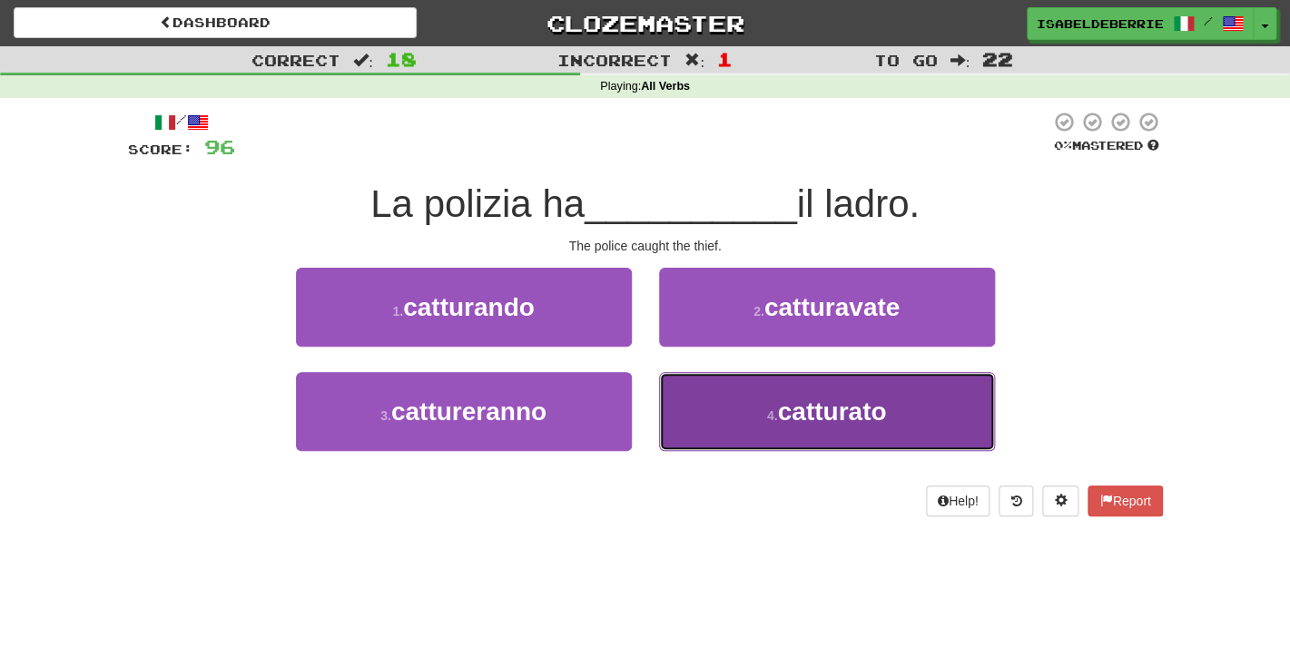
click at [677, 412] on button "4 . catturato" at bounding box center [827, 411] width 336 height 79
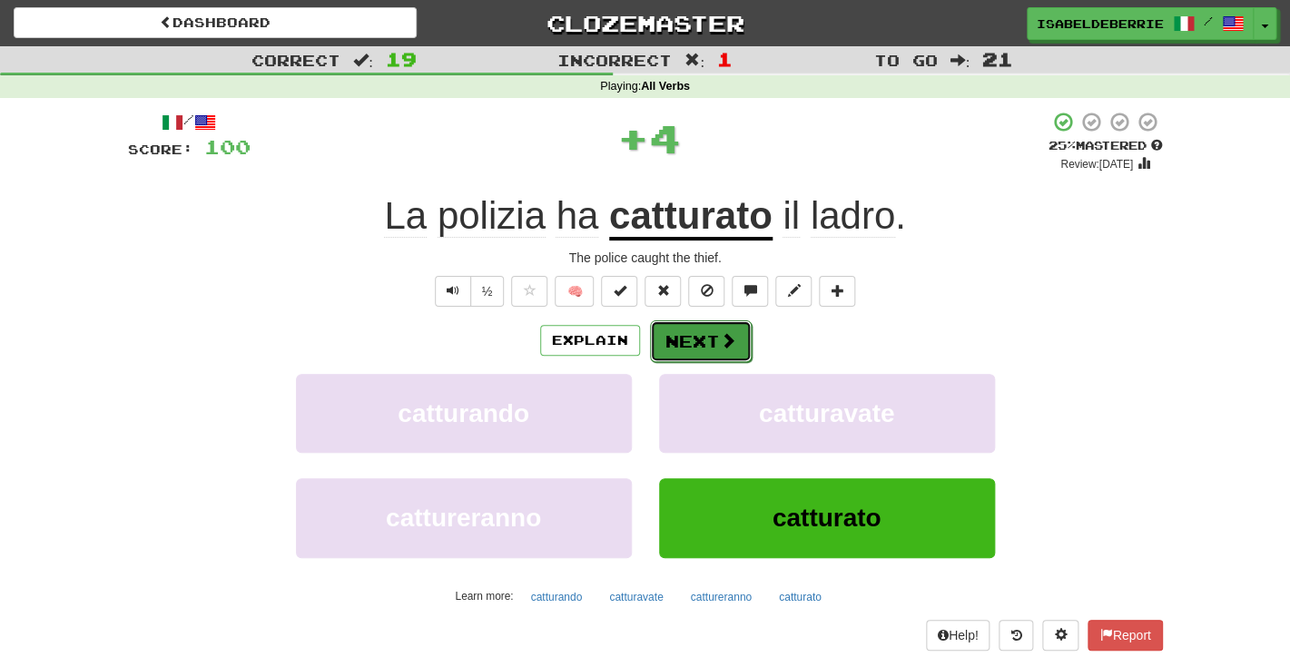
click at [669, 340] on button "Next" at bounding box center [701, 341] width 102 height 42
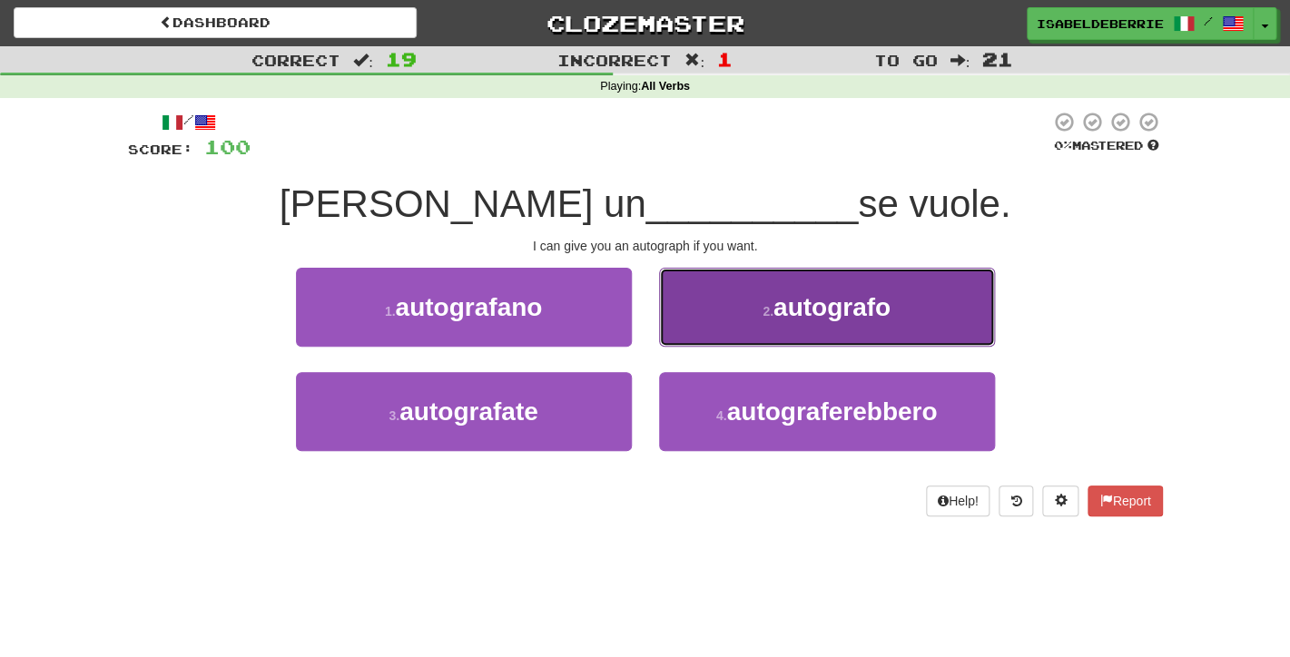
click at [683, 325] on button "2 . autografo" at bounding box center [827, 307] width 336 height 79
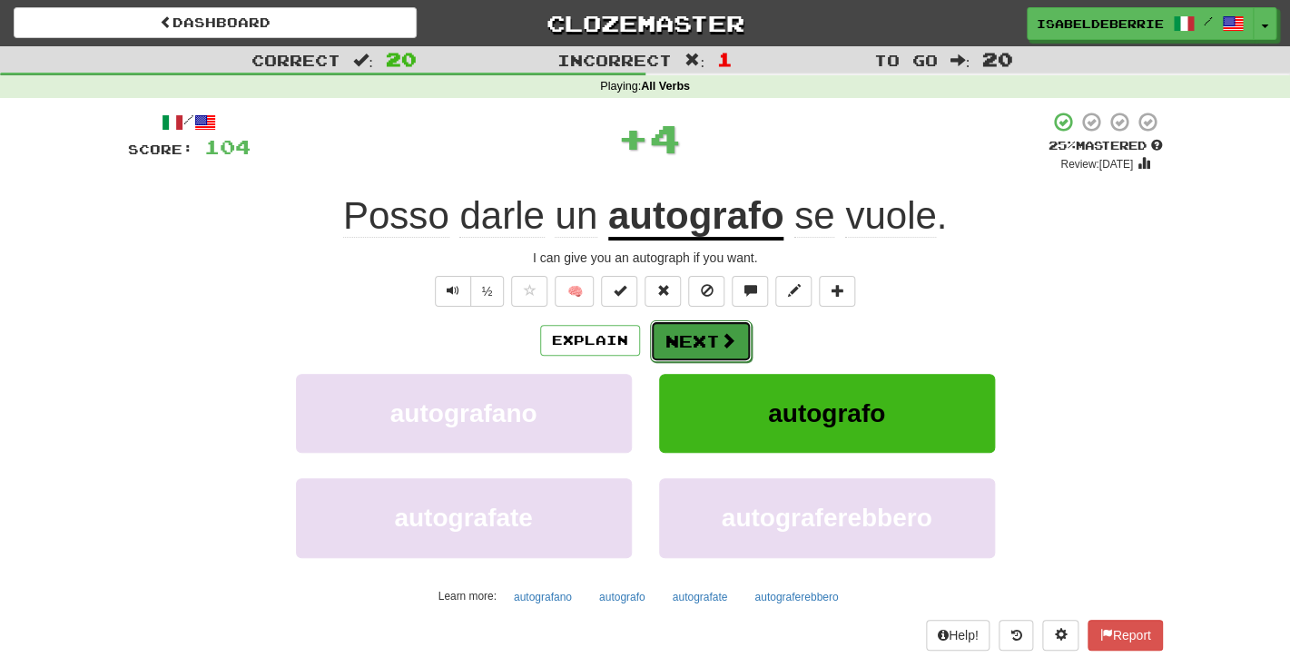
click at [662, 349] on button "Next" at bounding box center [701, 341] width 102 height 42
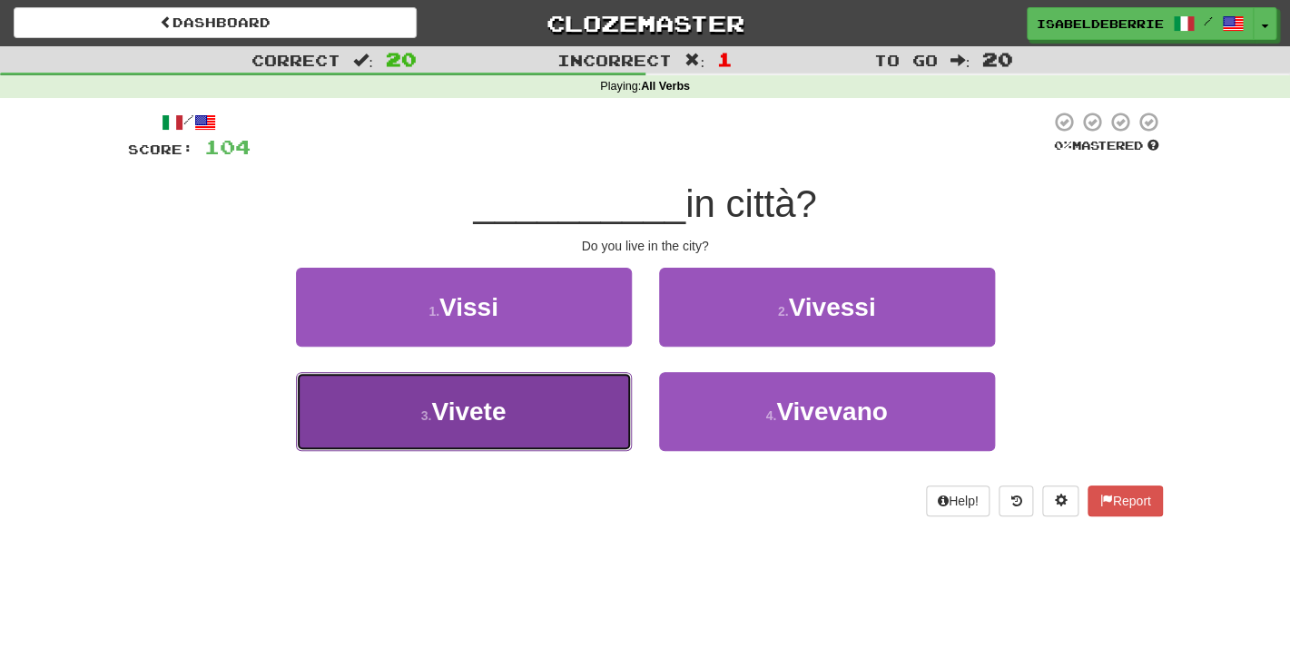
click at [571, 427] on button "3 . Vivete" at bounding box center [464, 411] width 336 height 79
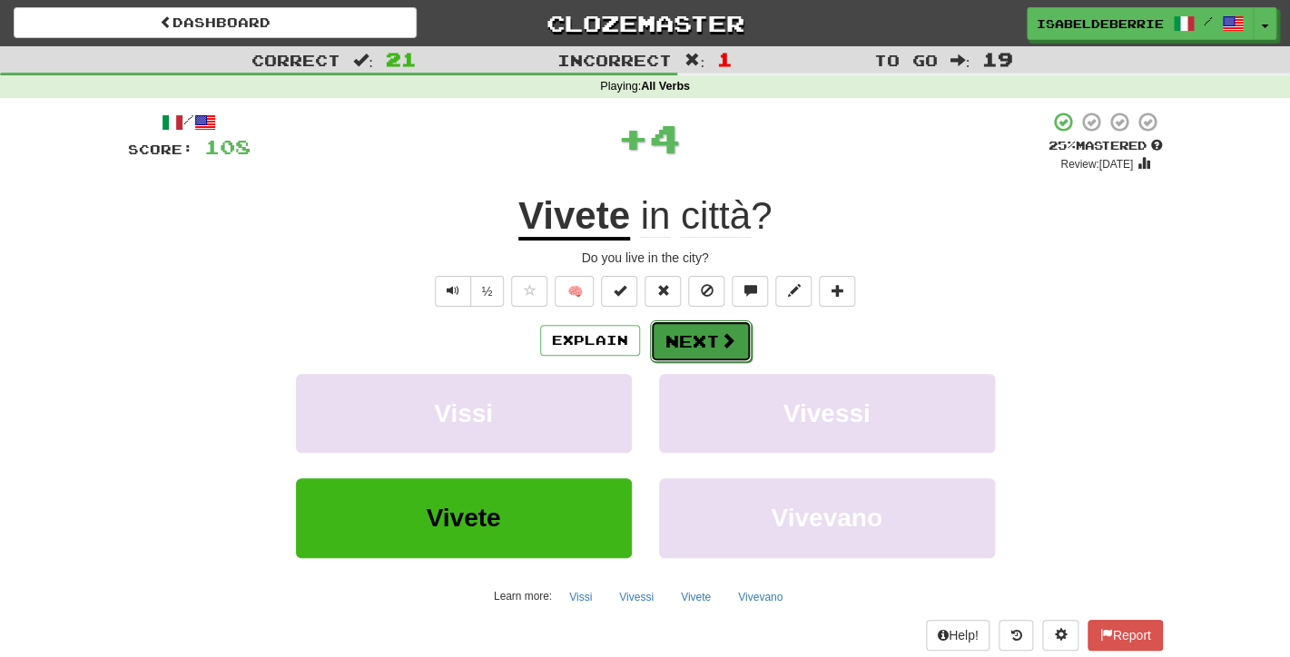
click at [681, 346] on button "Next" at bounding box center [701, 341] width 102 height 42
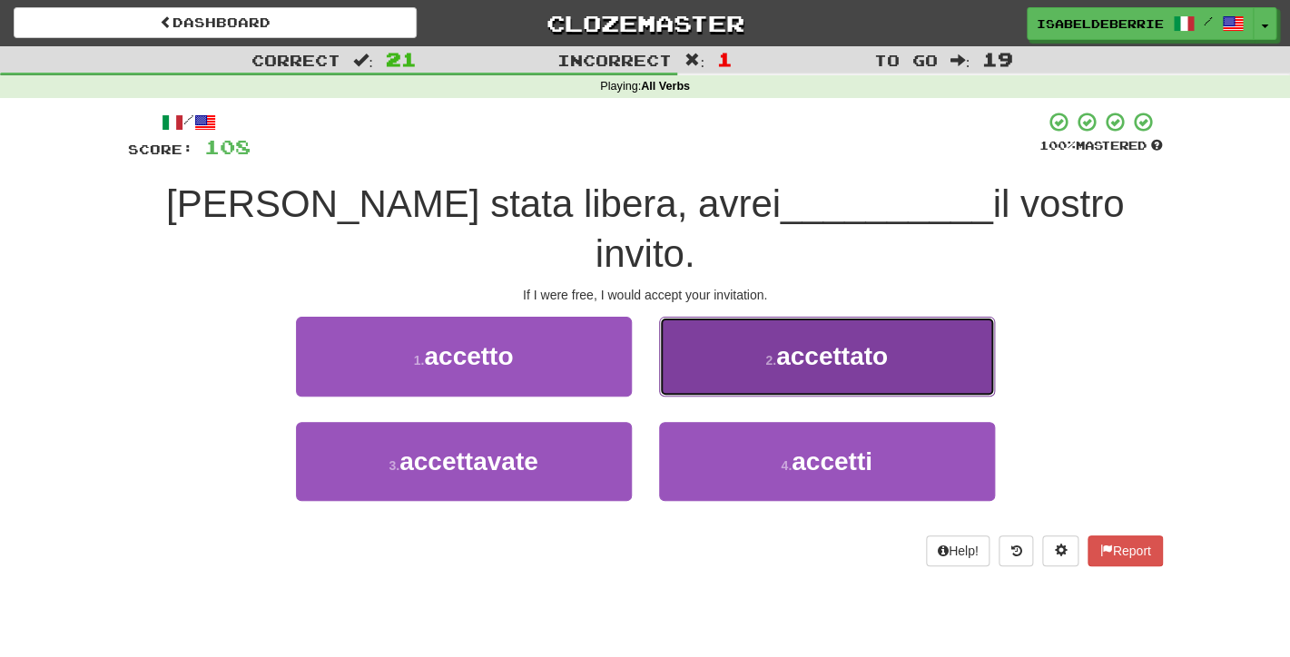
click at [680, 332] on button "2 . accettato" at bounding box center [827, 356] width 336 height 79
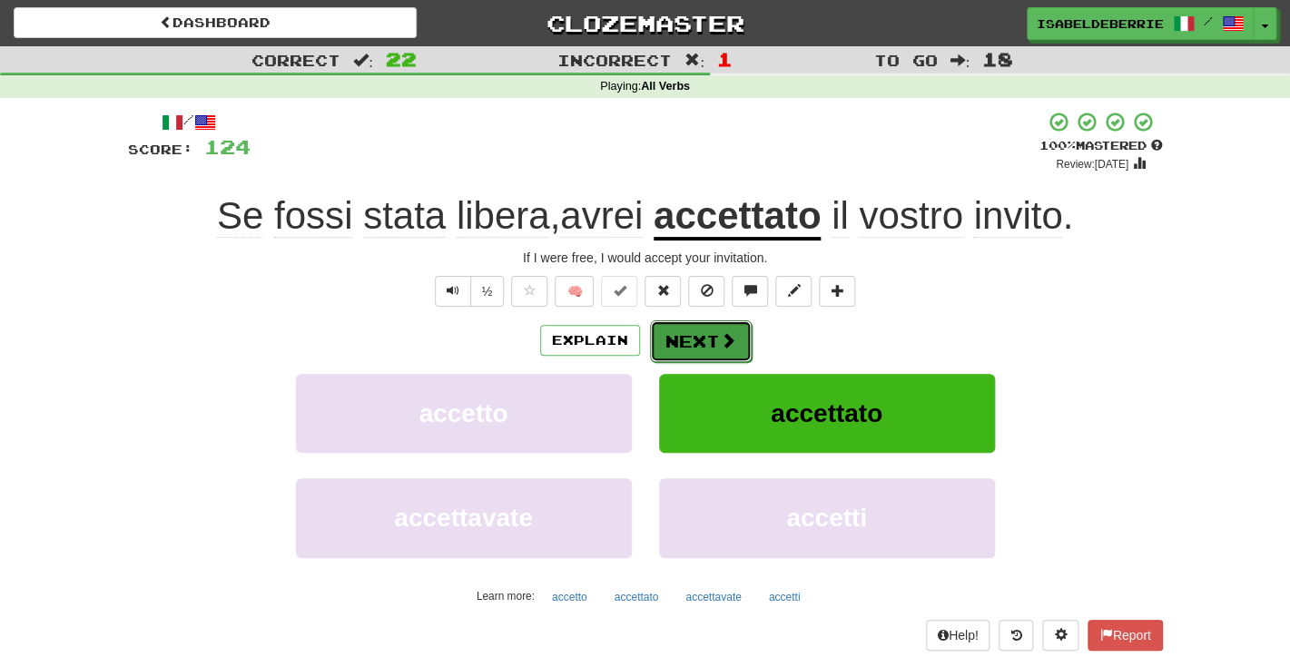
click at [681, 344] on button "Next" at bounding box center [701, 341] width 102 height 42
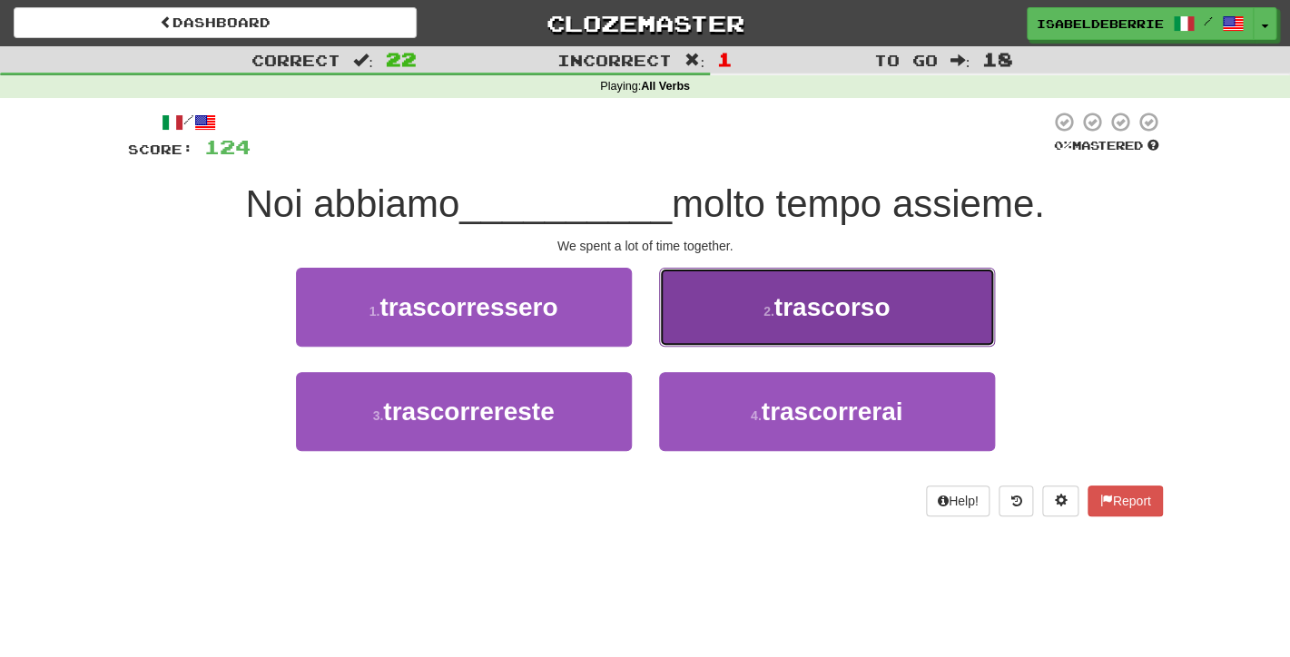
click at [680, 337] on button "2 . trascorso" at bounding box center [827, 307] width 336 height 79
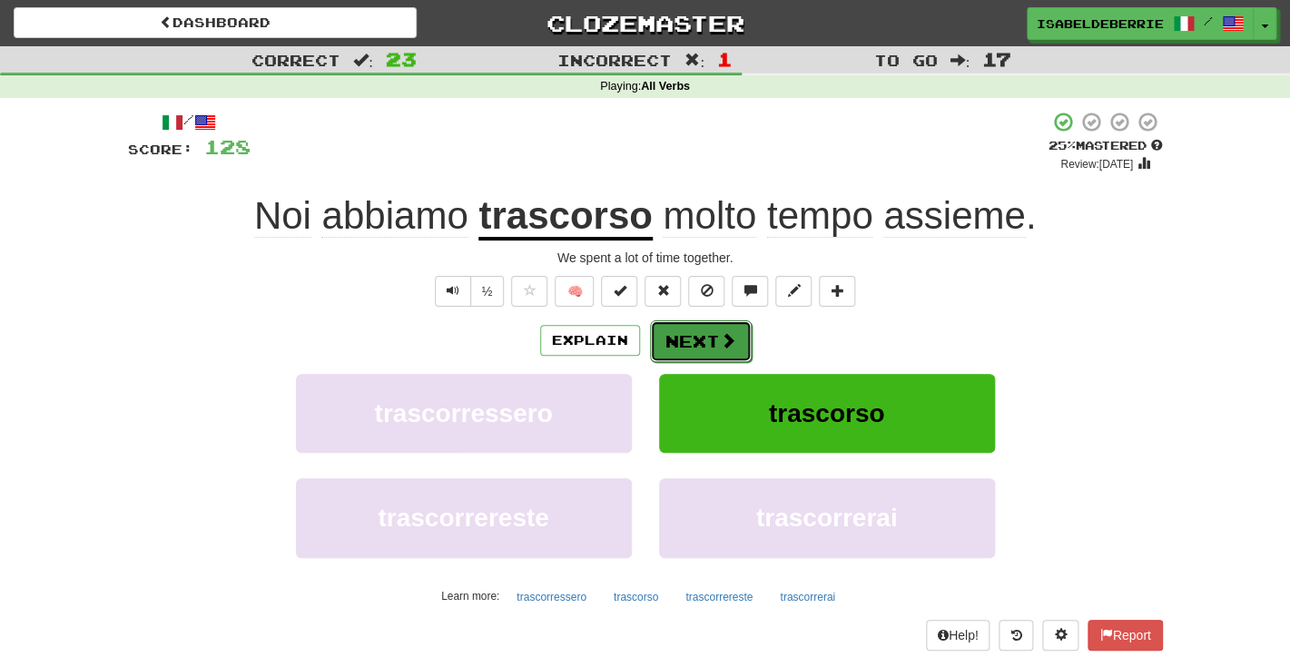
click at [672, 359] on button "Next" at bounding box center [701, 341] width 102 height 42
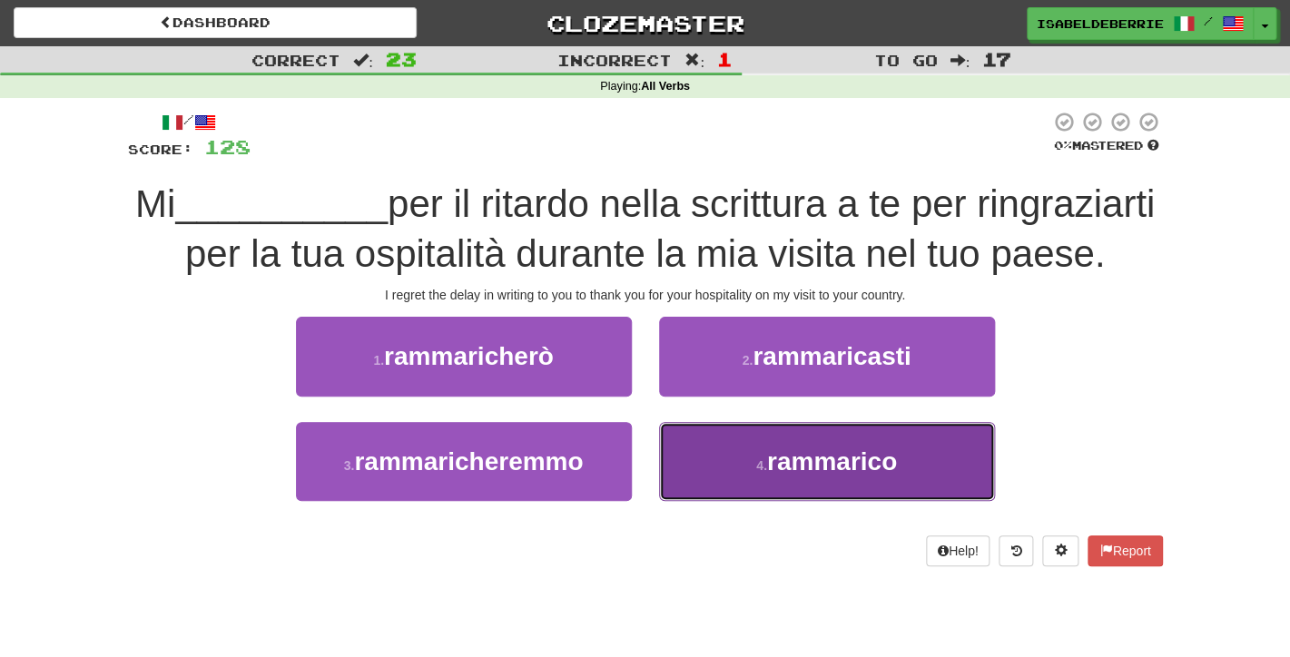
click at [679, 459] on button "4 . rammarico" at bounding box center [827, 461] width 336 height 79
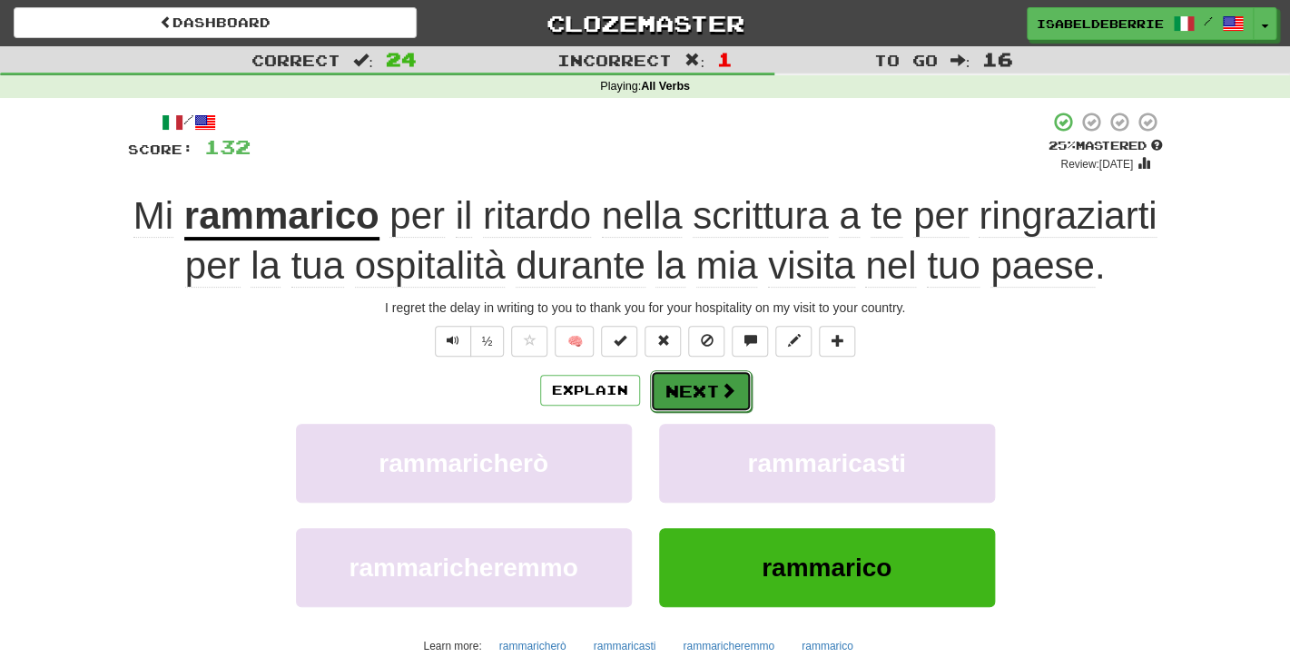
click at [678, 397] on button "Next" at bounding box center [701, 391] width 102 height 42
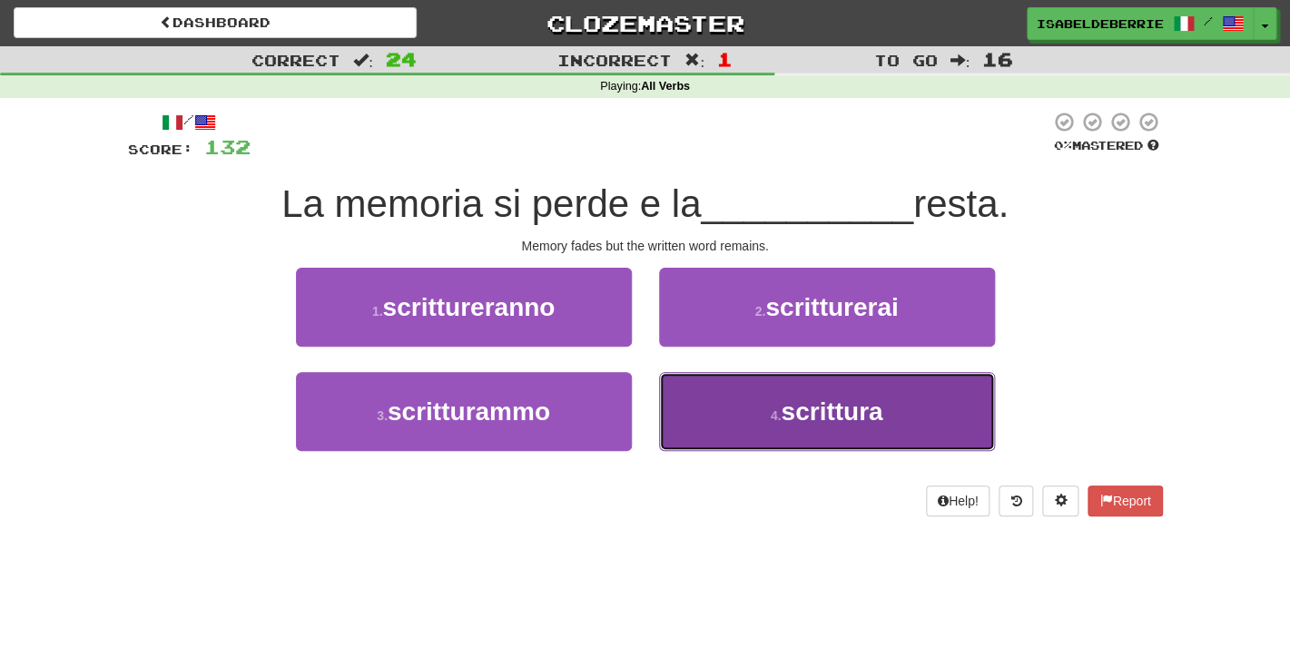
click at [682, 409] on button "4 . scrittura" at bounding box center [827, 411] width 336 height 79
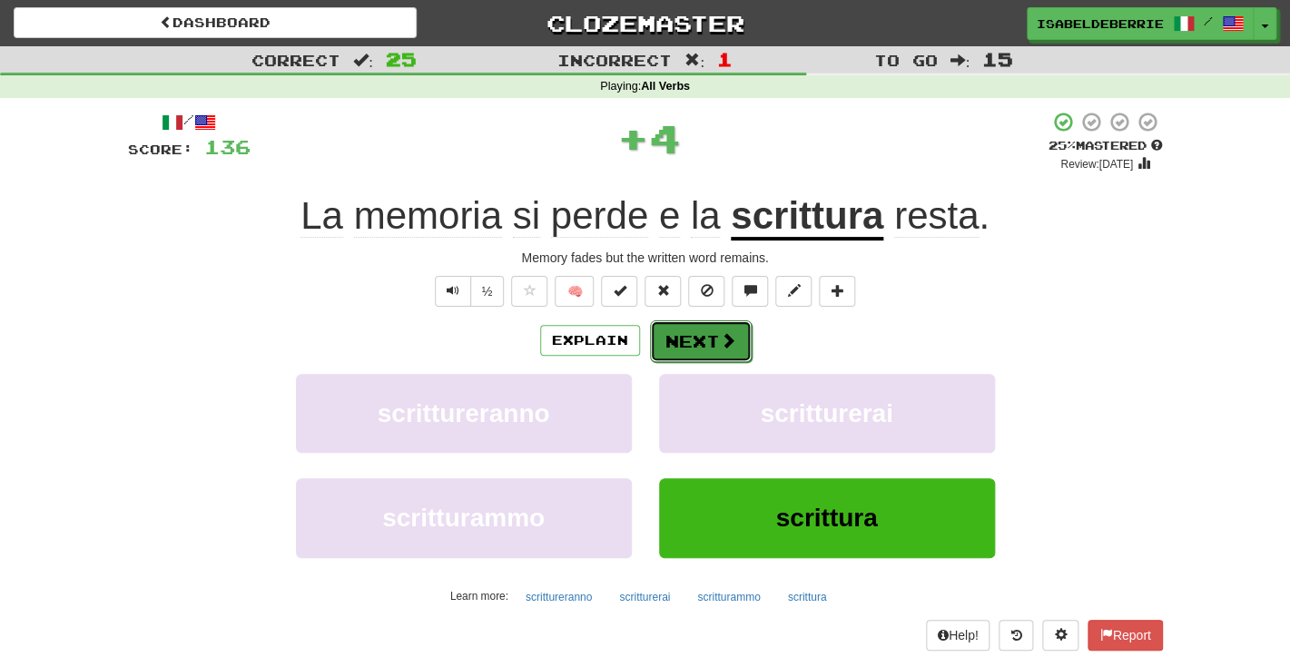
click at [690, 344] on button "Next" at bounding box center [701, 341] width 102 height 42
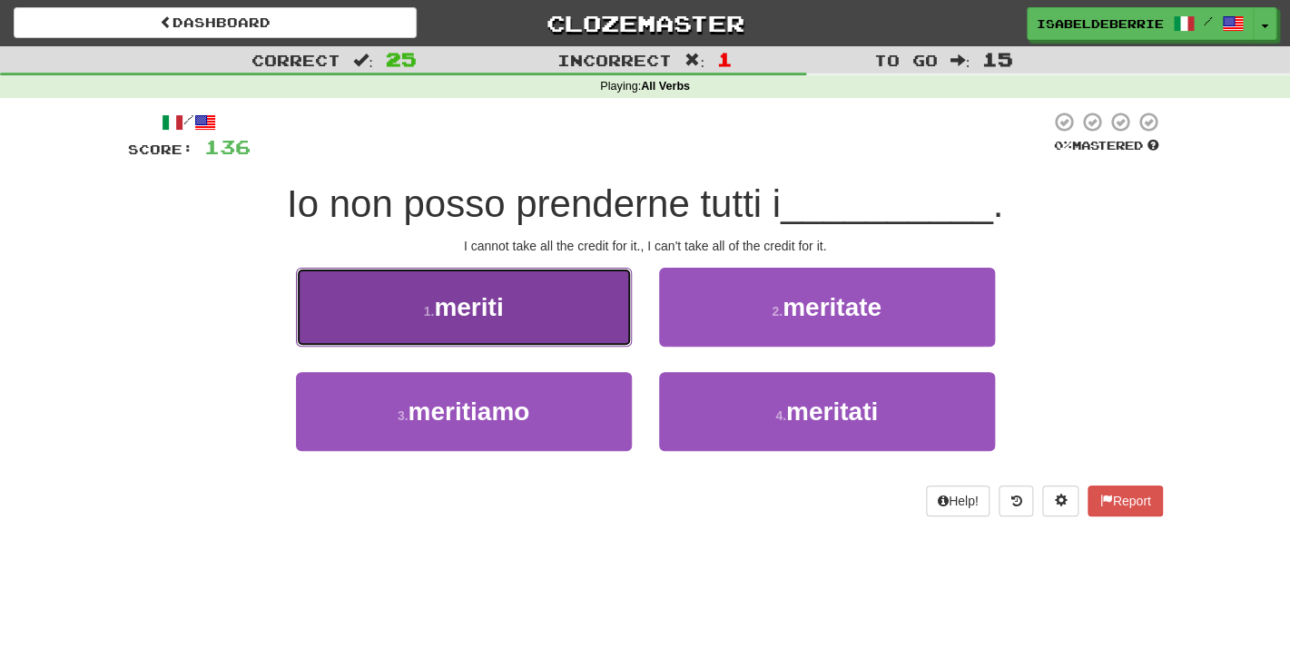
click at [611, 342] on button "1 . meriti" at bounding box center [464, 307] width 336 height 79
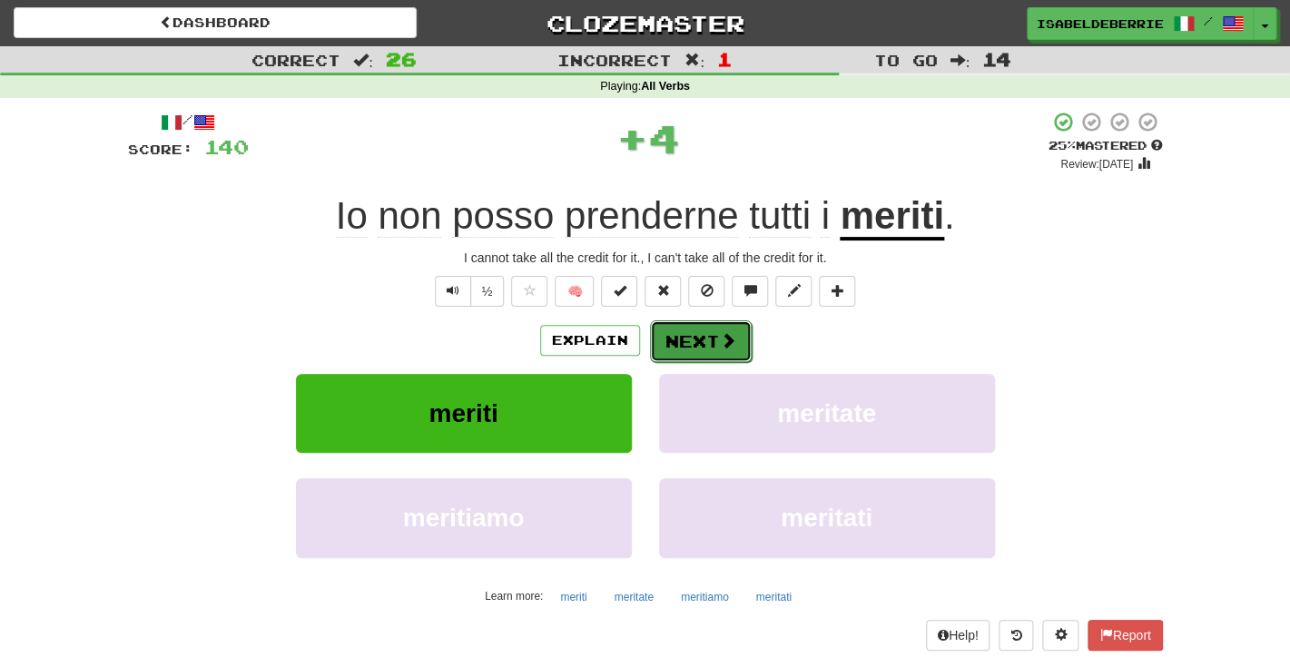
click at [692, 348] on button "Next" at bounding box center [701, 341] width 102 height 42
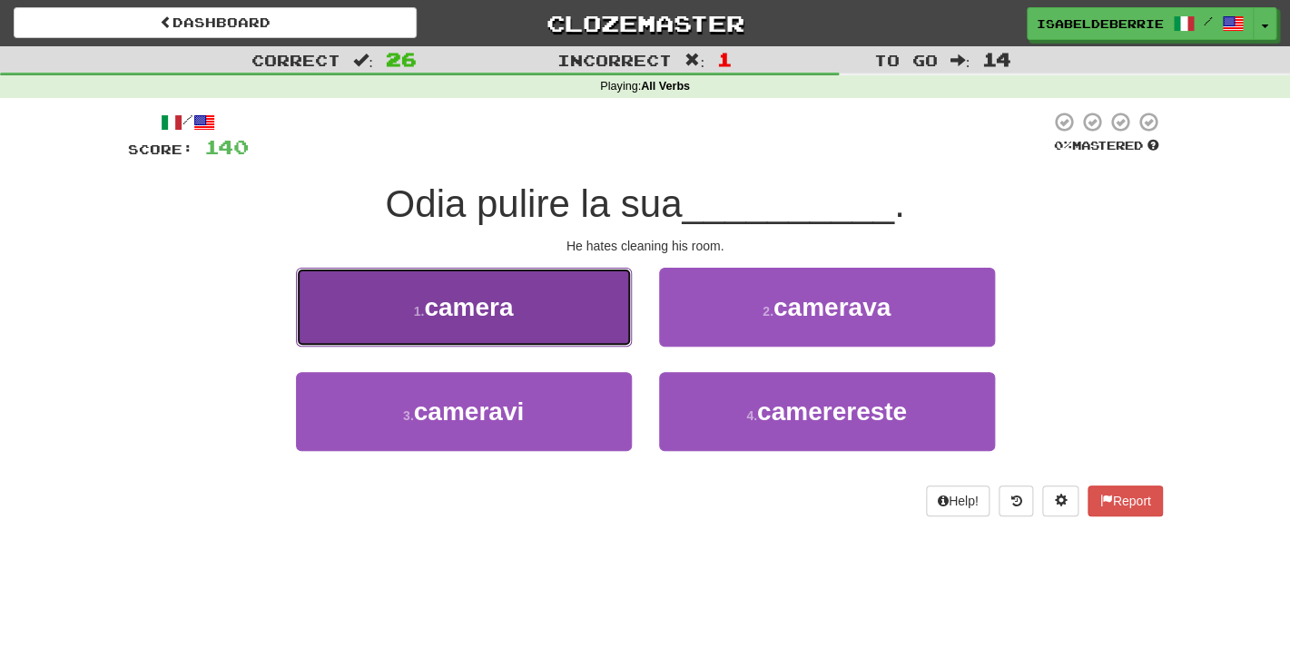
click at [607, 333] on button "1 . camera" at bounding box center [464, 307] width 336 height 79
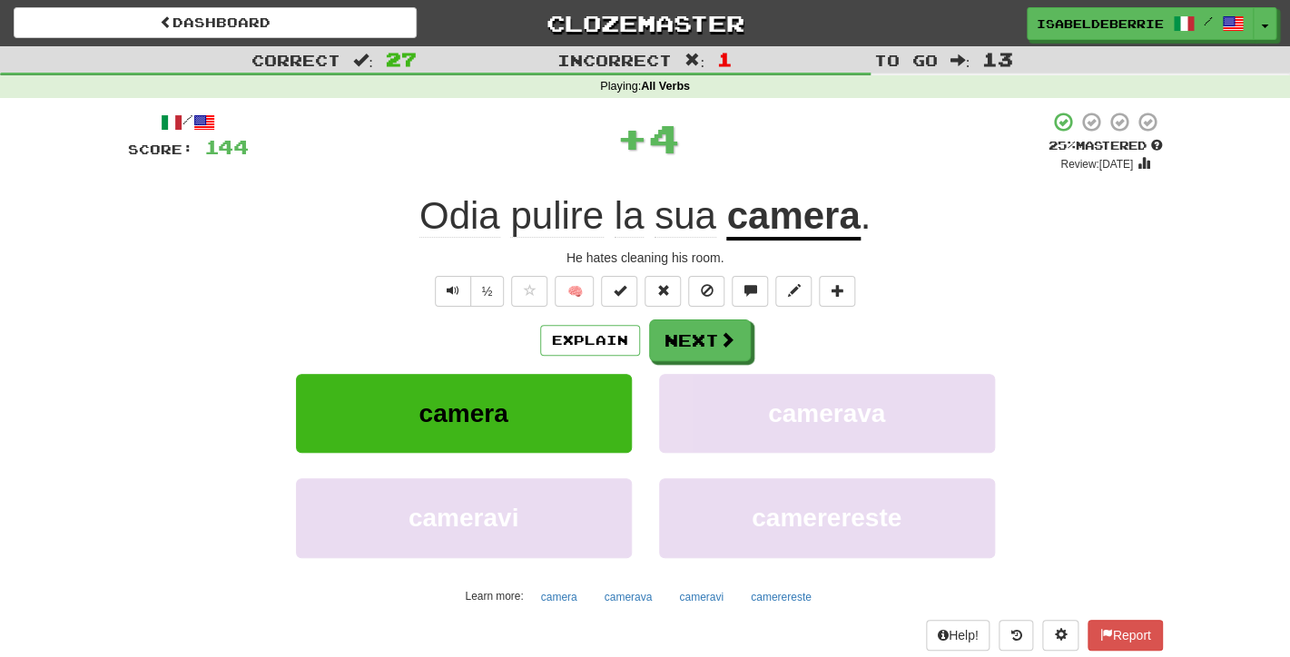
click at [682, 362] on div "Explain Next camera camerava cameravi camerereste Learn more: camera camerava c…" at bounding box center [645, 464] width 1035 height 291
click at [685, 354] on button "Next" at bounding box center [701, 341] width 102 height 42
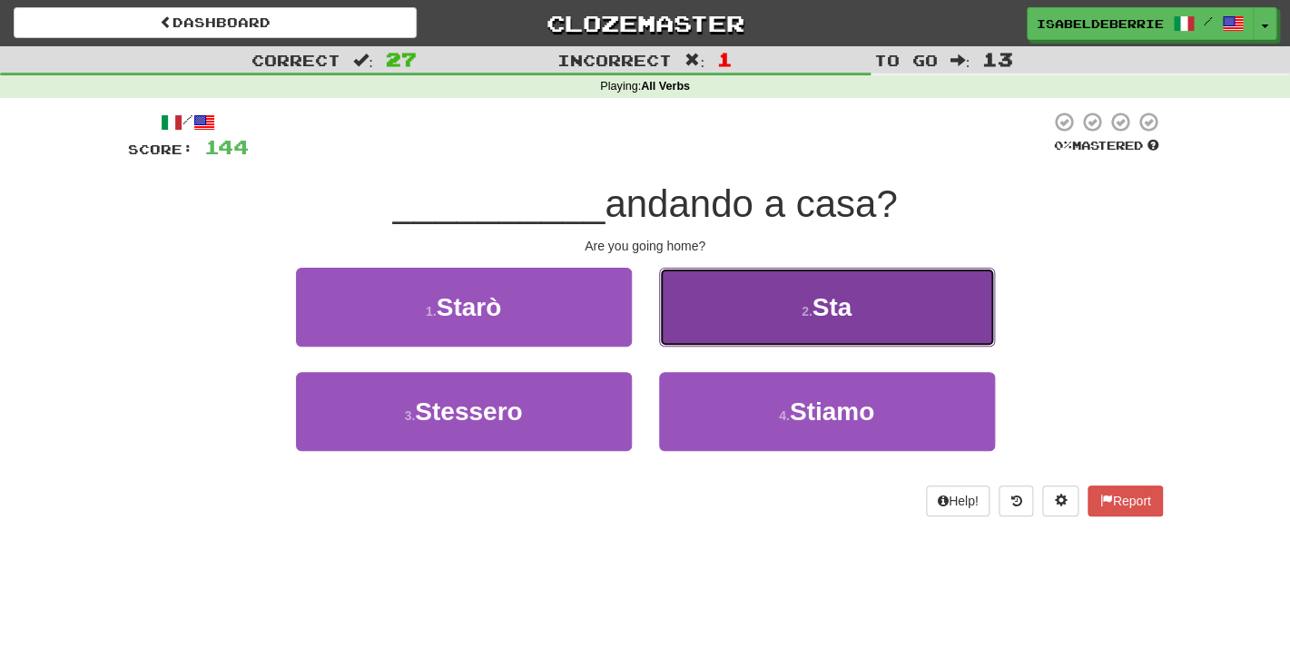
click at [697, 319] on button "2 . Sta" at bounding box center [827, 307] width 336 height 79
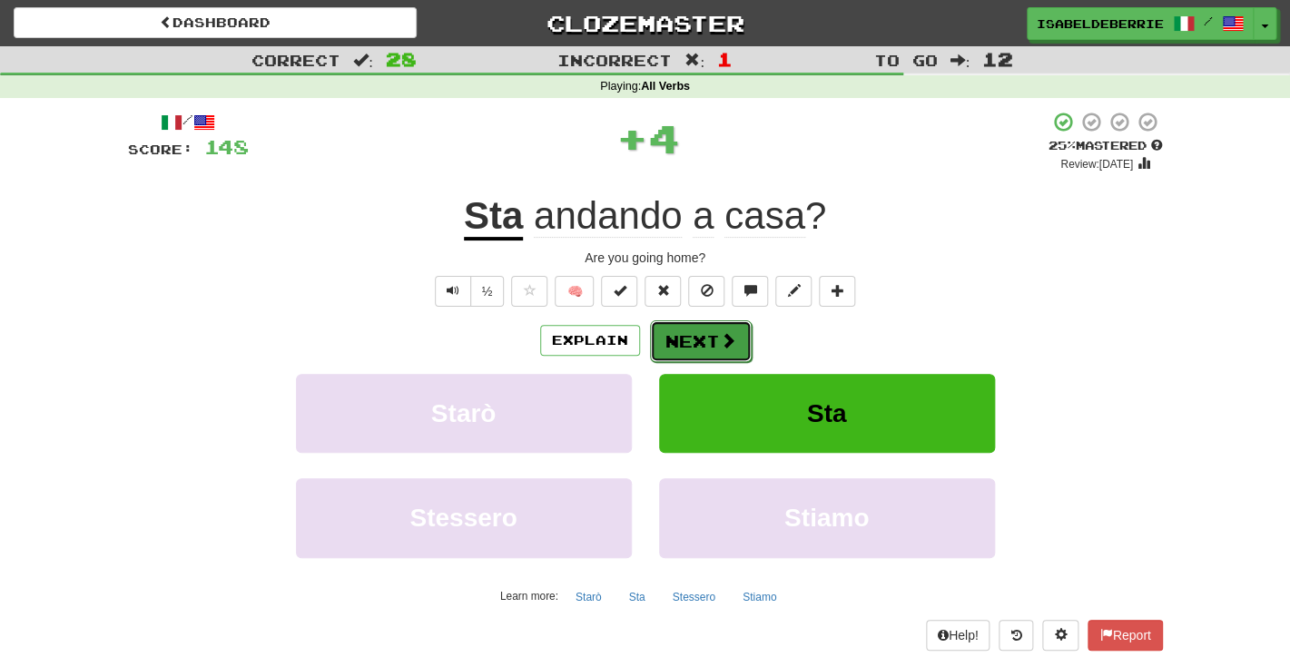
click at [672, 348] on button "Next" at bounding box center [701, 341] width 102 height 42
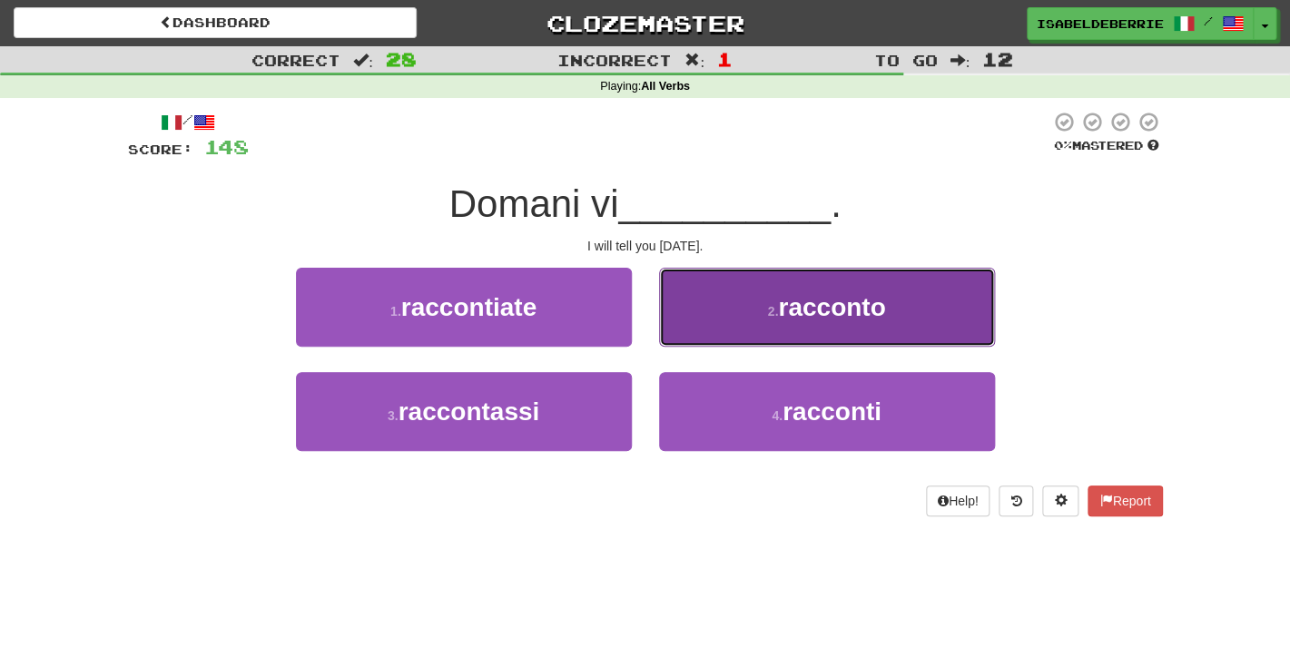
click at [677, 332] on button "2 . racconto" at bounding box center [827, 307] width 336 height 79
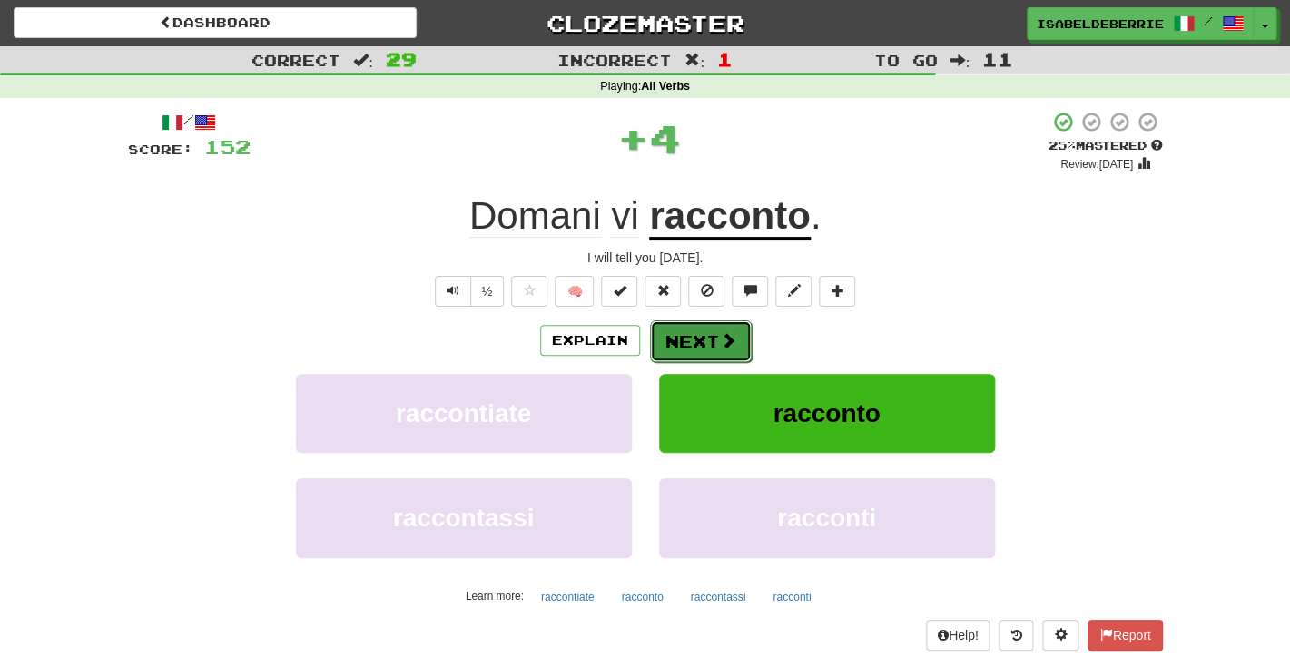
click at [670, 352] on button "Next" at bounding box center [701, 341] width 102 height 42
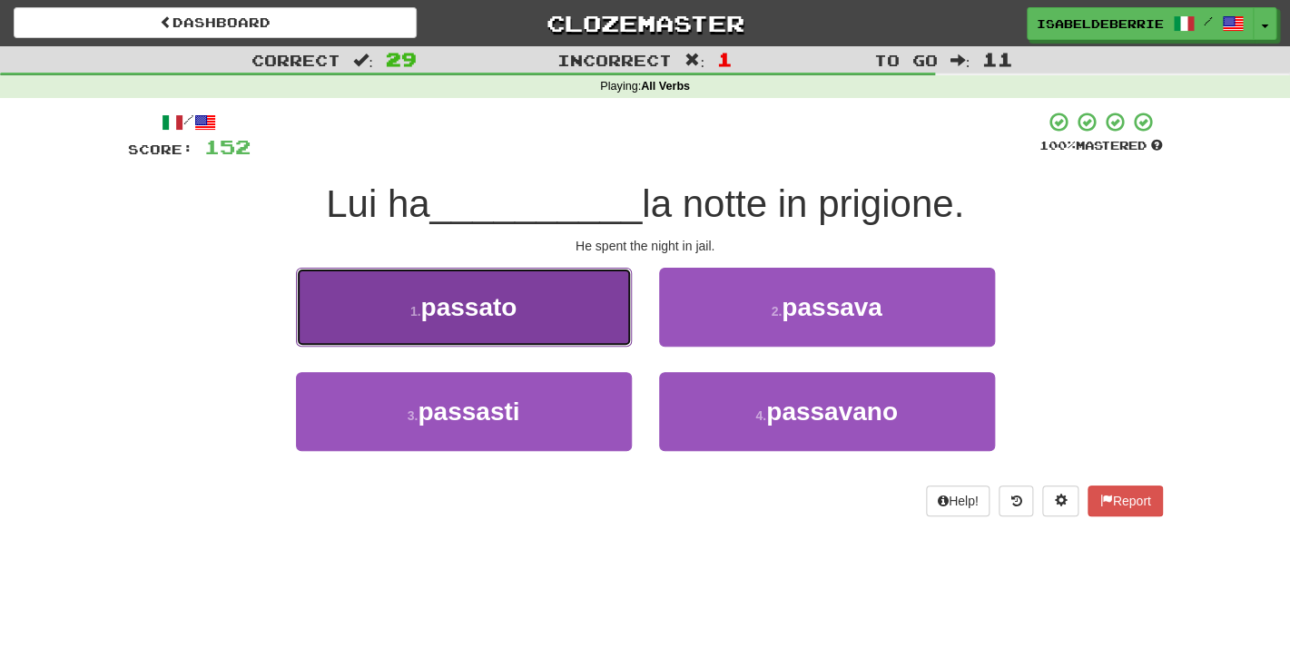
click at [615, 330] on button "1 . passato" at bounding box center [464, 307] width 336 height 79
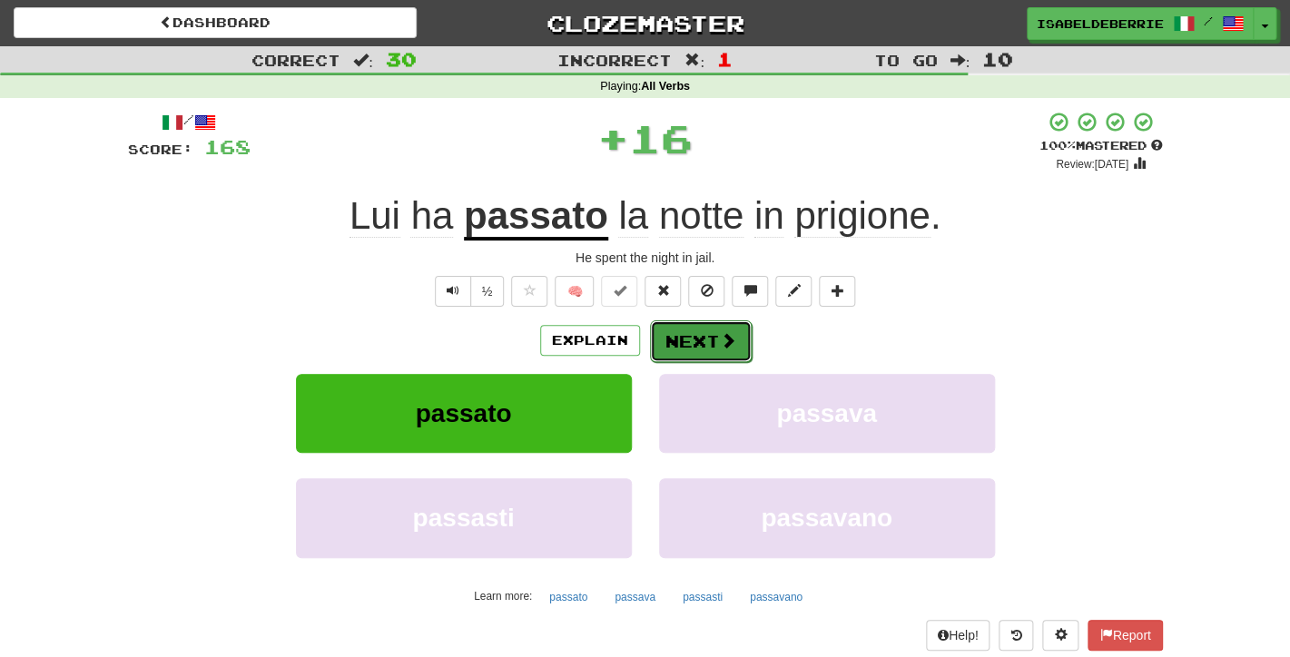
click at [686, 336] on button "Next" at bounding box center [701, 341] width 102 height 42
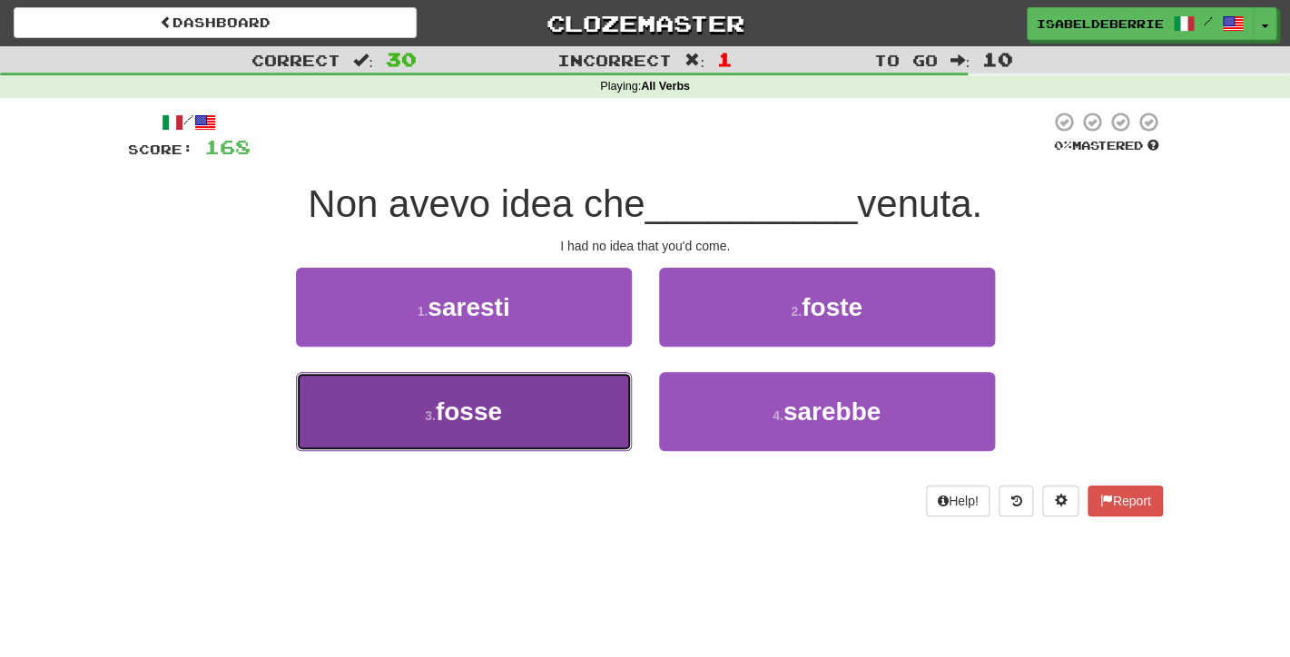
click at [606, 428] on button "3 . fosse" at bounding box center [464, 411] width 336 height 79
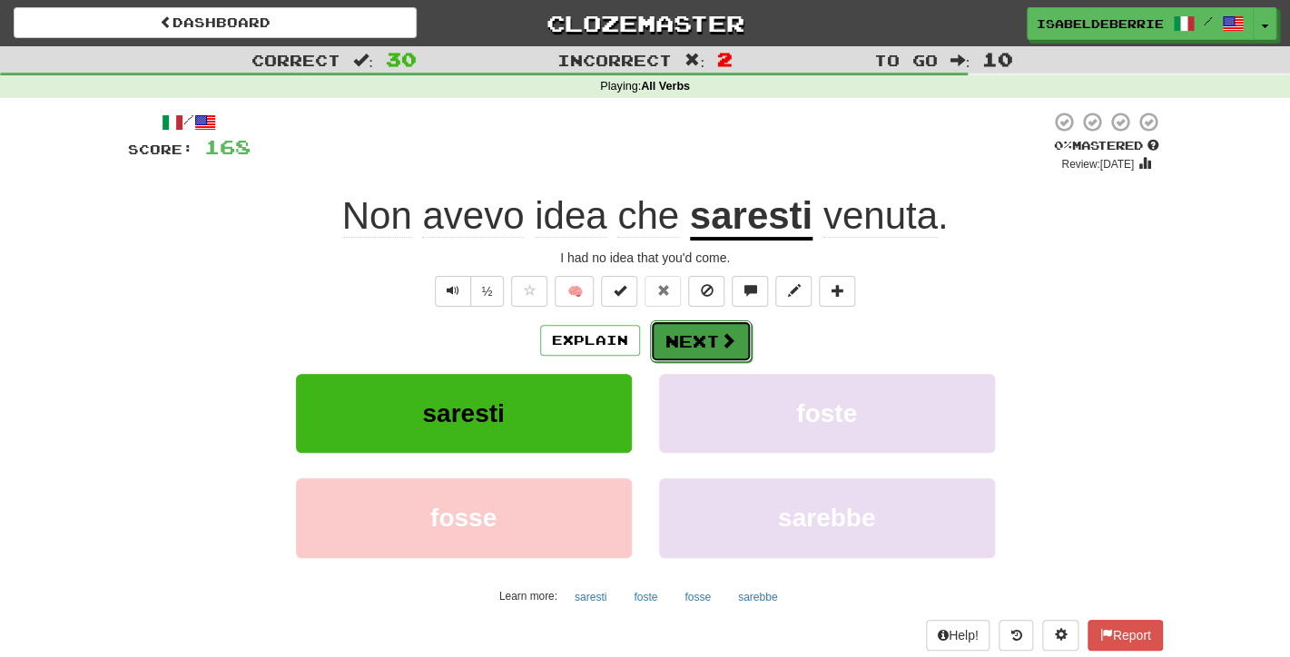
click at [686, 348] on button "Next" at bounding box center [701, 341] width 102 height 42
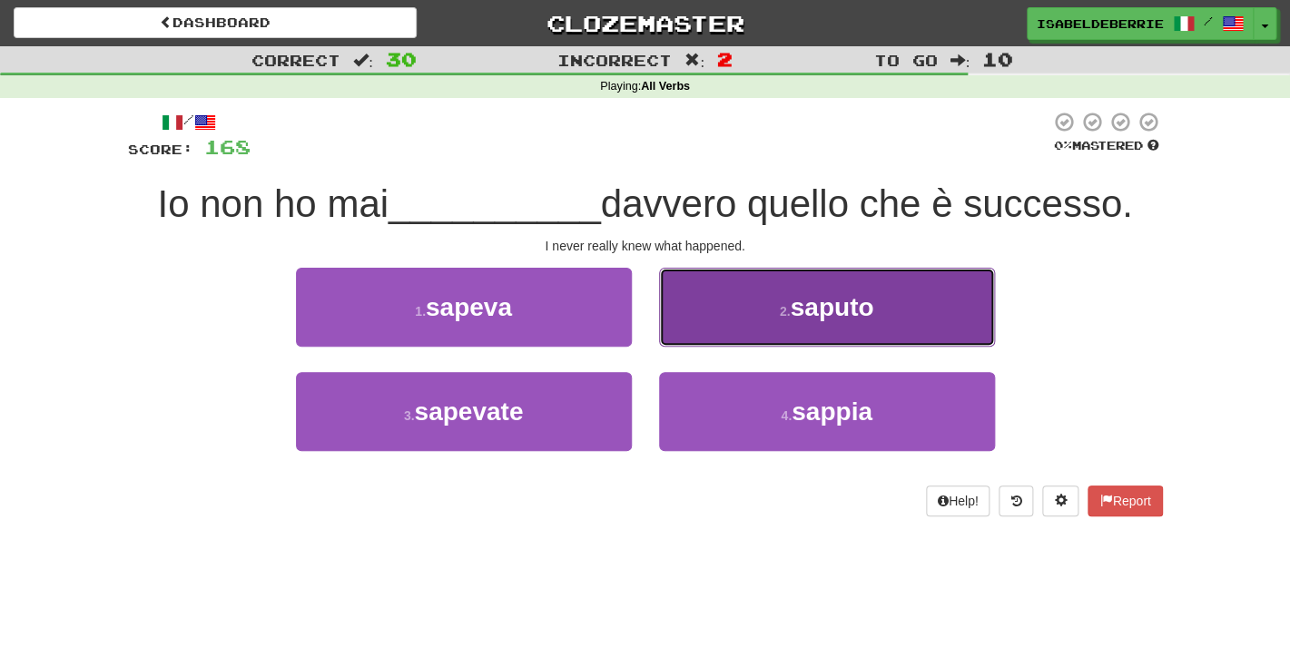
click at [687, 340] on button "2 . saputo" at bounding box center [827, 307] width 336 height 79
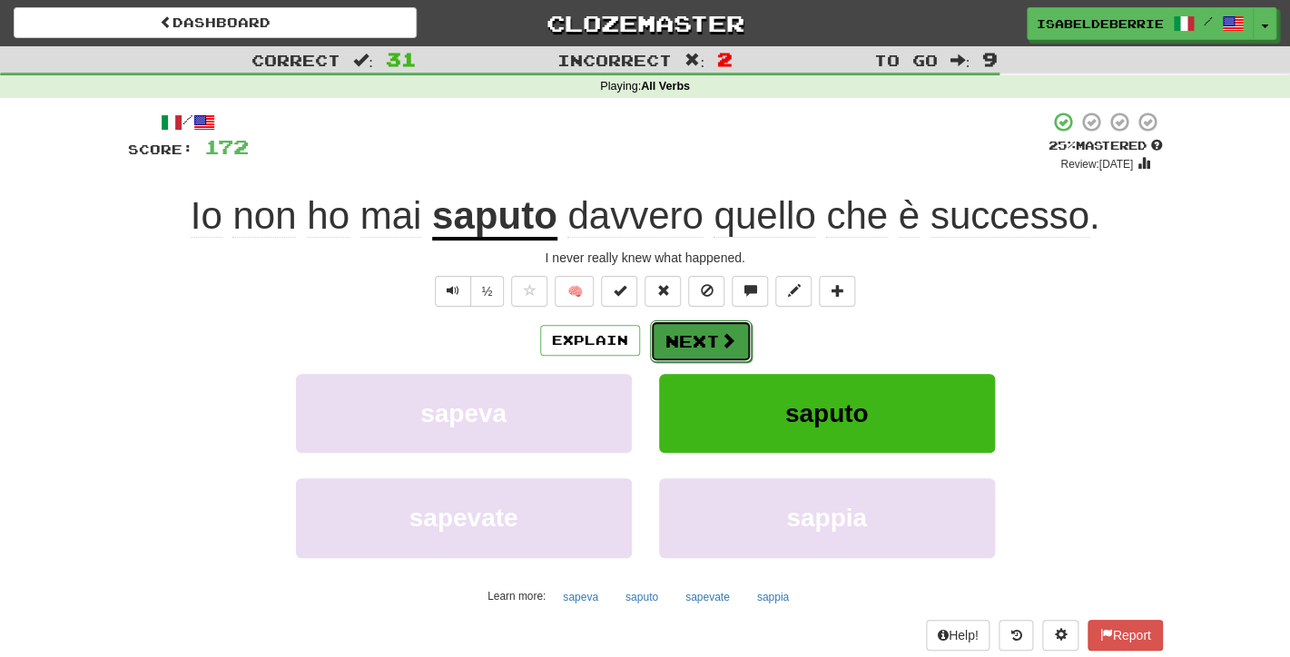
click at [671, 353] on button "Next" at bounding box center [701, 341] width 102 height 42
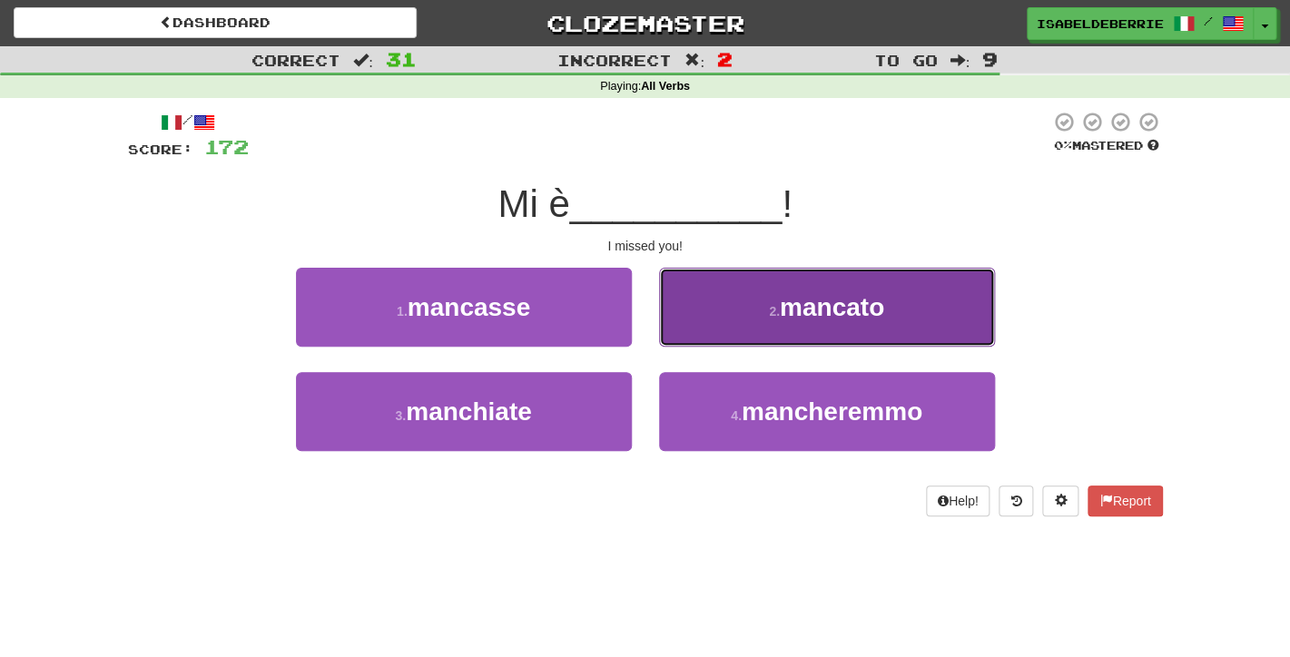
click at [682, 330] on button "2 . mancato" at bounding box center [827, 307] width 336 height 79
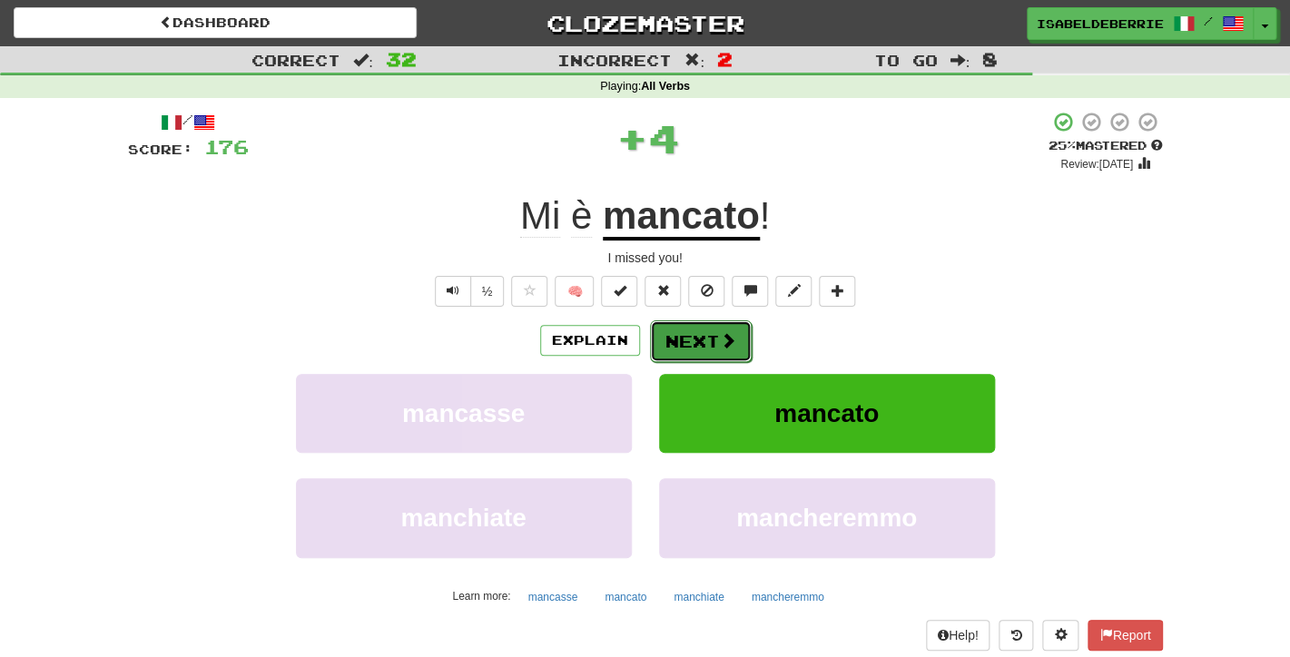
click at [672, 343] on button "Next" at bounding box center [701, 341] width 102 height 42
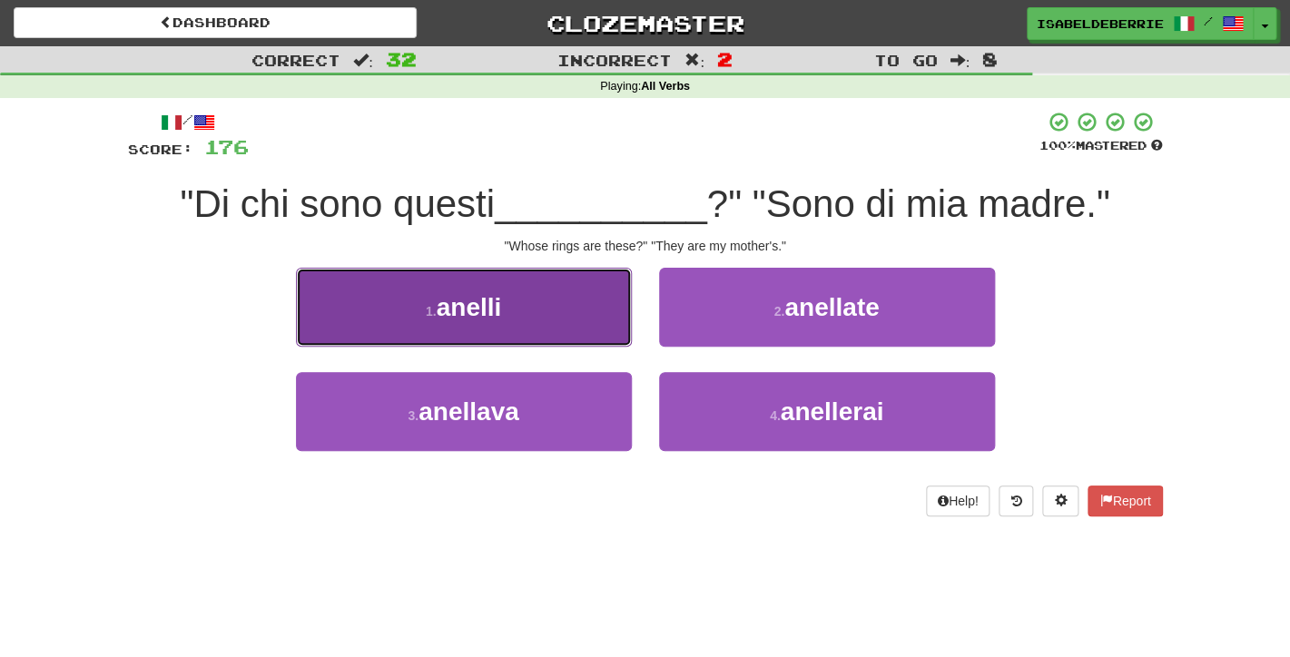
click at [620, 320] on button "1 . anelli" at bounding box center [464, 307] width 336 height 79
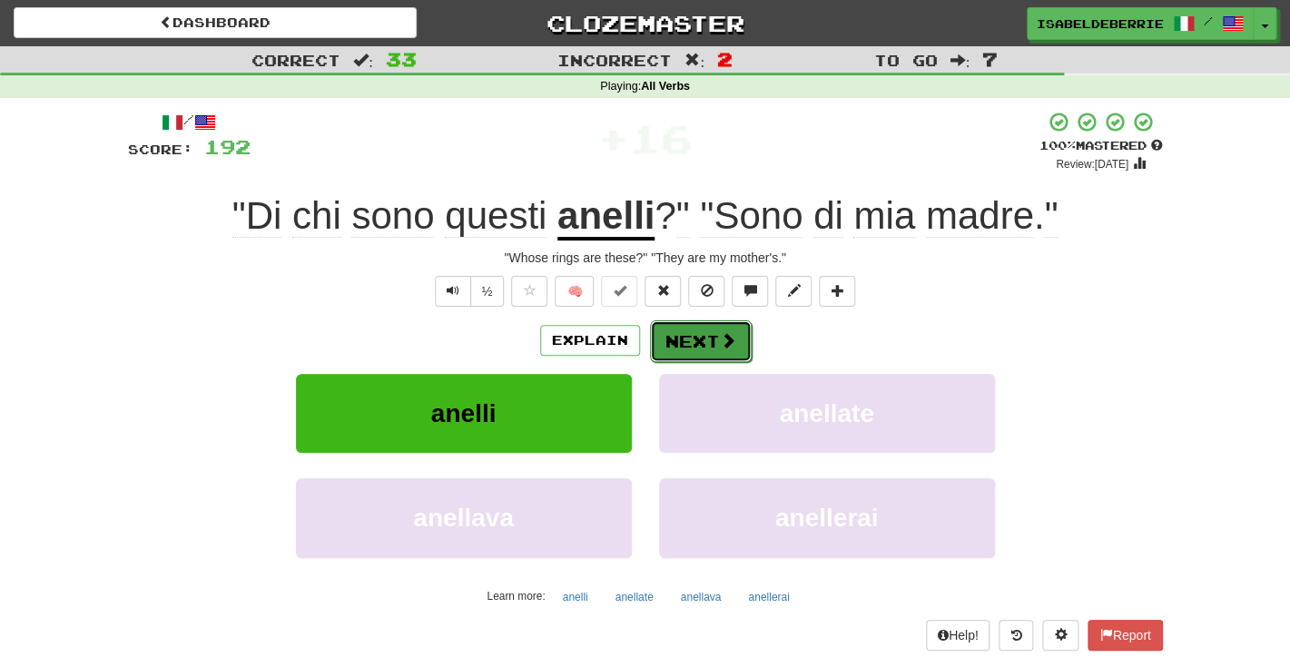
click at [672, 342] on button "Next" at bounding box center [701, 341] width 102 height 42
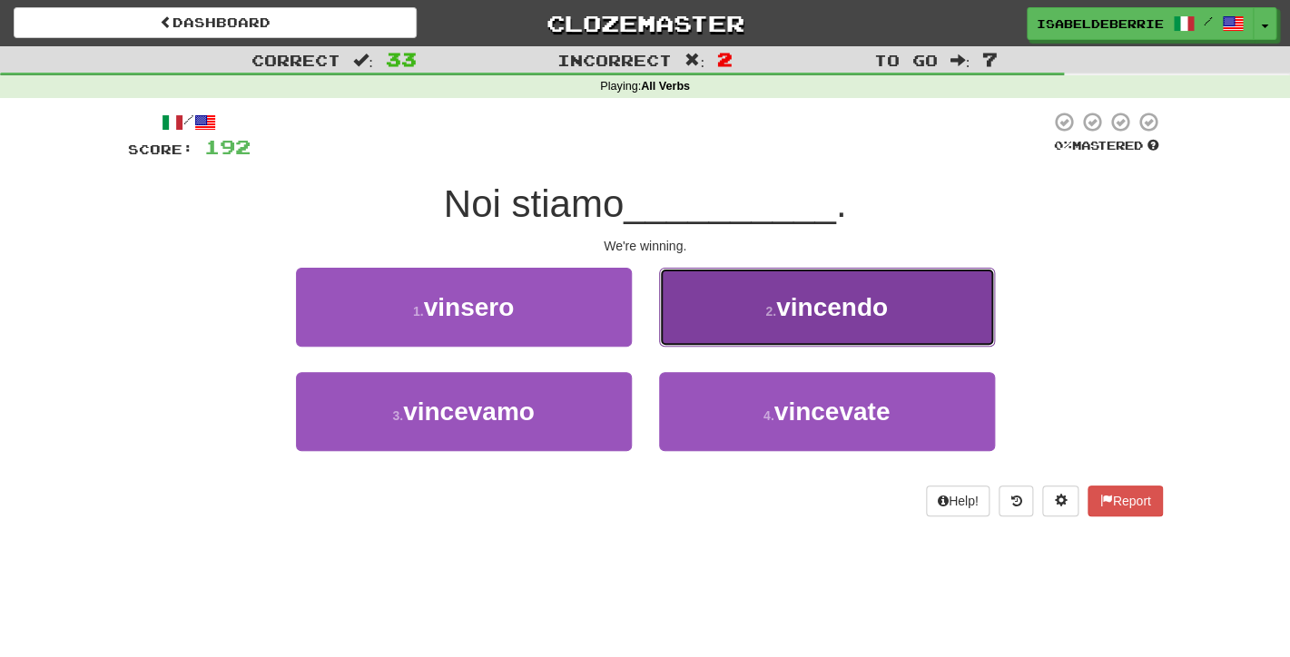
click at [680, 336] on button "2 . vincendo" at bounding box center [827, 307] width 336 height 79
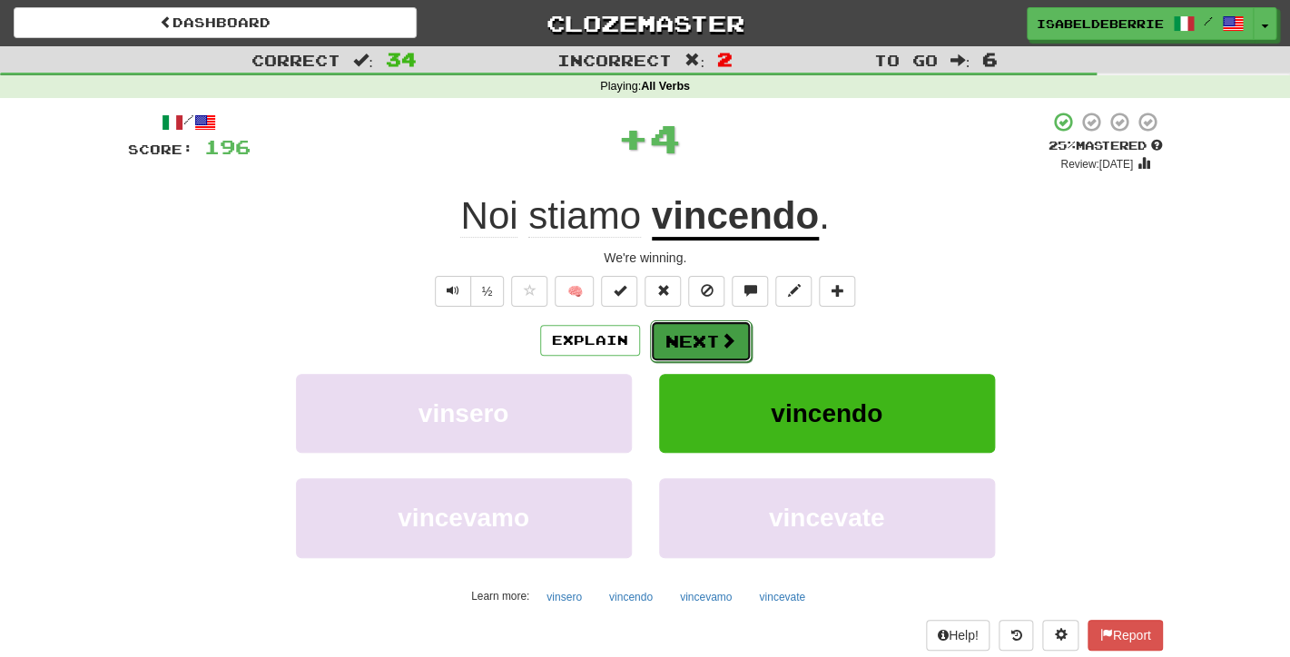
click at [665, 354] on button "Next" at bounding box center [701, 341] width 102 height 42
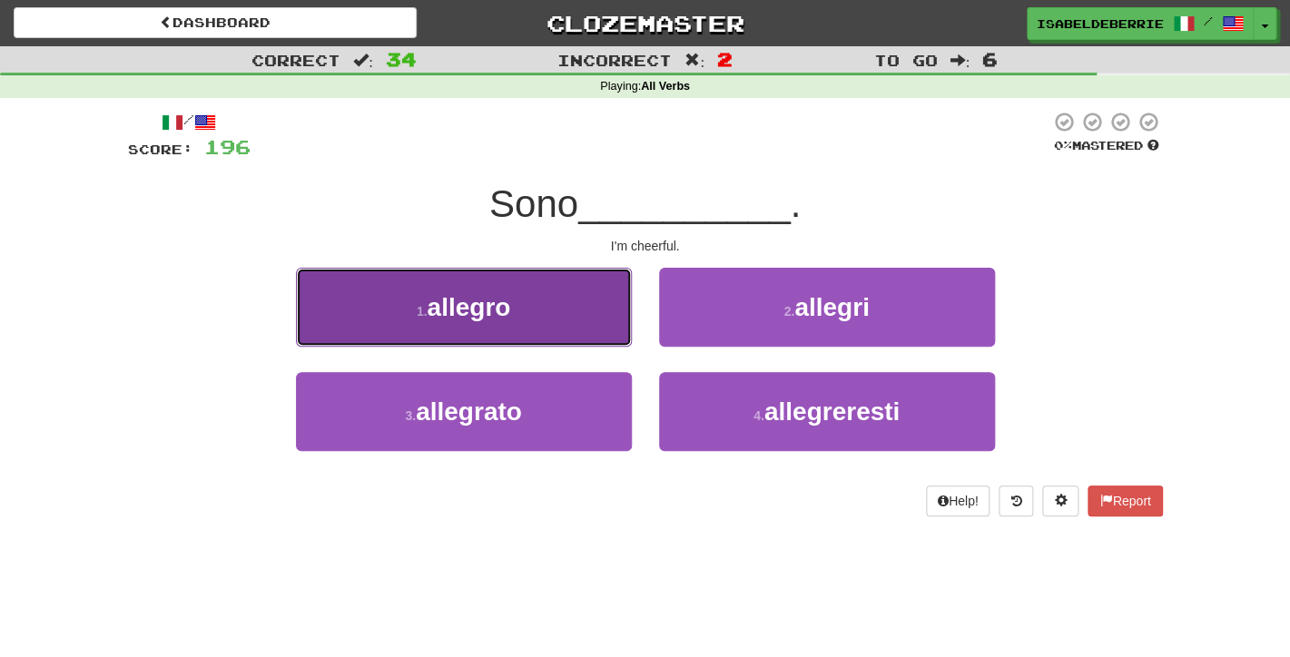
click at [610, 328] on button "1 . allegro" at bounding box center [464, 307] width 336 height 79
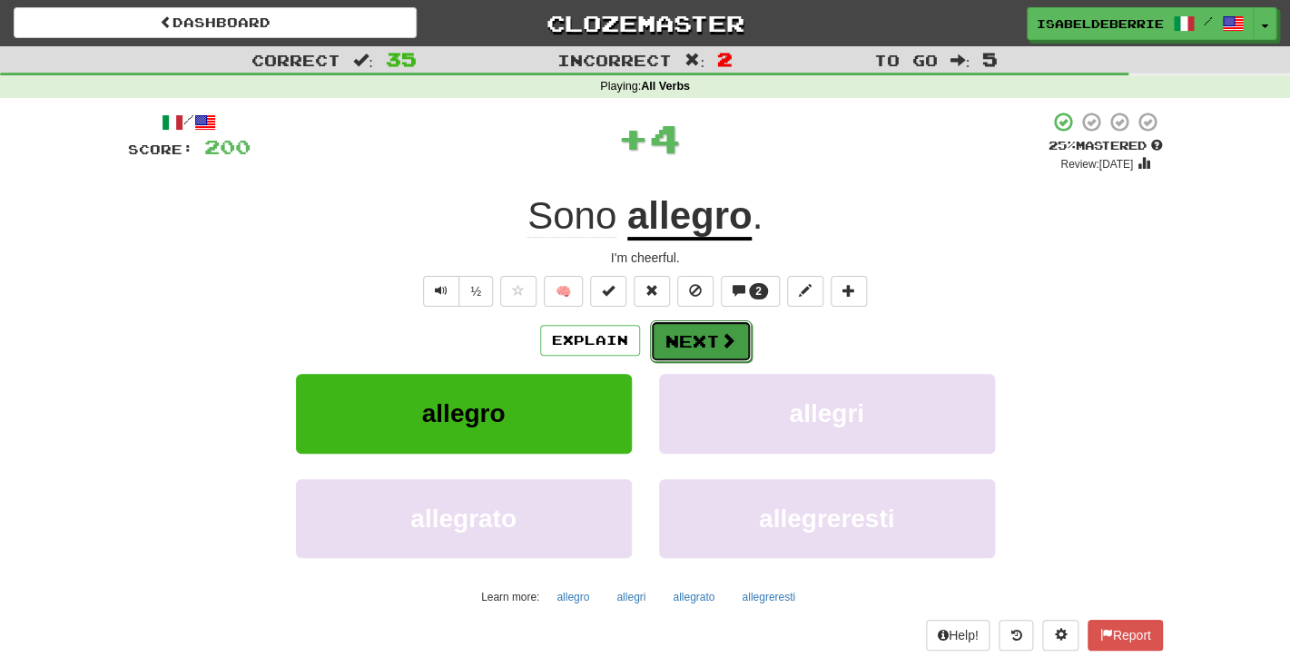
click at [682, 348] on button "Next" at bounding box center [701, 341] width 102 height 42
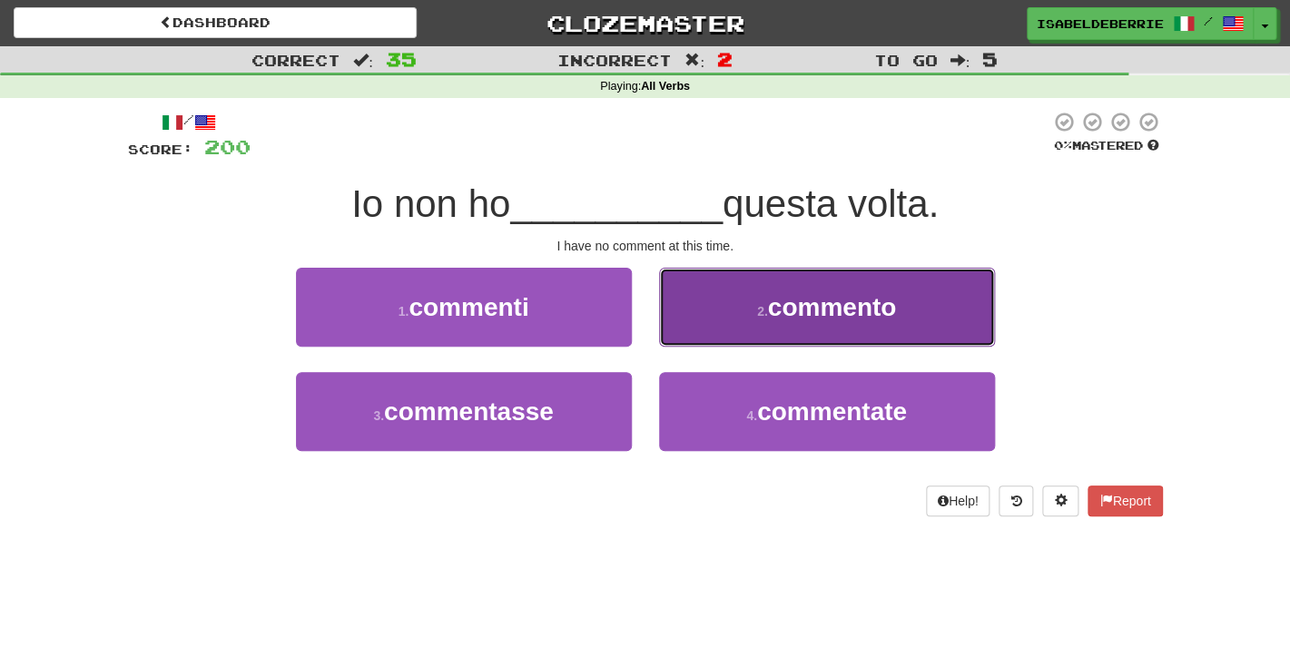
click at [681, 325] on button "2 . commento" at bounding box center [827, 307] width 336 height 79
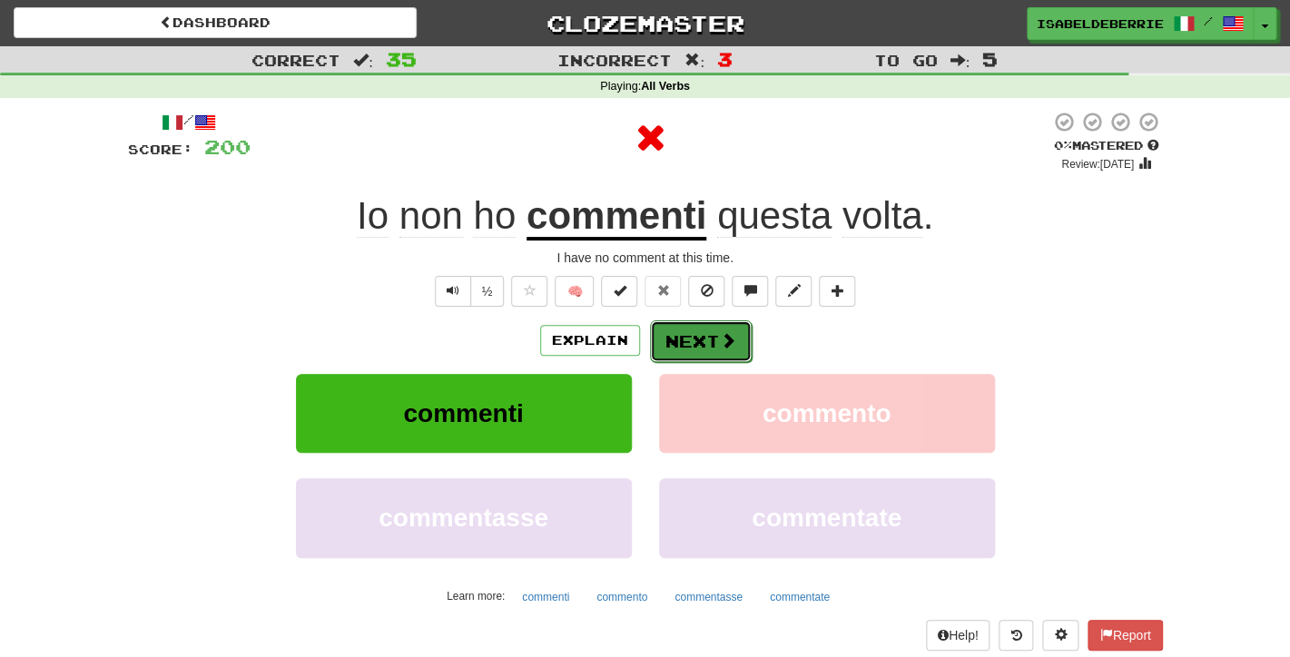
click at [680, 351] on button "Next" at bounding box center [701, 341] width 102 height 42
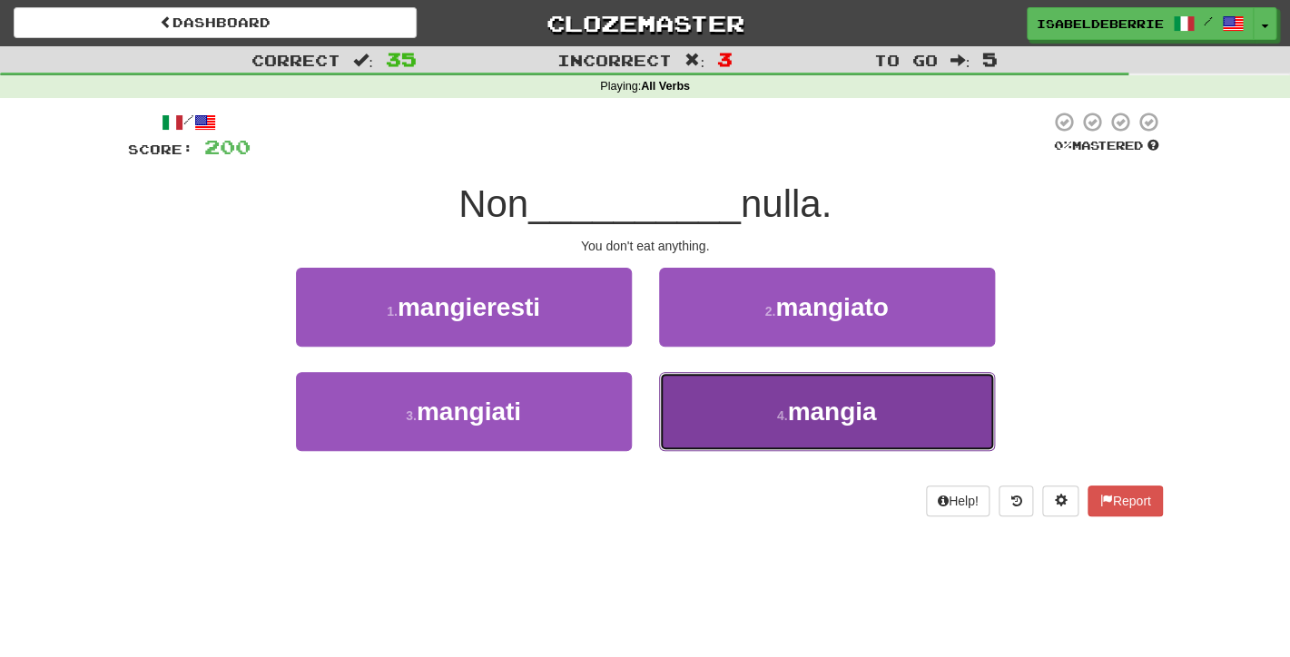
click at [691, 413] on button "4 . mangia" at bounding box center [827, 411] width 336 height 79
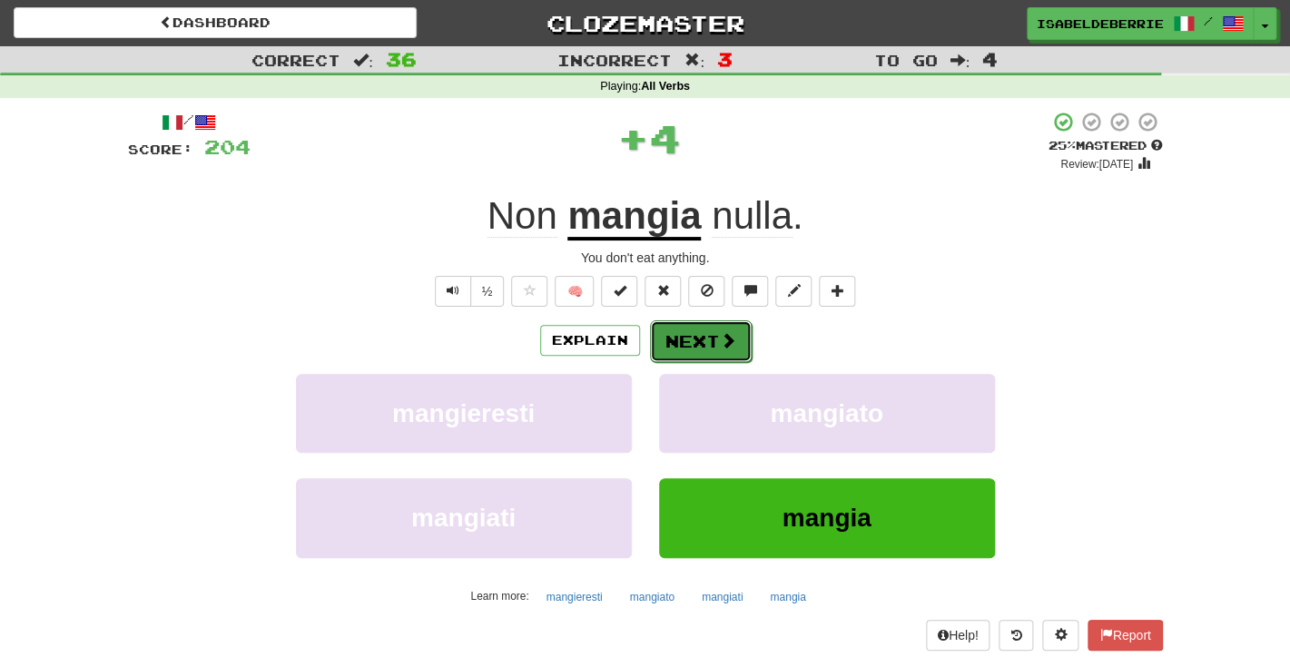
click at [682, 336] on button "Next" at bounding box center [701, 341] width 102 height 42
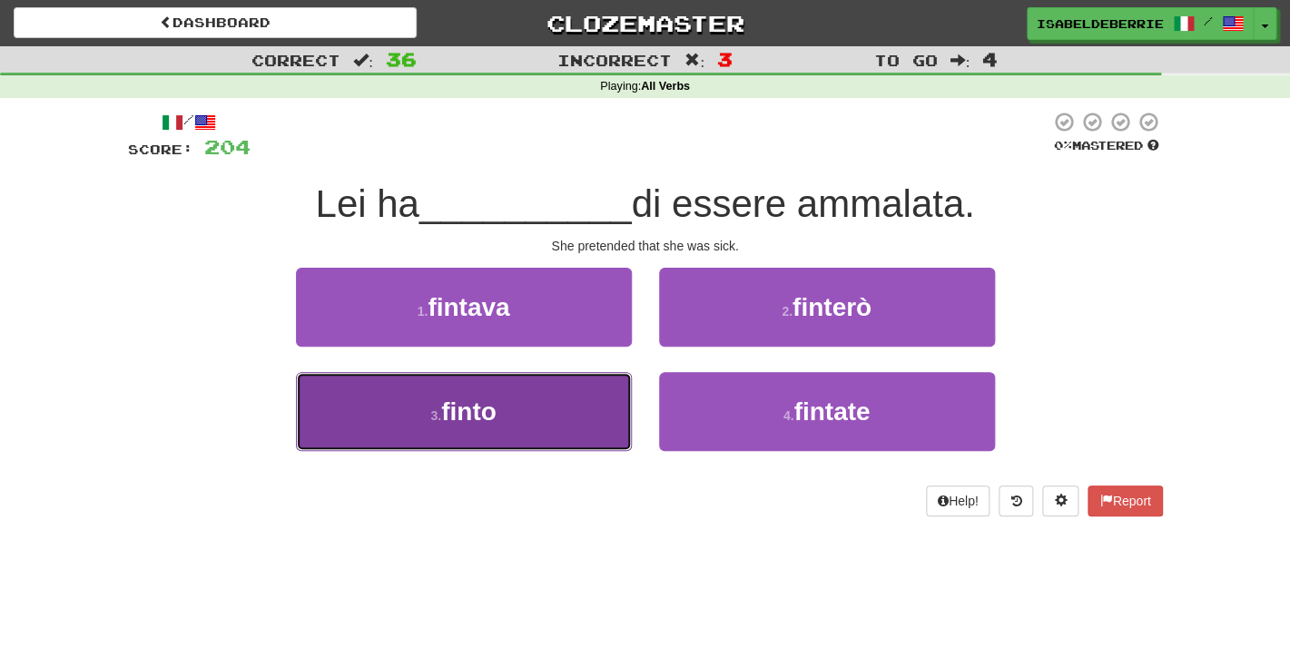
click at [602, 417] on button "3 . finto" at bounding box center [464, 411] width 336 height 79
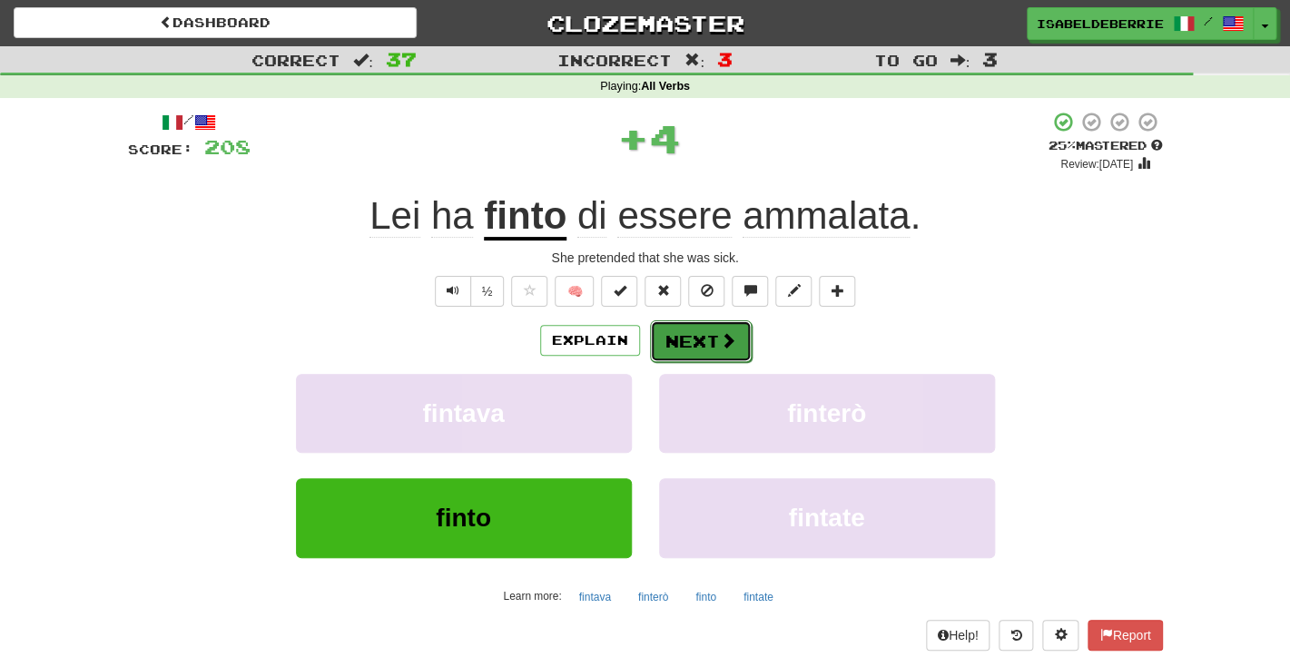
click at [673, 341] on button "Next" at bounding box center [701, 341] width 102 height 42
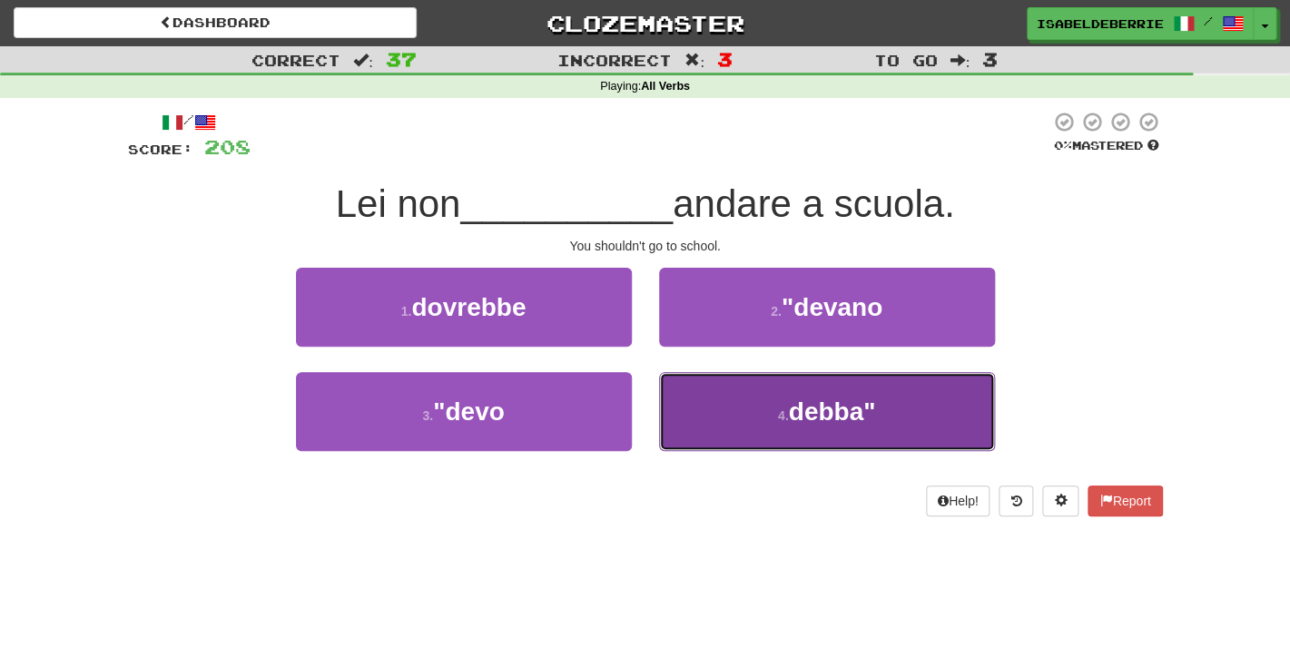
click at [692, 417] on button "4 . debba"" at bounding box center [827, 411] width 336 height 79
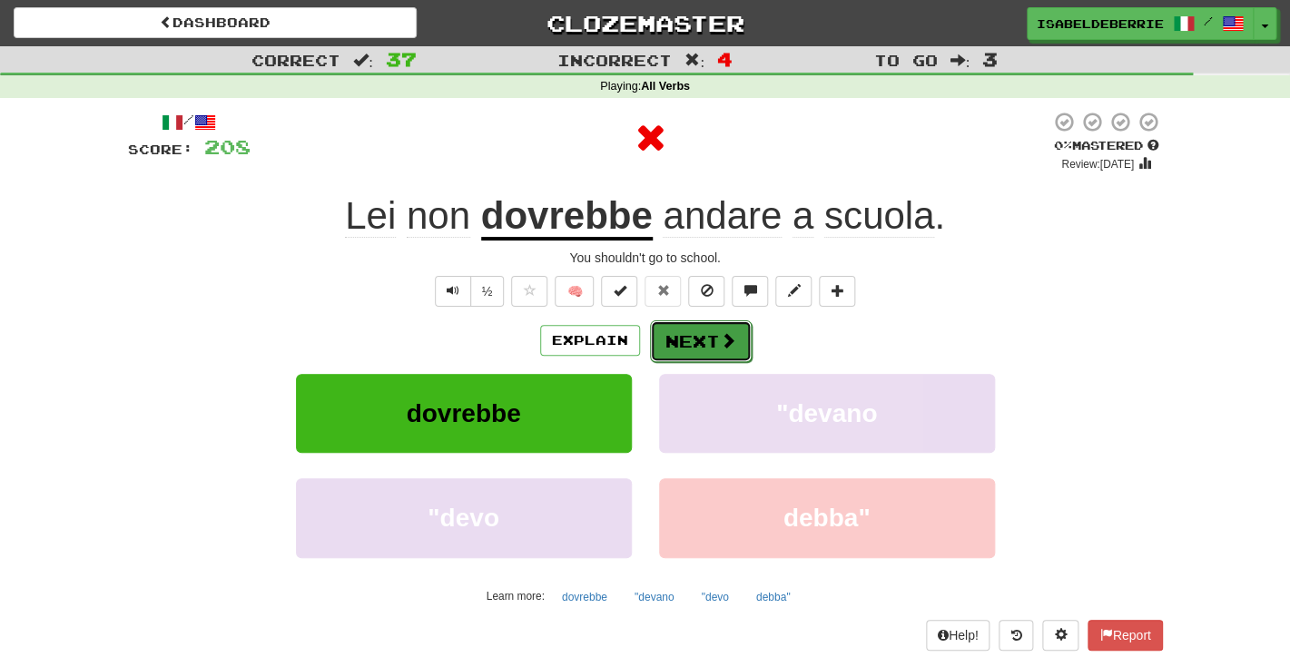
click at [672, 349] on button "Next" at bounding box center [701, 341] width 102 height 42
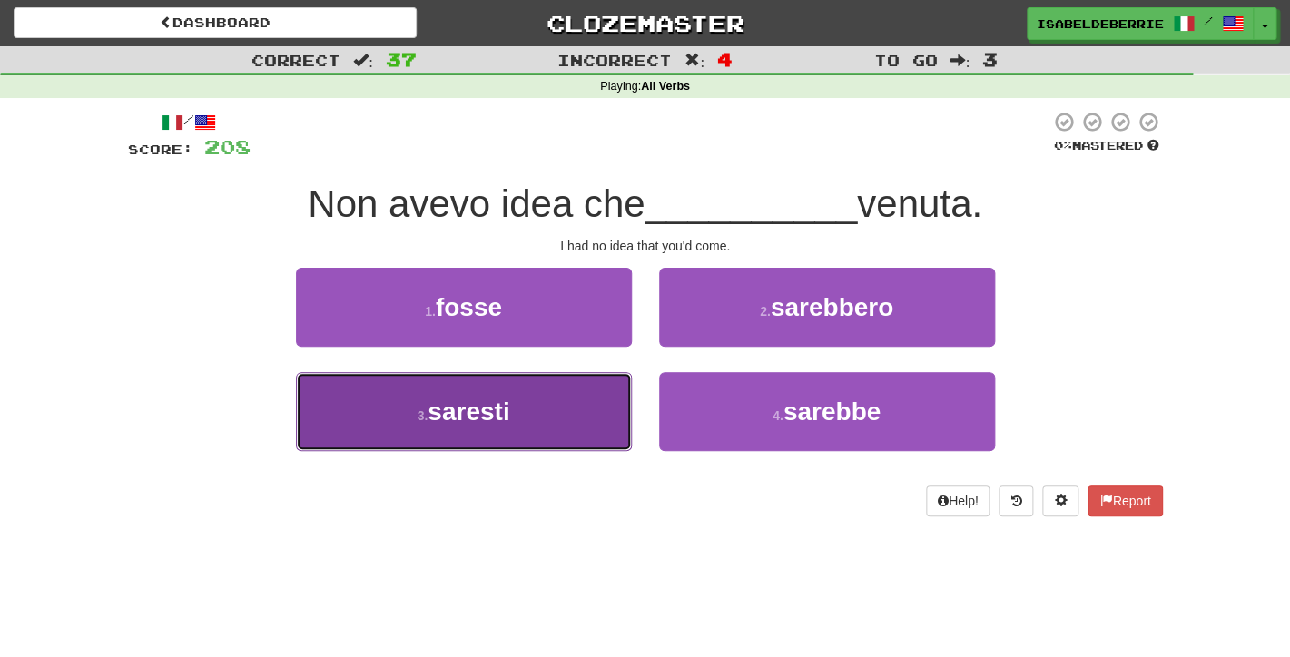
click at [586, 415] on button "3 . saresti" at bounding box center [464, 411] width 336 height 79
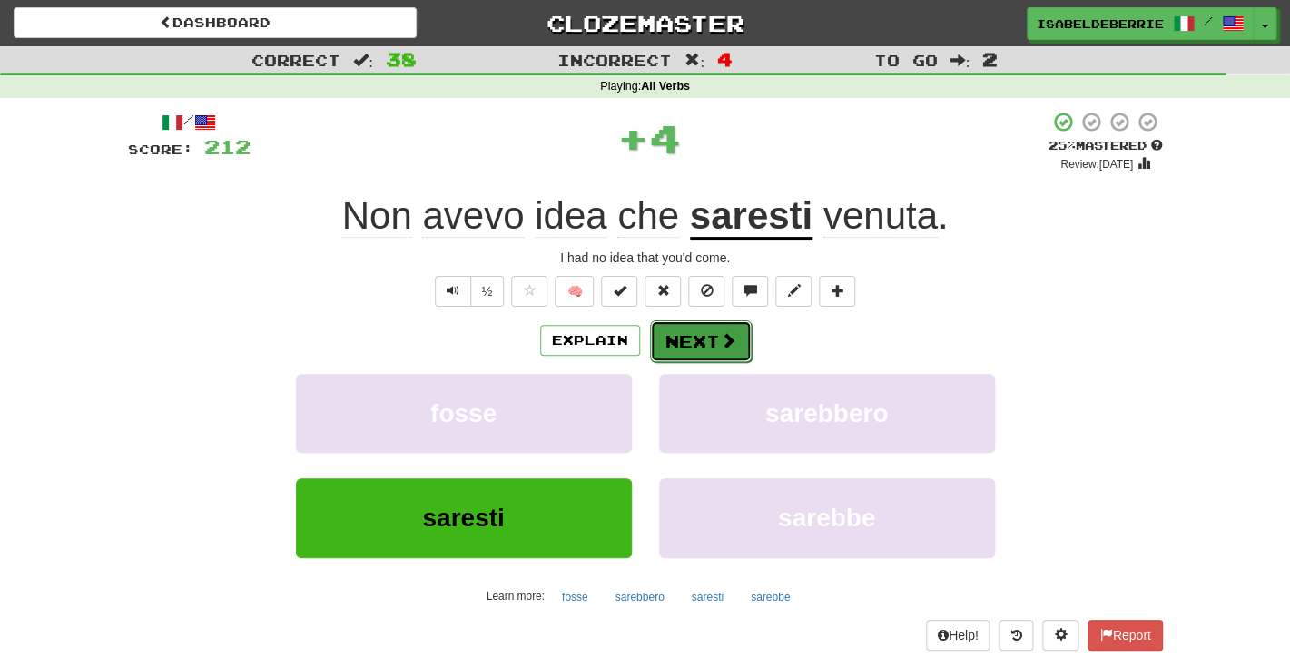
click at [675, 346] on button "Next" at bounding box center [701, 341] width 102 height 42
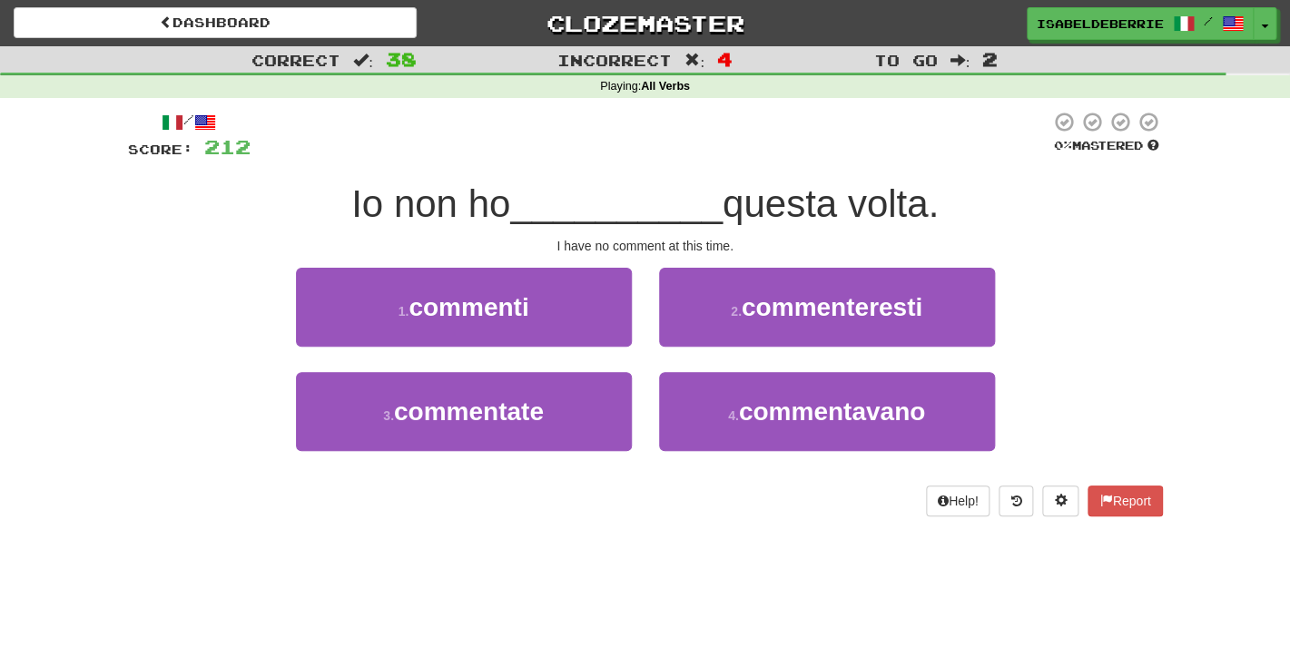
click at [649, 344] on div "2 . commenteresti" at bounding box center [826, 320] width 363 height 104
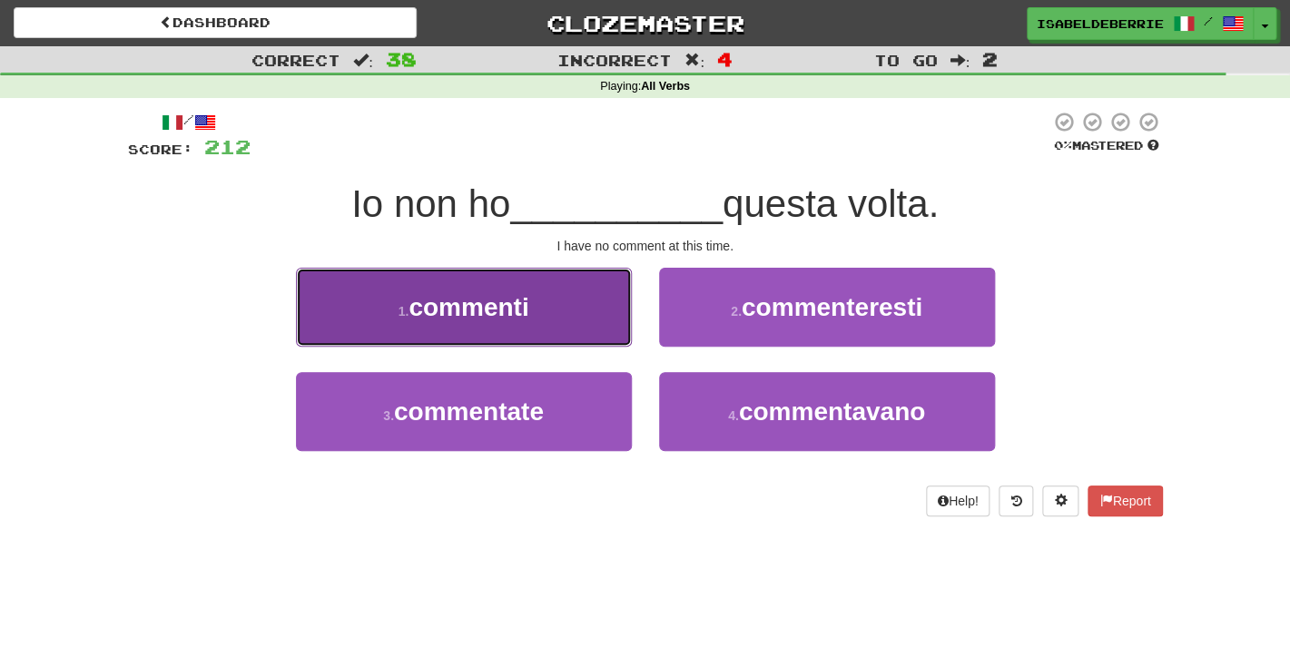
click at [620, 337] on button "1 . commenti" at bounding box center [464, 307] width 336 height 79
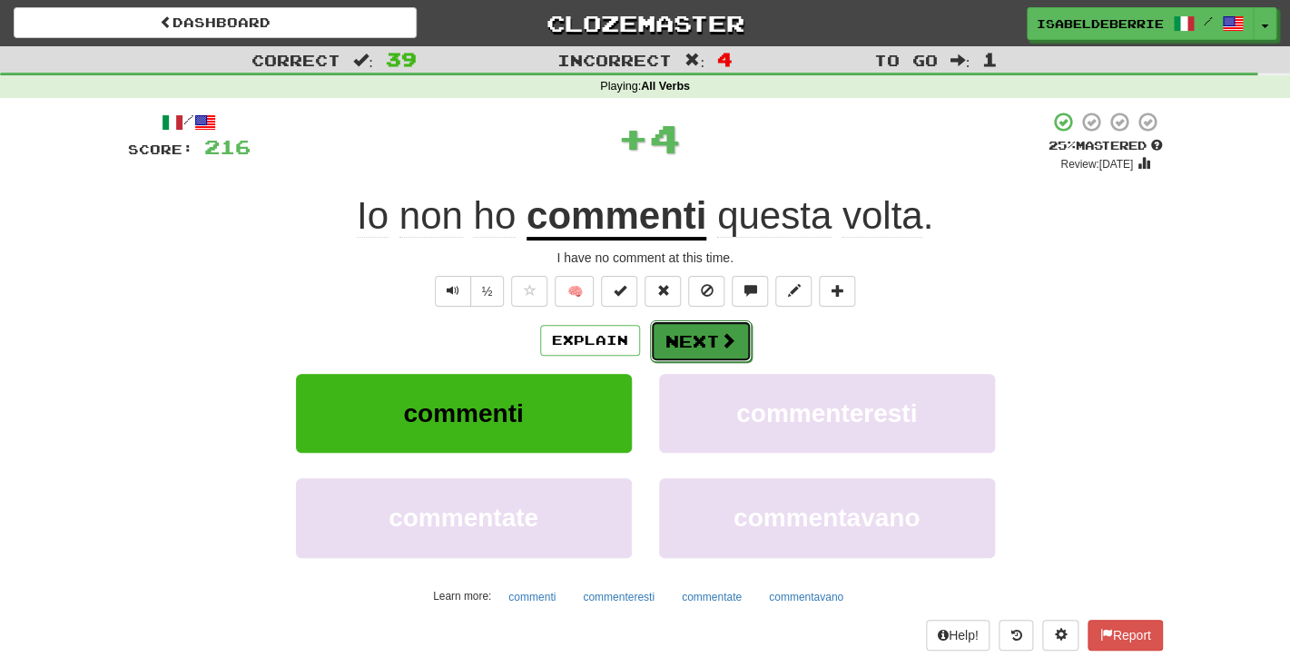
click at [665, 361] on button "Next" at bounding box center [701, 341] width 102 height 42
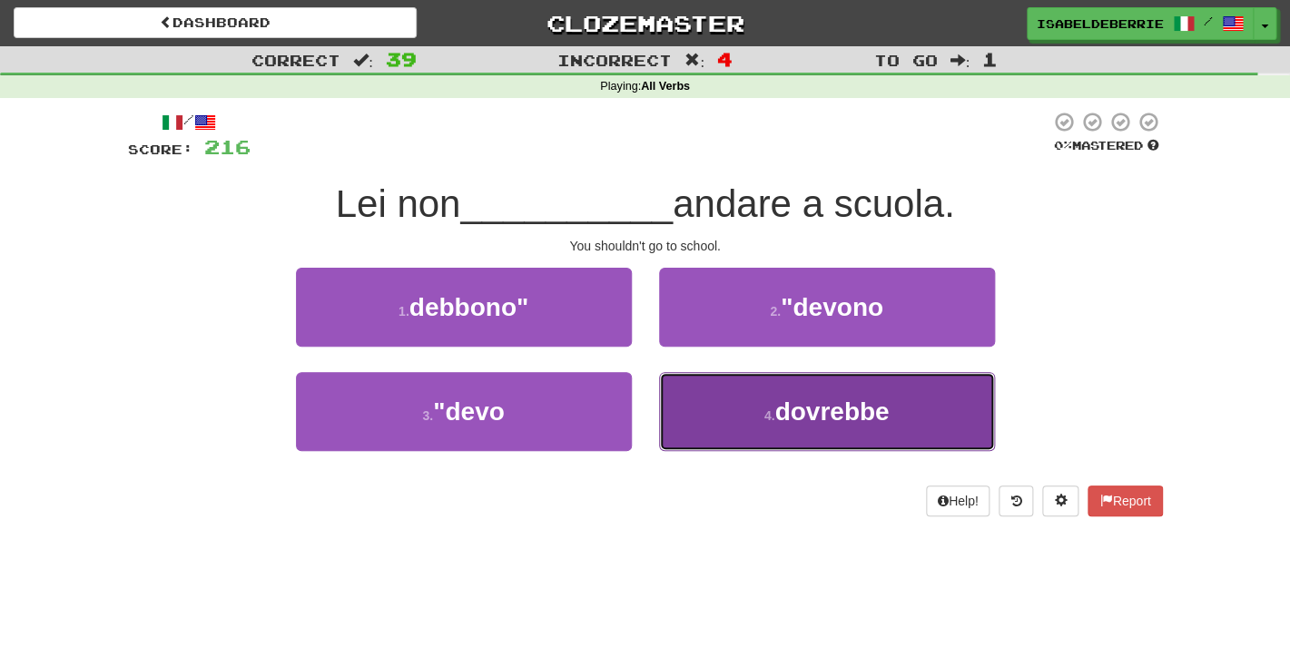
click at [697, 406] on button "4 . dovrebbe" at bounding box center [827, 411] width 336 height 79
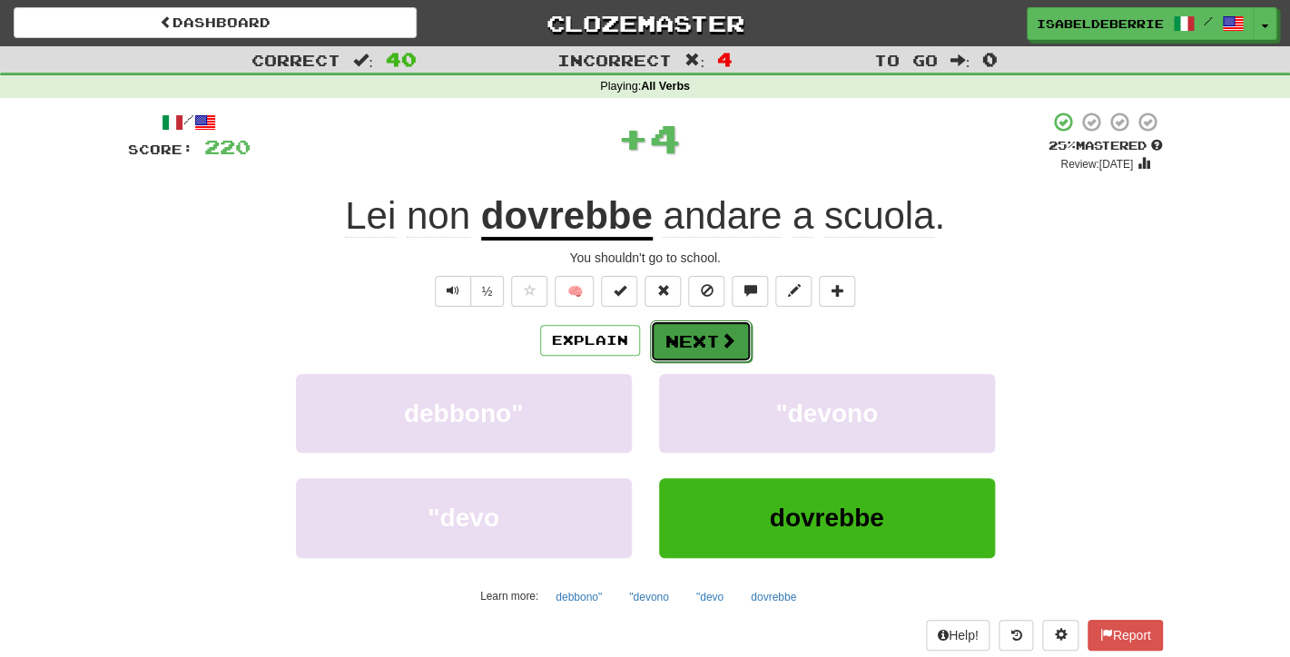
click at [690, 345] on button "Next" at bounding box center [701, 341] width 102 height 42
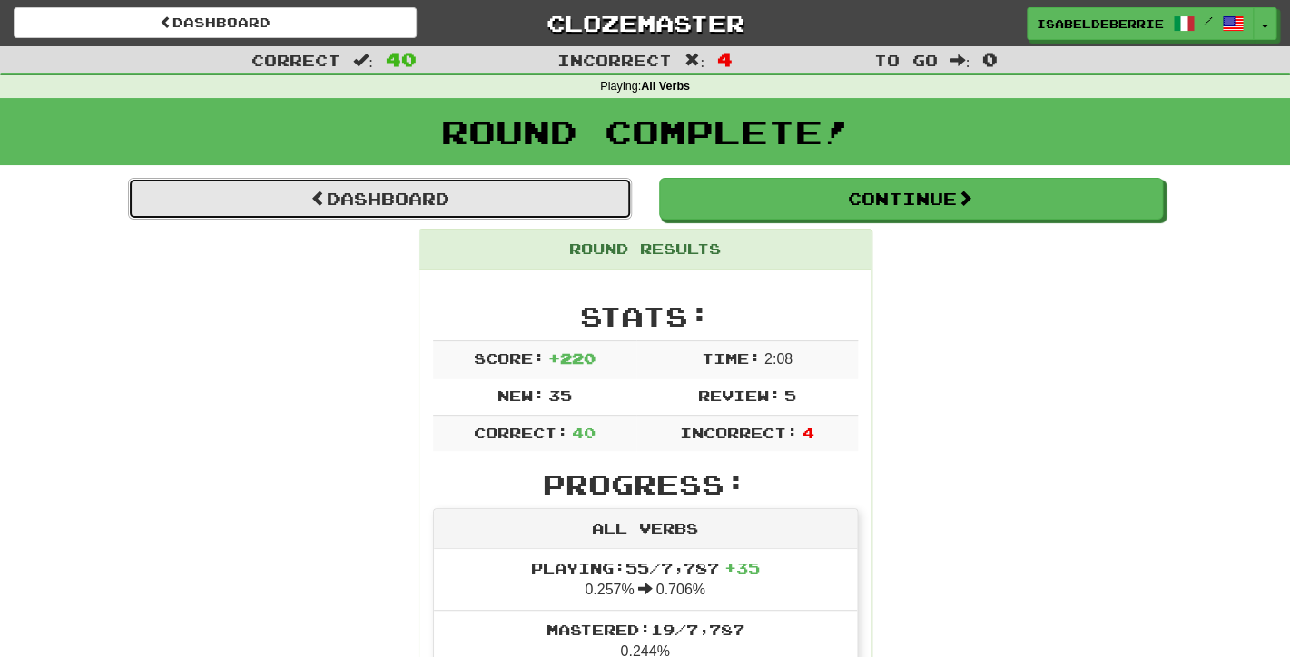
click at [587, 201] on link "Dashboard" at bounding box center [380, 199] width 504 height 42
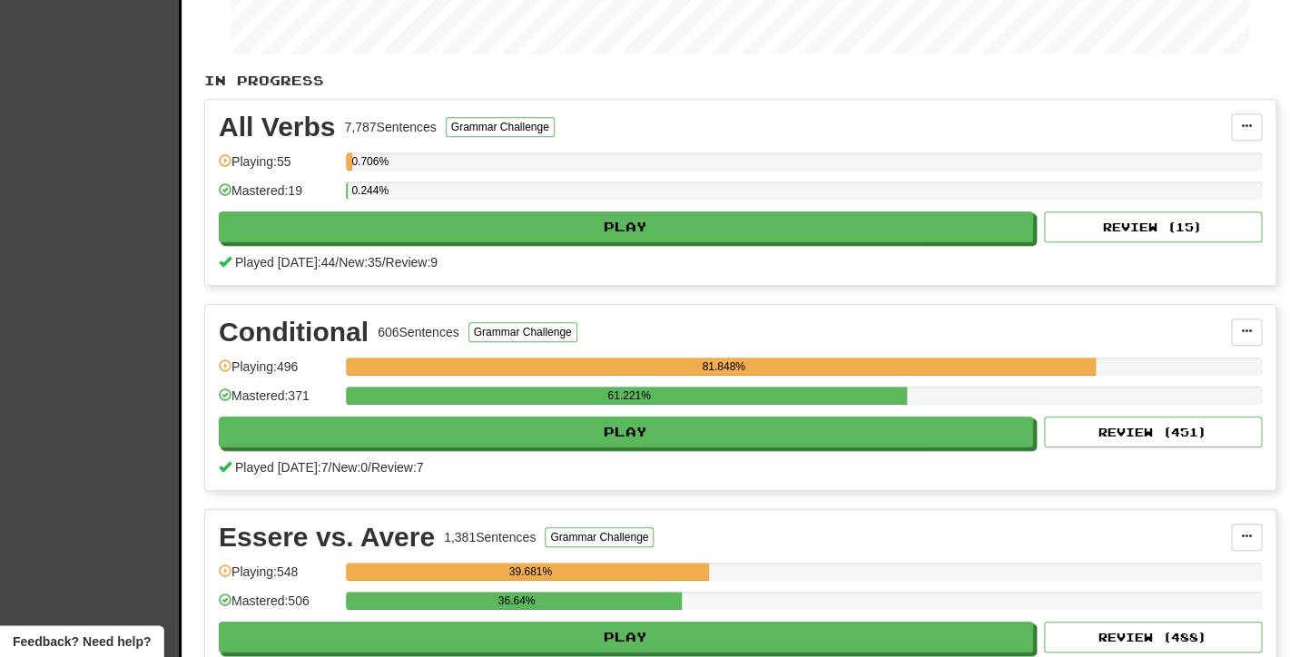
scroll to position [194, 0]
